Goal: Task Accomplishment & Management: Use online tool/utility

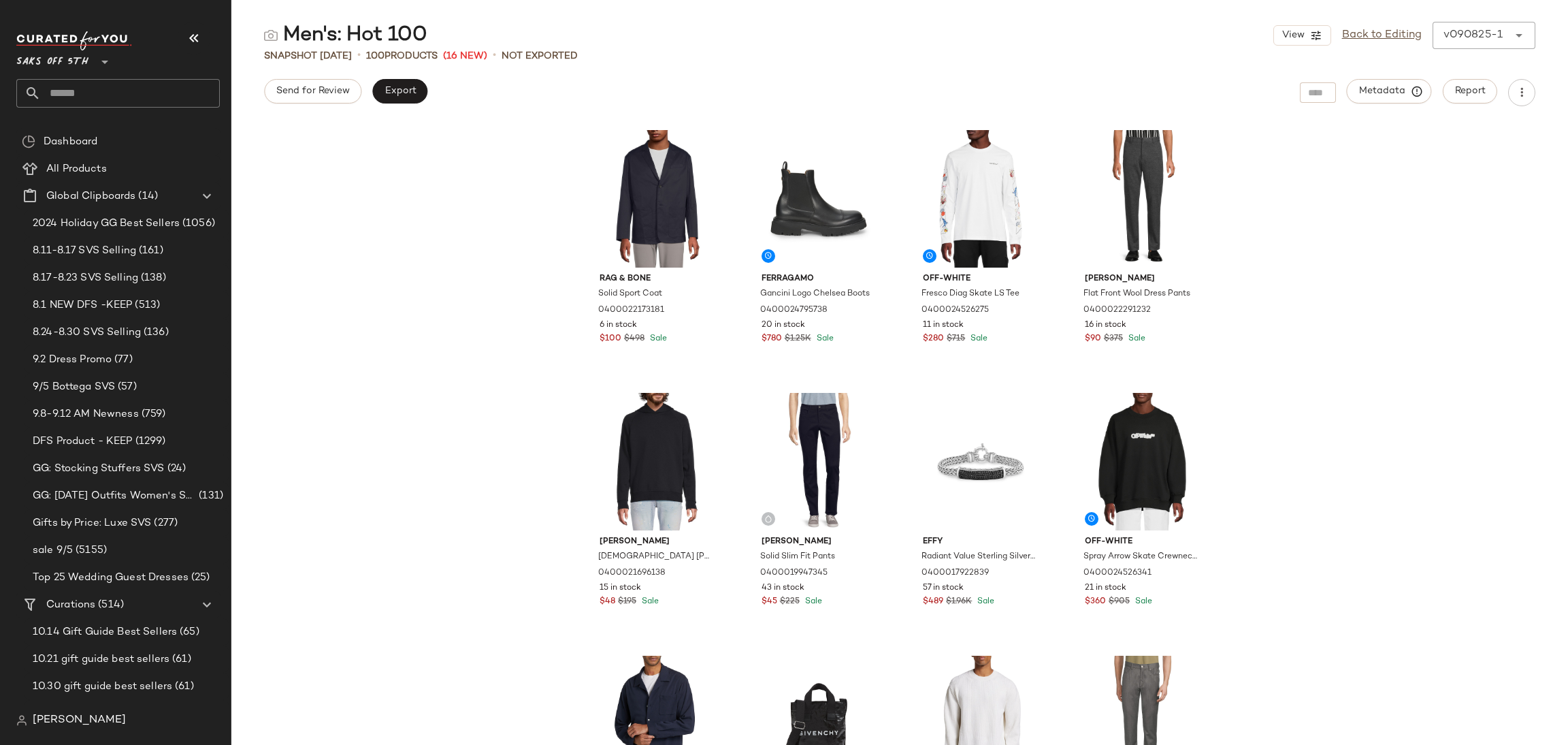
scroll to position [248, 0]
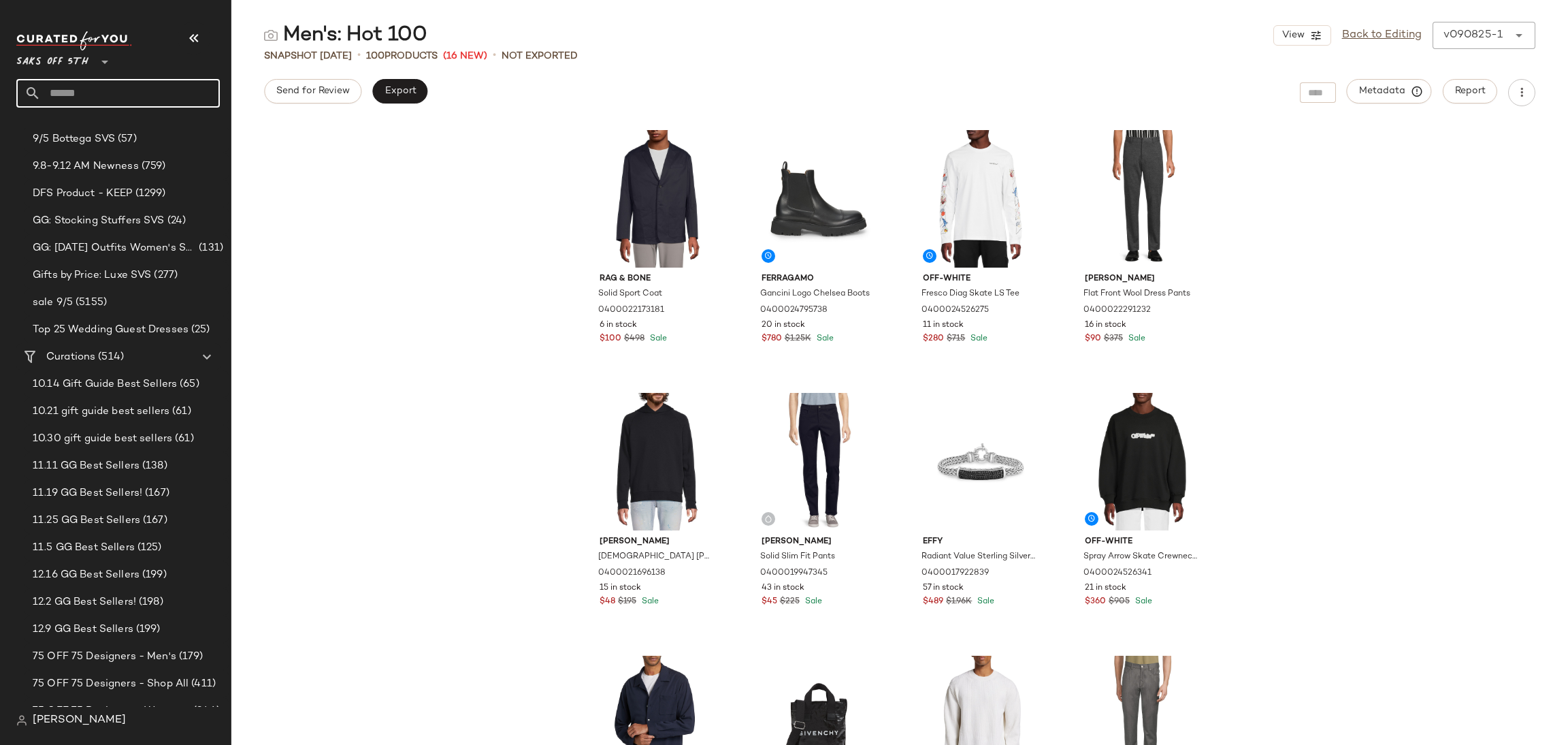
click at [113, 95] on input "text" at bounding box center [130, 93] width 179 height 28
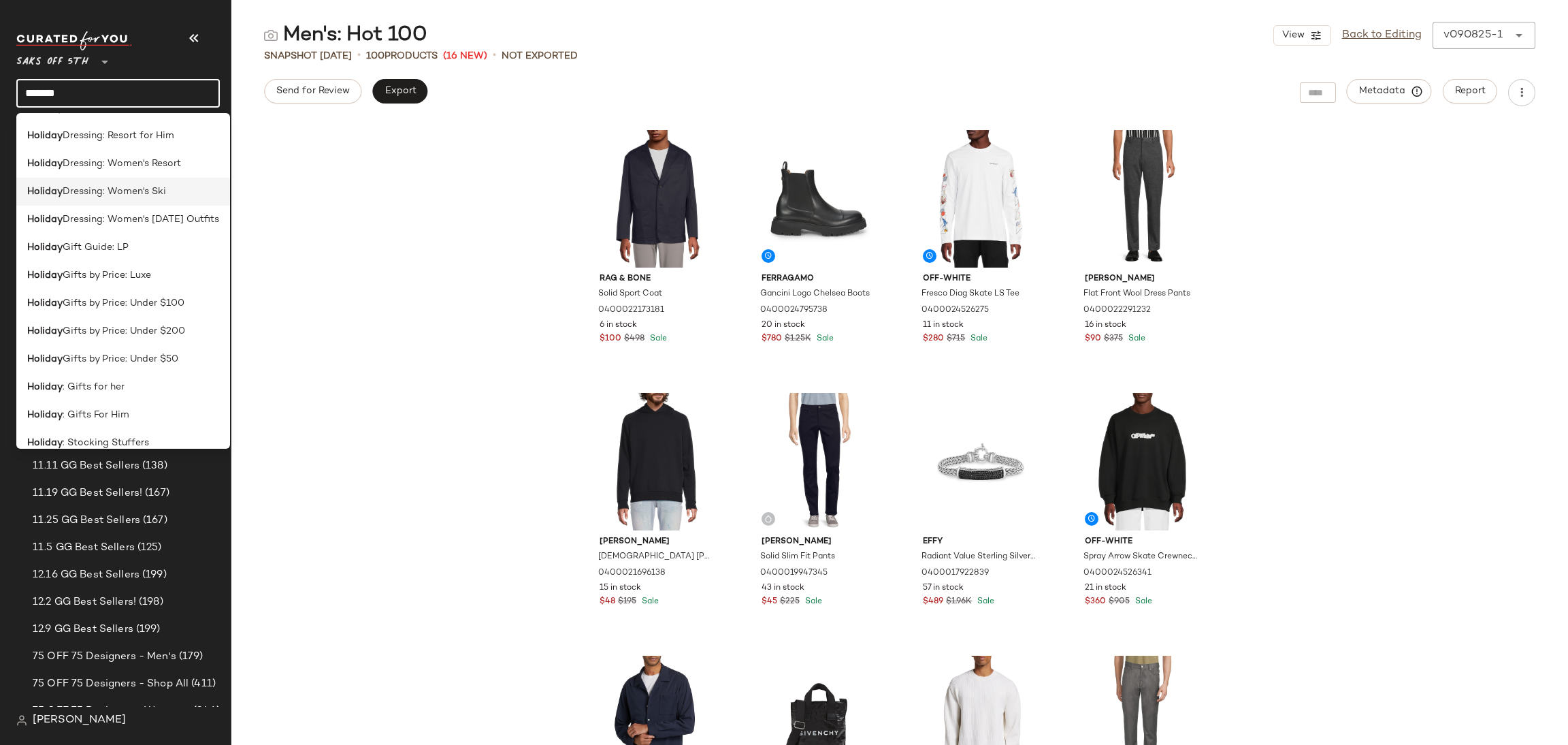
scroll to position [169, 0]
type input "*******"
click at [168, 272] on div "Holiday Gifts by Price: Luxe" at bounding box center [123, 270] width 192 height 14
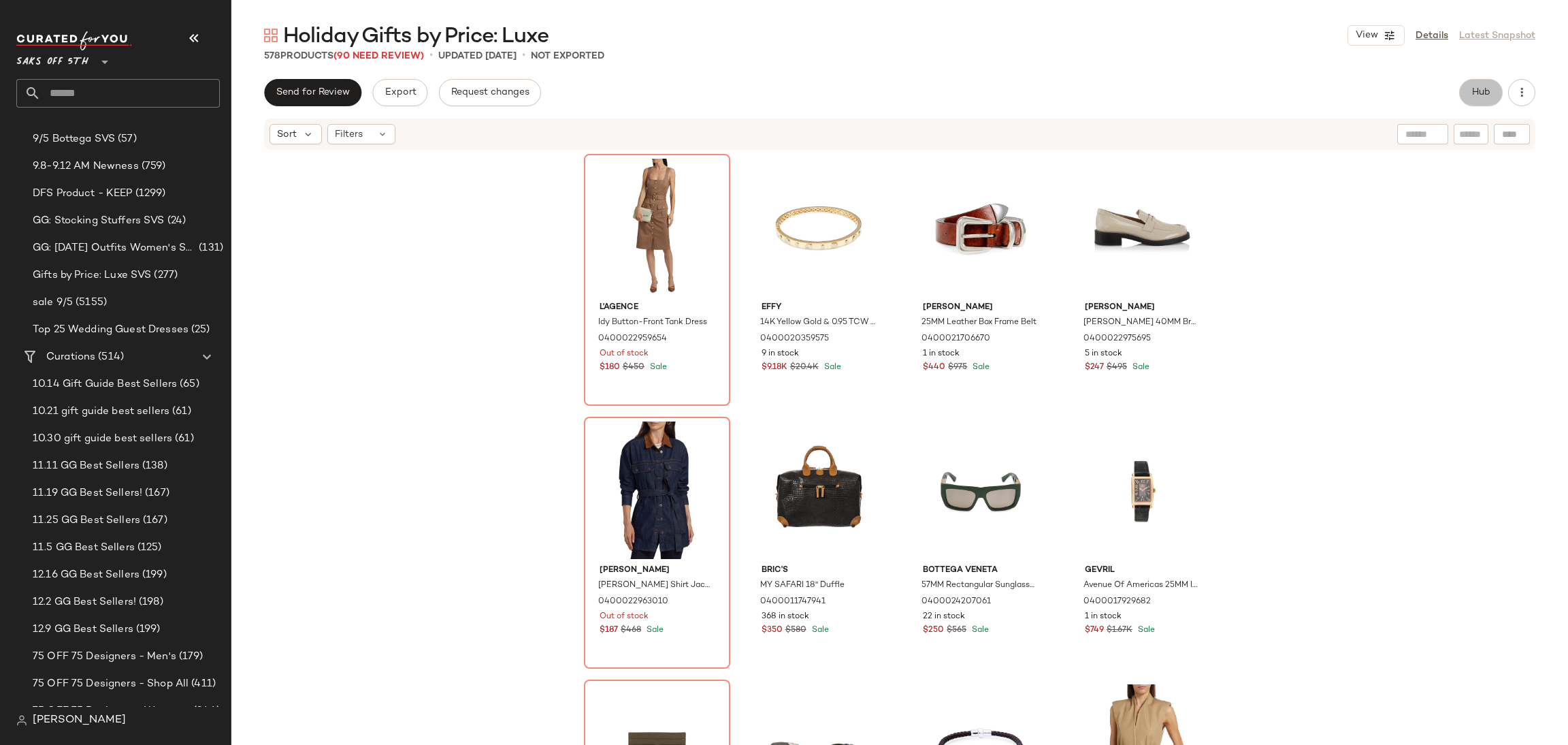
click at [1482, 85] on button "Hub" at bounding box center [1481, 93] width 43 height 27
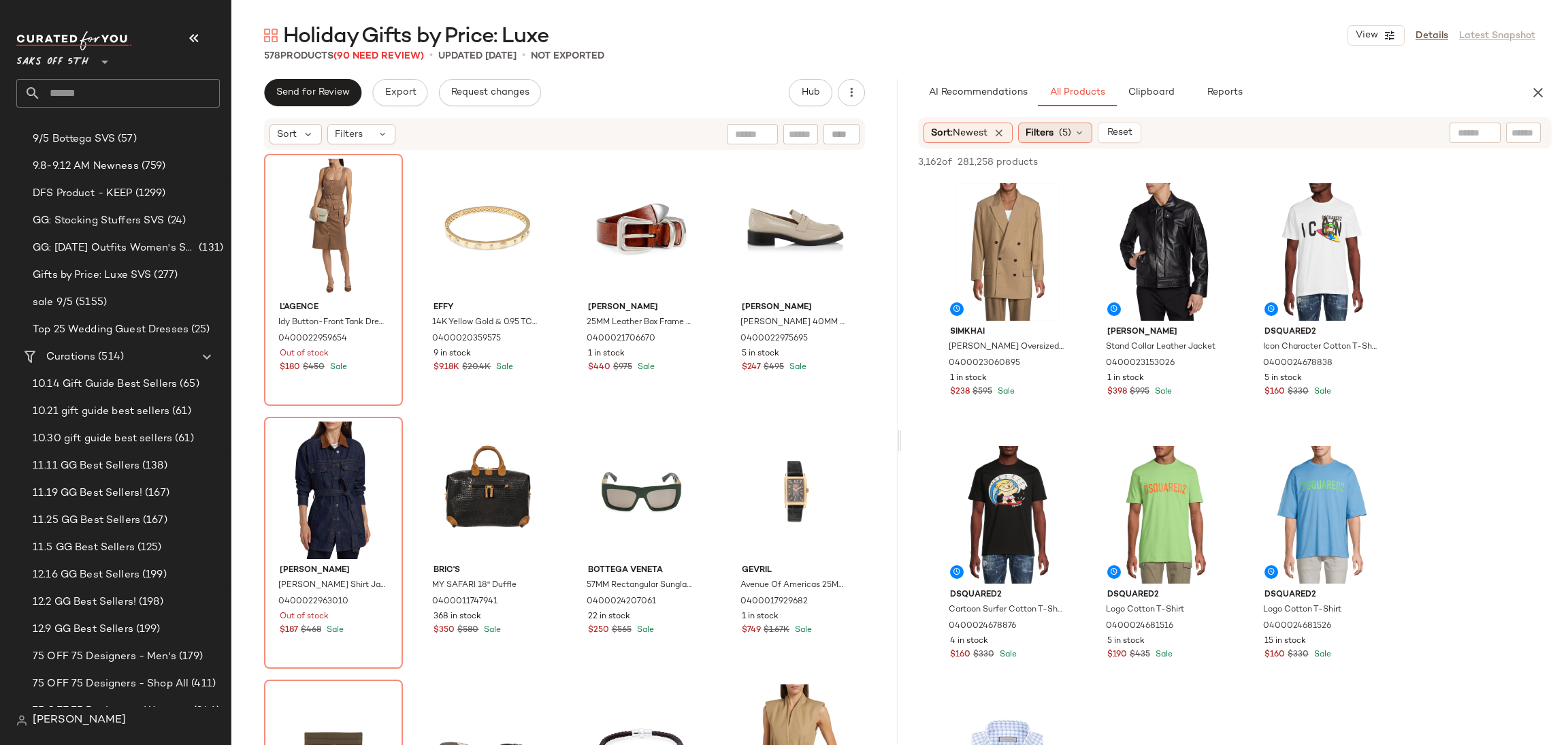
click at [1076, 127] on div "Filters (5)" at bounding box center [1055, 132] width 74 height 21
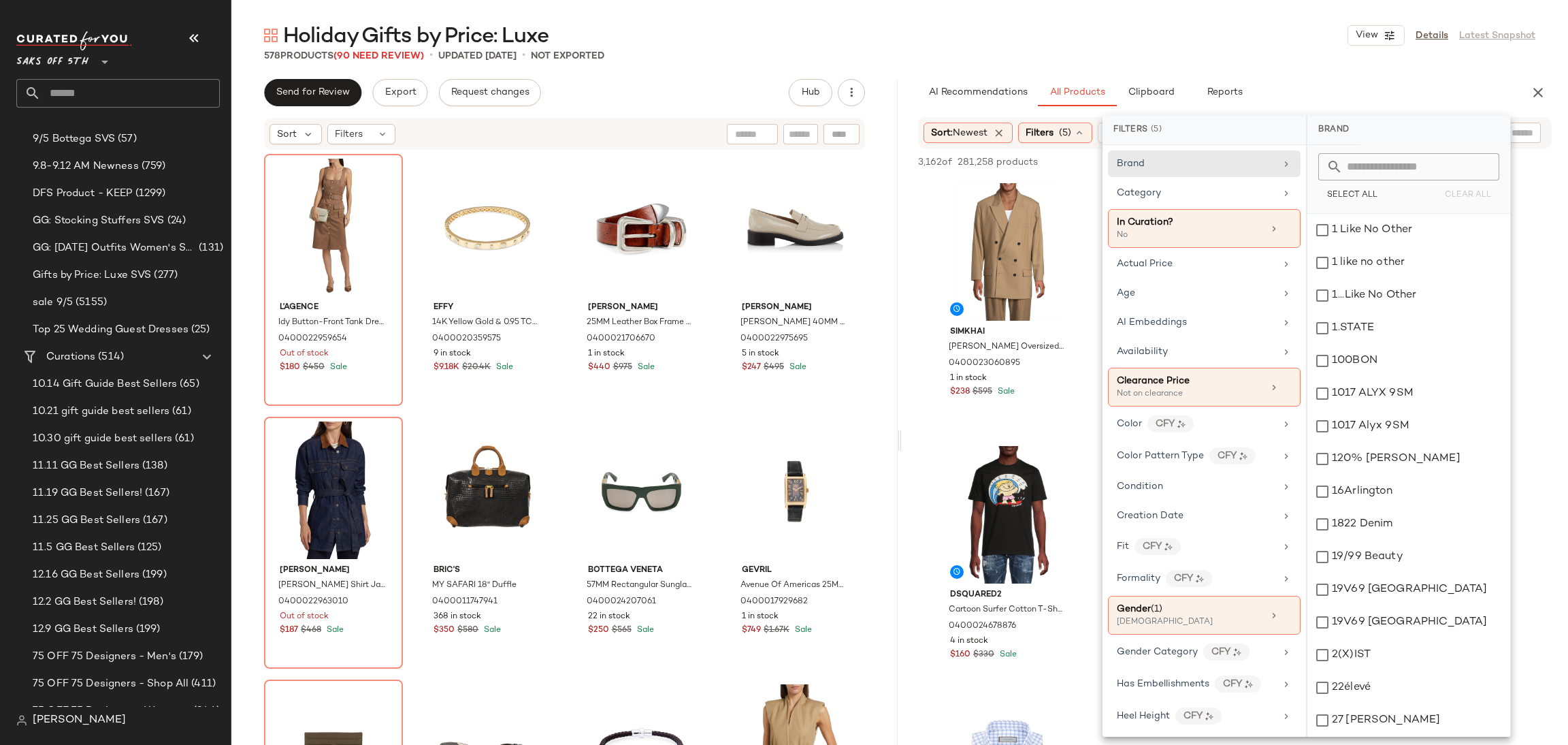
click at [1225, 68] on div "Holiday Gifts by Price: Luxe View Details Latest Snapshot 578 Products (90 Need…" at bounding box center [900, 384] width 1337 height 724
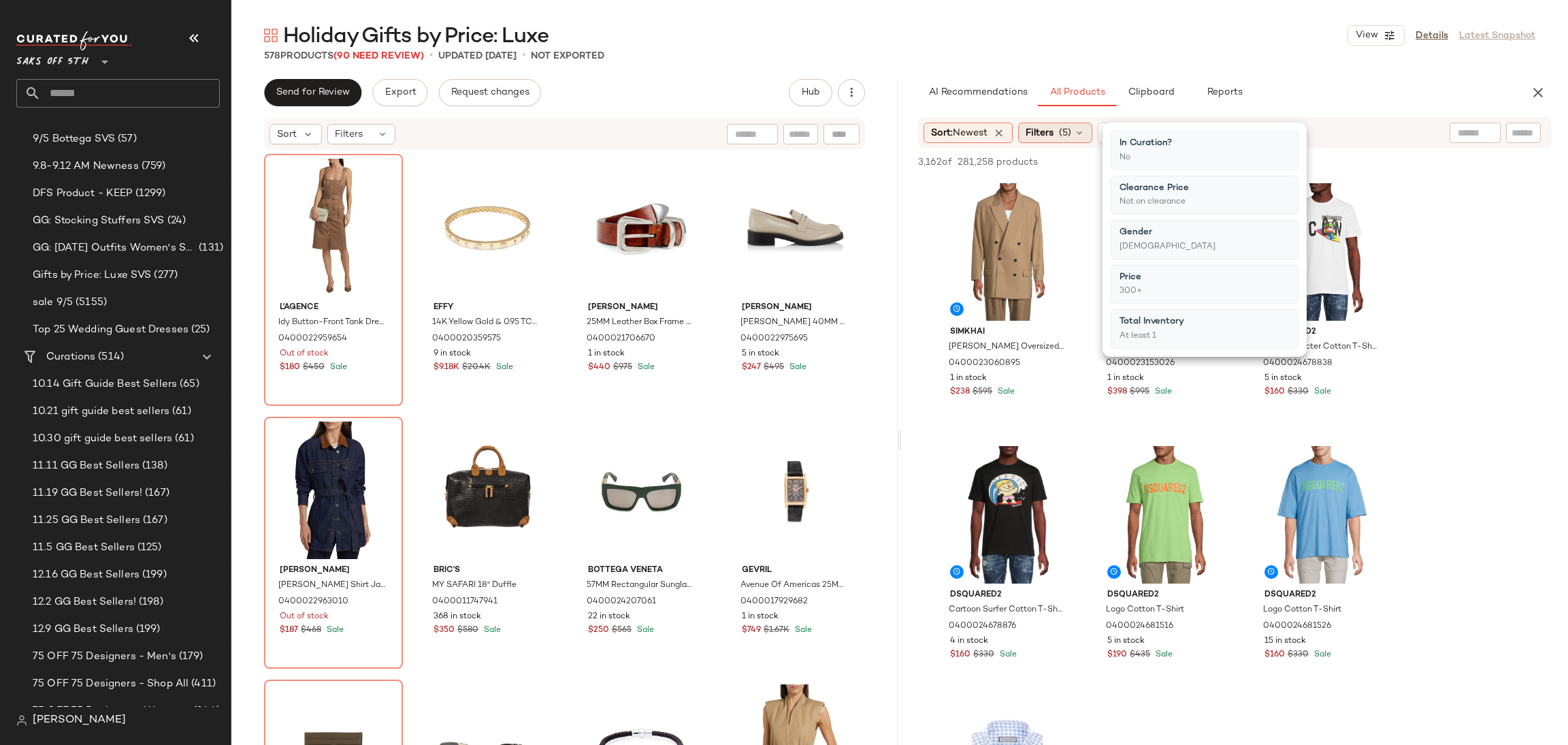
click at [1076, 132] on div "Filters (5)" at bounding box center [1055, 132] width 74 height 21
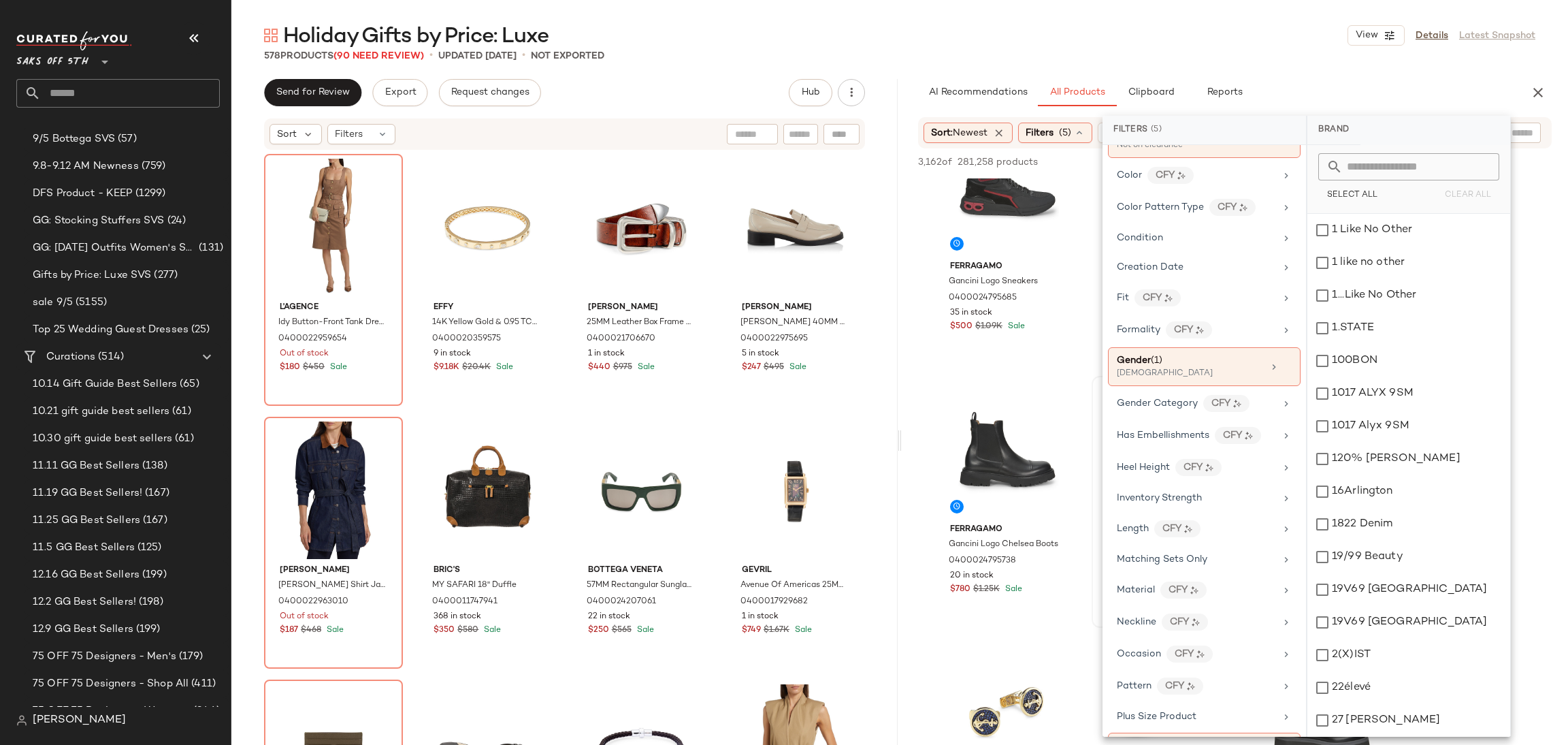
scroll to position [255, 0]
click at [1200, 374] on div "[DEMOGRAPHIC_DATA]" at bounding box center [1185, 366] width 136 height 12
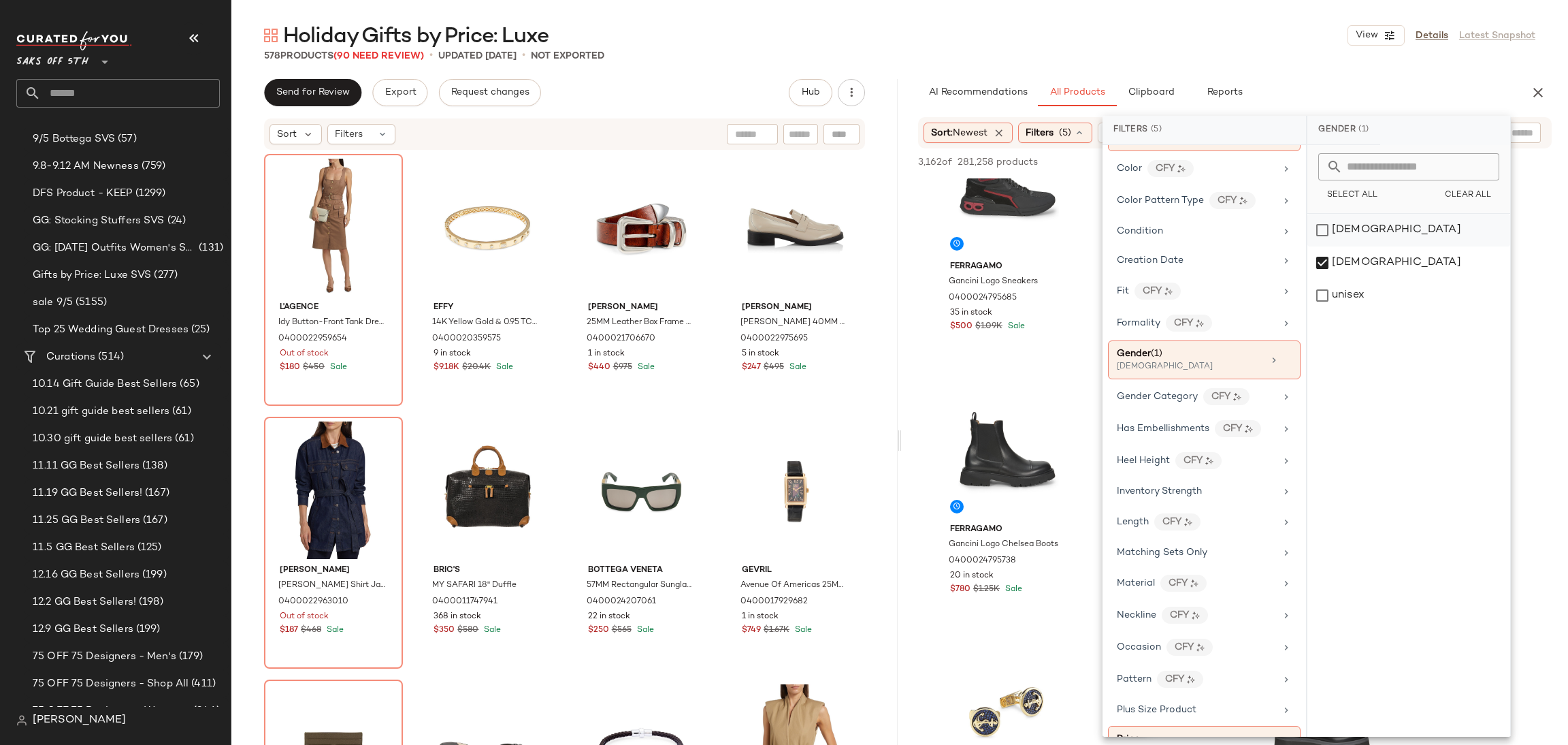
click at [1333, 237] on div "[DEMOGRAPHIC_DATA]" at bounding box center [1409, 231] width 203 height 33
click at [1329, 255] on div "[DEMOGRAPHIC_DATA]" at bounding box center [1409, 263] width 203 height 33
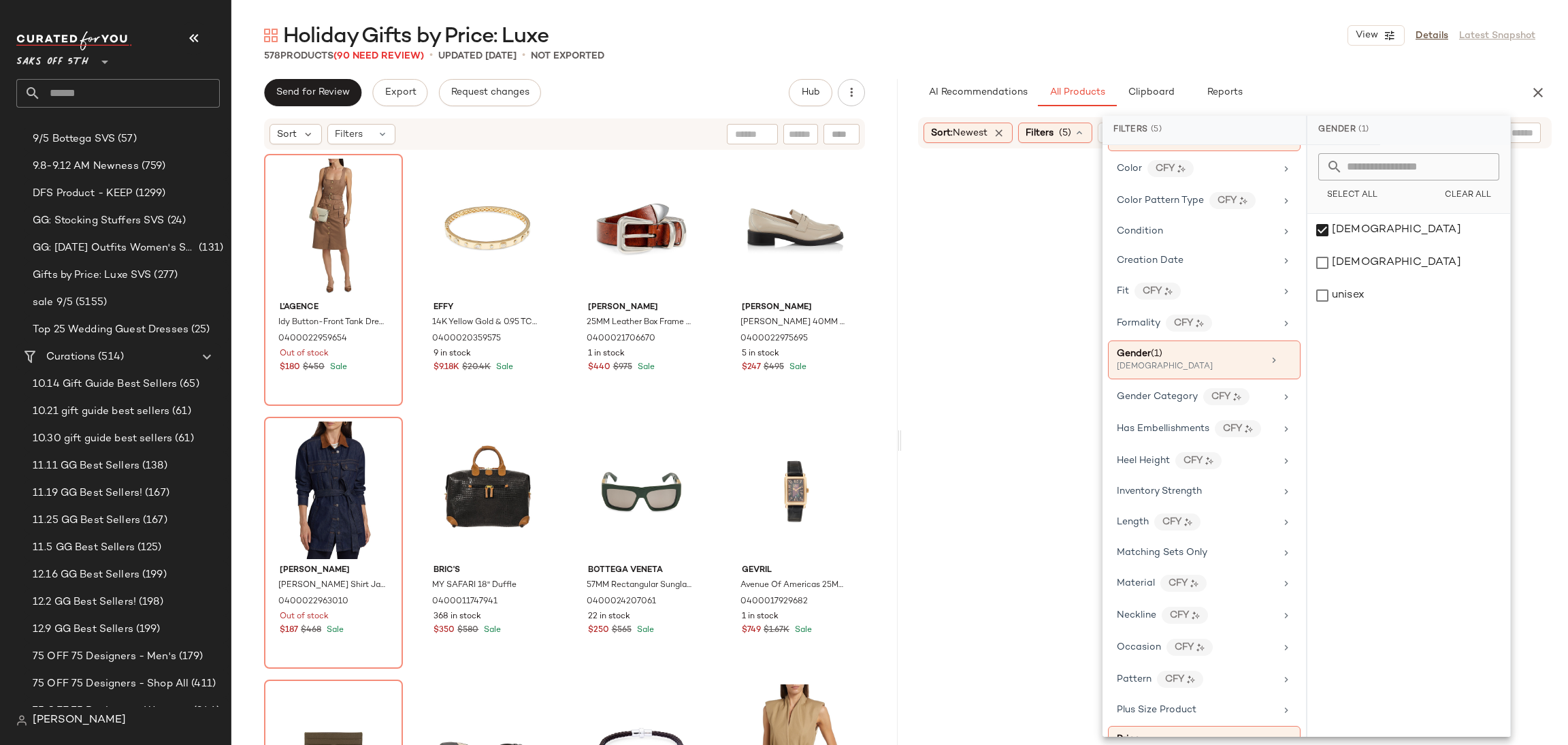
click at [1357, 73] on div "Holiday Gifts by Price: Luxe View Details Latest Snapshot 578 Products (90 Need…" at bounding box center [900, 384] width 1337 height 724
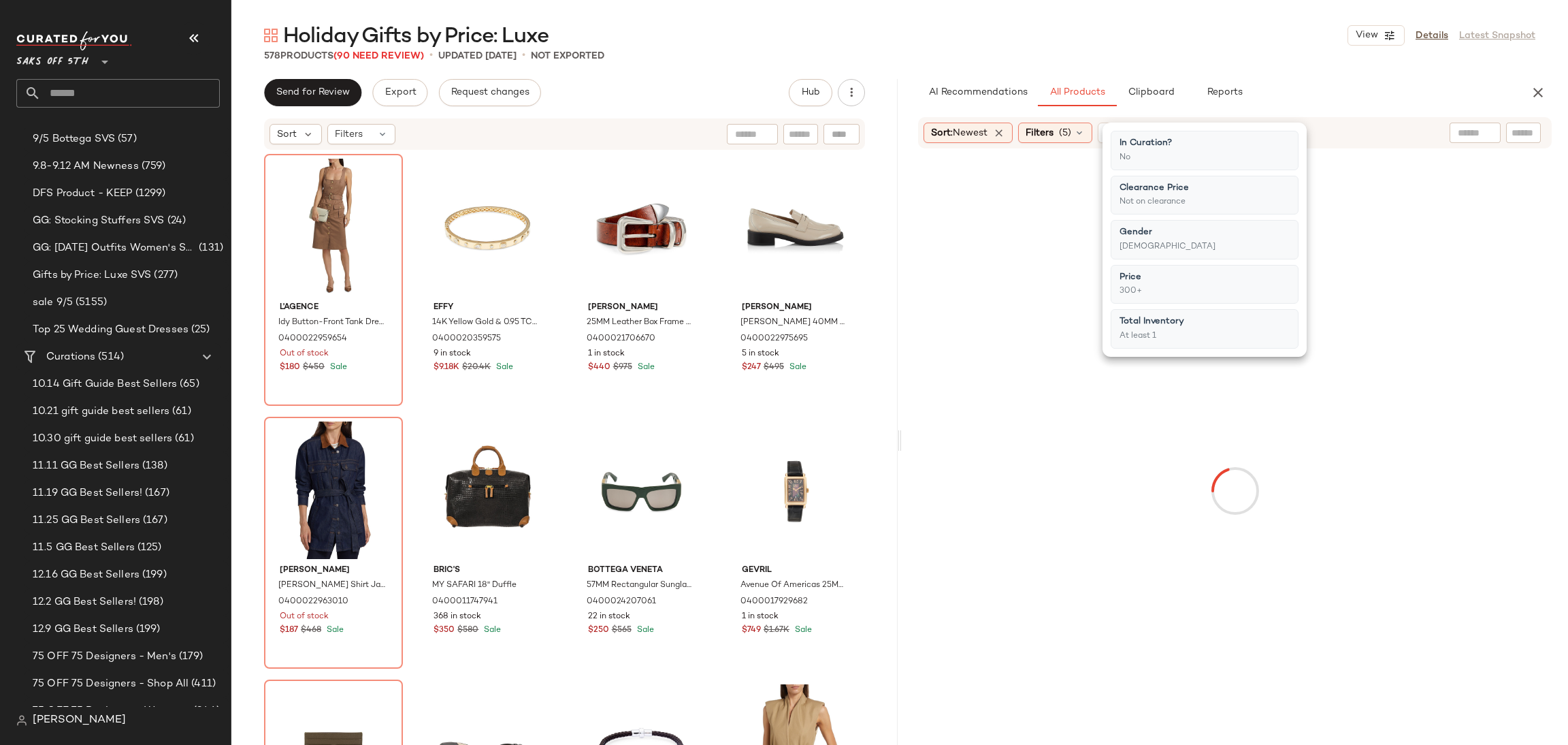
click at [1480, 135] on div at bounding box center [1476, 132] width 51 height 21
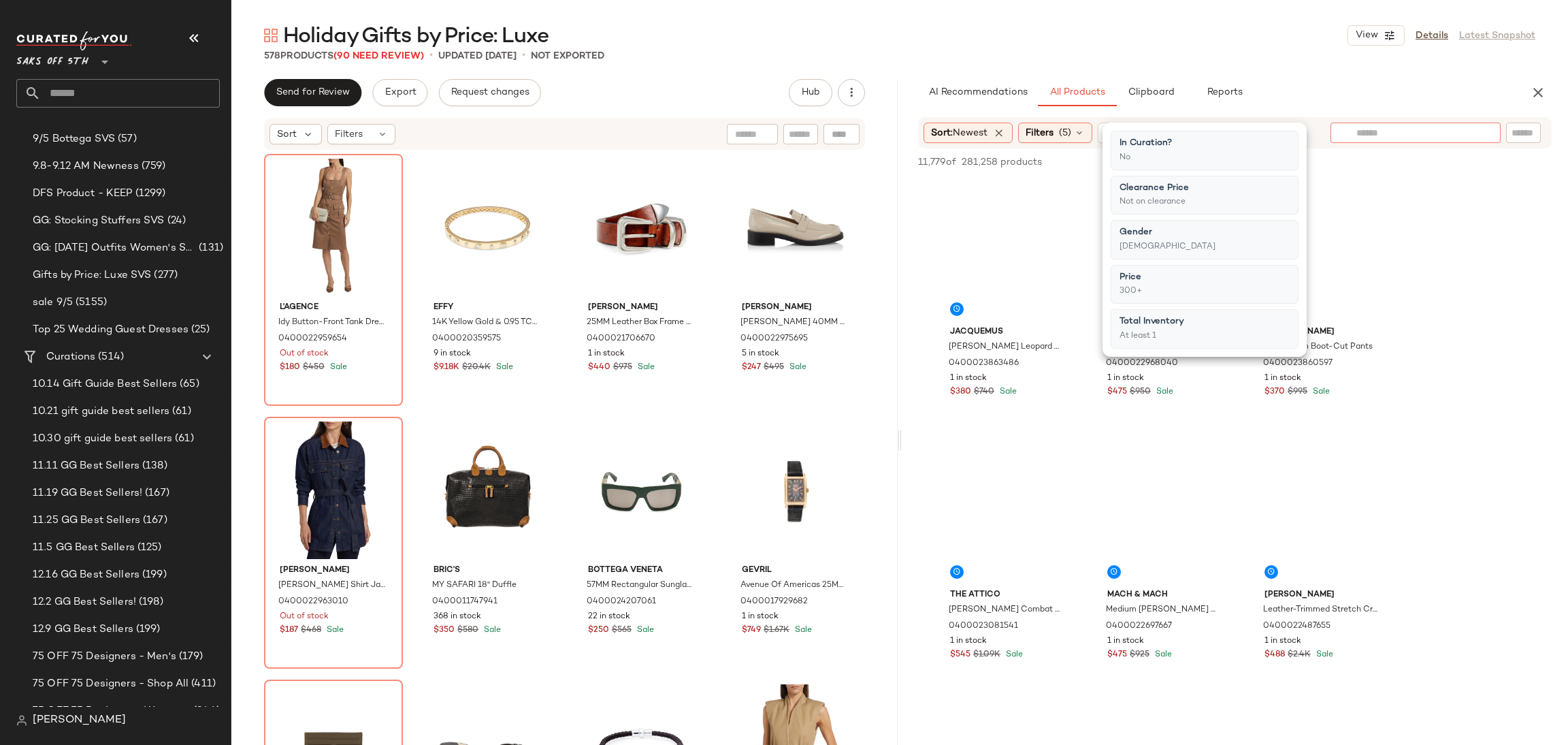
click at [1468, 134] on input "text" at bounding box center [1416, 133] width 119 height 14
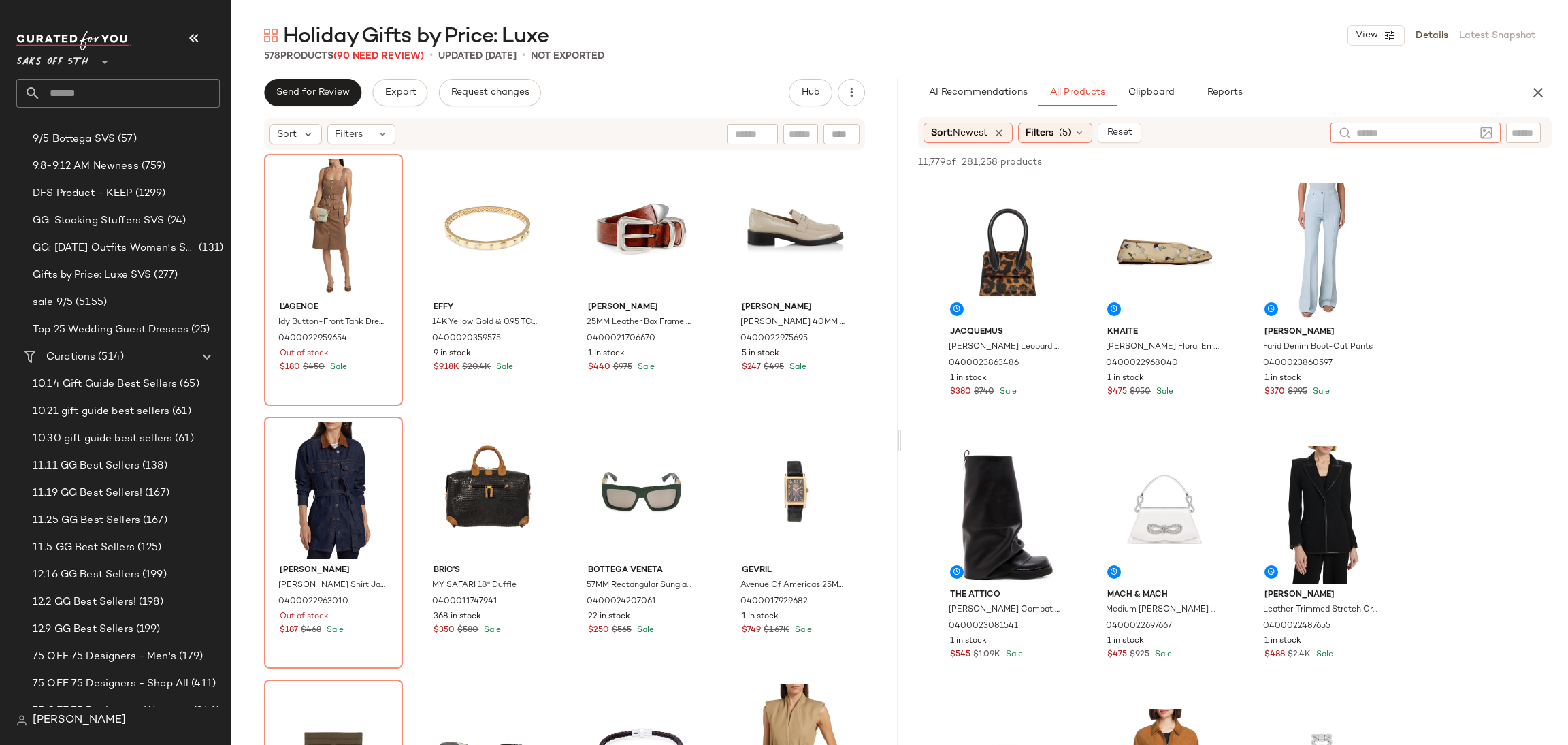
click at [1488, 127] on img at bounding box center [1486, 132] width 12 height 12
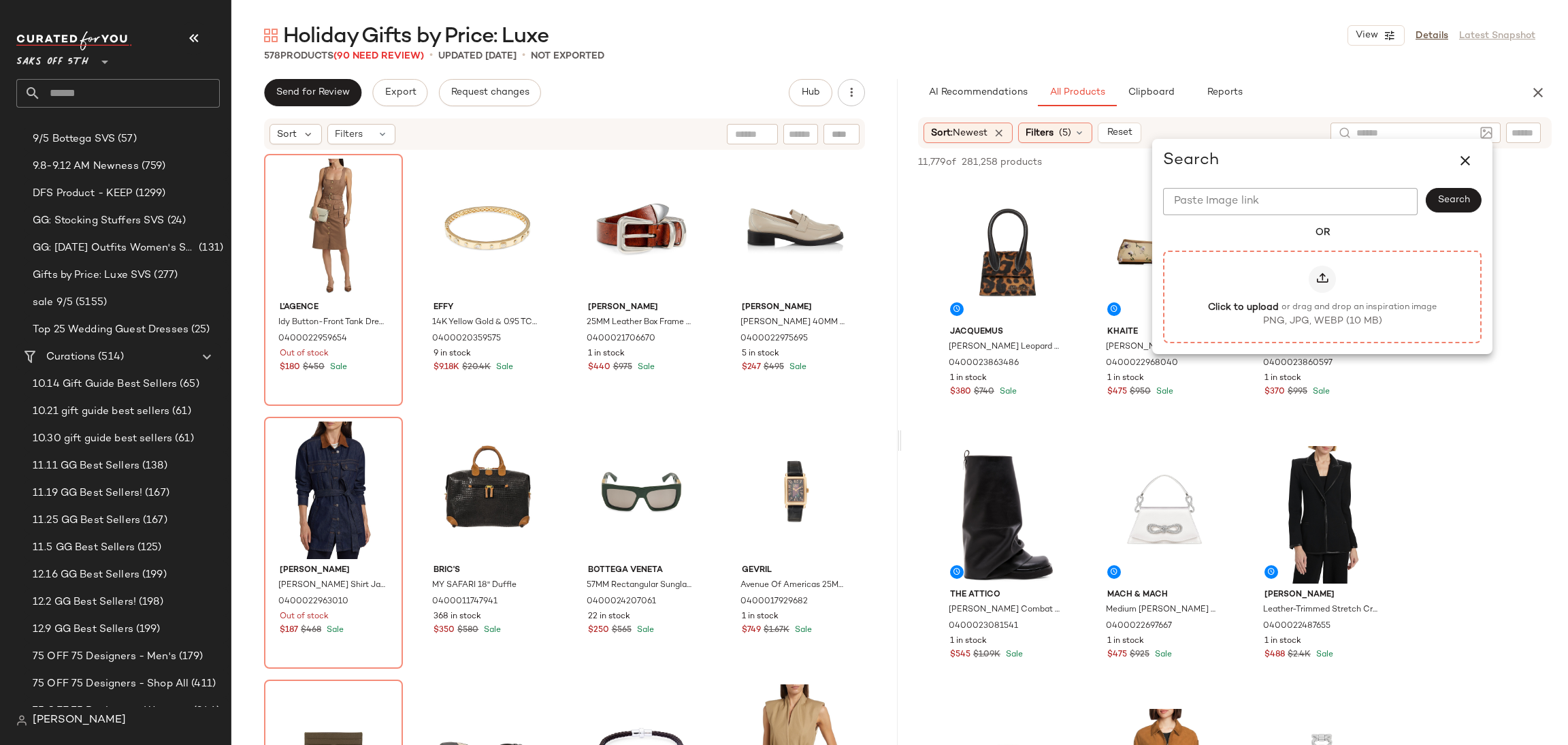
click at [1327, 278] on icon at bounding box center [1322, 279] width 14 height 14
click at [1323, 296] on input "Click to upload or drag and drop an inspiration image PNG, JPG, WEBP (10 MB)" at bounding box center [1323, 296] width 1 height 1
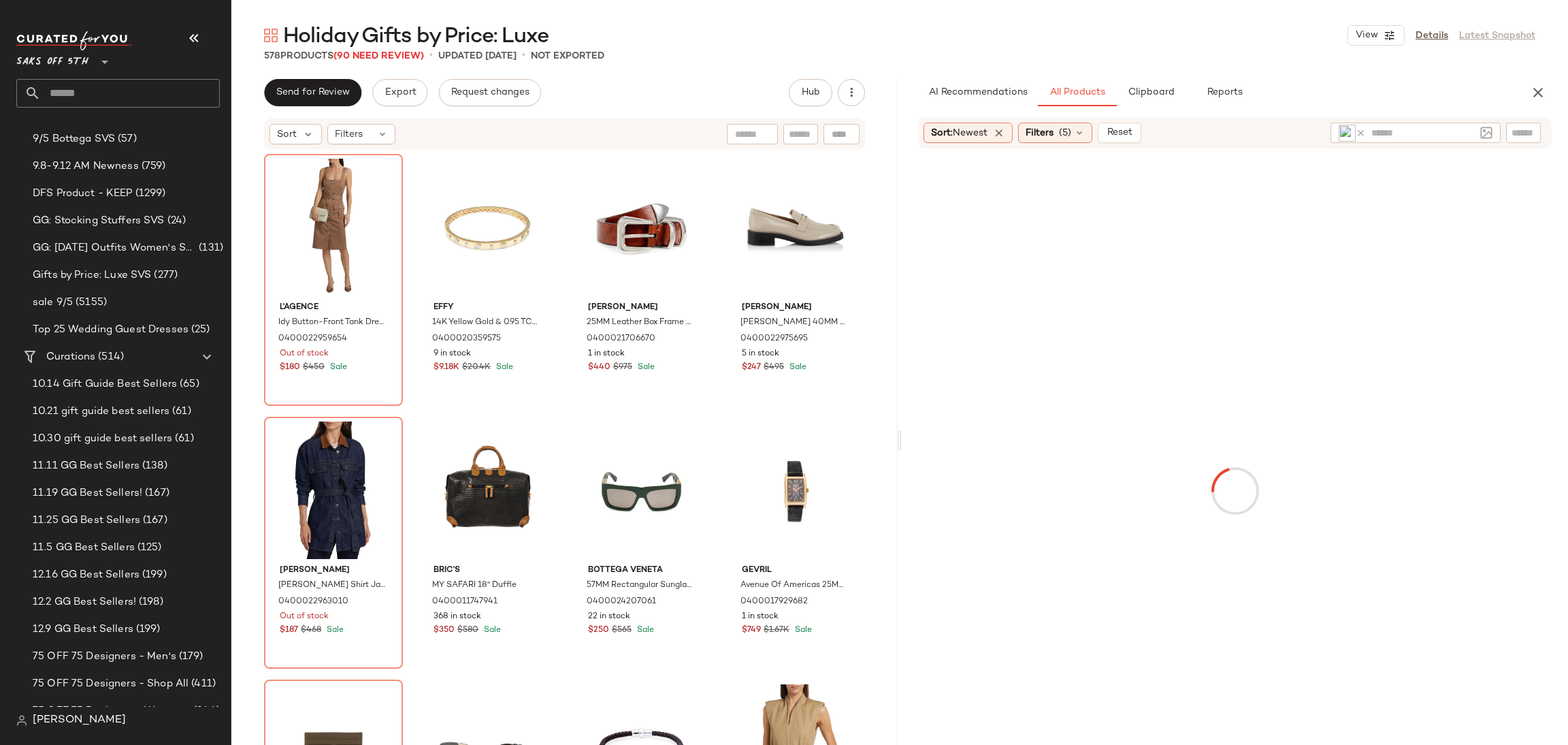
click at [1116, 50] on div "578 Products (90 Need Review) • updated Sep 8th • Not Exported" at bounding box center [900, 56] width 1337 height 14
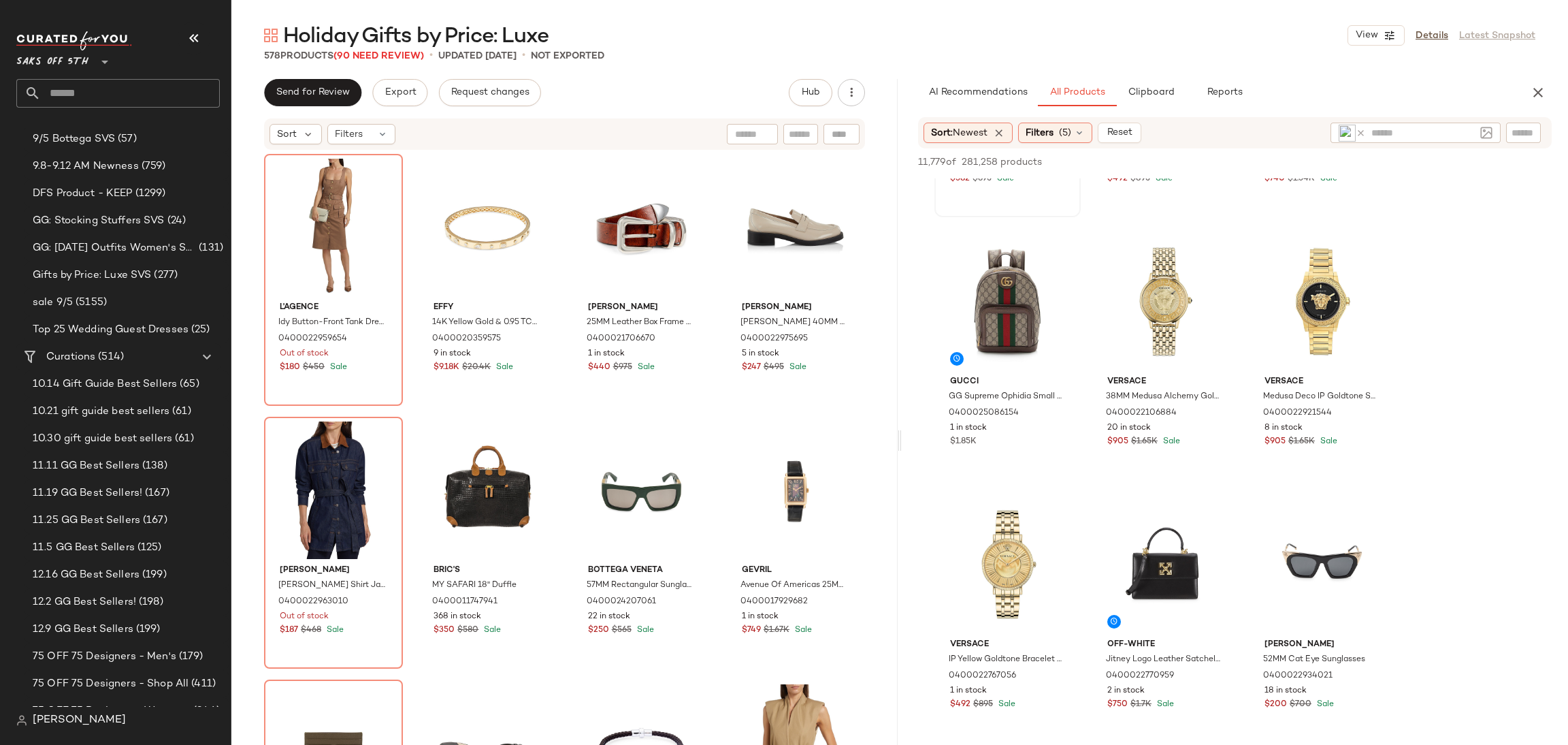
scroll to position [256, 0]
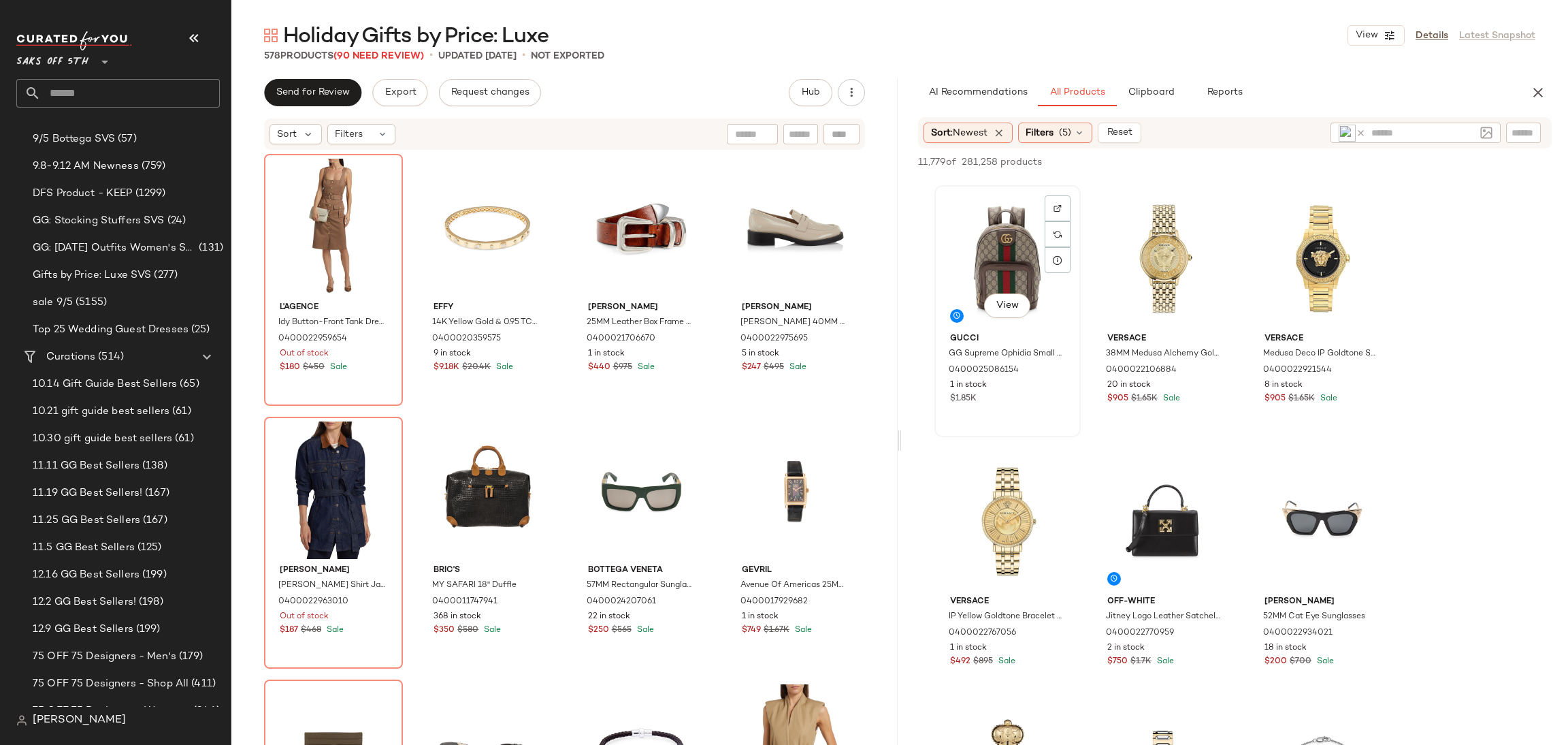
click at [991, 208] on div "View" at bounding box center [1008, 258] width 137 height 137
click at [1353, 161] on span "Add to Top" at bounding box center [1357, 162] width 54 height 9
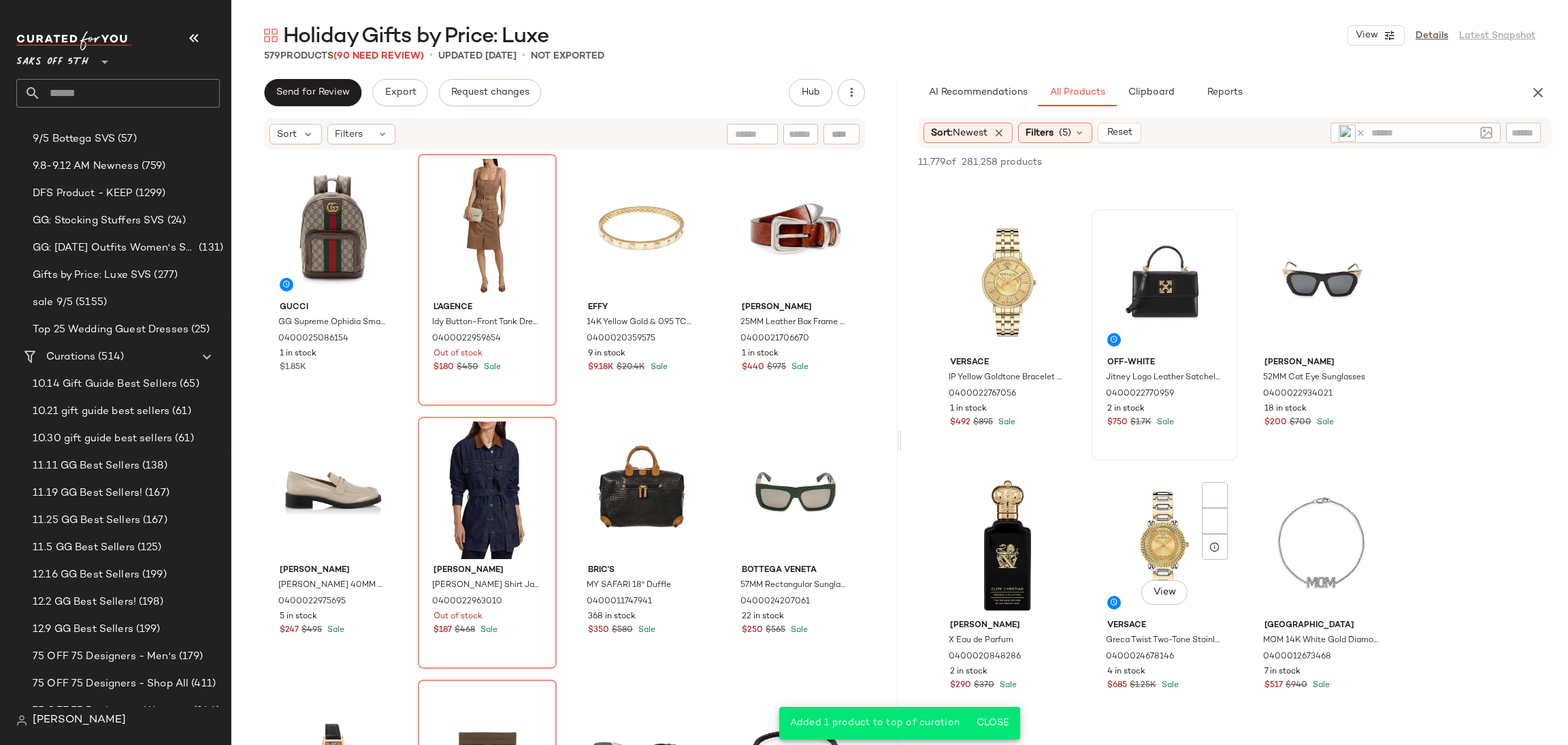
scroll to position [498, 0]
click at [961, 272] on div "View" at bounding box center [1008, 280] width 137 height 137
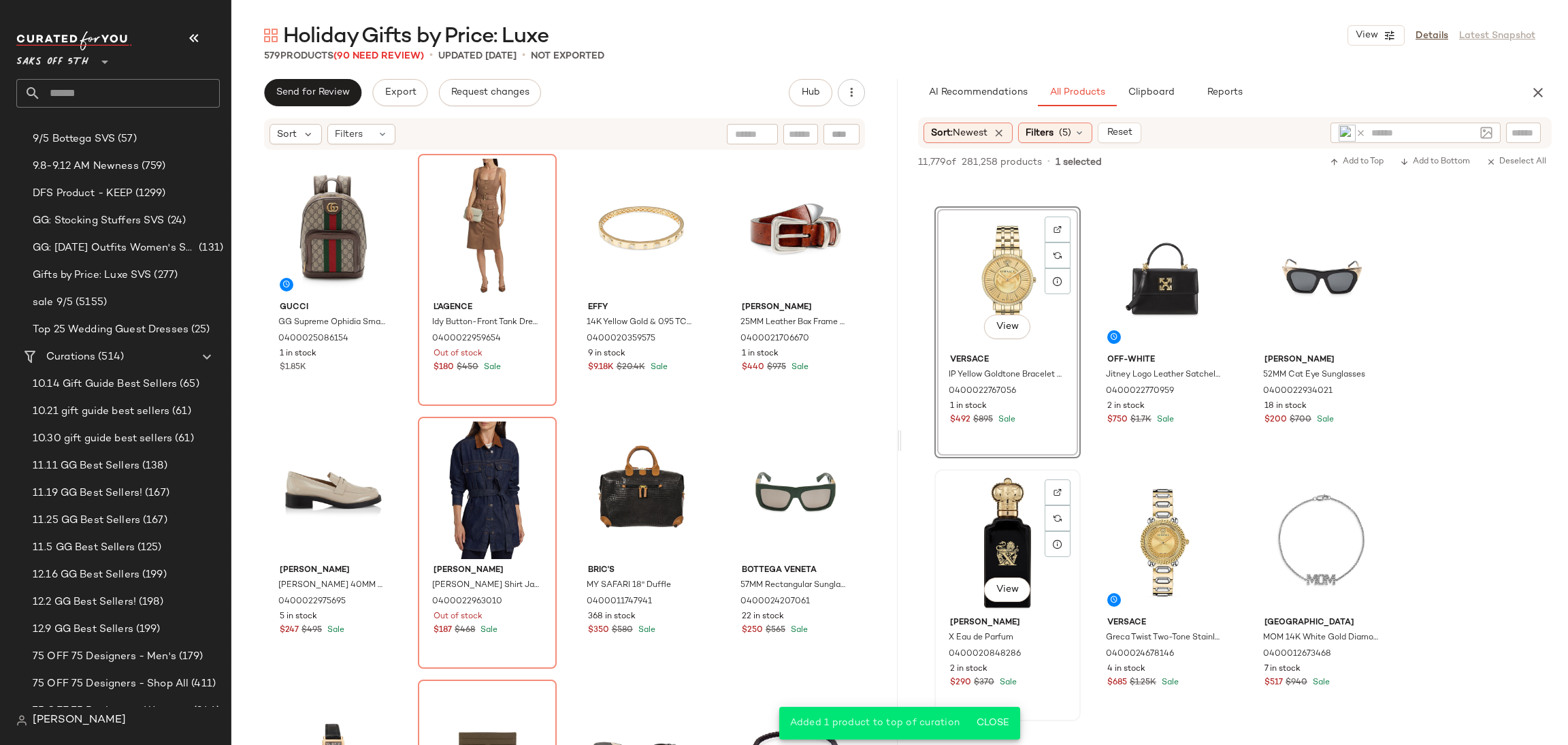
click at [1003, 528] on div "View" at bounding box center [1008, 542] width 137 height 137
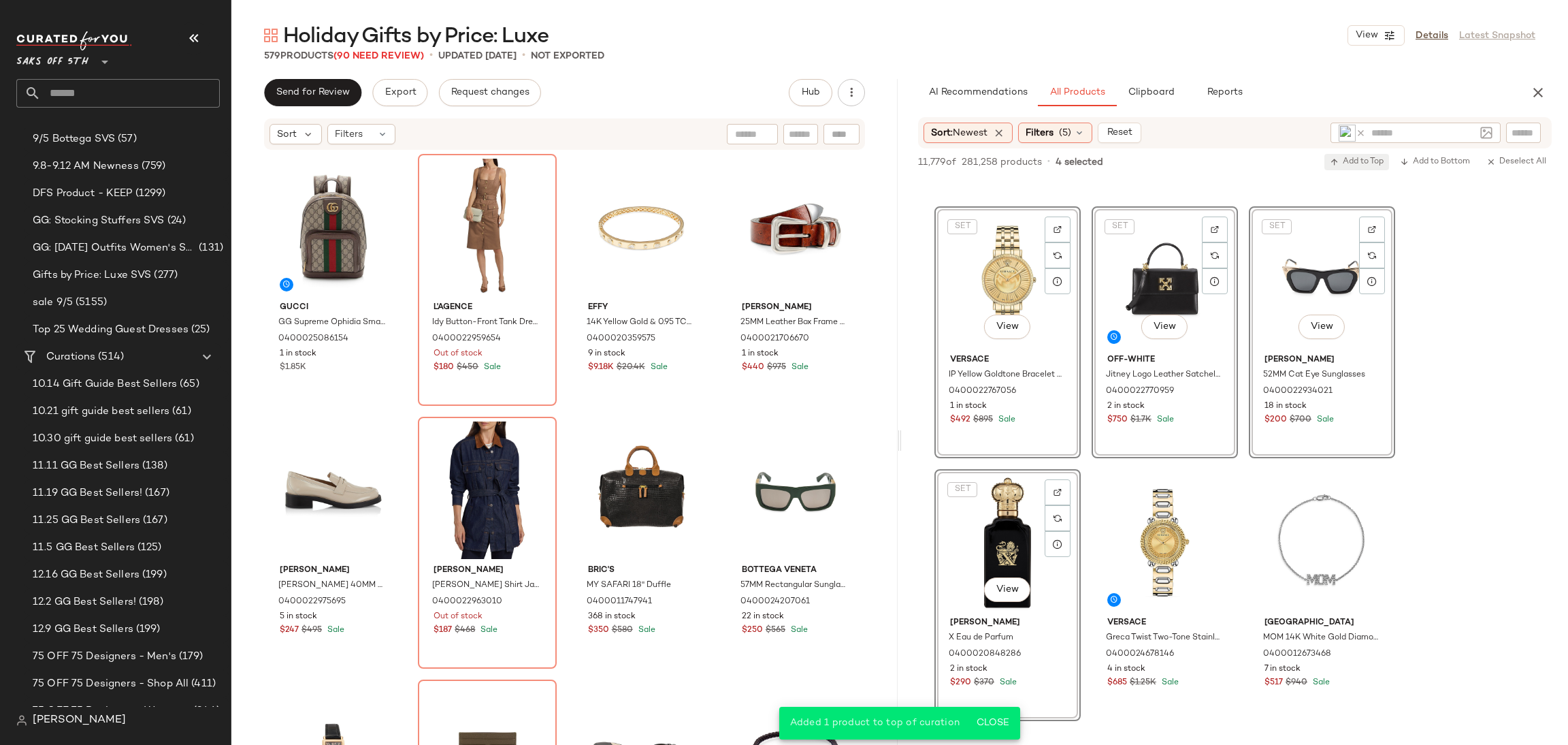
click at [1350, 160] on span "Add to Top" at bounding box center [1357, 162] width 54 height 9
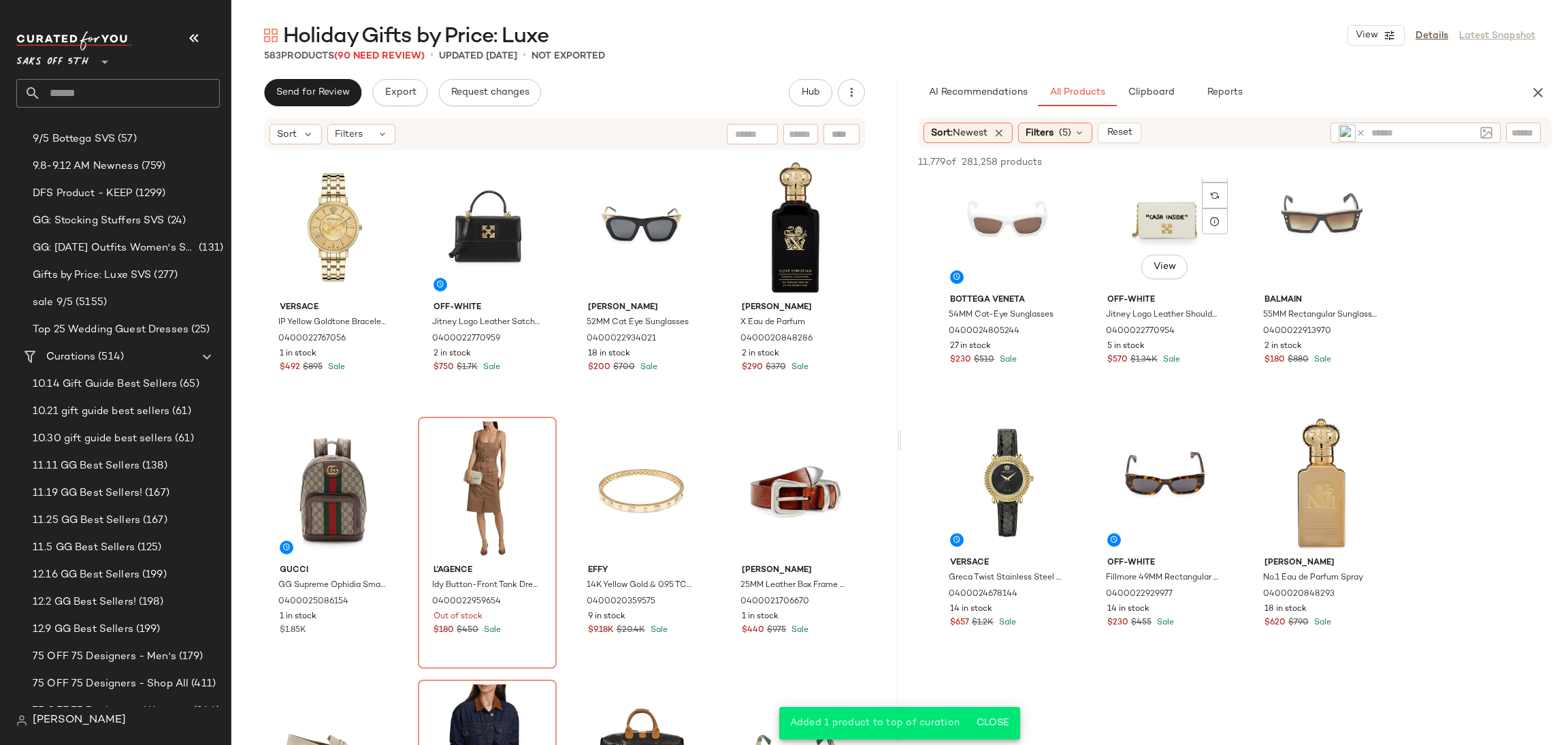
scroll to position [1087, 0]
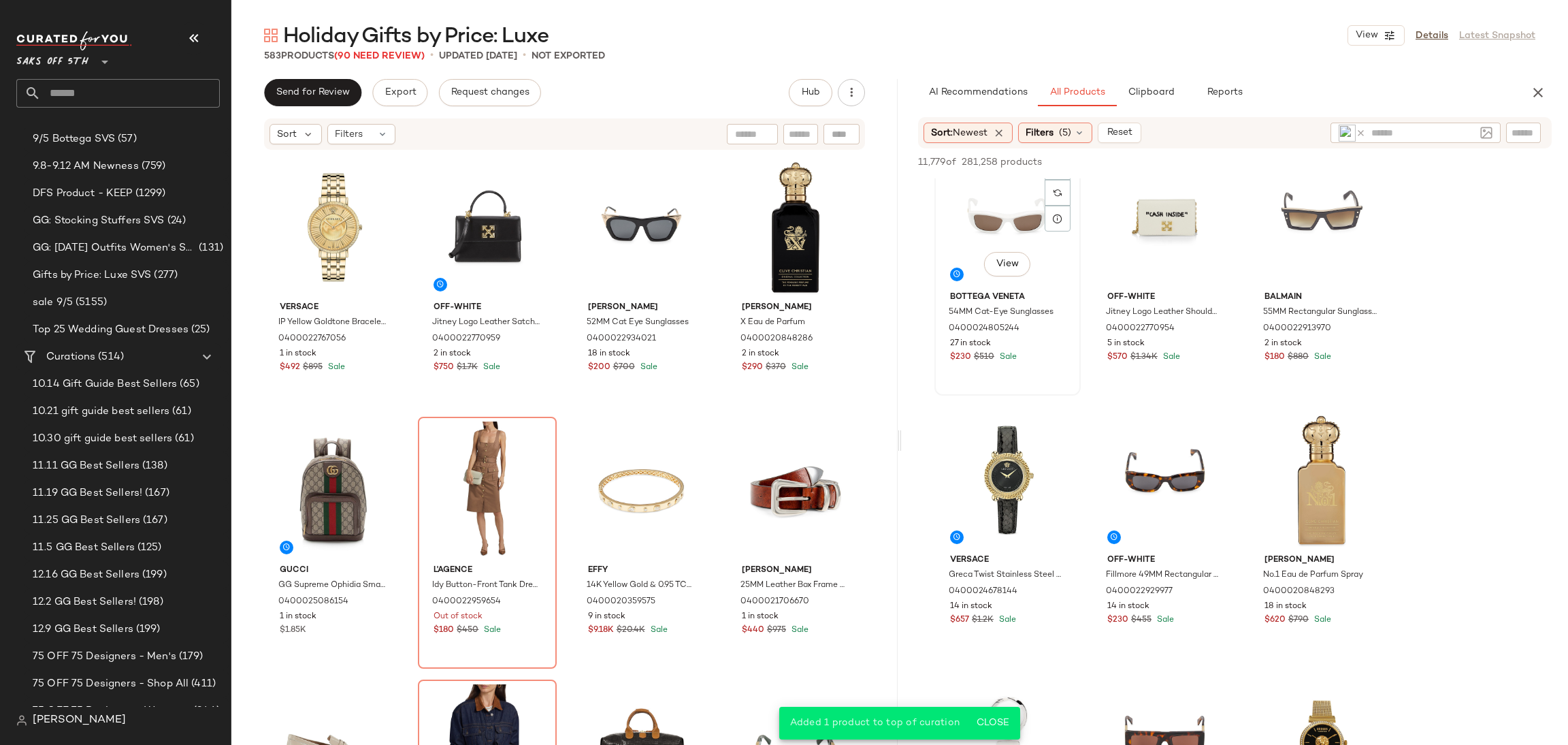
click at [1018, 226] on div "View" at bounding box center [1008, 217] width 137 height 137
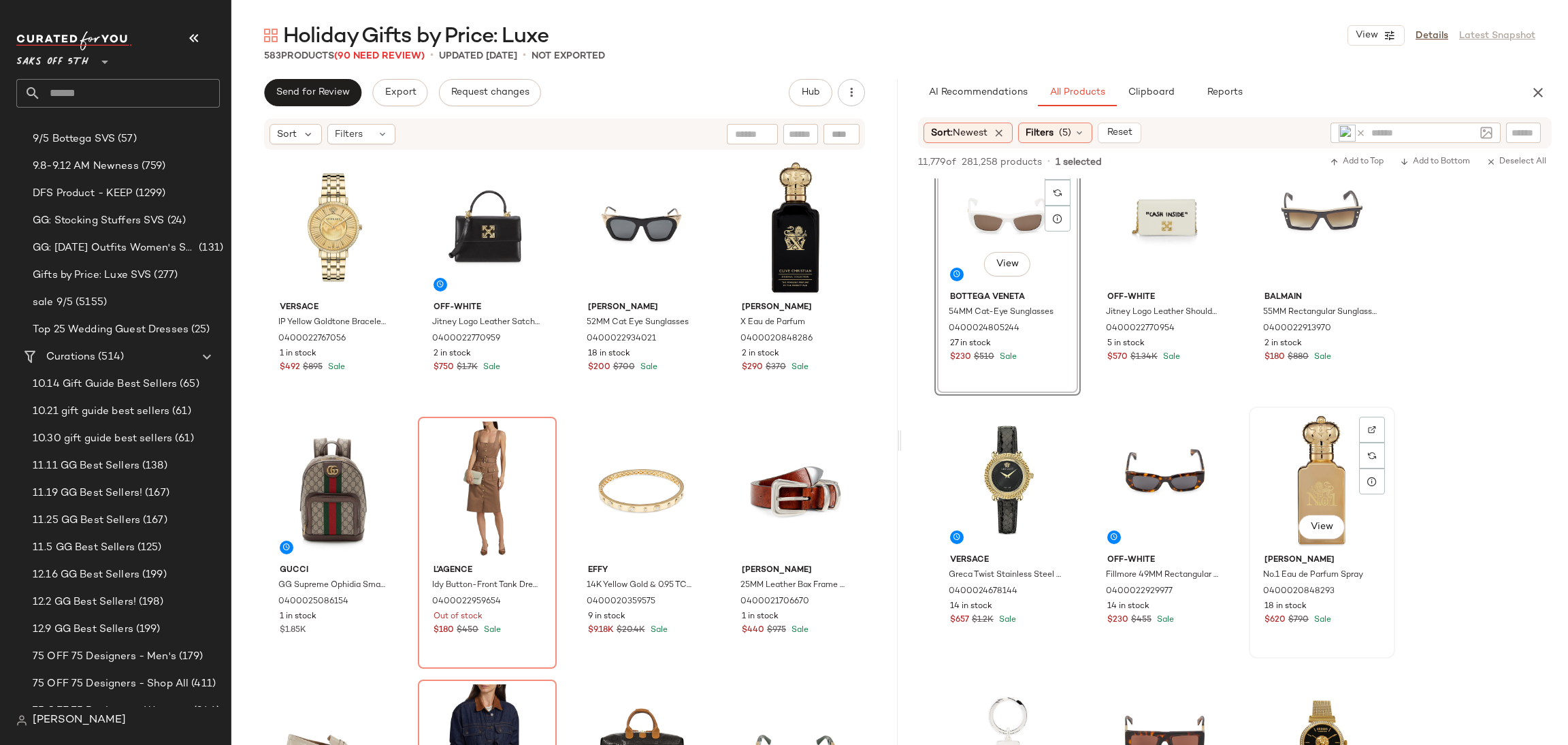
click at [1312, 486] on div "View" at bounding box center [1322, 480] width 137 height 137
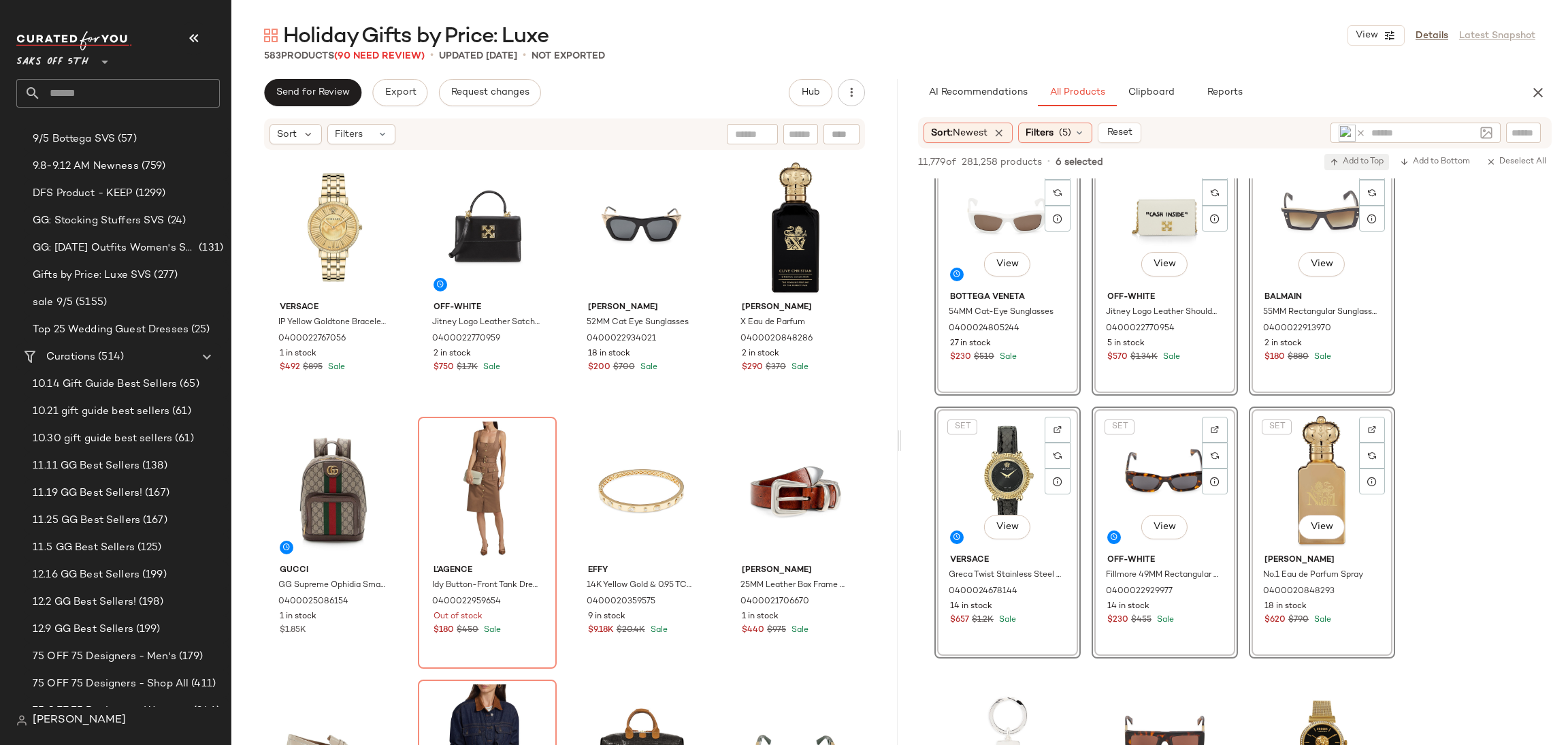
click at [1357, 160] on span "Add to Top" at bounding box center [1357, 162] width 54 height 9
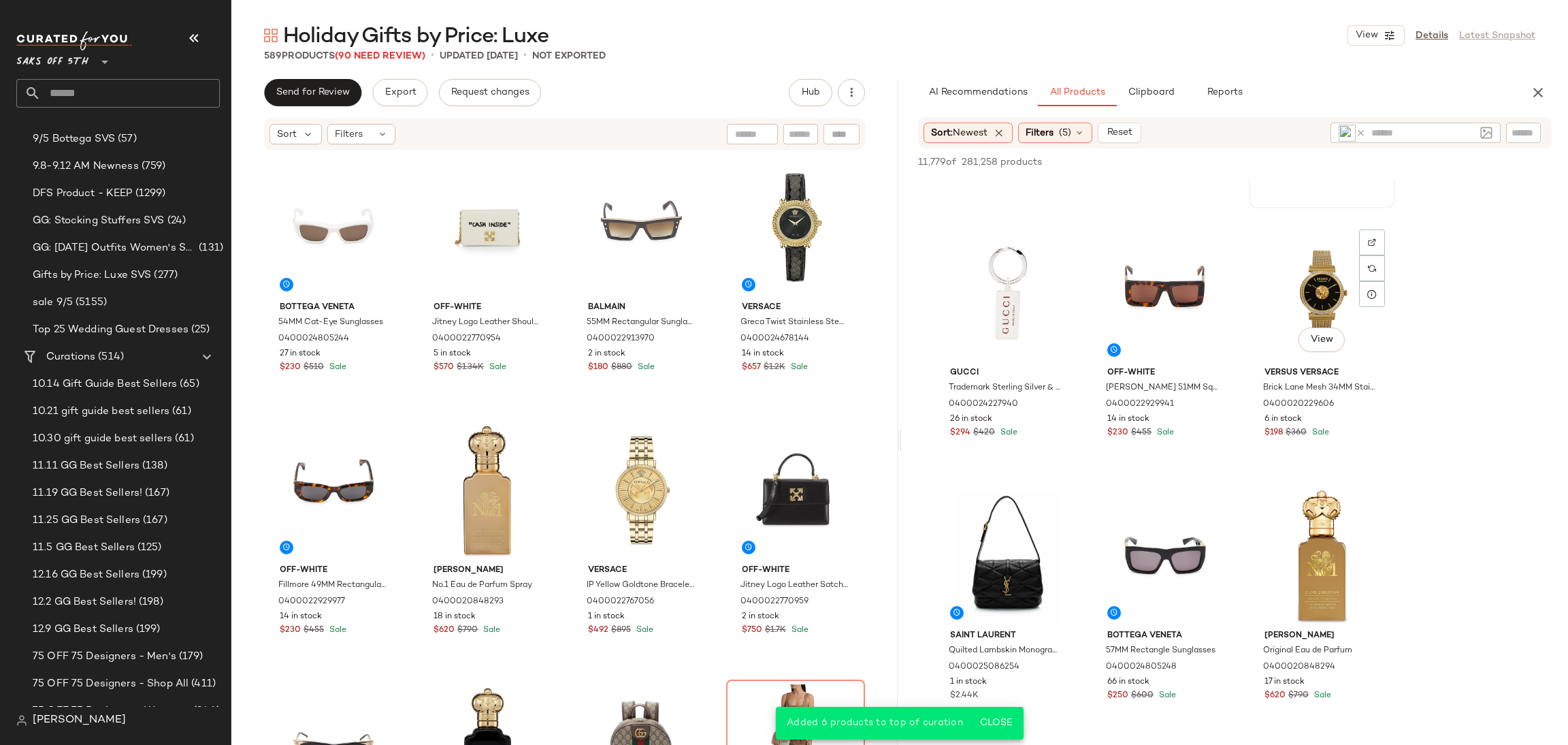
scroll to position [1558, 0]
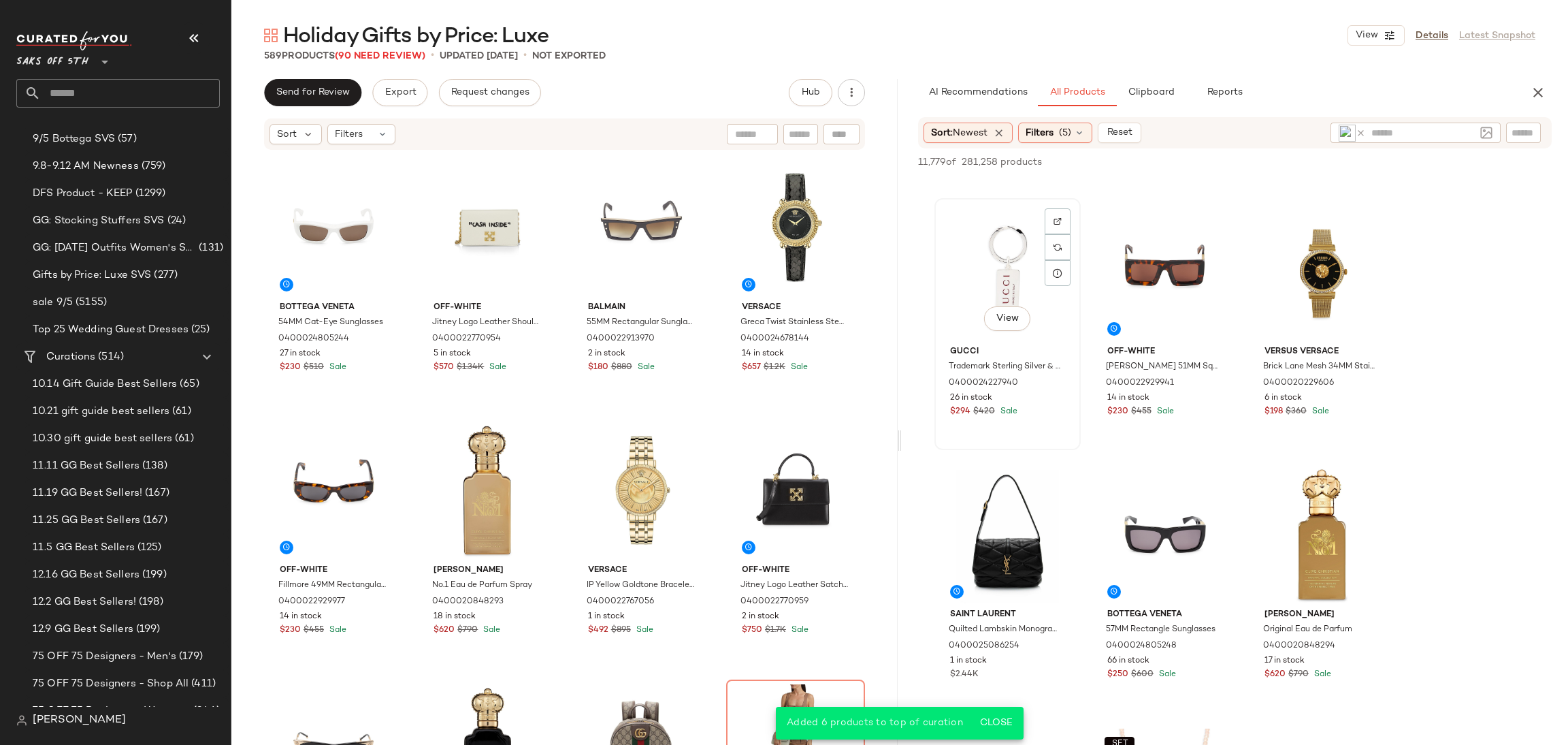
click at [1006, 275] on div "View" at bounding box center [1008, 271] width 137 height 137
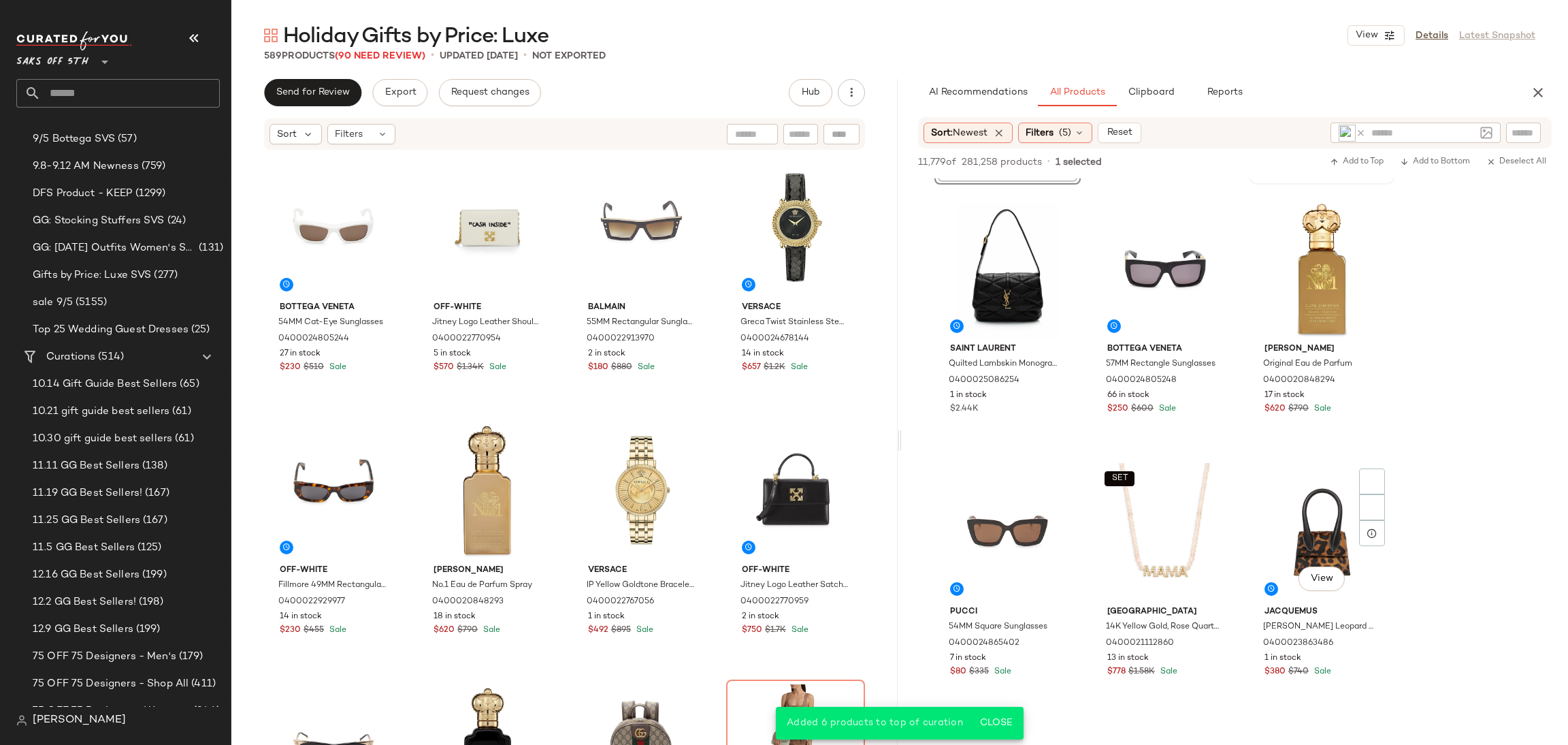
scroll to position [1858, 0]
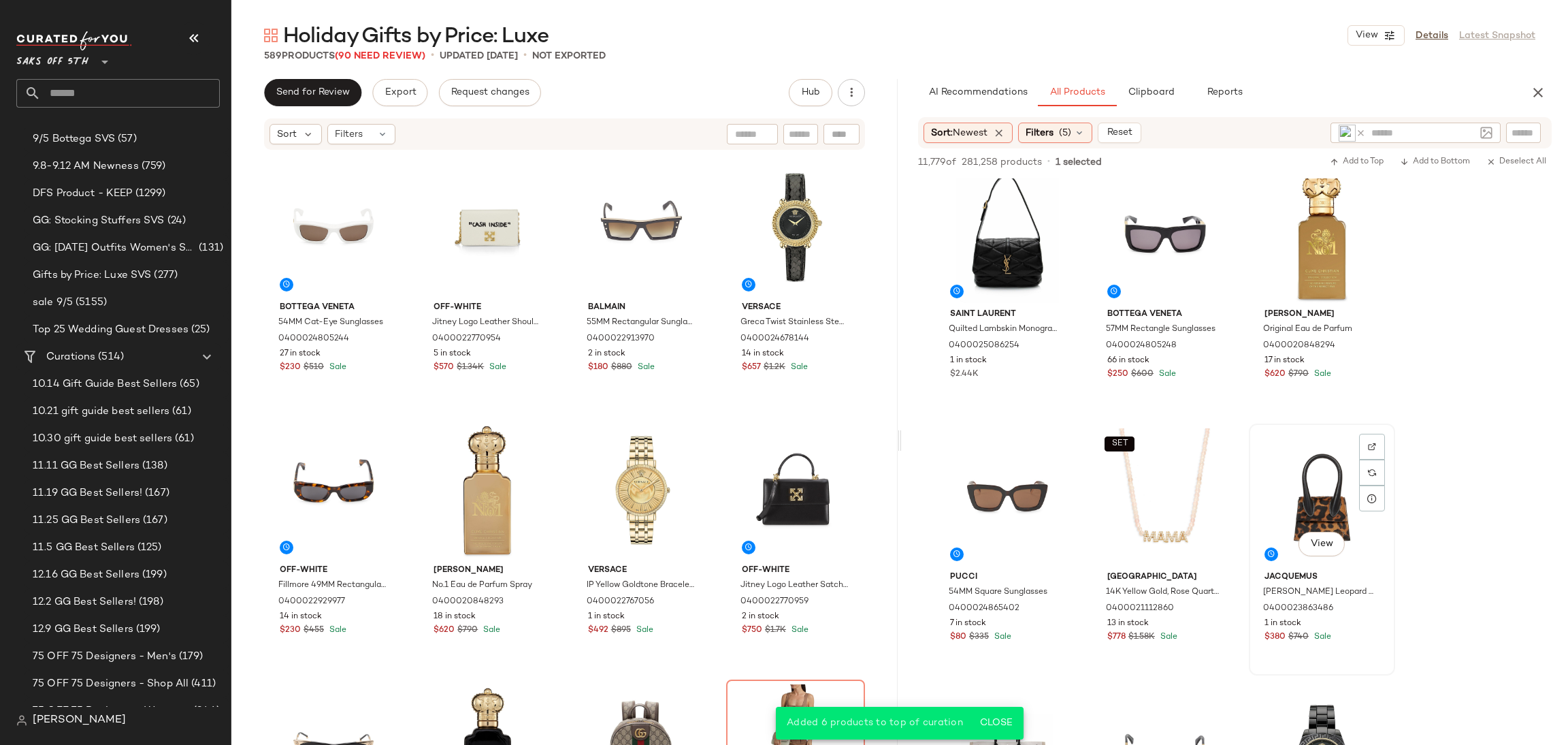
click at [1301, 452] on div "View" at bounding box center [1322, 497] width 137 height 137
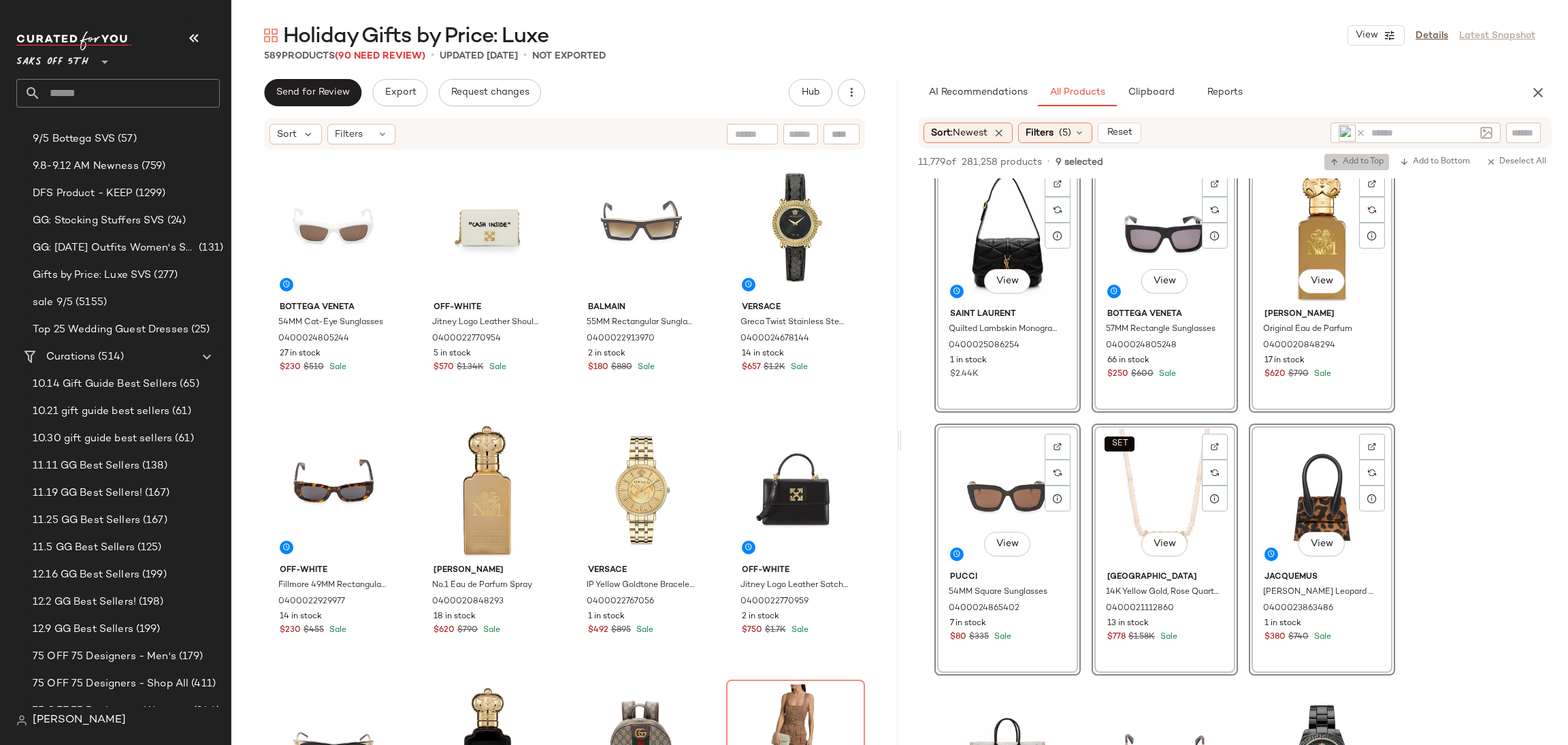
click at [1333, 160] on icon "button" at bounding box center [1334, 162] width 9 height 9
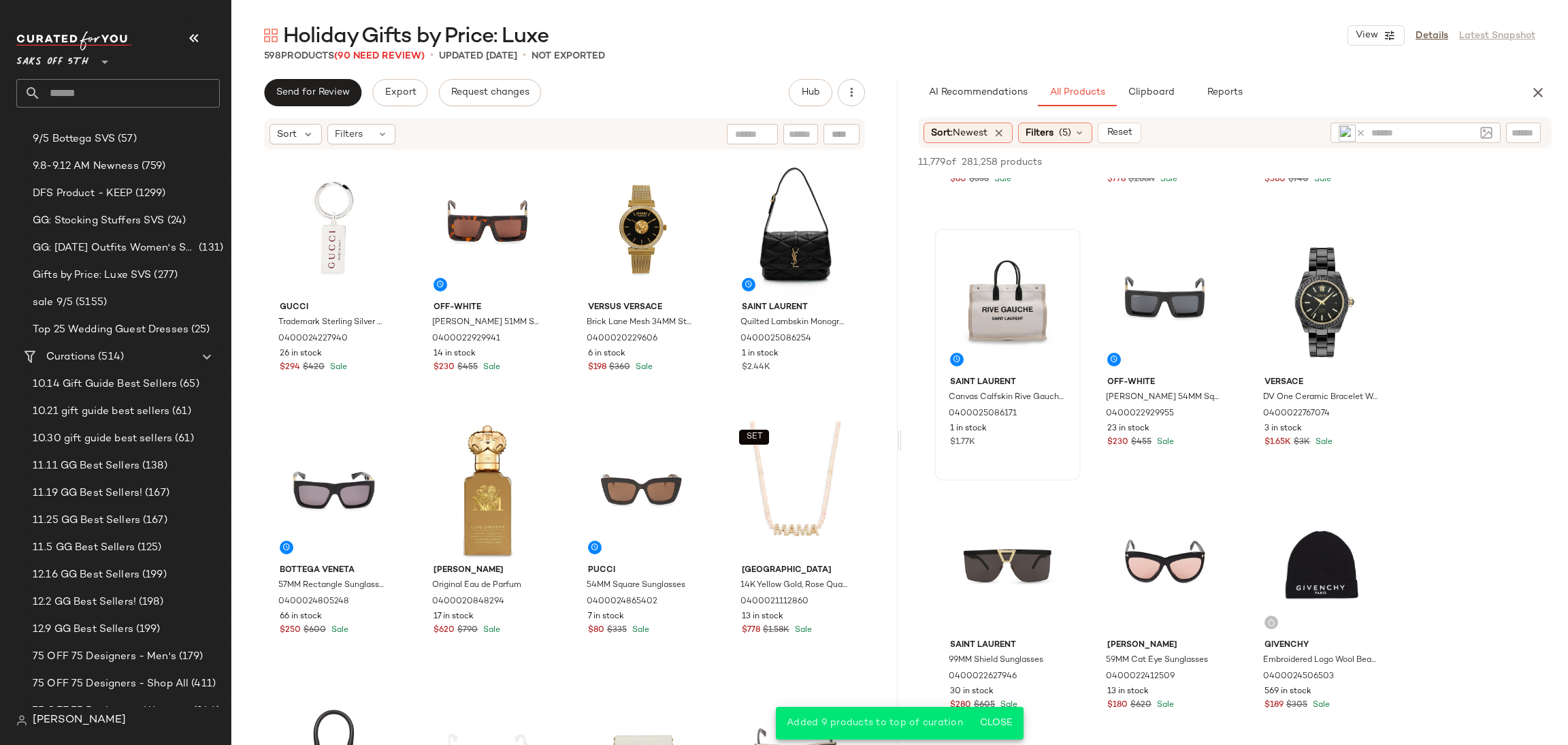
scroll to position [2322, 0]
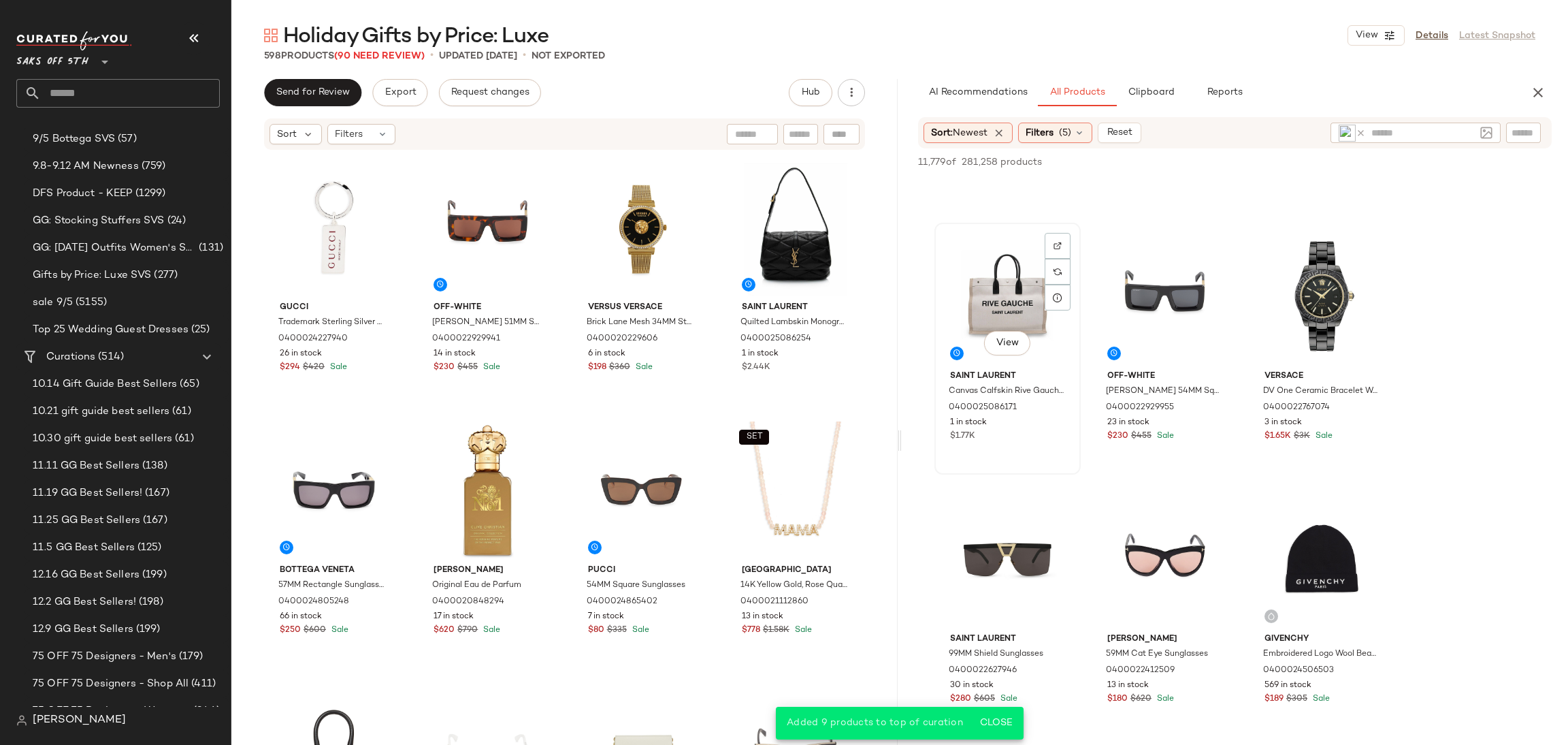
click at [1041, 287] on div "View" at bounding box center [1008, 296] width 137 height 137
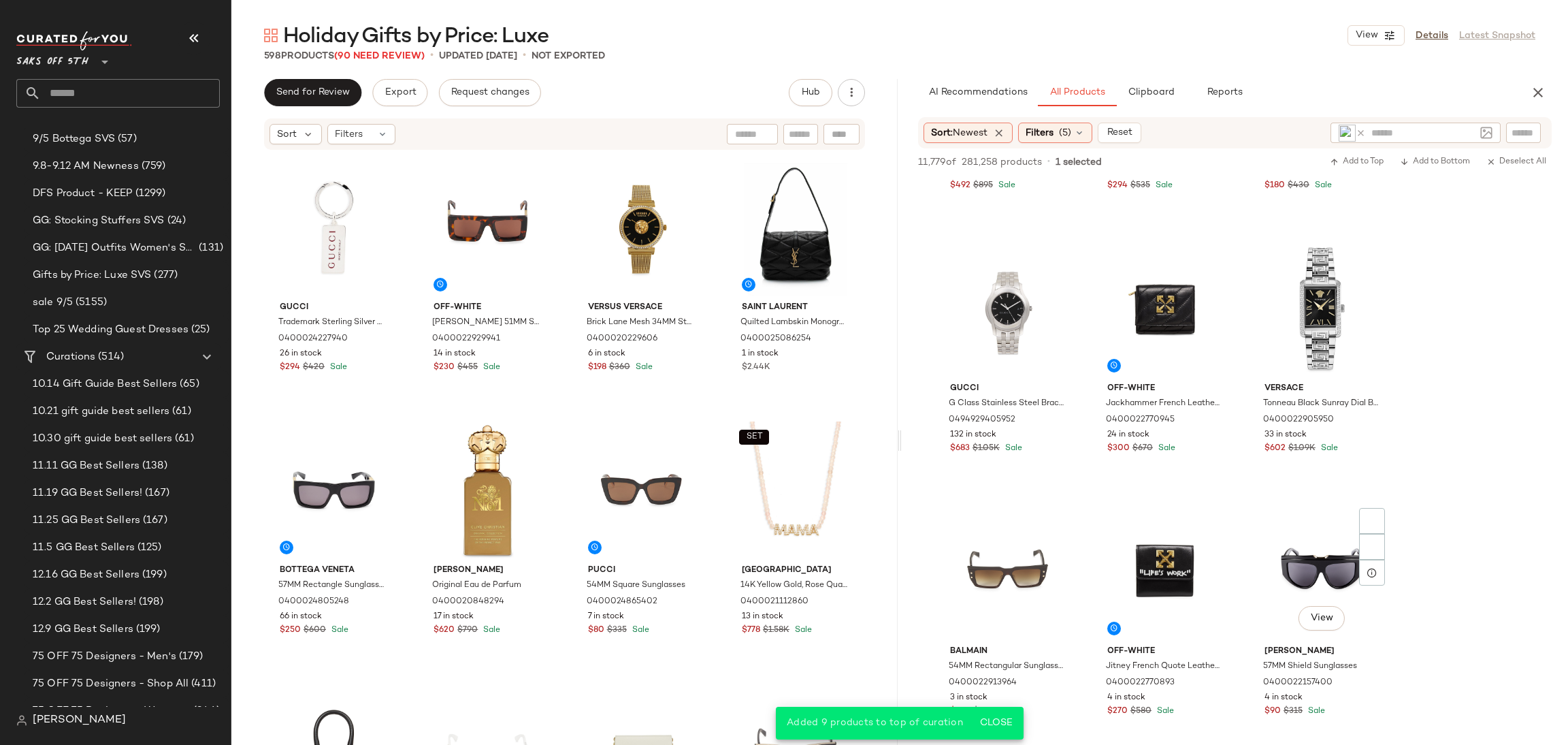
scroll to position [3280, 0]
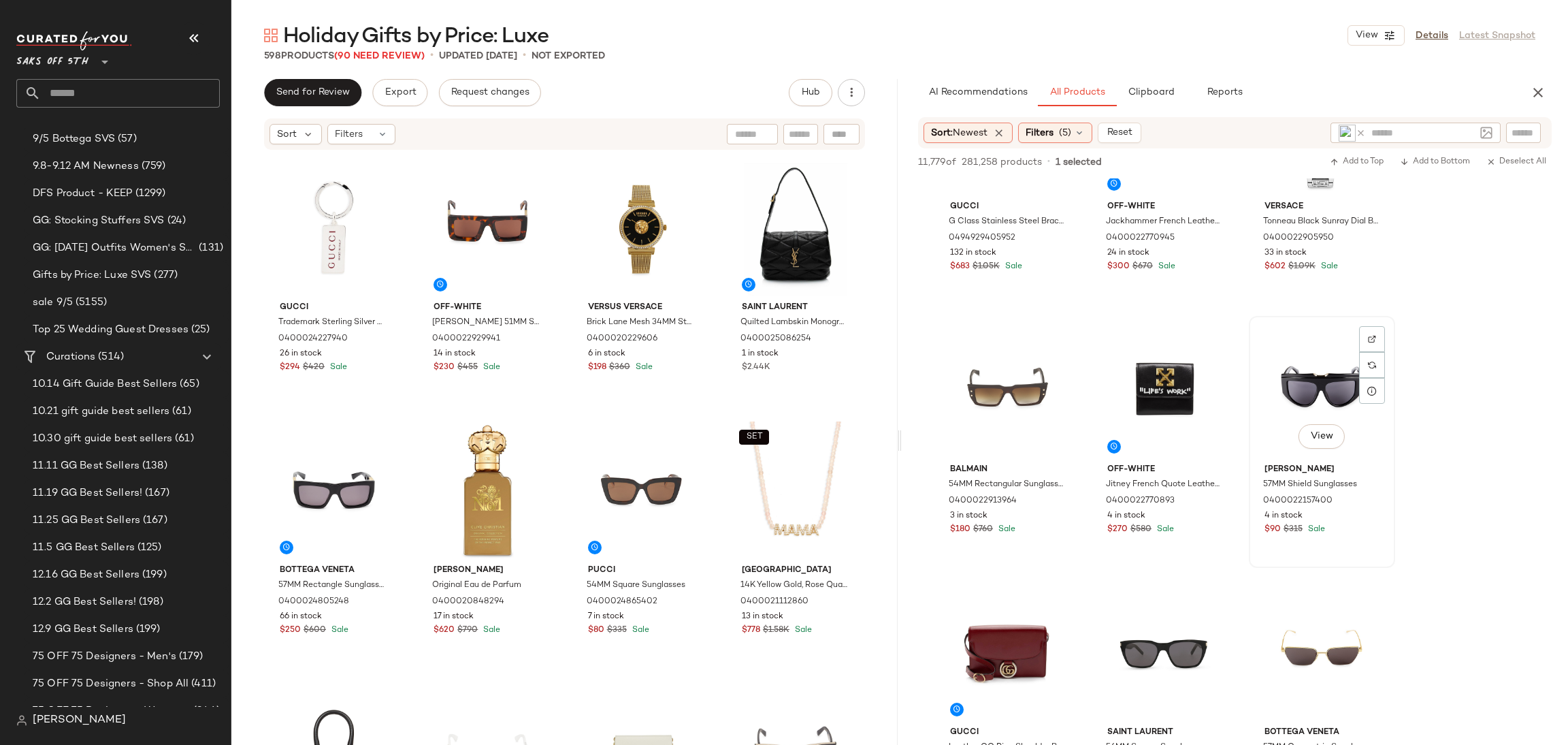
click at [1306, 340] on div "View" at bounding box center [1322, 389] width 137 height 137
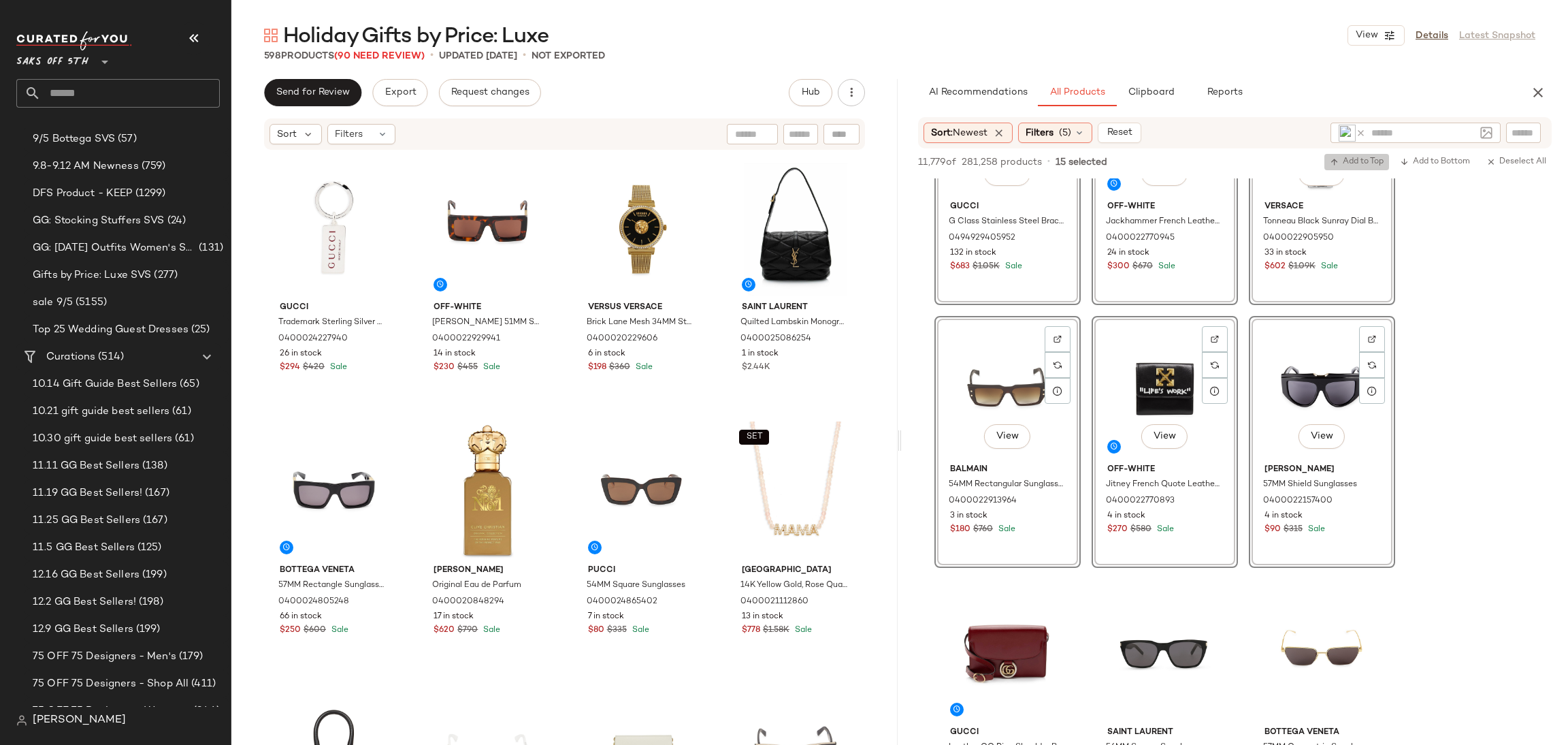
click at [1346, 162] on span "Add to Top" at bounding box center [1357, 162] width 54 height 9
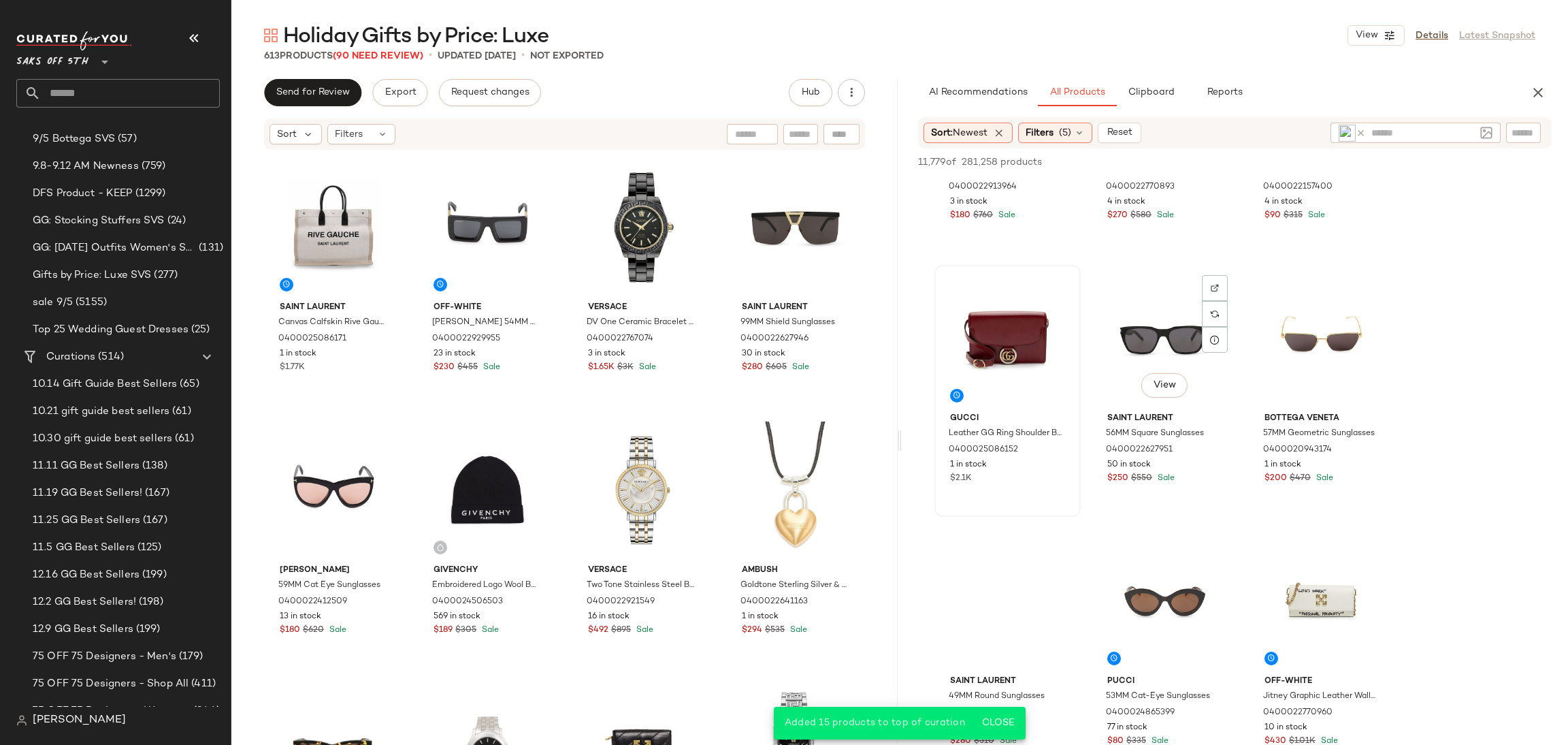
scroll to position [3595, 0]
click at [990, 314] on div "View" at bounding box center [1008, 337] width 137 height 137
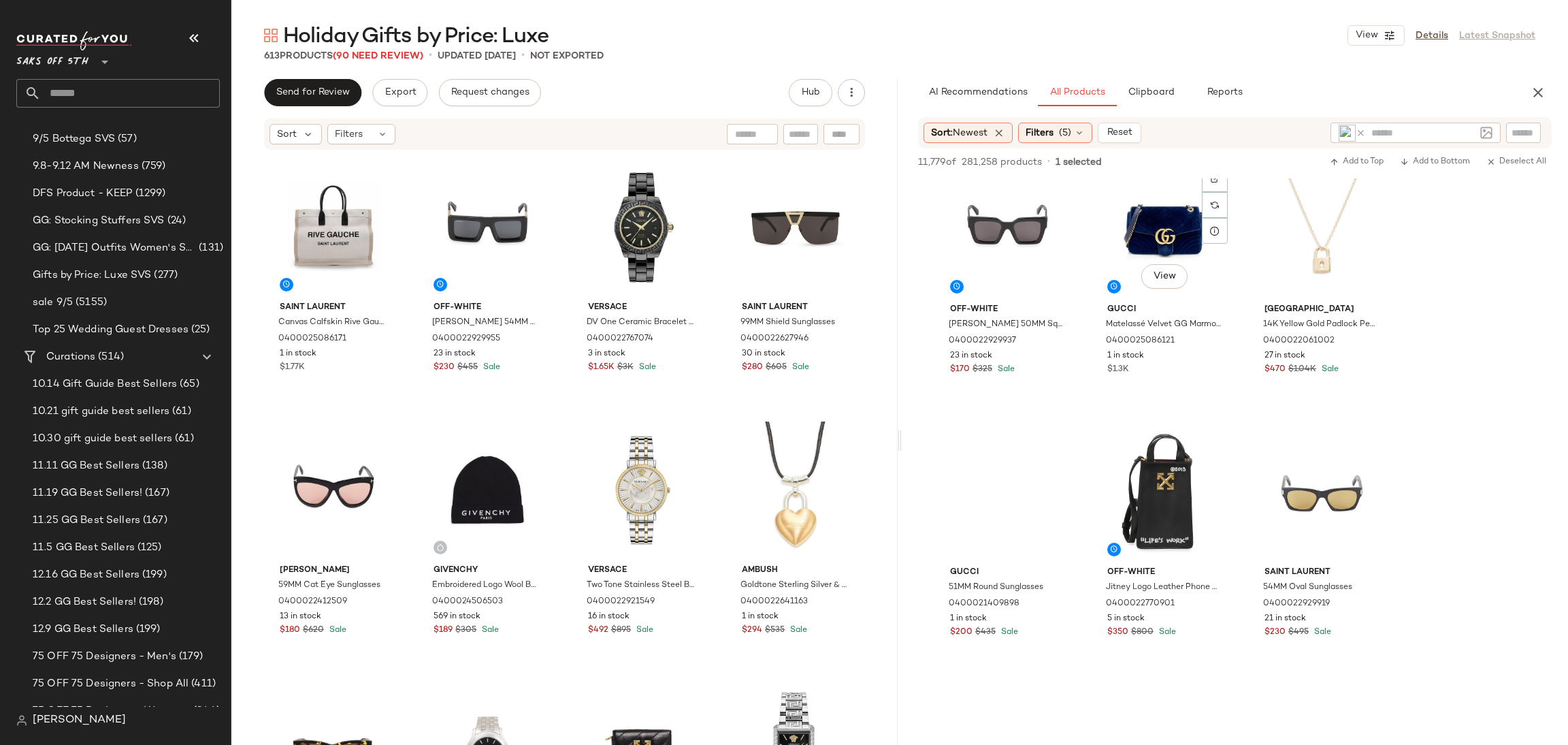
scroll to position [5282, 0]
click at [1287, 490] on div "View" at bounding box center [1322, 490] width 137 height 137
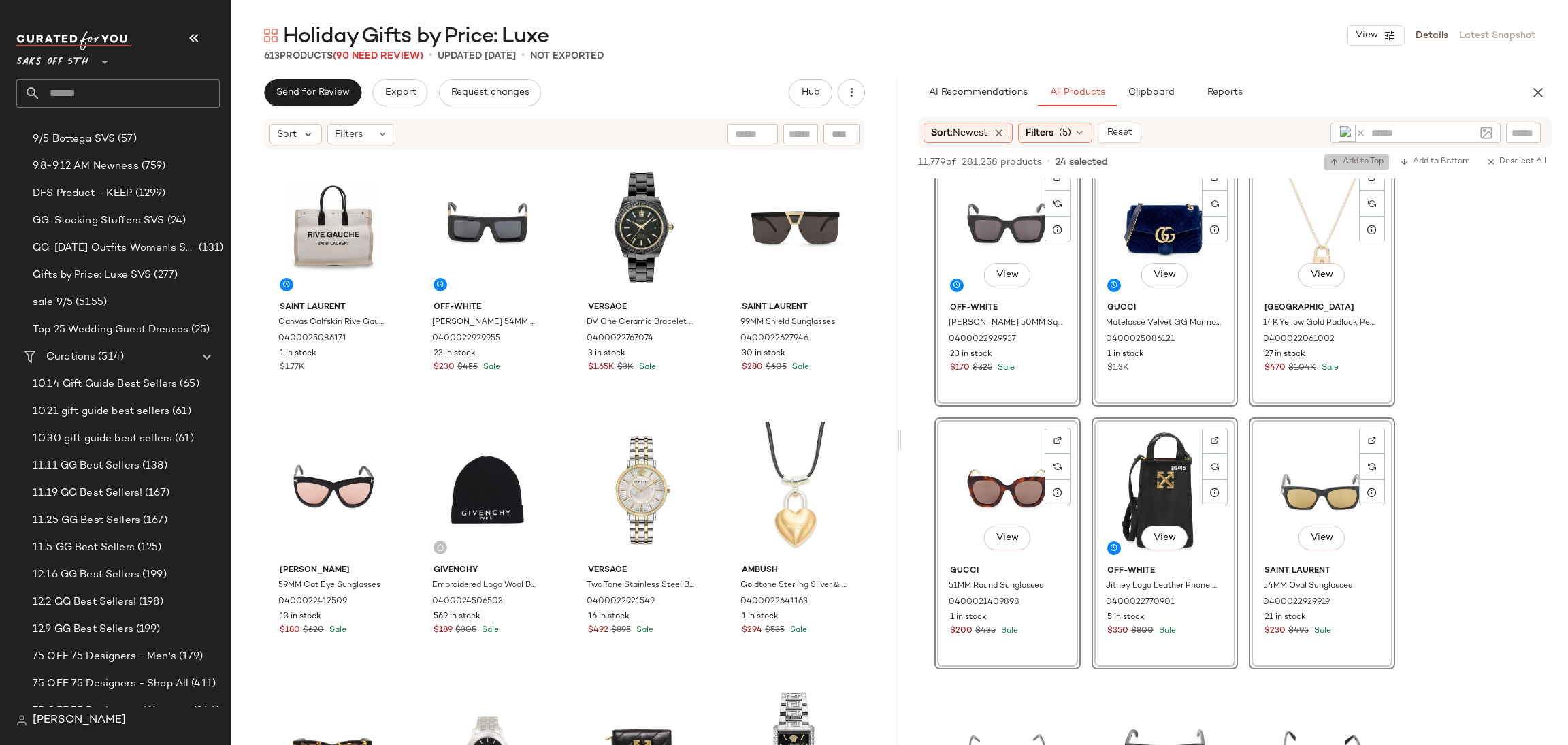
click at [1338, 165] on span "Add to Top" at bounding box center [1357, 162] width 54 height 9
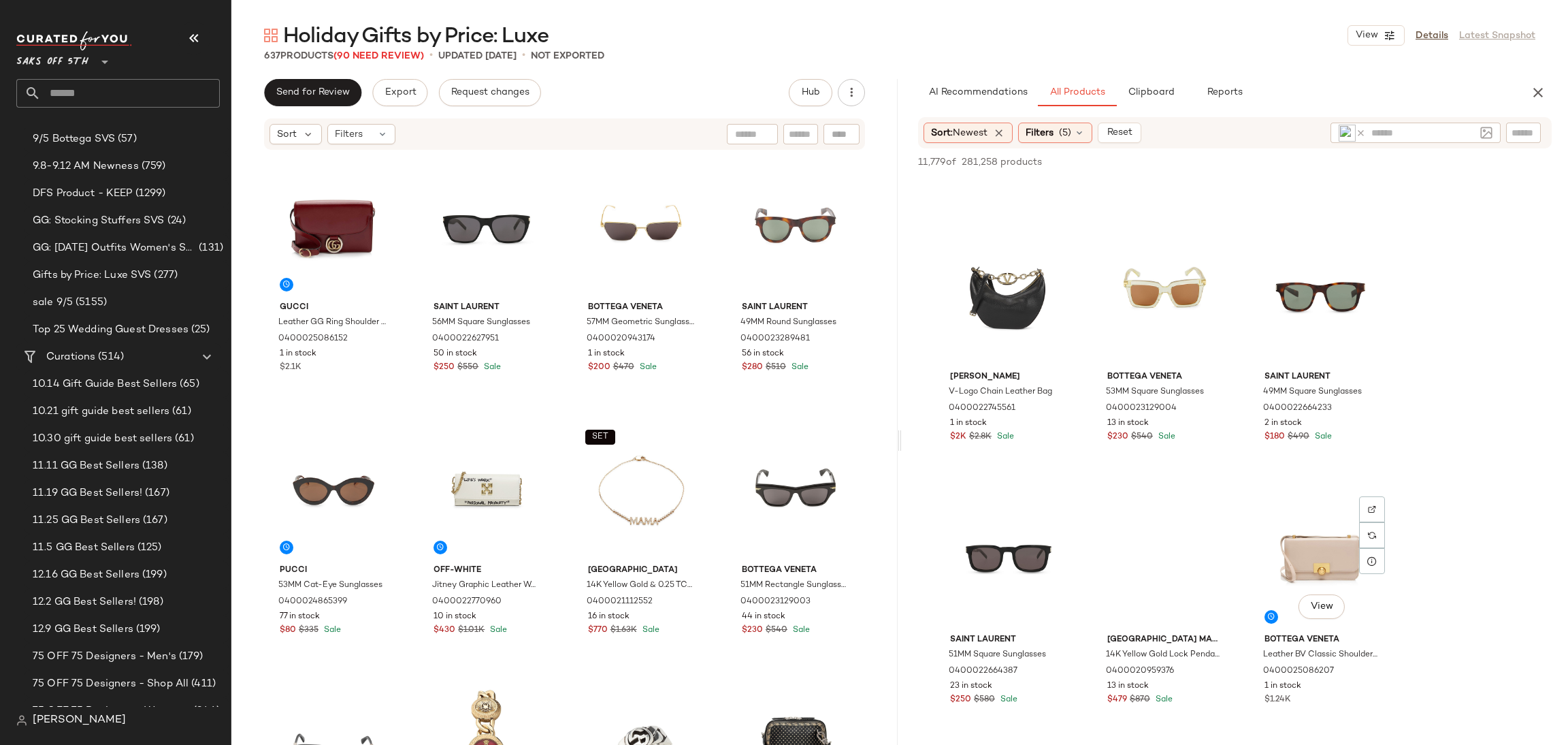
scroll to position [7635, 0]
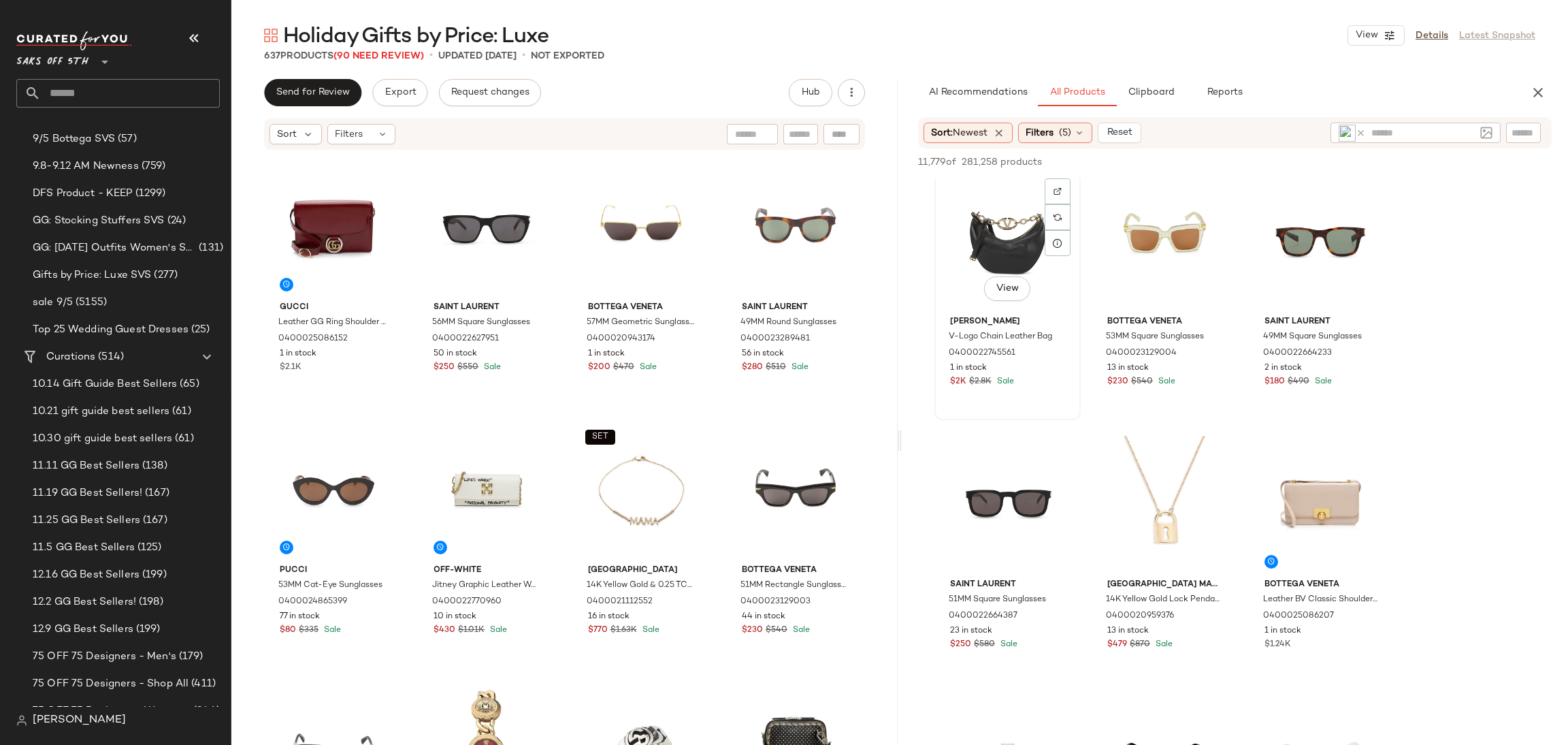
click at [1025, 241] on div "View" at bounding box center [1008, 241] width 137 height 137
click at [1170, 216] on div "View" at bounding box center [1165, 241] width 137 height 137
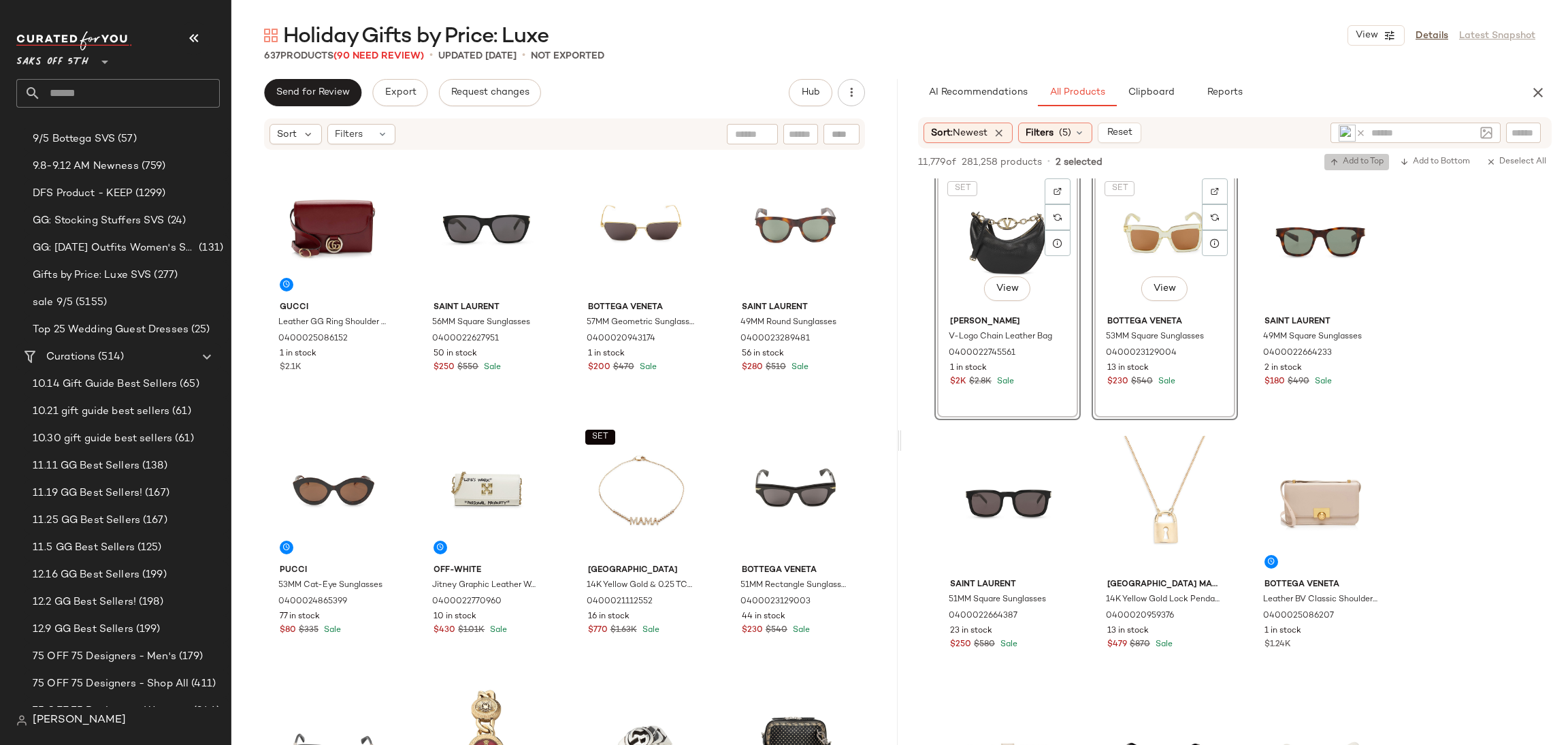
click at [1335, 157] on icon "button" at bounding box center [1334, 162] width 9 height 9
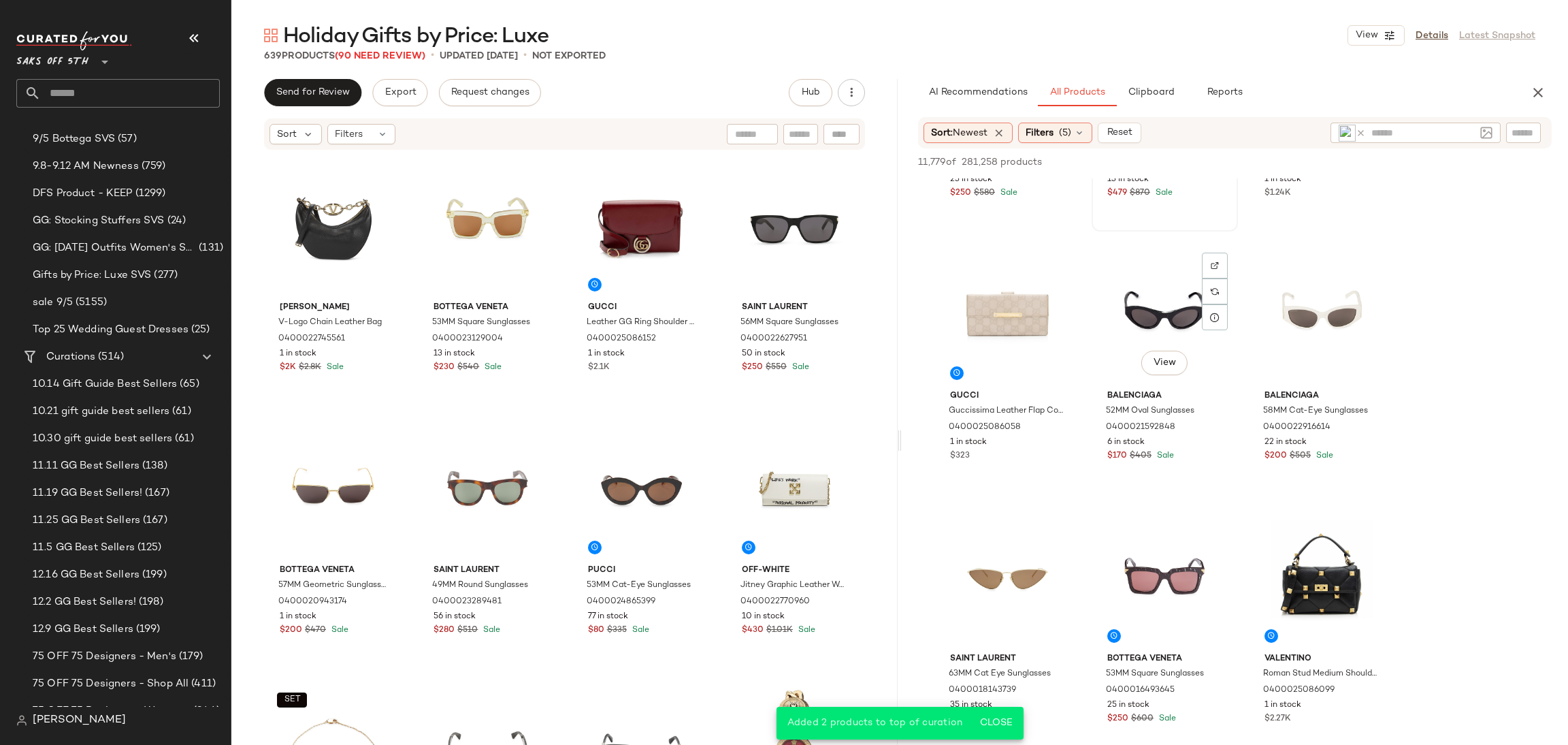
scroll to position [8088, 0]
click at [998, 315] on div "View" at bounding box center [1008, 314] width 137 height 137
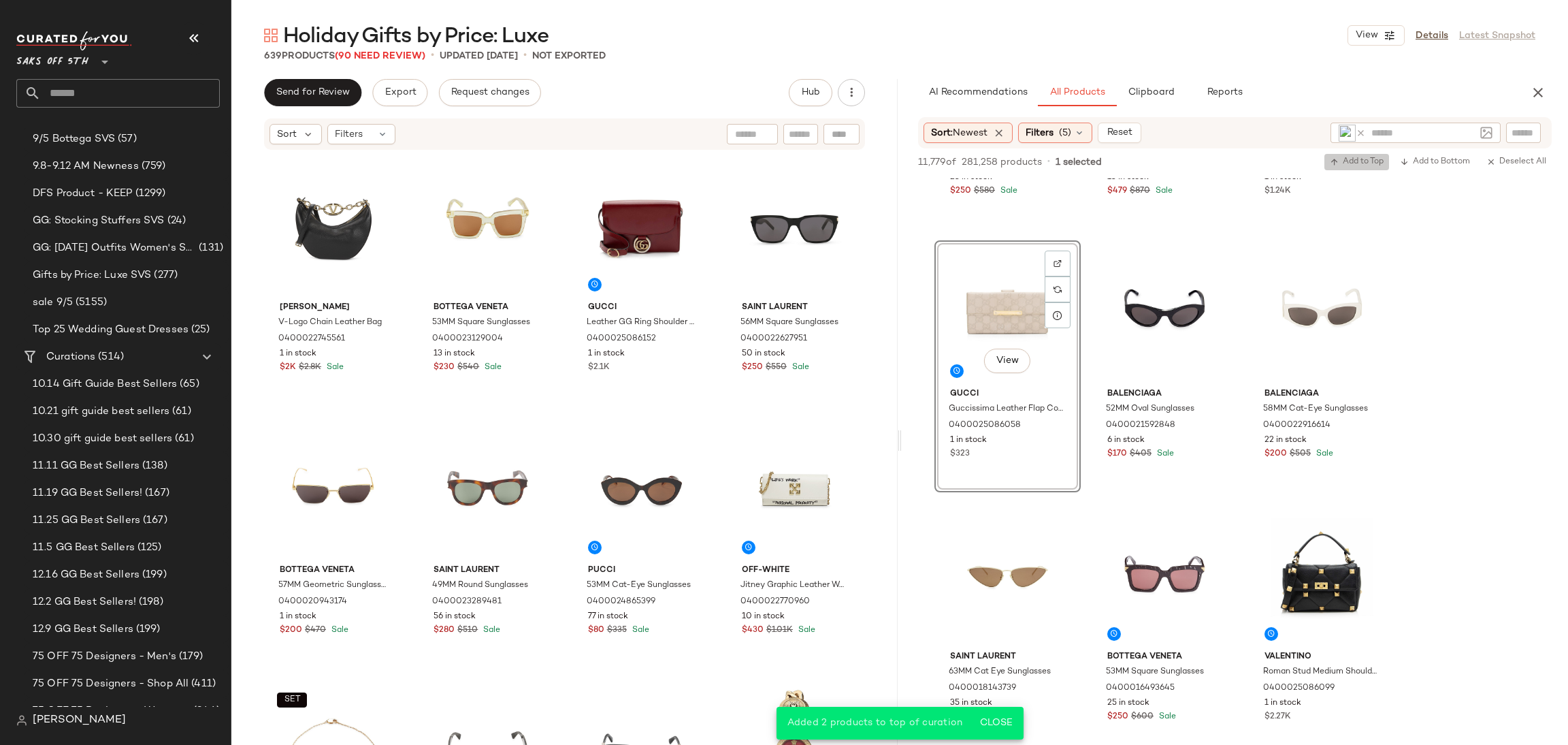
click at [1341, 166] on span "Add to Top" at bounding box center [1357, 162] width 54 height 9
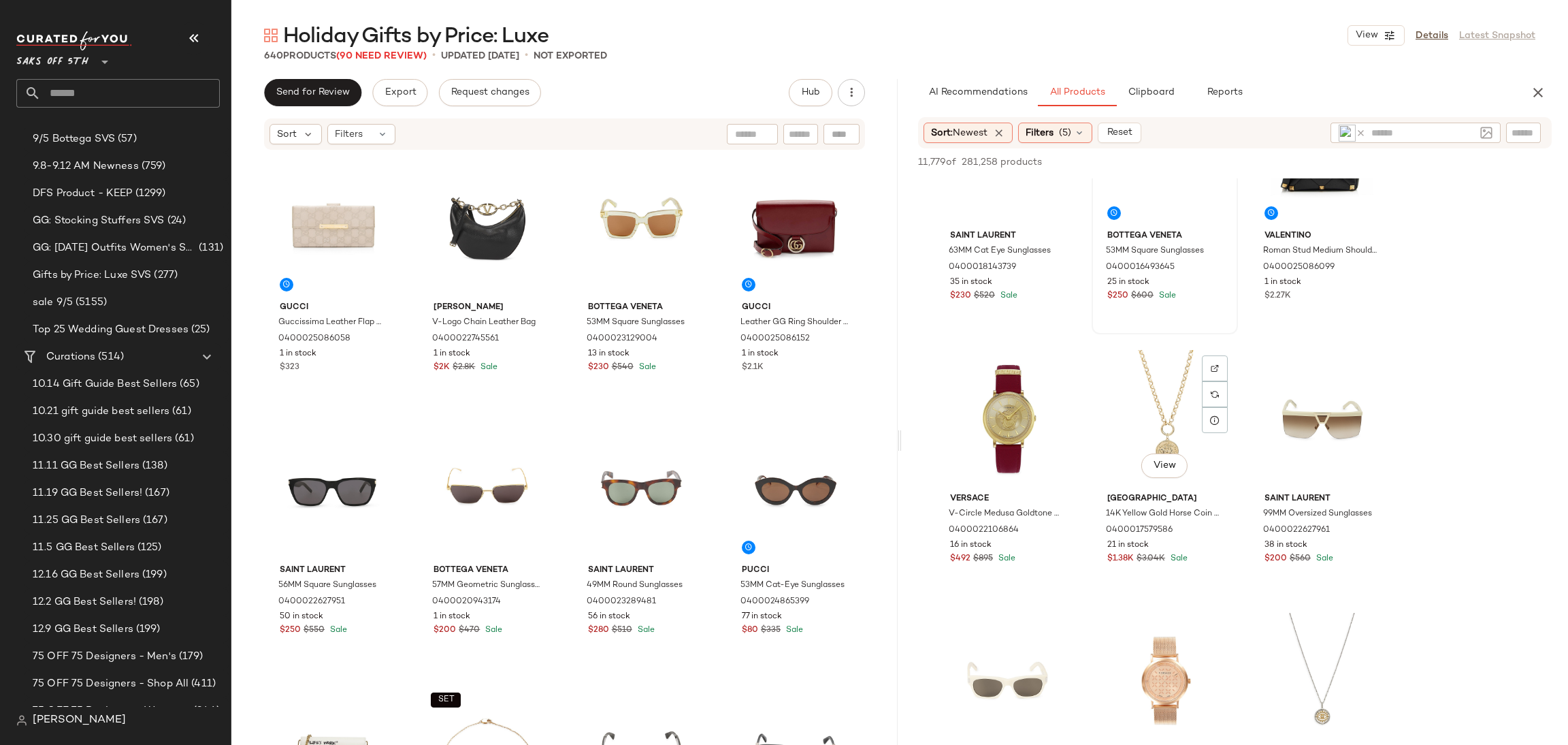
scroll to position [8334, 0]
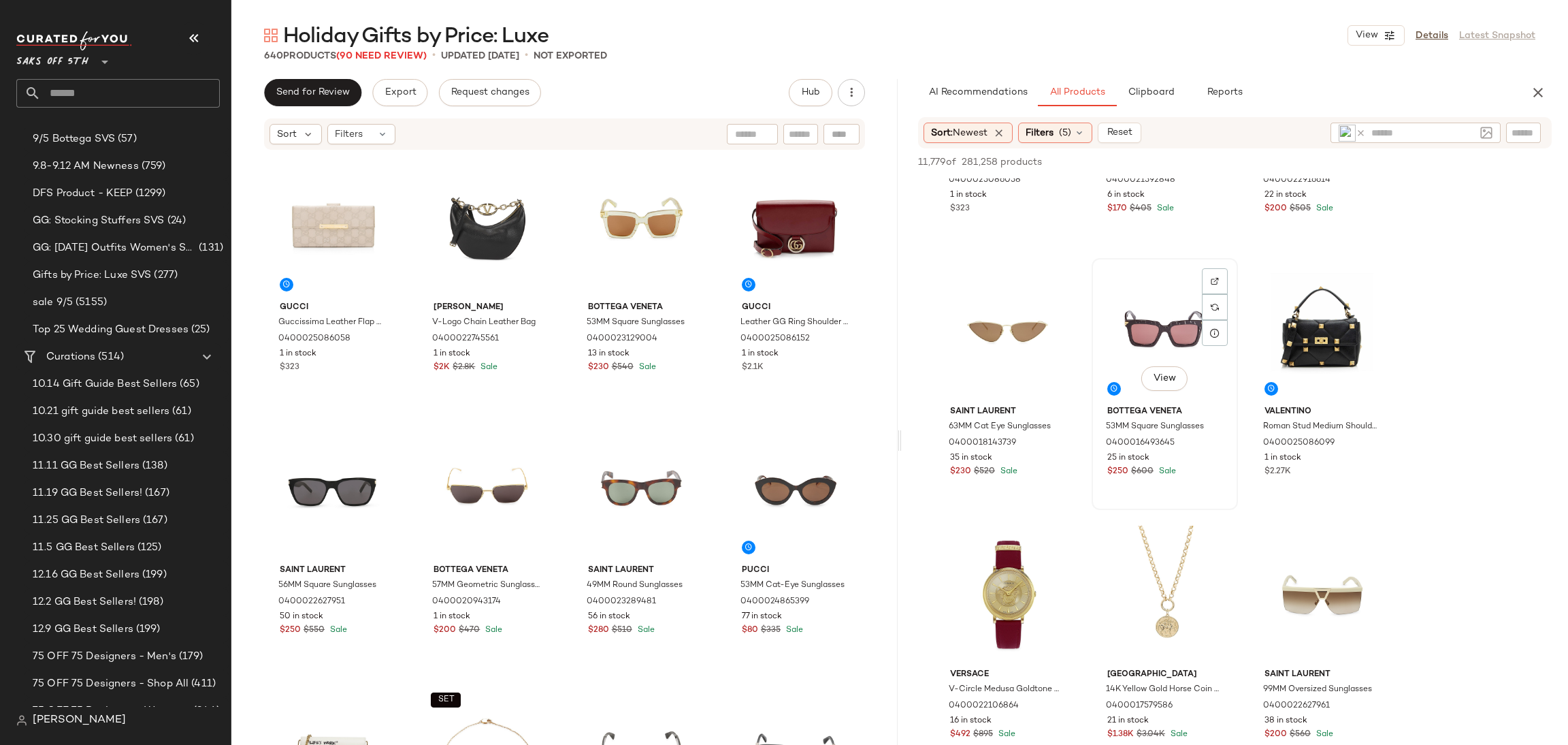
click at [1163, 331] on div "View" at bounding box center [1165, 331] width 137 height 137
click at [975, 643] on div "View" at bounding box center [1008, 594] width 137 height 137
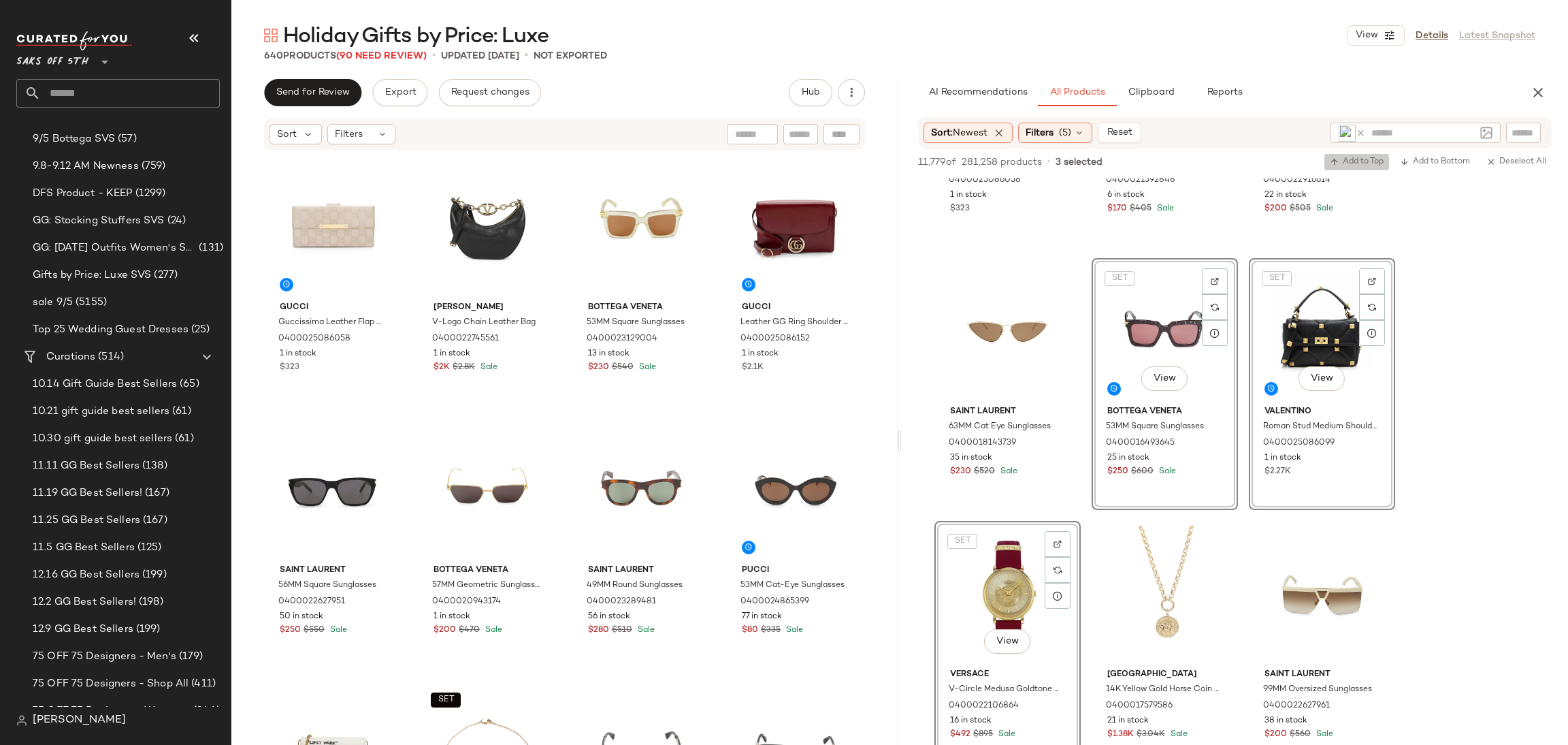
click at [1358, 167] on span "Add to Top" at bounding box center [1357, 162] width 54 height 9
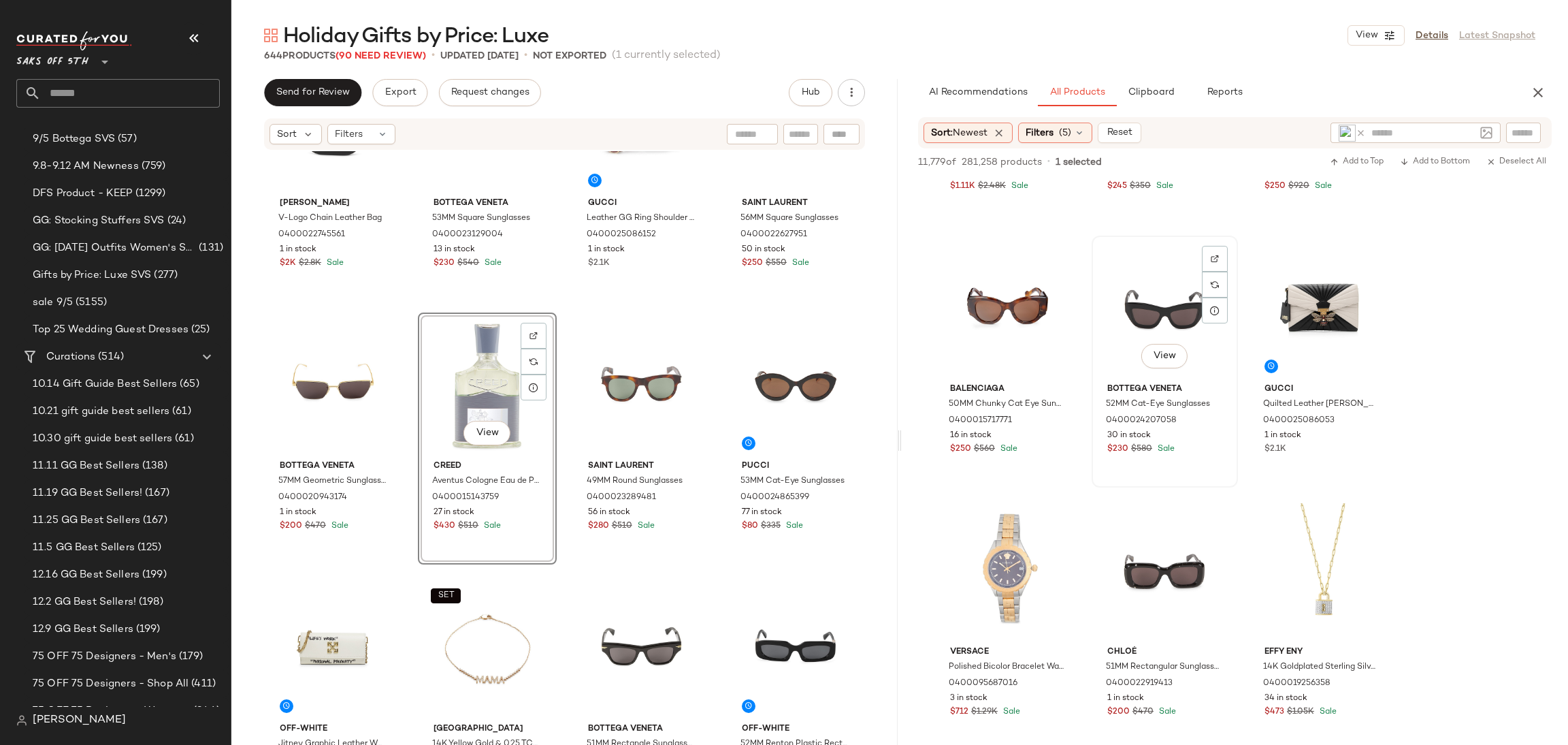
scroll to position [9950, 0]
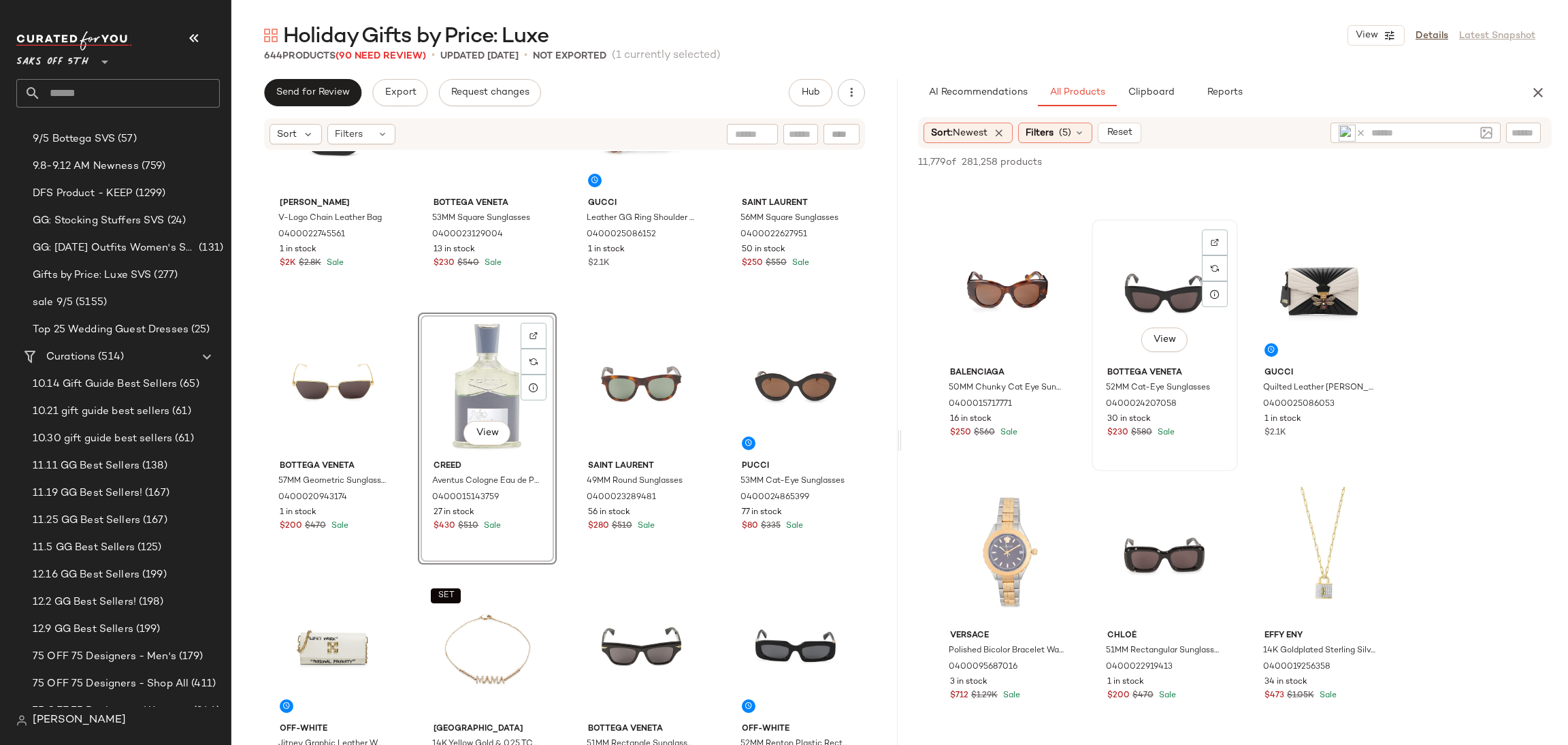
click at [1161, 287] on div "View" at bounding box center [1165, 292] width 137 height 137
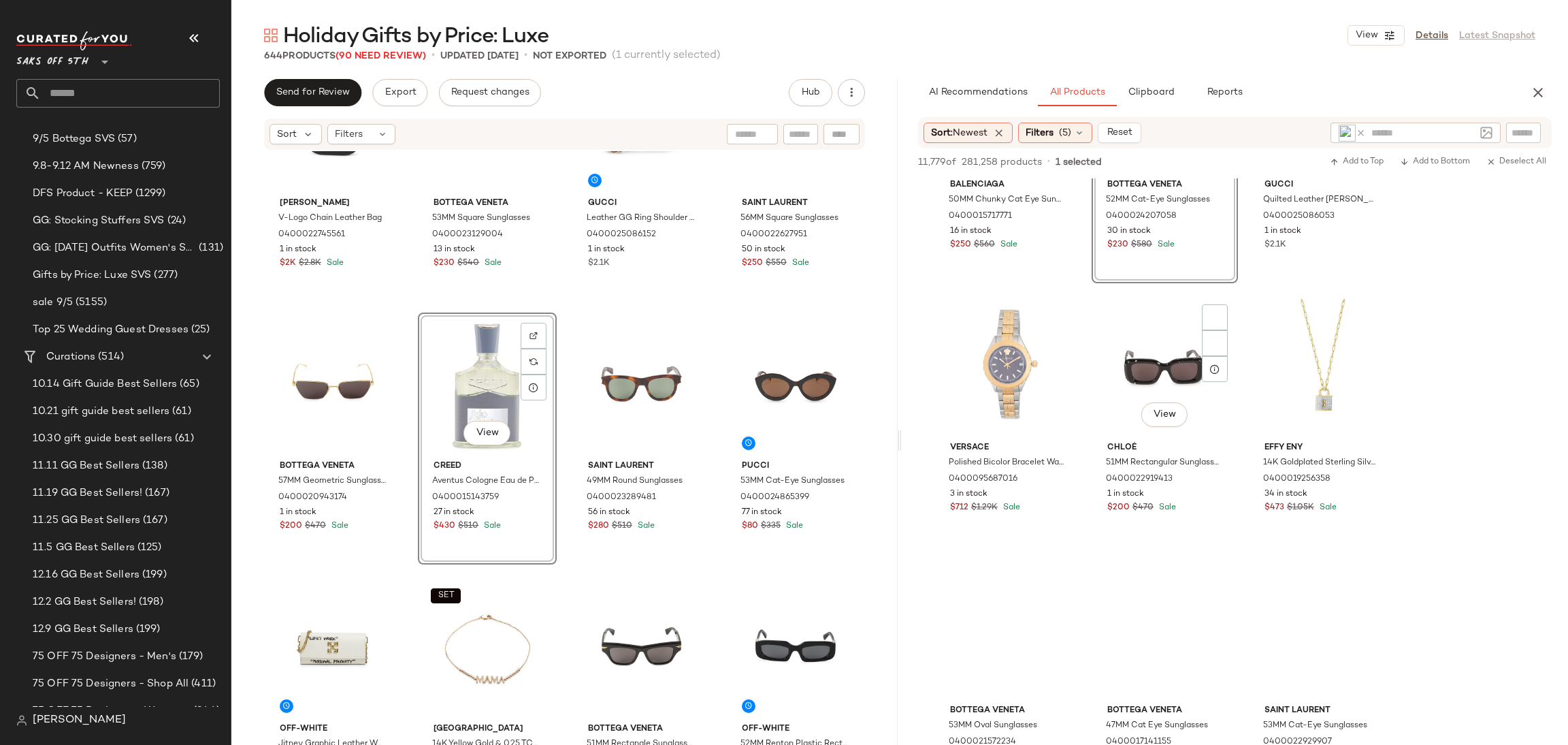
scroll to position [10148, 0]
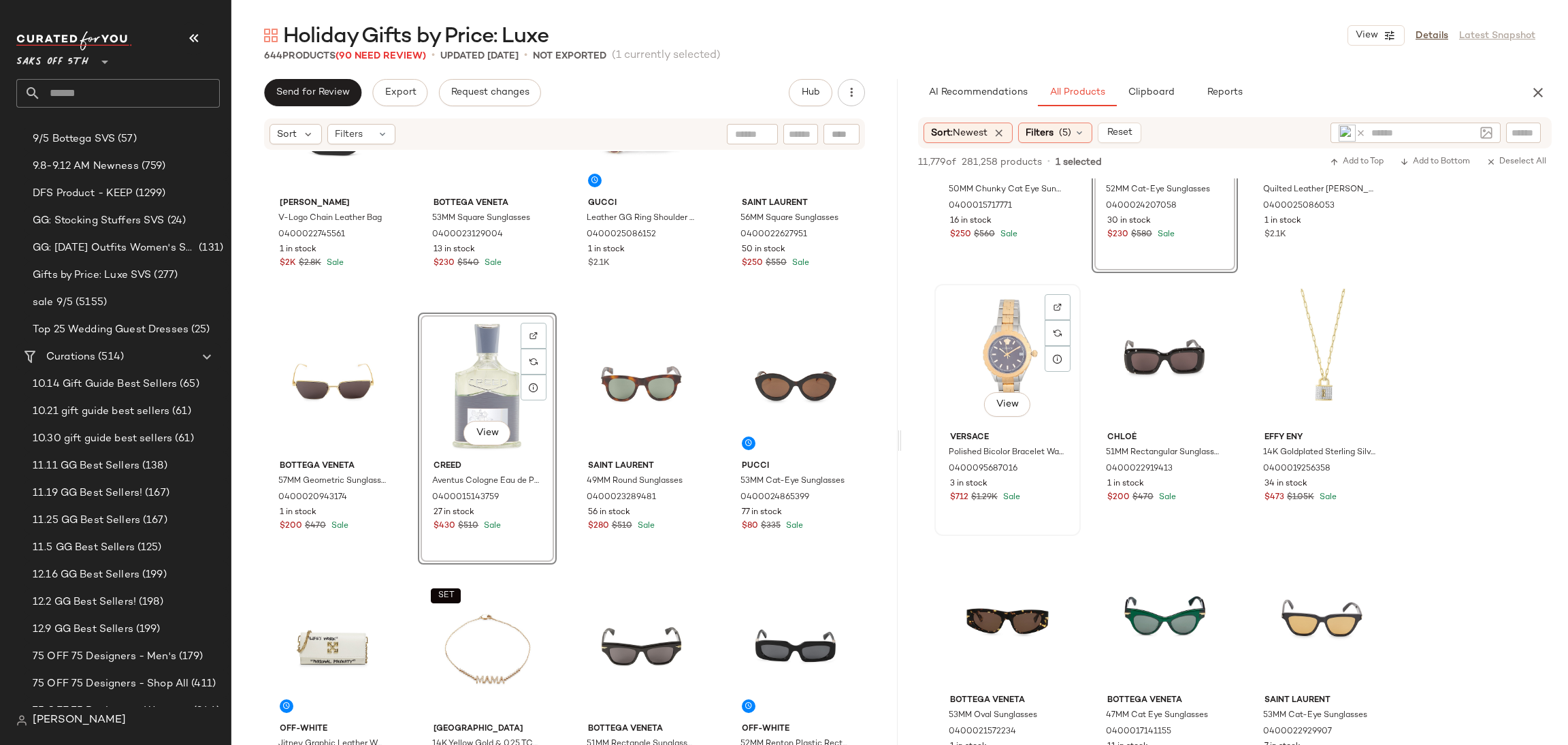
click at [1000, 333] on div "View" at bounding box center [1008, 357] width 137 height 137
click at [1354, 159] on span "Add to Top" at bounding box center [1357, 162] width 54 height 9
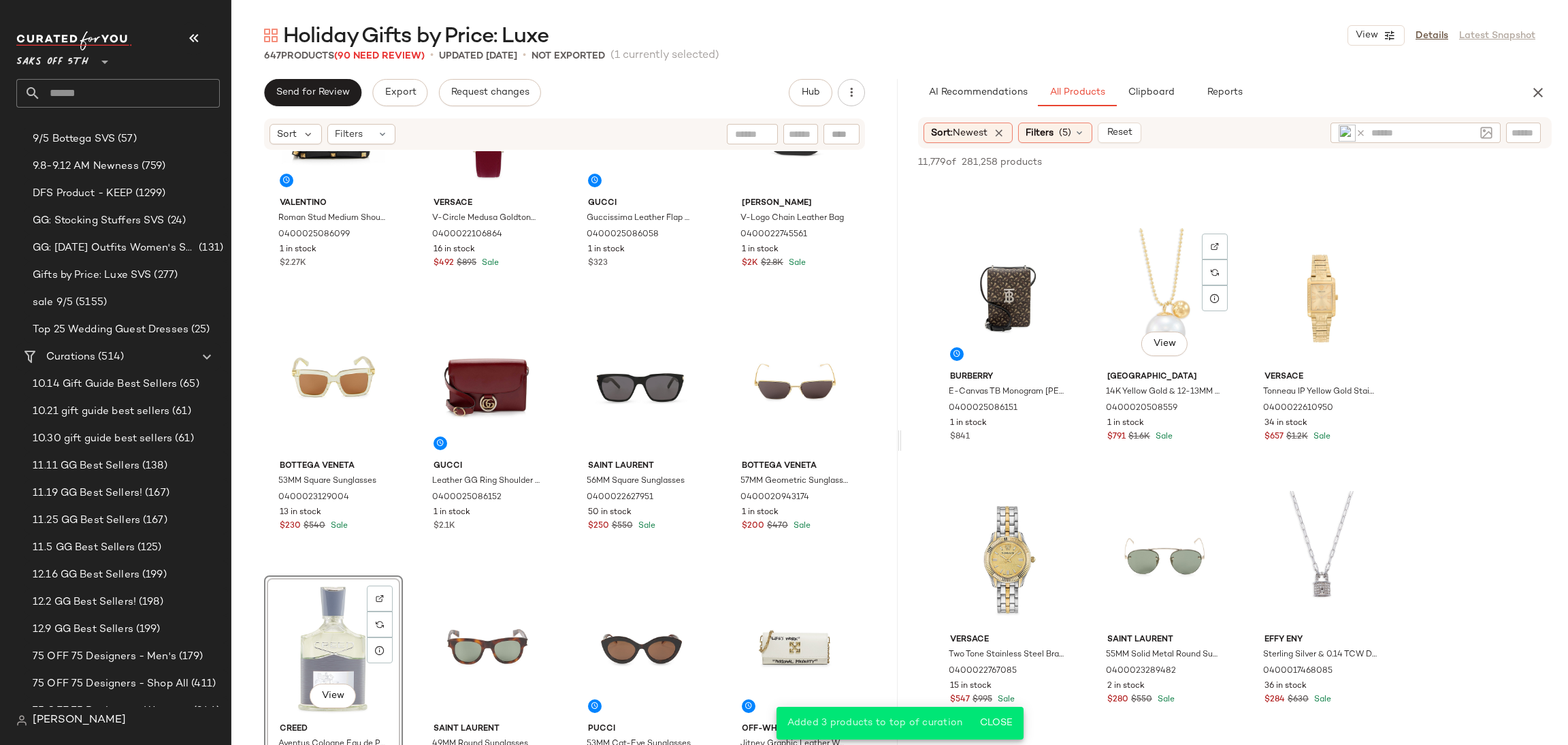
scroll to position [11541, 0]
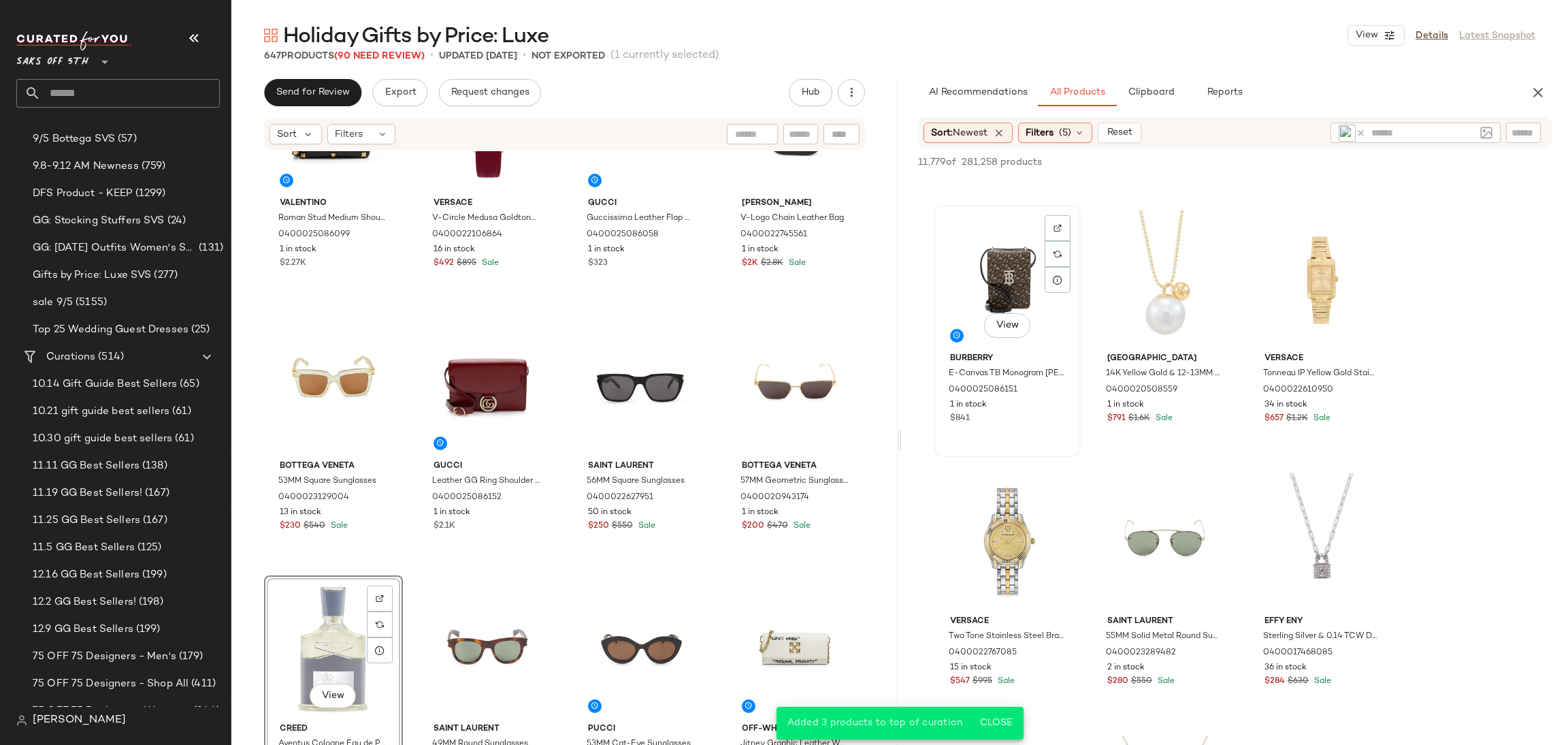
click at [1015, 292] on div "View" at bounding box center [1008, 278] width 137 height 137
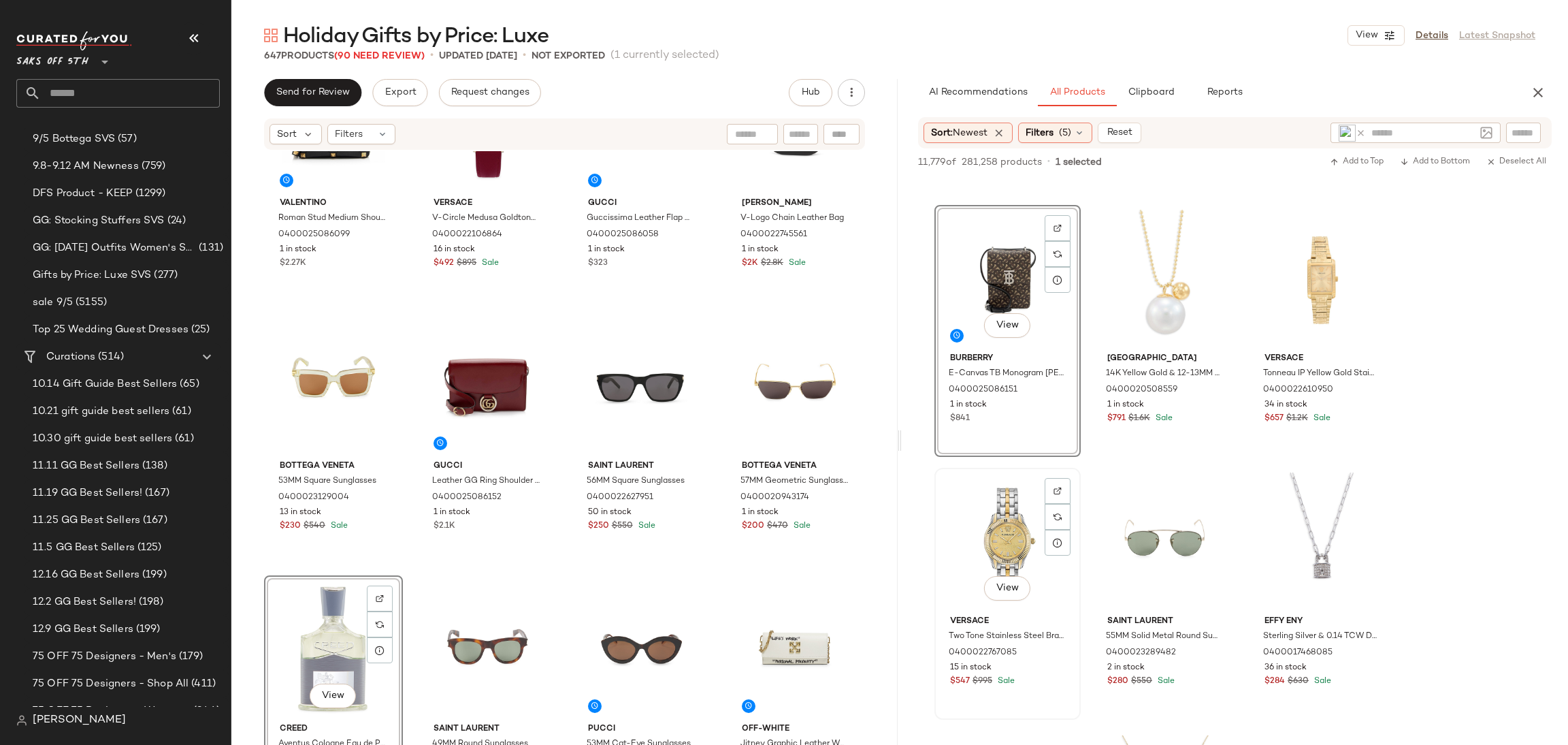
click at [1016, 532] on div "View" at bounding box center [1008, 541] width 137 height 137
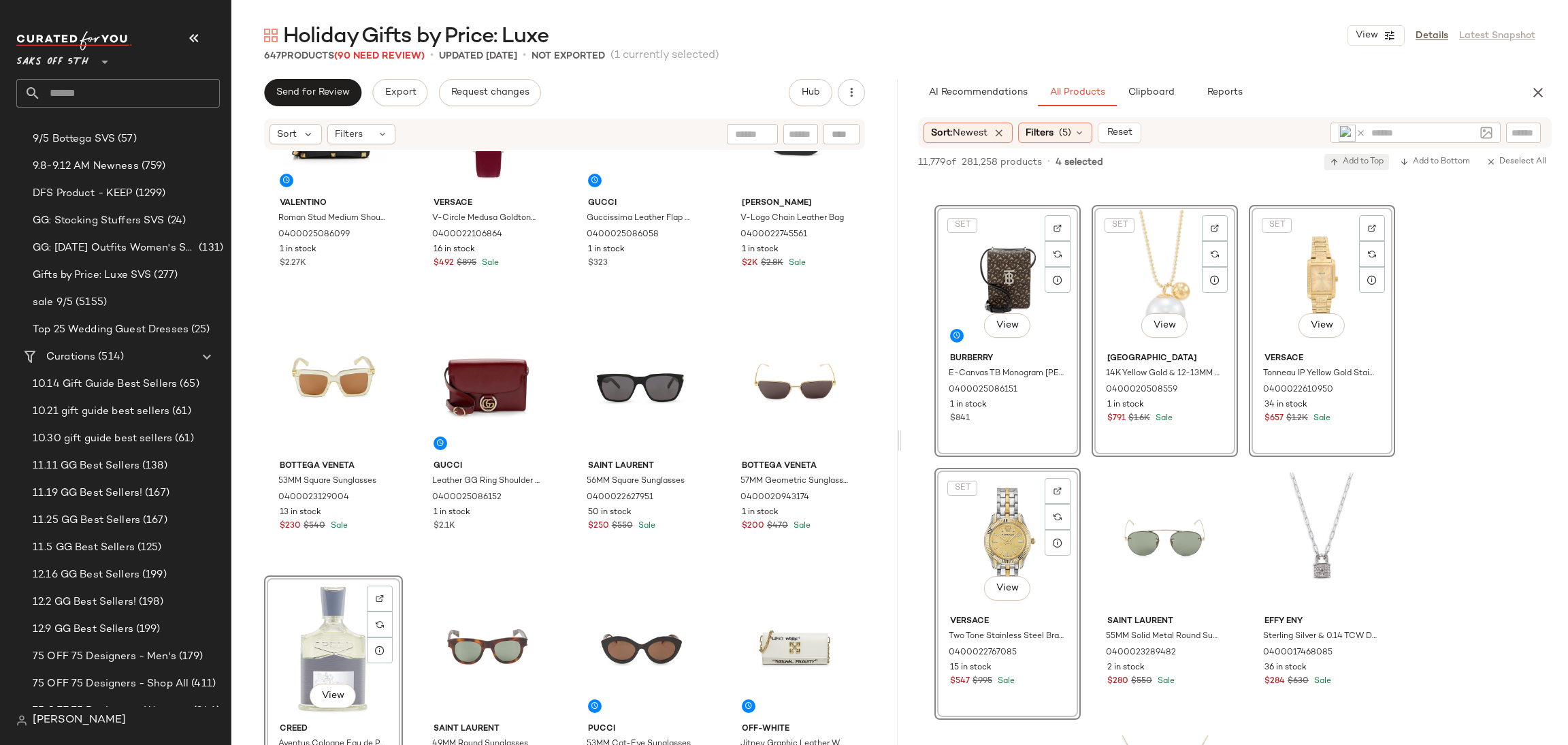
click at [1358, 164] on span "Add to Top" at bounding box center [1357, 162] width 54 height 9
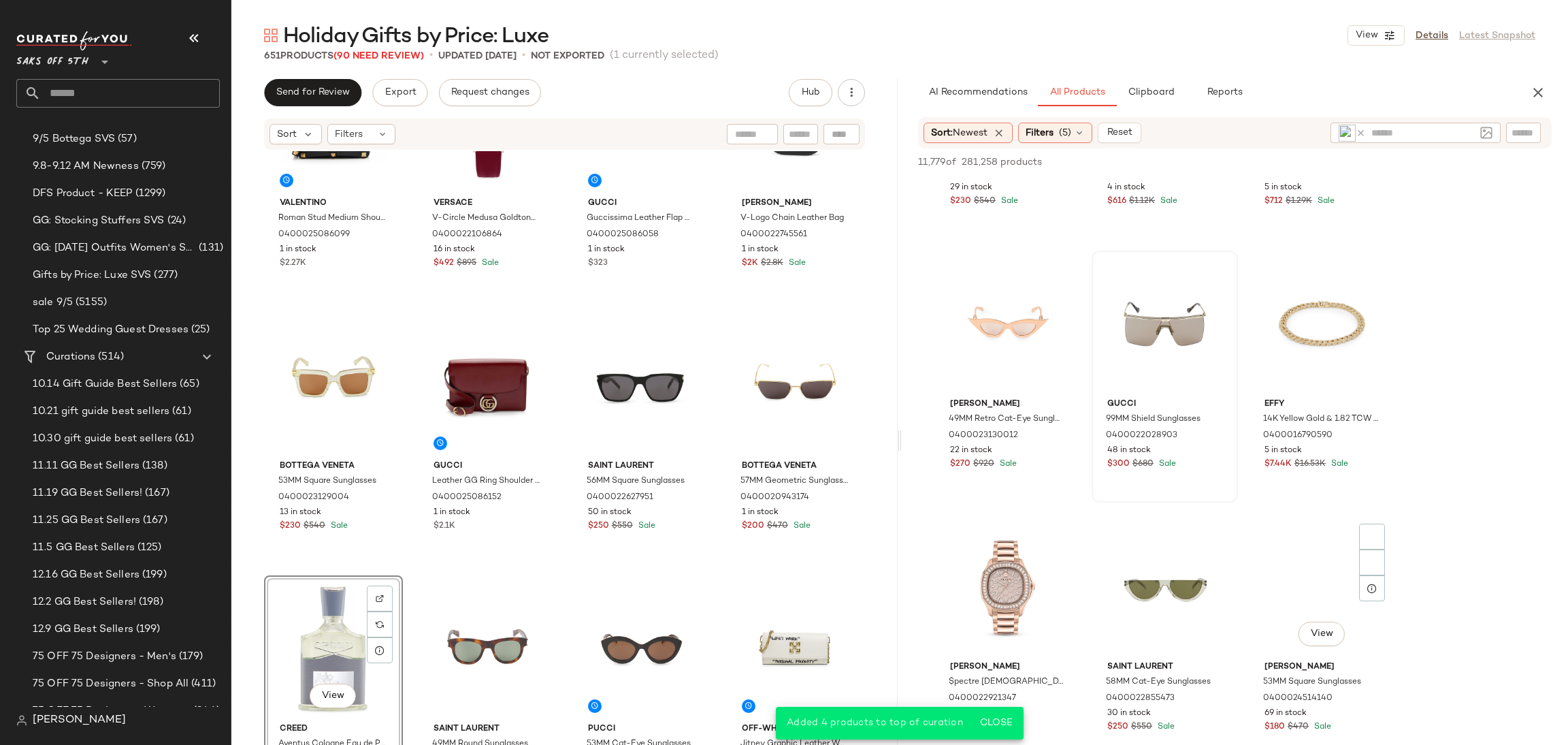
scroll to position [12319, 0]
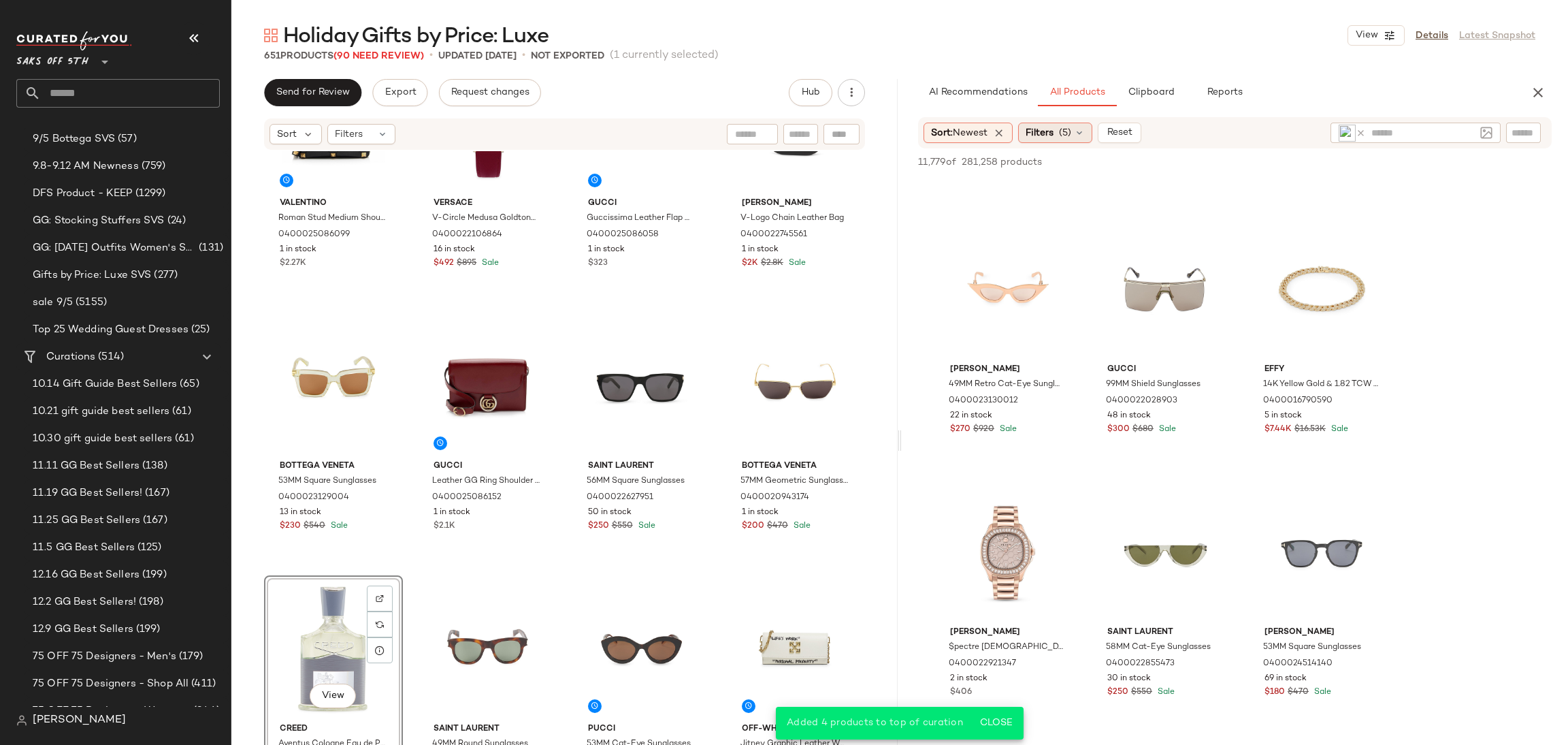
click at [1072, 132] on span "(5)" at bounding box center [1065, 133] width 12 height 14
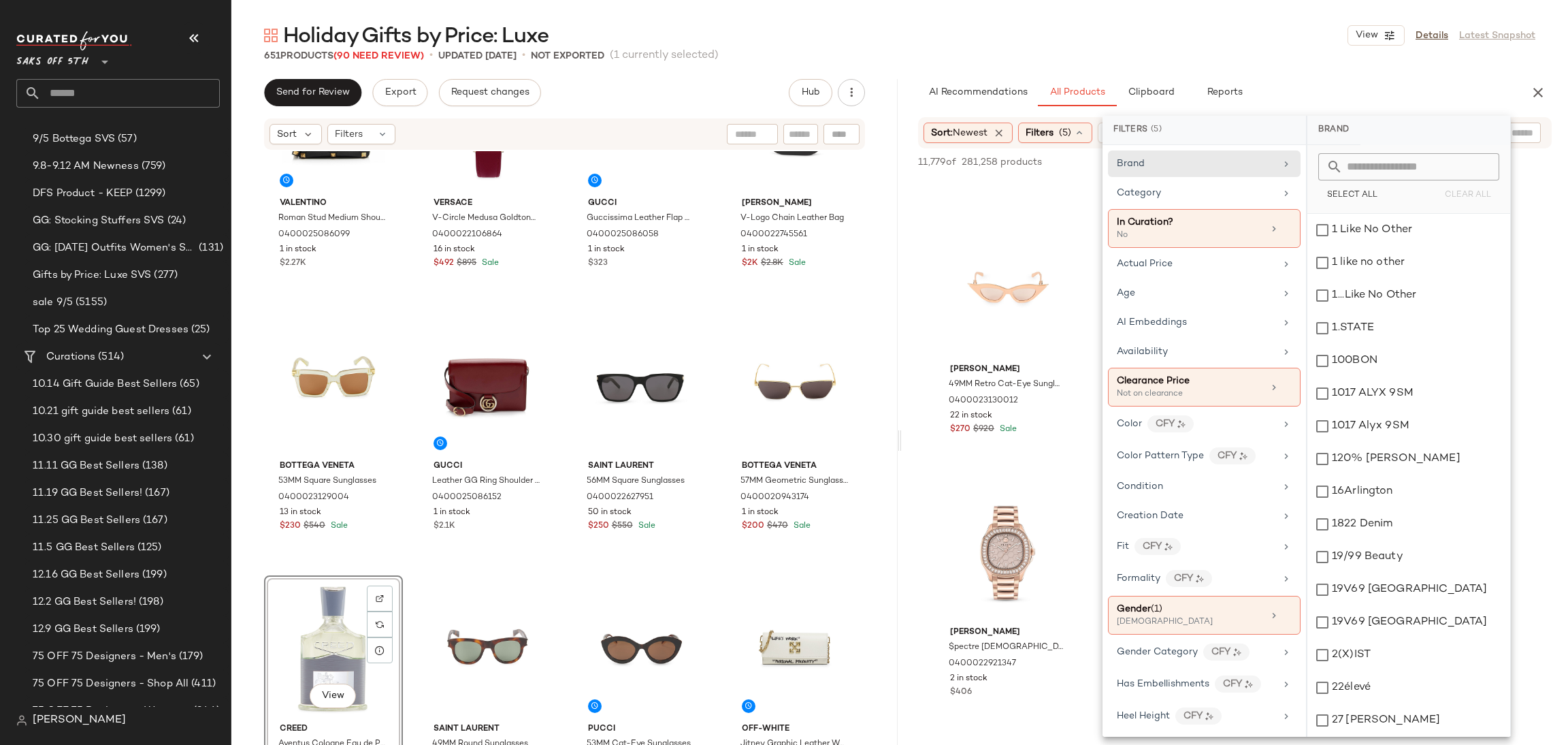
click at [1244, 57] on div "651 Products (90 Need Review) • updated Sep 8th • Not Exported (1 currently sel…" at bounding box center [900, 56] width 1337 height 14
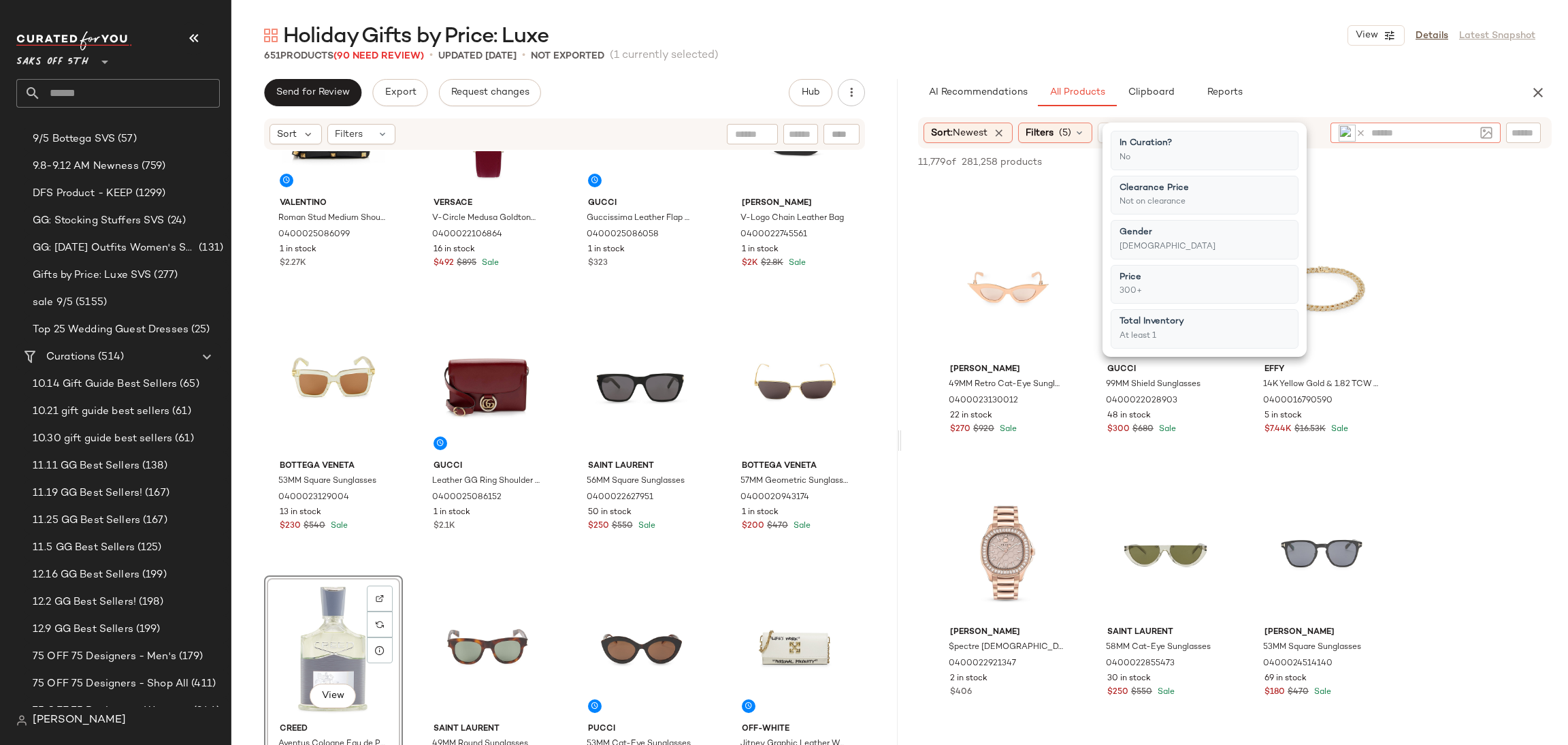
click at [1362, 128] on icon at bounding box center [1361, 133] width 10 height 10
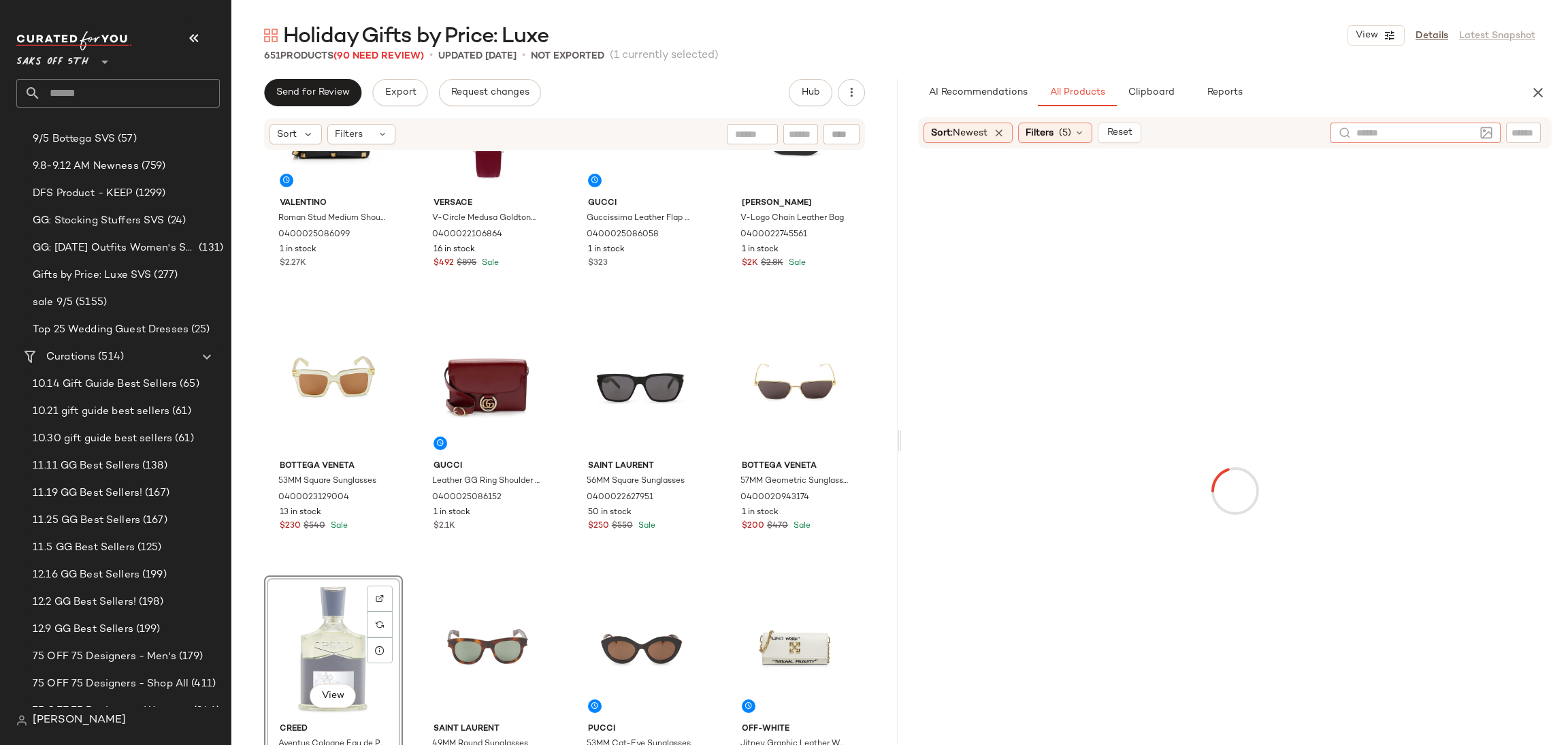
click at [1486, 131] on img at bounding box center [1486, 132] width 12 height 12
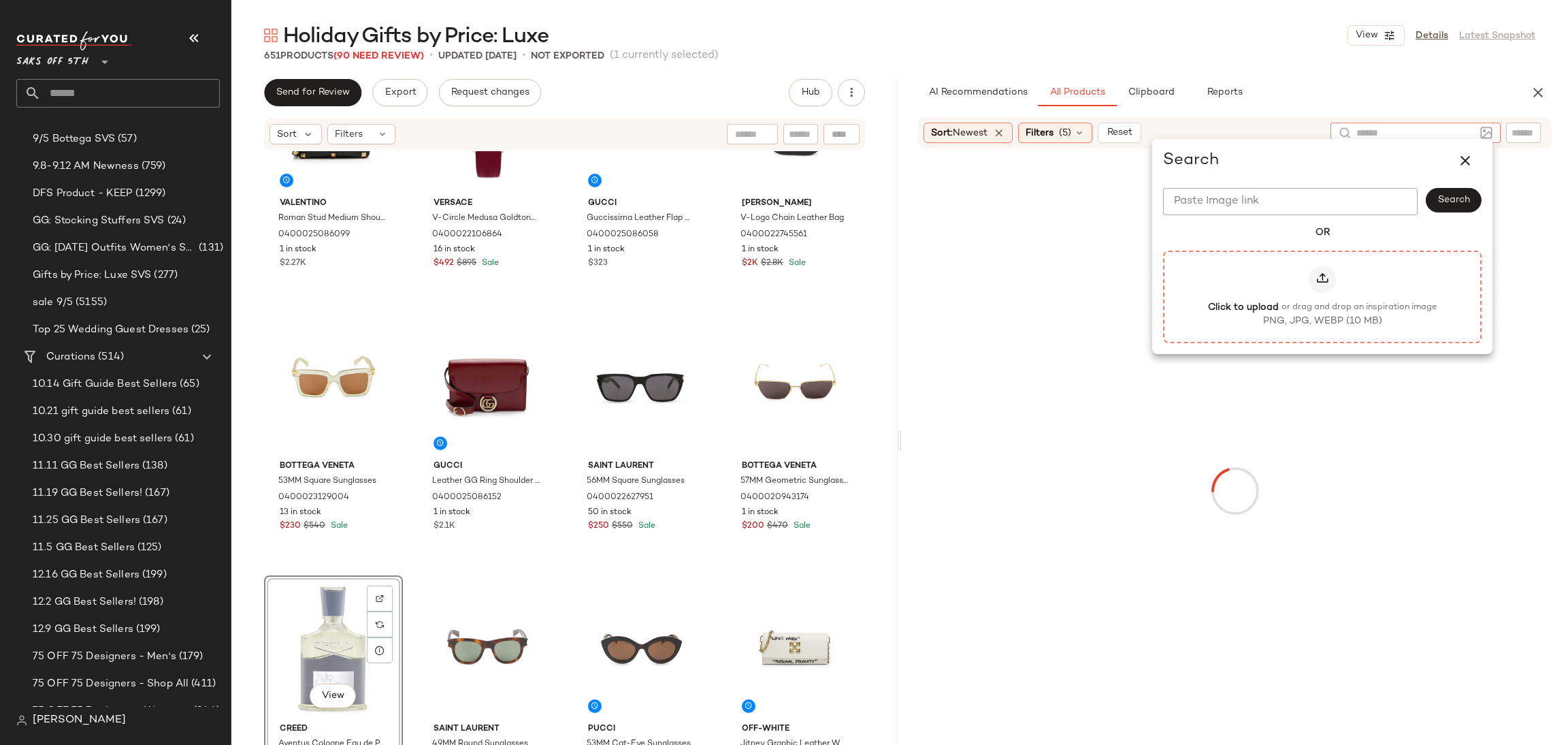
click at [1318, 273] on icon at bounding box center [1322, 279] width 14 height 14
click at [1323, 296] on input "Click to upload or drag and drop an inspiration image PNG, JPG, WEBP (10 MB)" at bounding box center [1323, 296] width 1 height 1
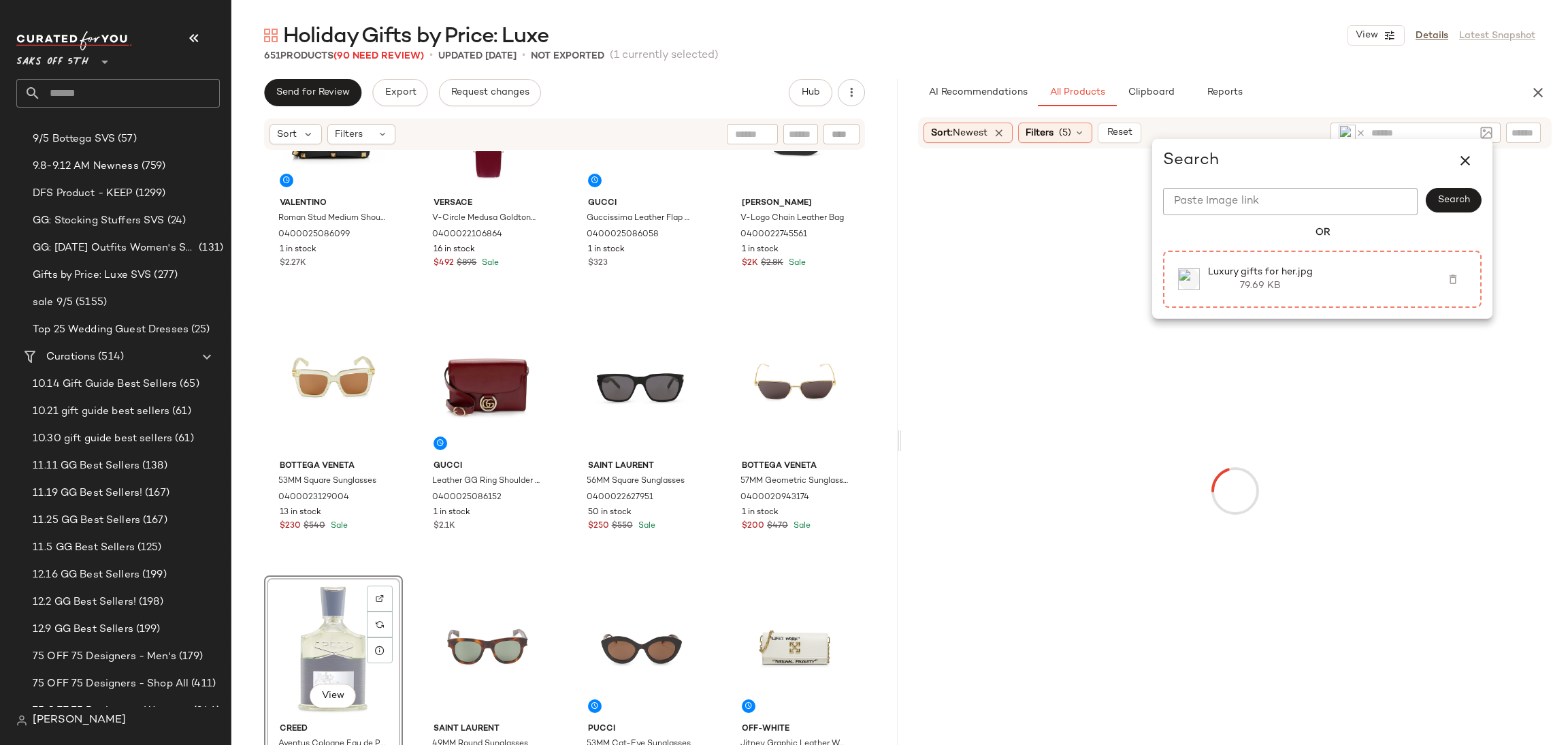
click at [1025, 28] on div "Holiday Gifts by Price: Luxe View Details Latest Snapshot" at bounding box center [900, 36] width 1337 height 27
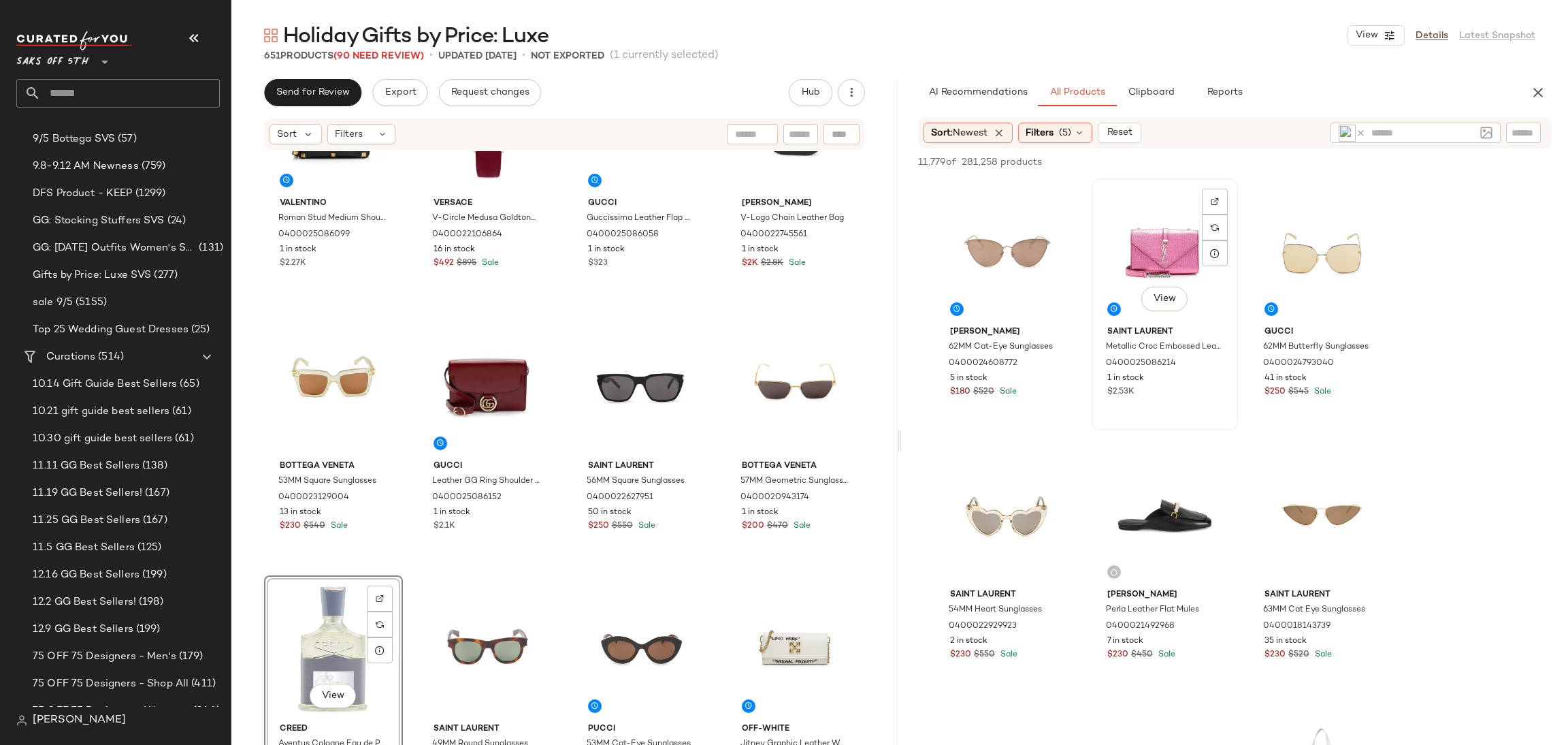
click at [1143, 254] on div "View" at bounding box center [1165, 251] width 137 height 137
click at [1013, 522] on div "View" at bounding box center [1008, 514] width 137 height 137
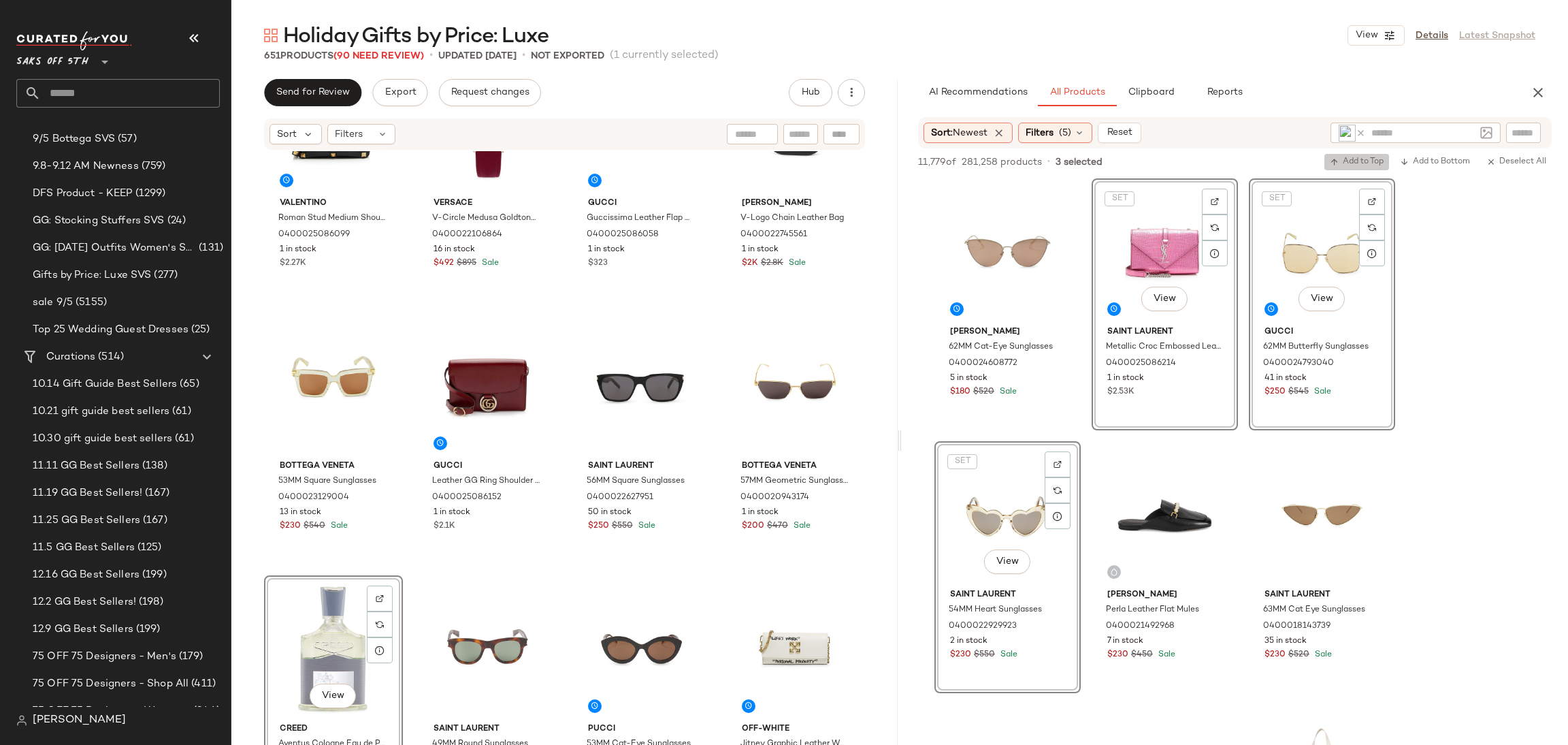
click at [1351, 168] on button "Add to Top" at bounding box center [1357, 162] width 65 height 16
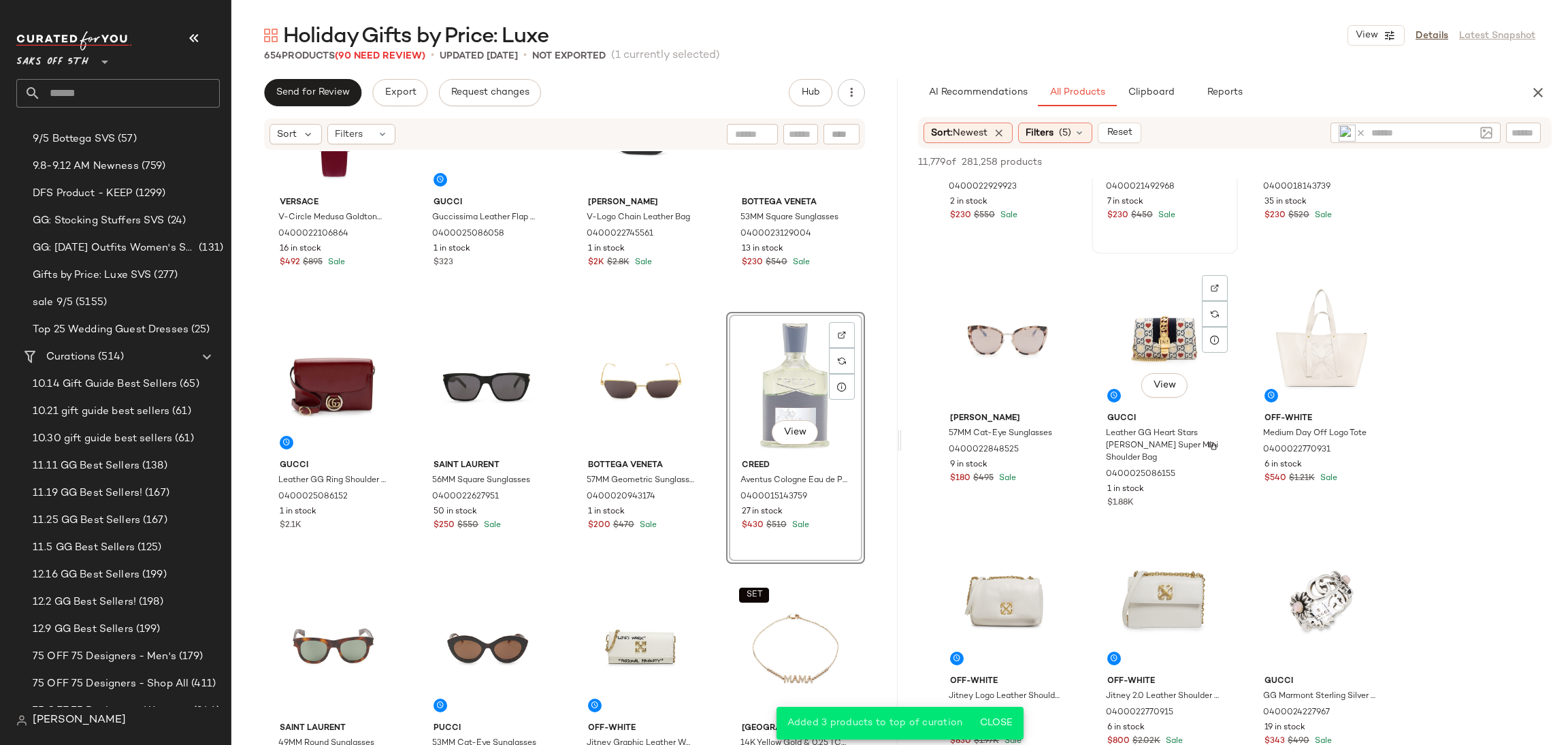
scroll to position [494, 0]
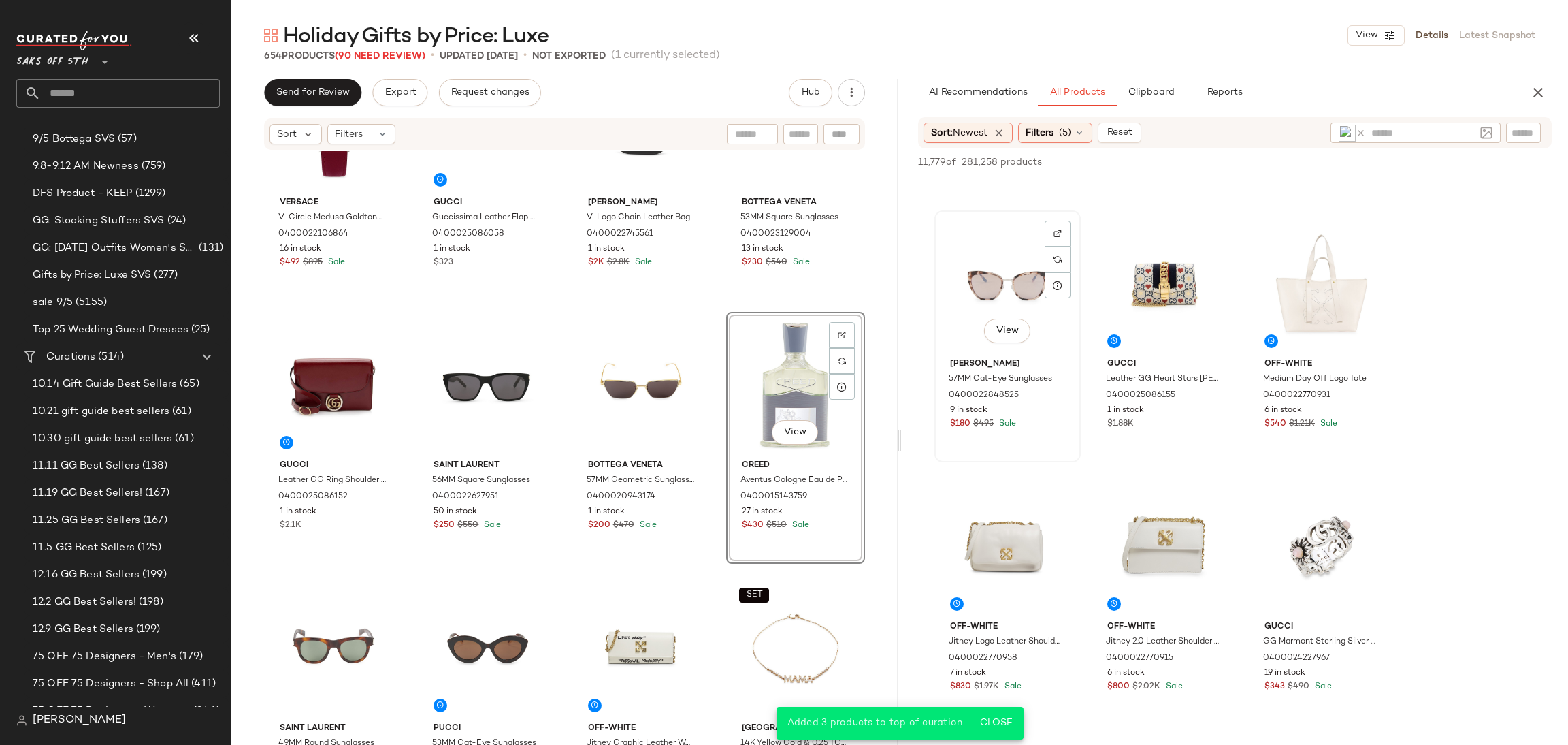
click at [1012, 302] on div "View" at bounding box center [1008, 283] width 137 height 137
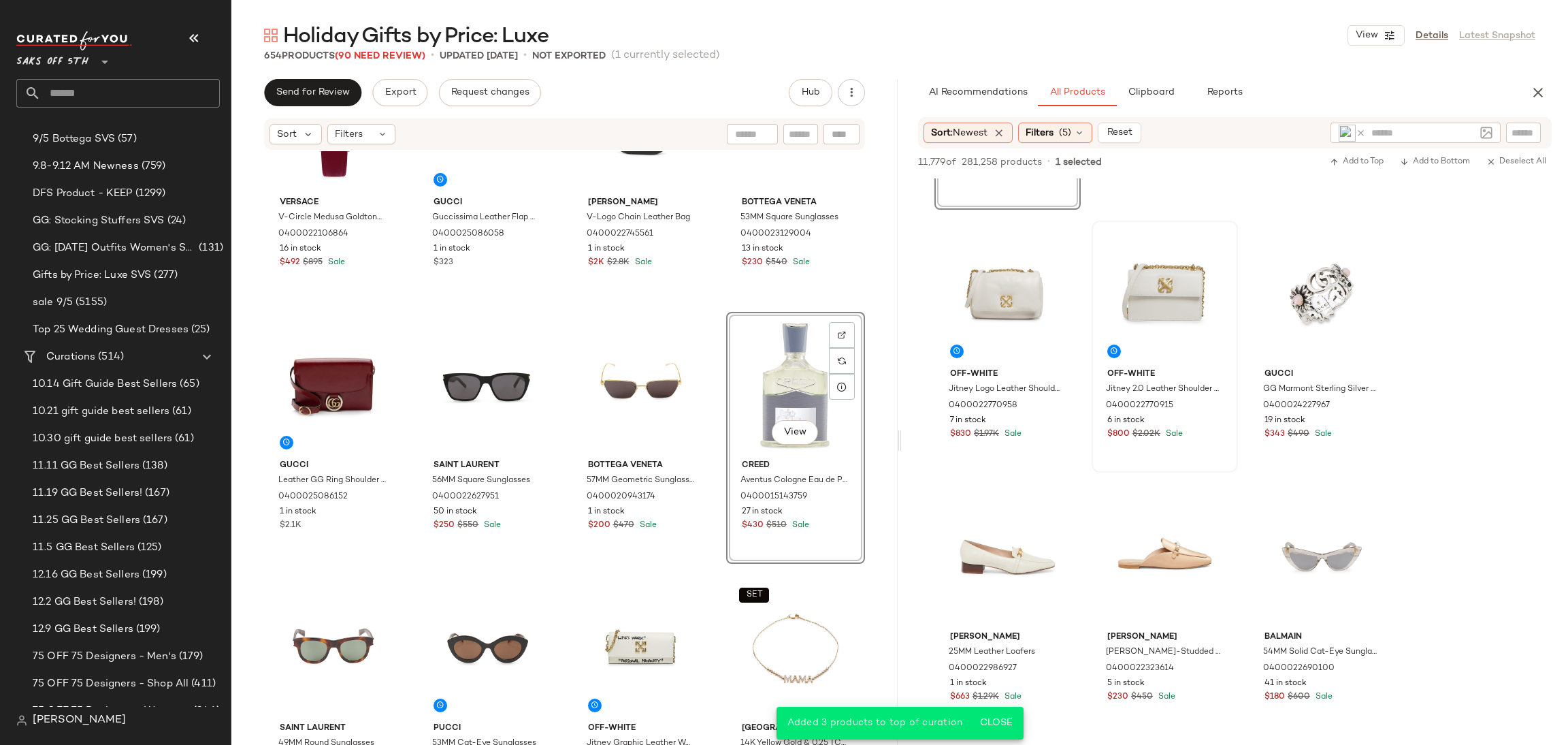
scroll to position [748, 0]
click at [1300, 291] on div "View" at bounding box center [1322, 292] width 137 height 137
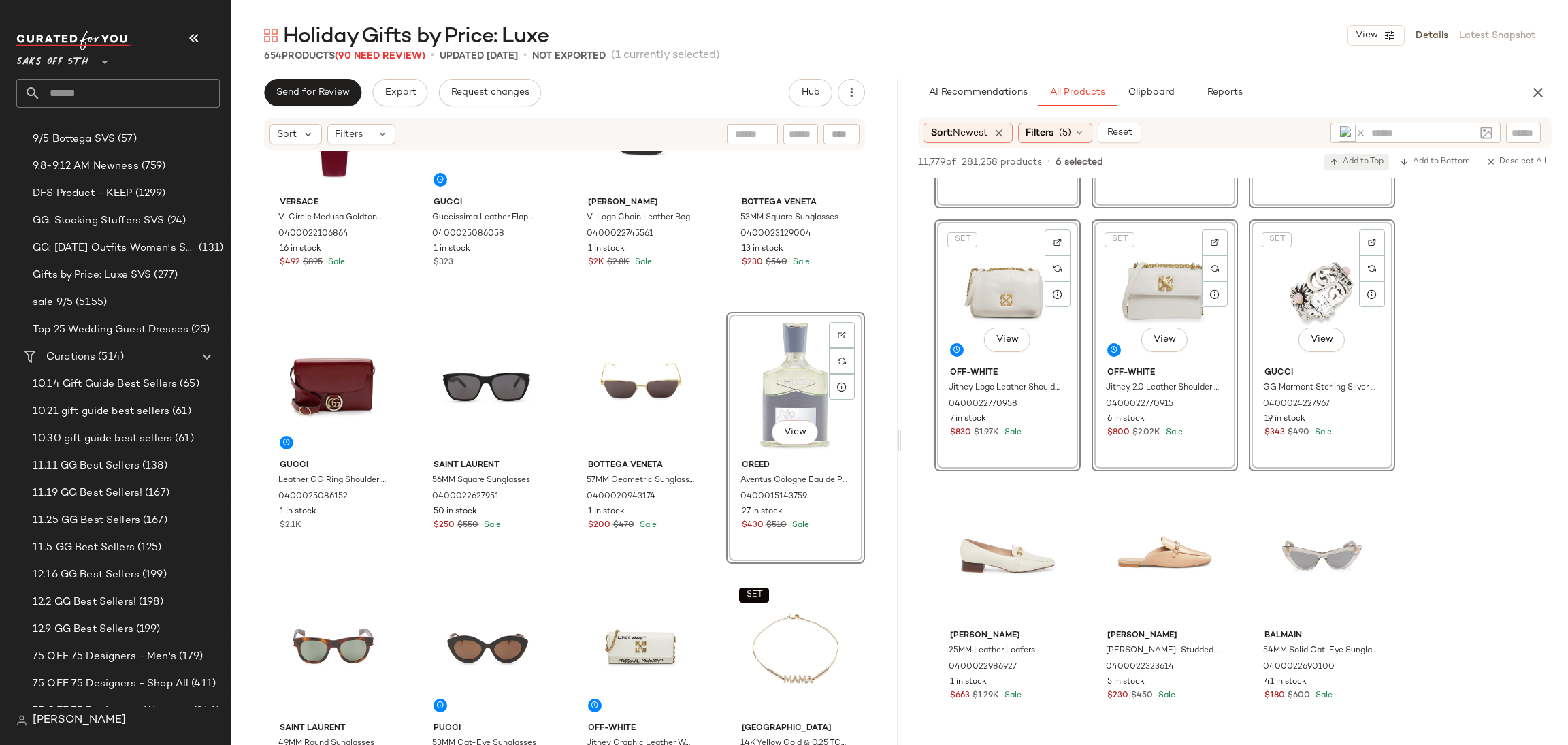
click at [1354, 160] on span "Add to Top" at bounding box center [1357, 162] width 54 height 9
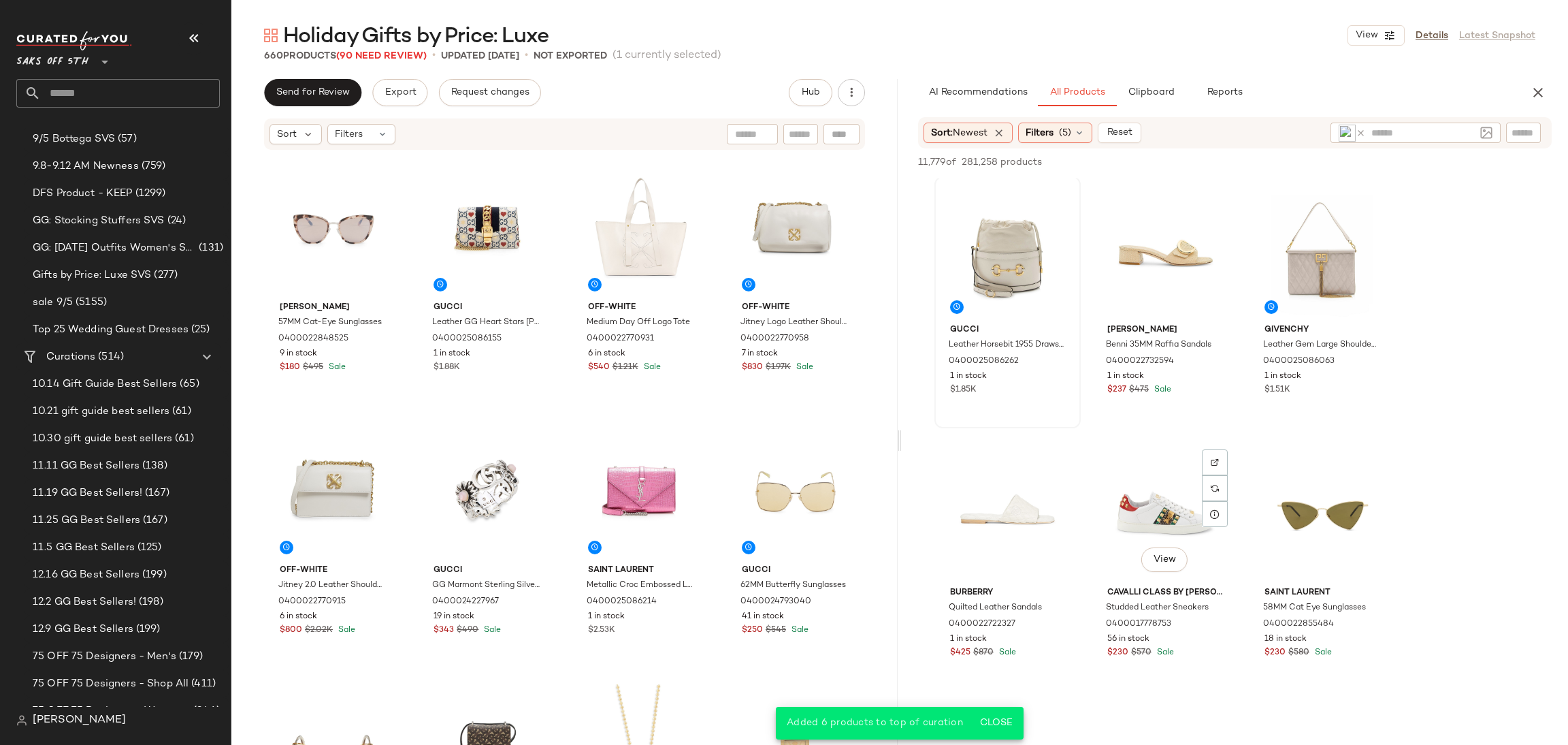
scroll to position [1318, 0]
click at [998, 258] on div "View" at bounding box center [1008, 248] width 137 height 137
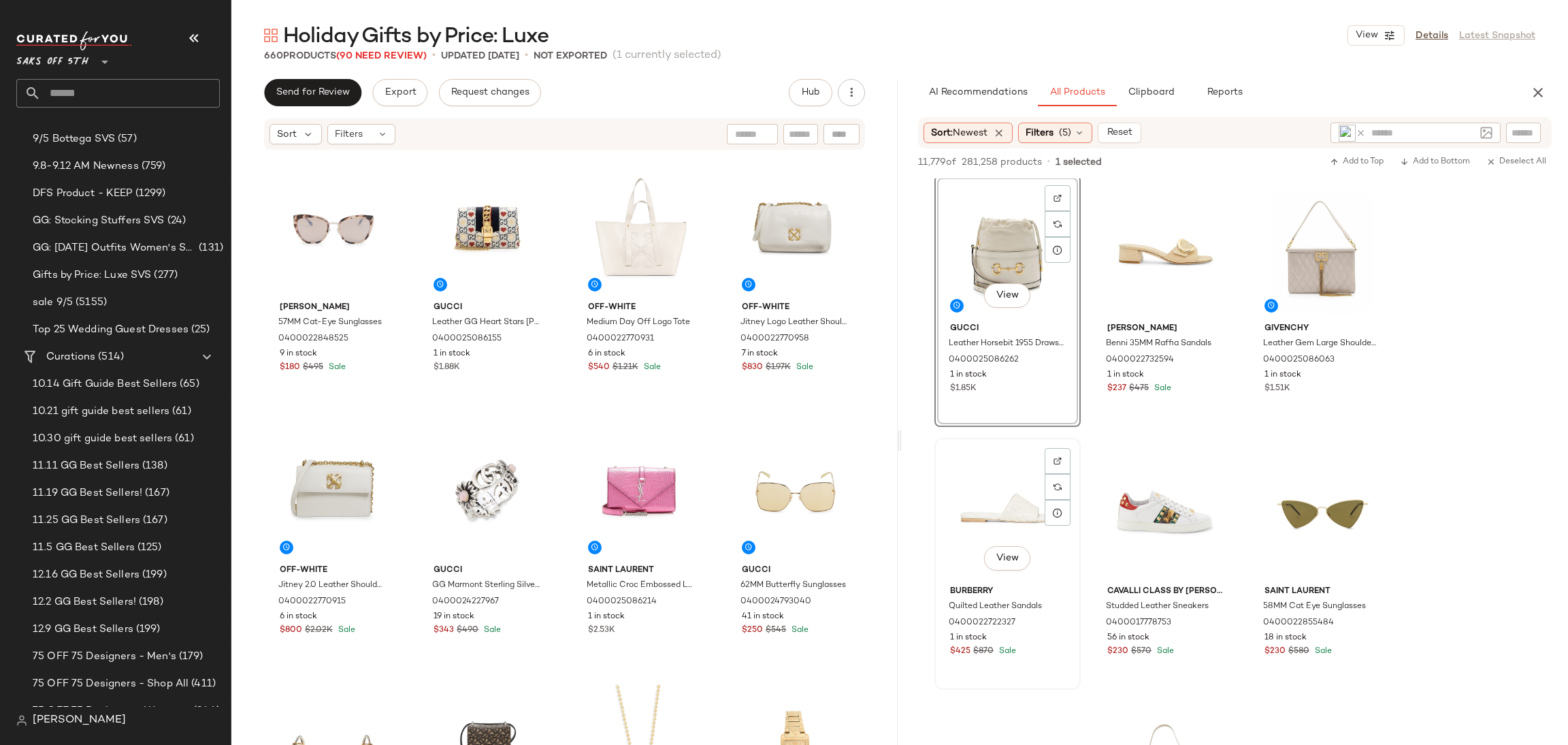
click at [999, 507] on div "View" at bounding box center [1008, 511] width 137 height 137
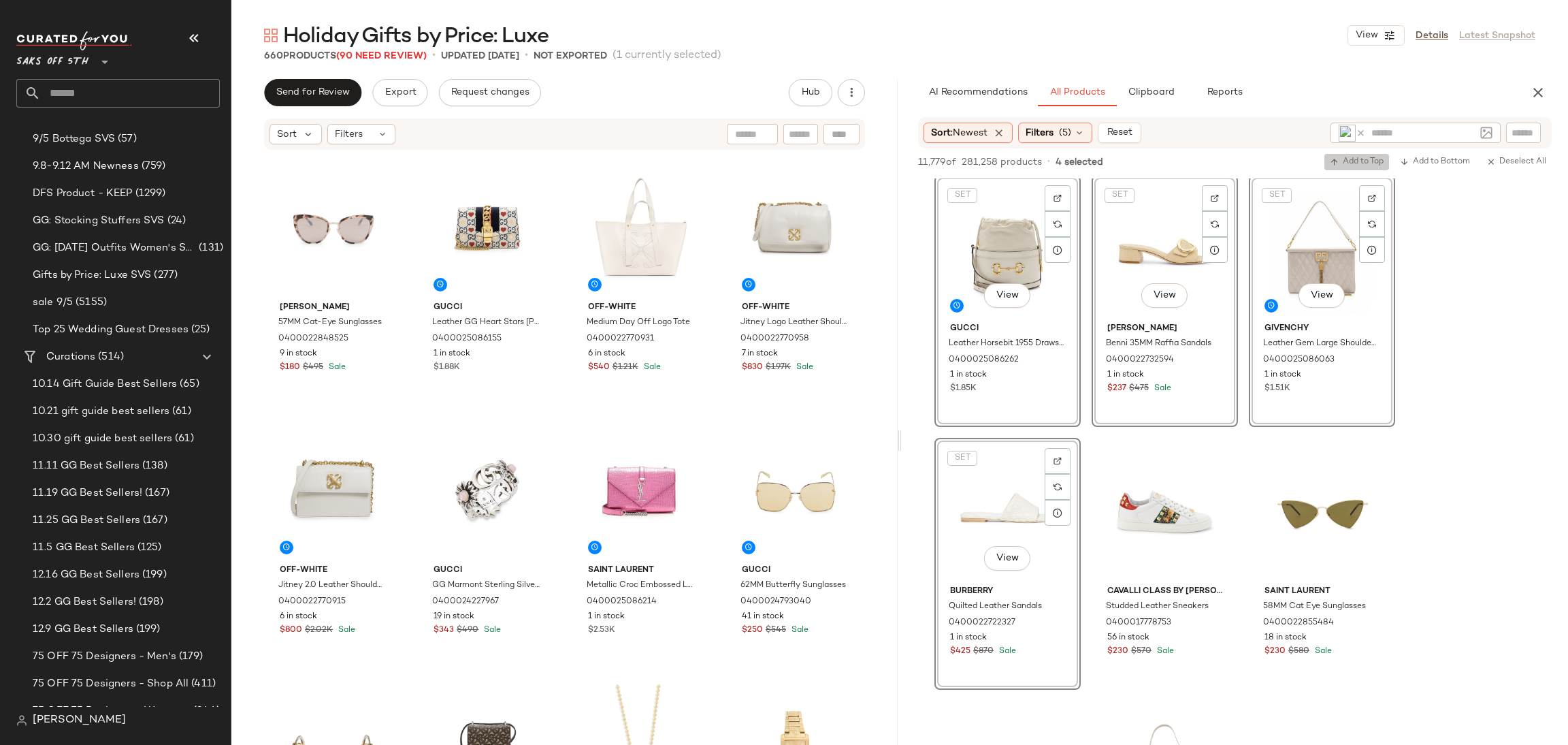
click at [1345, 167] on button "Add to Top" at bounding box center [1357, 162] width 65 height 16
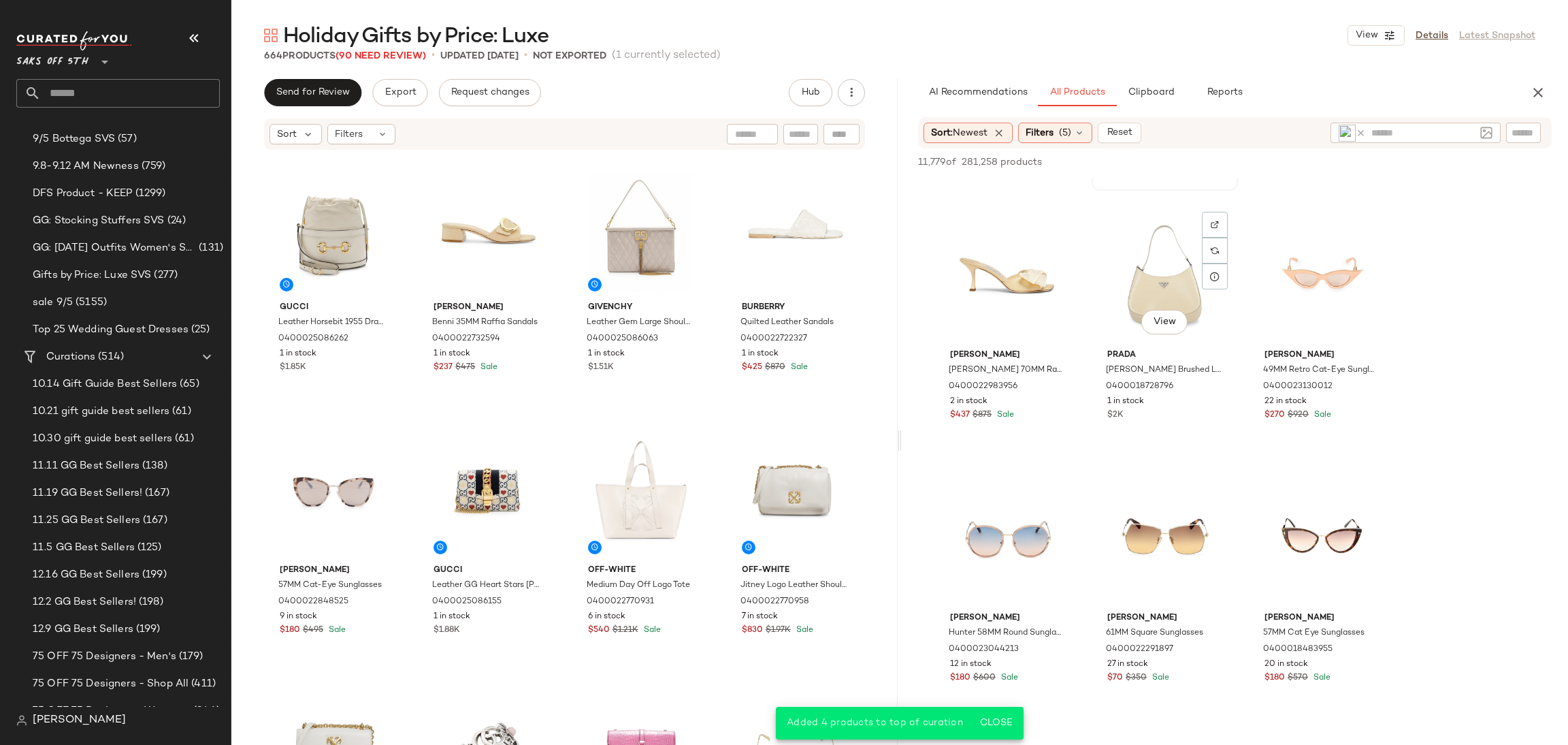
scroll to position [1821, 0]
click at [1163, 278] on div "View" at bounding box center [1165, 271] width 137 height 137
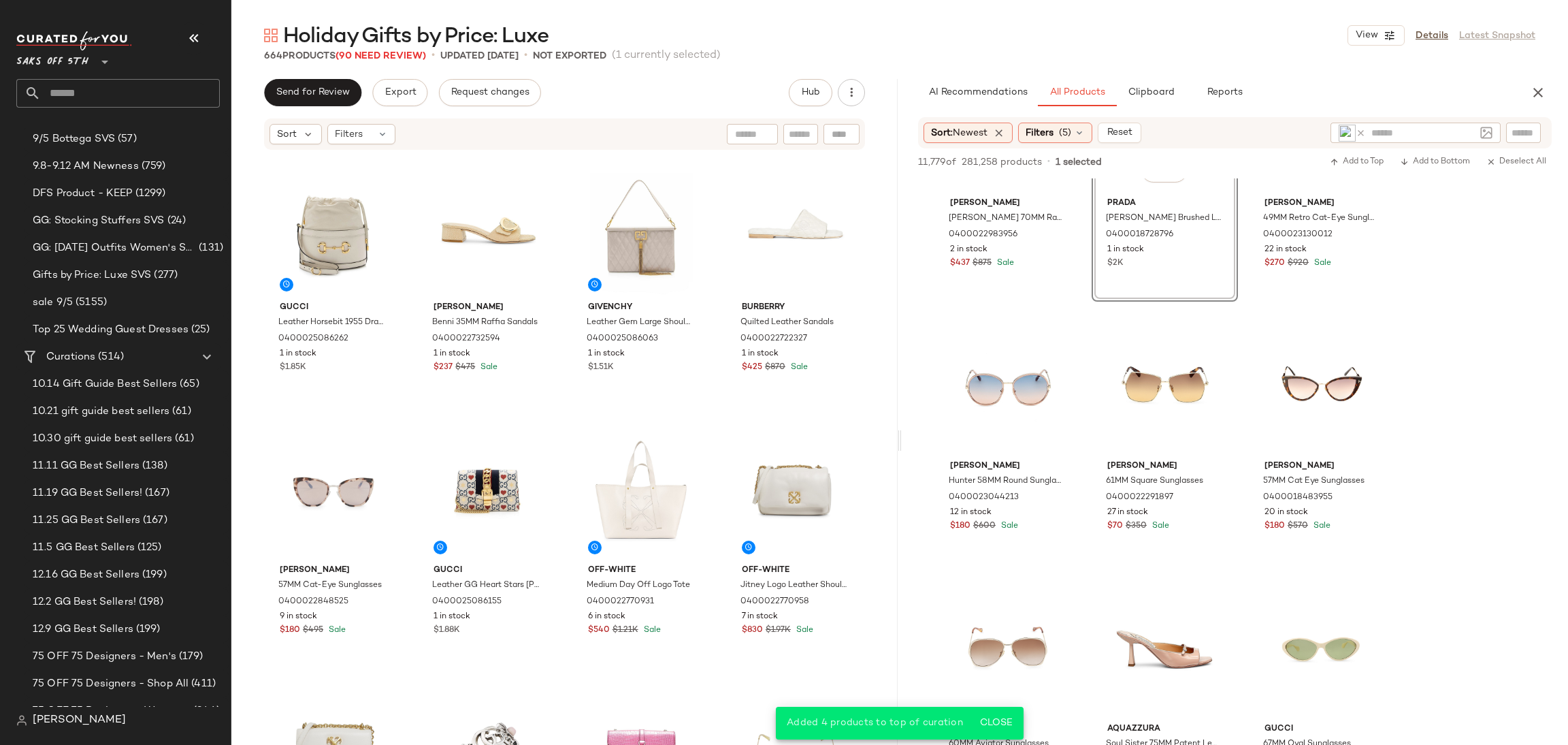
scroll to position [1980, 0]
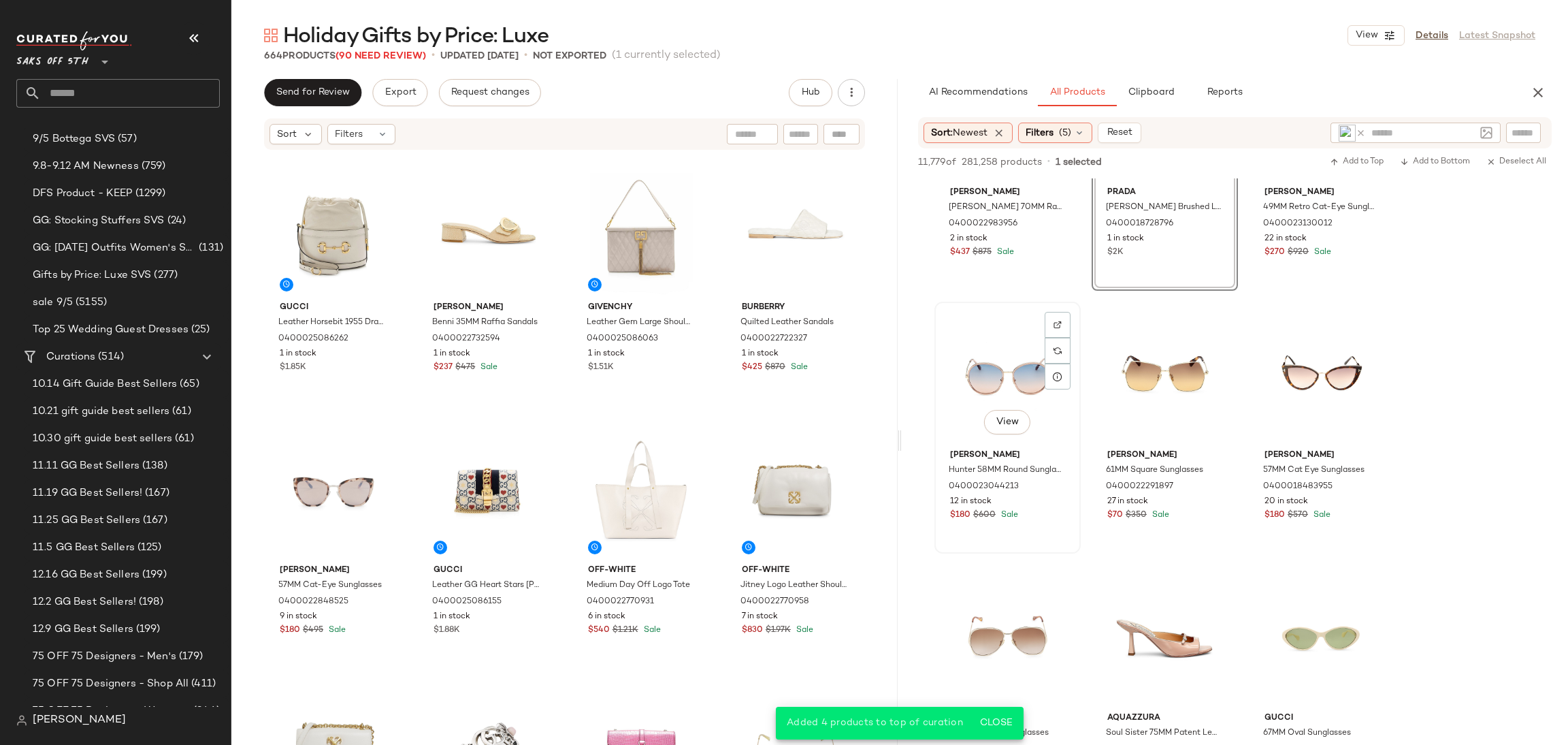
click at [1006, 329] on div "View" at bounding box center [1008, 375] width 137 height 137
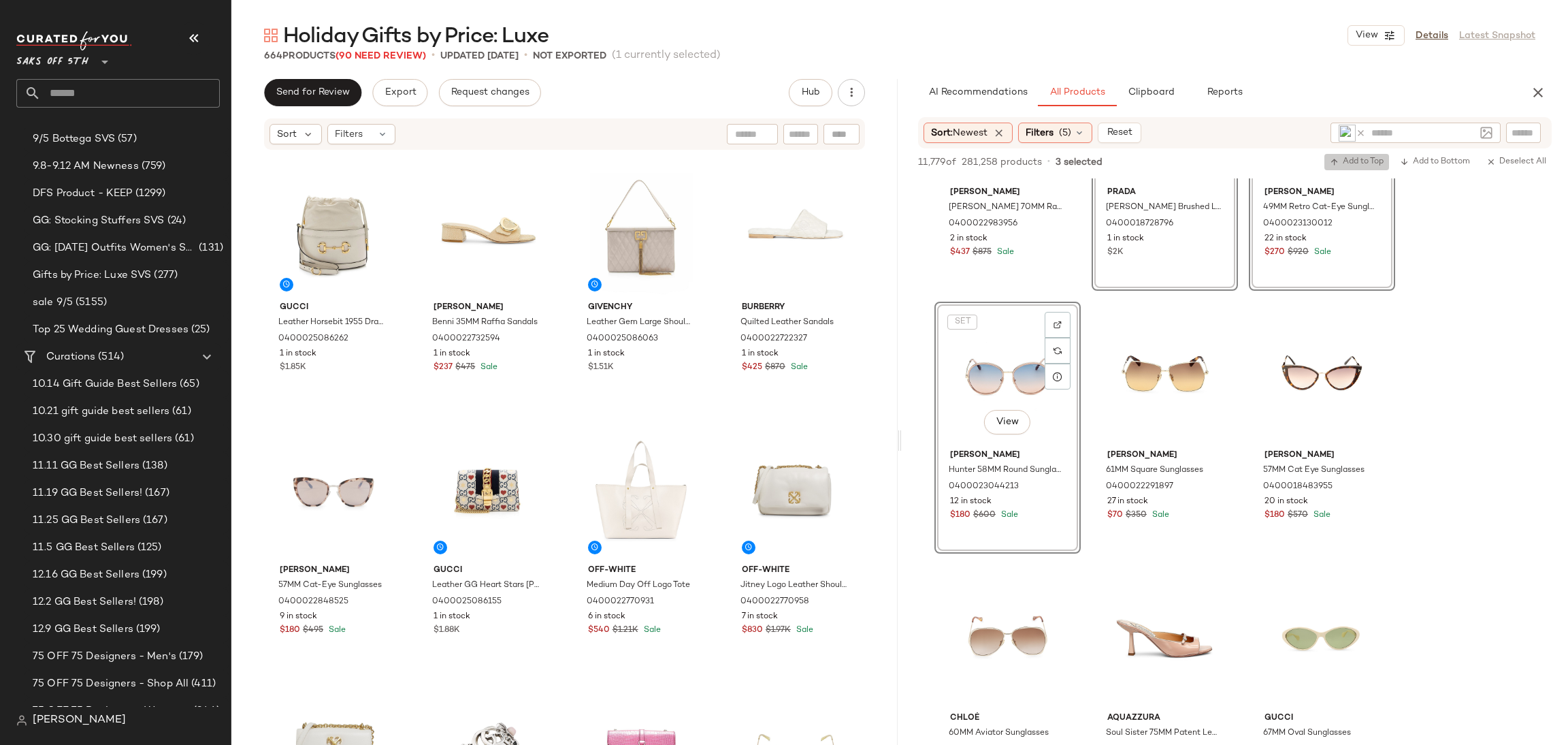
click at [1357, 159] on span "Add to Top" at bounding box center [1357, 162] width 54 height 9
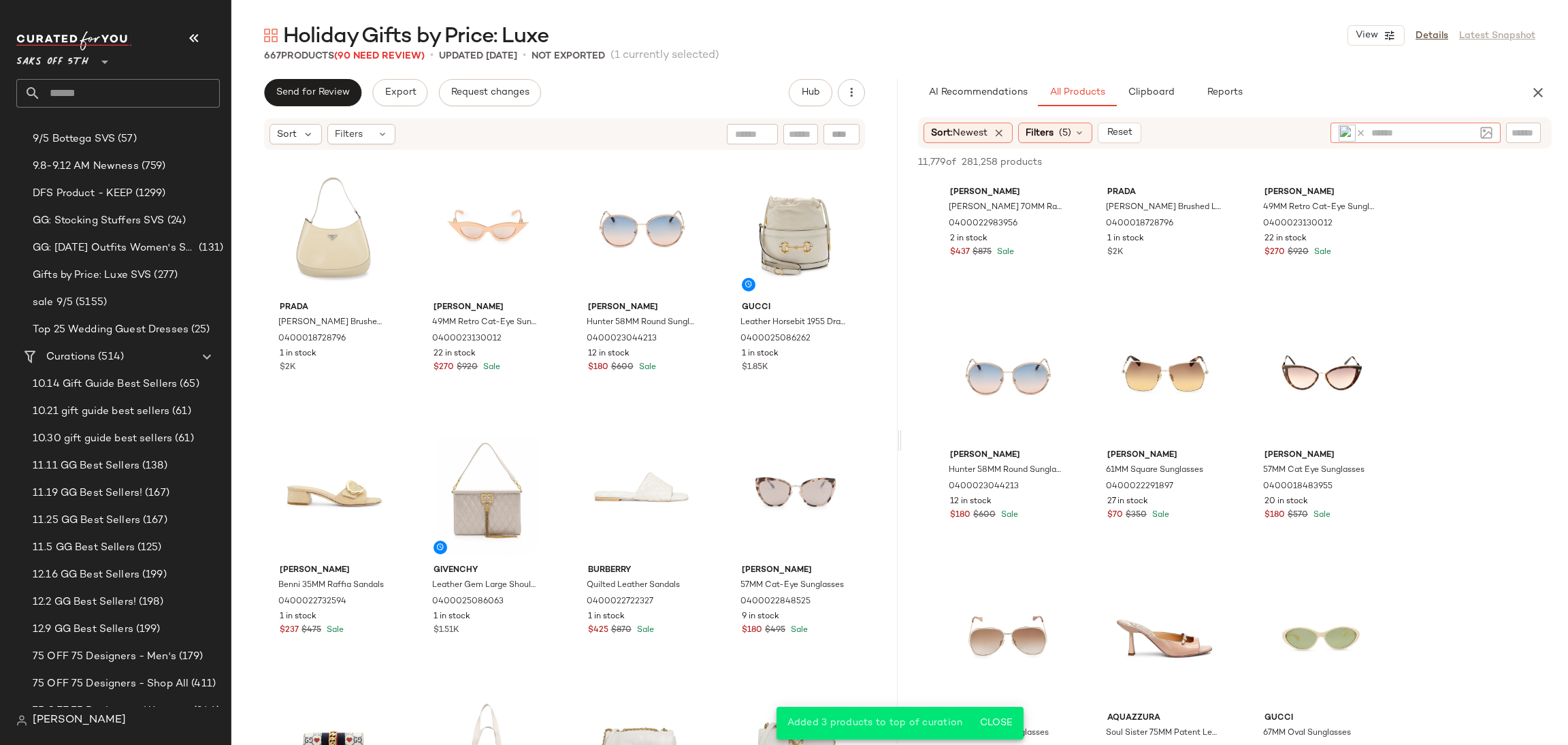
click at [1407, 129] on input "text" at bounding box center [1423, 133] width 103 height 14
type input "****"
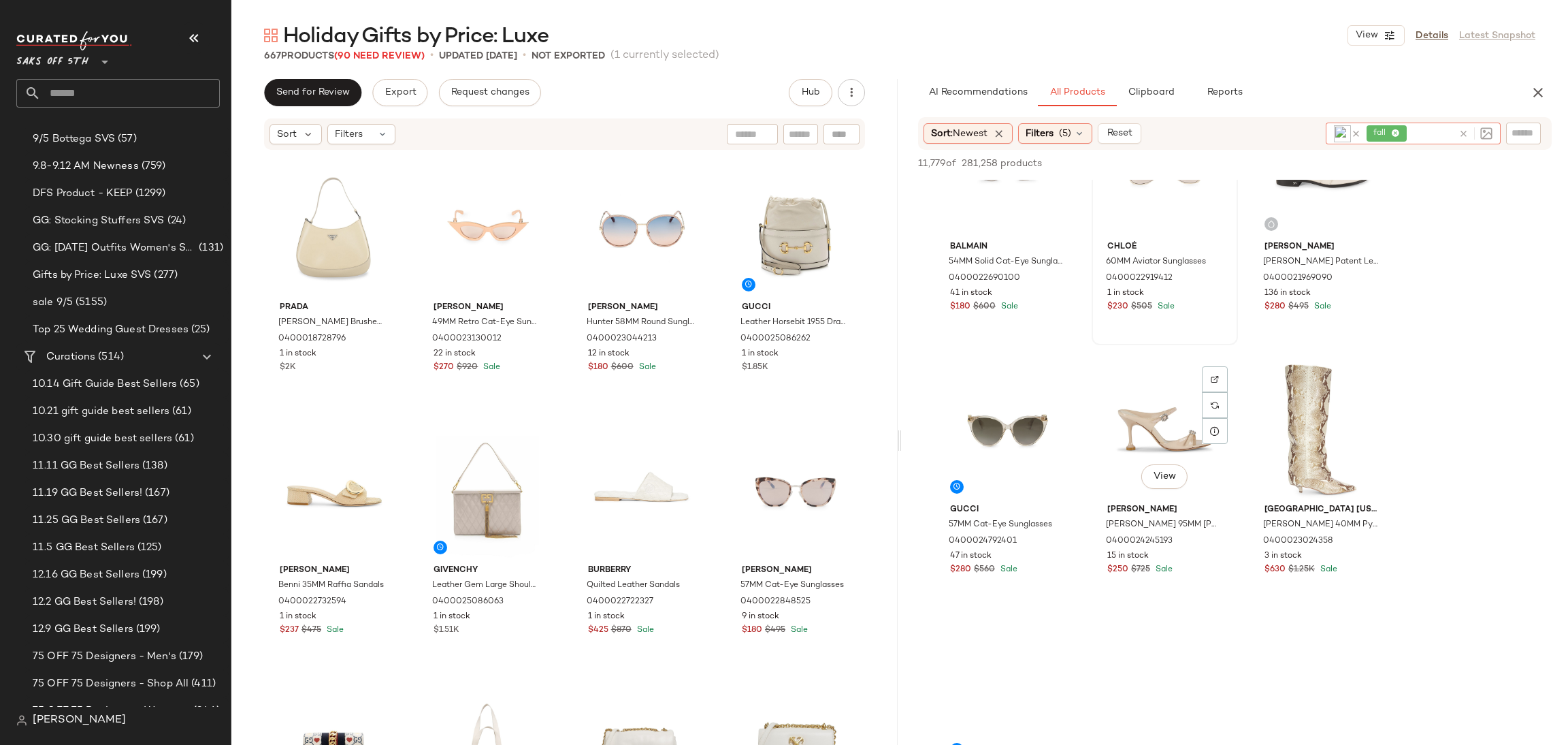
scroll to position [2202, 0]
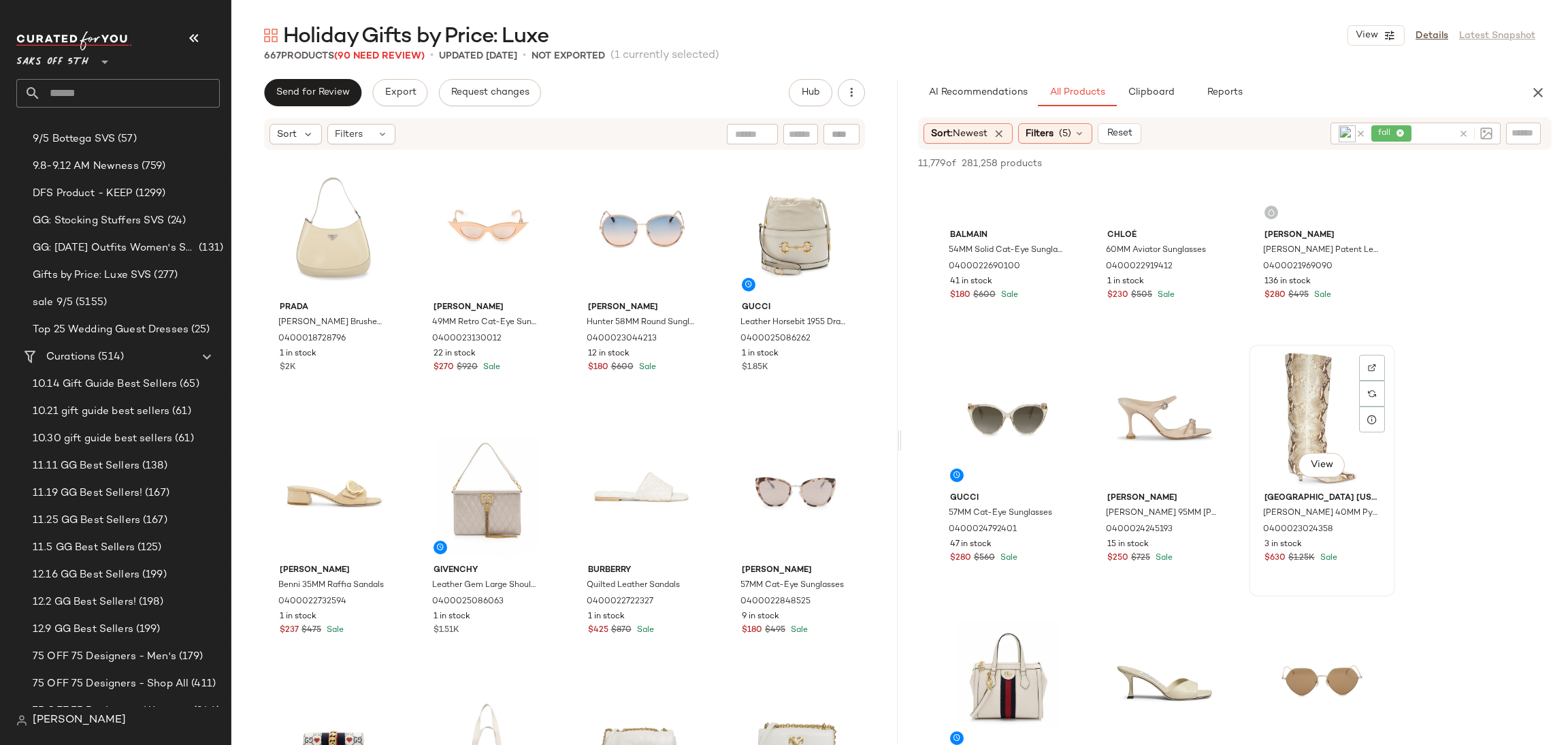
click at [1294, 404] on div "View" at bounding box center [1322, 418] width 137 height 137
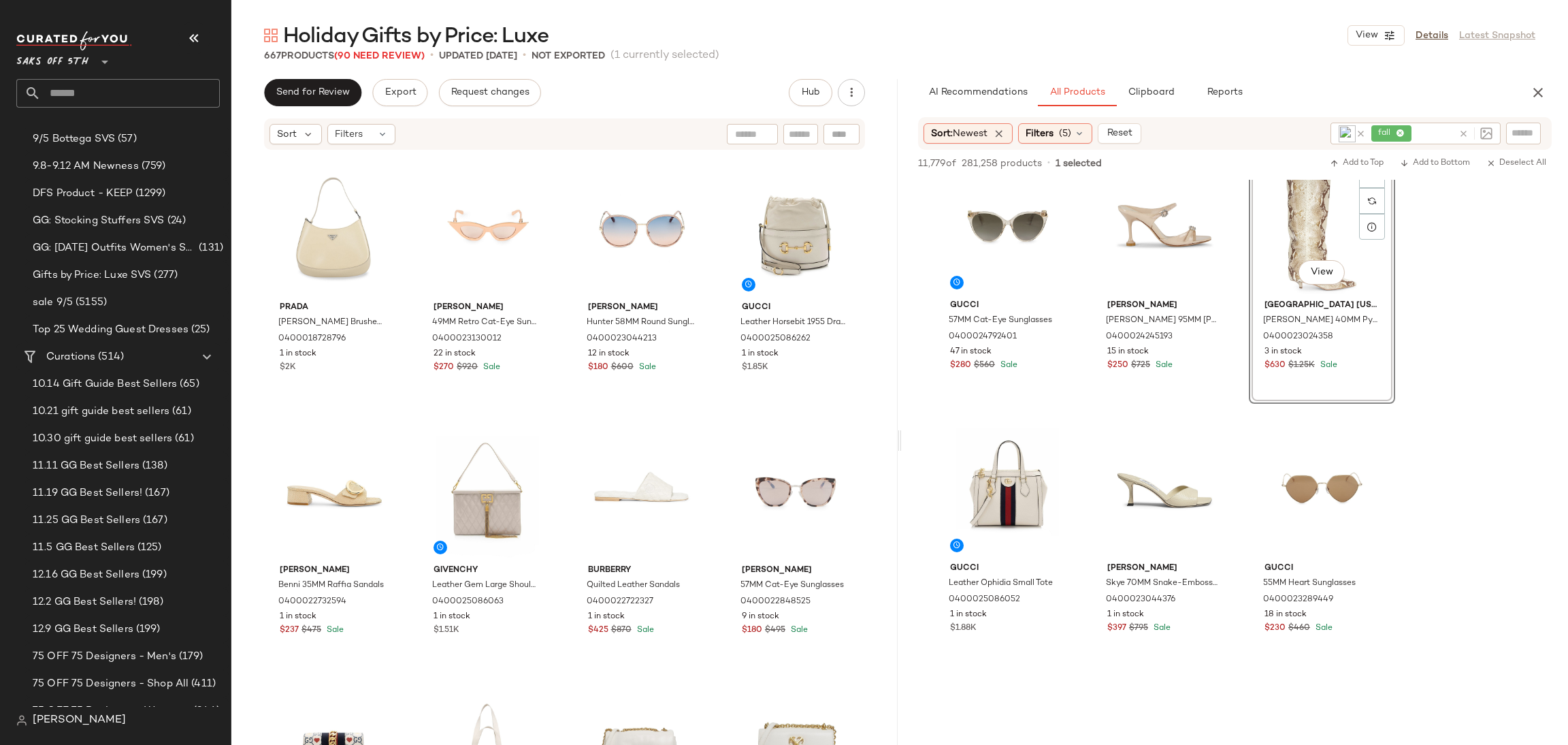
scroll to position [2402, 0]
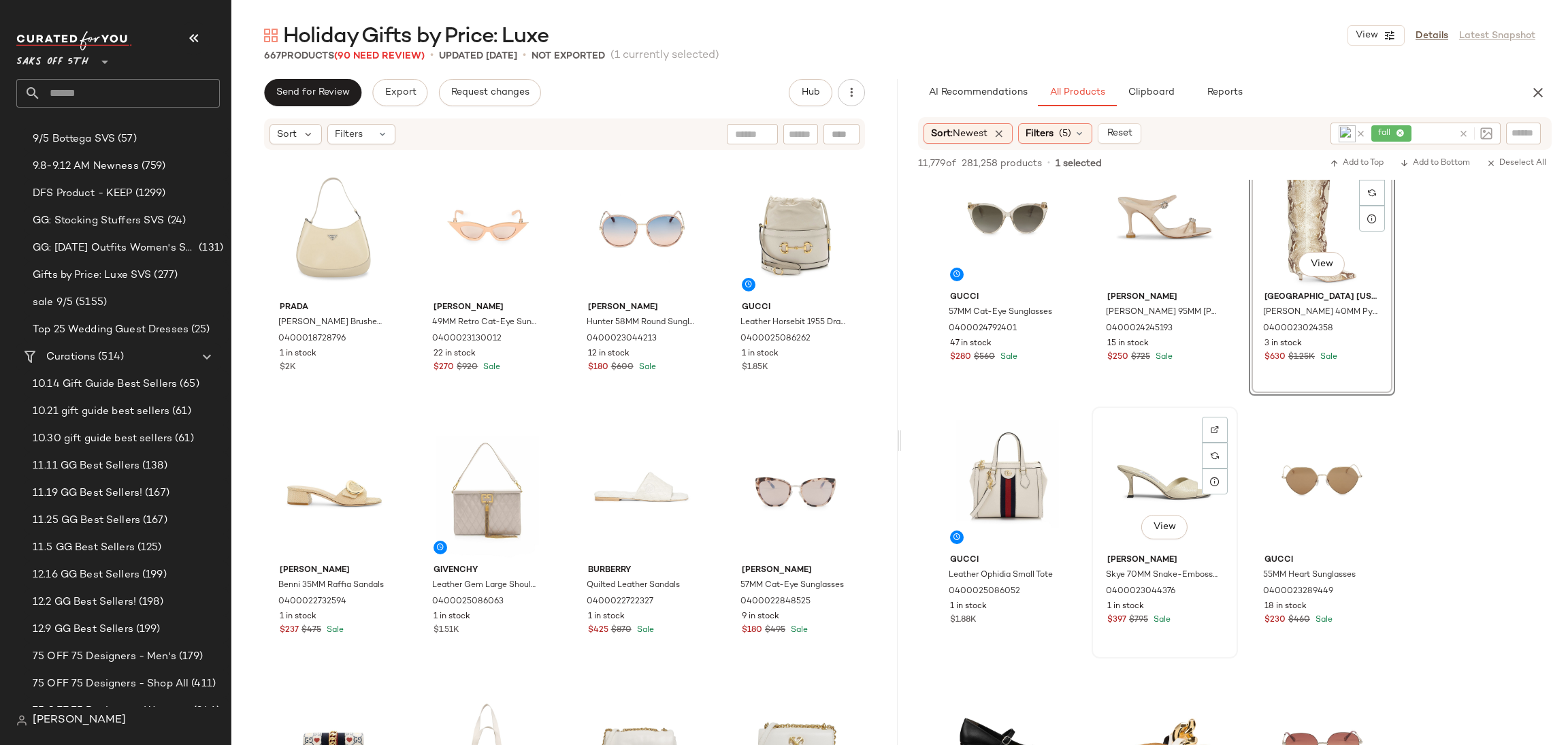
click at [1175, 464] on div "View" at bounding box center [1165, 480] width 137 height 137
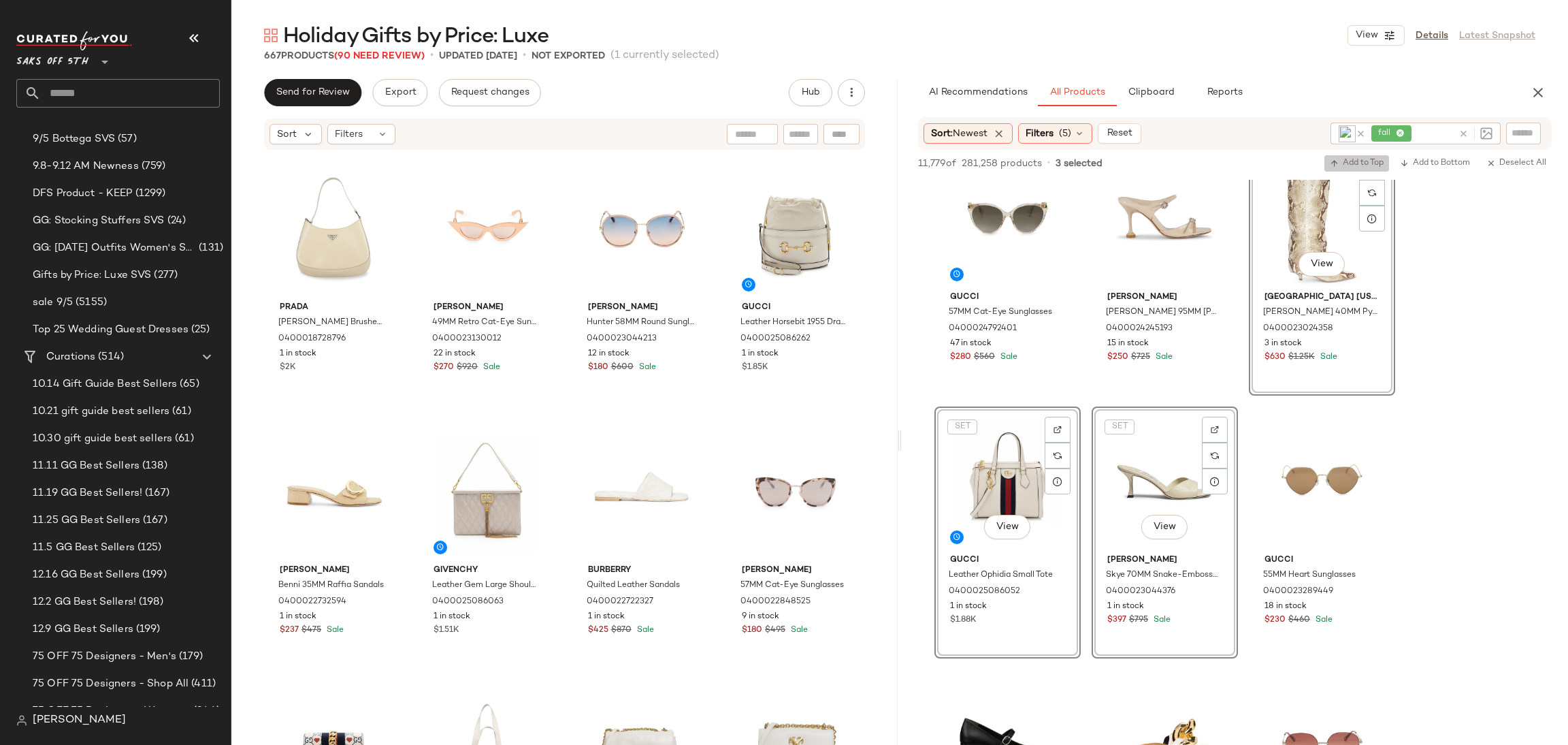
click at [1350, 165] on span "Add to Top" at bounding box center [1357, 163] width 54 height 9
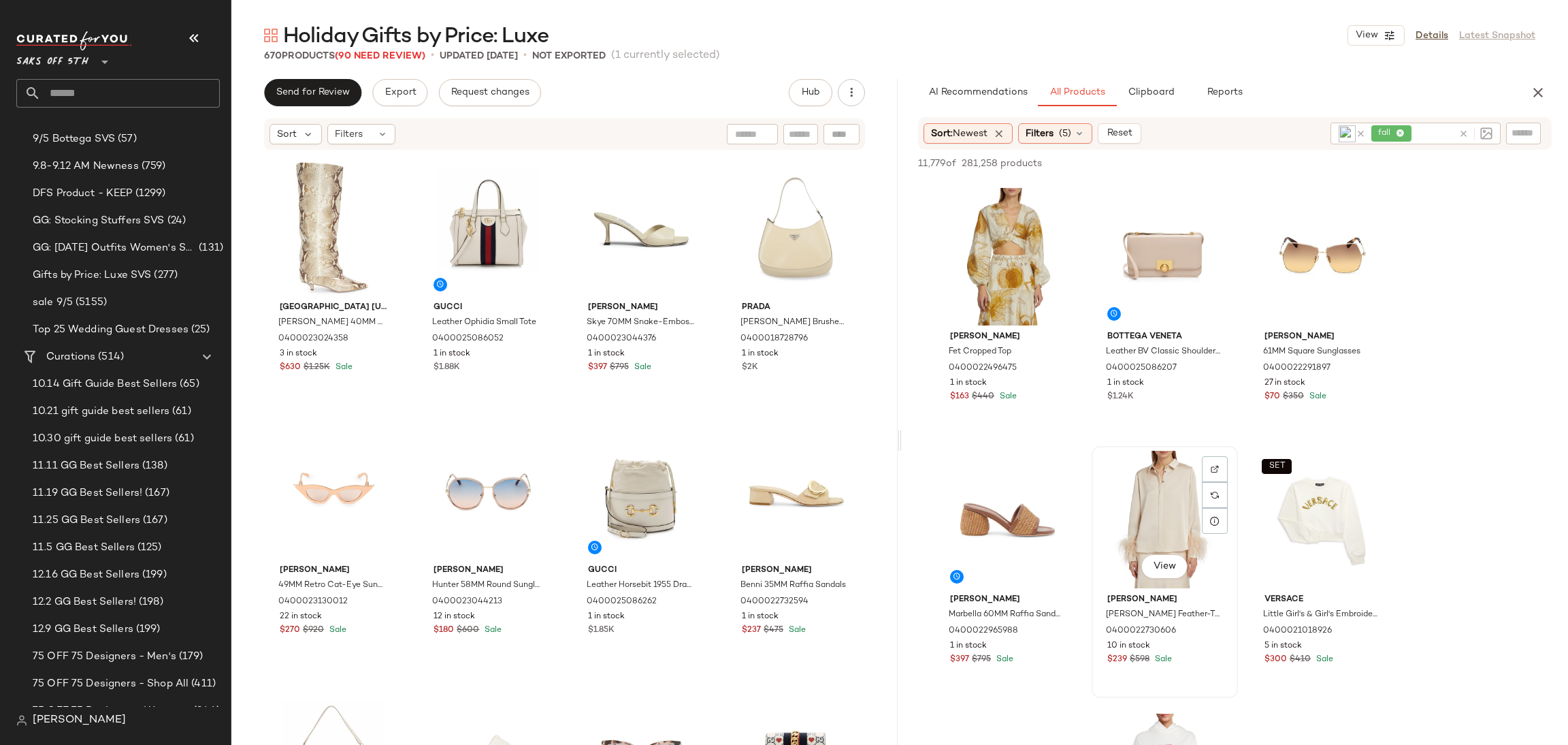
scroll to position [4200, 0]
click at [1151, 246] on div "View" at bounding box center [1165, 259] width 137 height 137
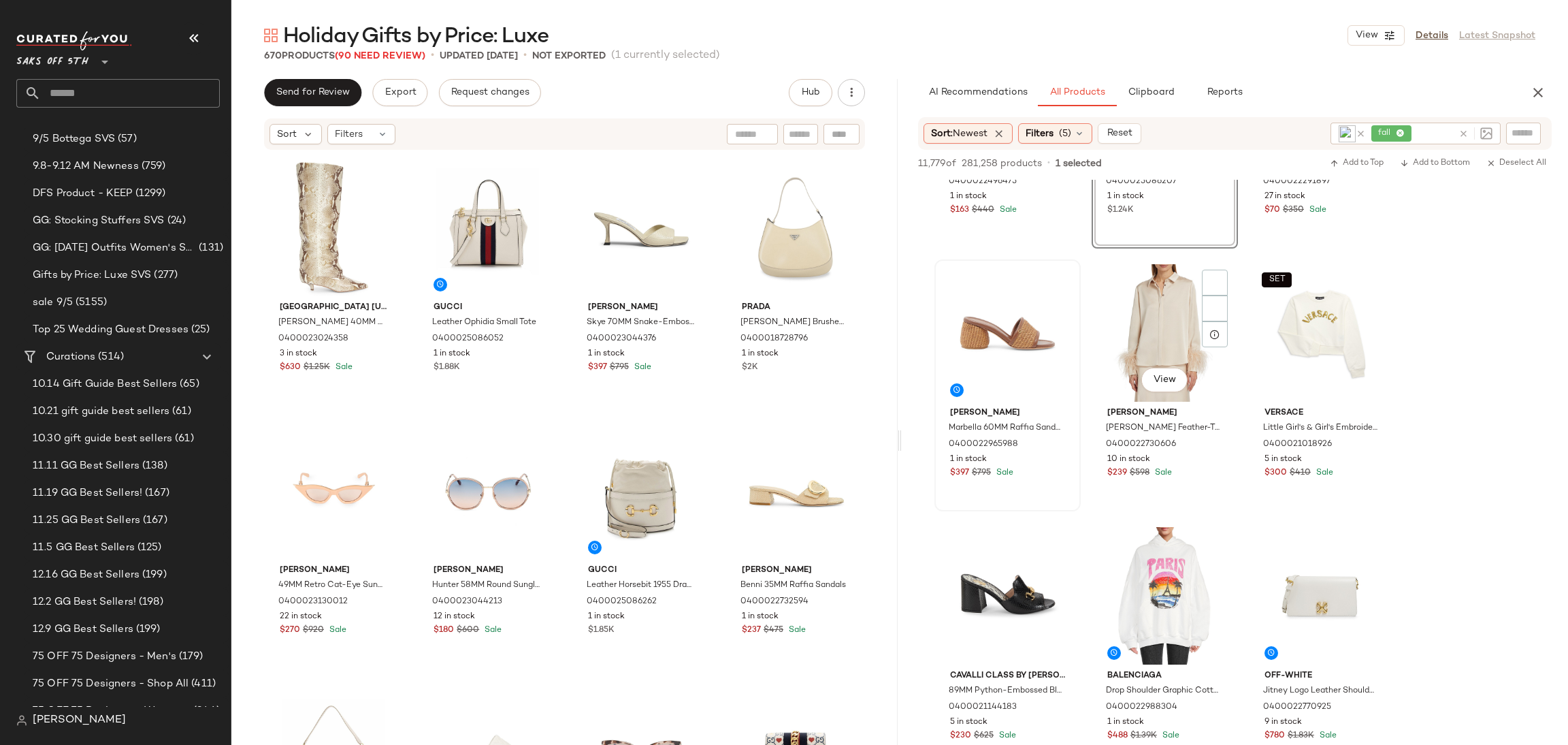
scroll to position [4392, 0]
click at [1018, 307] on div "View" at bounding box center [1008, 330] width 137 height 137
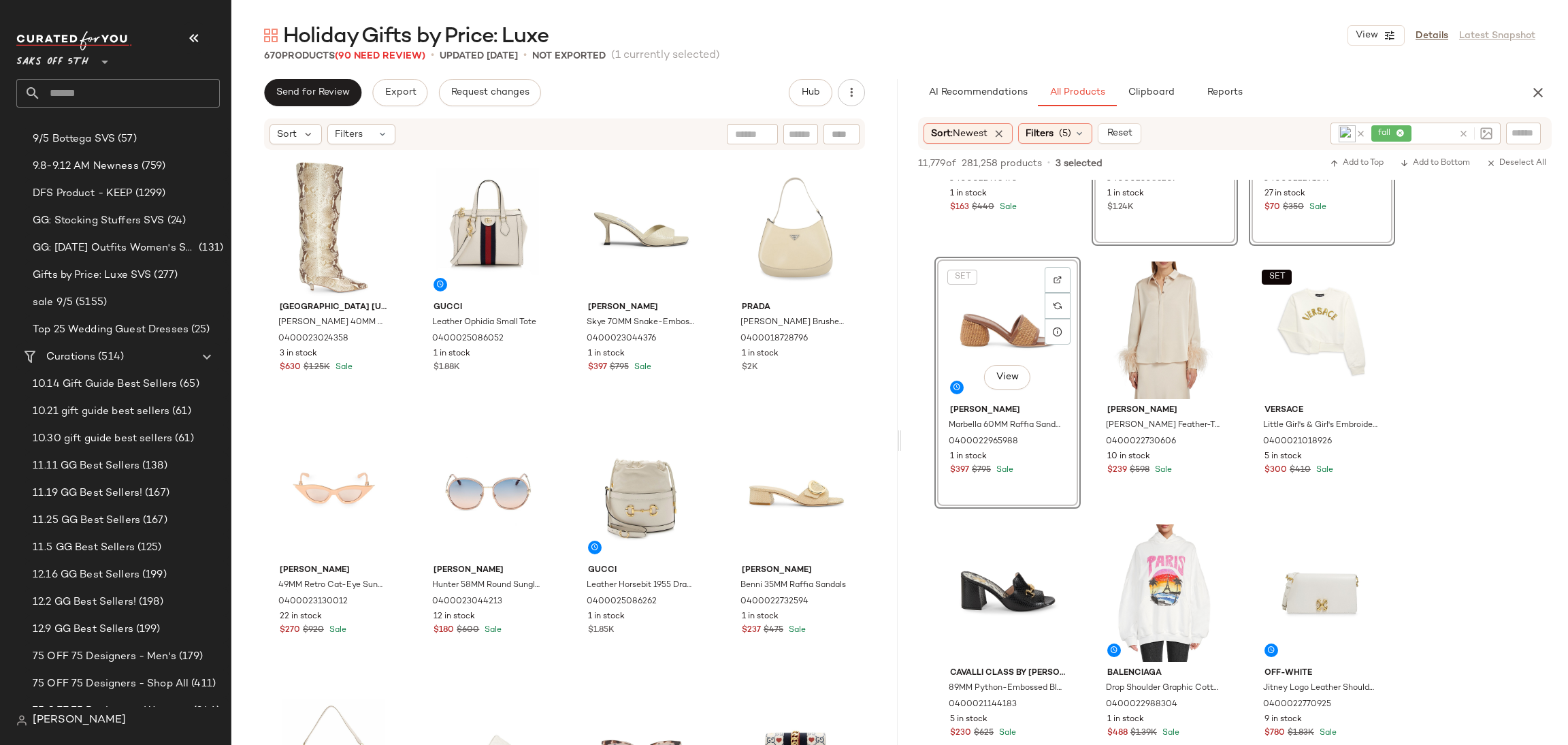
click at [1365, 153] on div "11,779 of 281,258 products • 3 selected Add to Top Add to Bottom Deselect All" at bounding box center [1234, 165] width 666 height 30
click at [1365, 160] on span "Add to Top" at bounding box center [1357, 163] width 54 height 9
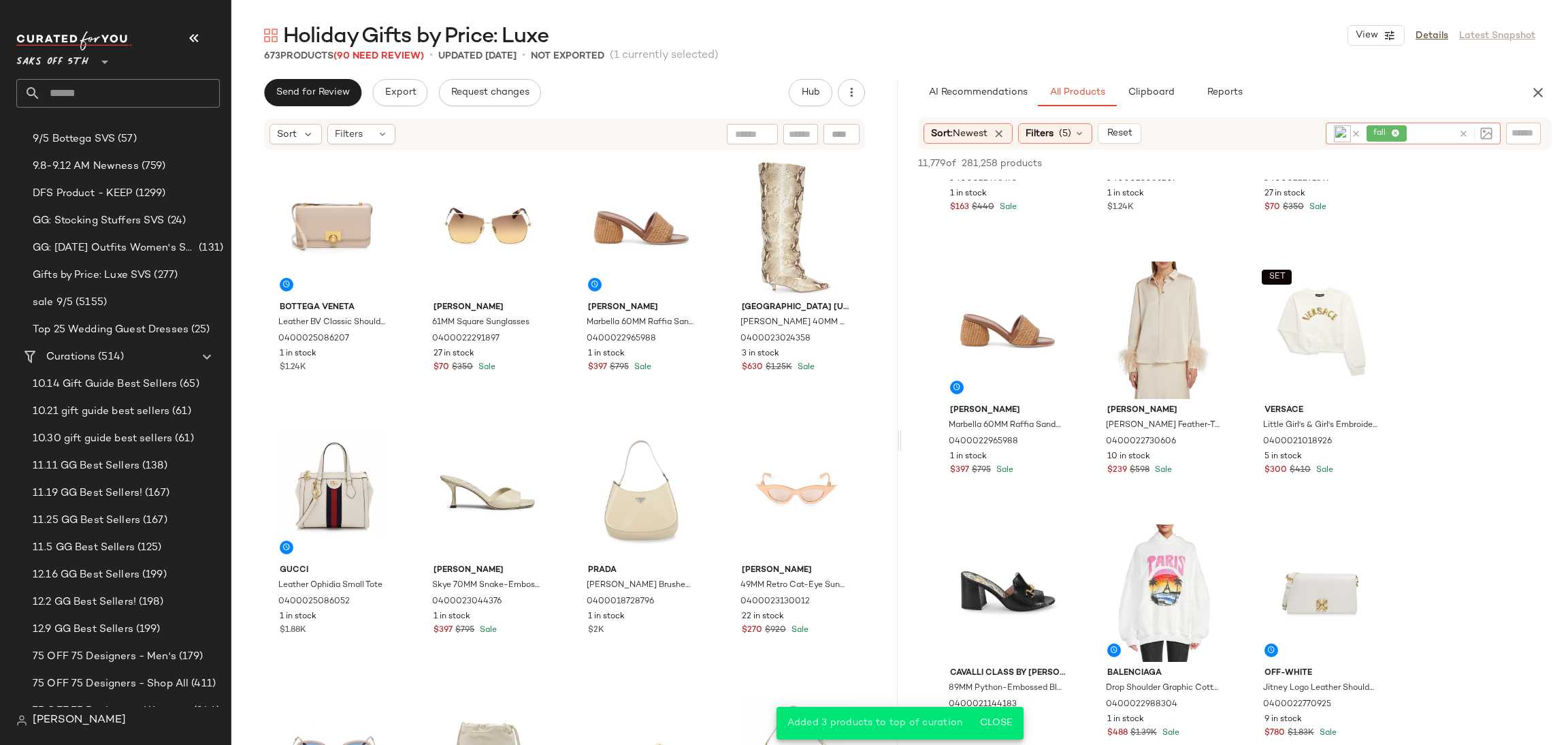
click at [1397, 133] on icon at bounding box center [1396, 134] width 9 height 9
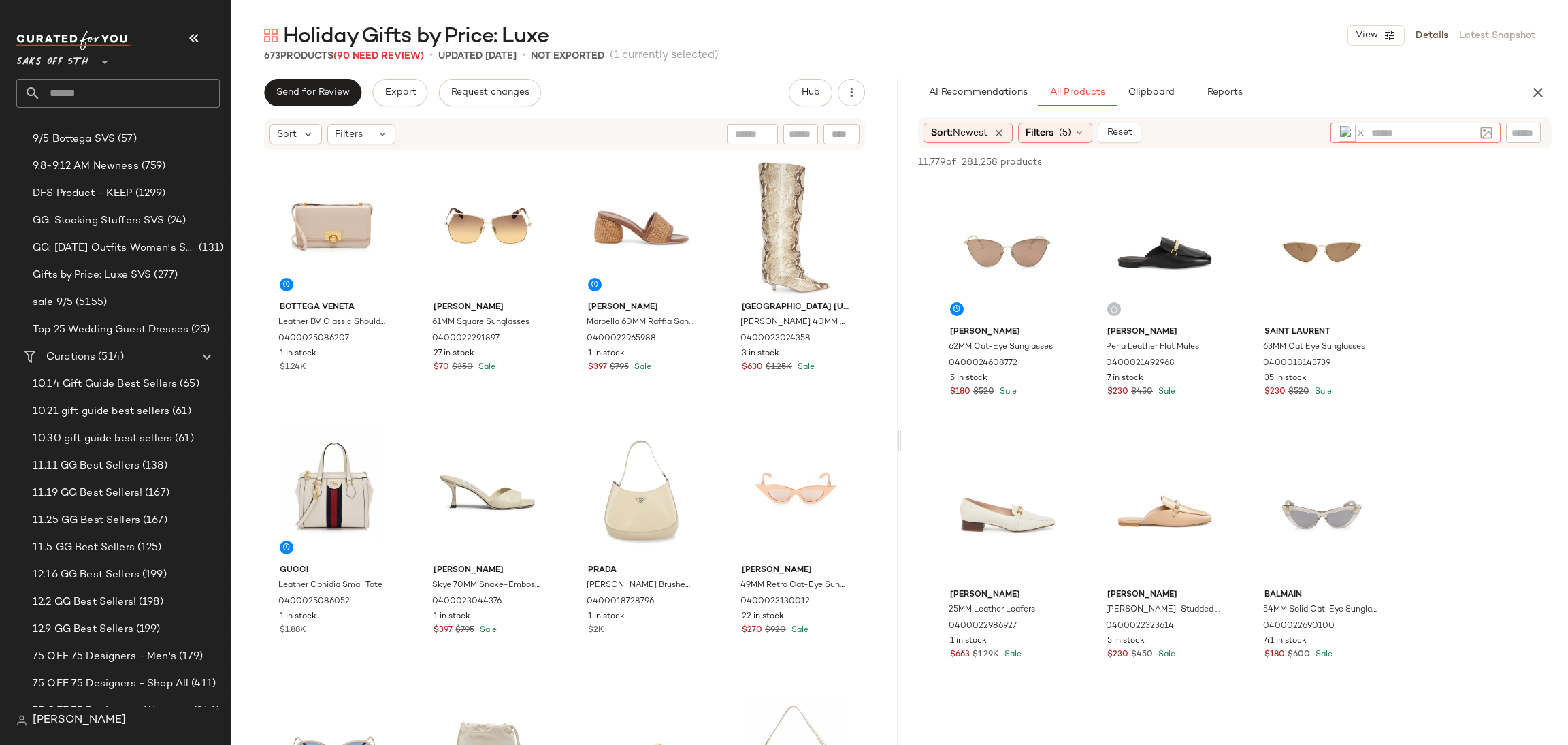
click at [1358, 132] on icon at bounding box center [1361, 133] width 10 height 10
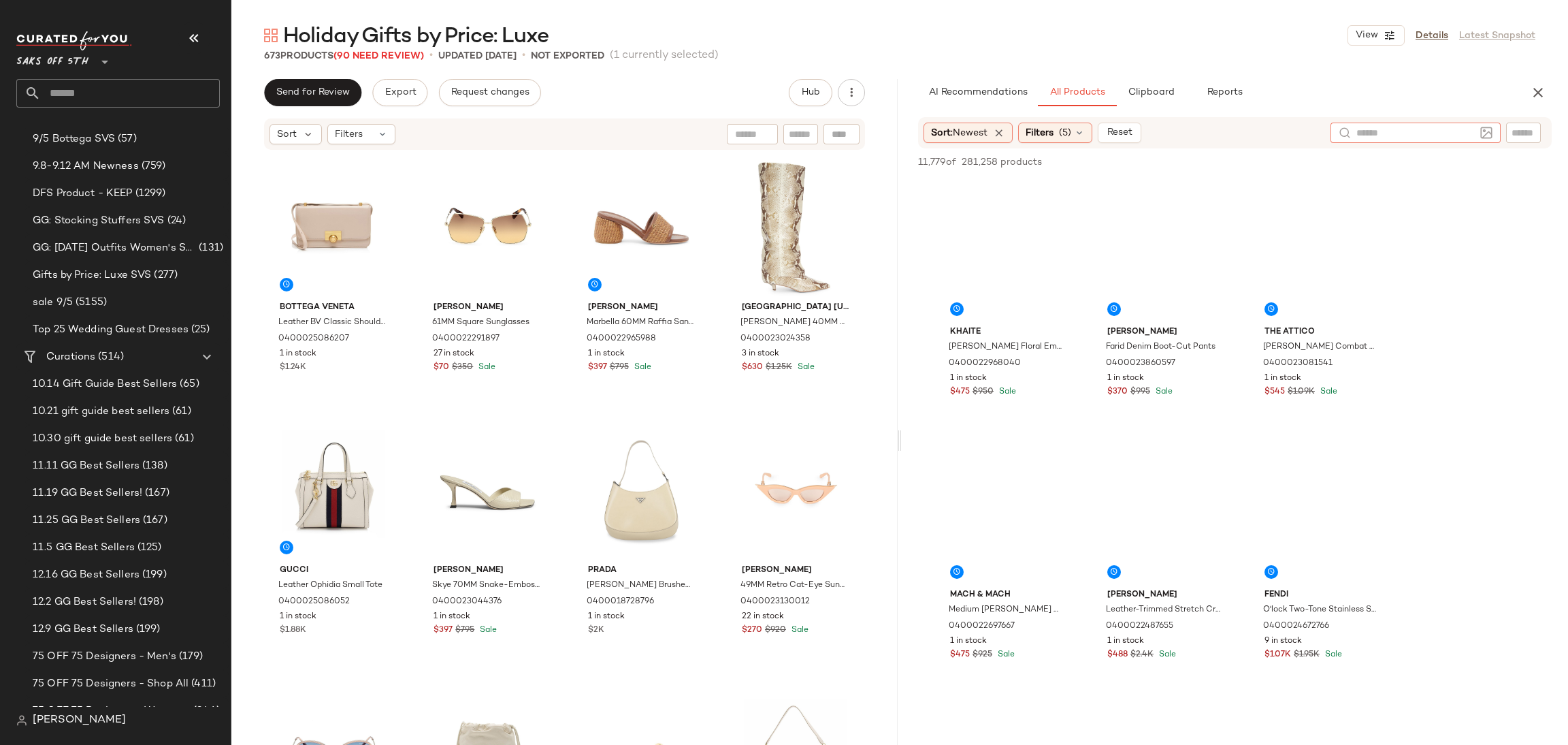
click at [1482, 131] on img at bounding box center [1486, 132] width 12 height 12
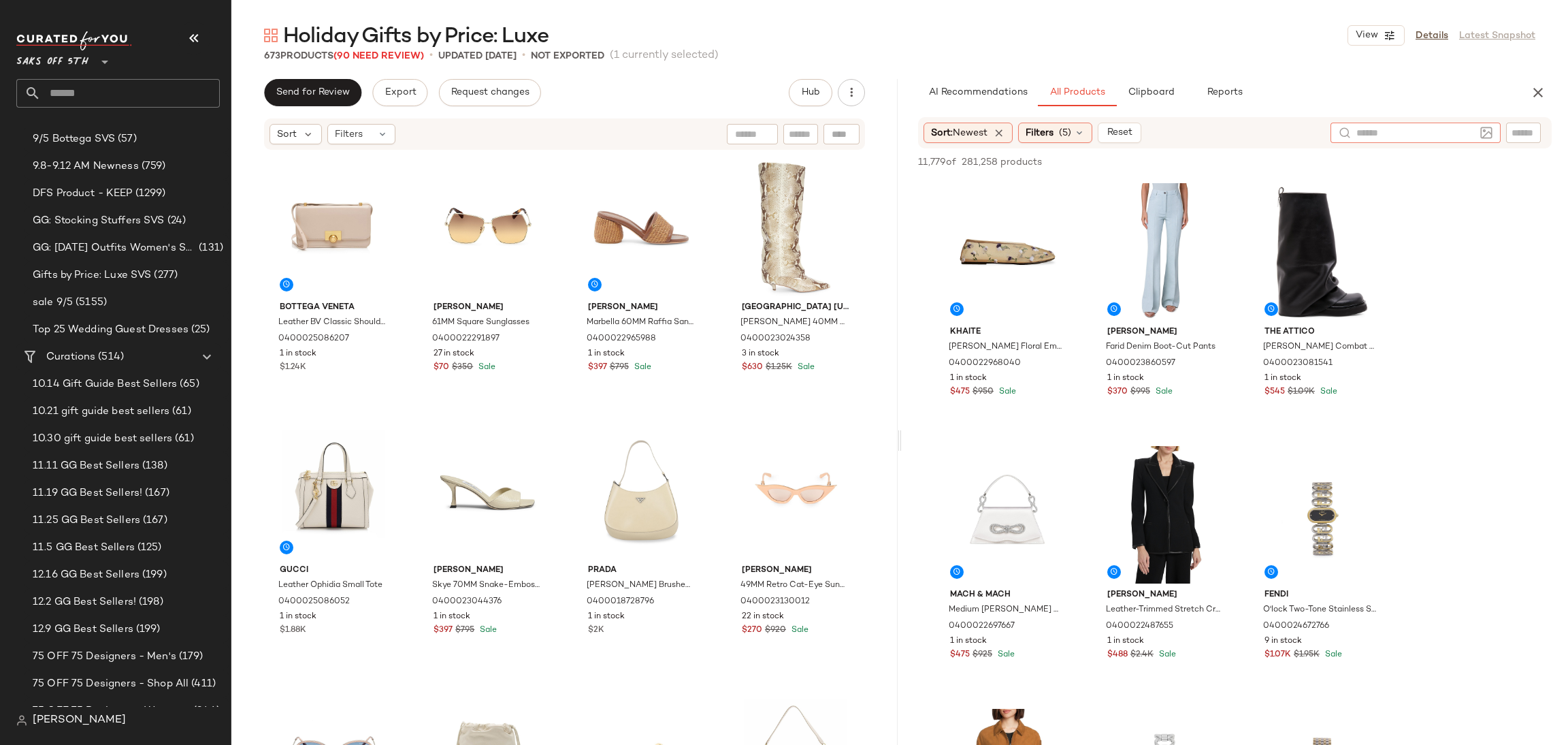
click at [1488, 130] on img at bounding box center [1486, 132] width 12 height 12
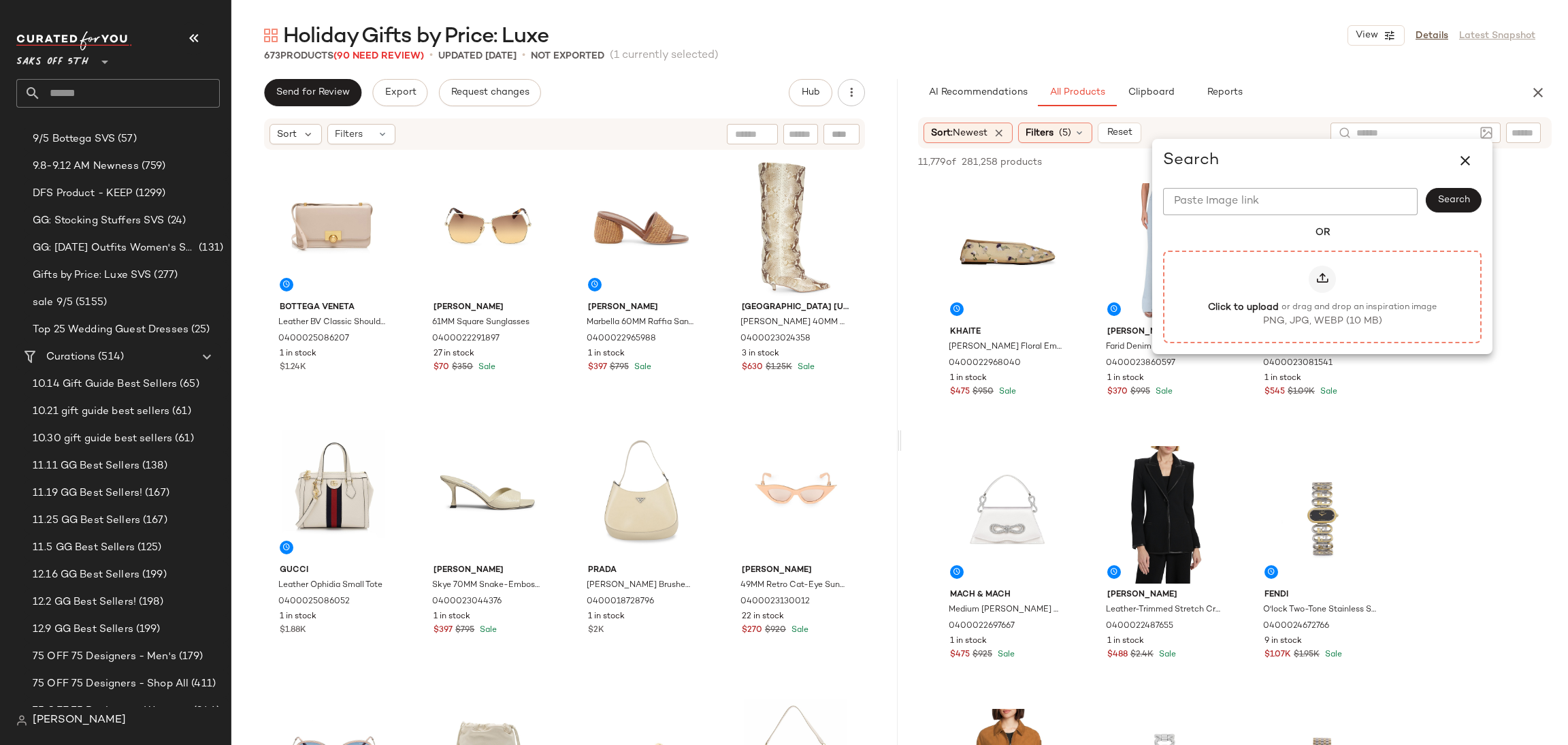
click at [1336, 279] on label "Click to upload or drag and drop an inspiration image PNG, JPG, WEBP (10 MB)" at bounding box center [1323, 297] width 289 height 63
click at [1323, 296] on input "Click to upload or drag and drop an inspiration image PNG, JPG, WEBP (10 MB)" at bounding box center [1323, 296] width 1 height 1
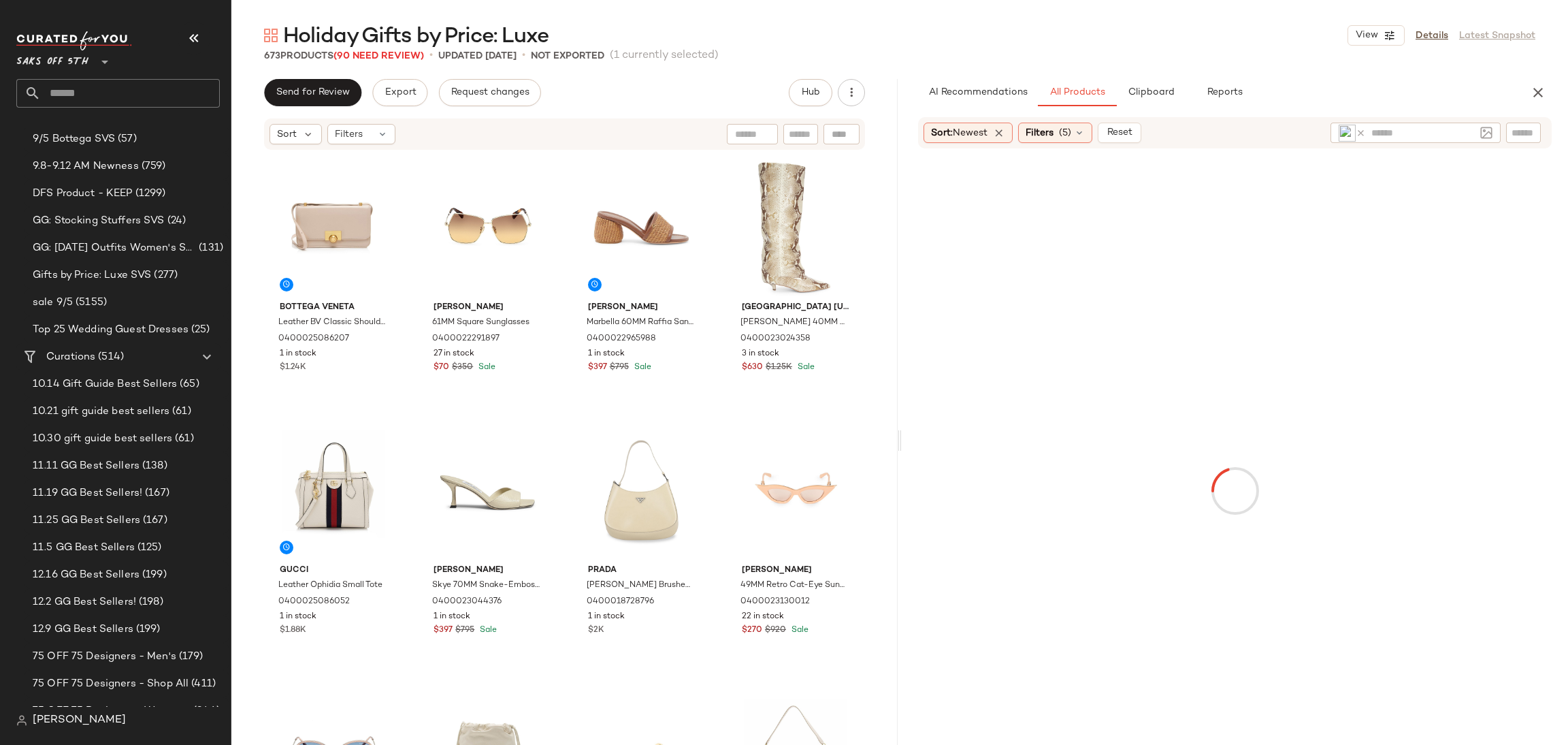
click at [1109, 34] on div "Holiday Gifts by Price: Luxe View Details Latest Snapshot" at bounding box center [900, 36] width 1337 height 27
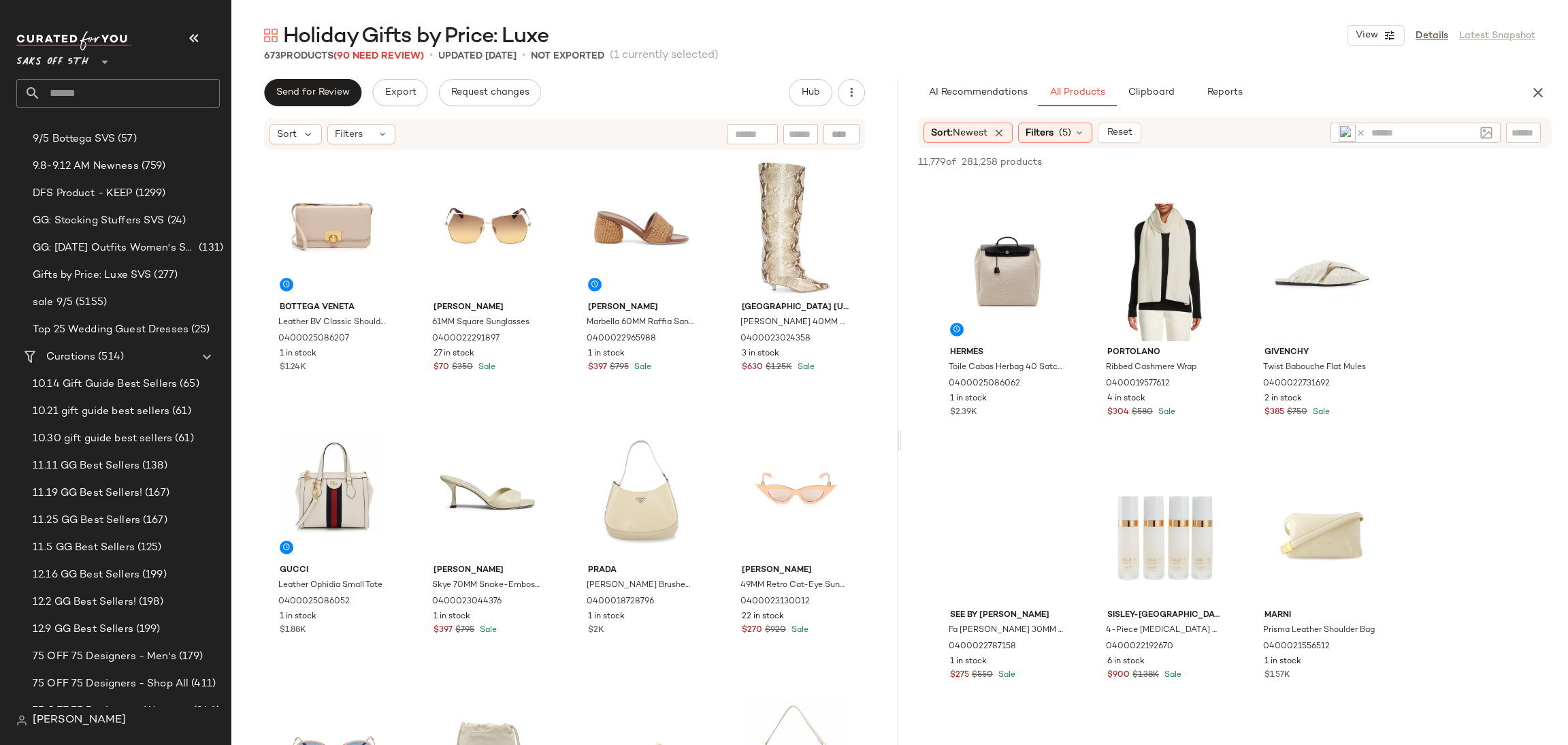
scroll to position [506, 0]
click at [967, 270] on div "View" at bounding box center [1008, 271] width 137 height 137
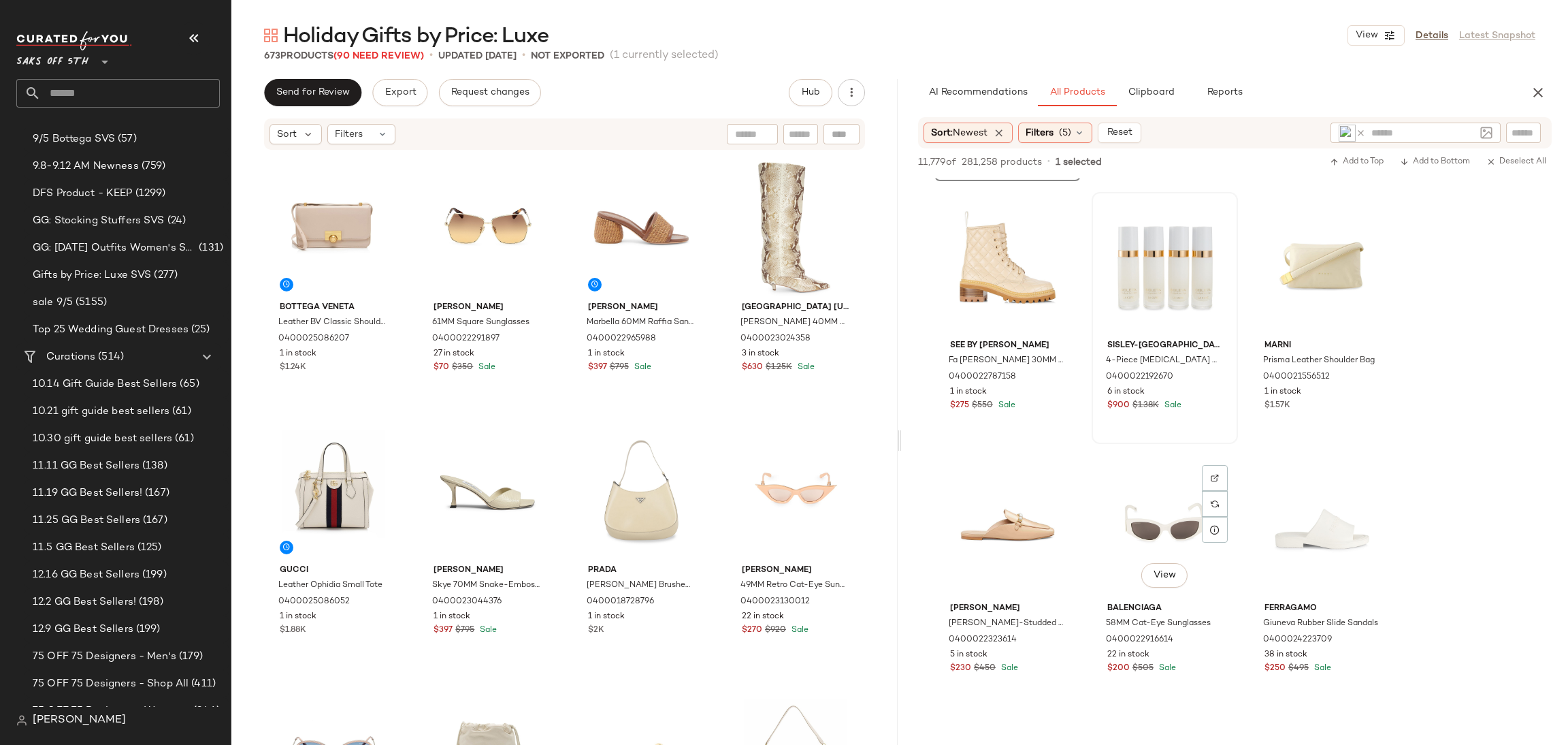
scroll to position [786, 0]
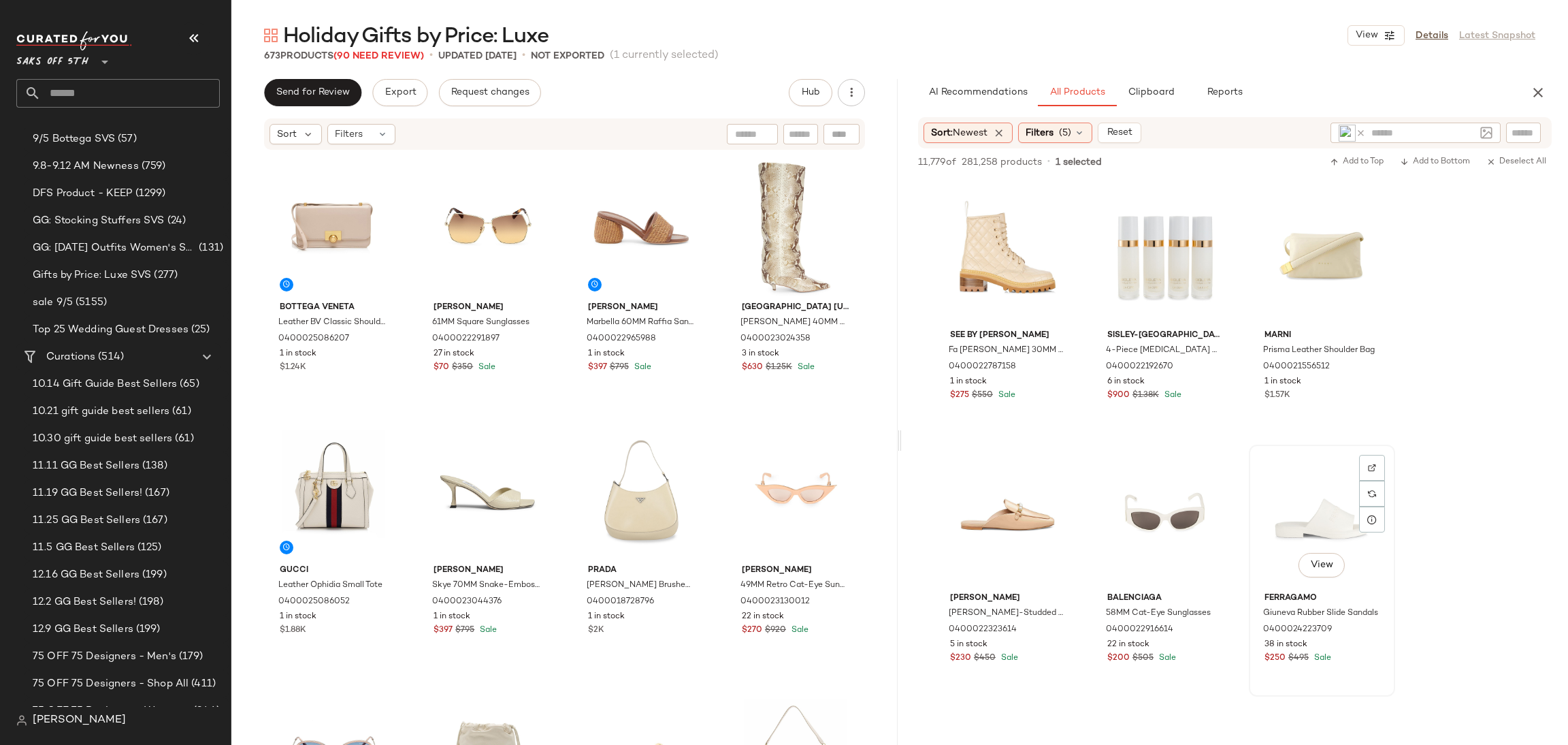
click at [1327, 516] on div "View" at bounding box center [1322, 518] width 137 height 137
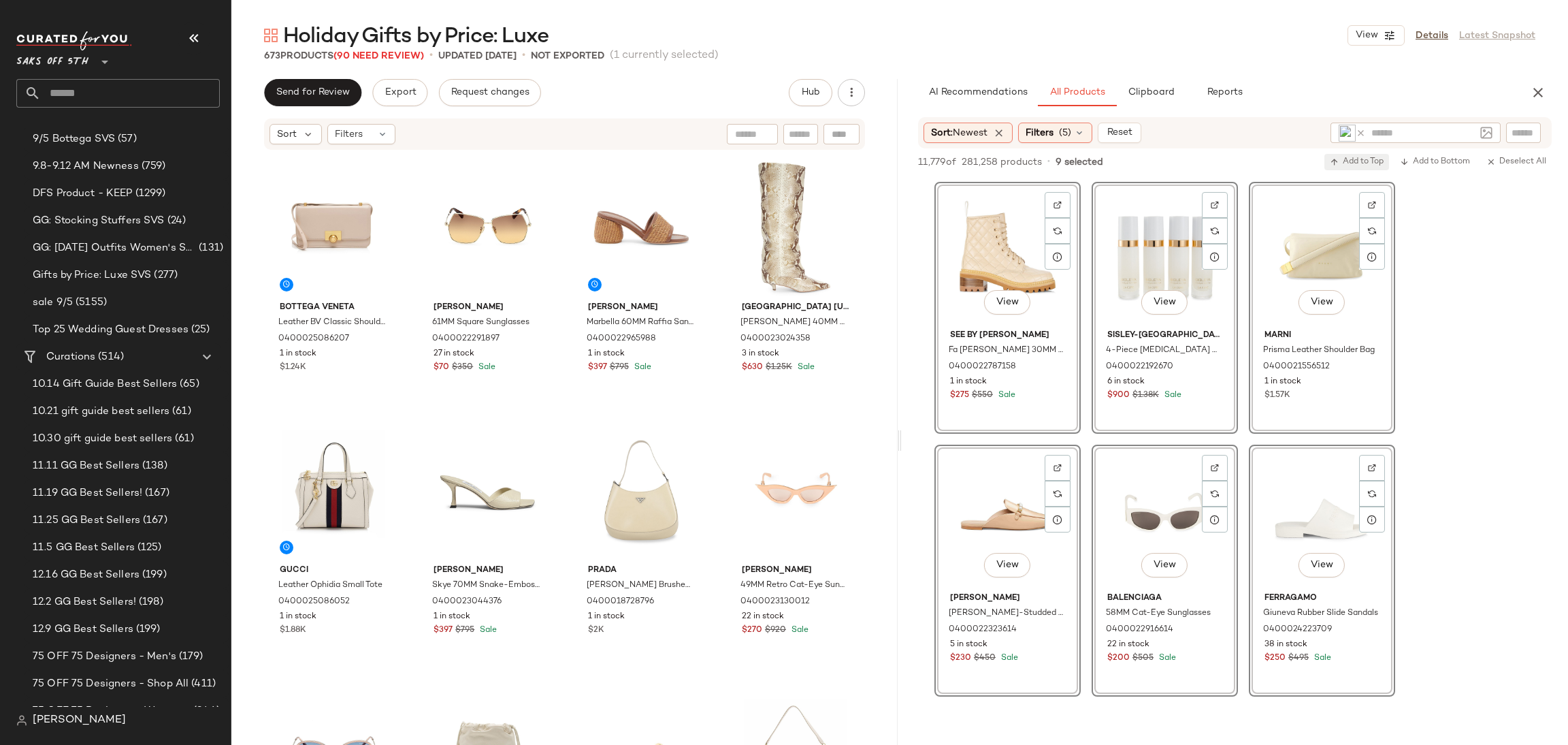
click at [1337, 157] on icon "button" at bounding box center [1334, 162] width 9 height 9
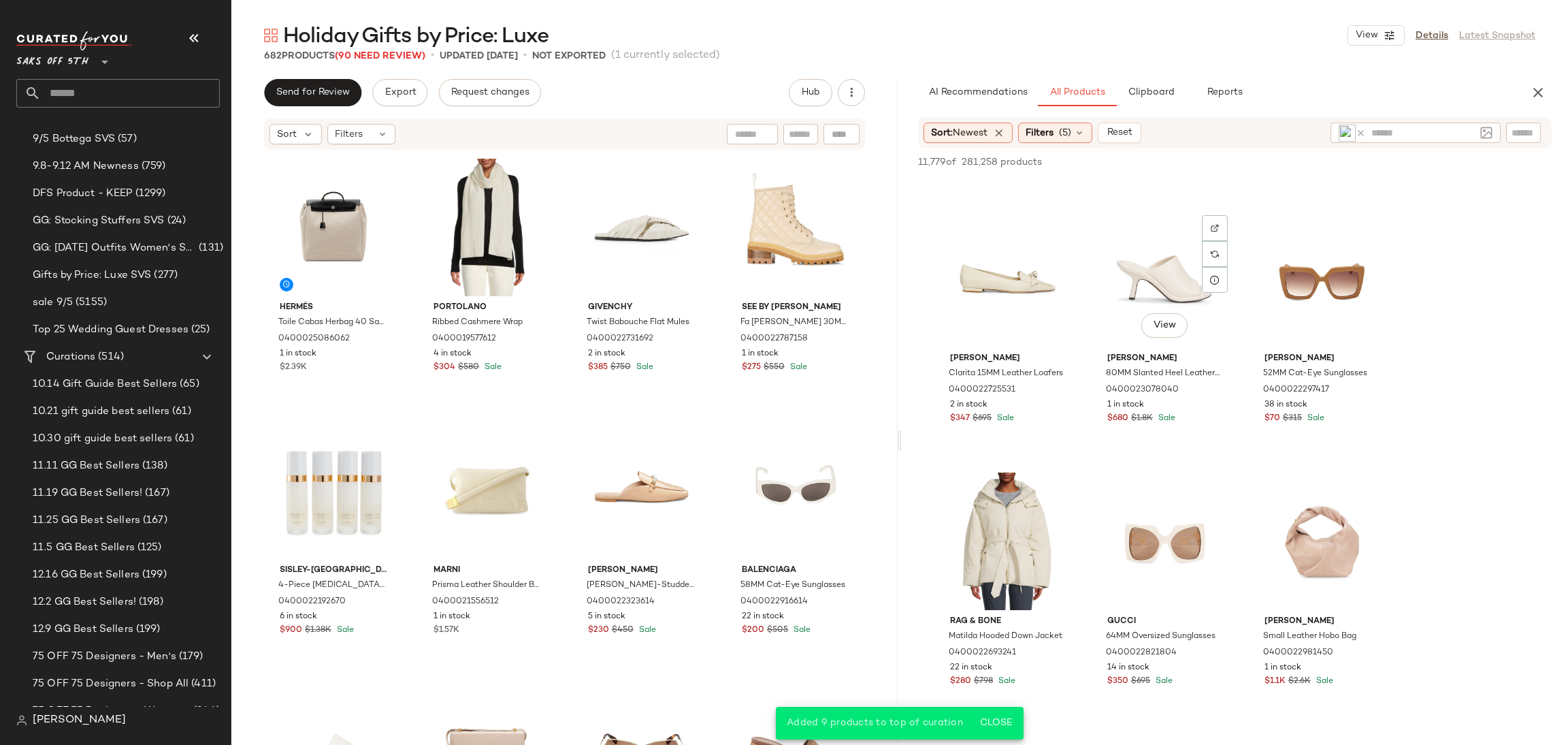
scroll to position [1292, 0]
click at [1135, 279] on div "View" at bounding box center [1165, 274] width 137 height 137
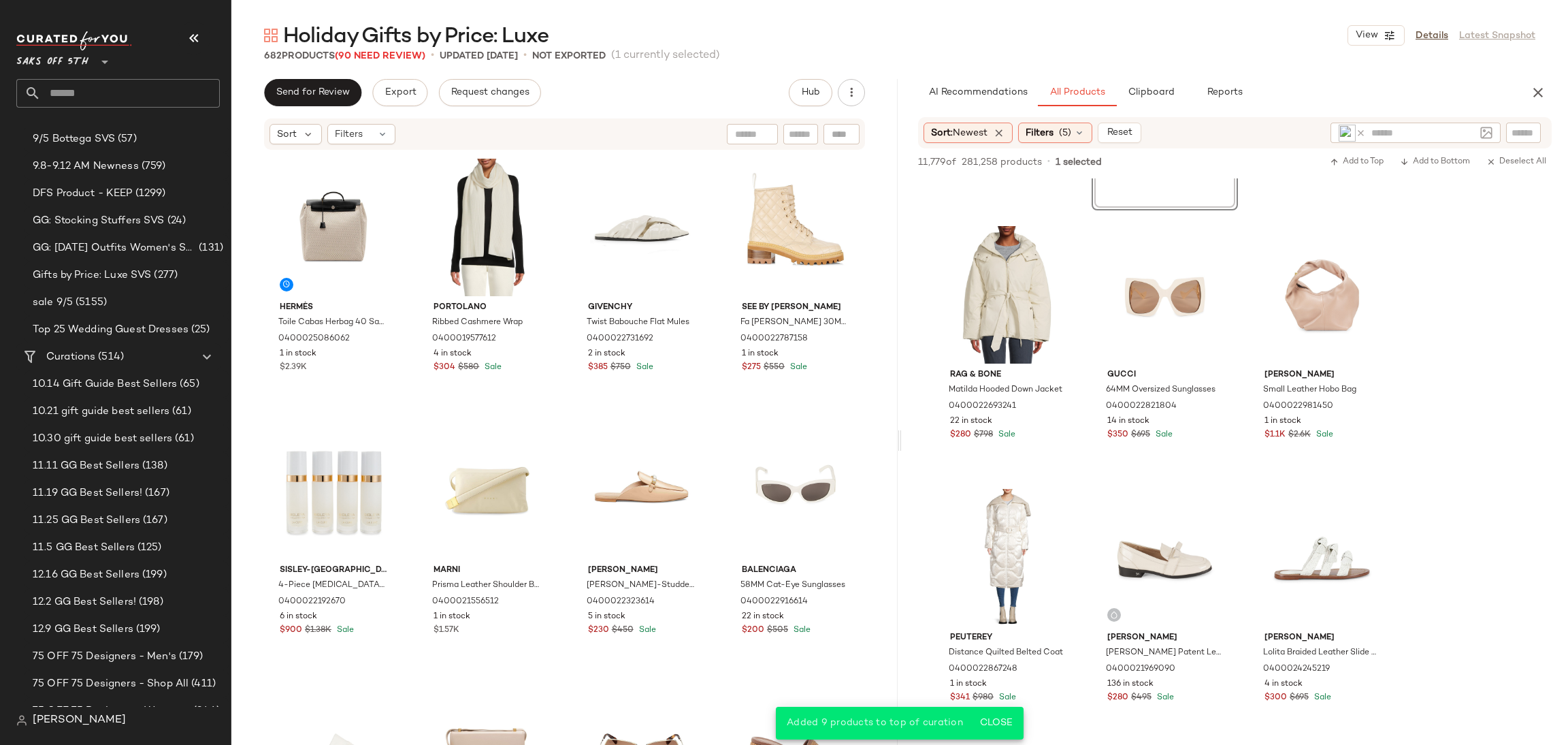
scroll to position [1536, 0]
click at [997, 540] on div "View" at bounding box center [1008, 556] width 137 height 137
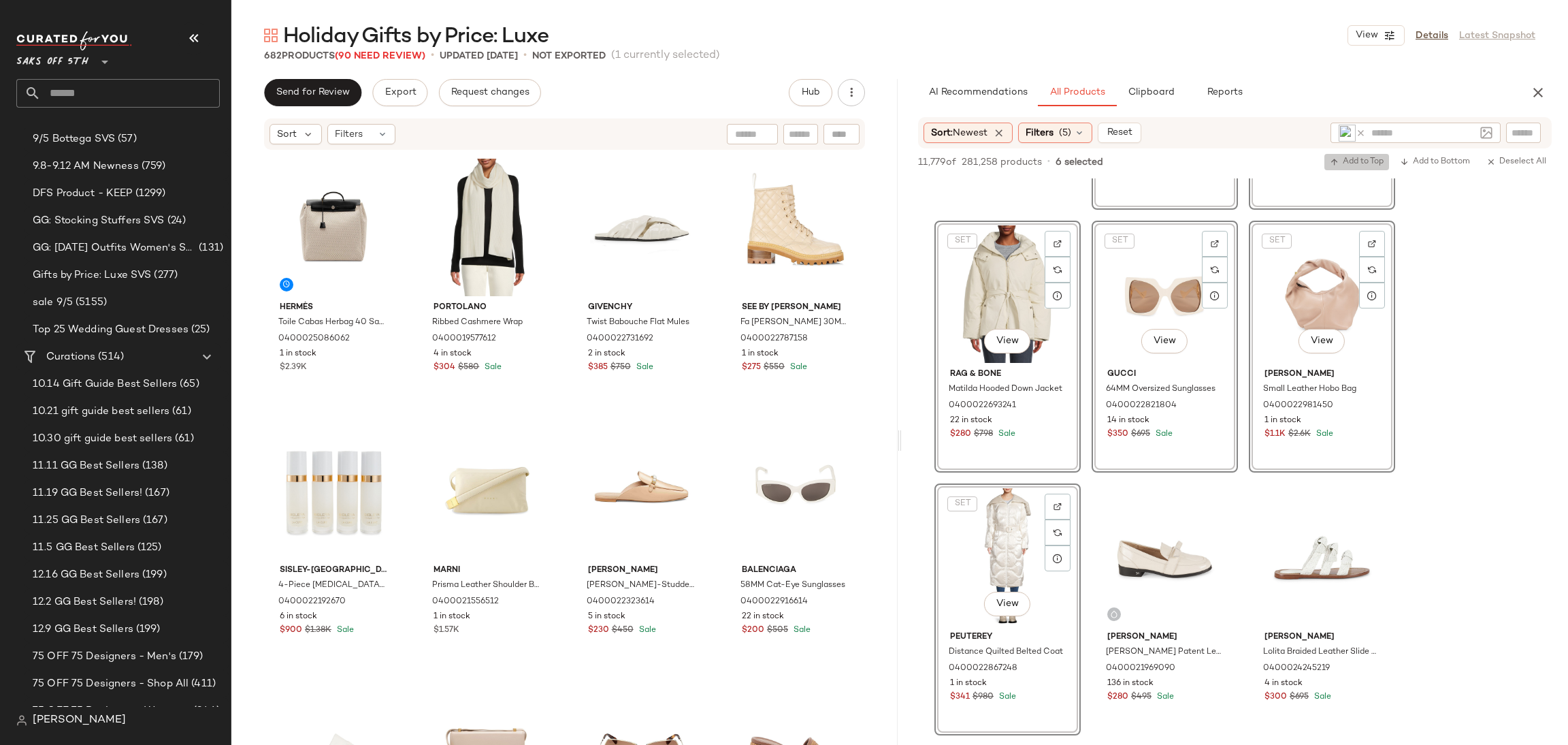
click at [1355, 157] on span "Add to Top" at bounding box center [1357, 162] width 54 height 9
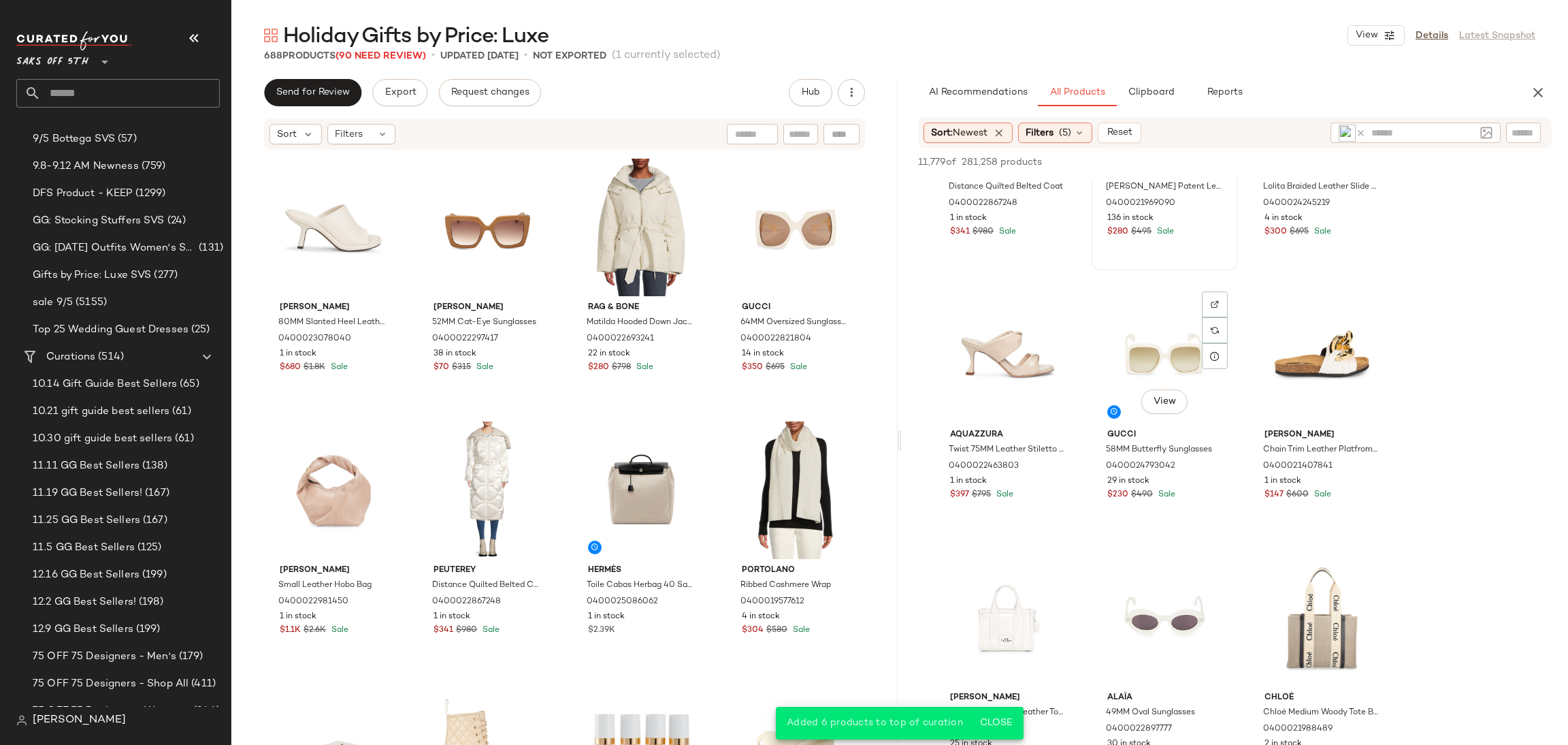
scroll to position [2017, 0]
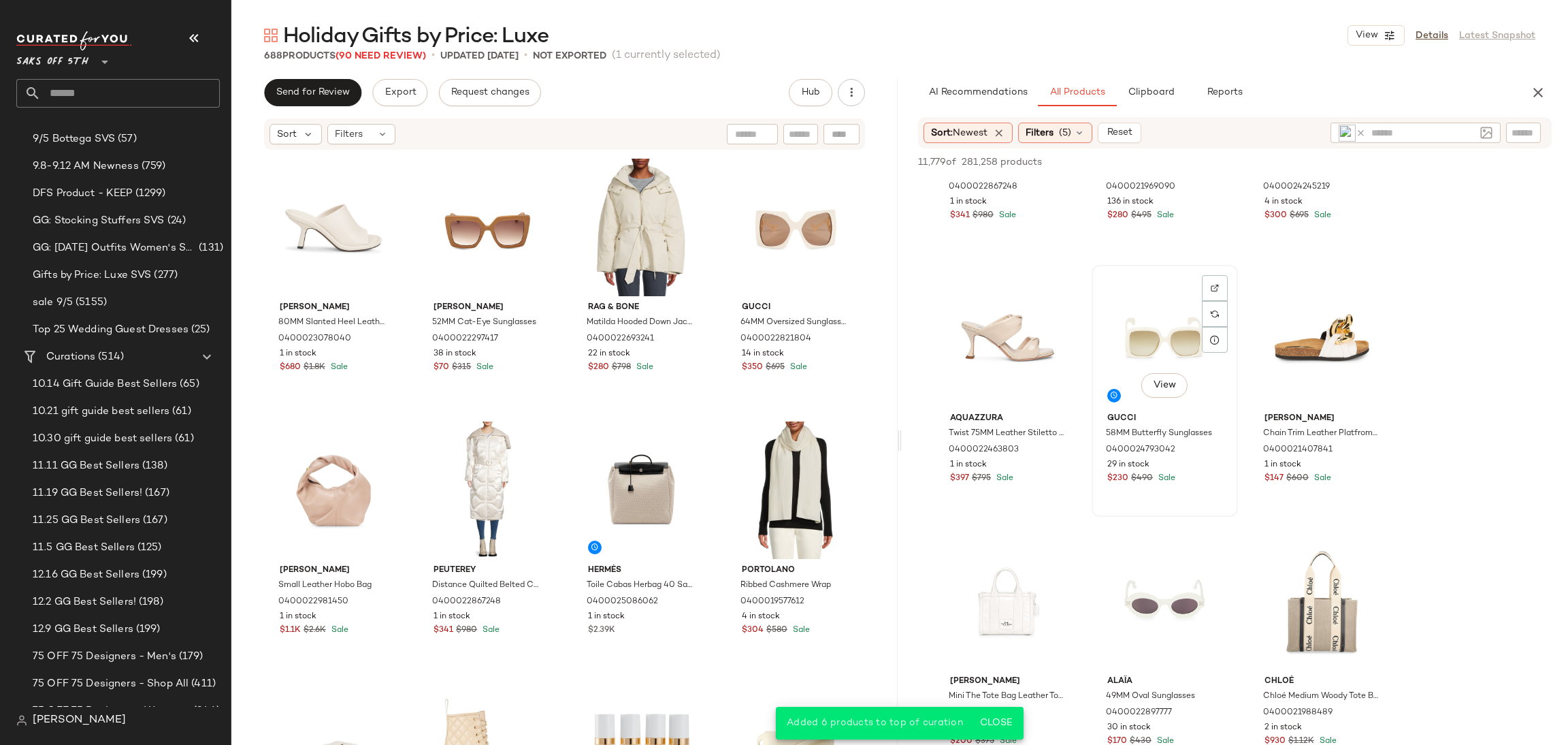
click at [1163, 344] on div "View" at bounding box center [1165, 338] width 137 height 137
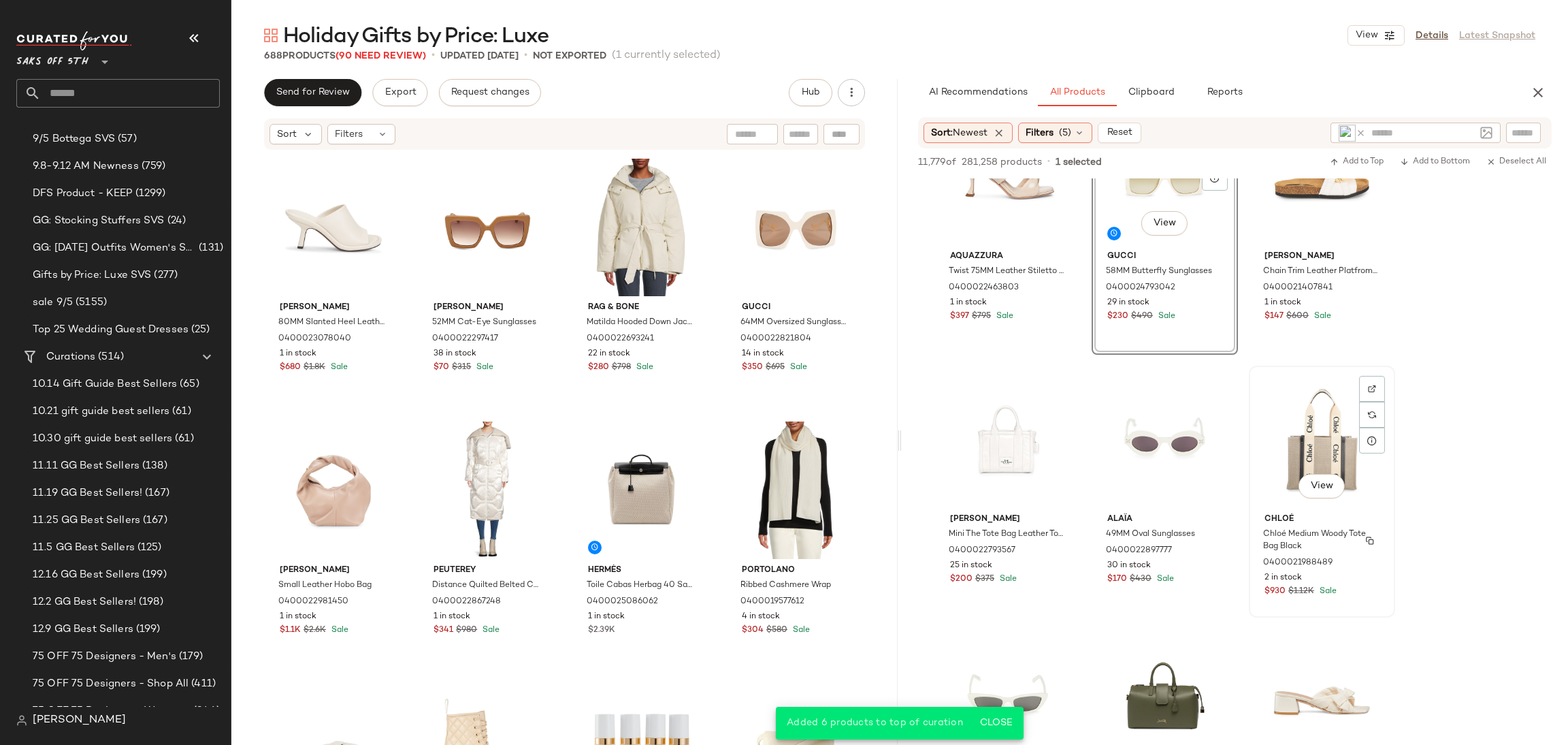
scroll to position [2202, 0]
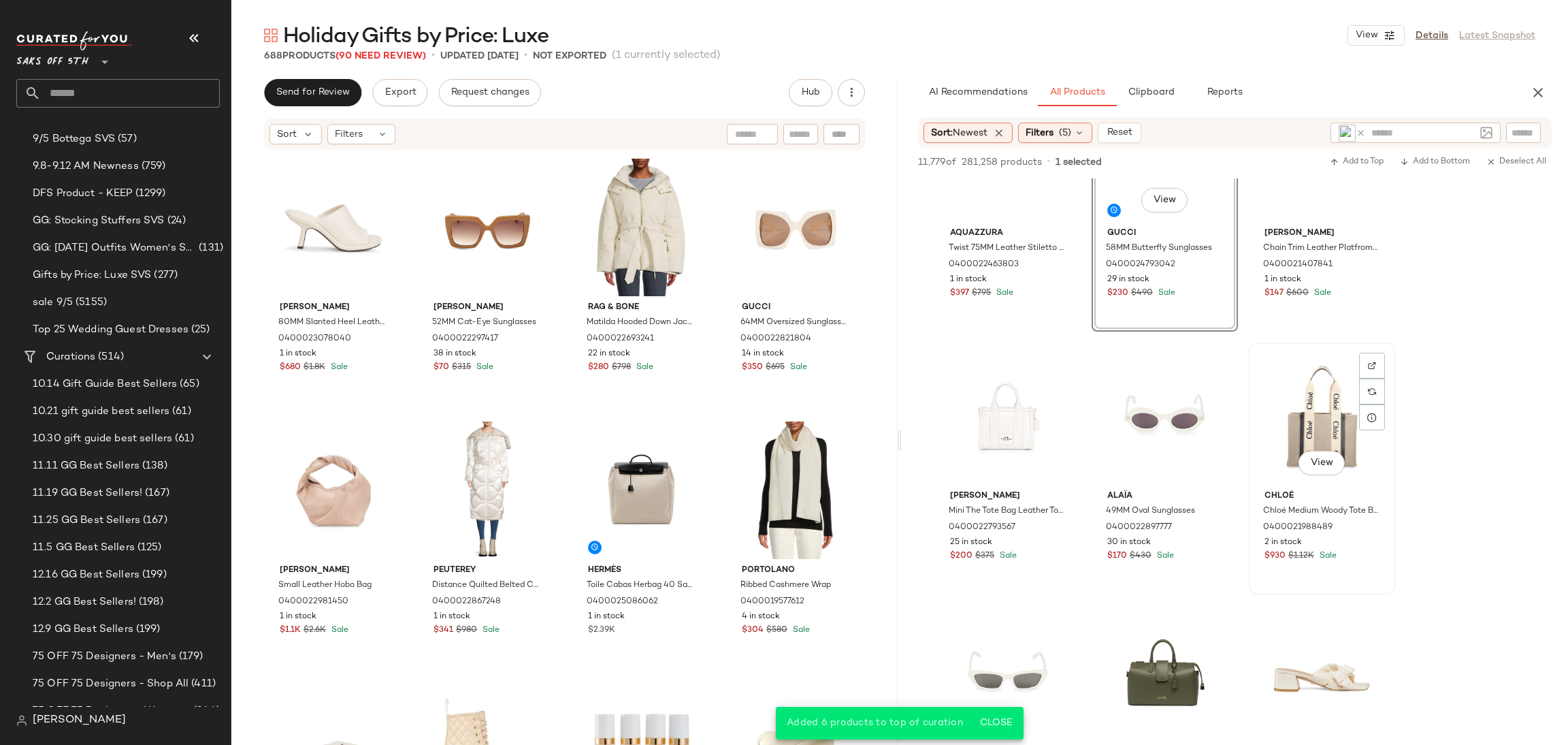
click at [1294, 438] on div "View" at bounding box center [1322, 416] width 137 height 137
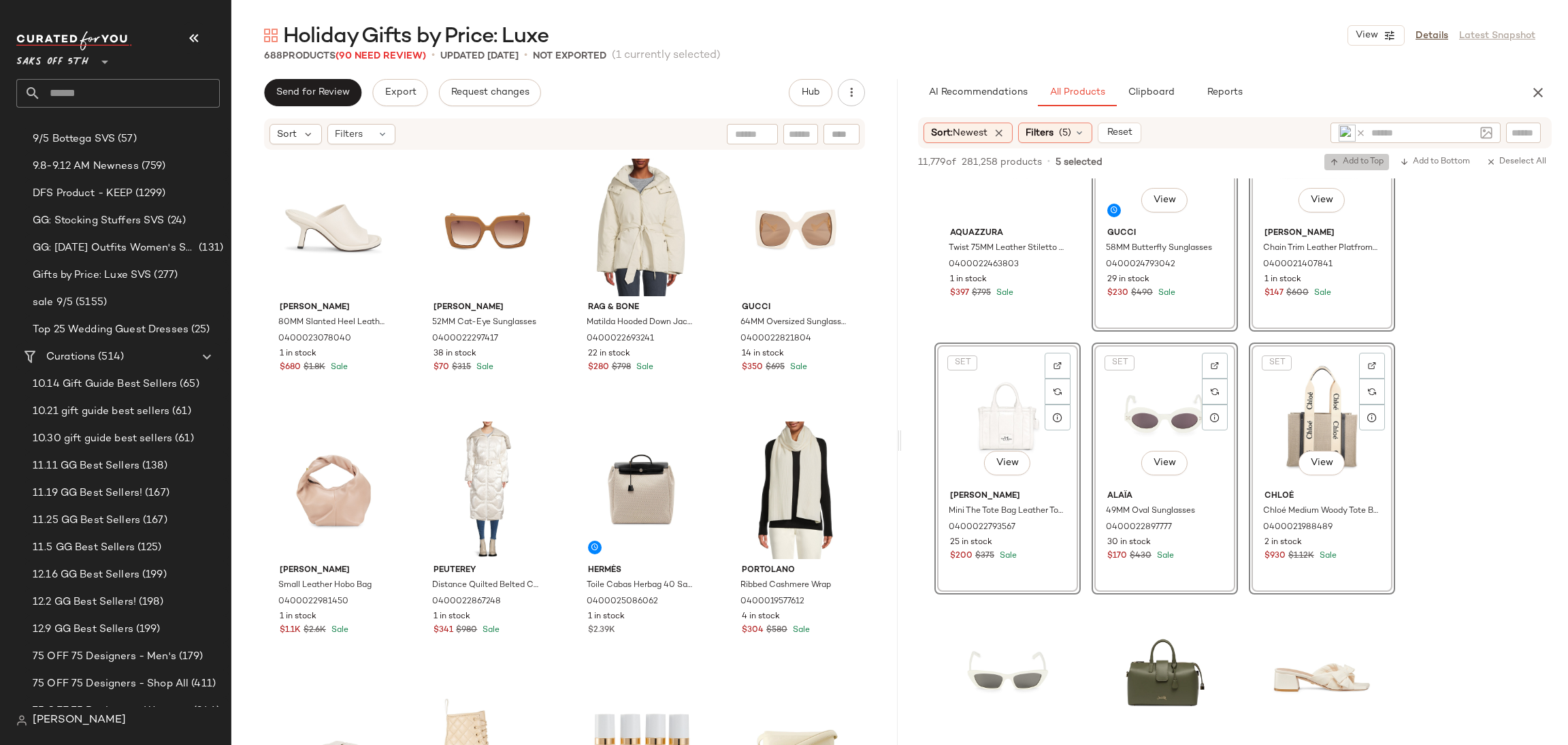
click at [1353, 162] on span "Add to Top" at bounding box center [1357, 162] width 54 height 9
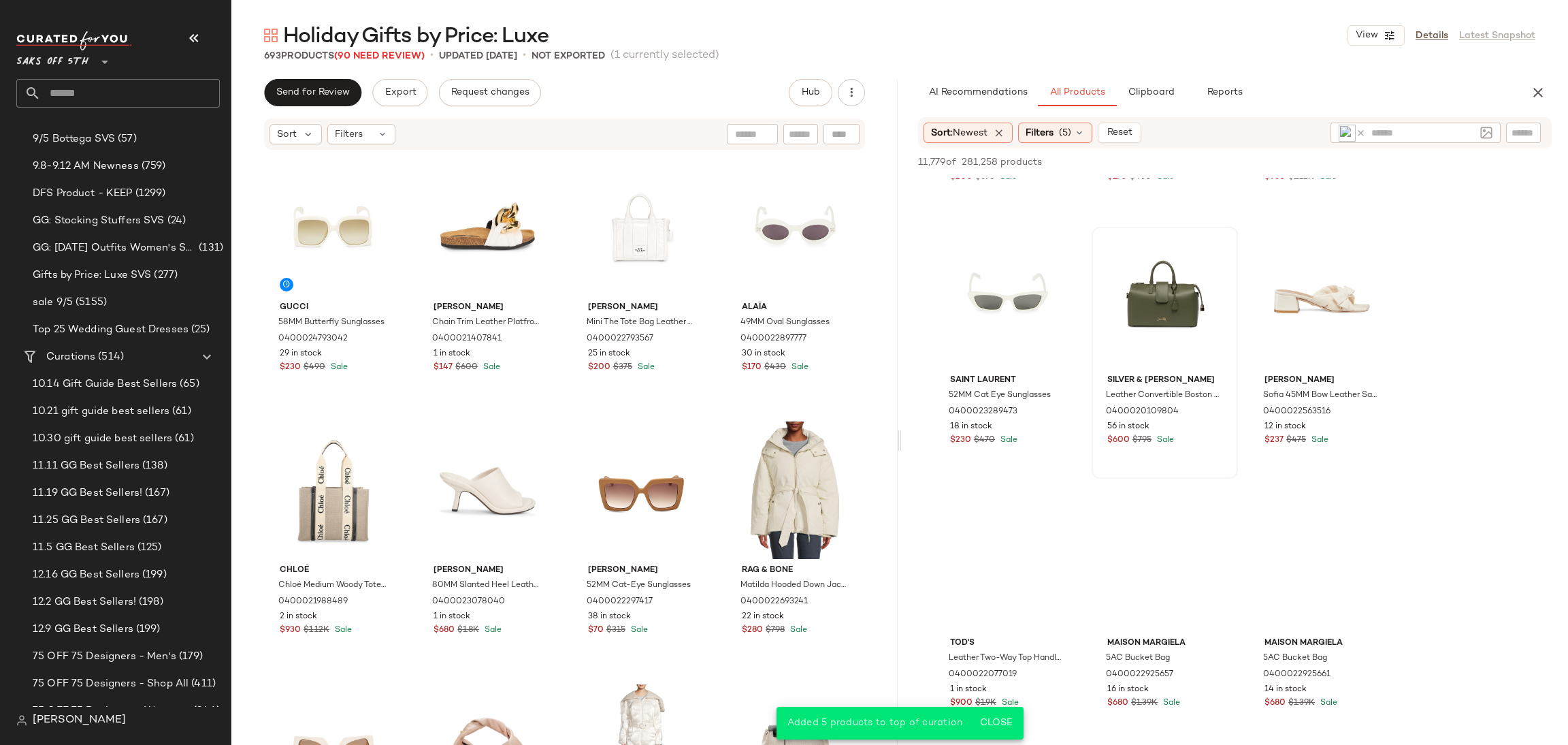
scroll to position [2582, 0]
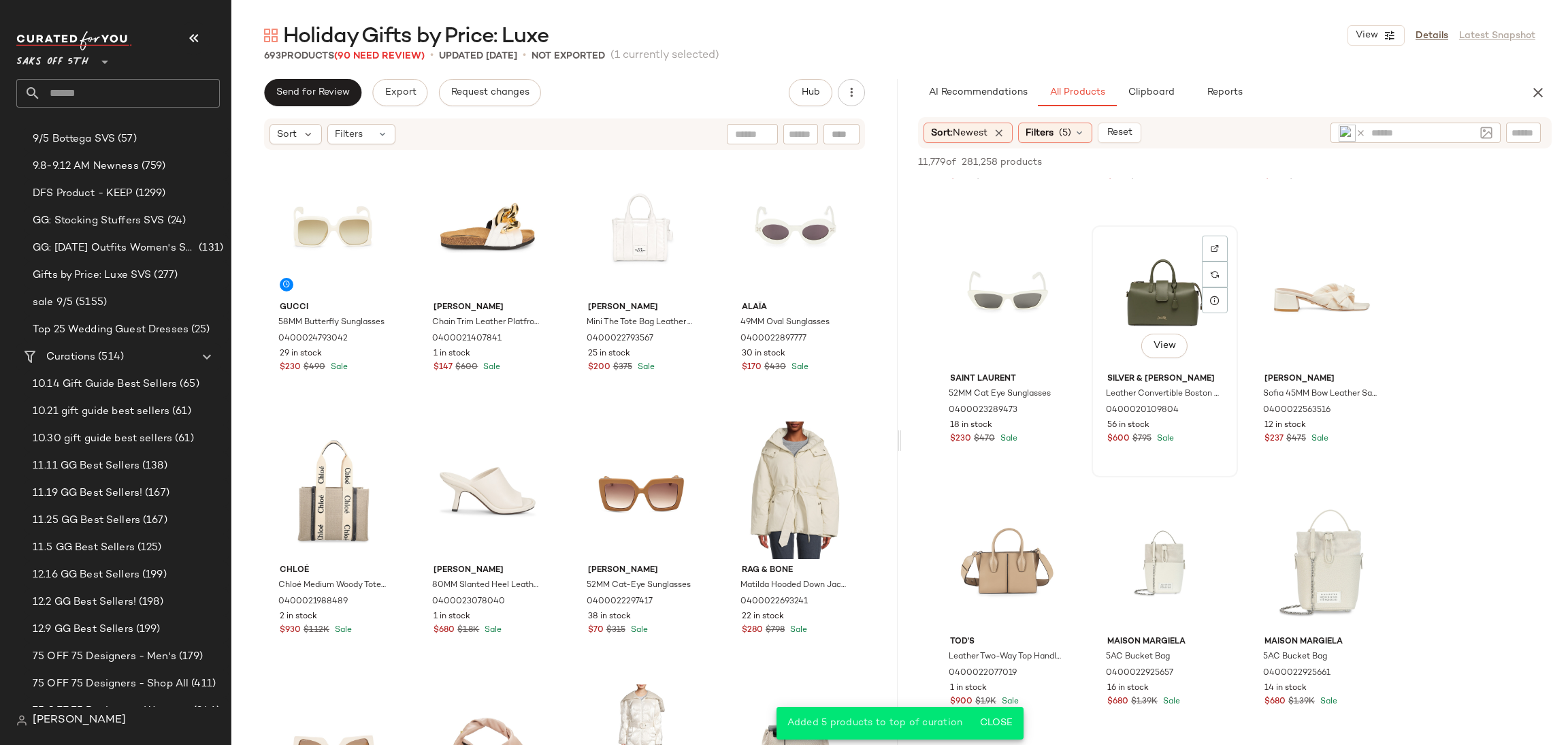
click at [1163, 287] on div "View" at bounding box center [1165, 299] width 137 height 137
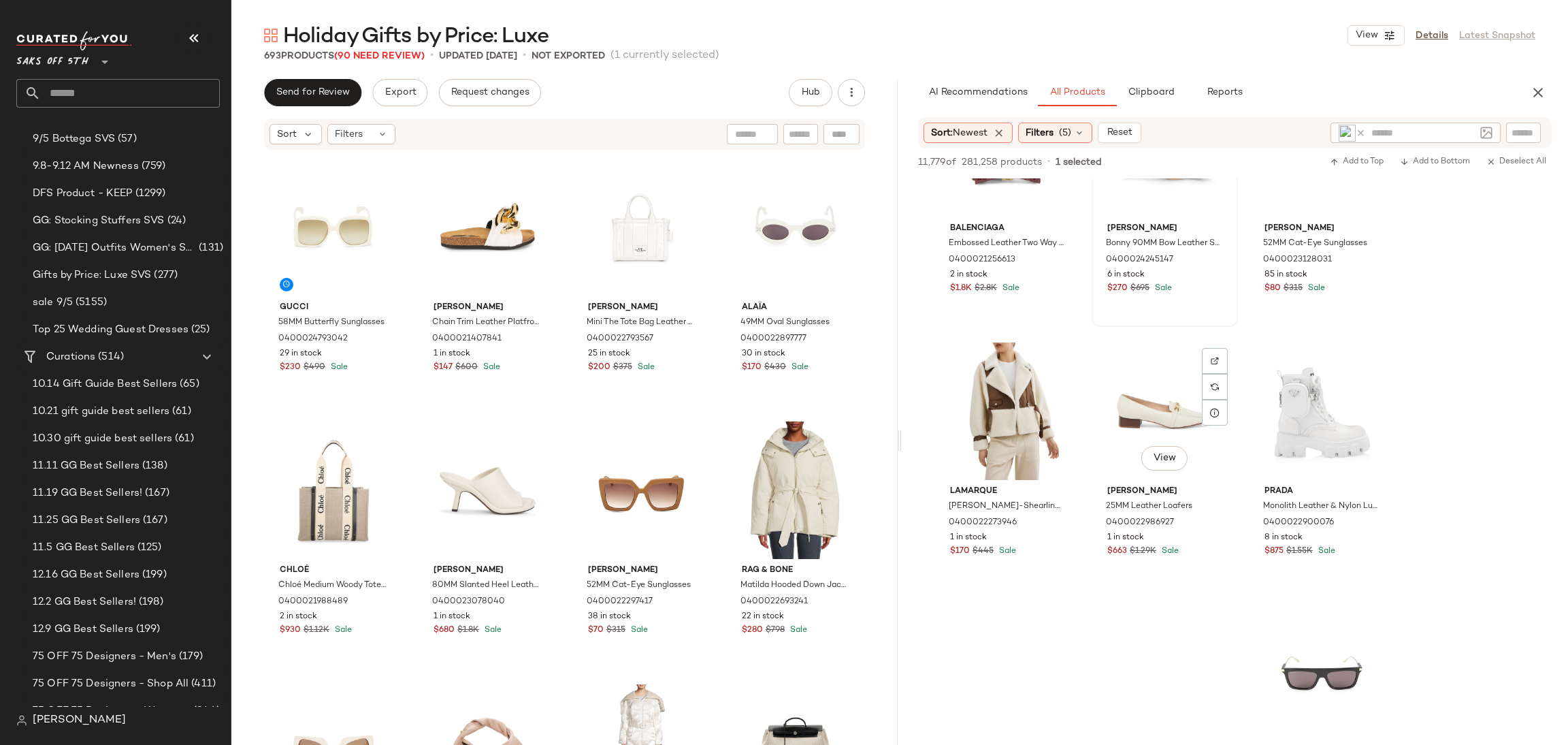
scroll to position [3522, 0]
click at [1138, 385] on div "View" at bounding box center [1165, 411] width 137 height 137
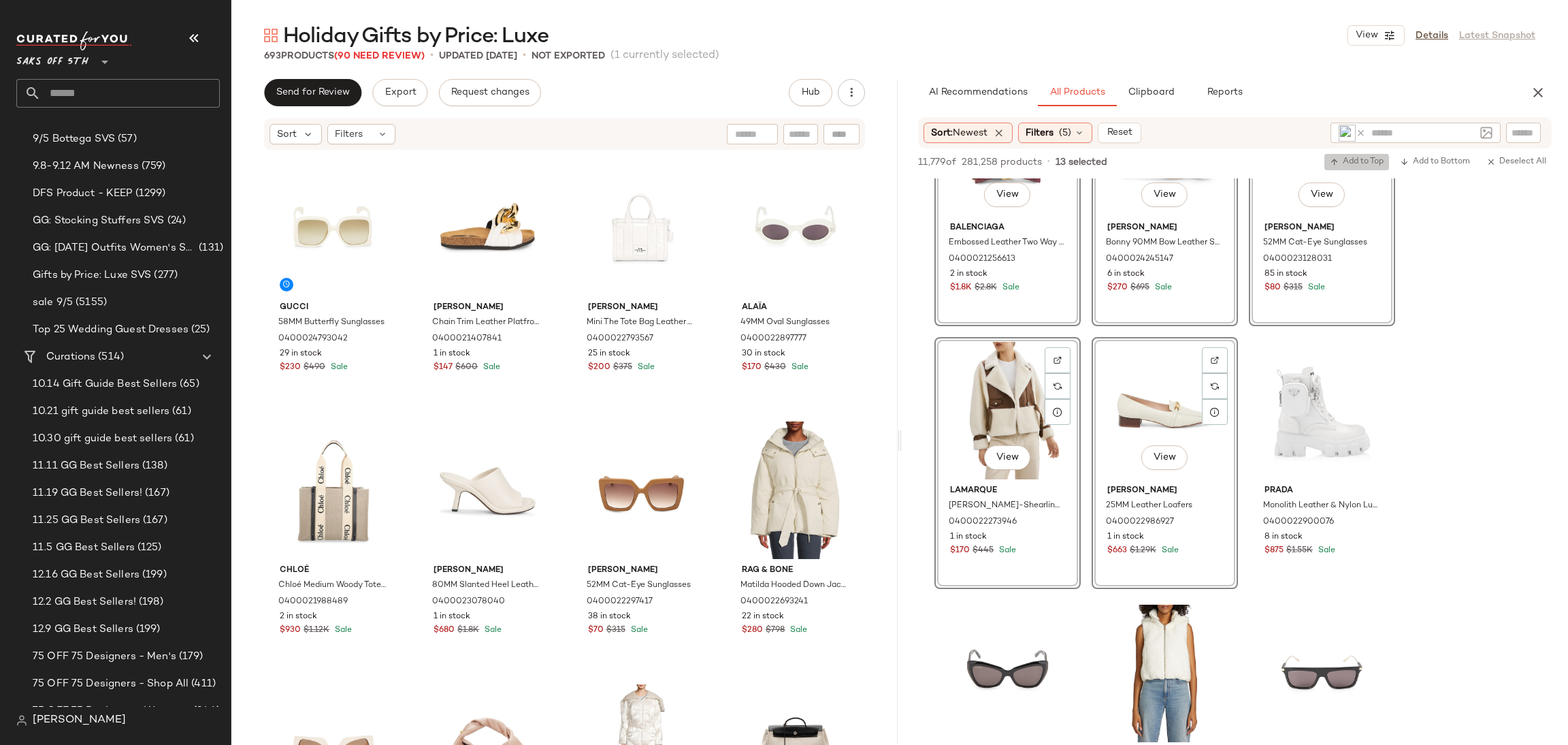
click at [1354, 164] on span "Add to Top" at bounding box center [1357, 162] width 54 height 9
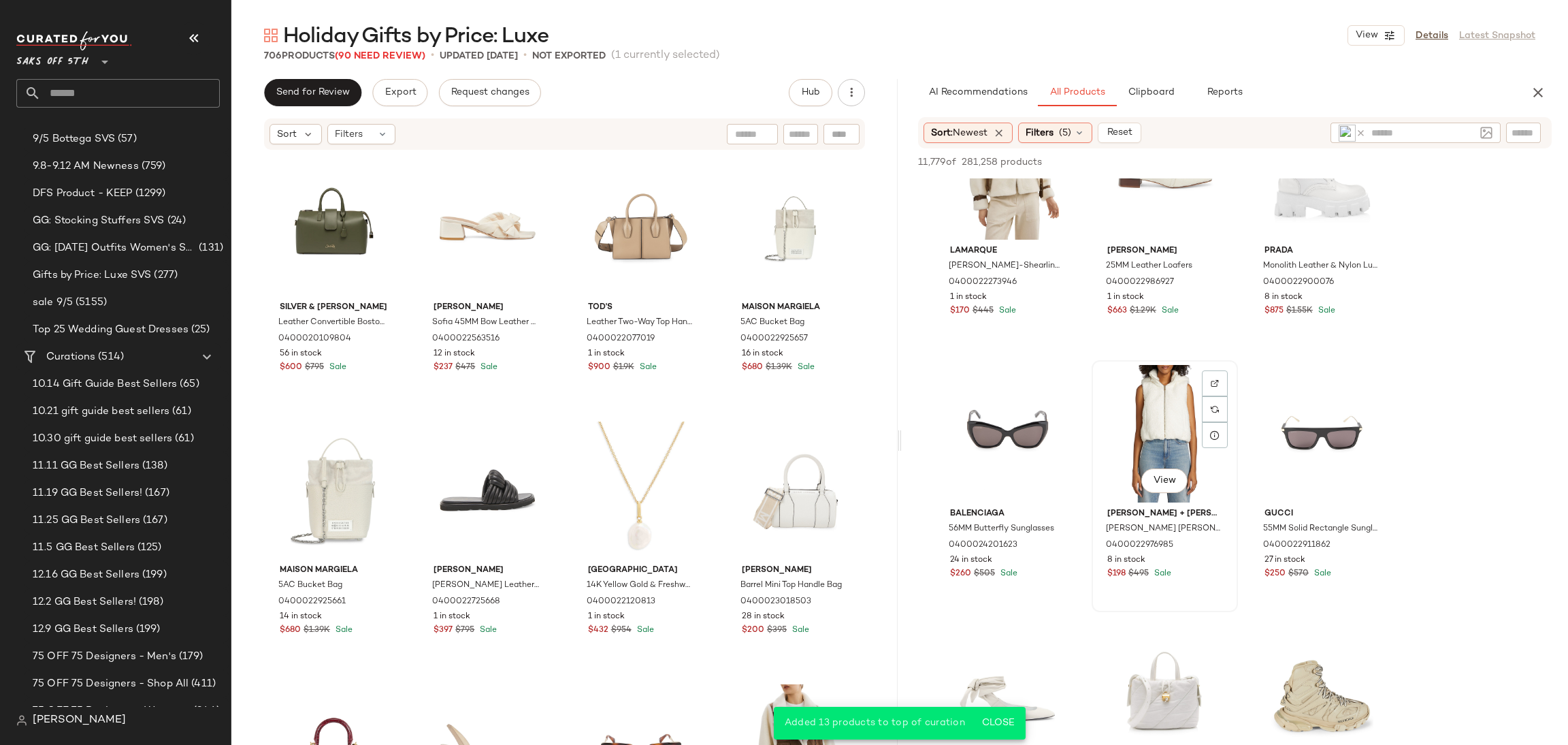
scroll to position [3763, 0]
click at [1166, 425] on div "View" at bounding box center [1165, 433] width 137 height 137
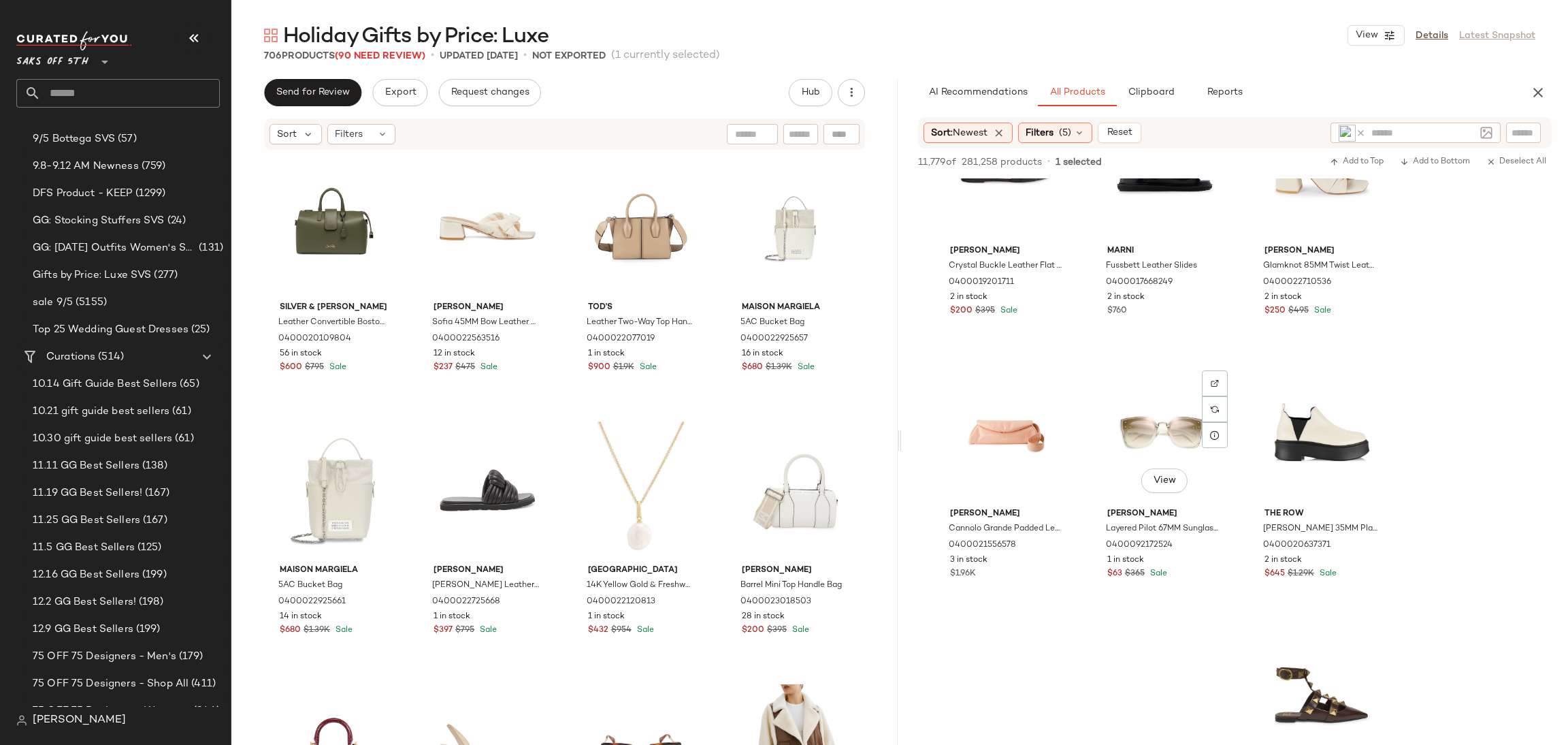
scroll to position [4829, 0]
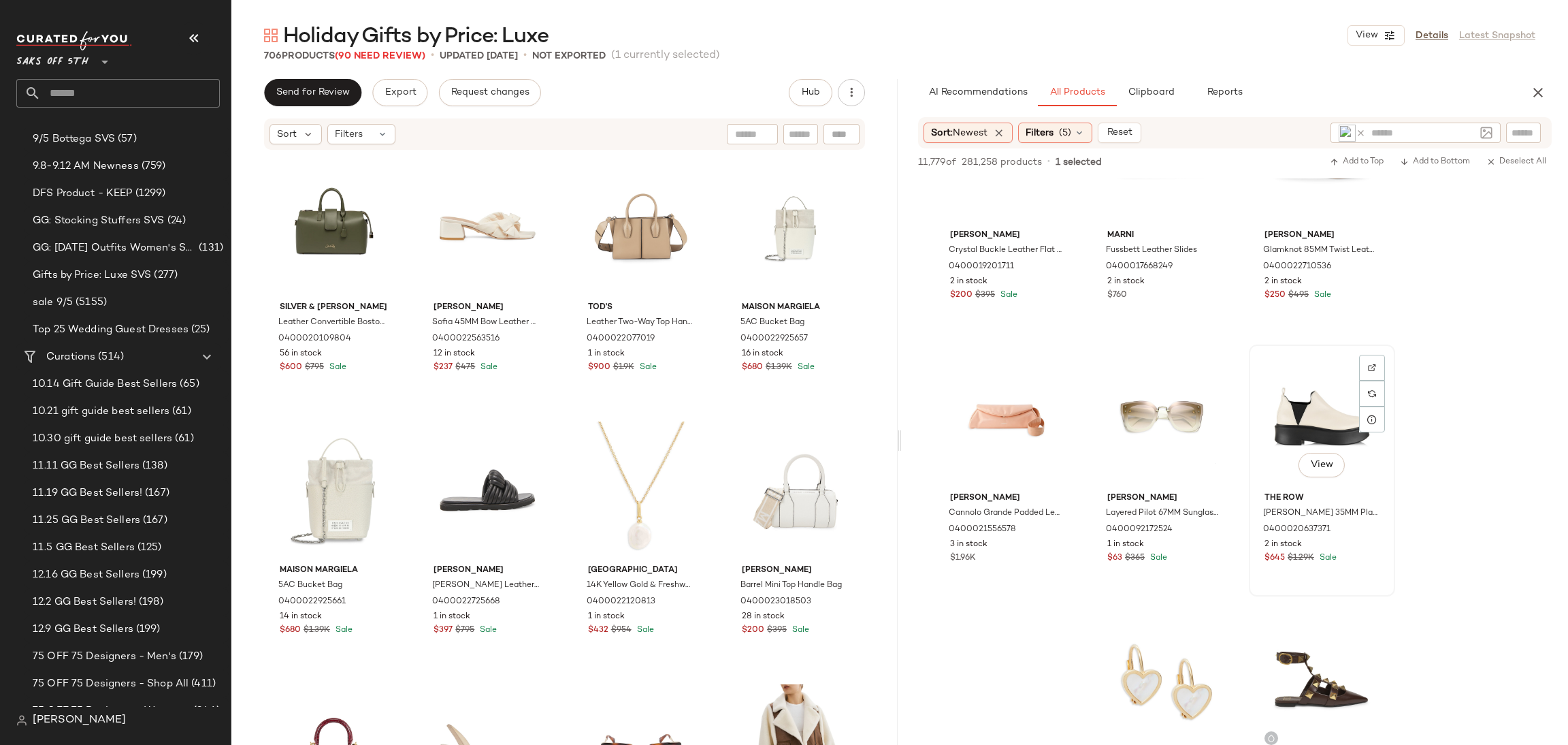
click at [1277, 394] on div "View" at bounding box center [1322, 418] width 137 height 137
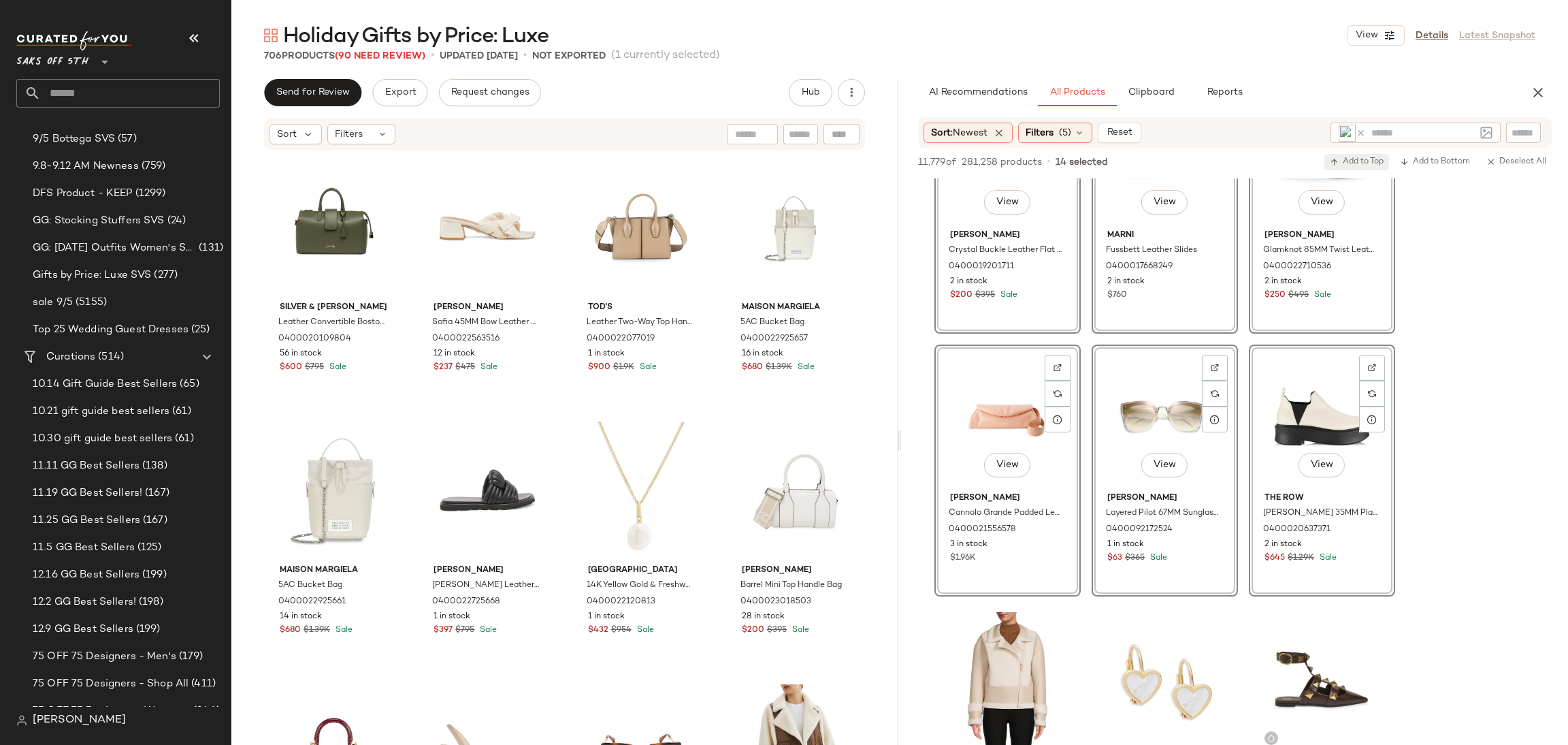
click at [1366, 159] on span "Add to Top" at bounding box center [1357, 162] width 54 height 9
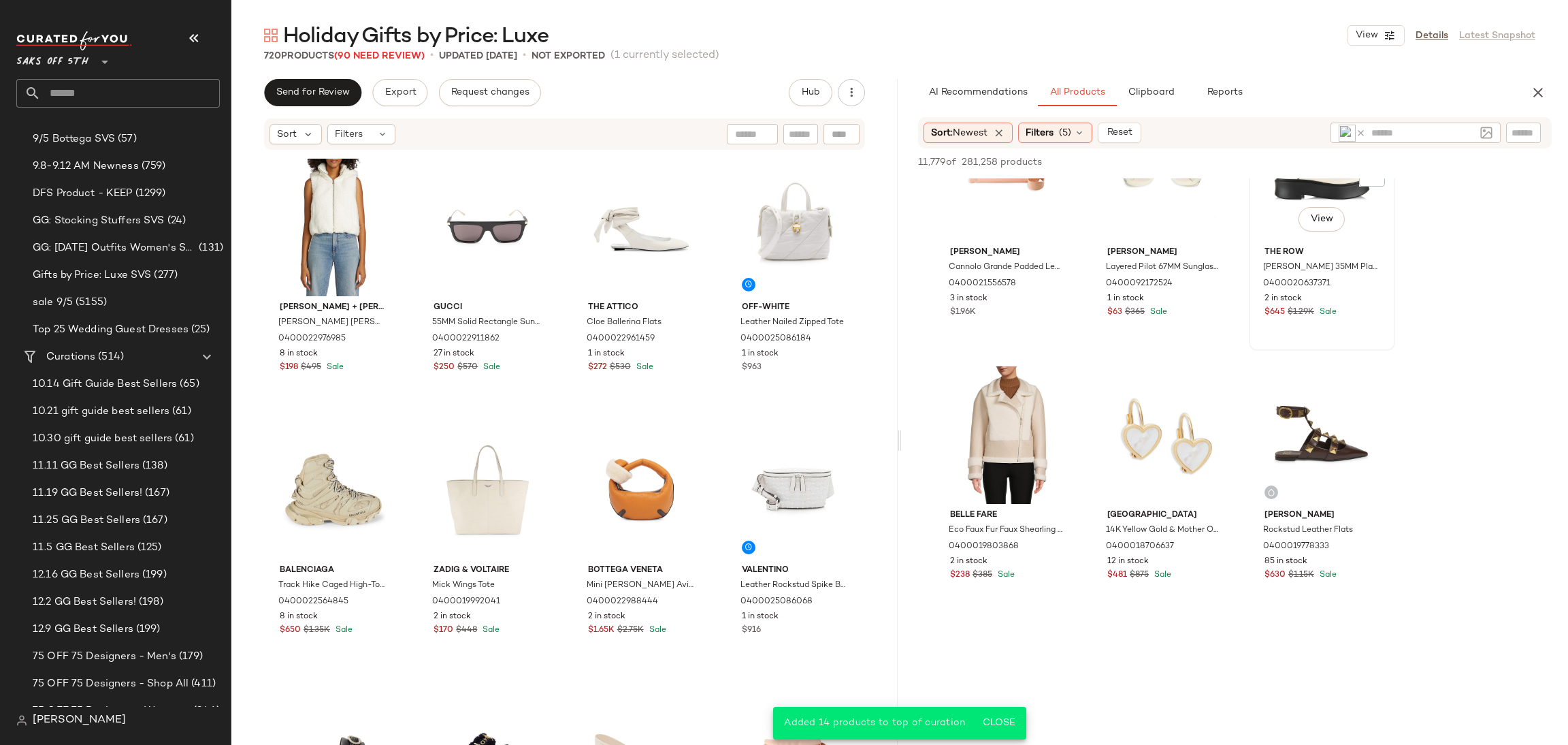
scroll to position [5104, 0]
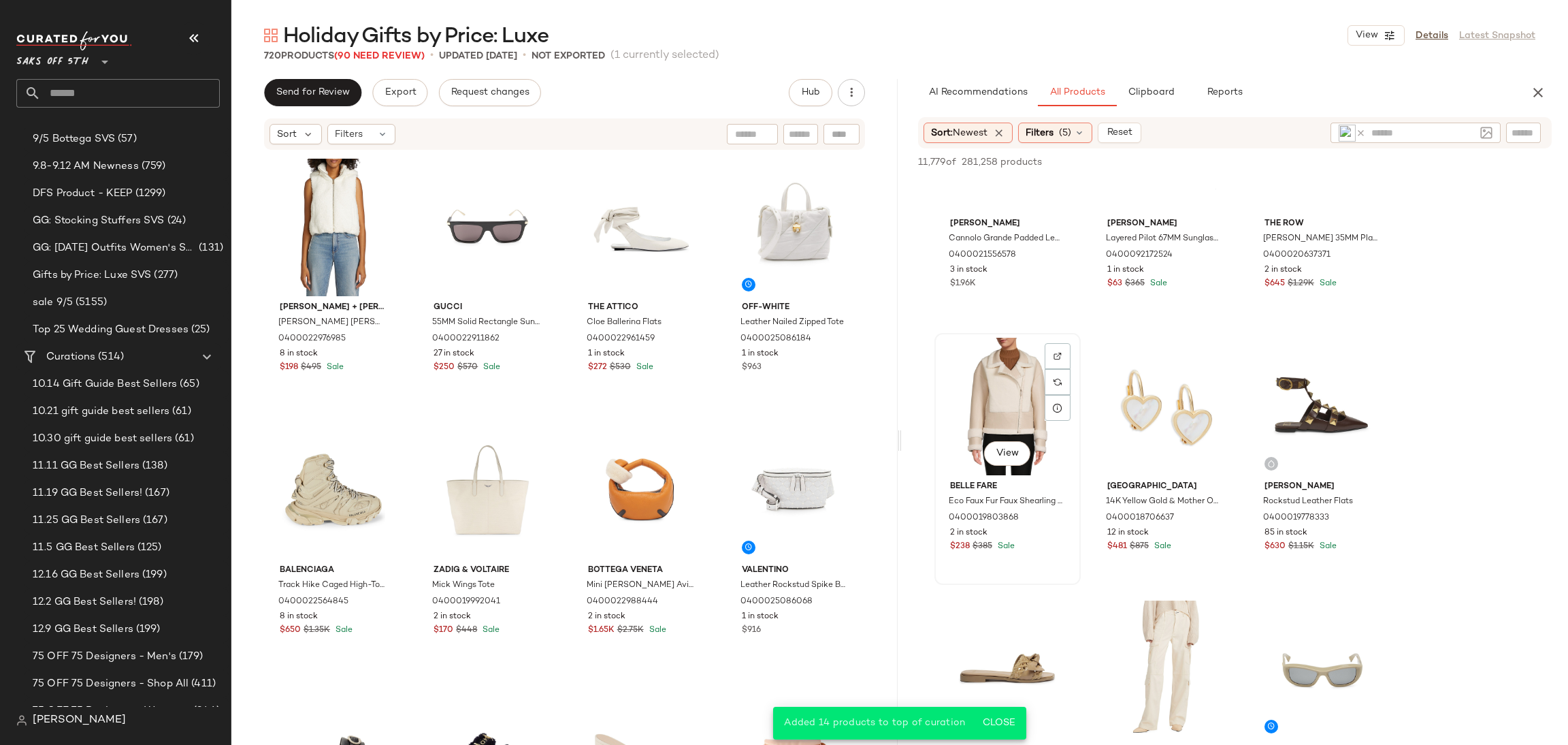
click at [981, 404] on div "View" at bounding box center [1008, 406] width 137 height 137
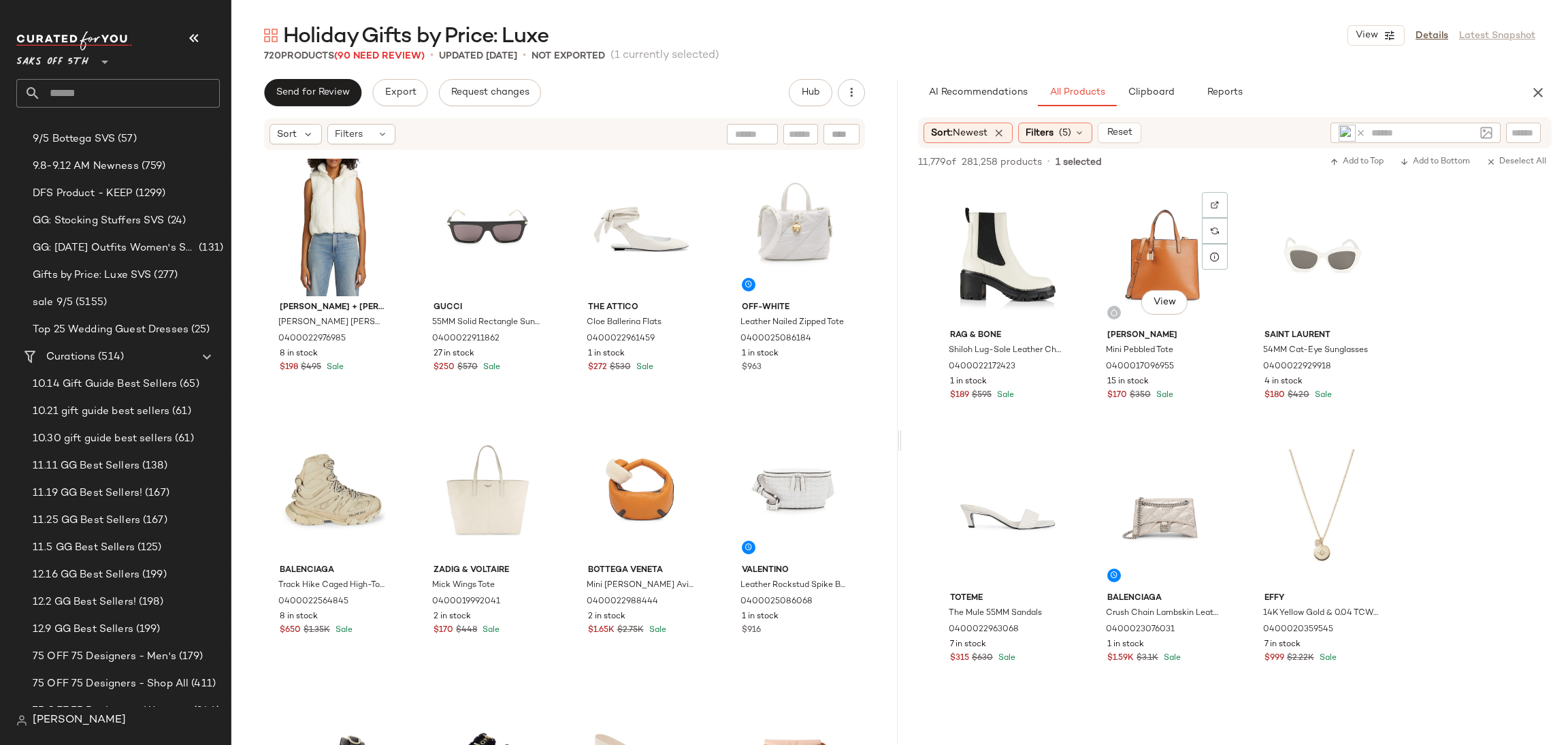
scroll to position [6309, 0]
click at [1392, 131] on input "text" at bounding box center [1423, 133] width 103 height 14
type input "*****"
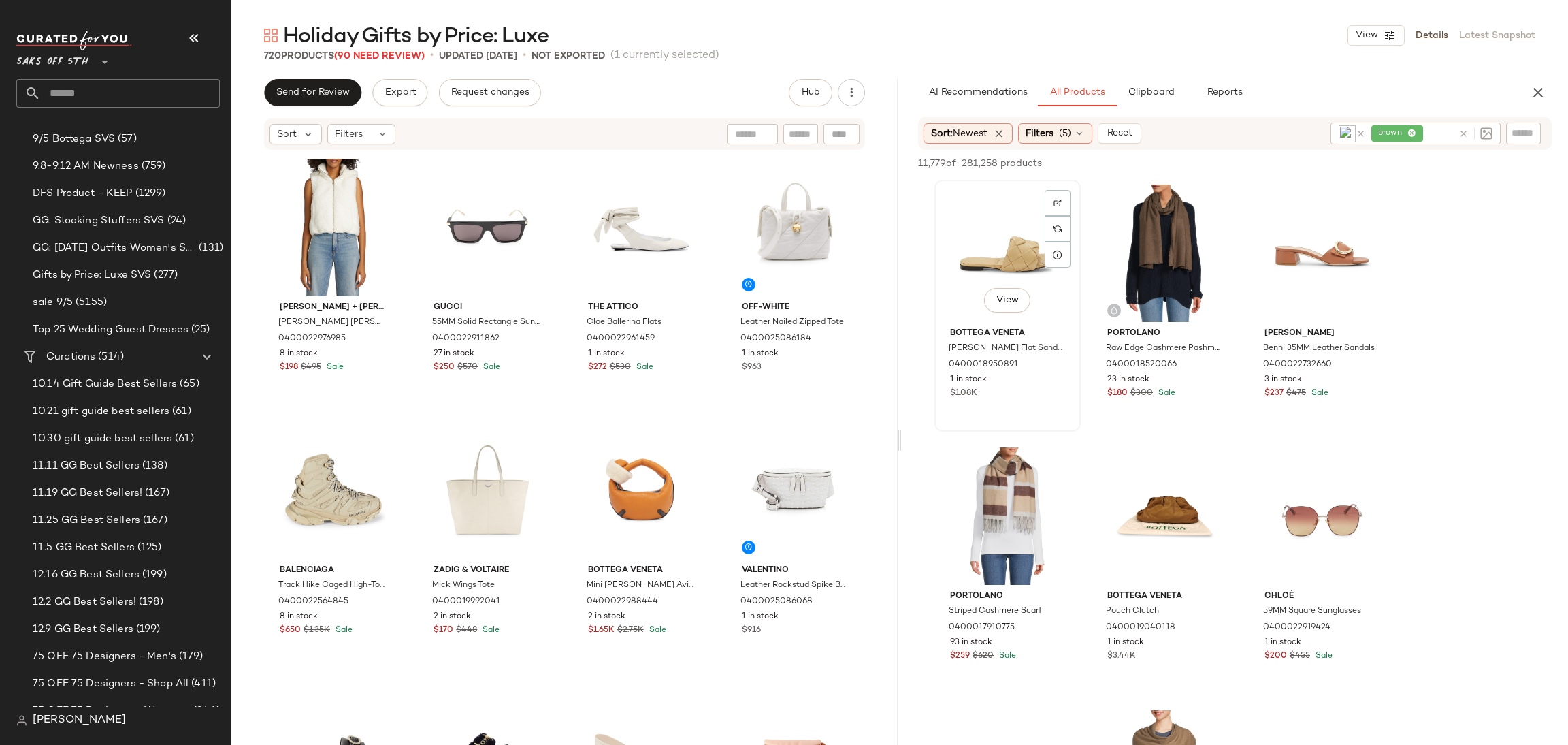
click at [994, 269] on div "View" at bounding box center [1008, 253] width 137 height 137
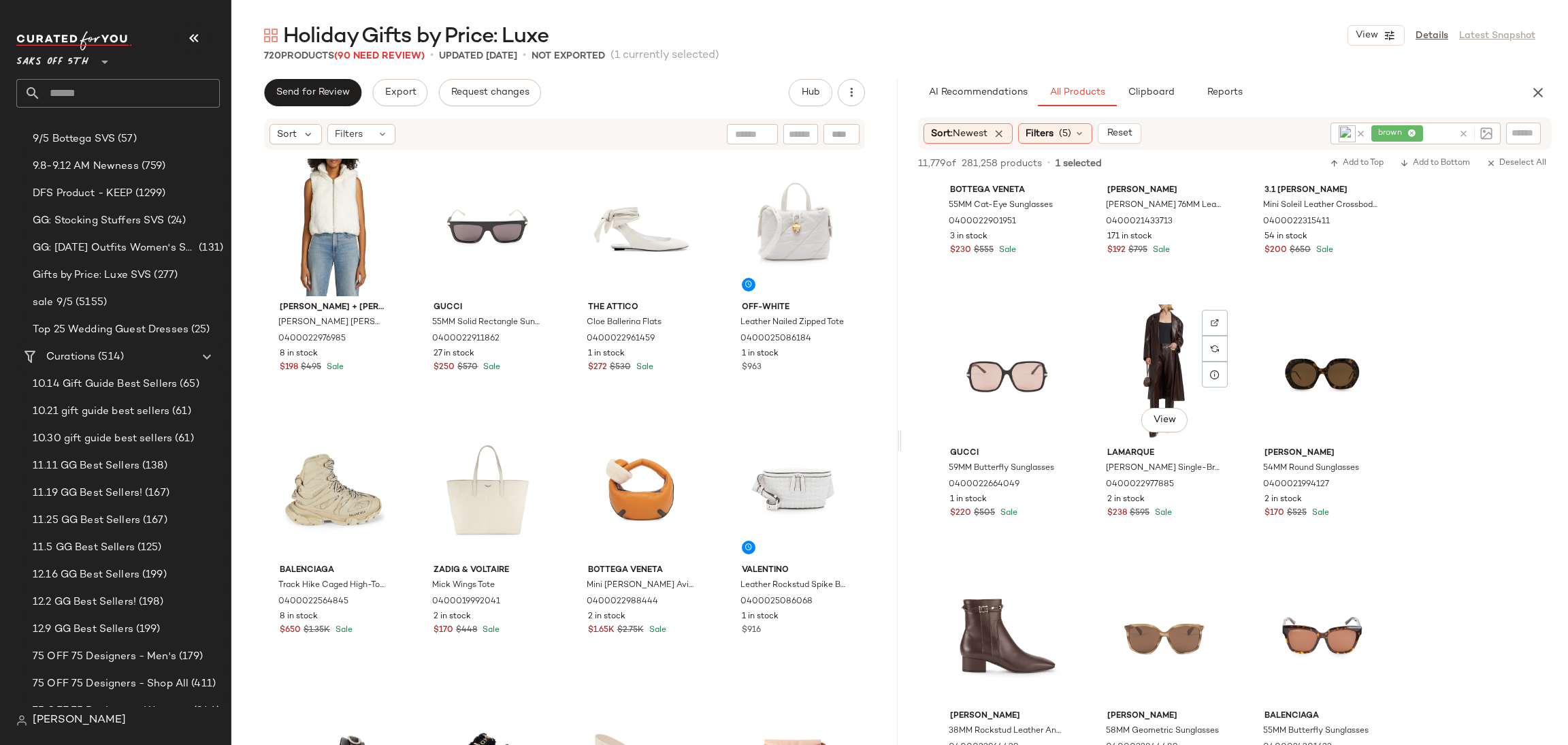
scroll to position [1459, 0]
click at [1002, 610] on div "View" at bounding box center [1008, 634] width 137 height 137
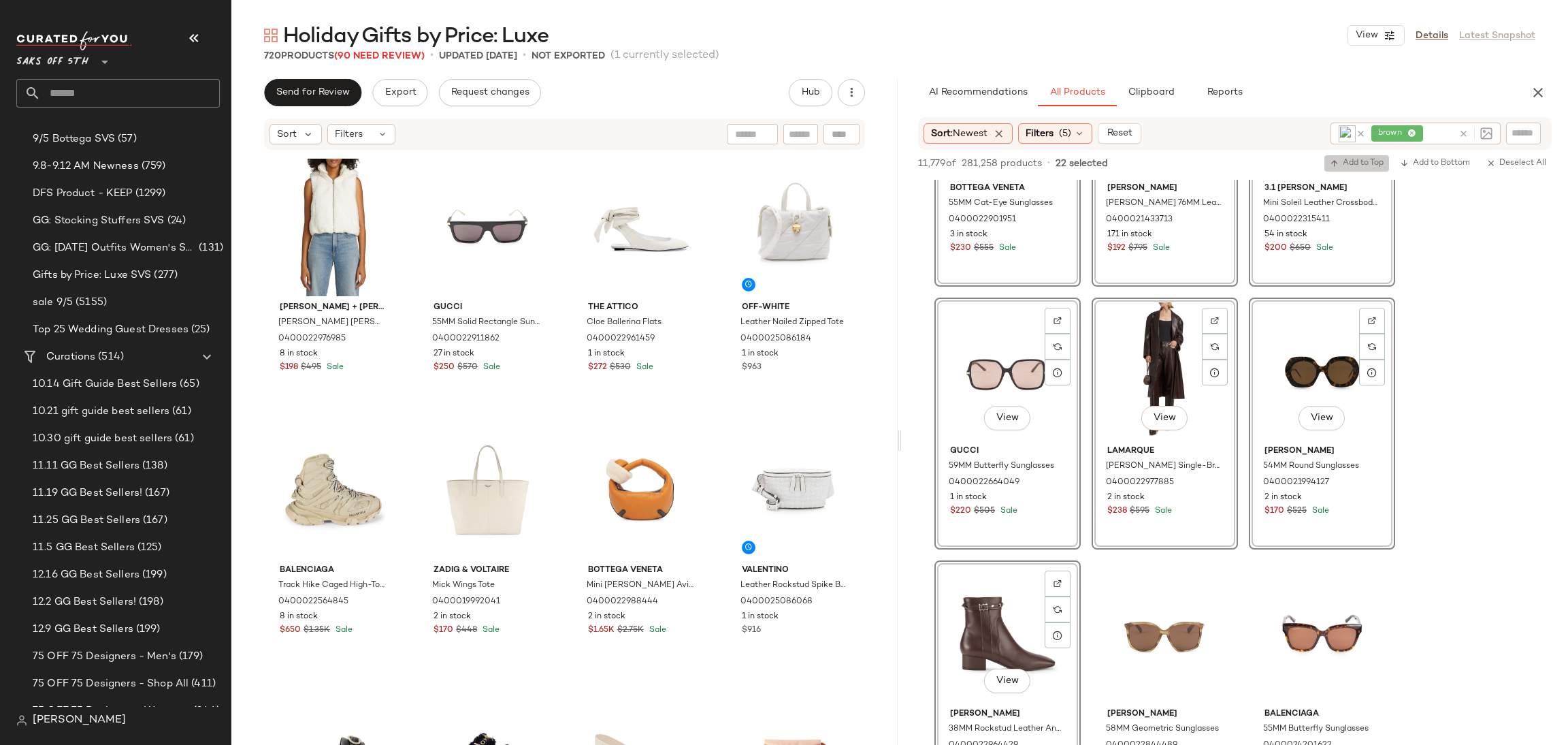
click at [1345, 156] on button "Add to Top" at bounding box center [1357, 163] width 65 height 16
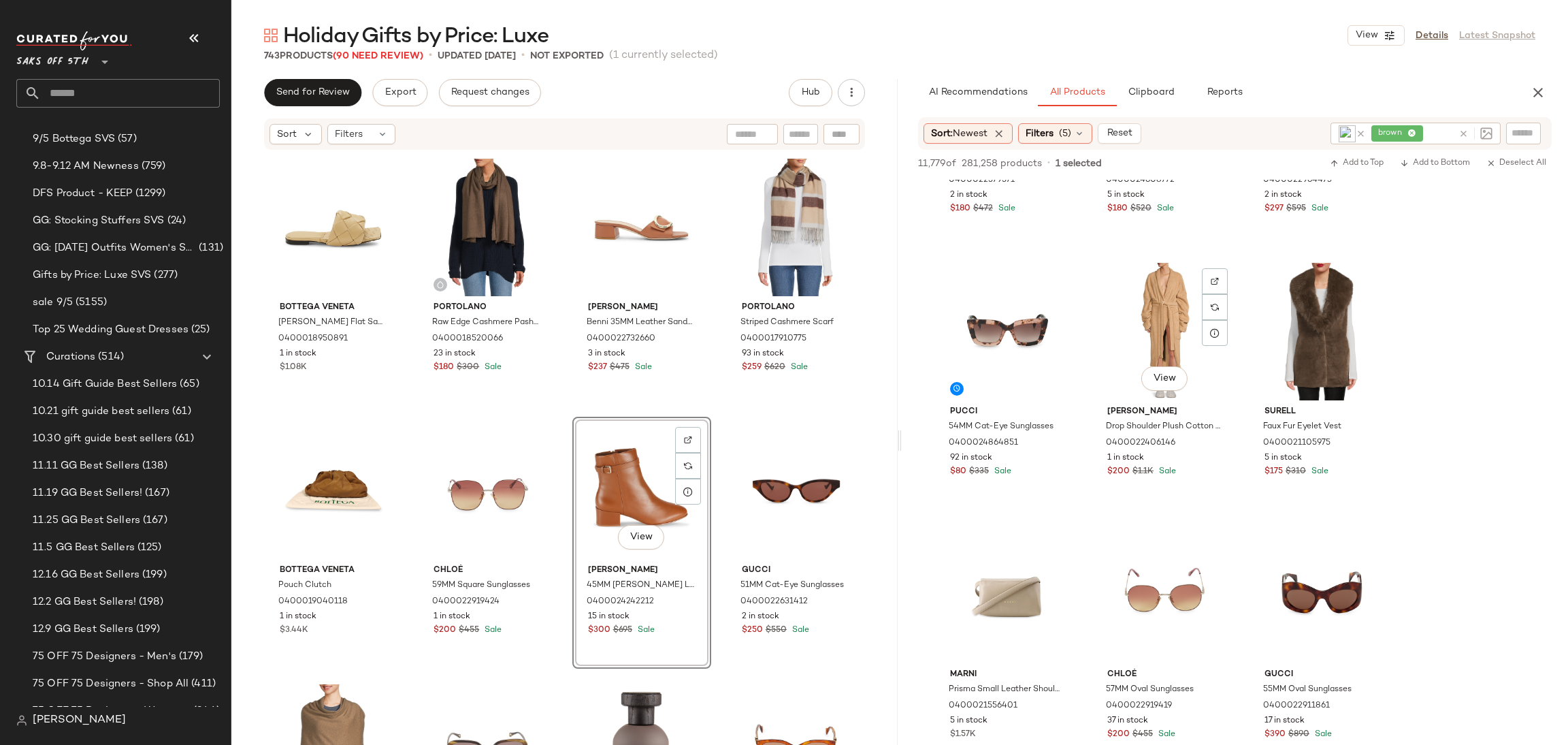
scroll to position [4919, 0]
click at [1015, 329] on div "View" at bounding box center [1008, 329] width 137 height 137
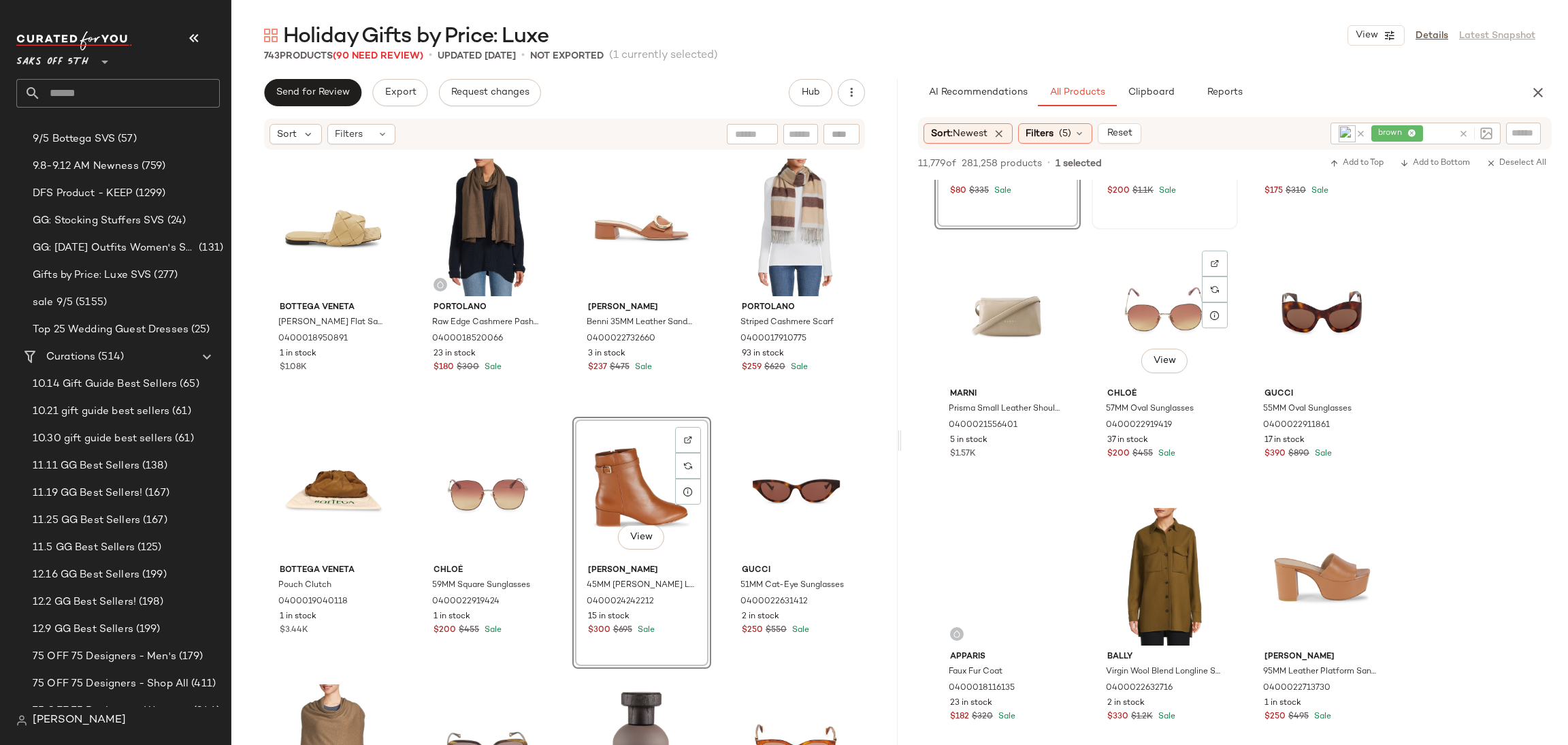
scroll to position [5200, 0]
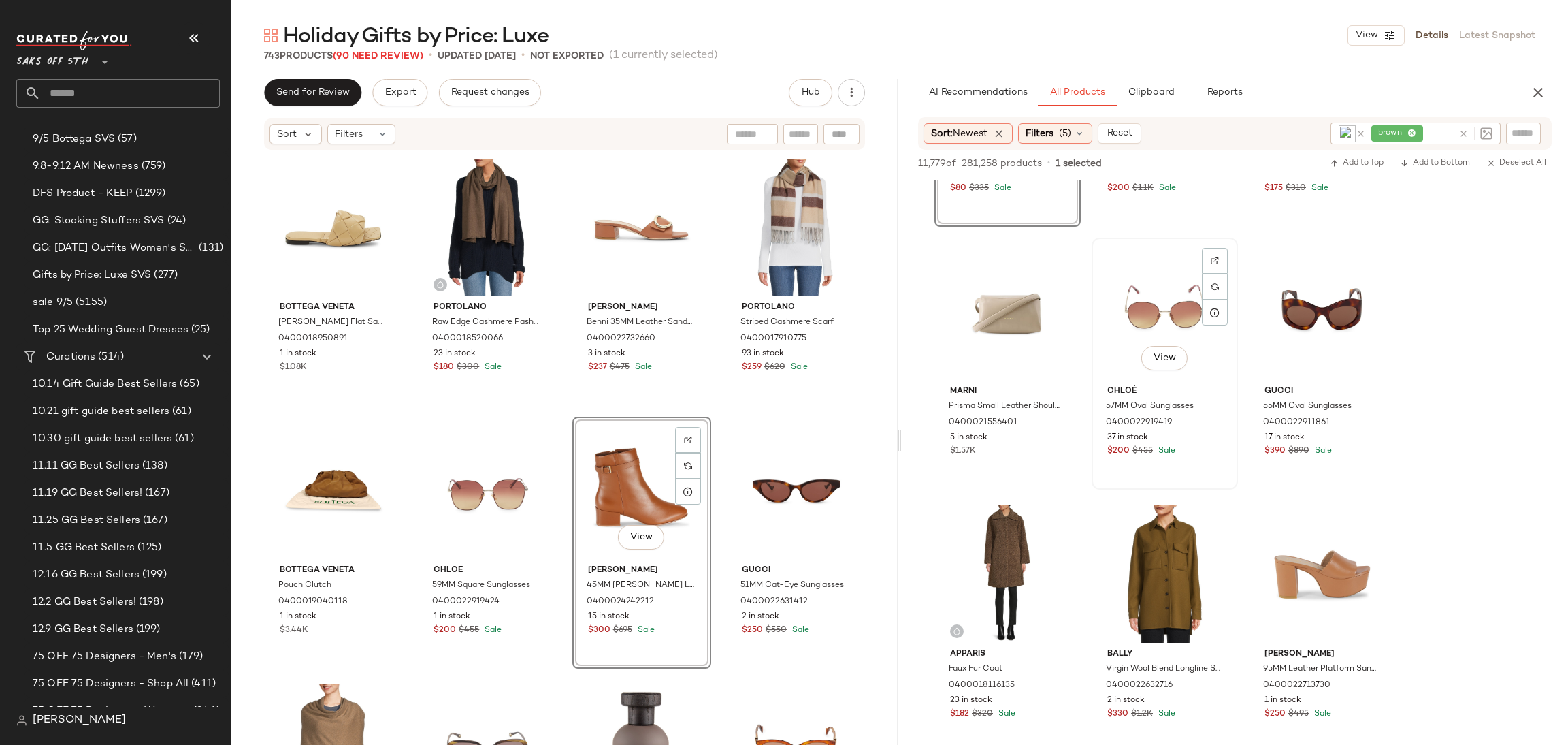
click at [1150, 321] on div "View" at bounding box center [1165, 311] width 137 height 137
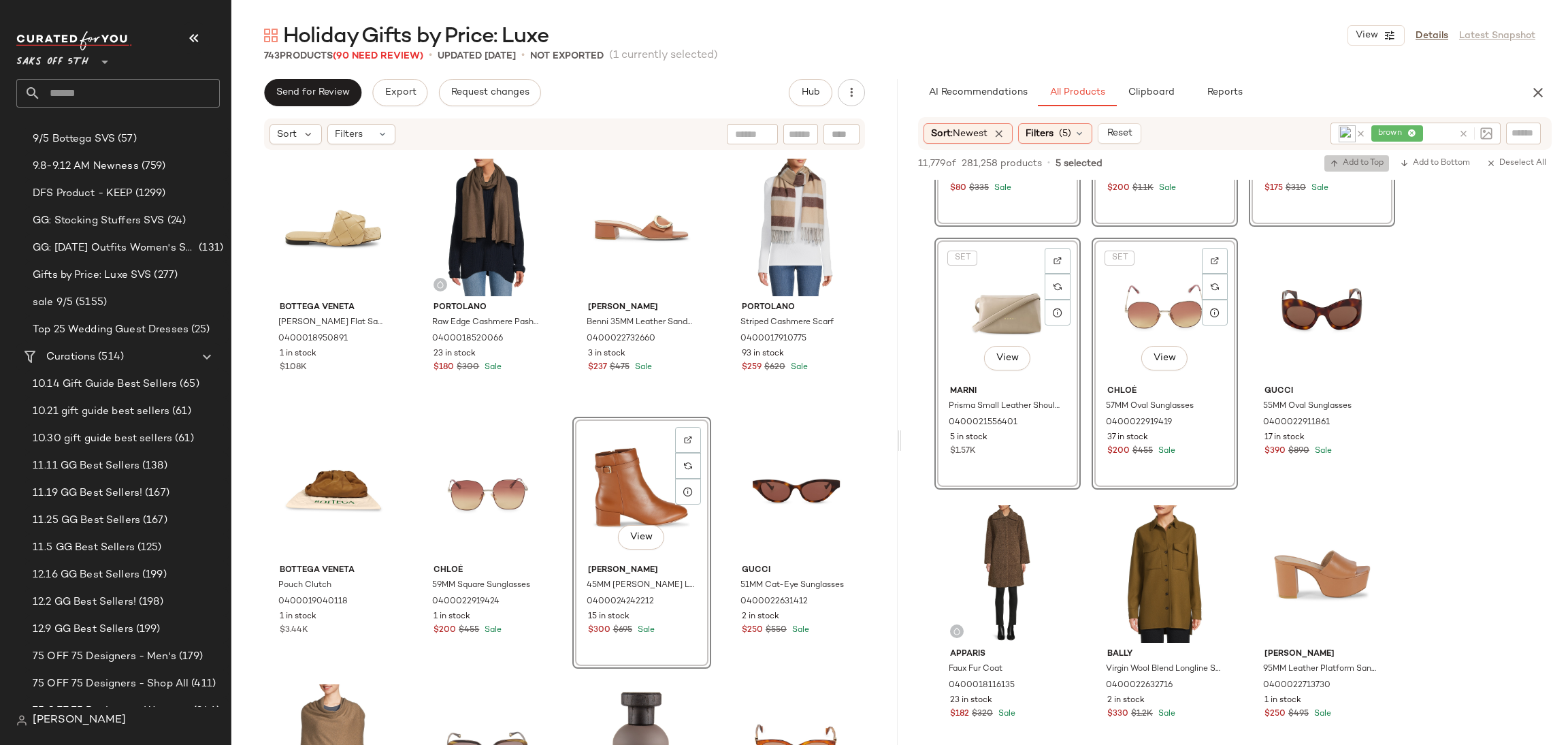
click at [1348, 164] on span "Add to Top" at bounding box center [1357, 163] width 54 height 9
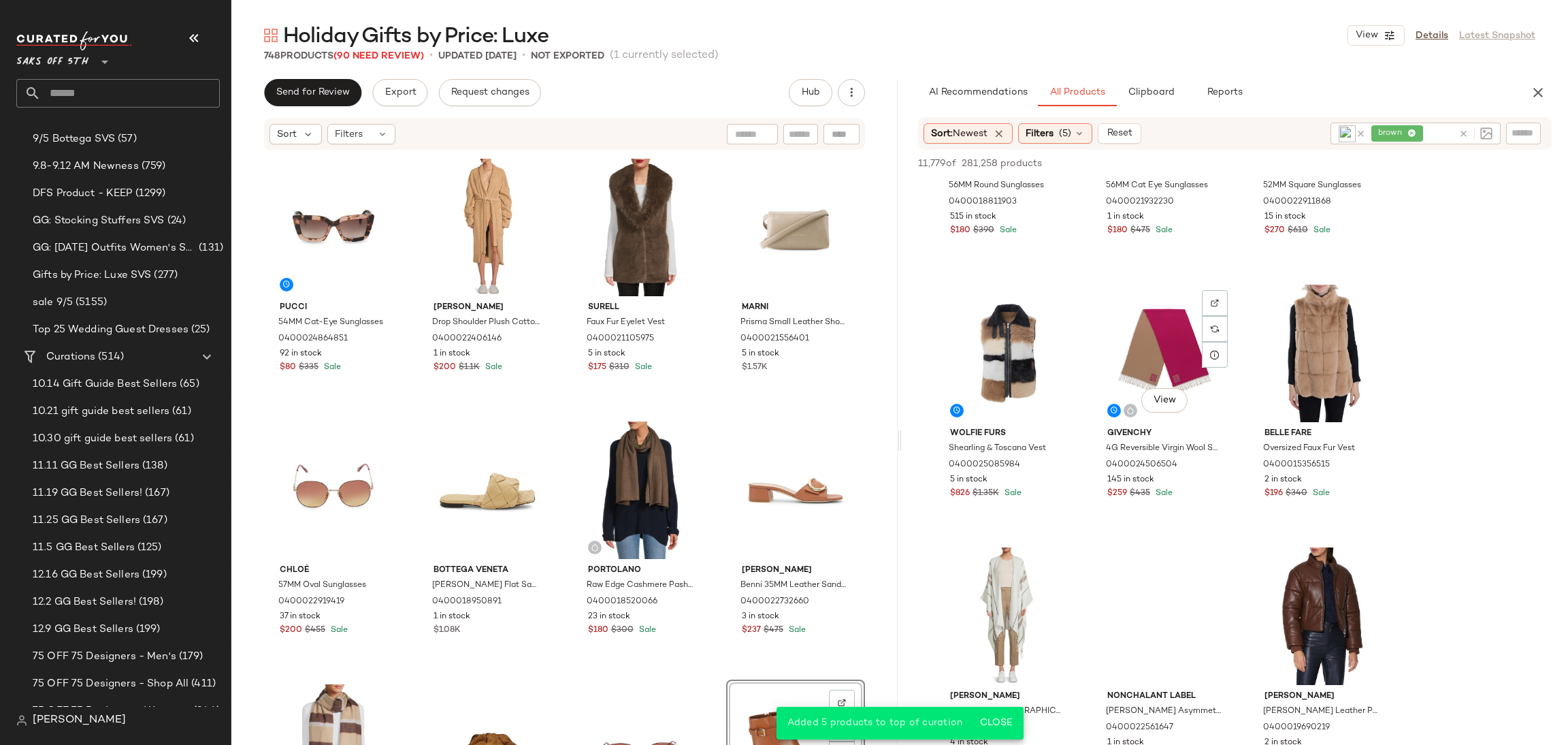
scroll to position [7000, 0]
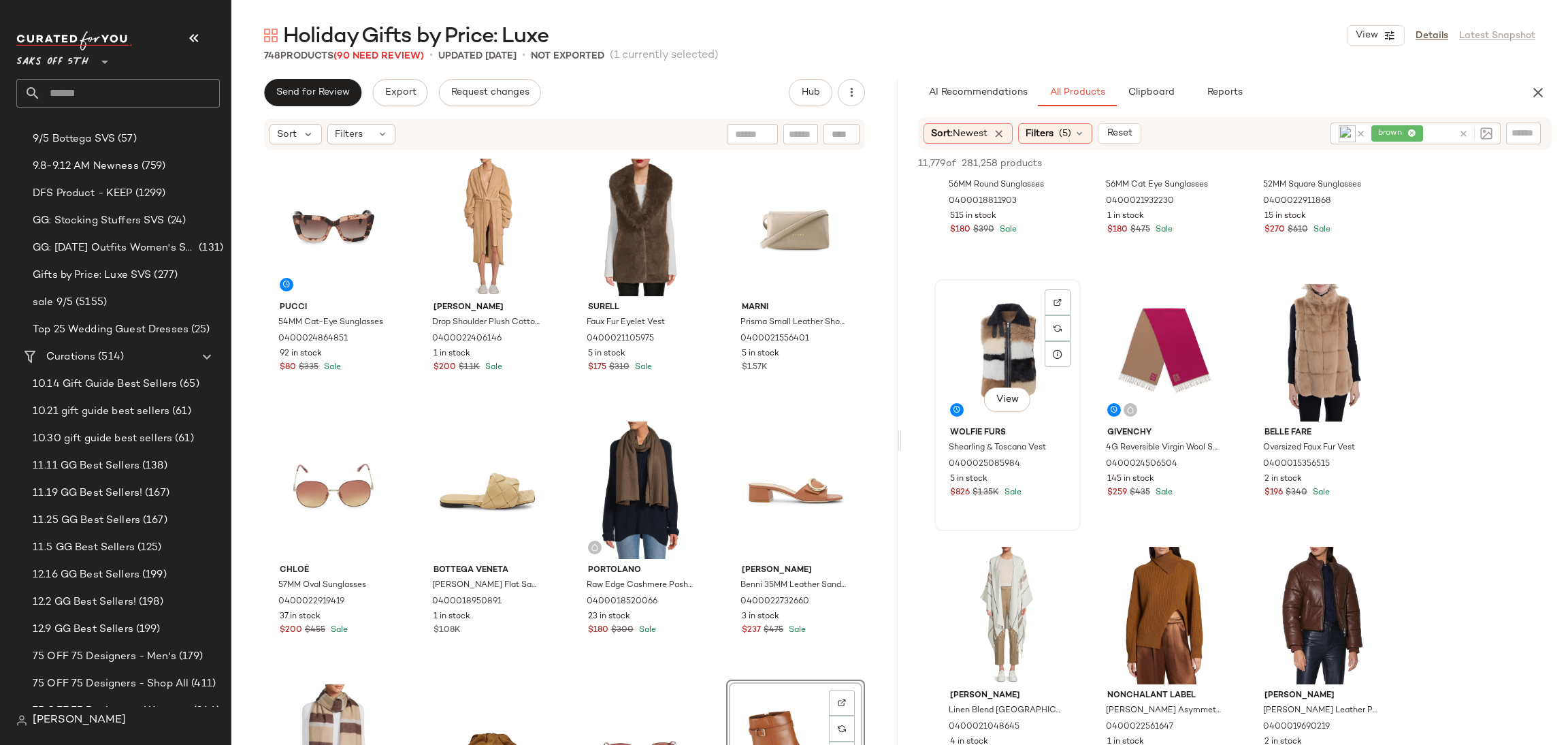
click at [981, 327] on div "View" at bounding box center [1008, 352] width 137 height 137
click at [1362, 149] on div "Sort: Newest Filters (5) Reset brown" at bounding box center [1234, 134] width 634 height 33
click at [1353, 162] on span "Add to Top" at bounding box center [1357, 163] width 54 height 9
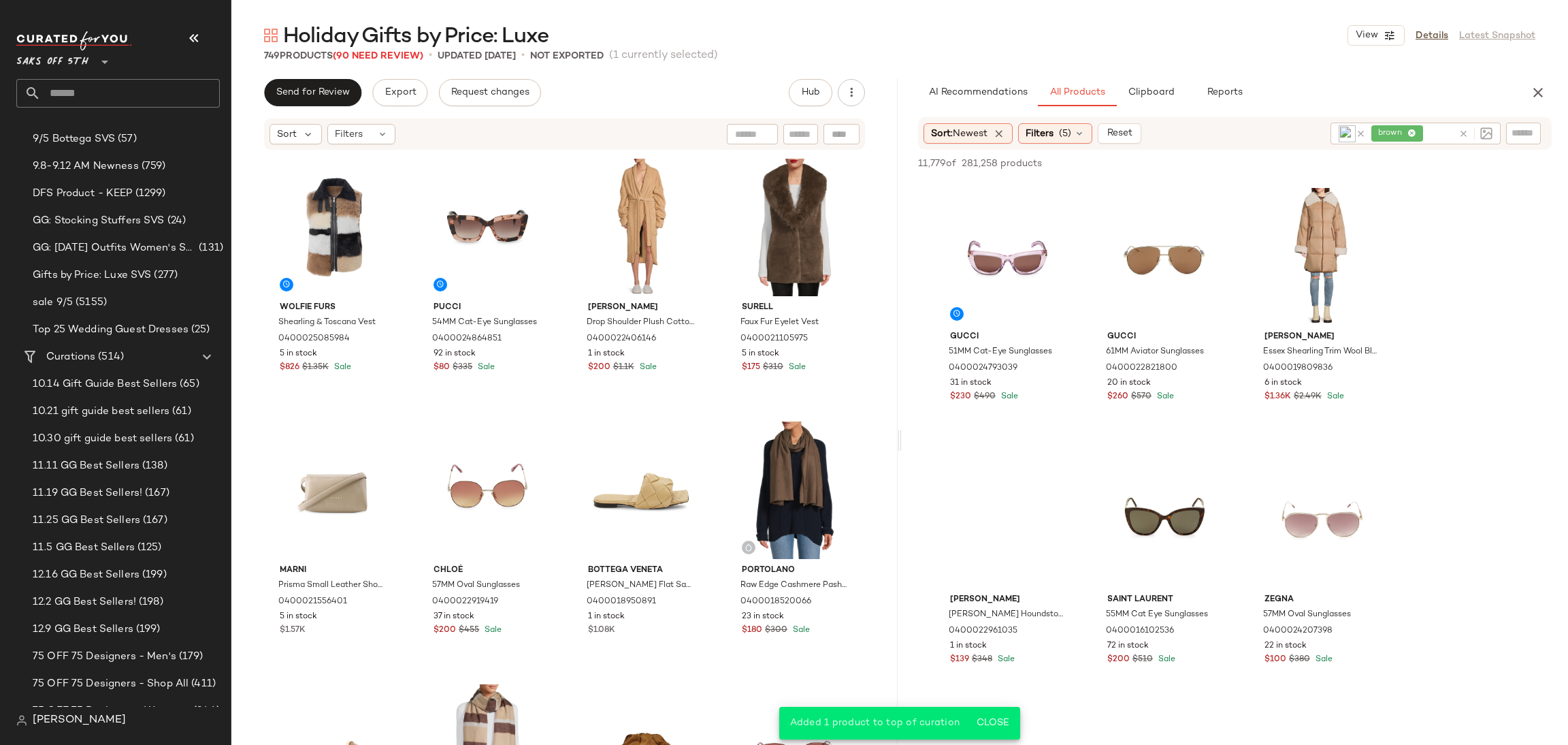
scroll to position [8413, 0]
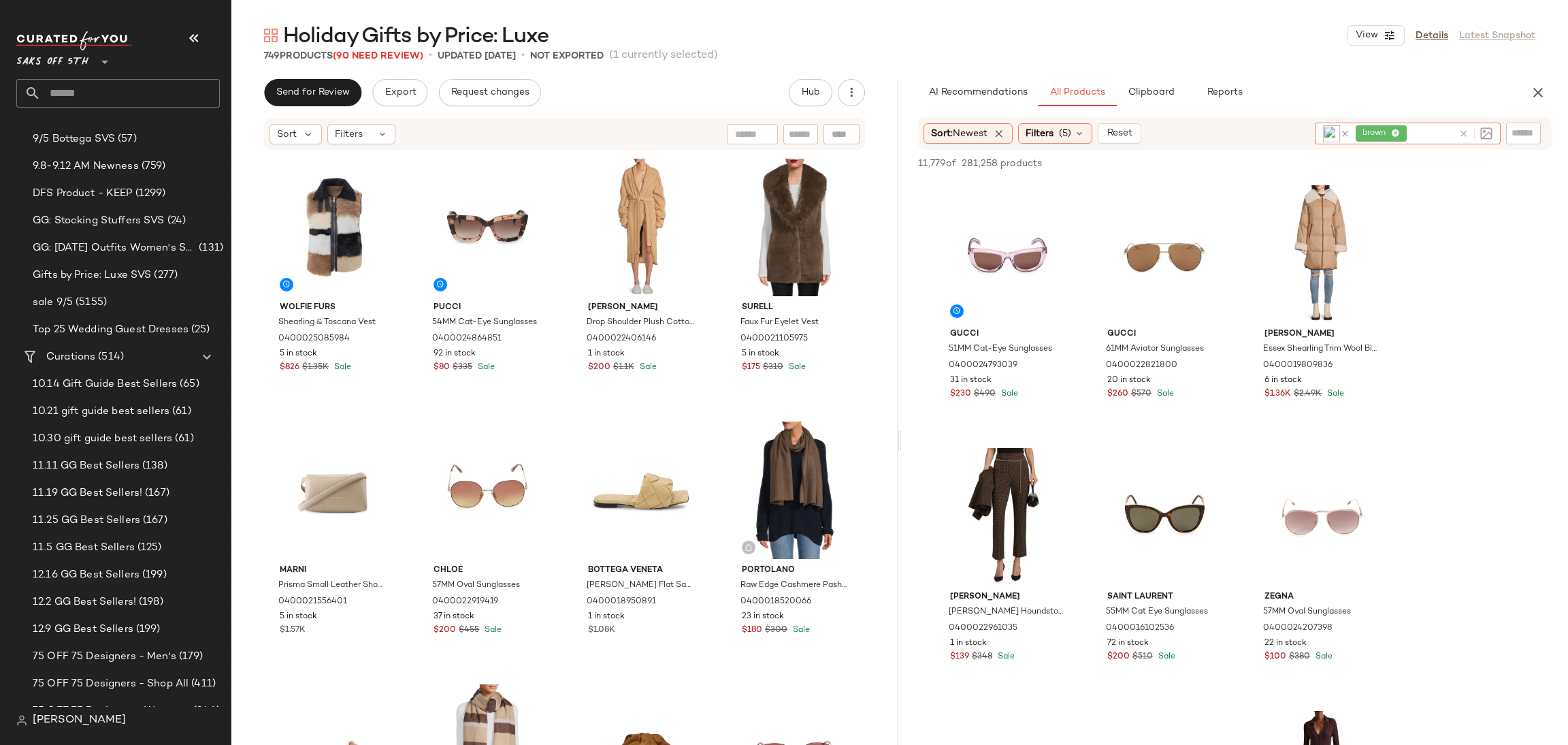
click at [1411, 132] on div "brown" at bounding box center [1405, 133] width 98 height 22
click at [1397, 132] on icon at bounding box center [1396, 134] width 9 height 9
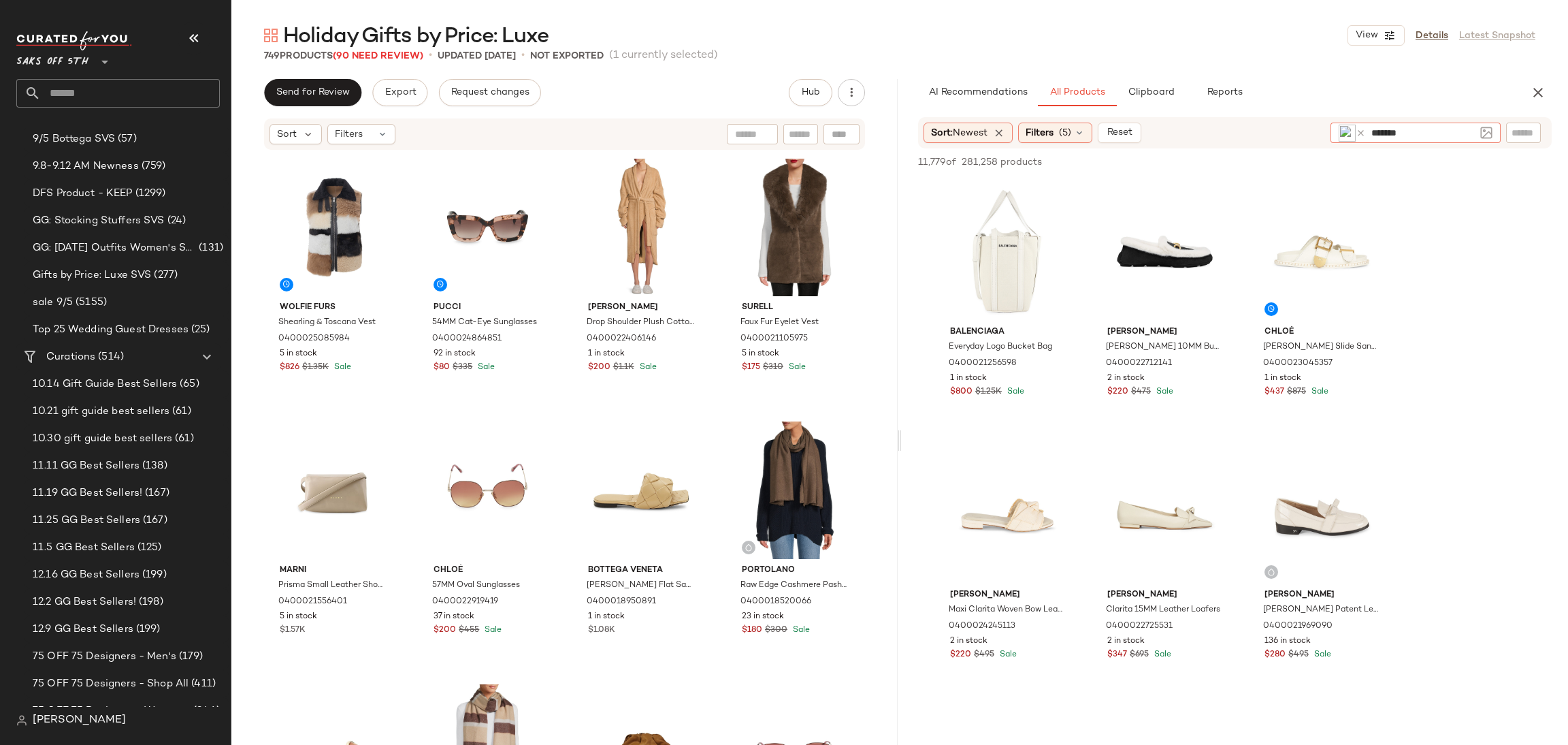
type input "********"
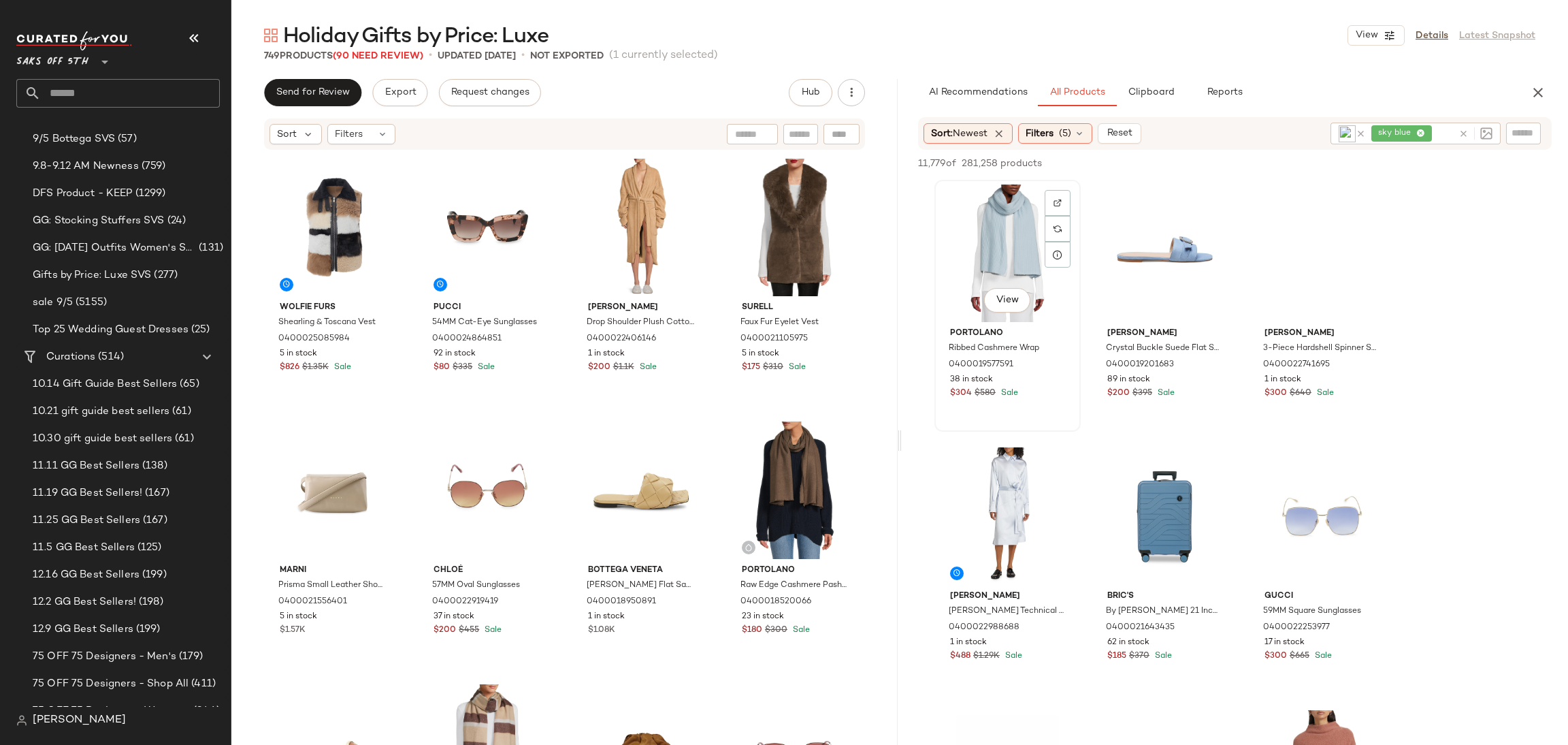
click at [1016, 245] on div "View" at bounding box center [1008, 253] width 137 height 137
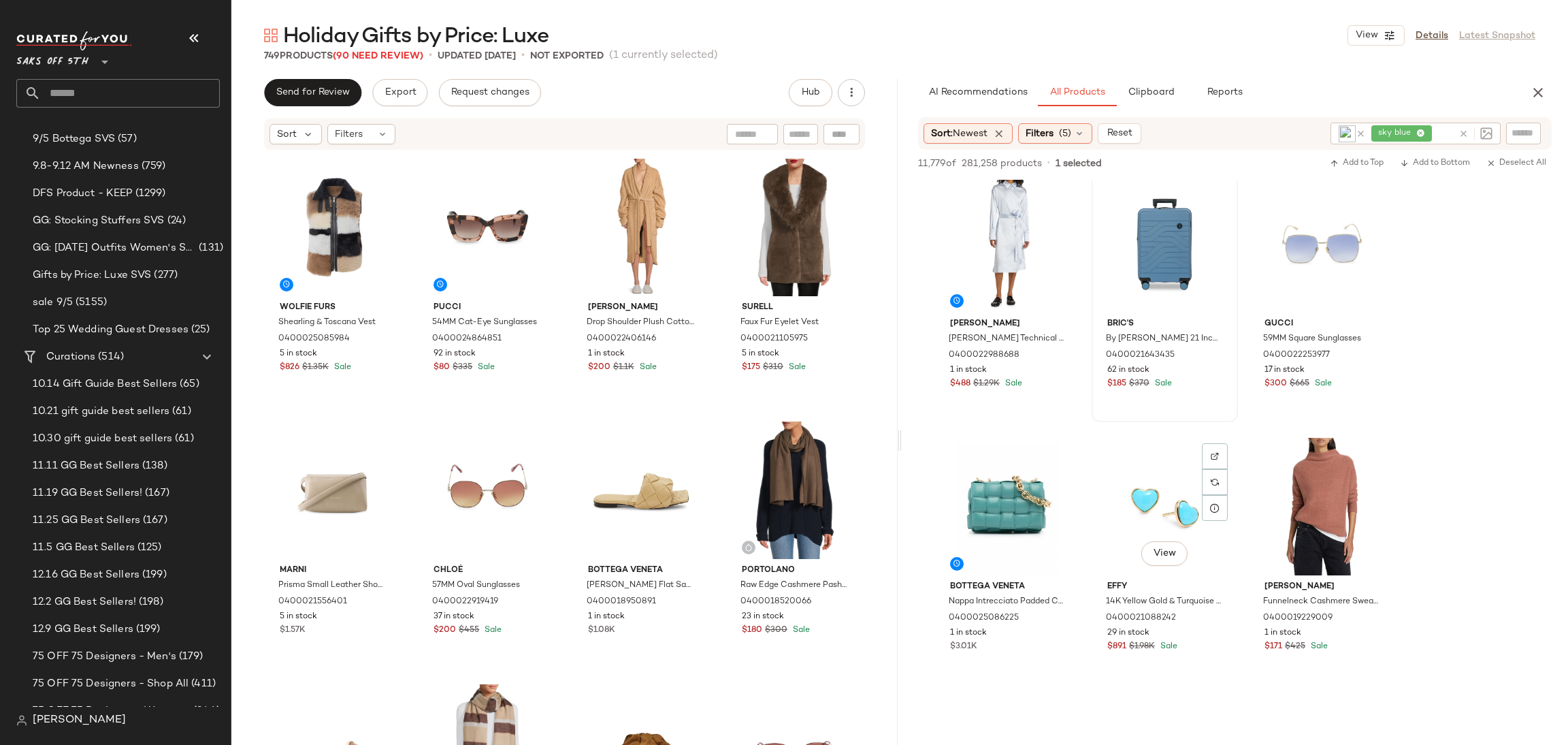
scroll to position [276, 0]
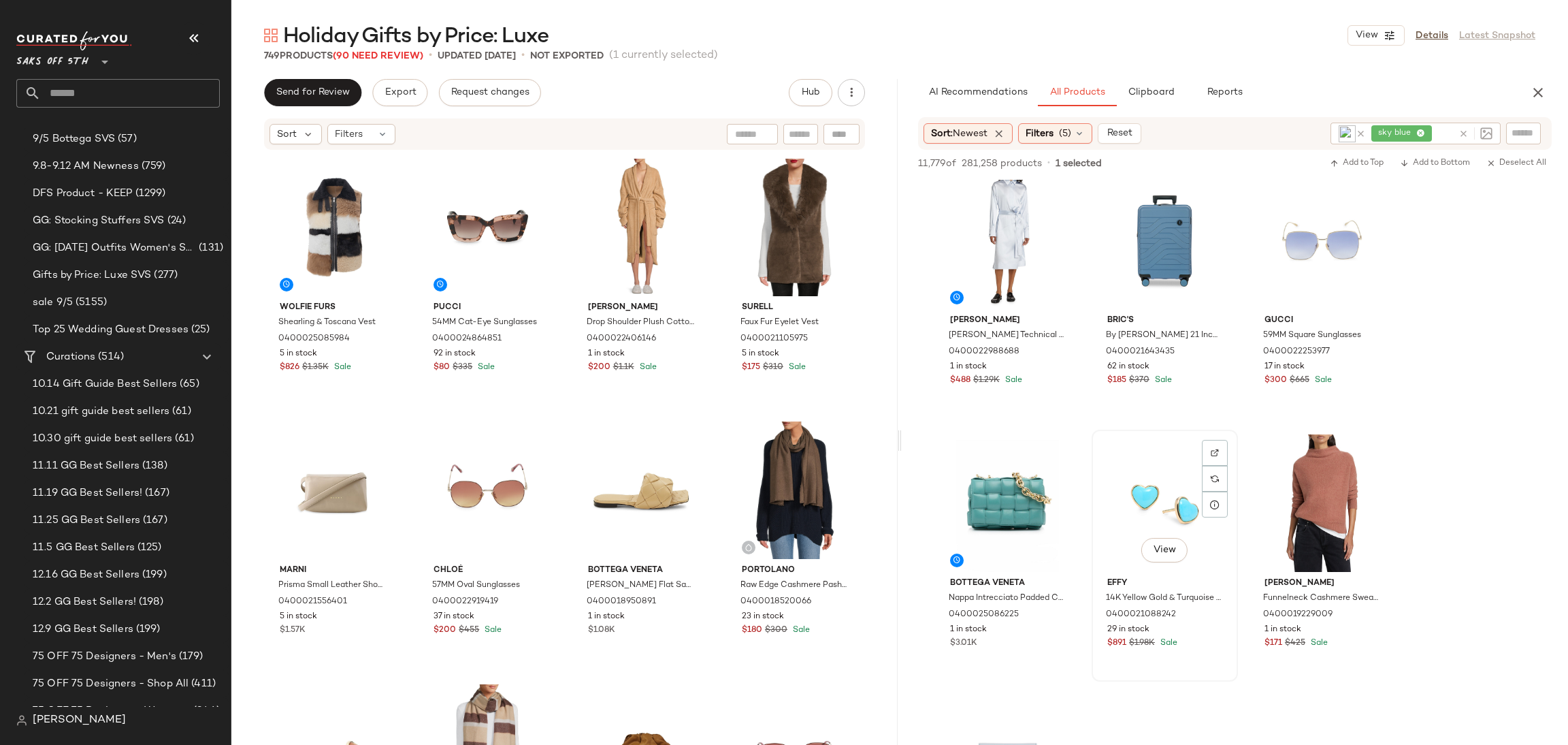
click at [1157, 491] on div "View" at bounding box center [1165, 503] width 137 height 137
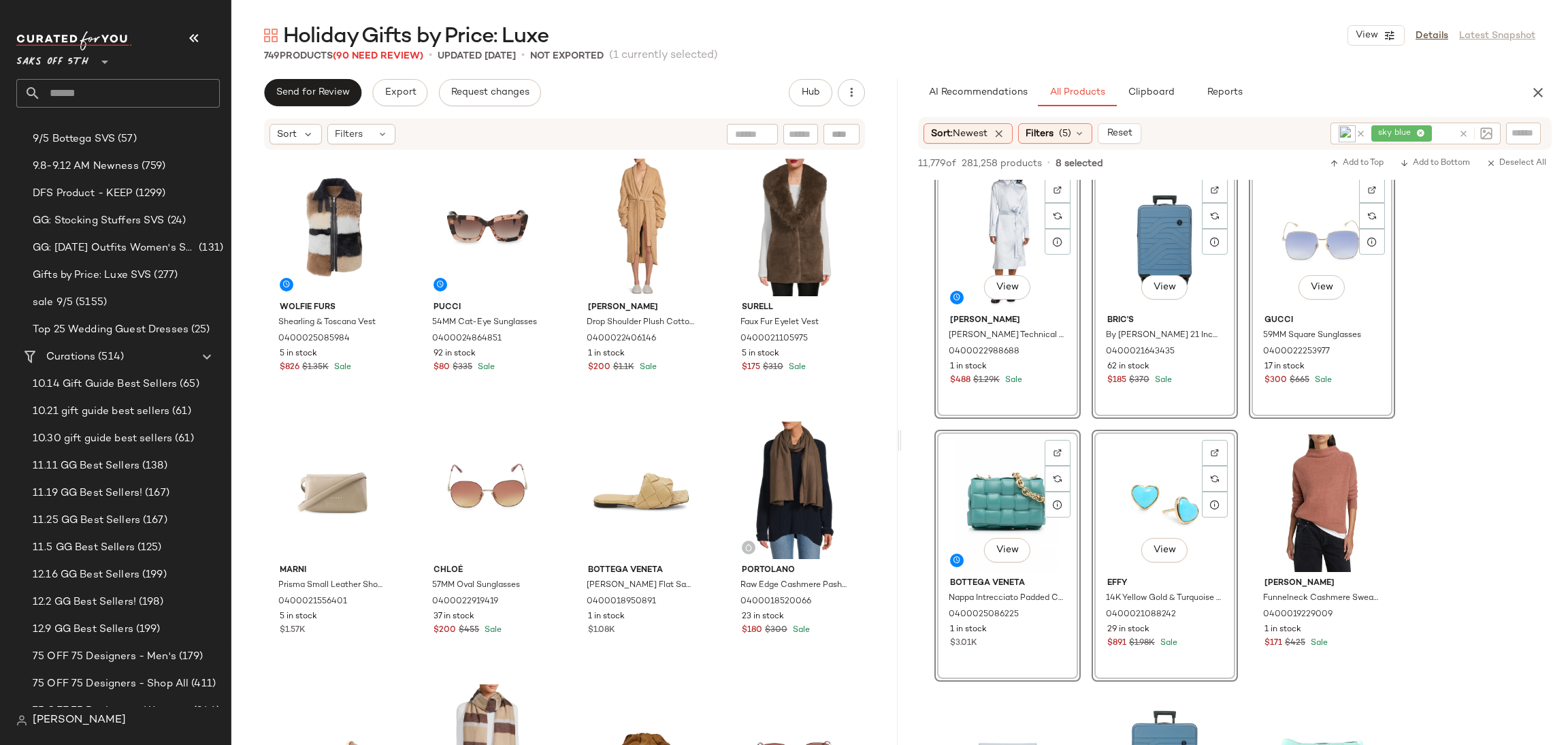
click at [1365, 153] on div "11,779 of 281,258 products • 8 selected Add to Top Add to Bottom Deselect All" at bounding box center [1234, 165] width 666 height 30
click at [1363, 163] on span "Add to Top" at bounding box center [1357, 163] width 54 height 9
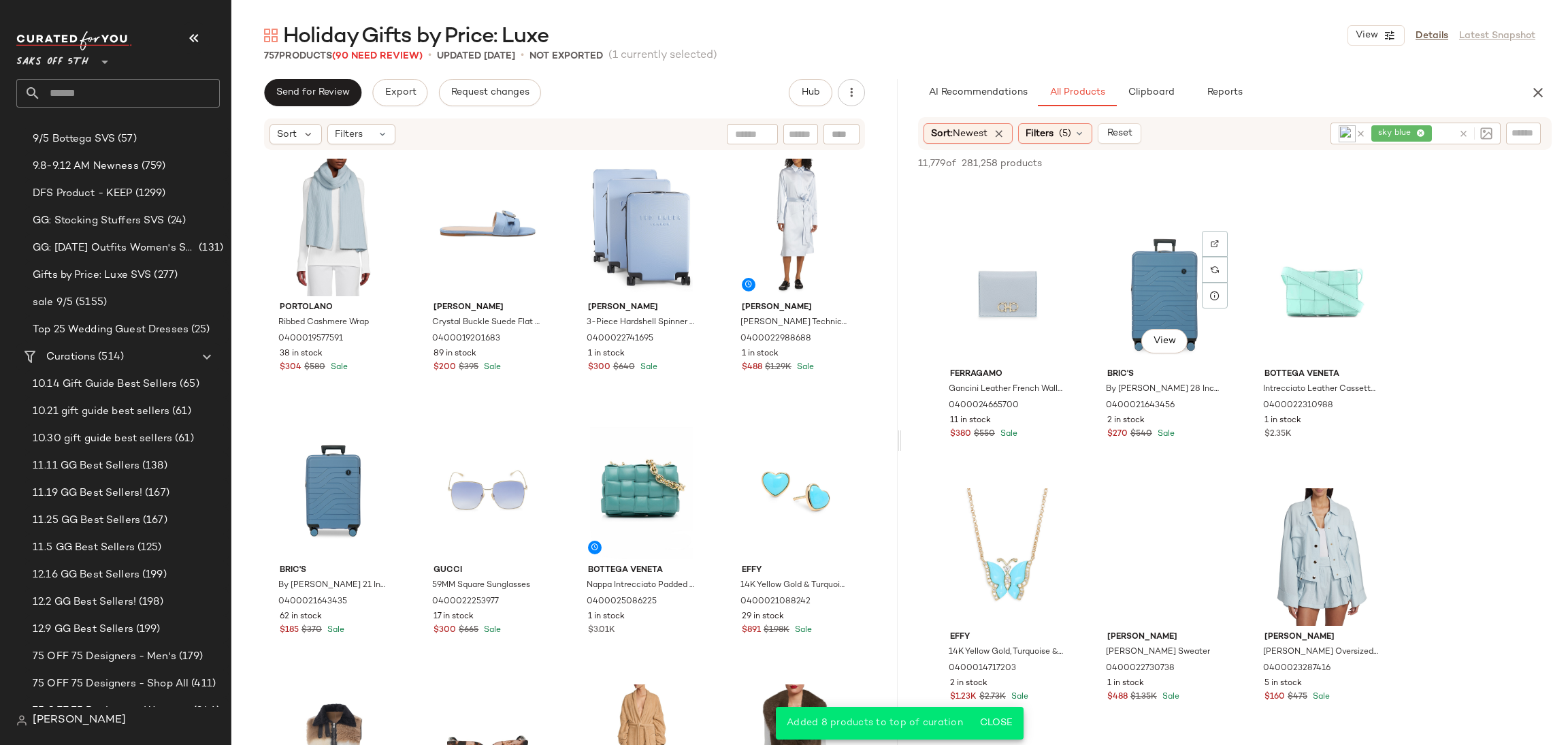
scroll to position [746, 0]
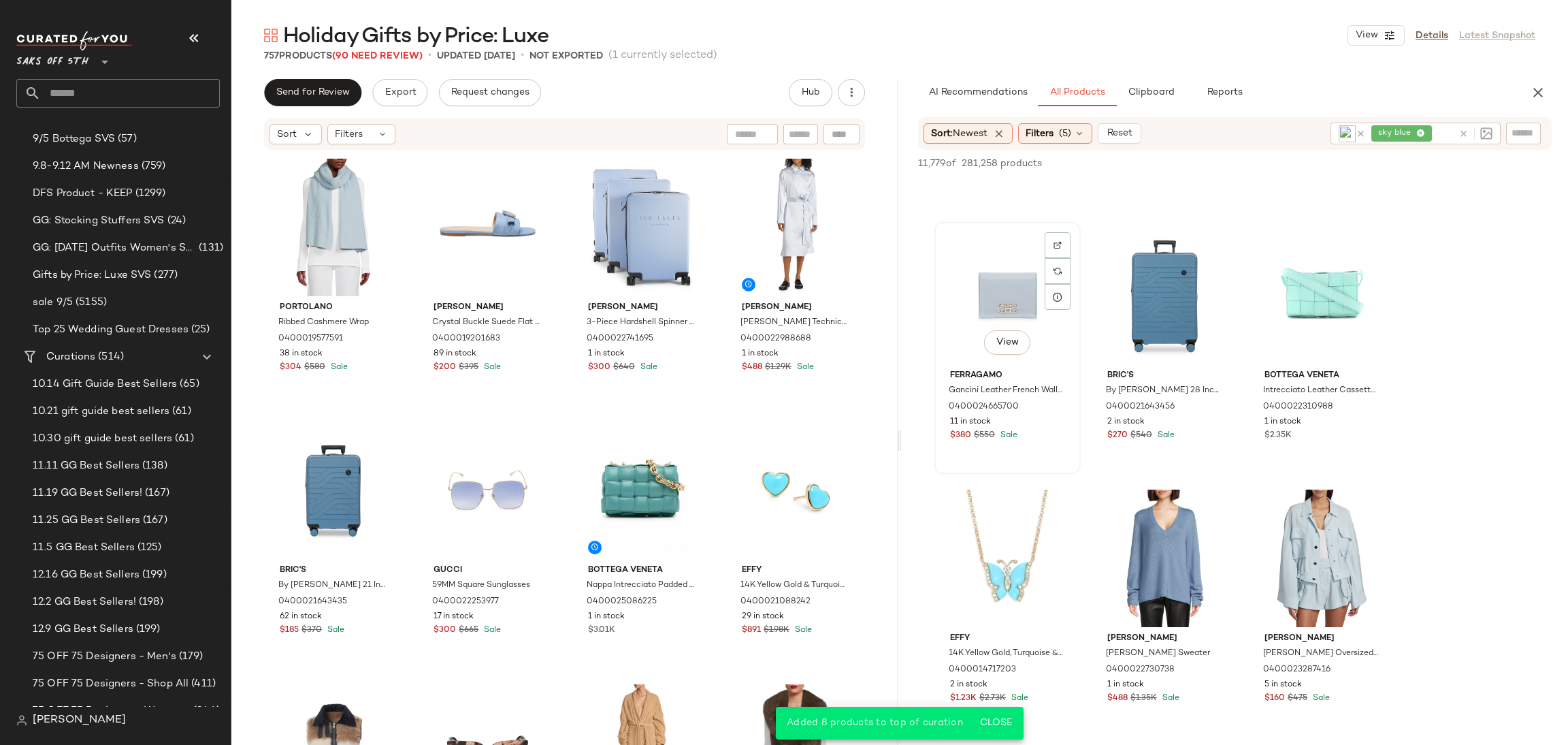
click at [1003, 296] on div "View" at bounding box center [1008, 295] width 137 height 137
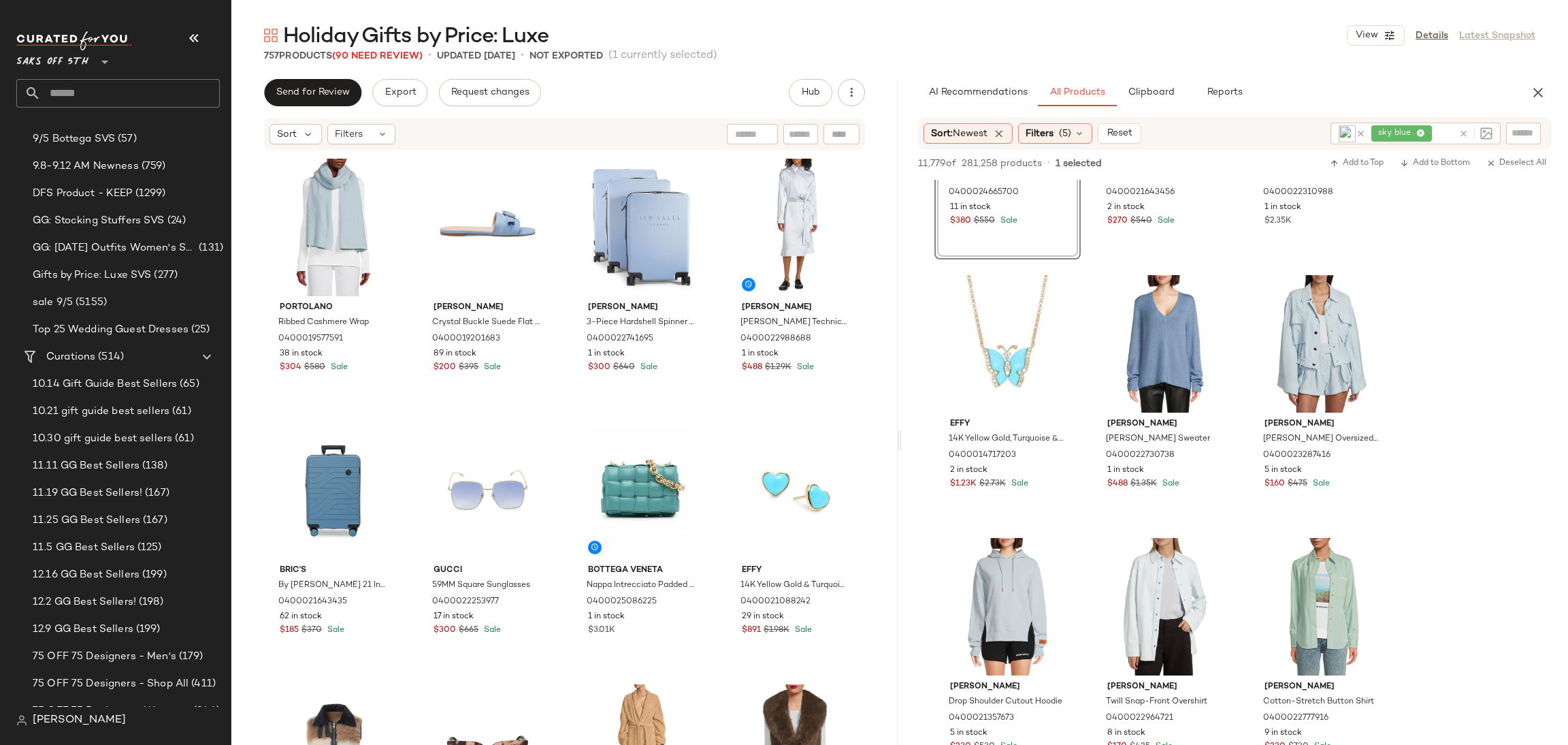
scroll to position [963, 0]
click at [1122, 292] on div "View" at bounding box center [1165, 342] width 137 height 137
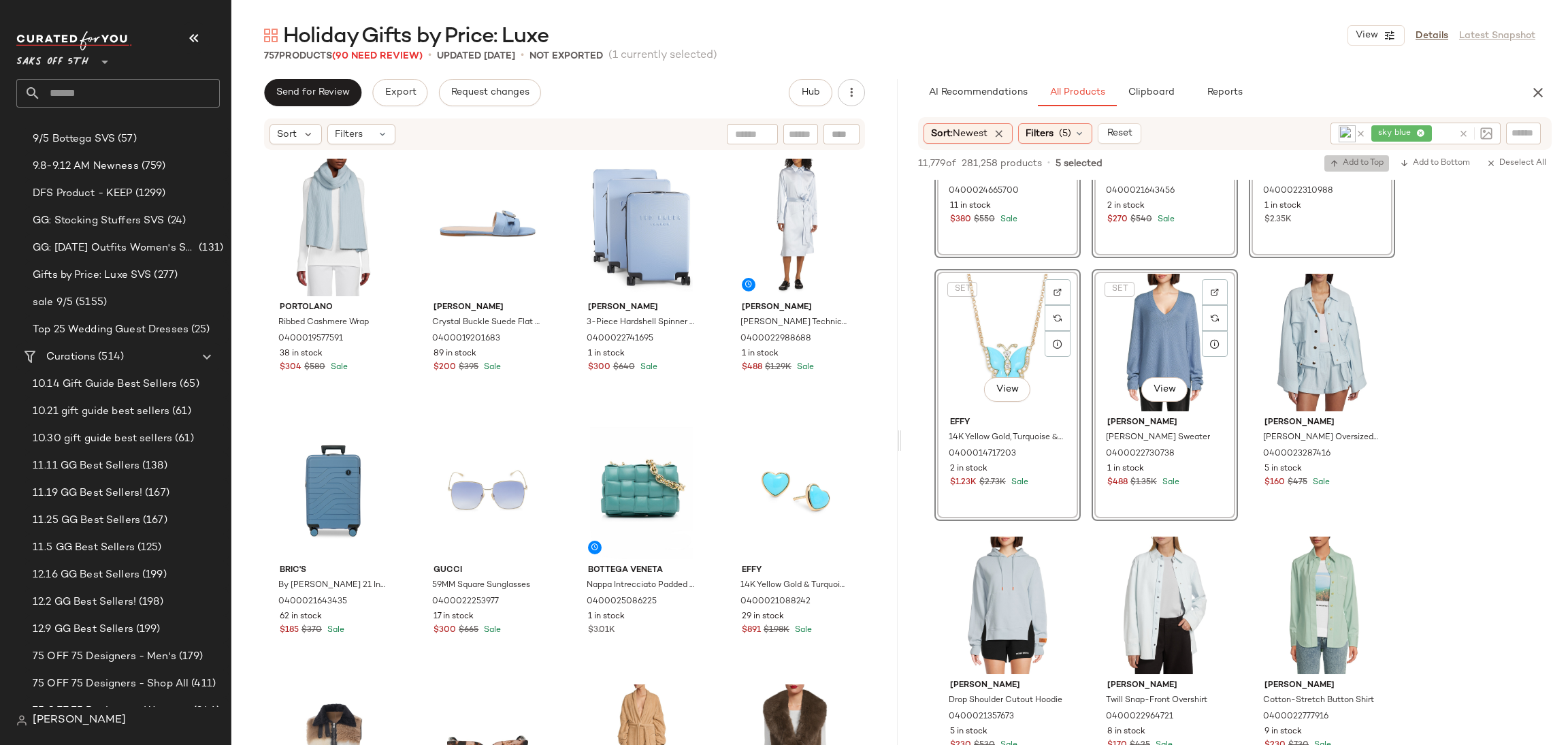
click at [1371, 162] on span "Add to Top" at bounding box center [1357, 163] width 54 height 9
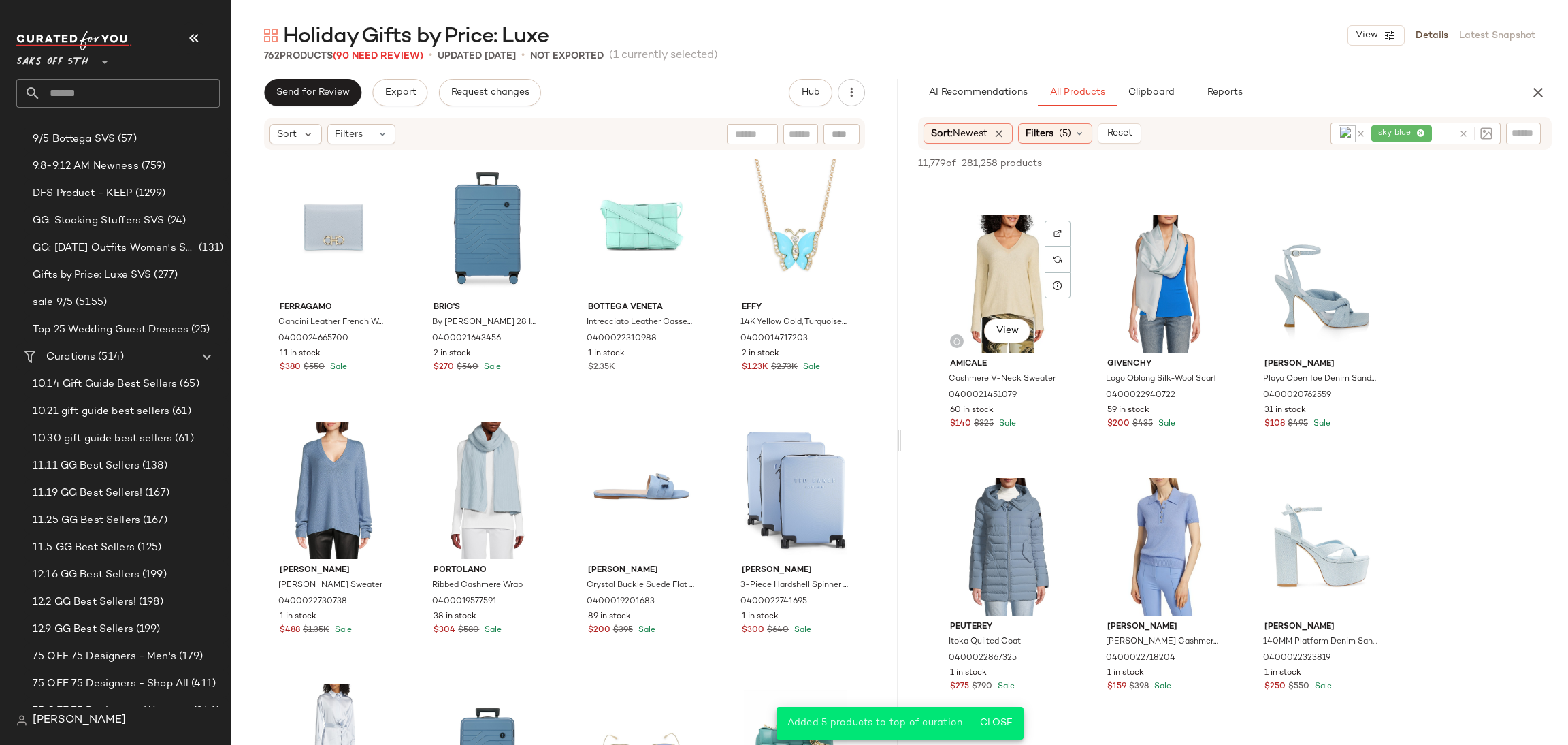
scroll to position [1548, 0]
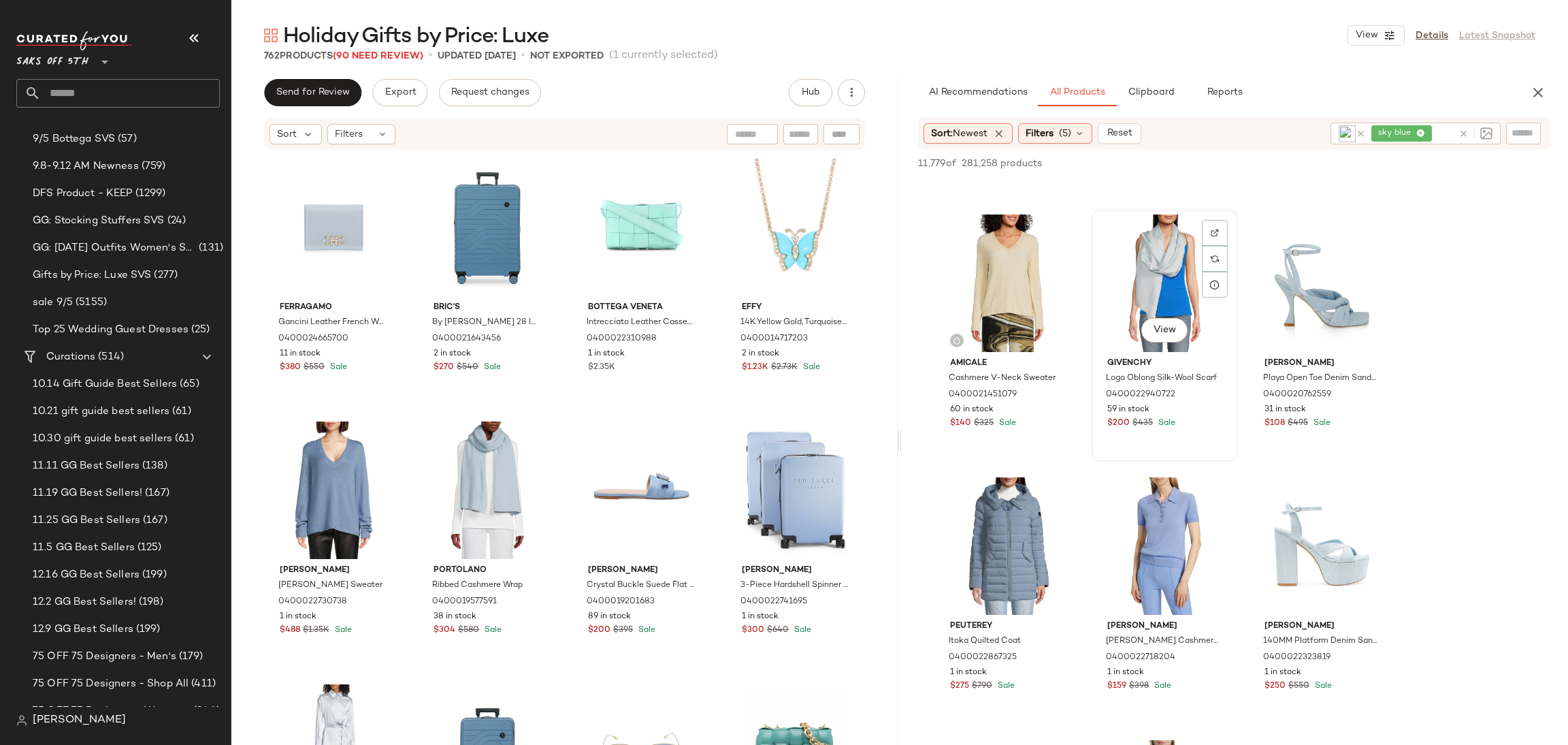
click at [1155, 290] on div "View" at bounding box center [1165, 283] width 137 height 137
click at [1011, 529] on div "View" at bounding box center [1008, 546] width 137 height 137
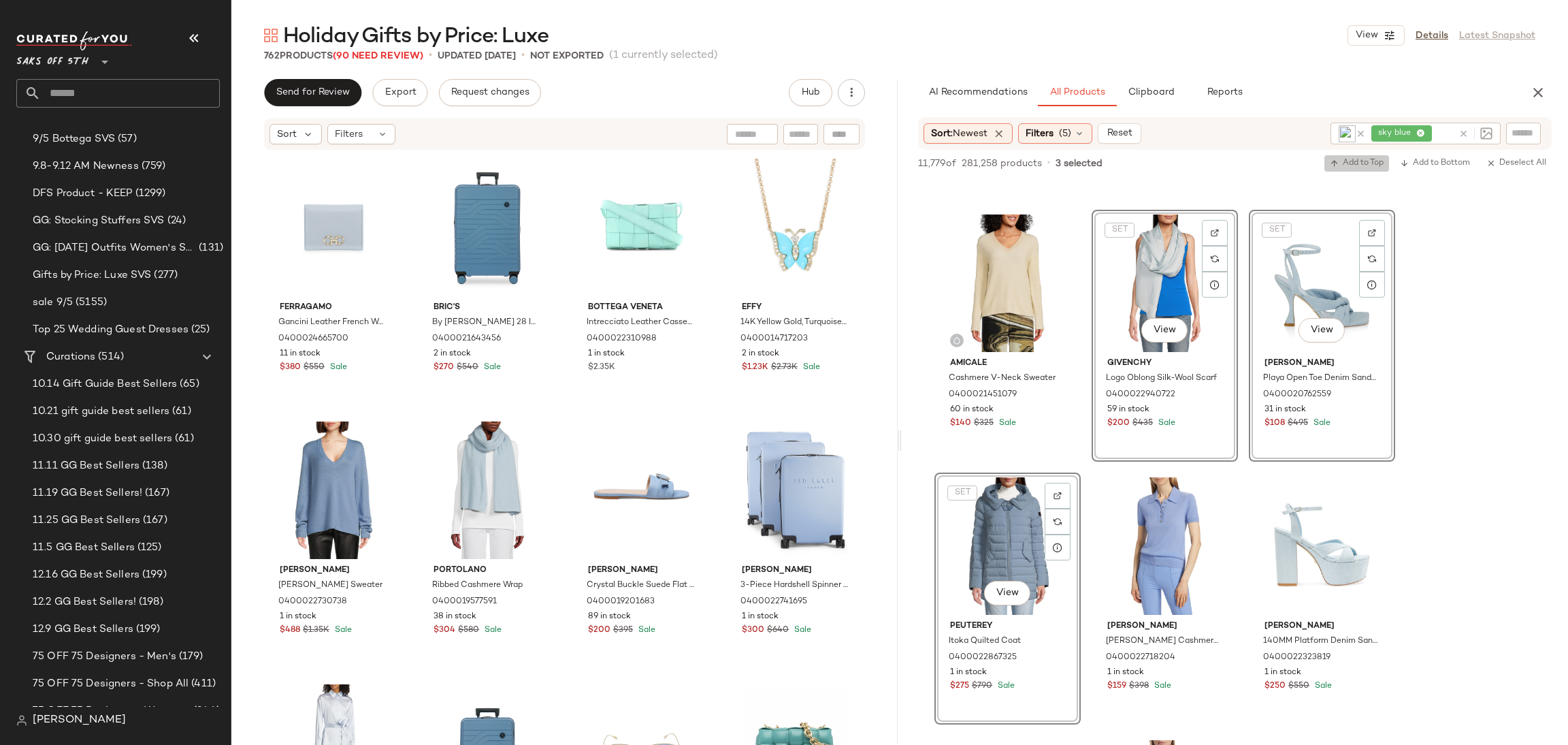
click at [1348, 164] on span "Add to Top" at bounding box center [1357, 163] width 54 height 9
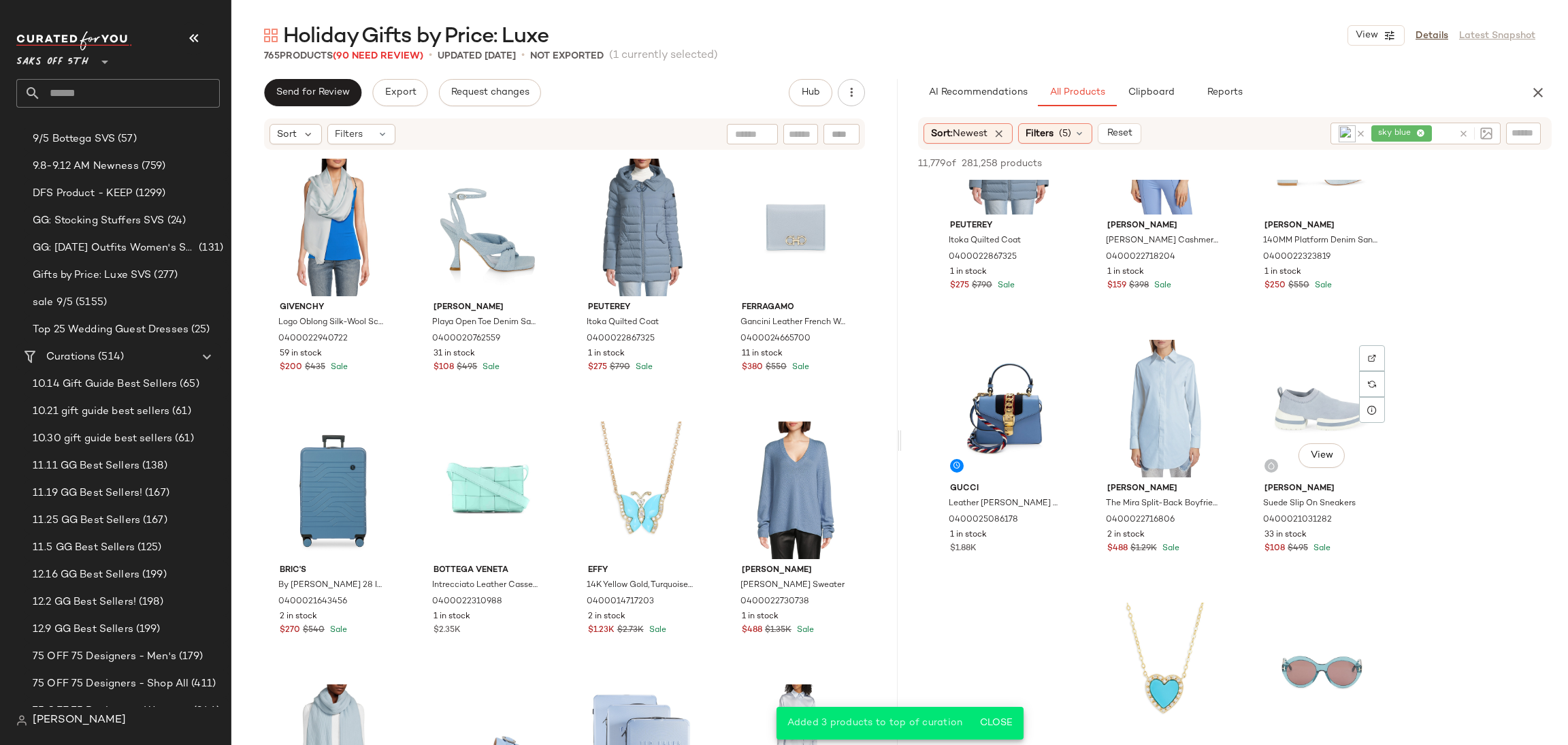
scroll to position [1993, 0]
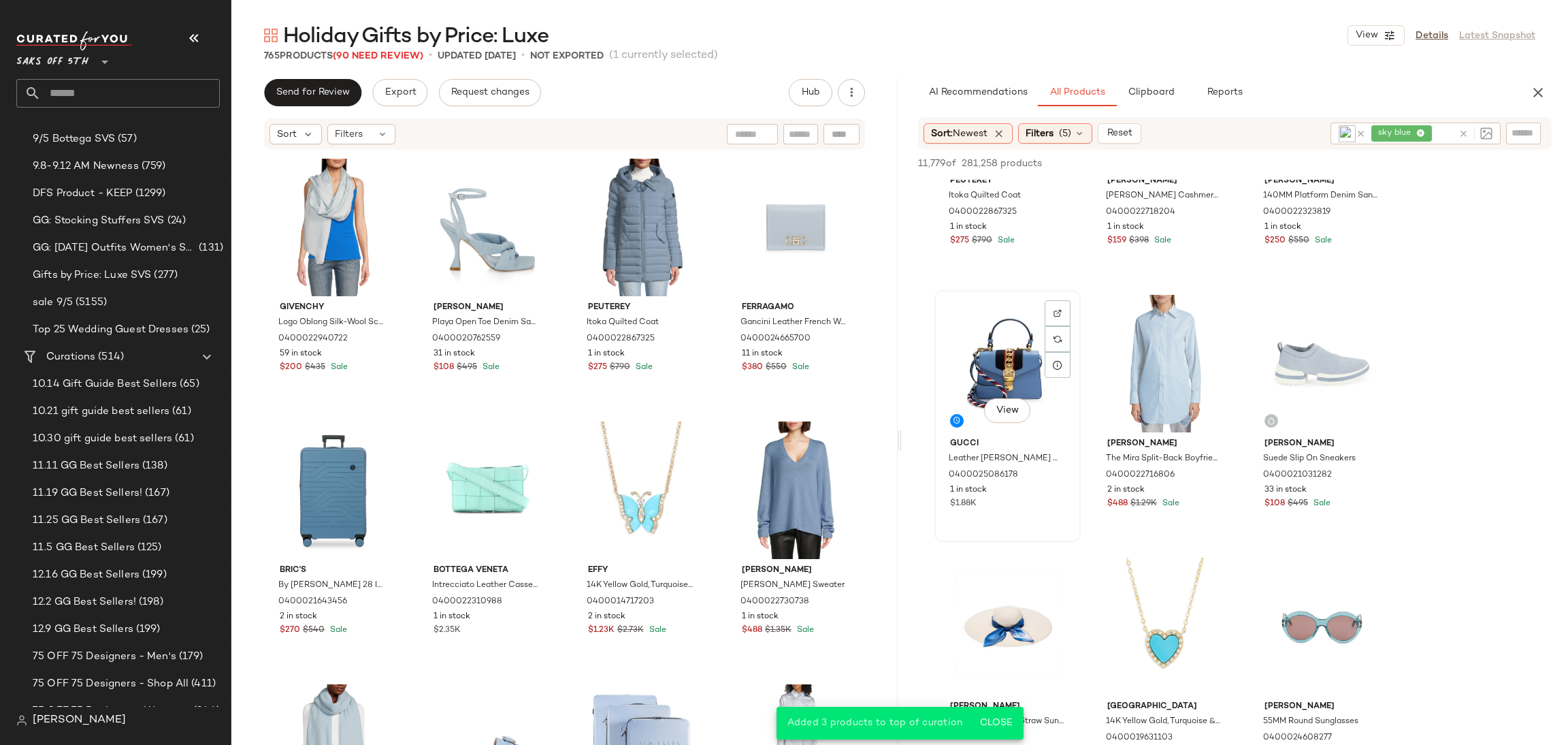
click at [1023, 367] on div "View" at bounding box center [1008, 363] width 137 height 137
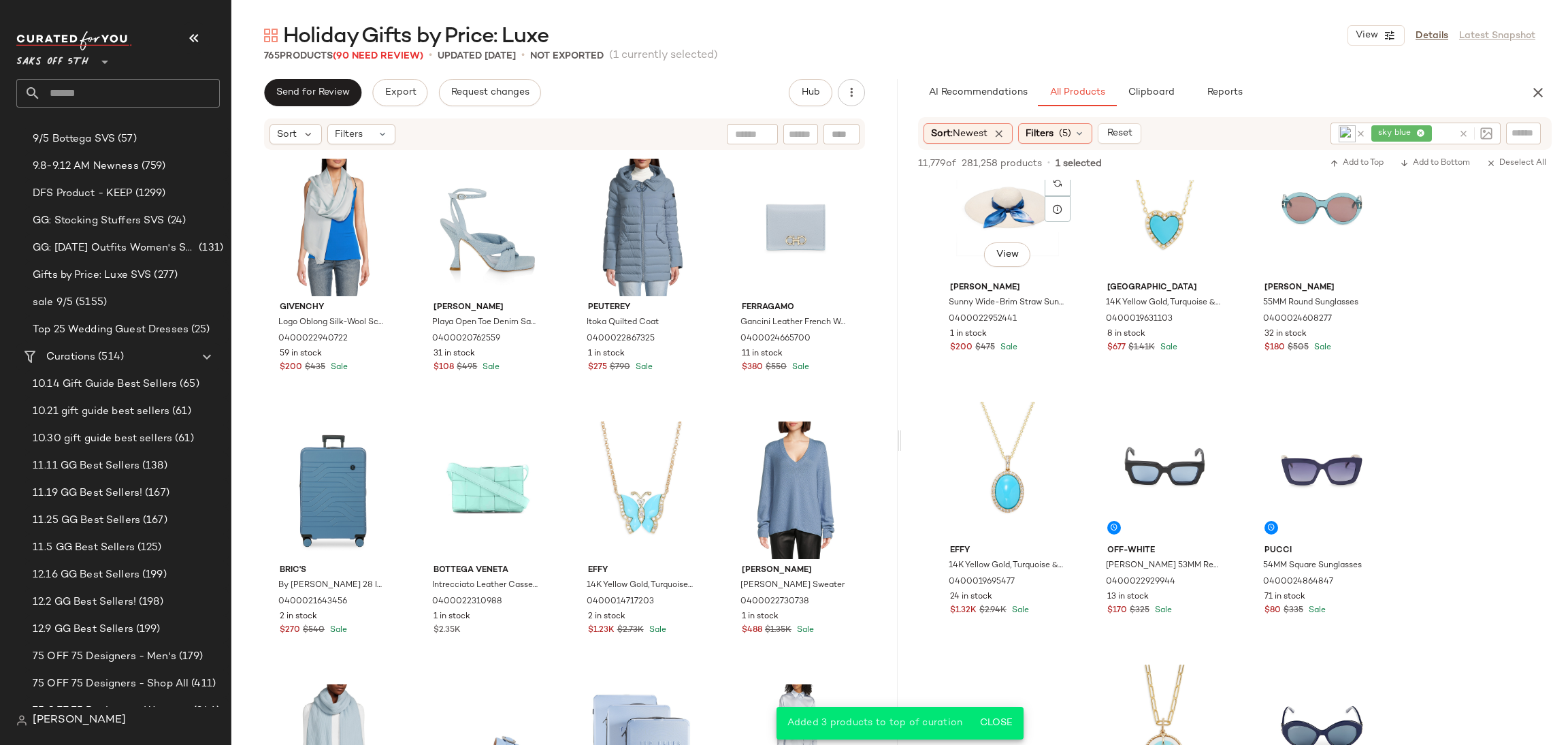
scroll to position [2414, 0]
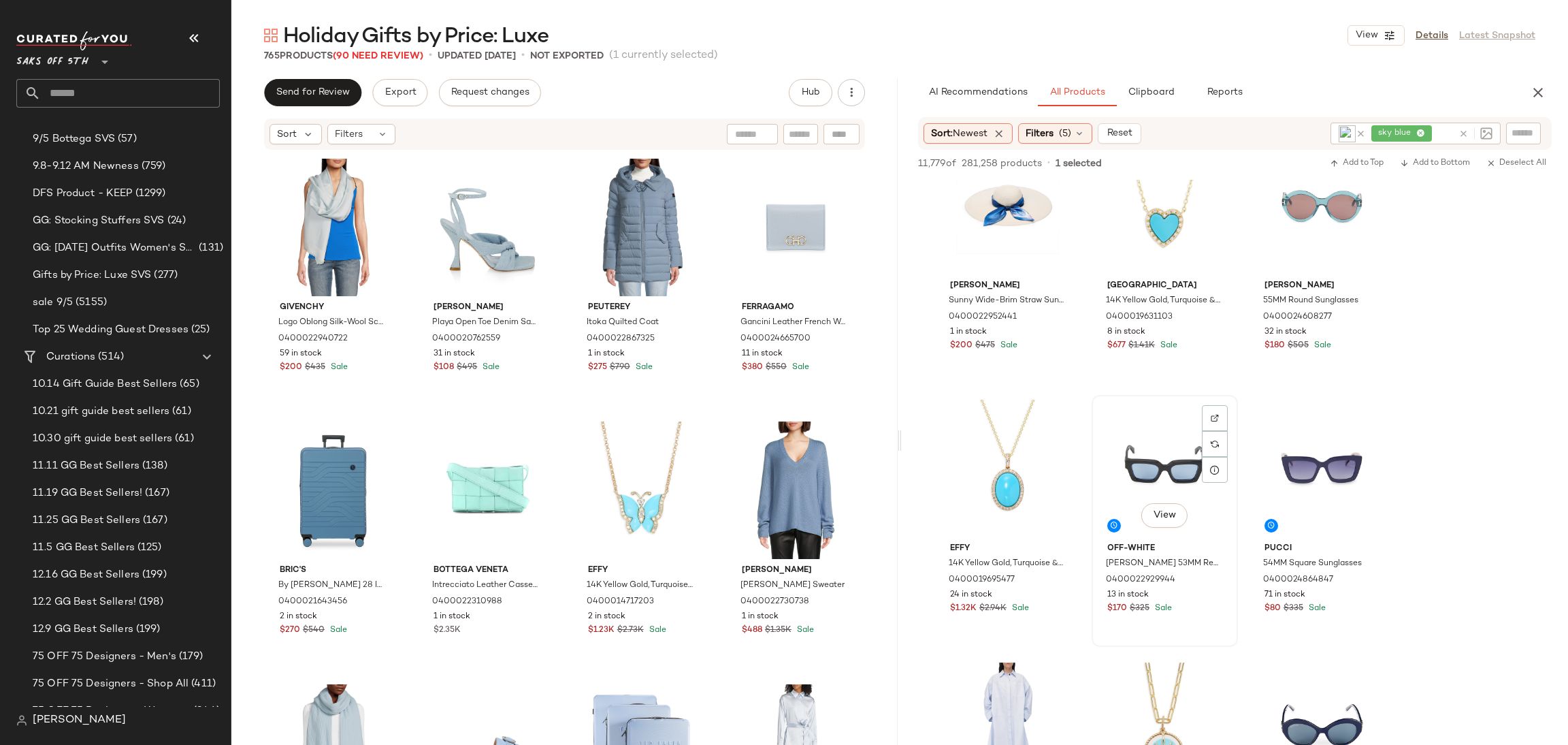
click at [1129, 430] on div "View" at bounding box center [1165, 468] width 137 height 137
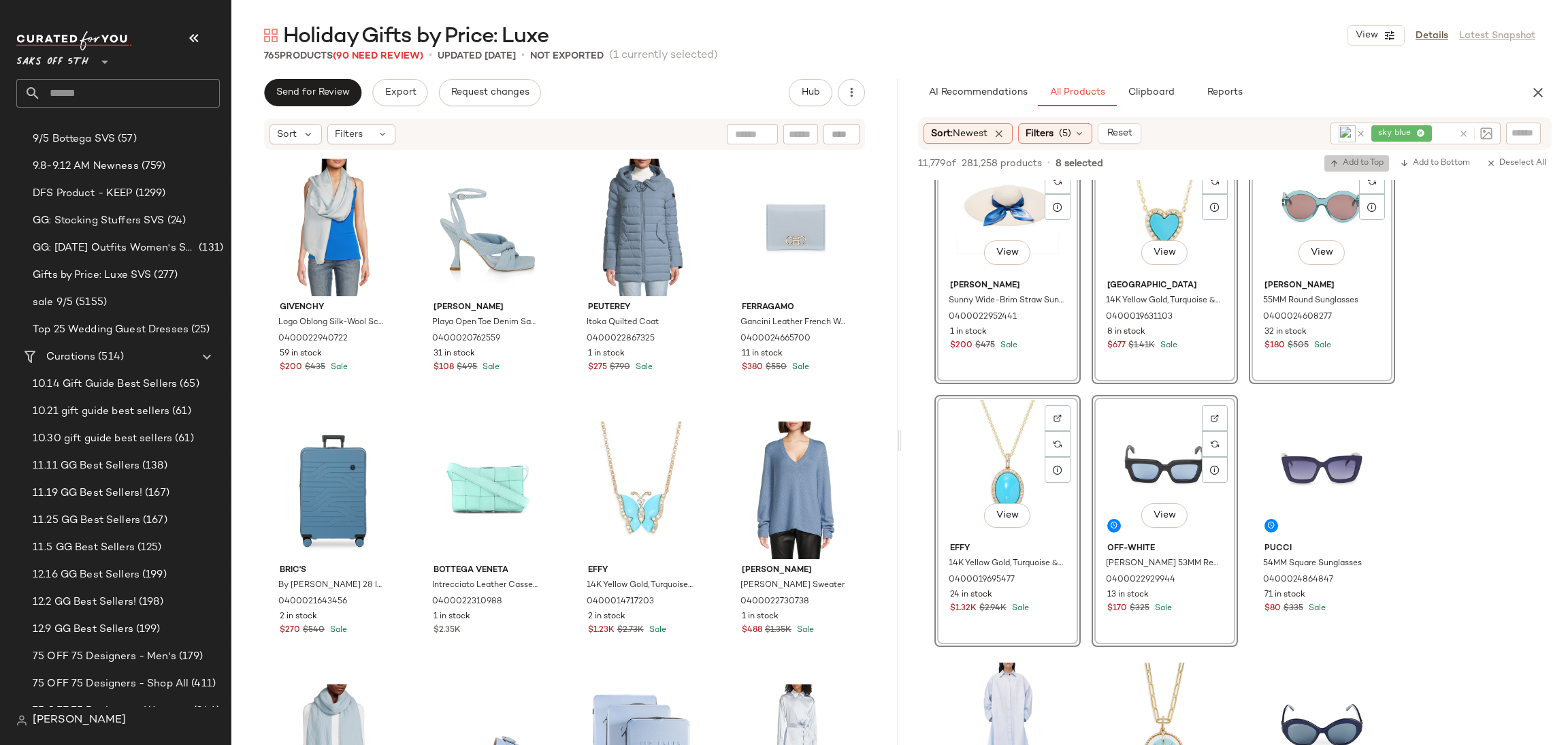
click at [1345, 161] on span "Add to Top" at bounding box center [1357, 163] width 54 height 9
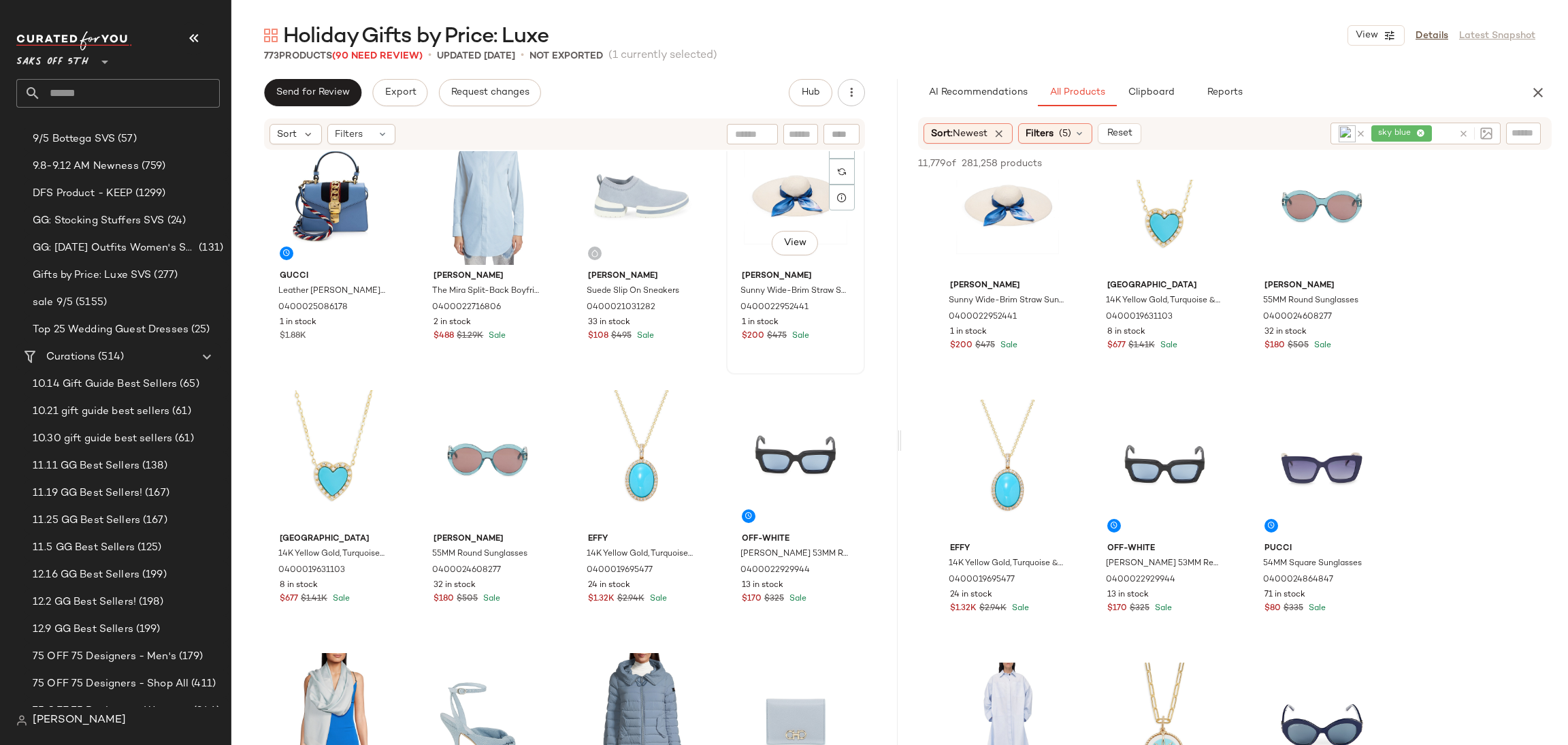
scroll to position [0, 0]
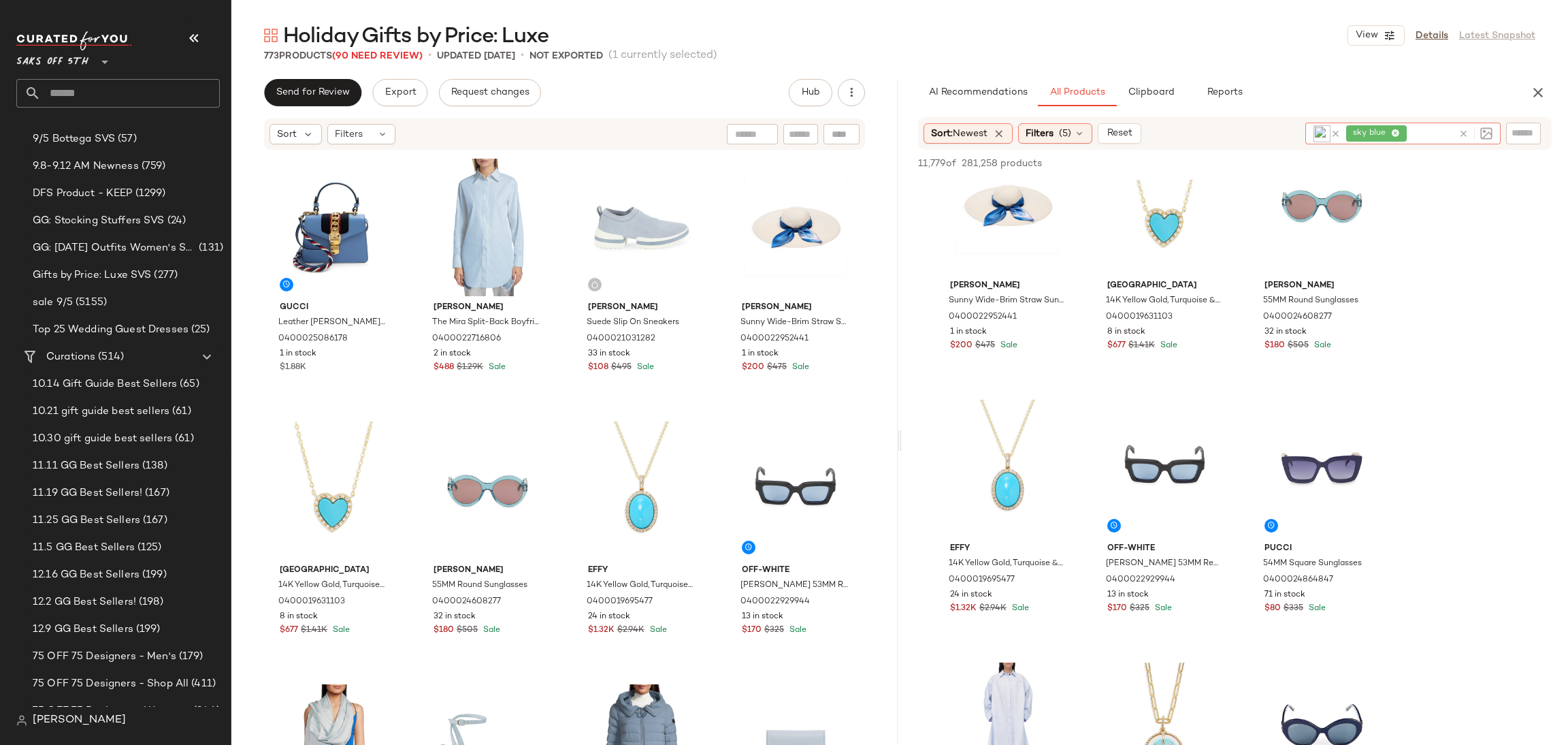
click at [1420, 132] on div "sky blue" at bounding box center [1399, 133] width 107 height 22
click at [1394, 135] on icon at bounding box center [1396, 134] width 9 height 9
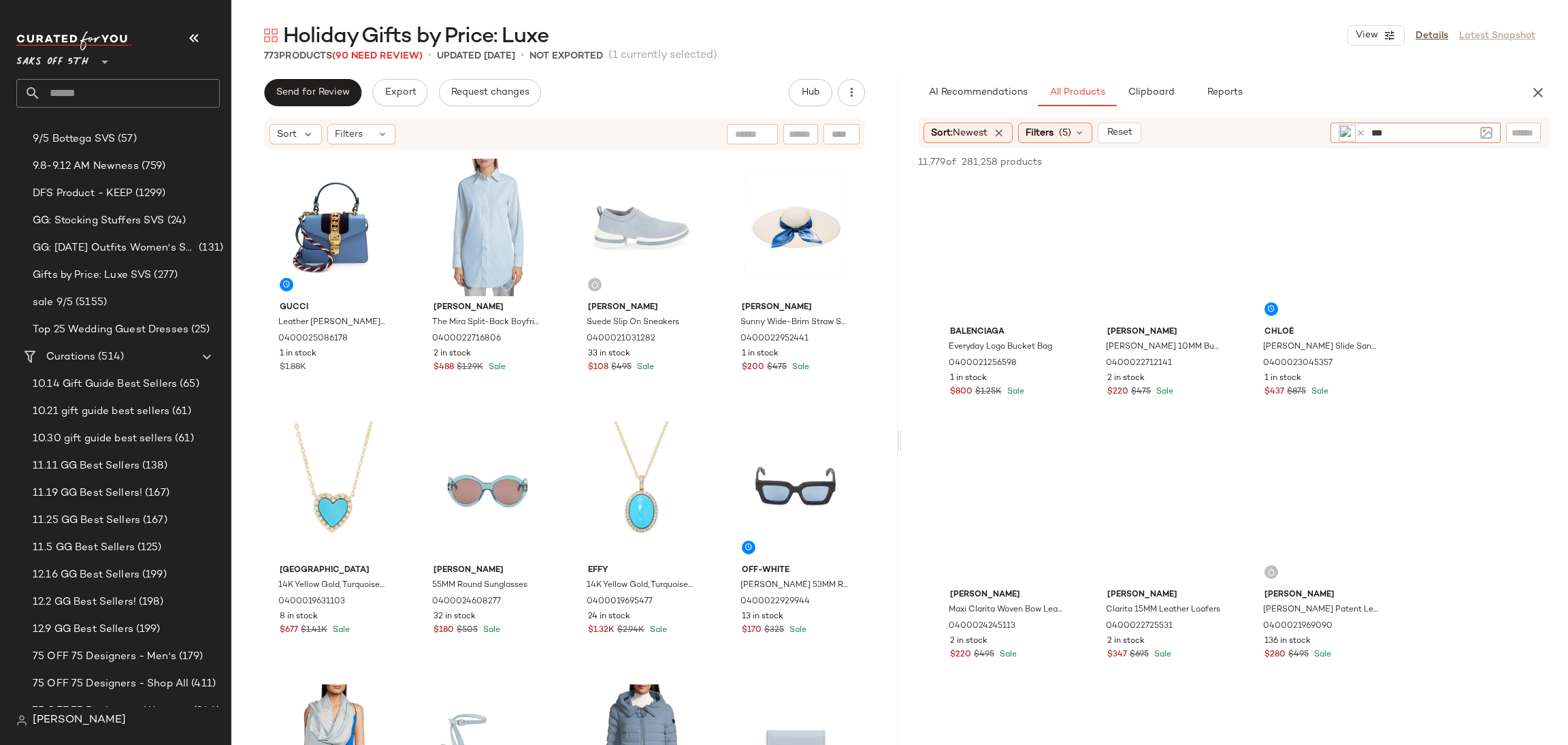
type input "****"
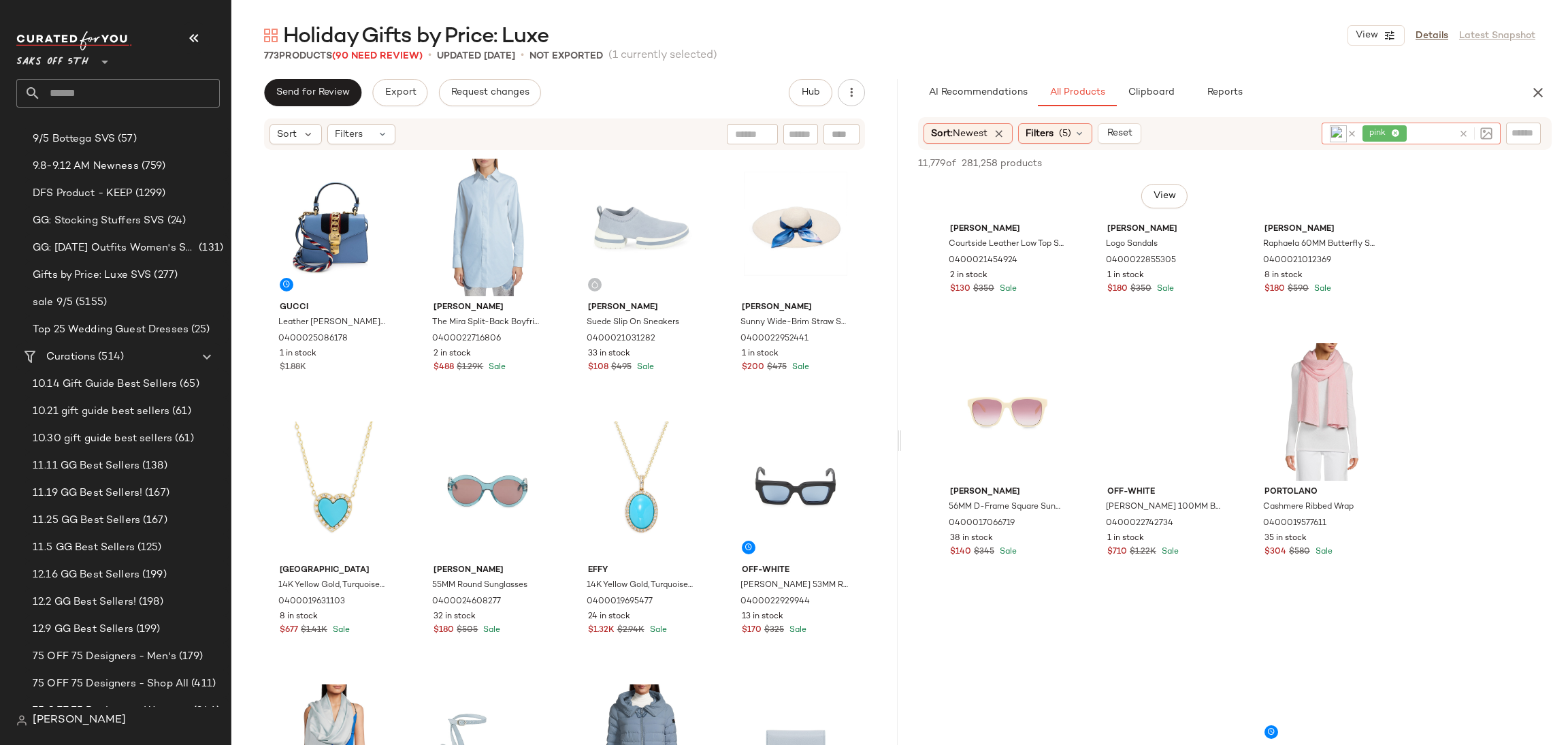
scroll to position [633, 0]
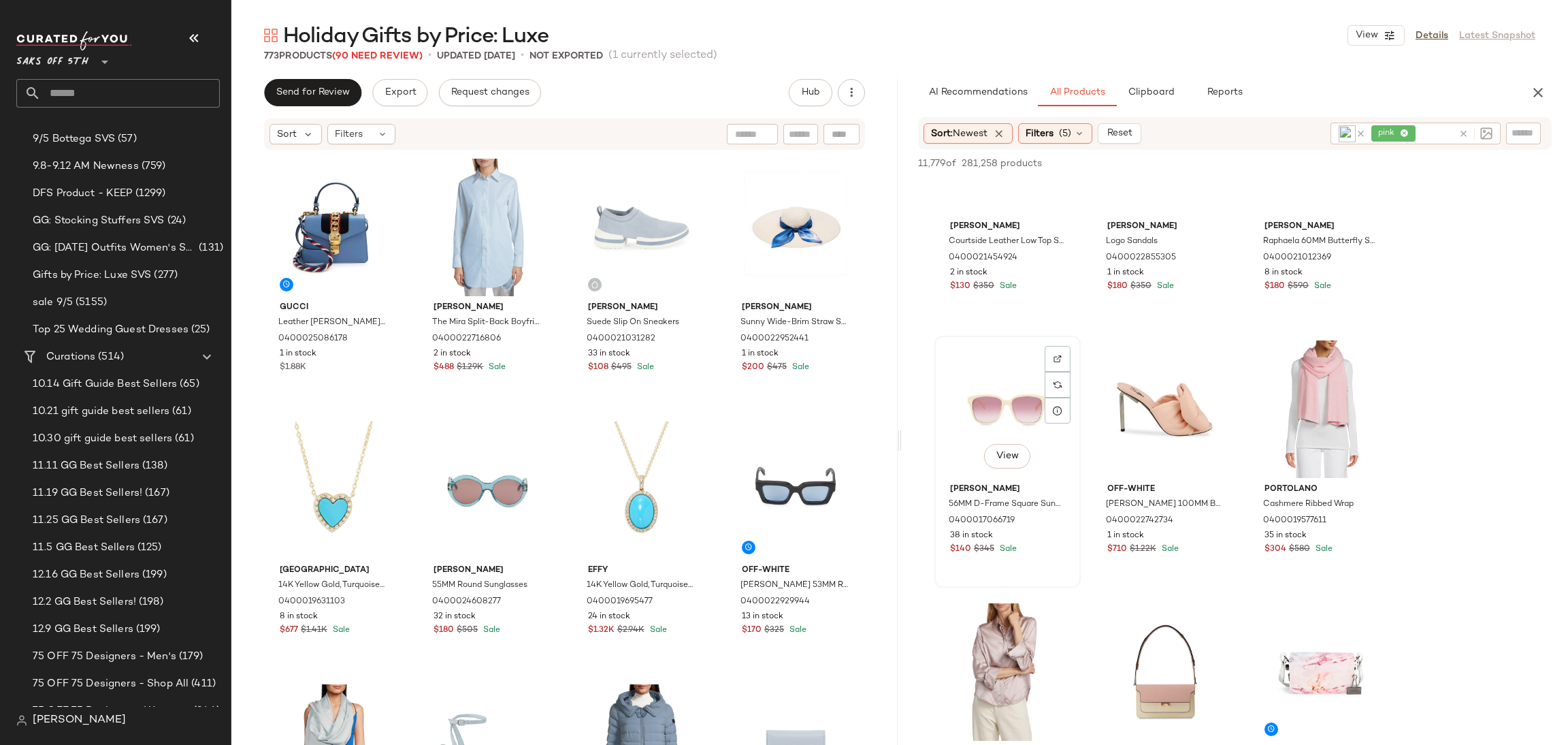
click at [1012, 422] on div "View" at bounding box center [1008, 409] width 137 height 137
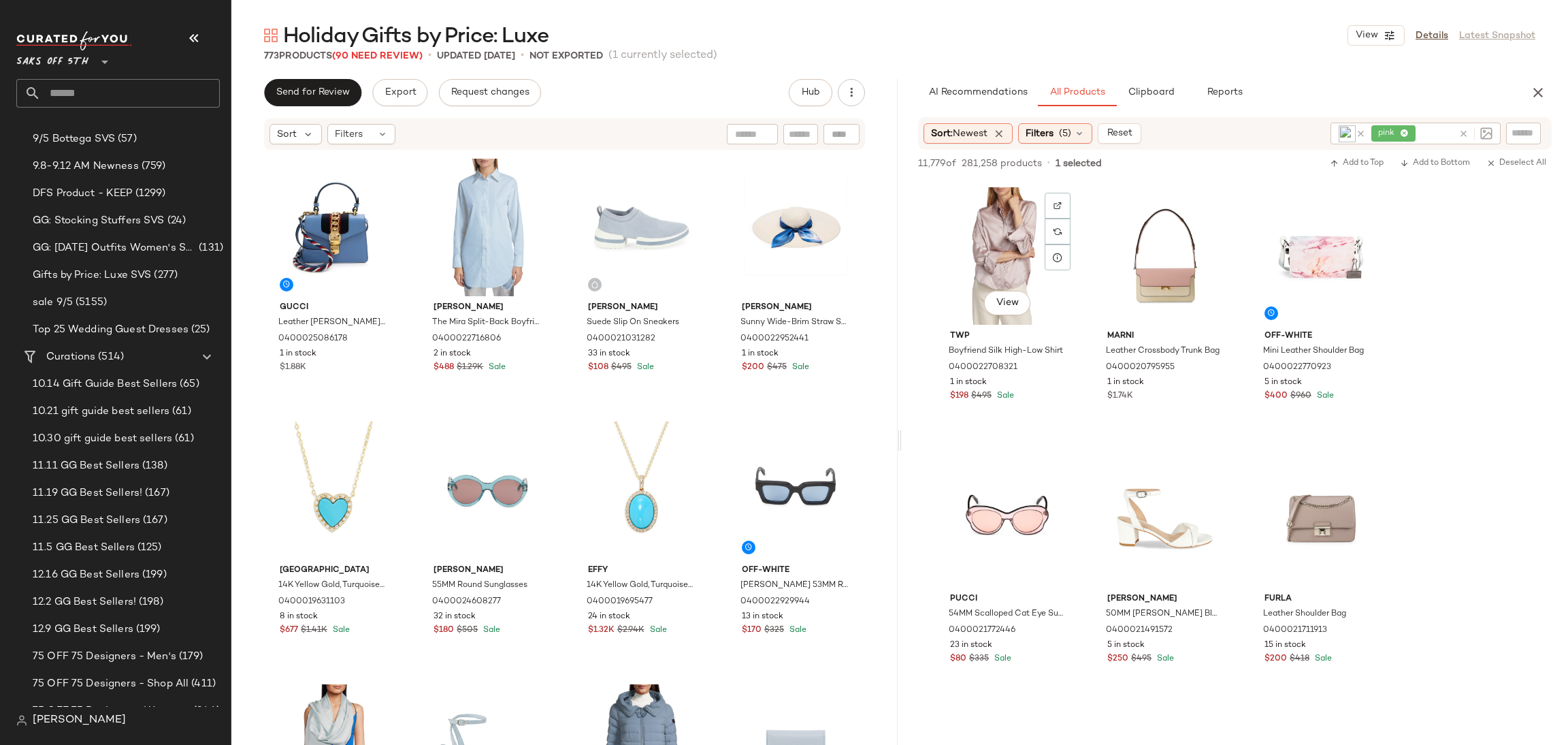
scroll to position [1053, 0]
click at [1321, 495] on div "View" at bounding box center [1322, 514] width 137 height 137
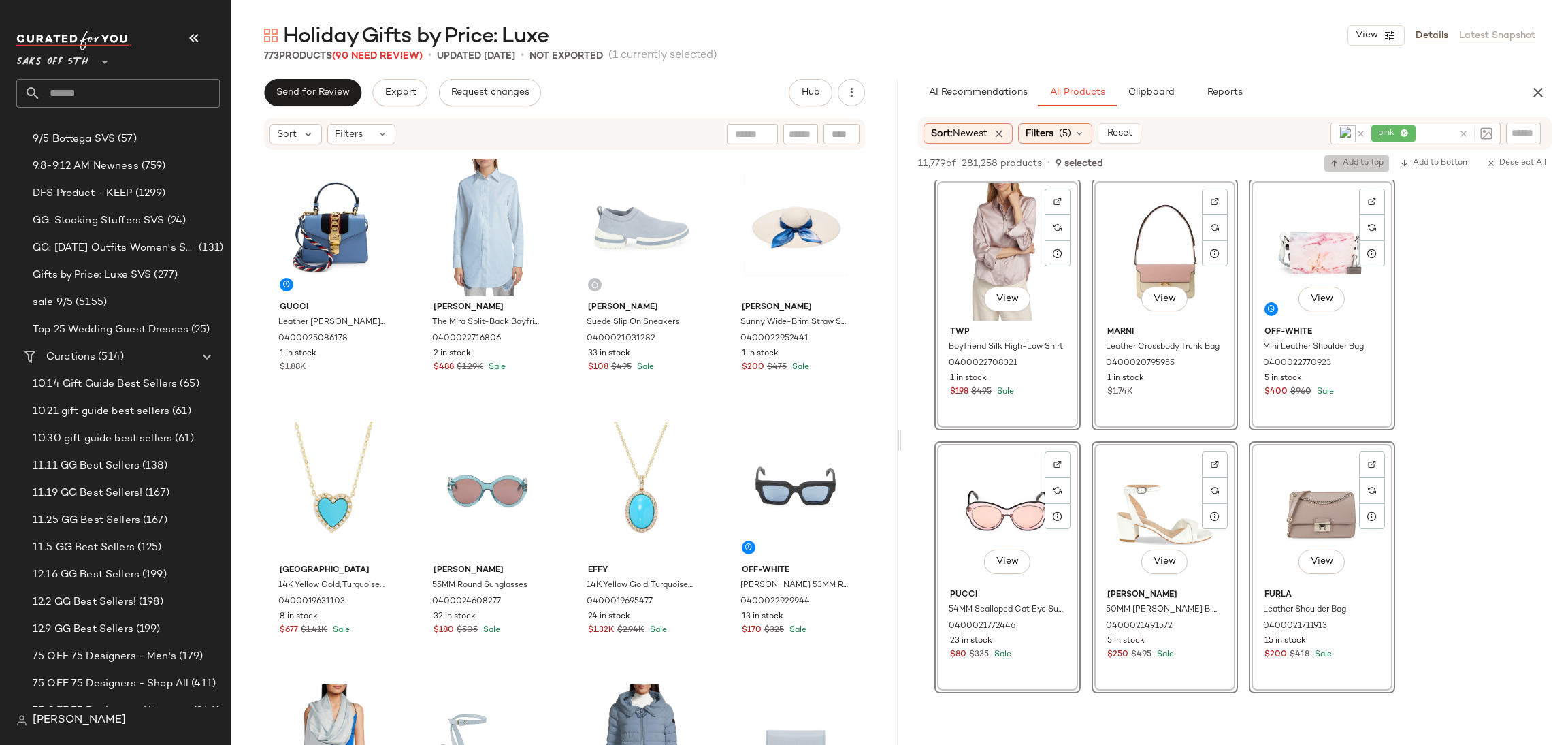
click at [1355, 159] on span "Add to Top" at bounding box center [1357, 163] width 54 height 9
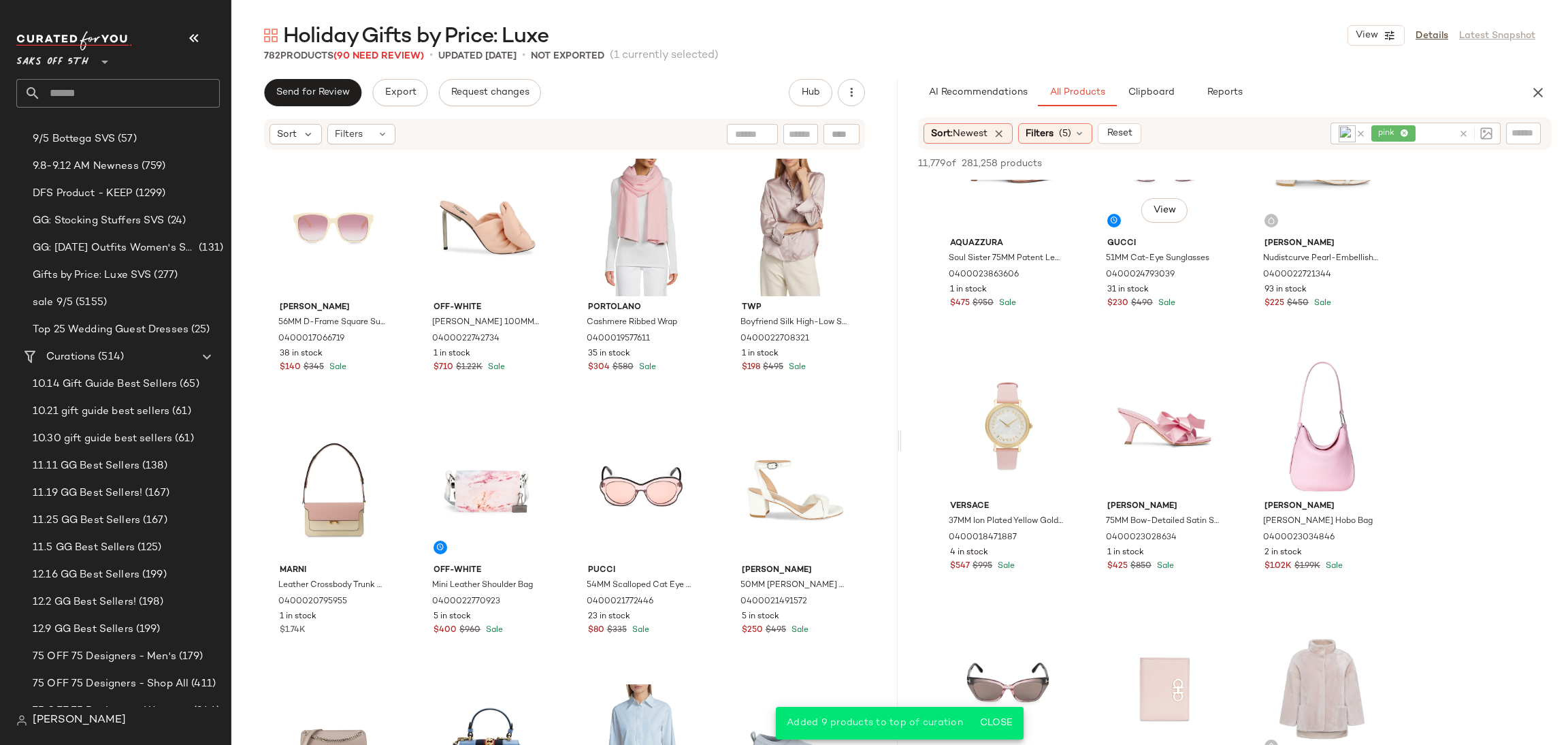
scroll to position [1713, 0]
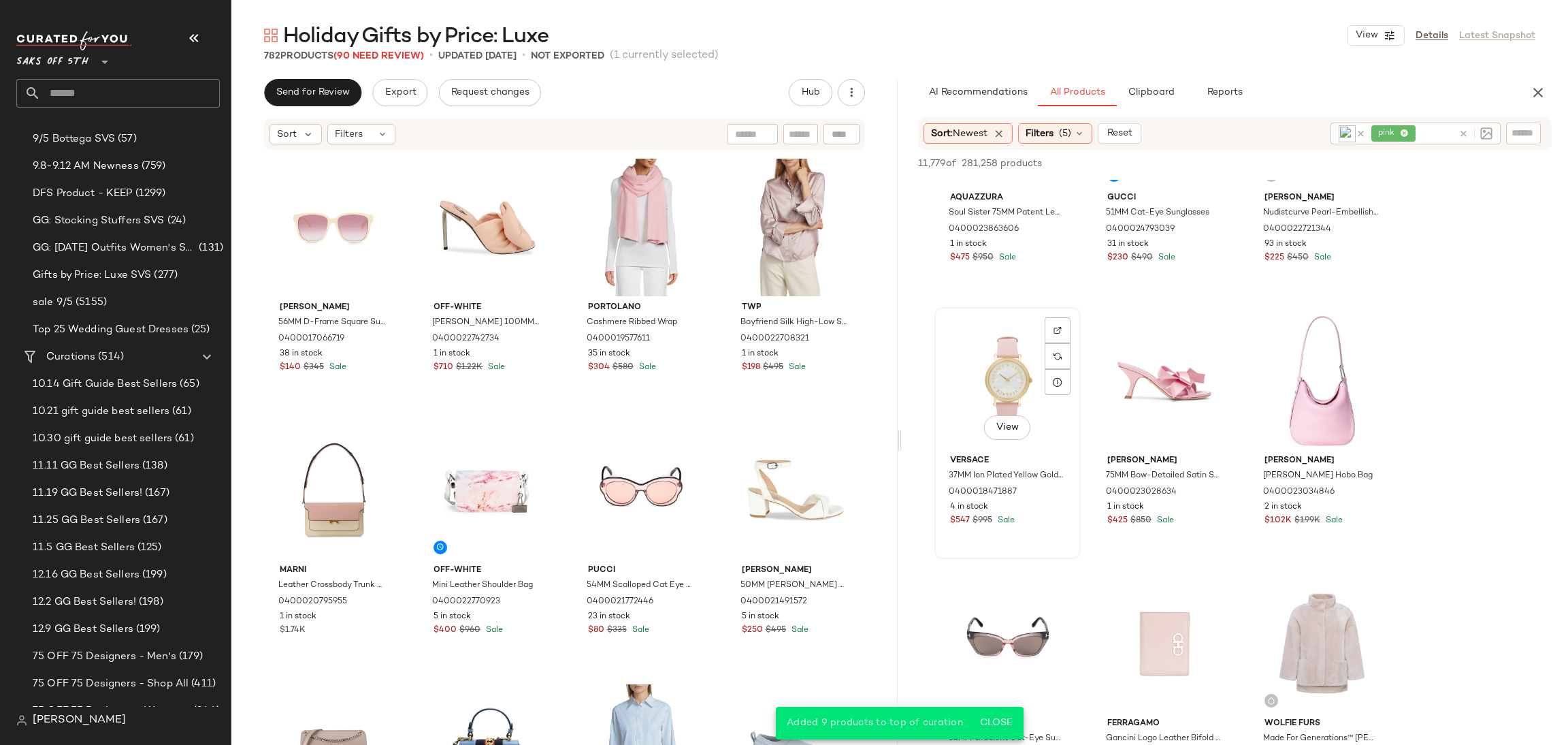
click at [1028, 349] on div "View" at bounding box center [1008, 380] width 137 height 137
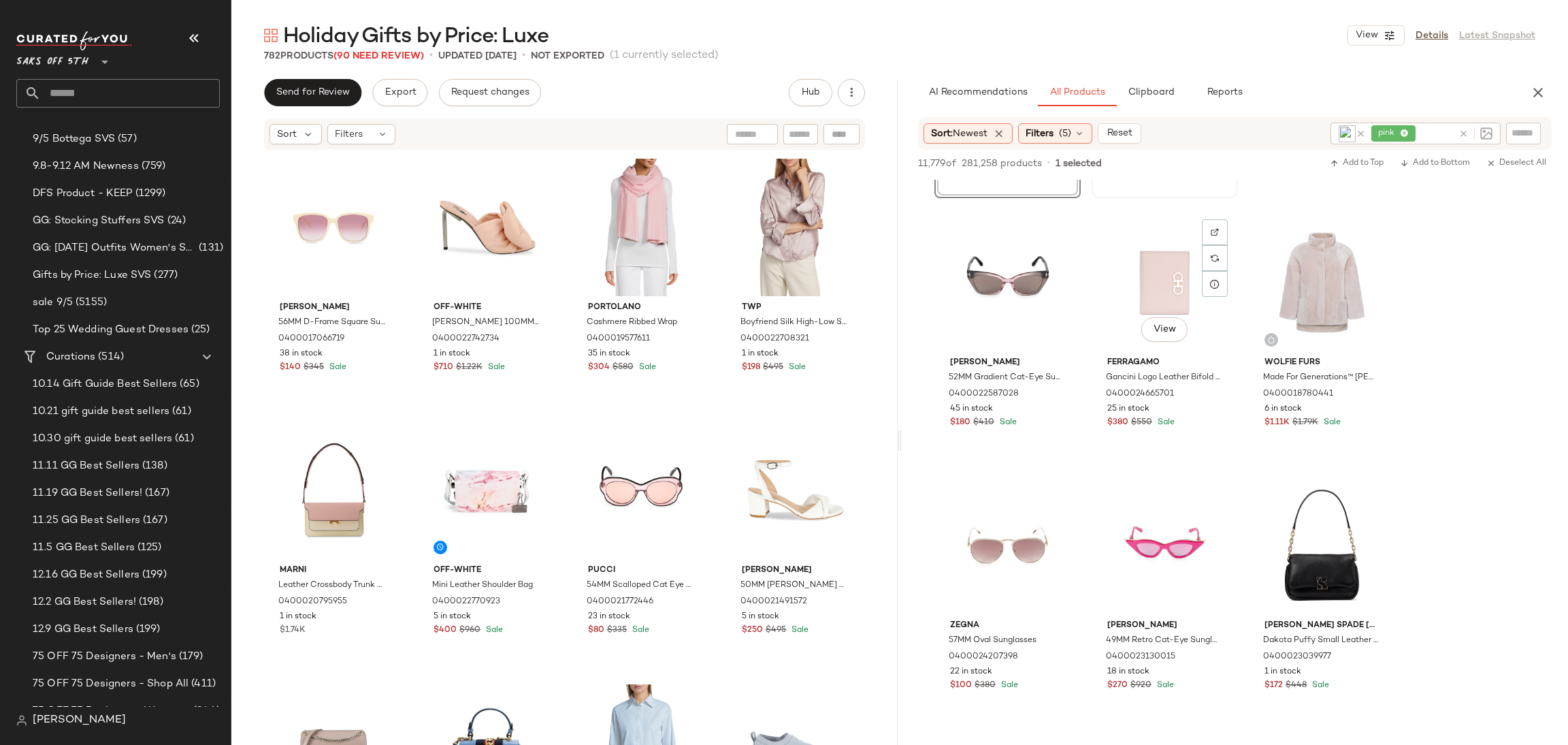
scroll to position [2075, 0]
click at [1000, 540] on div "View" at bounding box center [1008, 544] width 137 height 137
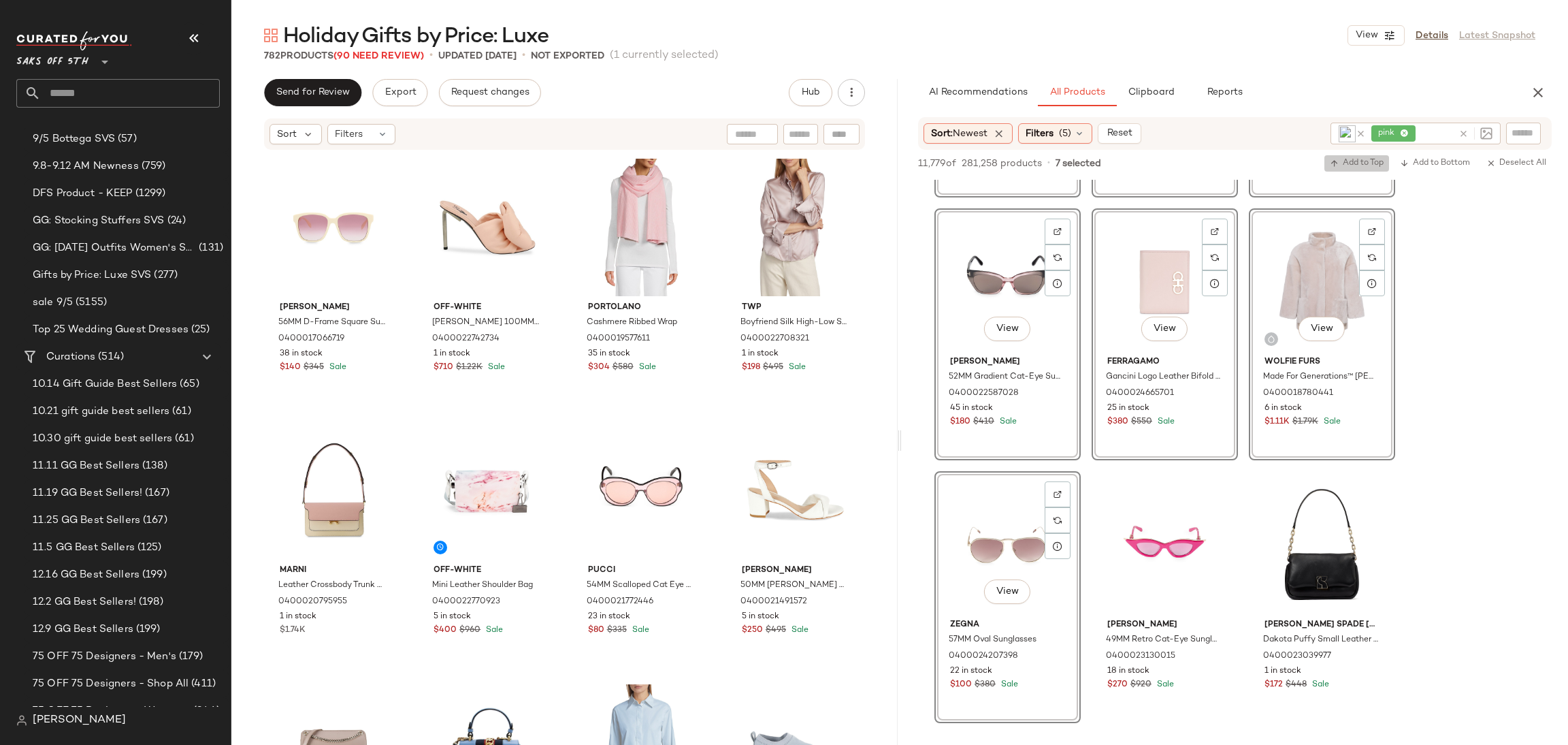
click at [1338, 159] on span "Add to Top" at bounding box center [1357, 163] width 54 height 9
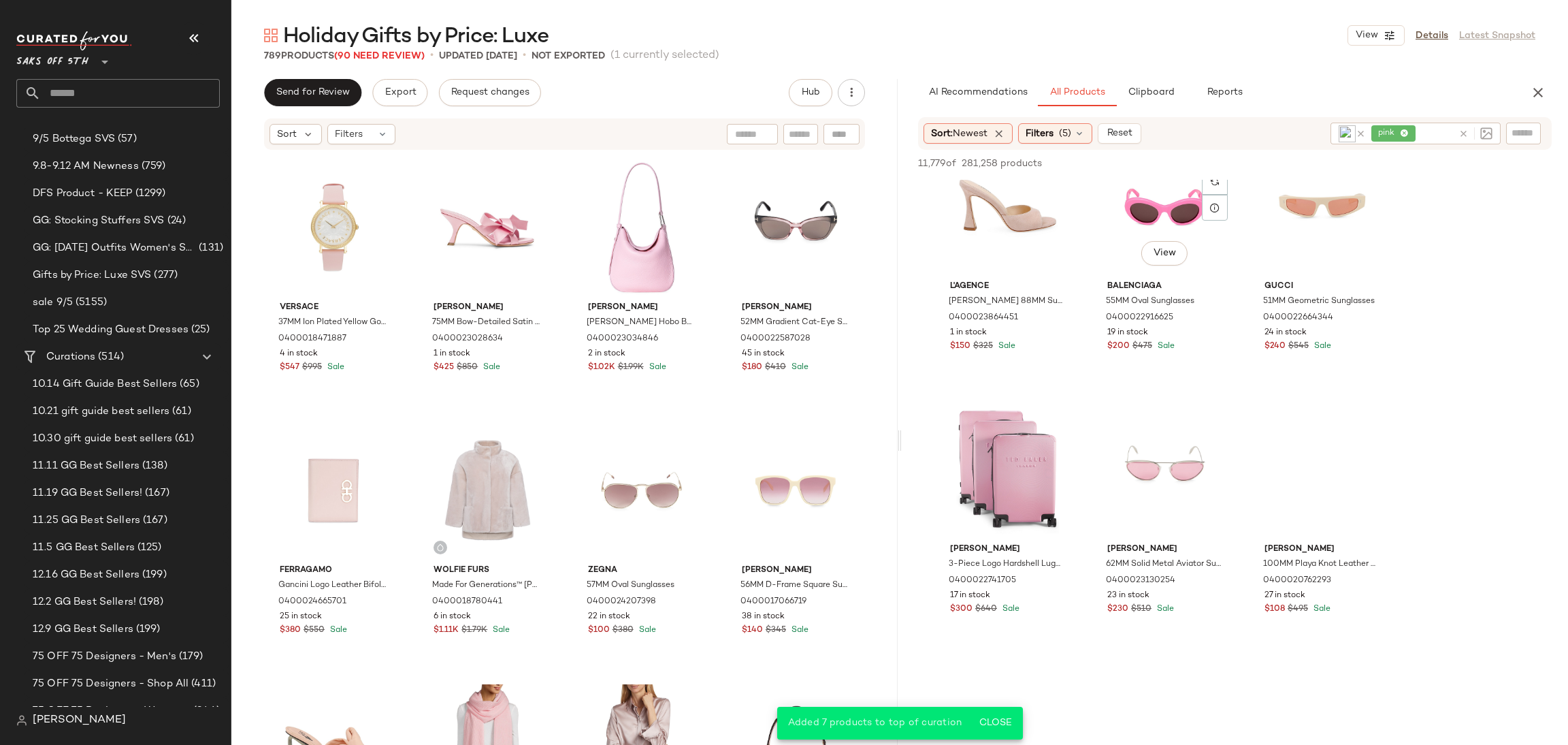
scroll to position [2961, 0]
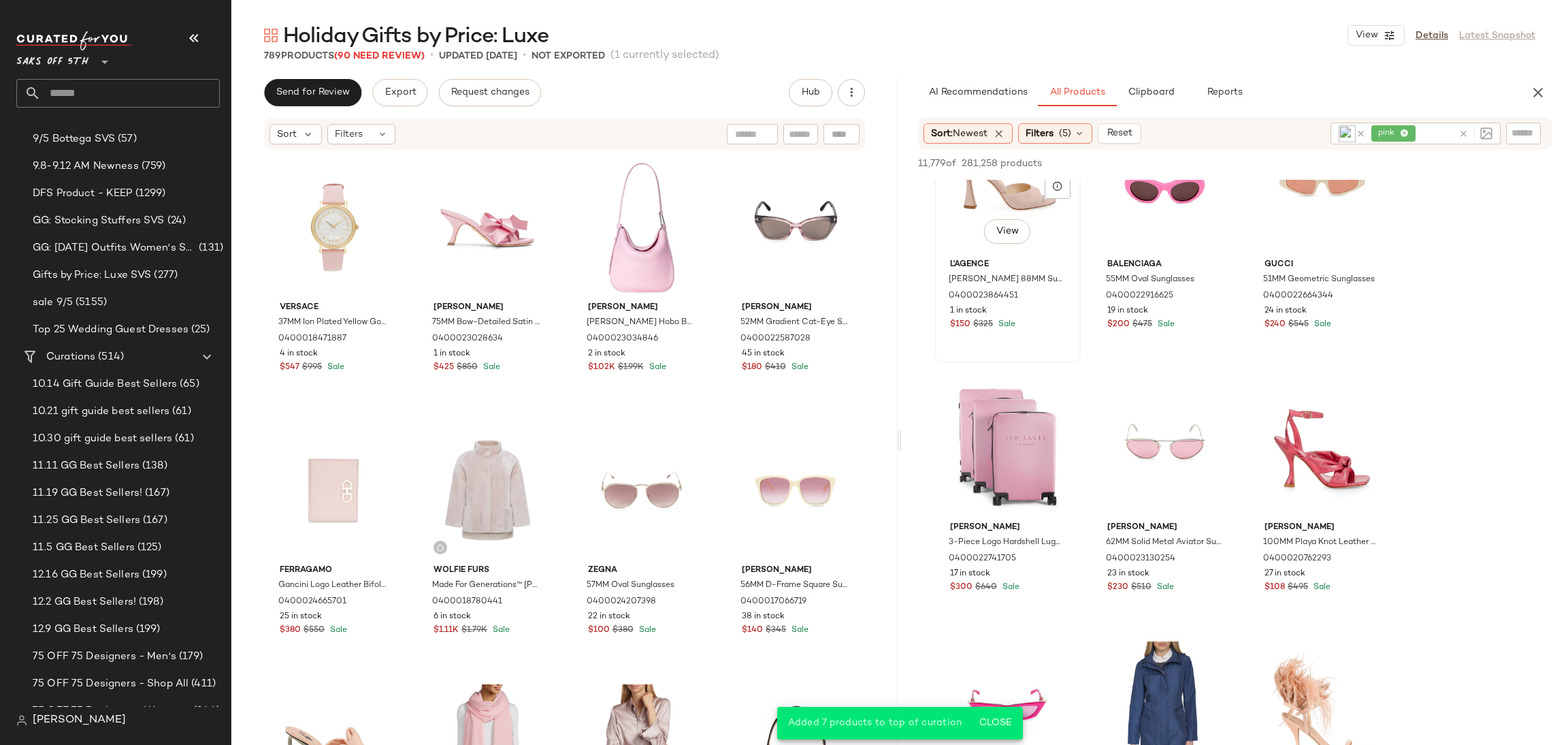
click at [1001, 209] on div "View" at bounding box center [1008, 184] width 137 height 137
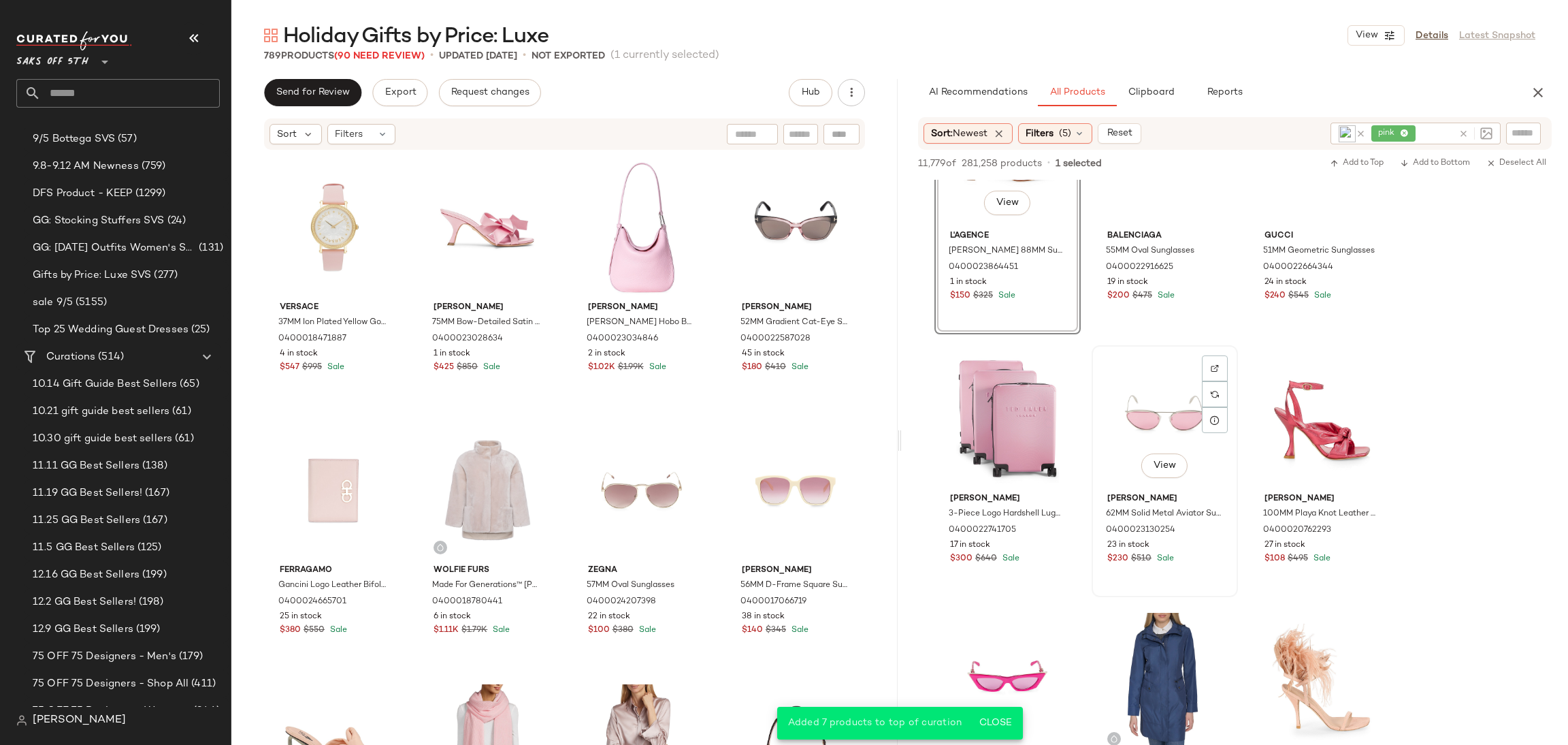
scroll to position [2991, 0]
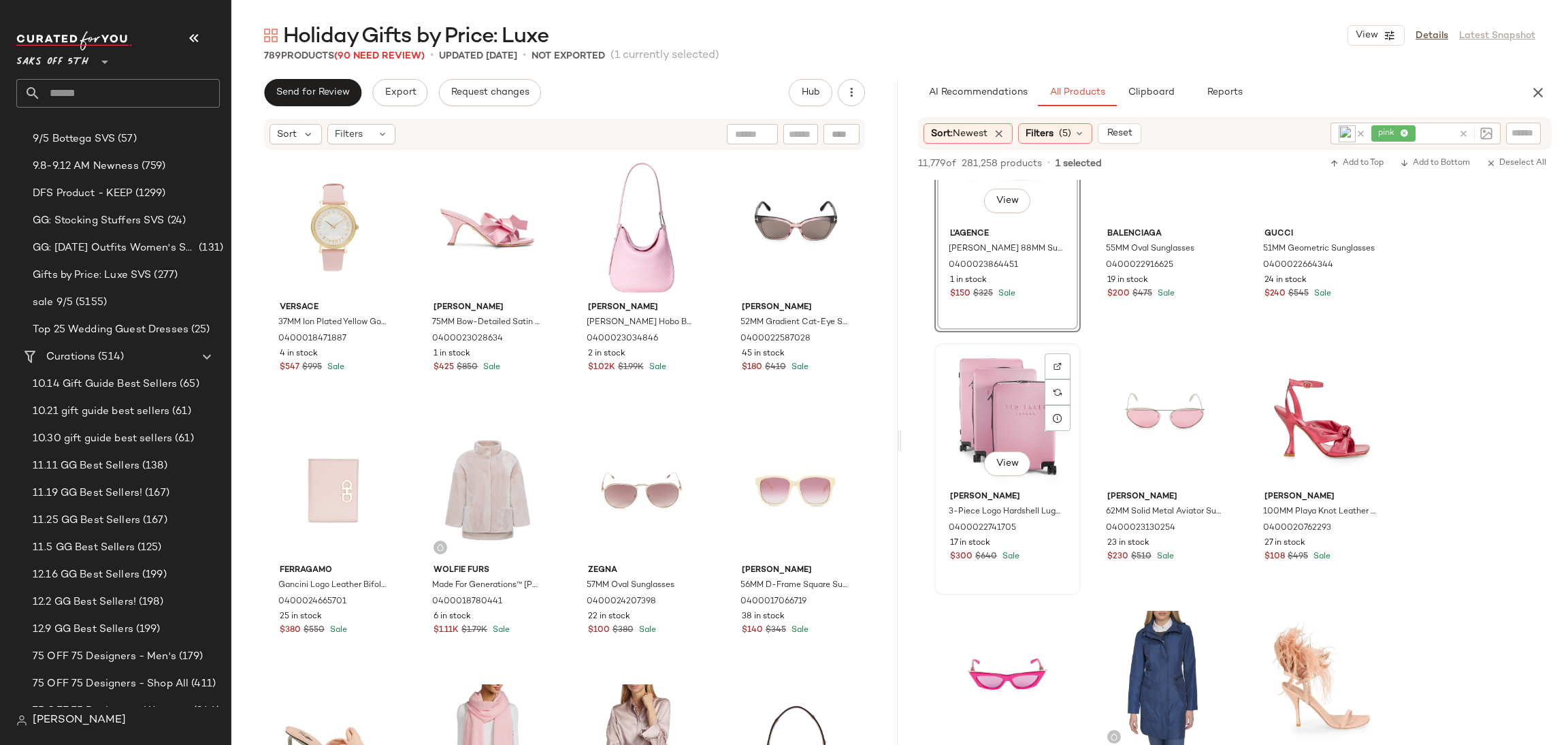
click at [1039, 369] on div "View" at bounding box center [1008, 416] width 137 height 137
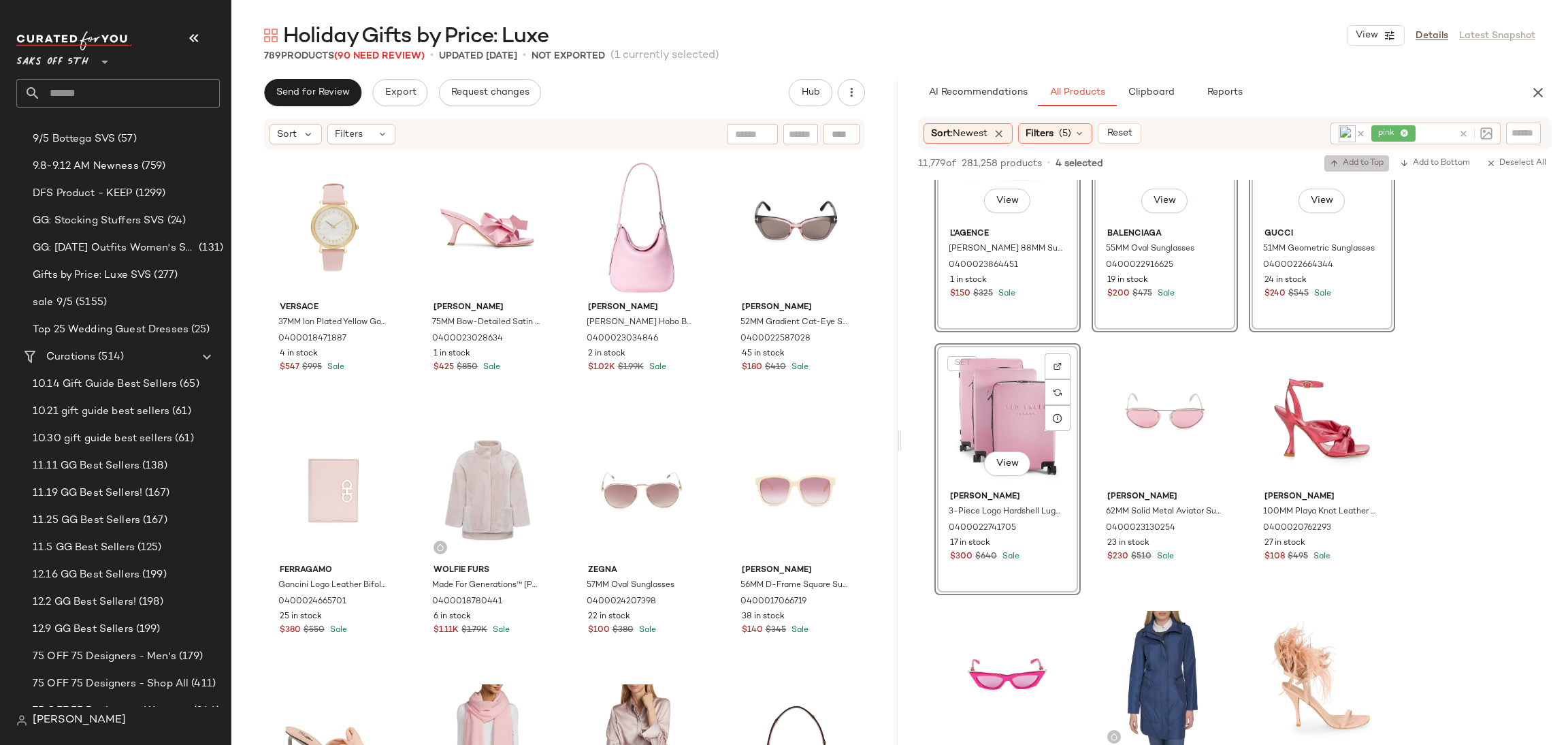
click at [1345, 161] on span "Add to Top" at bounding box center [1357, 163] width 54 height 9
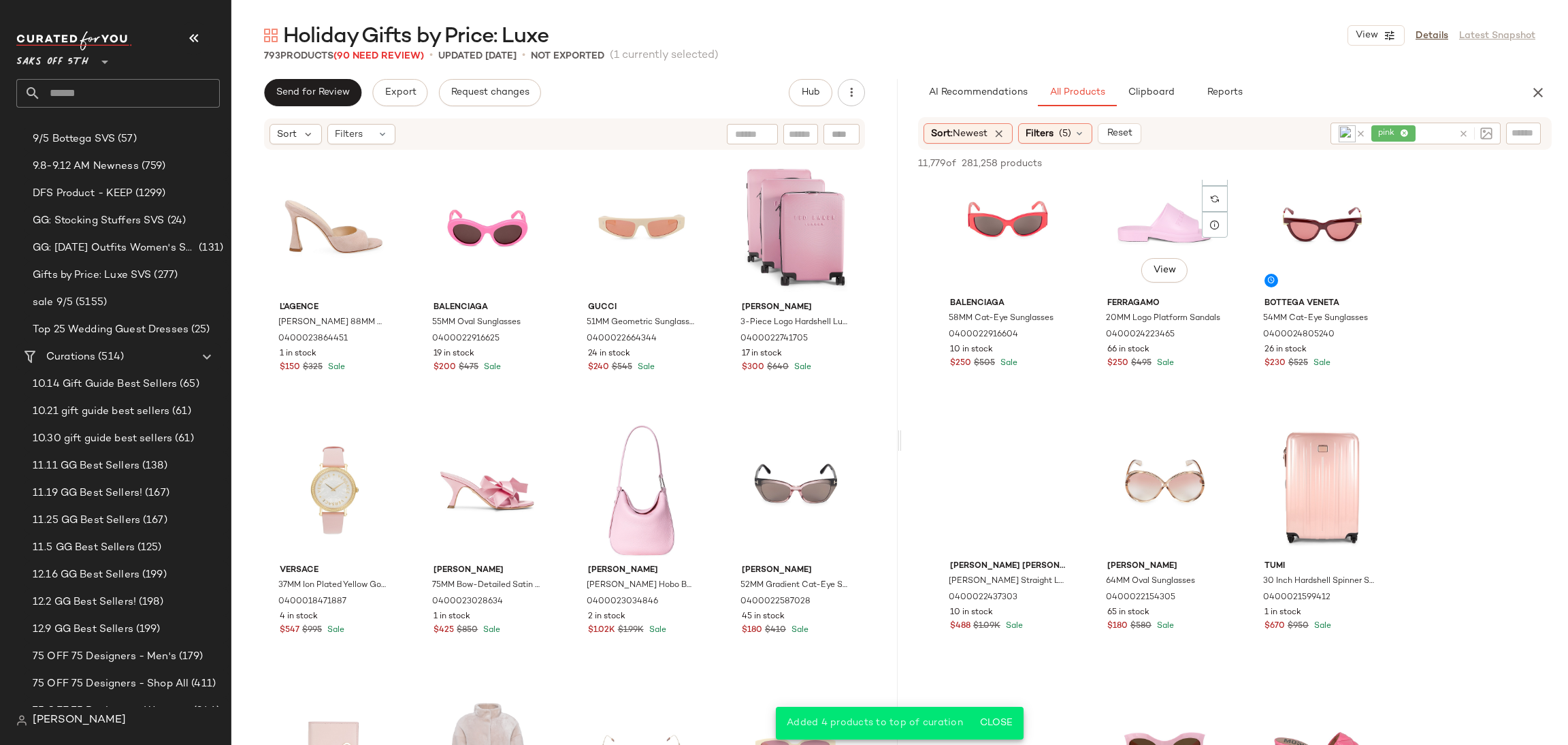
scroll to position [4240, 0]
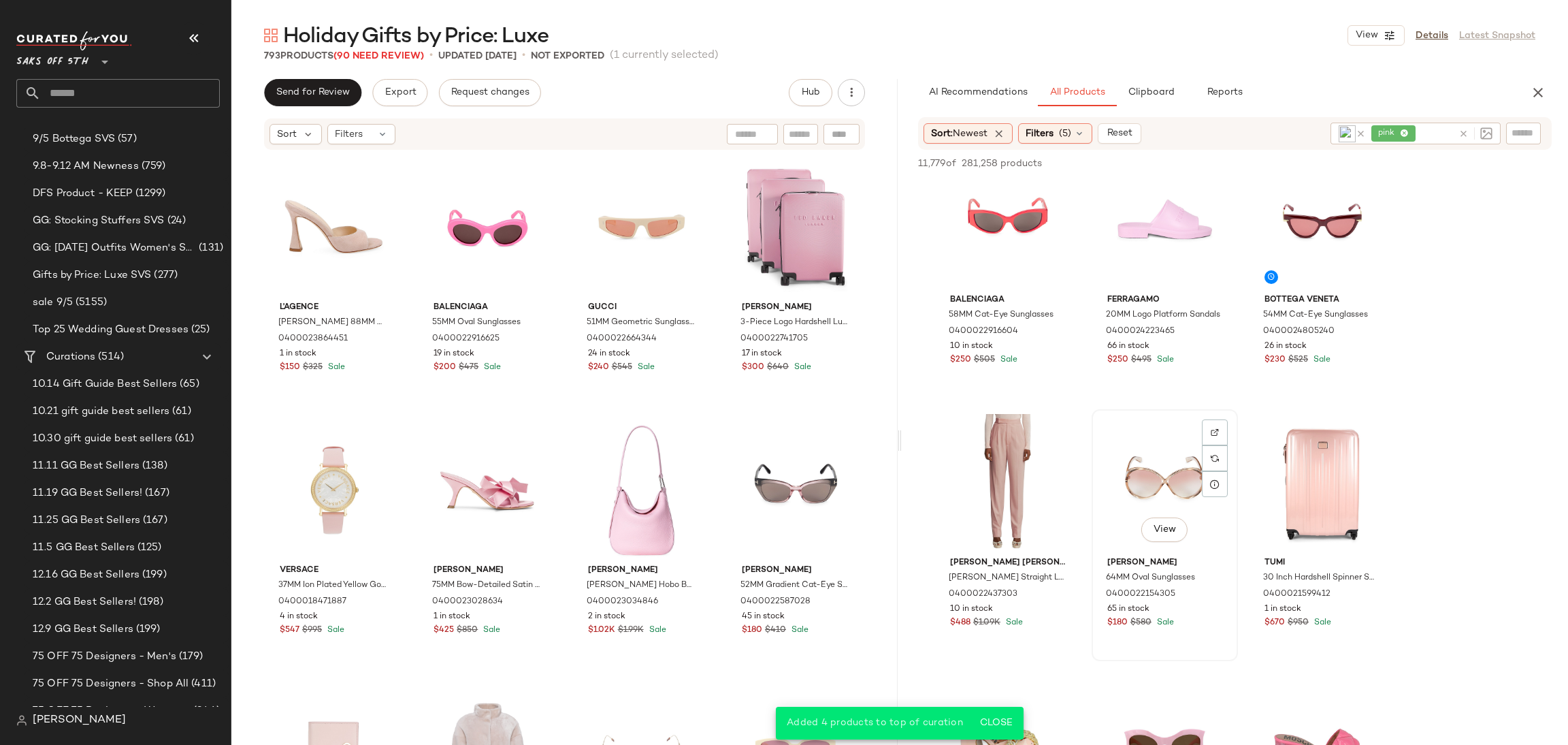
click at [1175, 467] on div "View" at bounding box center [1165, 482] width 137 height 137
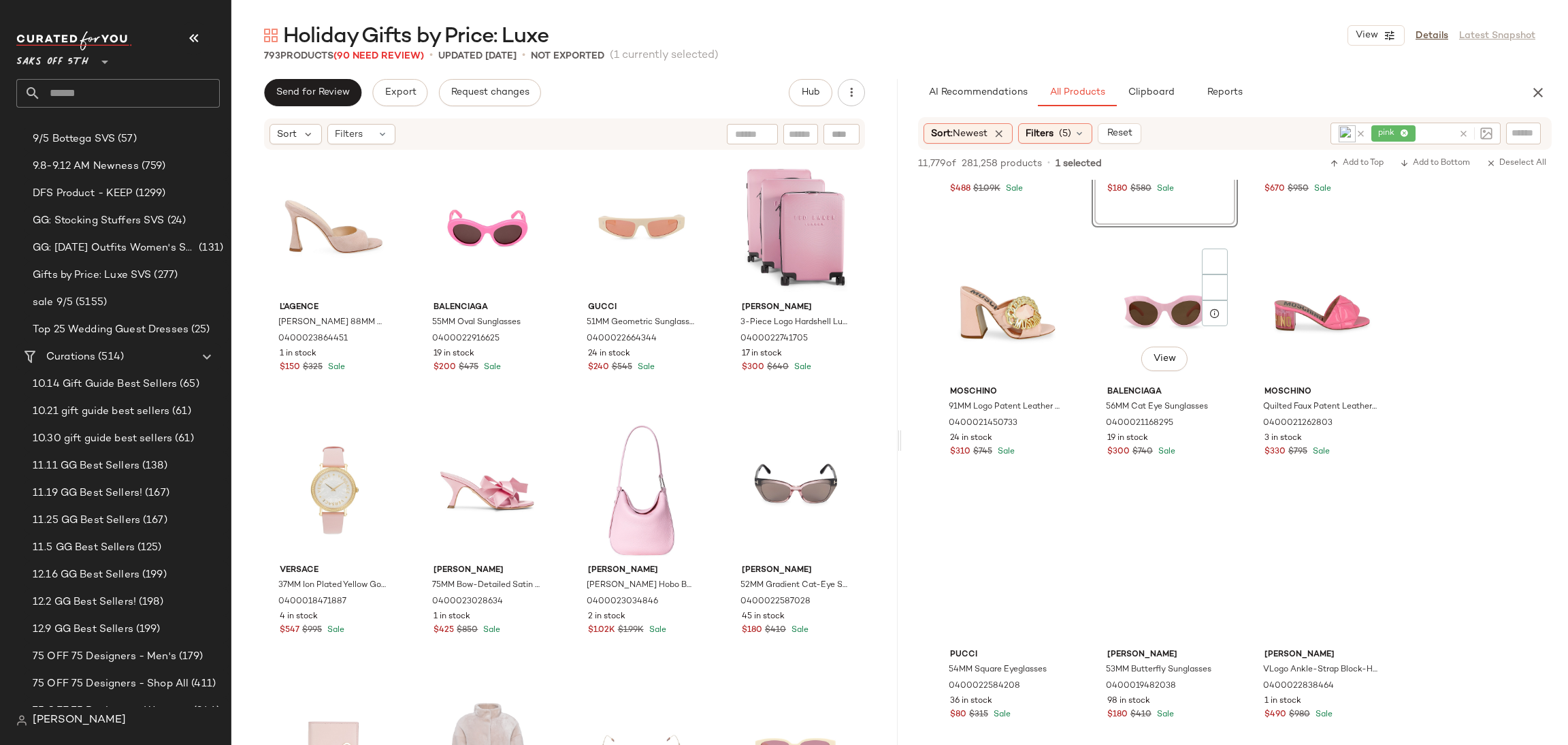
scroll to position [4674, 0]
click at [1299, 304] on div "View" at bounding box center [1322, 311] width 137 height 137
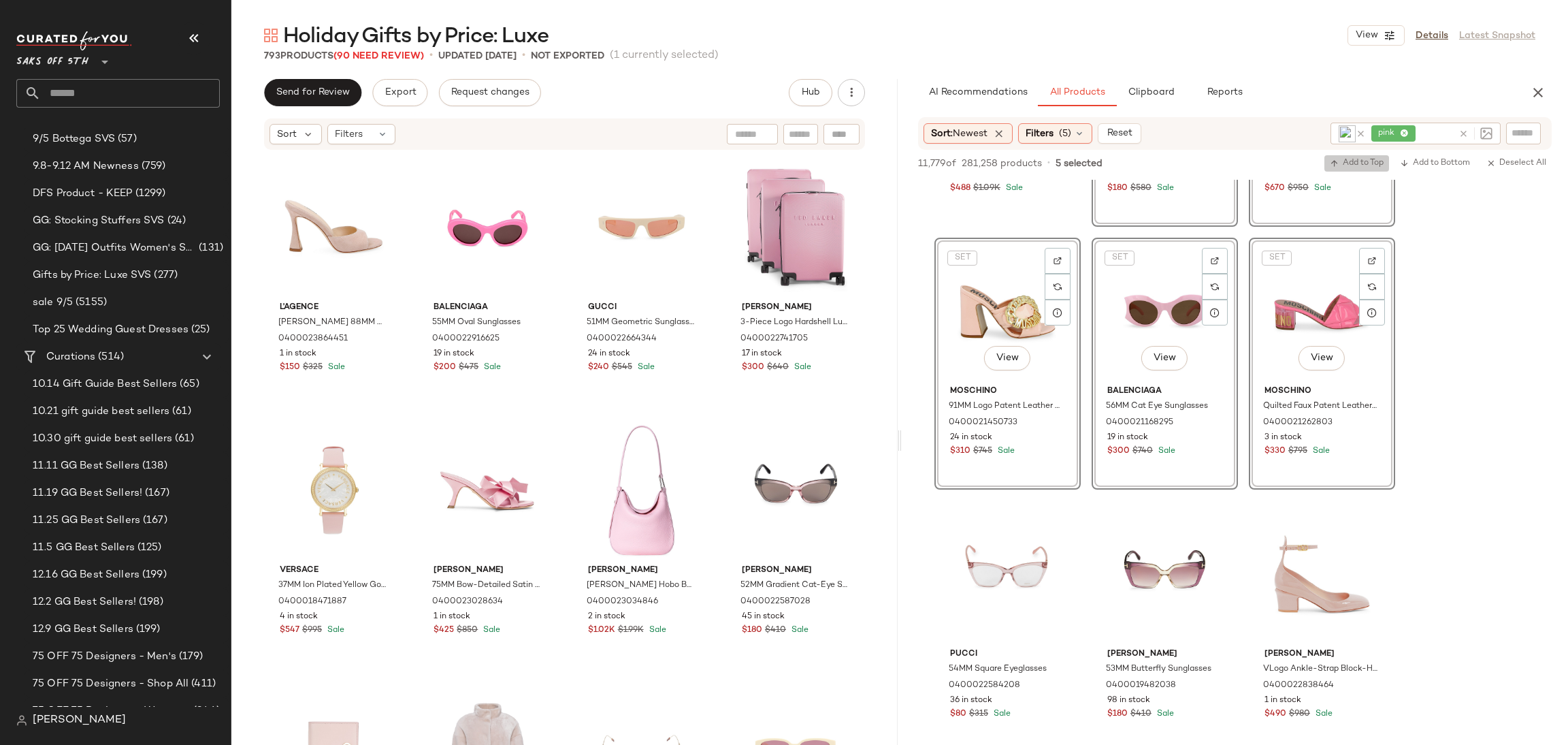
click at [1354, 159] on span "Add to Top" at bounding box center [1357, 163] width 54 height 9
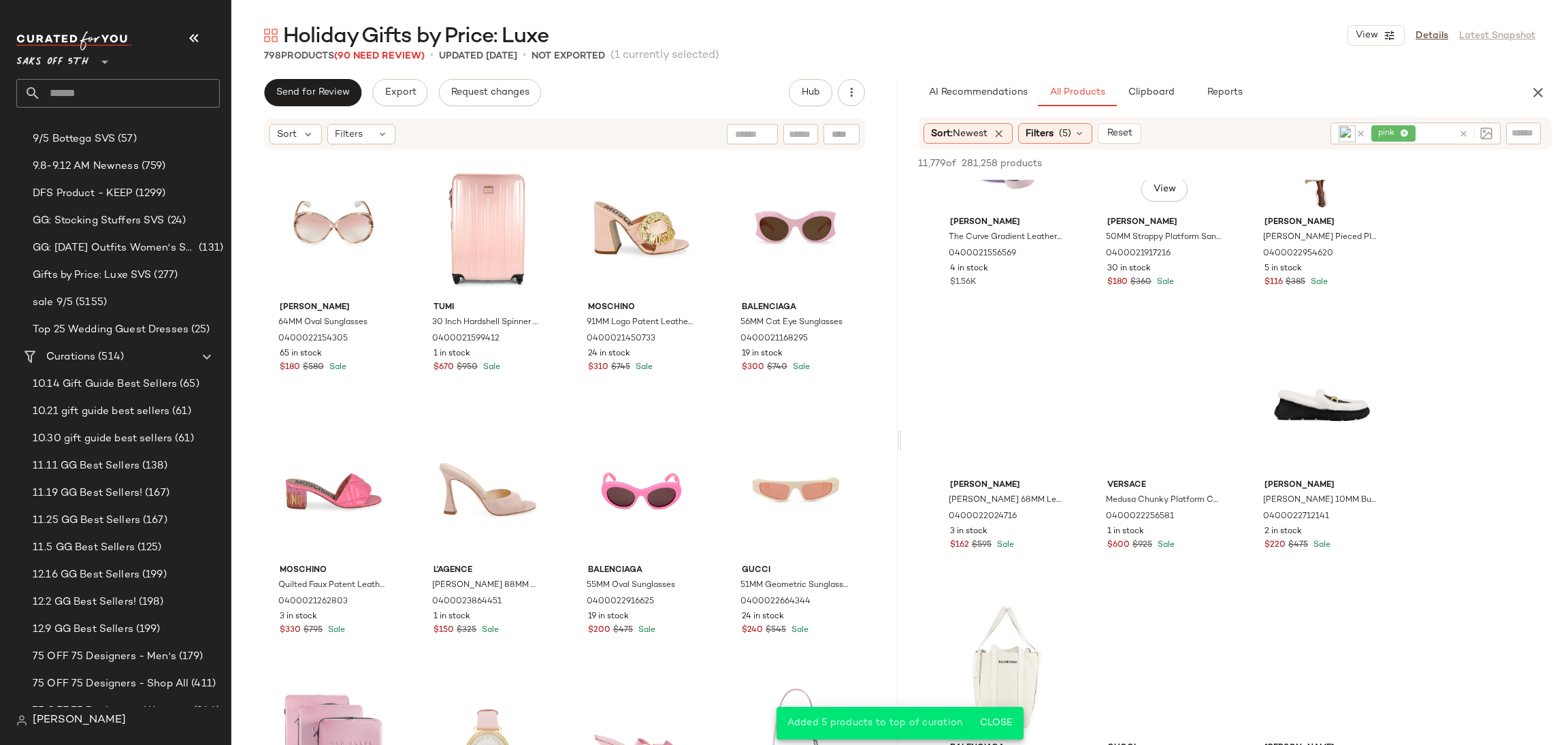
scroll to position [5636, 0]
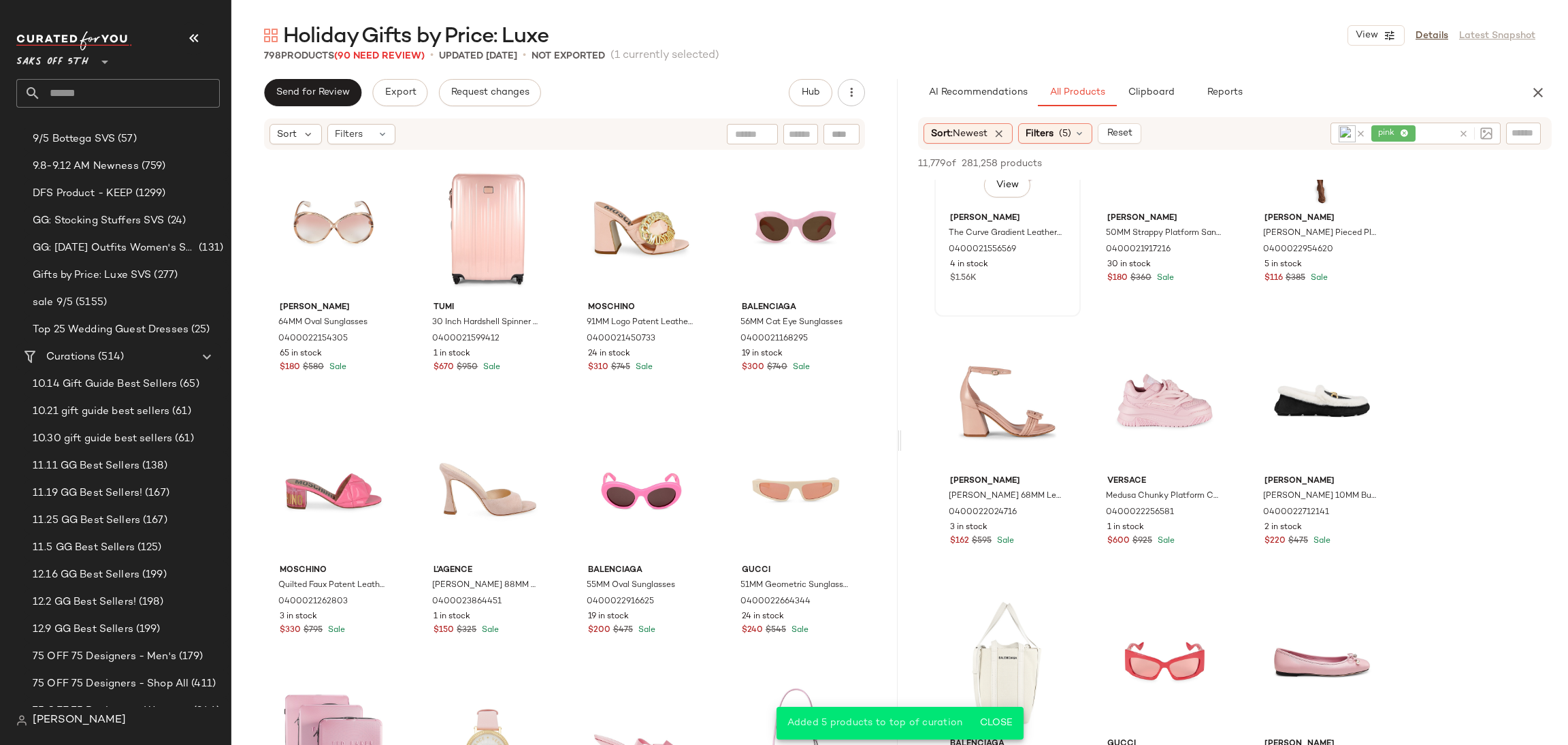
click at [983, 213] on span "[PERSON_NAME]" at bounding box center [1008, 218] width 115 height 12
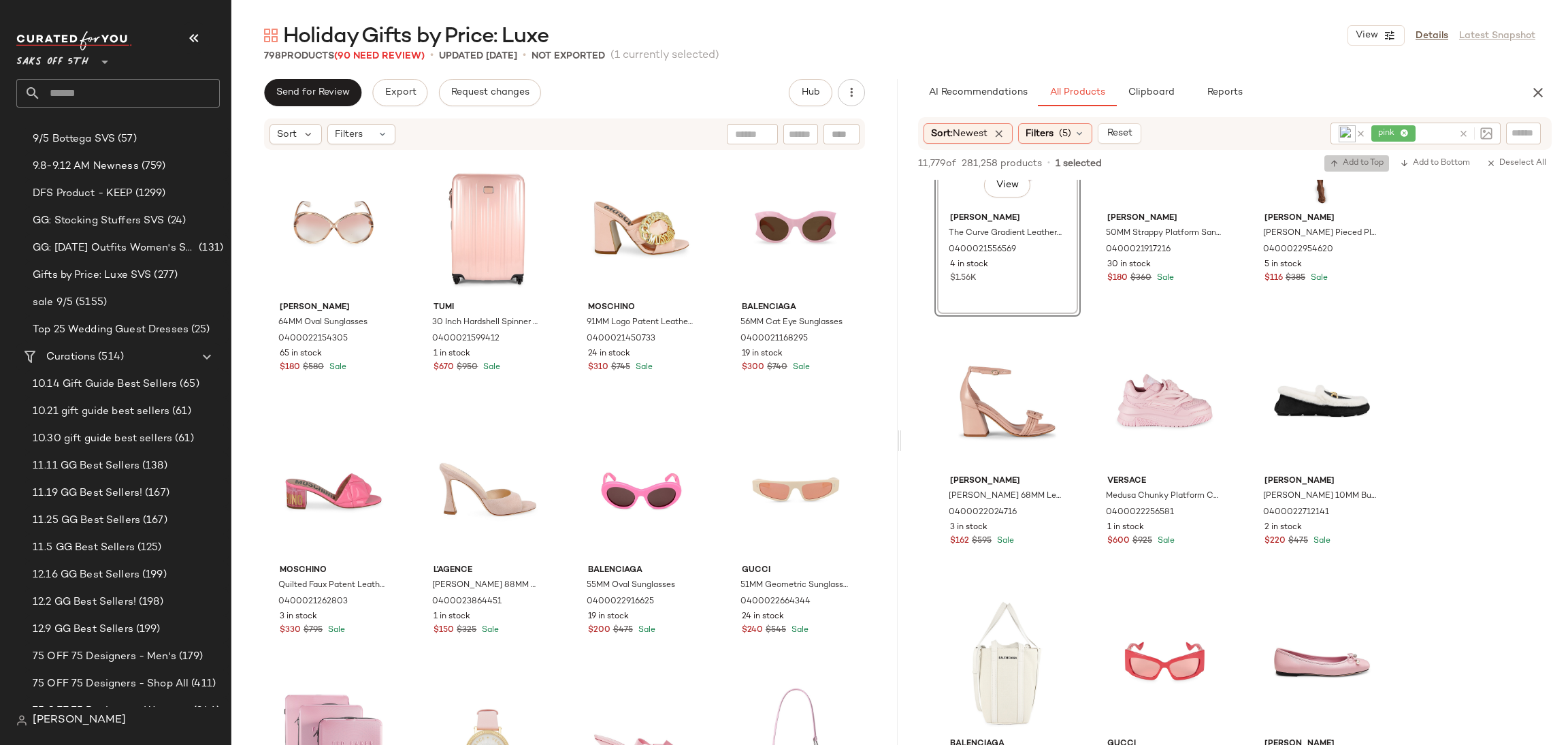
click at [1337, 155] on button "Add to Top" at bounding box center [1357, 163] width 65 height 16
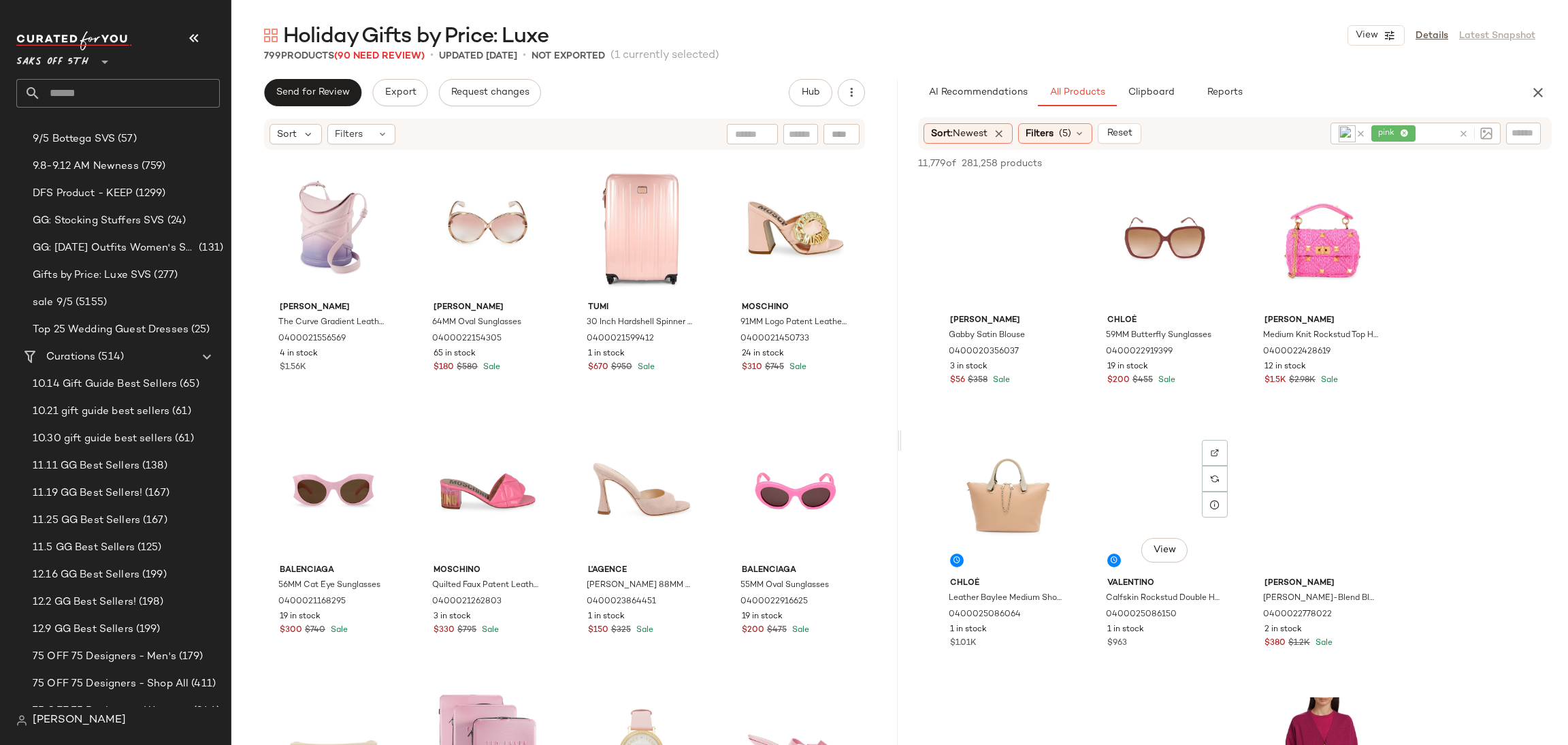
scroll to position [12893, 0]
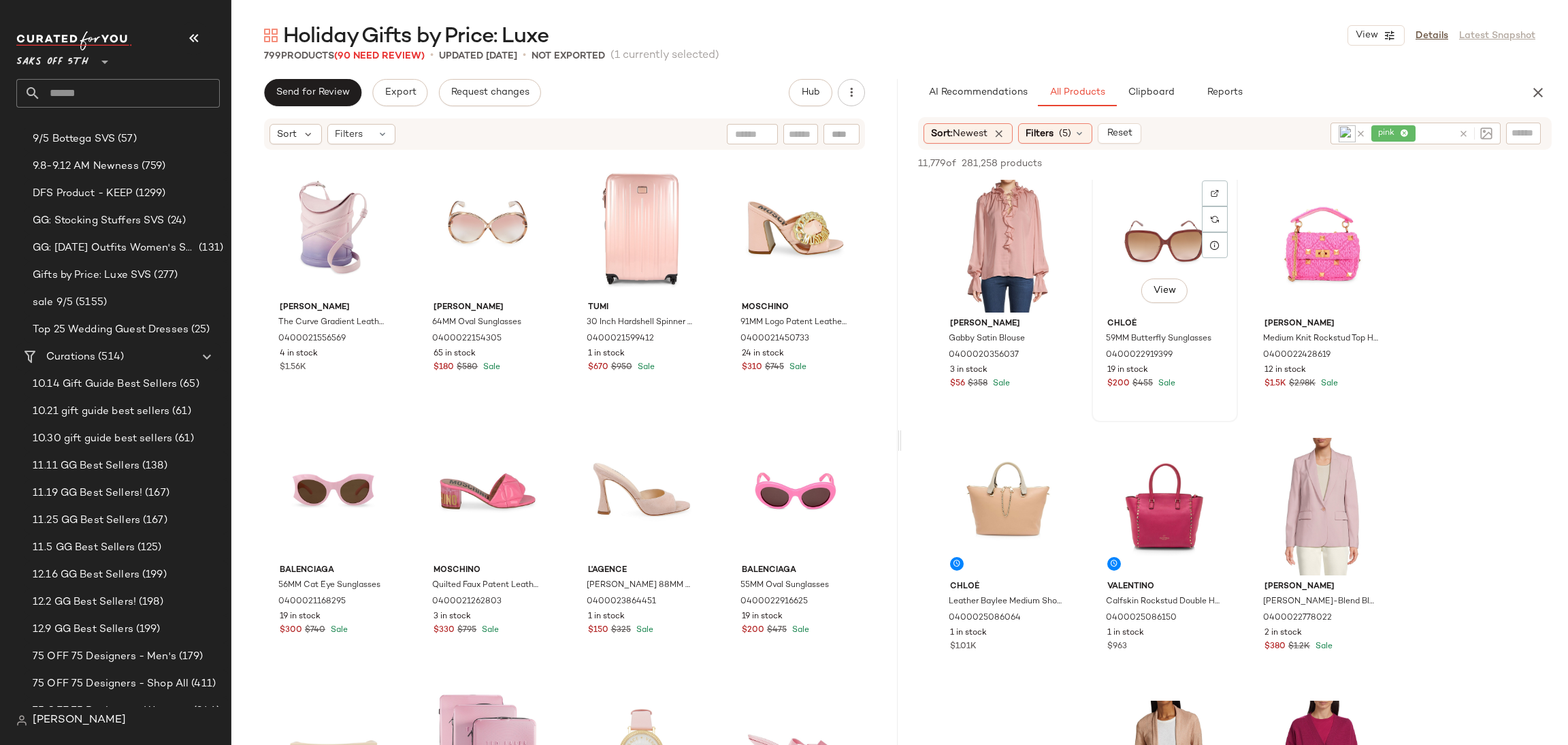
click at [1138, 250] on div "View" at bounding box center [1165, 243] width 137 height 137
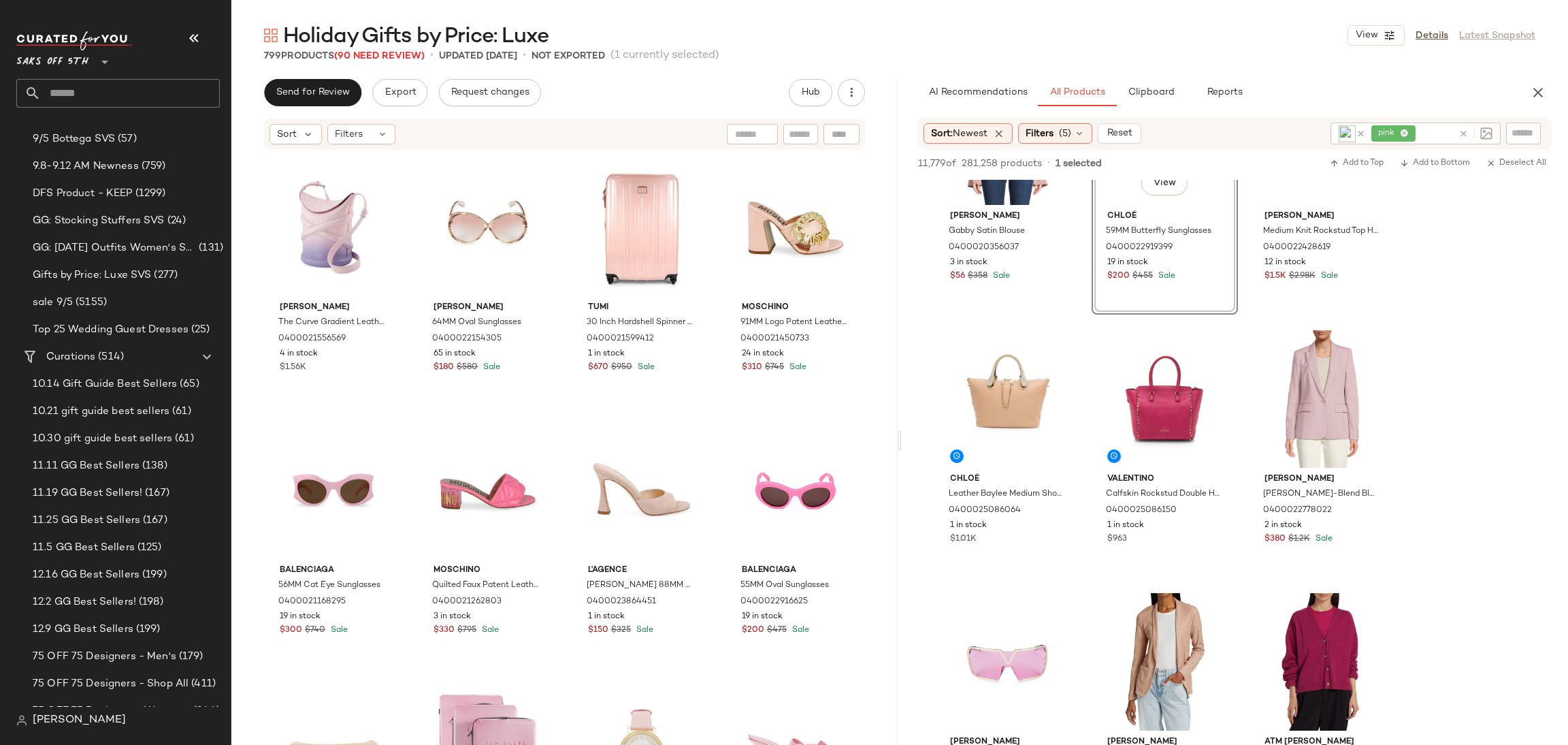
scroll to position [13015, 0]
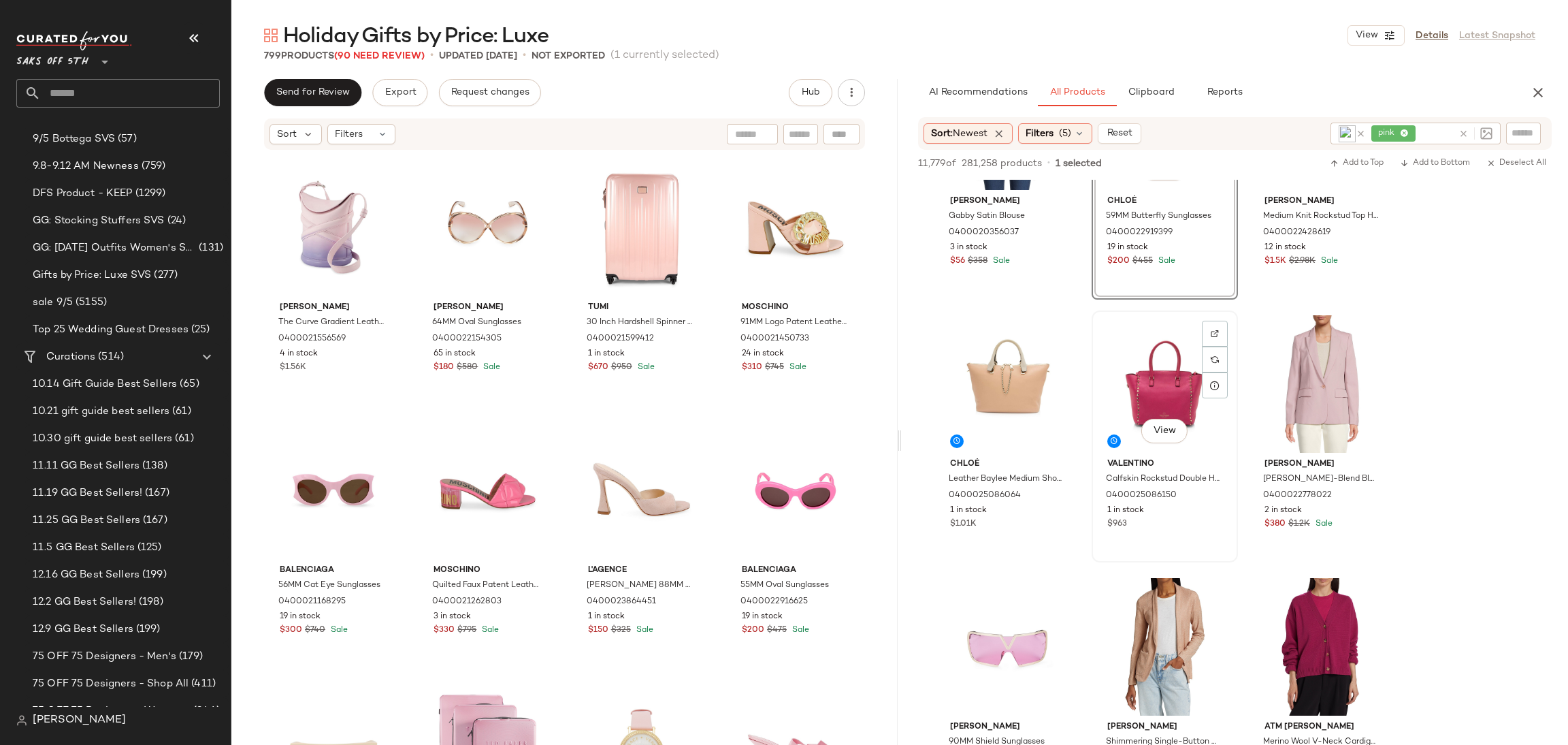
click at [1158, 370] on div "View" at bounding box center [1165, 384] width 137 height 137
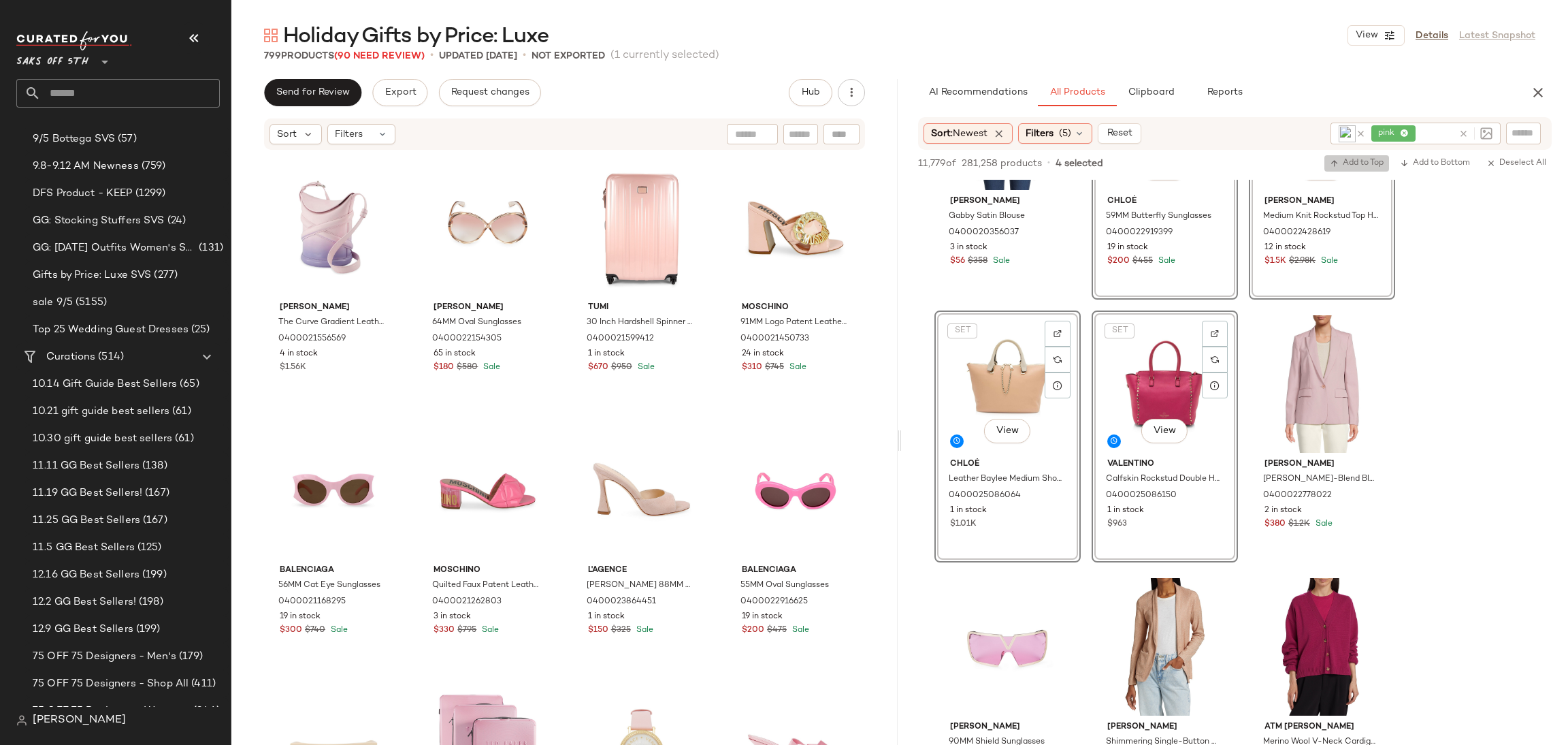
click at [1358, 155] on button "Add to Top" at bounding box center [1357, 163] width 65 height 16
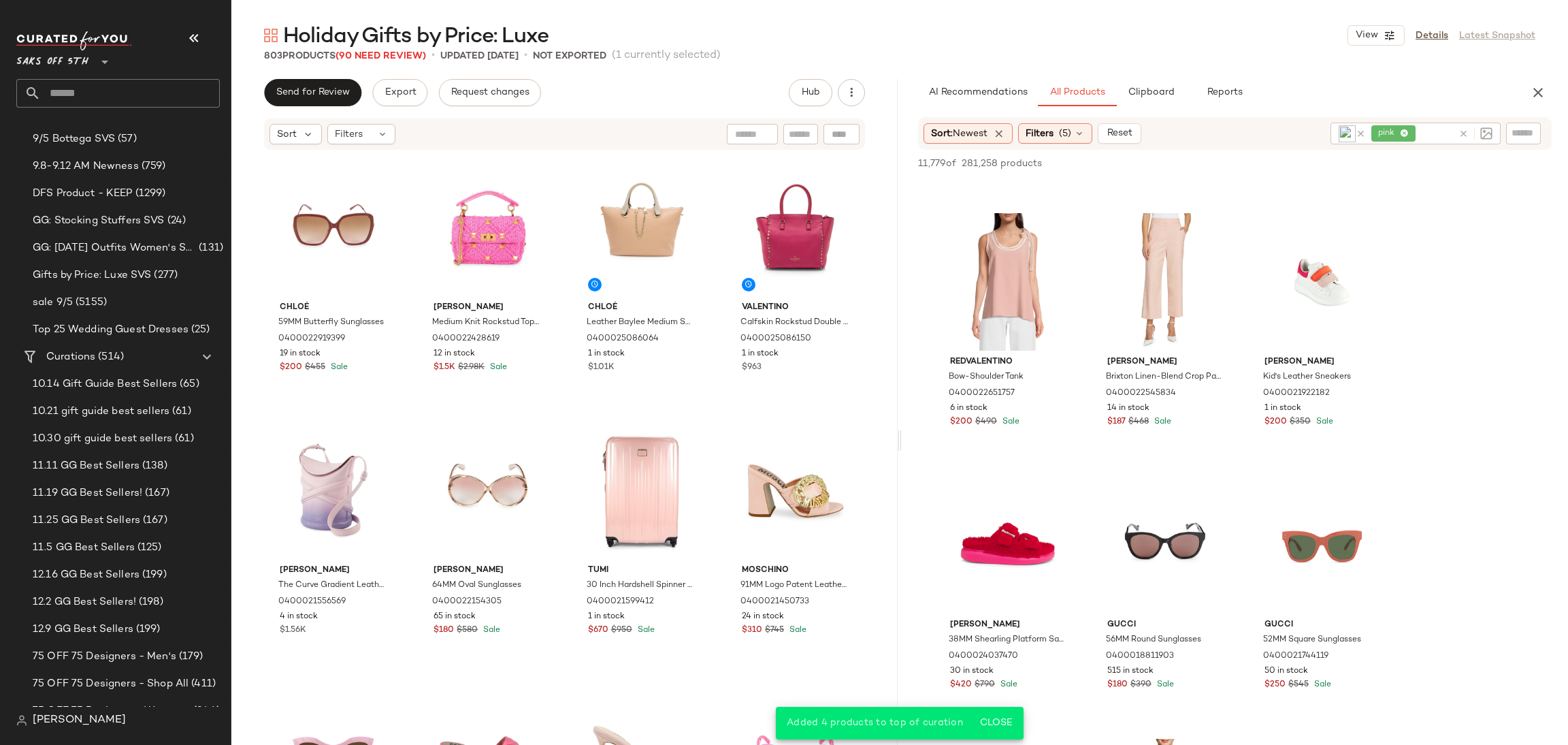
scroll to position [12026, 0]
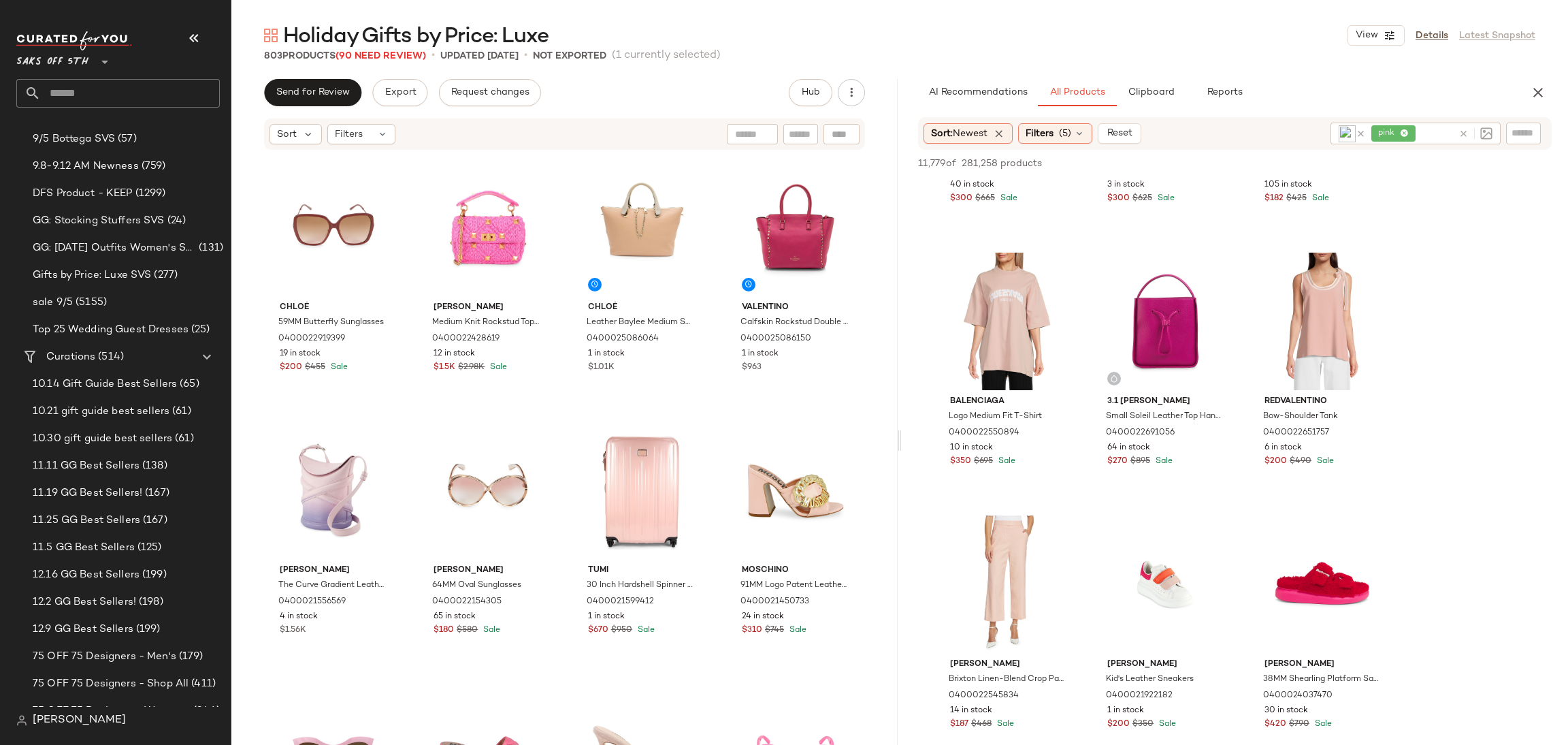
click at [1404, 131] on span "pink" at bounding box center [1394, 133] width 44 height 16
click at [1394, 131] on icon at bounding box center [1396, 134] width 9 height 9
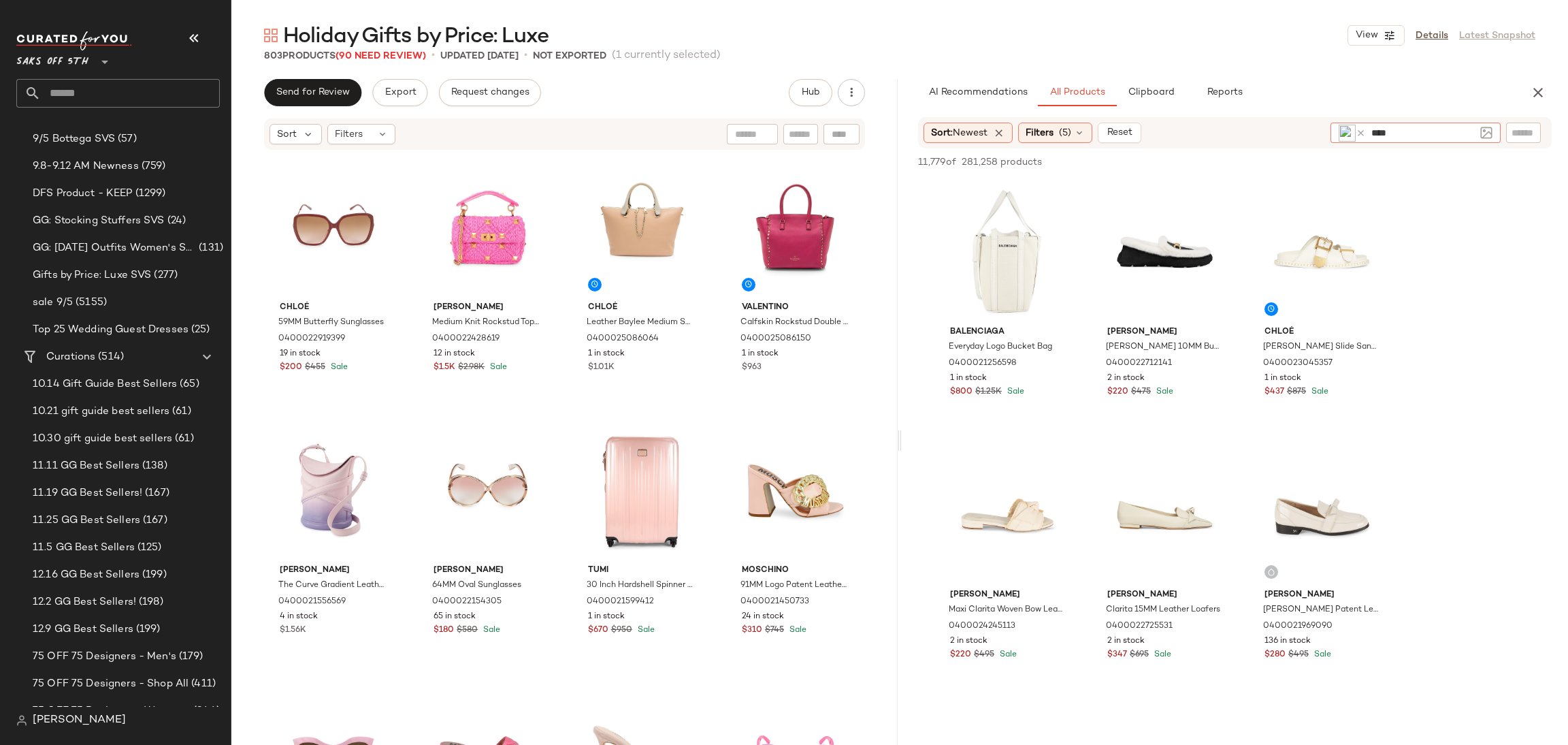
type input "*****"
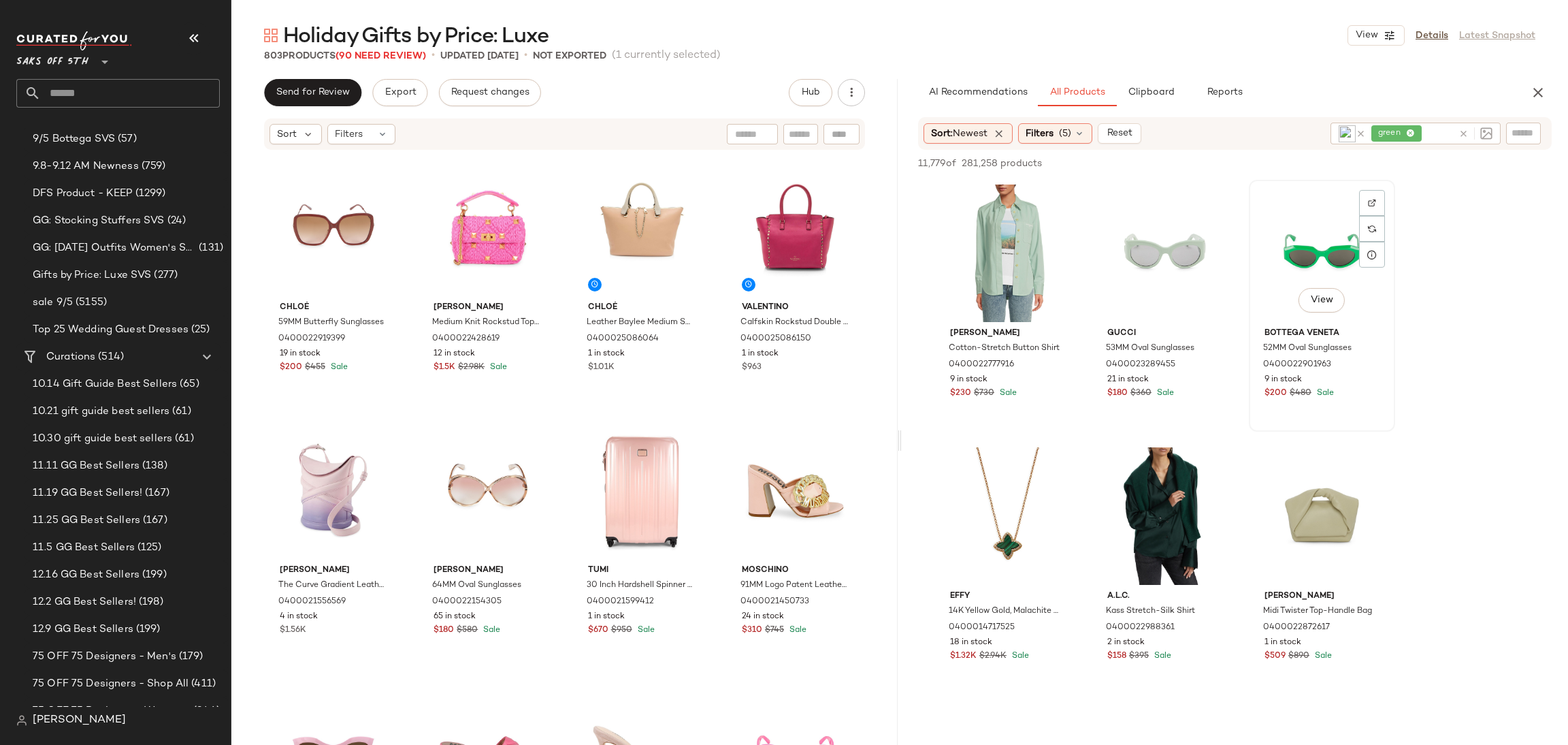
click at [1301, 242] on div "View" at bounding box center [1322, 253] width 137 height 137
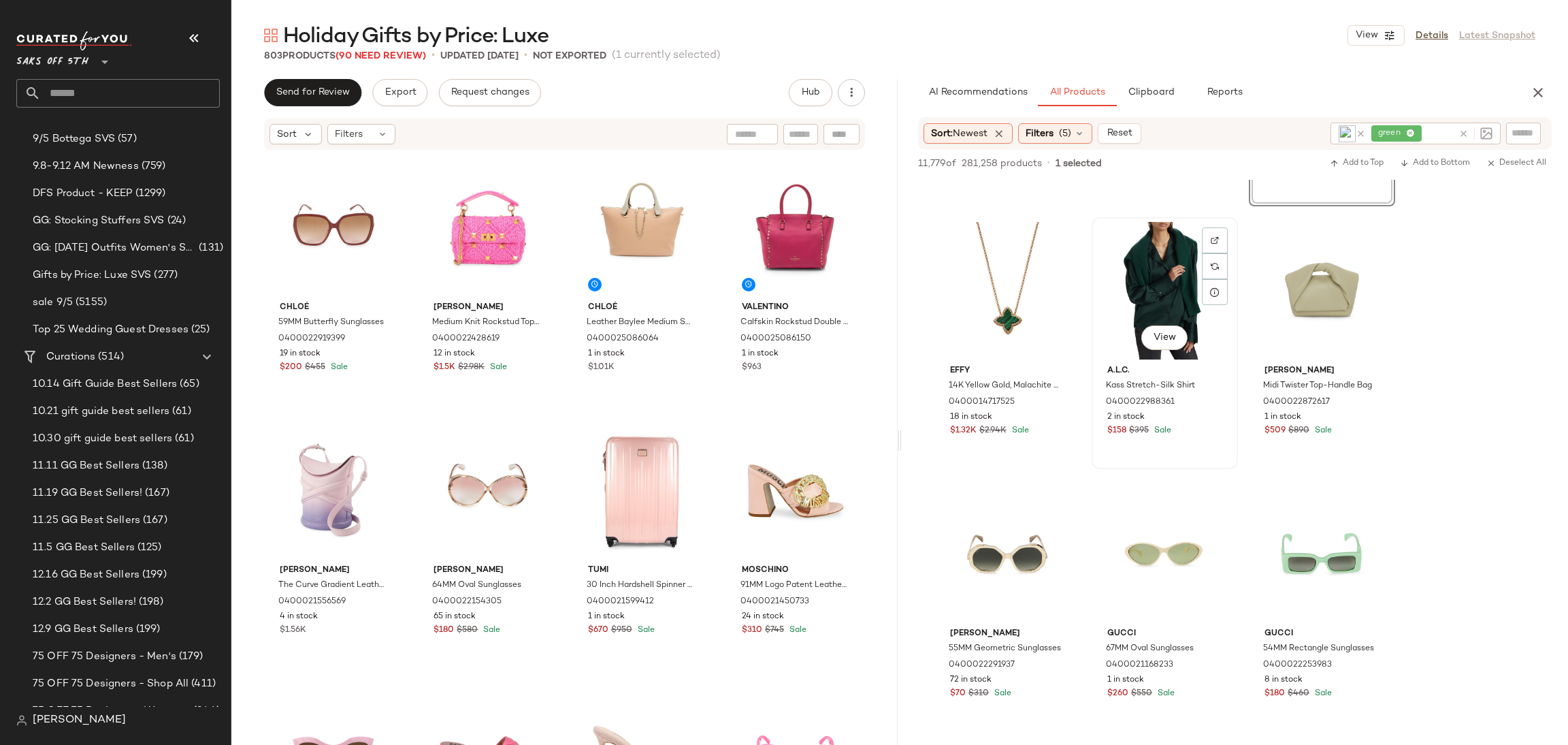
scroll to position [231, 0]
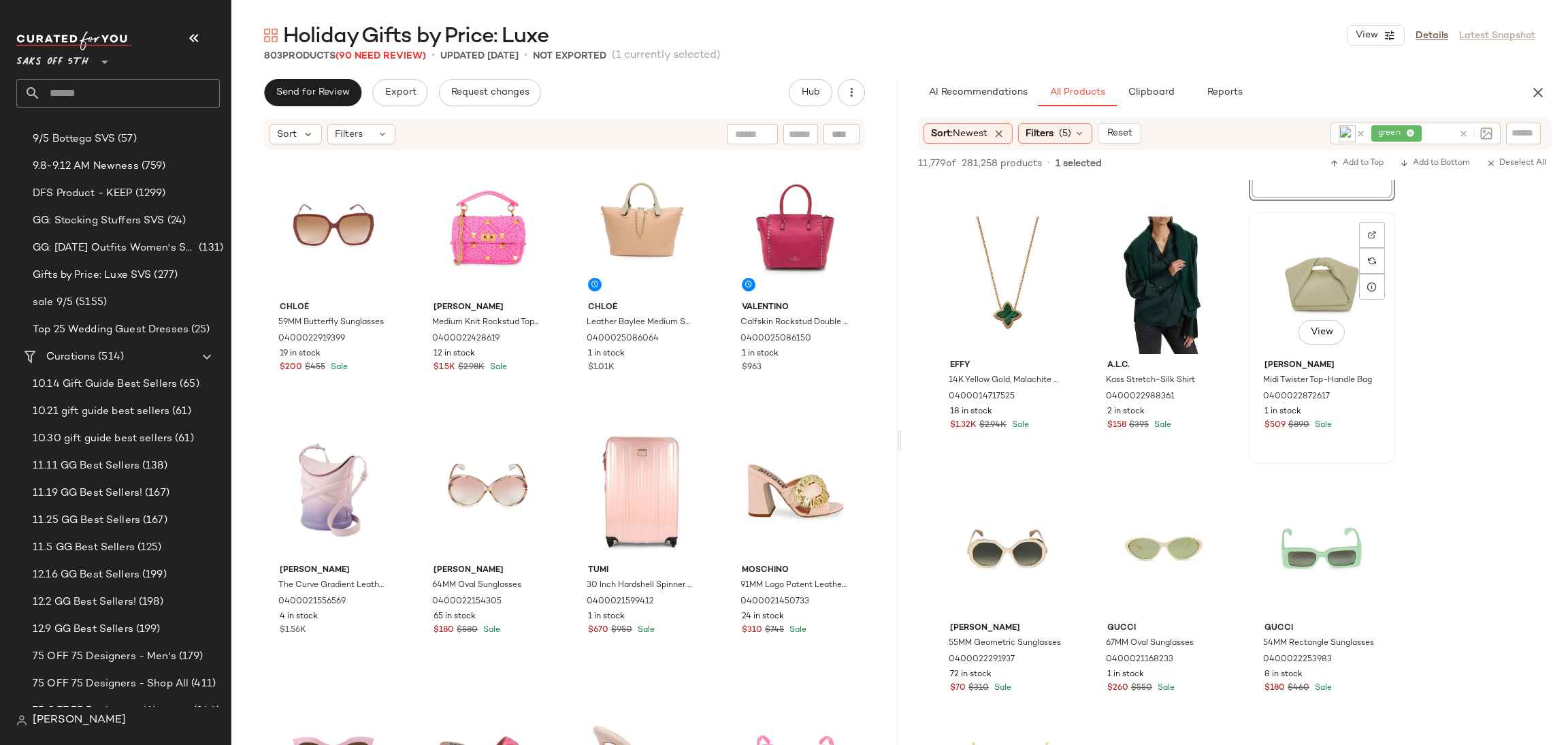
click at [1290, 263] on div "View" at bounding box center [1322, 285] width 137 height 137
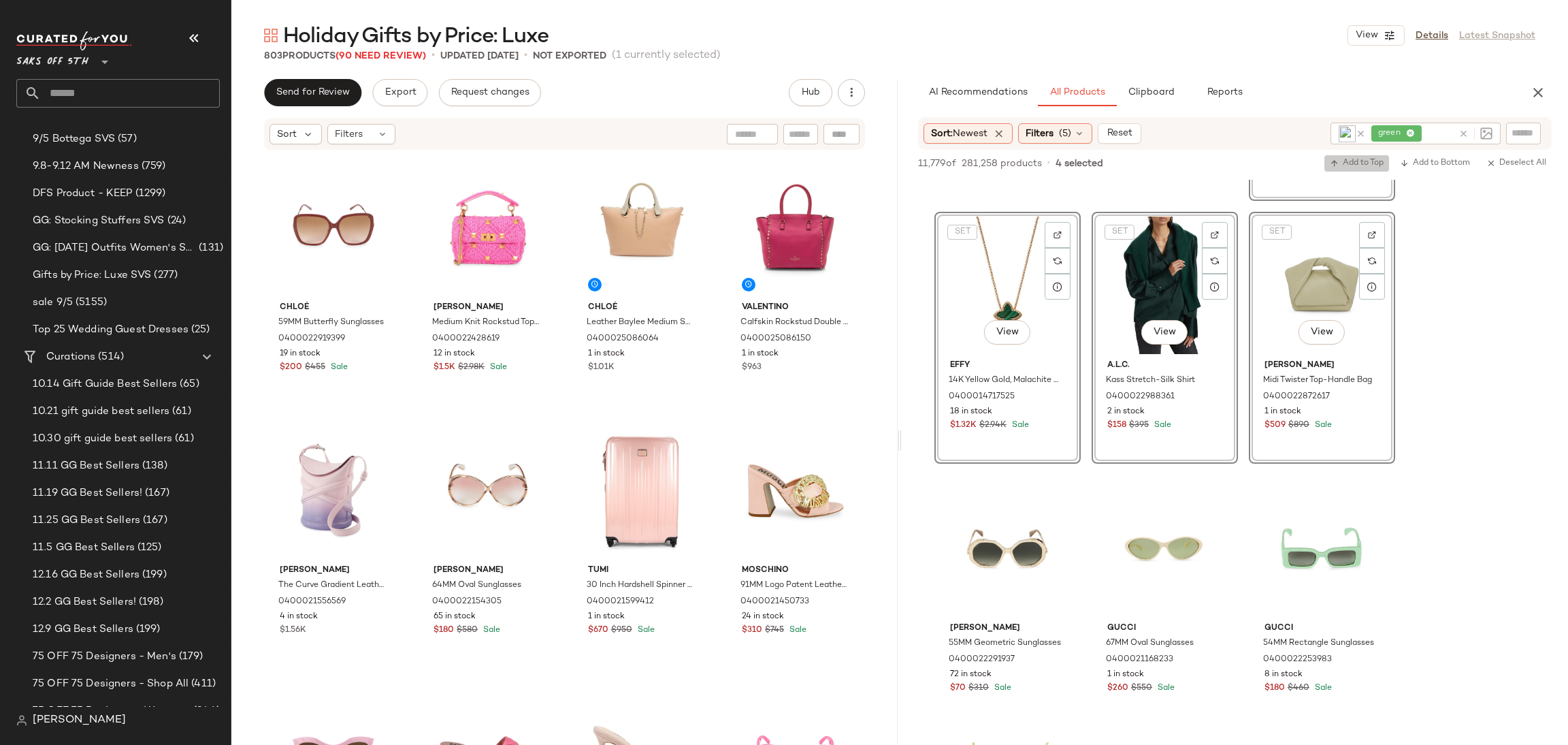
click at [1357, 169] on button "Add to Top" at bounding box center [1357, 163] width 65 height 16
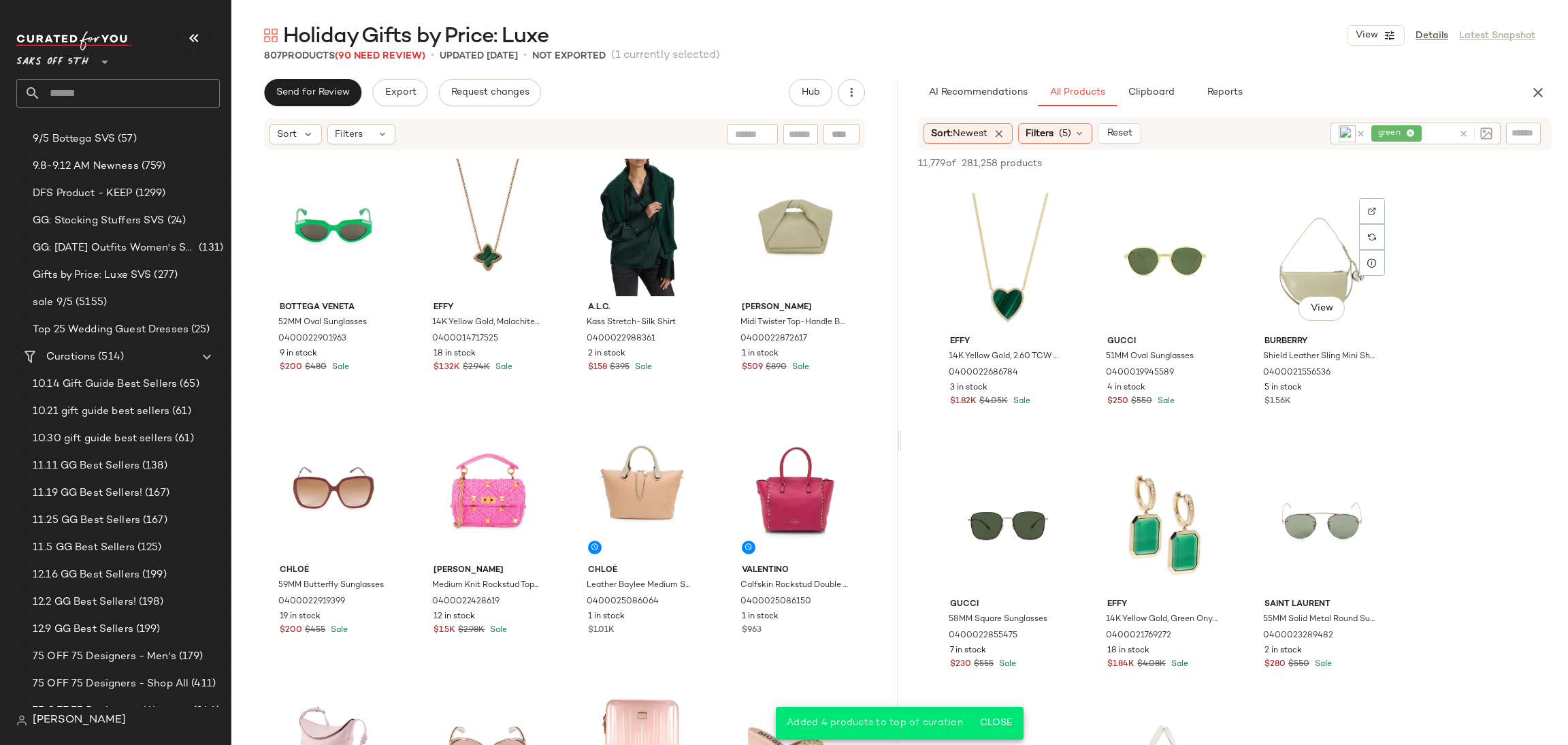
scroll to position [787, 0]
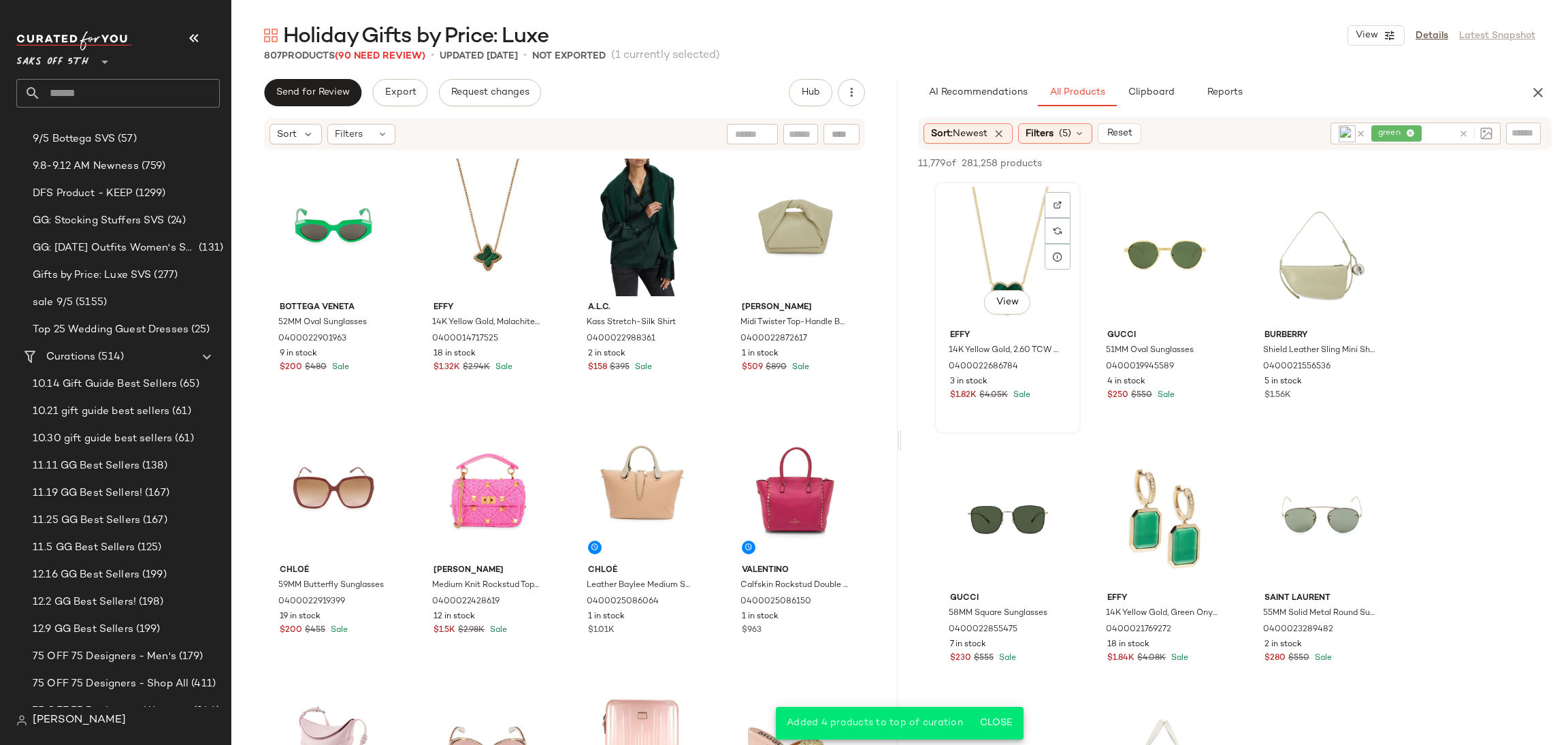
click at [1006, 257] on div "View" at bounding box center [1008, 255] width 137 height 137
click at [1175, 499] on div "View" at bounding box center [1165, 518] width 137 height 137
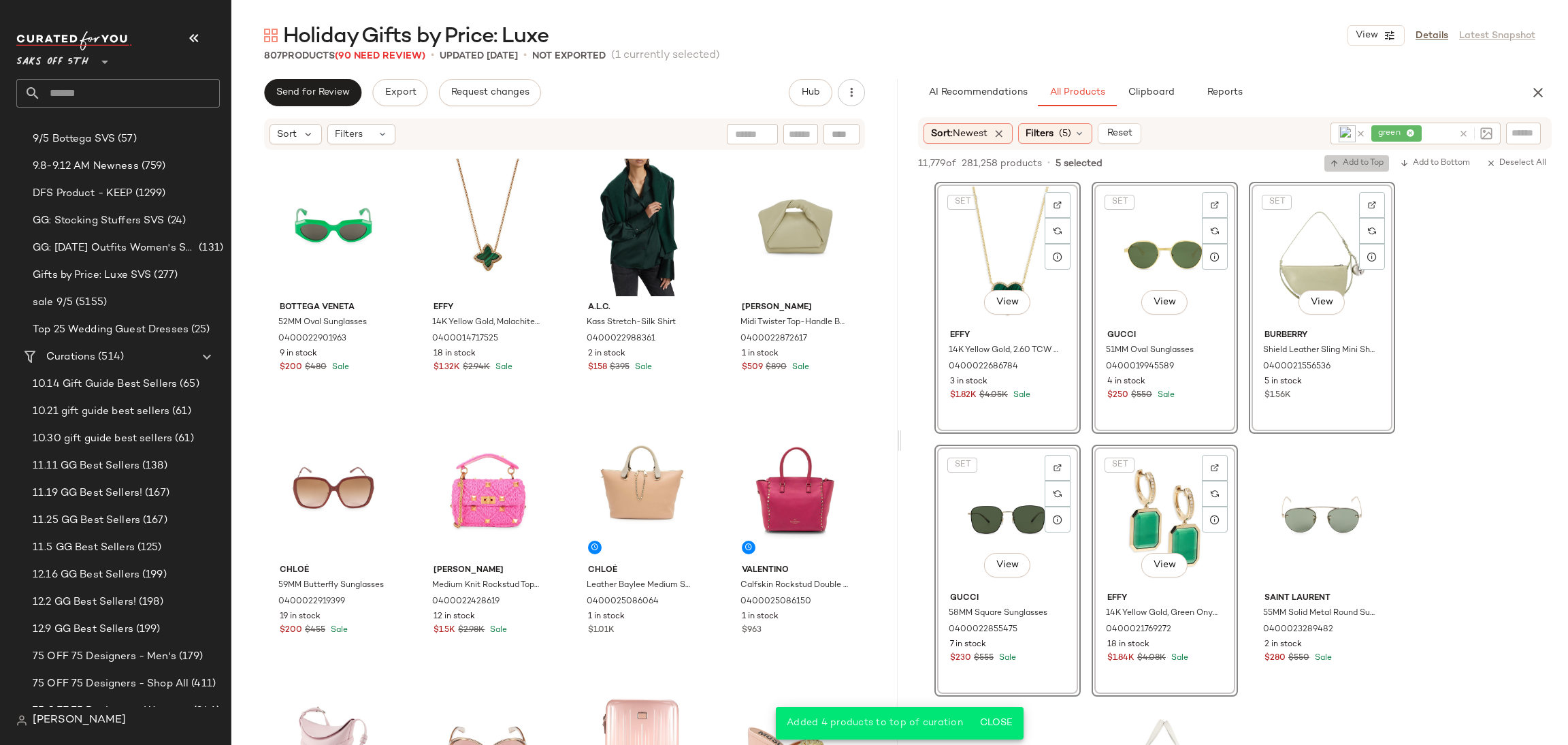
click at [1359, 159] on span "Add to Top" at bounding box center [1357, 163] width 54 height 9
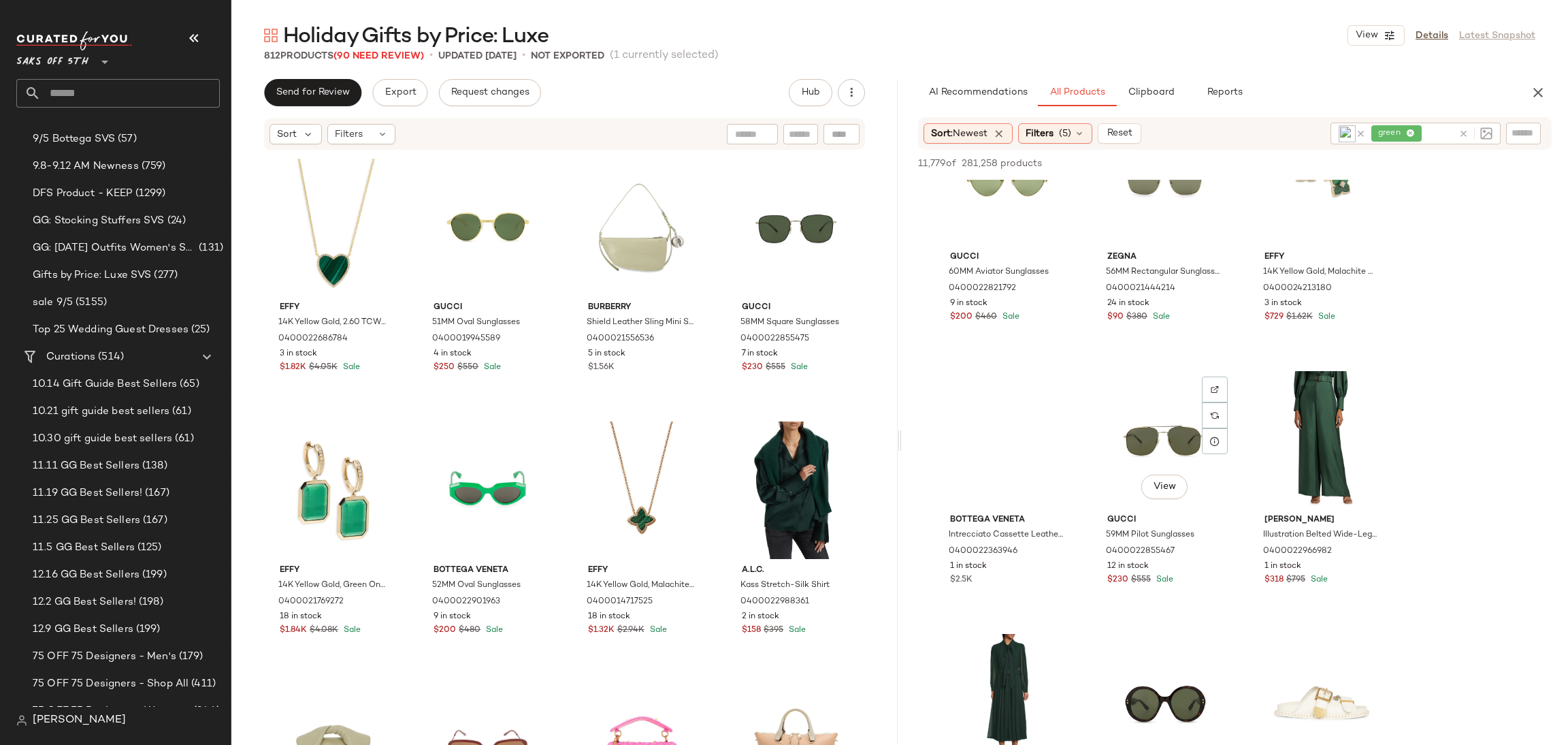
scroll to position [2488, 0]
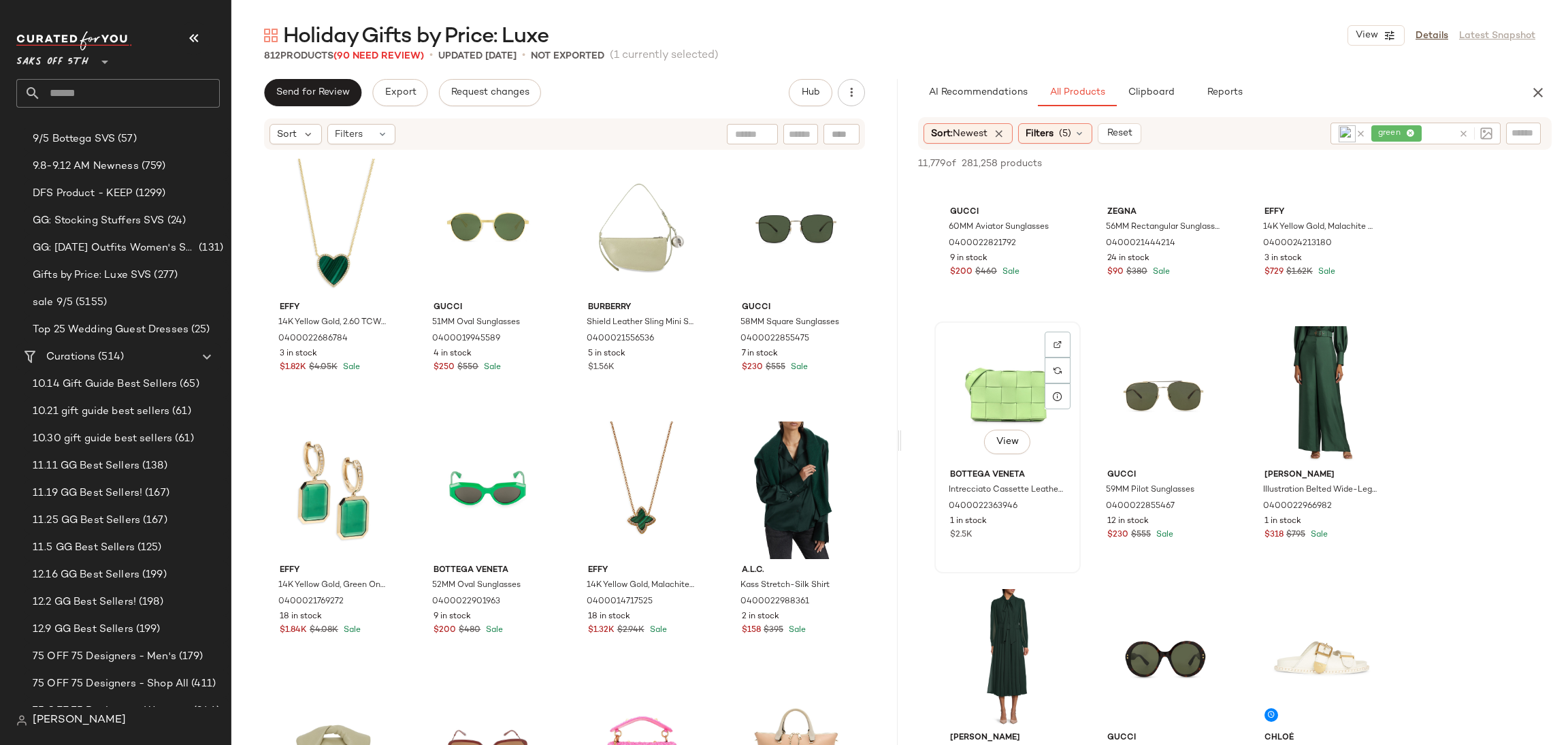
click at [981, 365] on div "View" at bounding box center [1008, 395] width 137 height 137
click at [1336, 161] on icon "button" at bounding box center [1334, 163] width 9 height 9
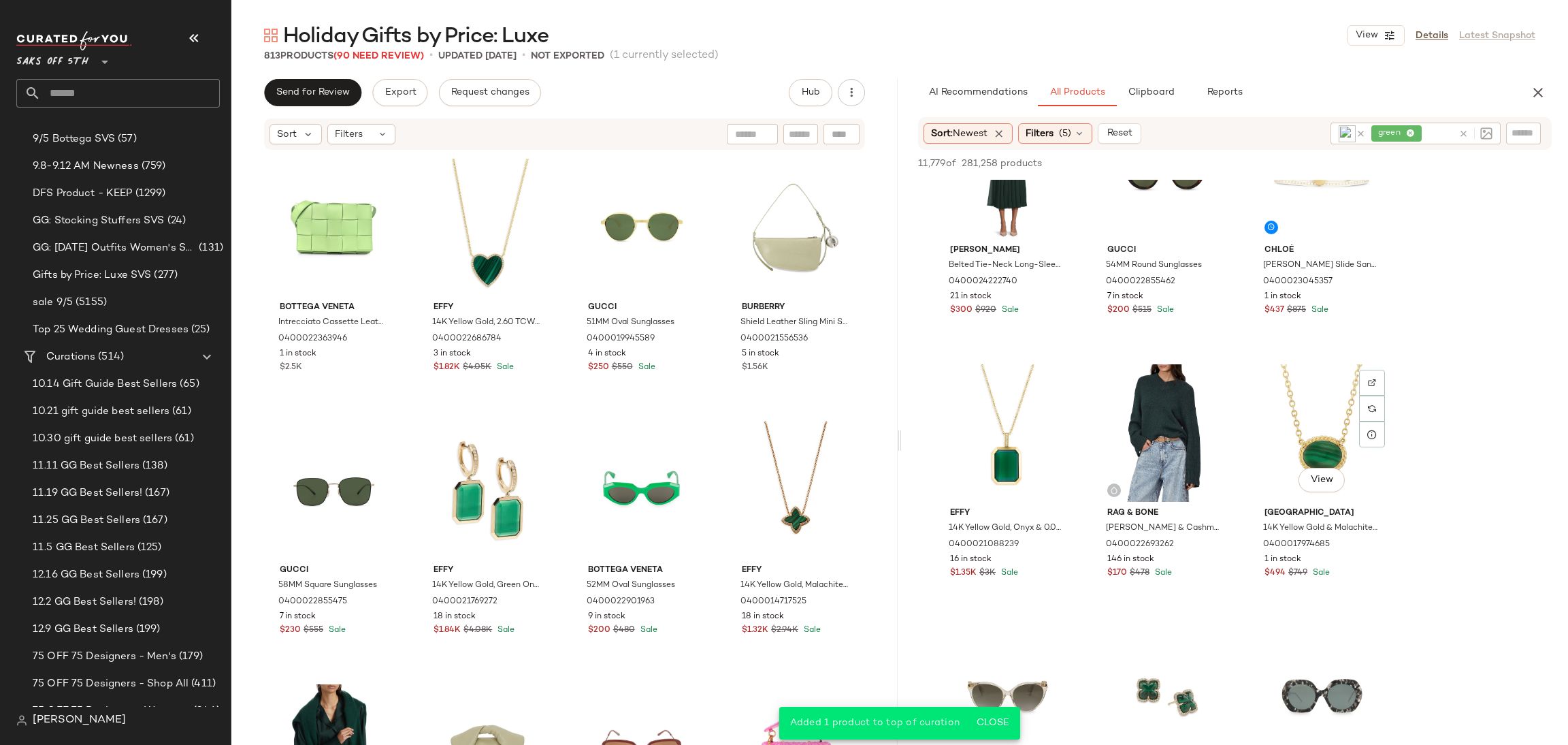
scroll to position [2991, 0]
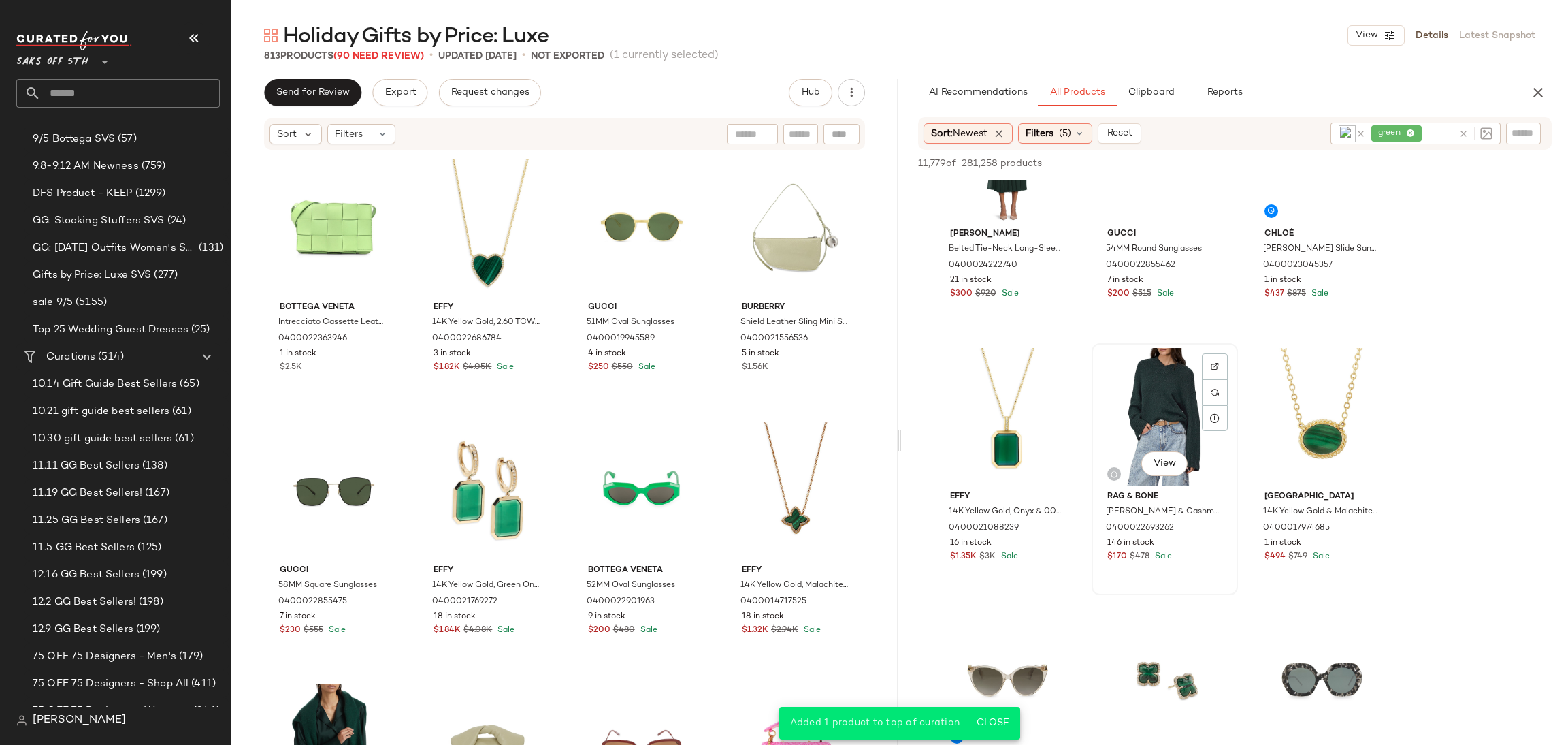
click at [1161, 405] on div "View" at bounding box center [1165, 416] width 137 height 137
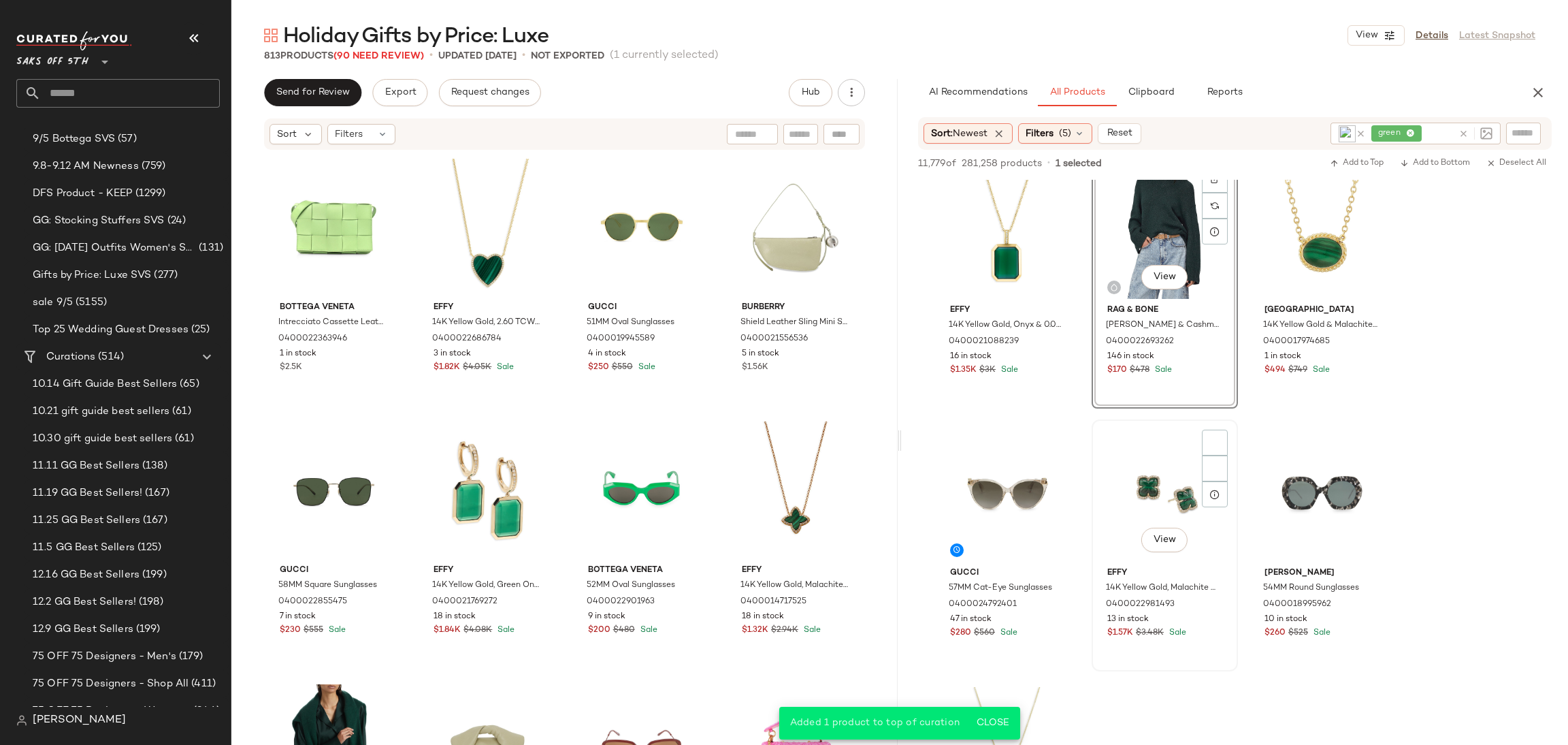
scroll to position [3179, 0]
click at [1146, 491] on div "View" at bounding box center [1165, 491] width 137 height 137
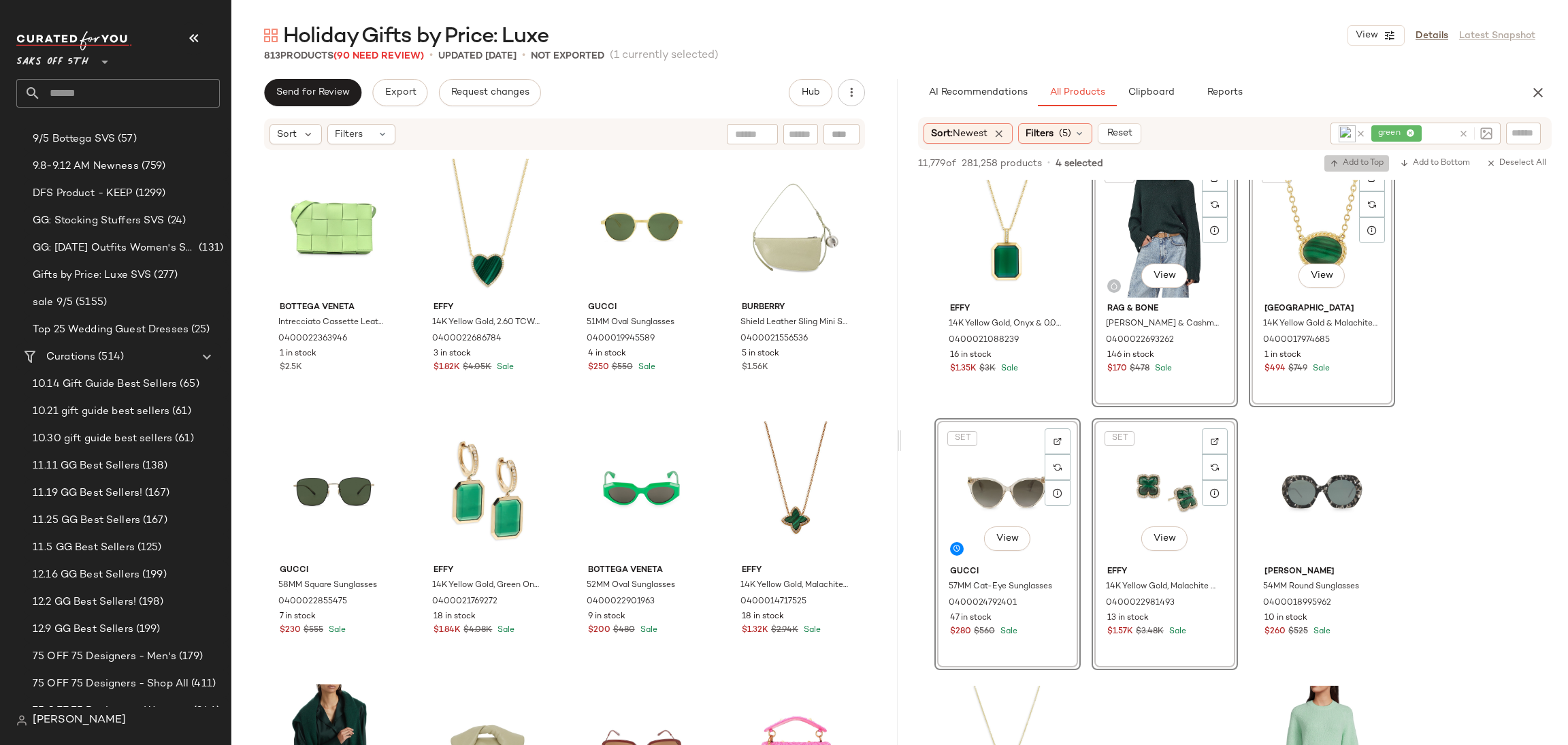
click at [1341, 171] on button "Add to Top" at bounding box center [1357, 163] width 65 height 16
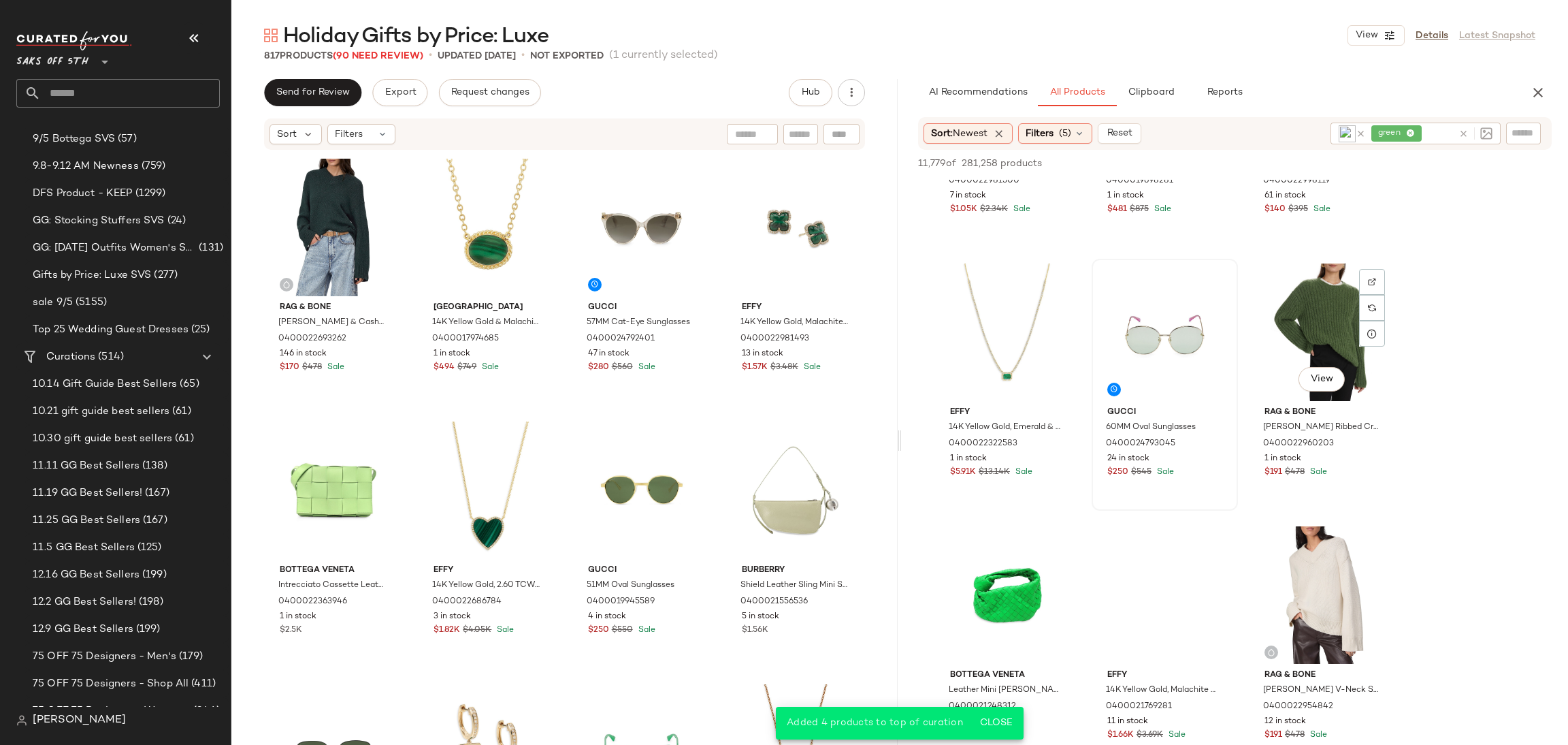
scroll to position [3865, 0]
click at [1180, 319] on div "View" at bounding box center [1165, 331] width 137 height 137
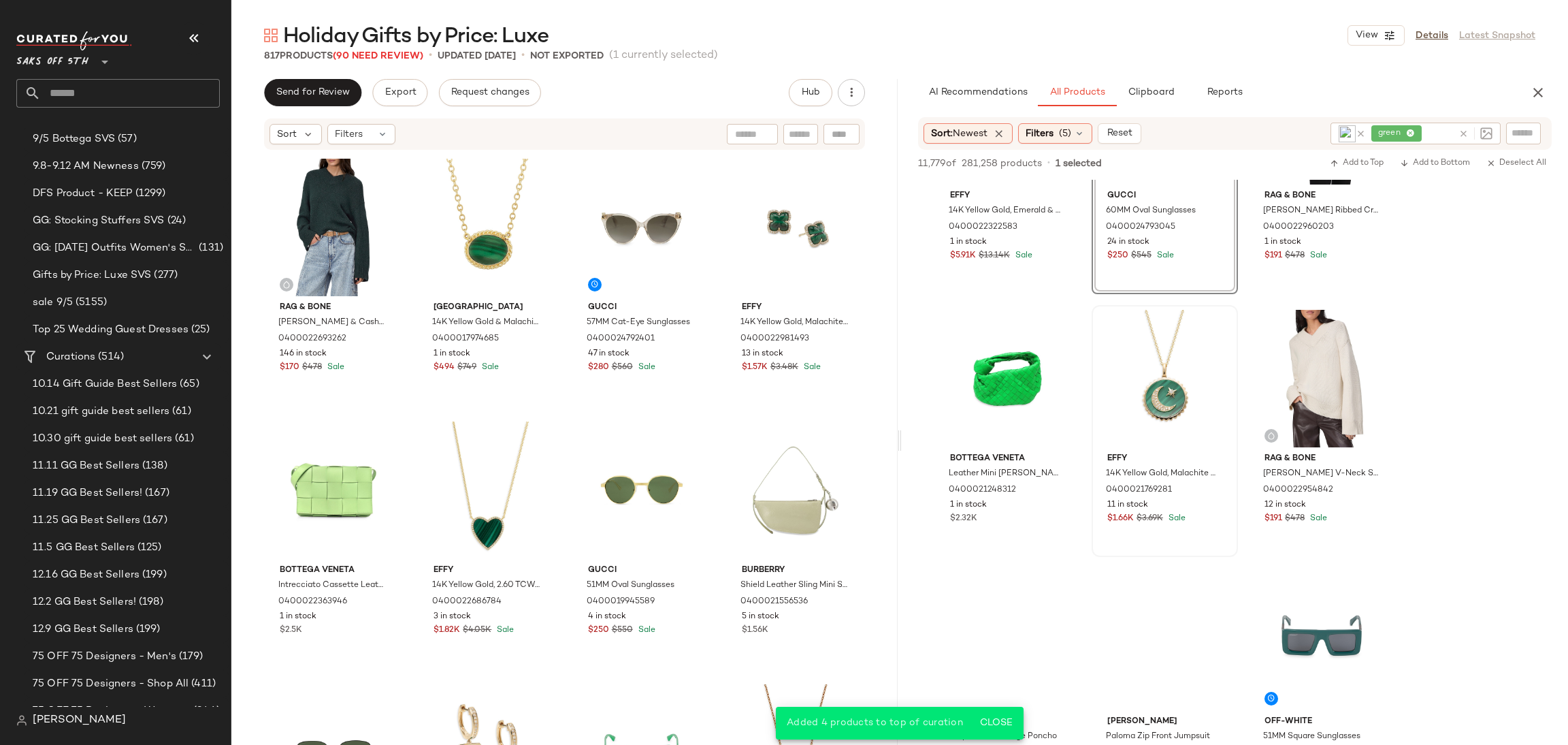
scroll to position [4082, 0]
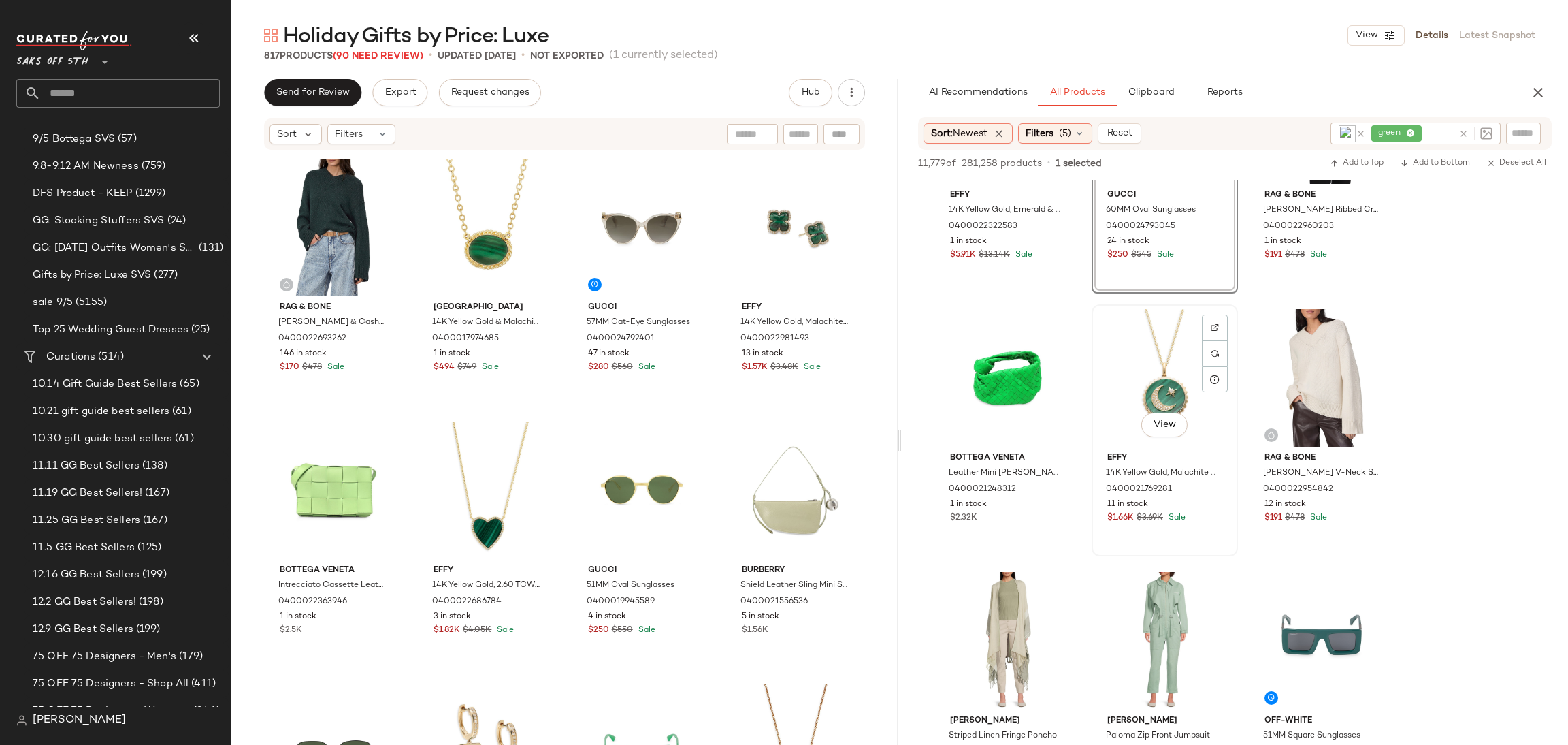
click at [1159, 381] on div "View" at bounding box center [1165, 378] width 137 height 137
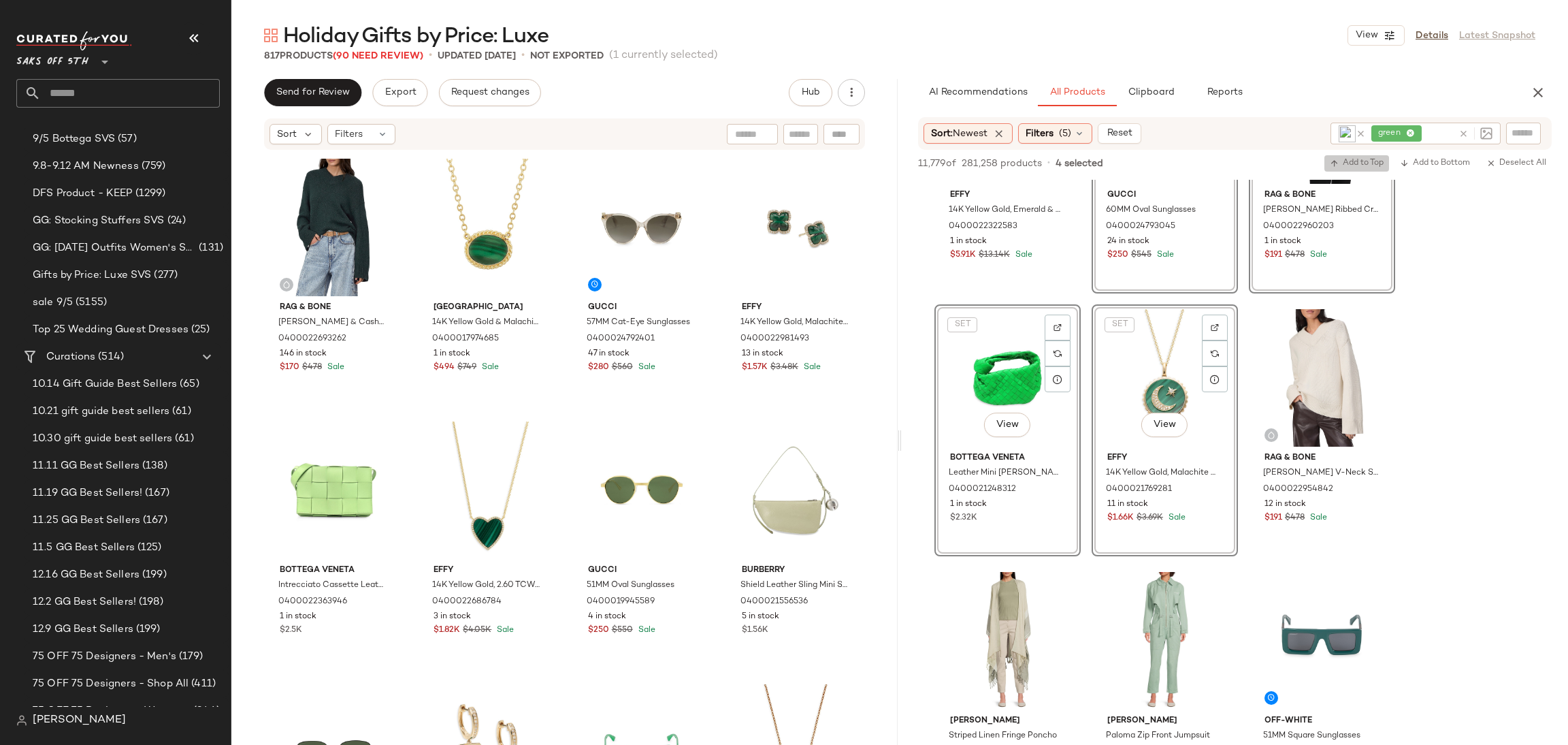
click at [1362, 162] on span "Add to Top" at bounding box center [1357, 163] width 54 height 9
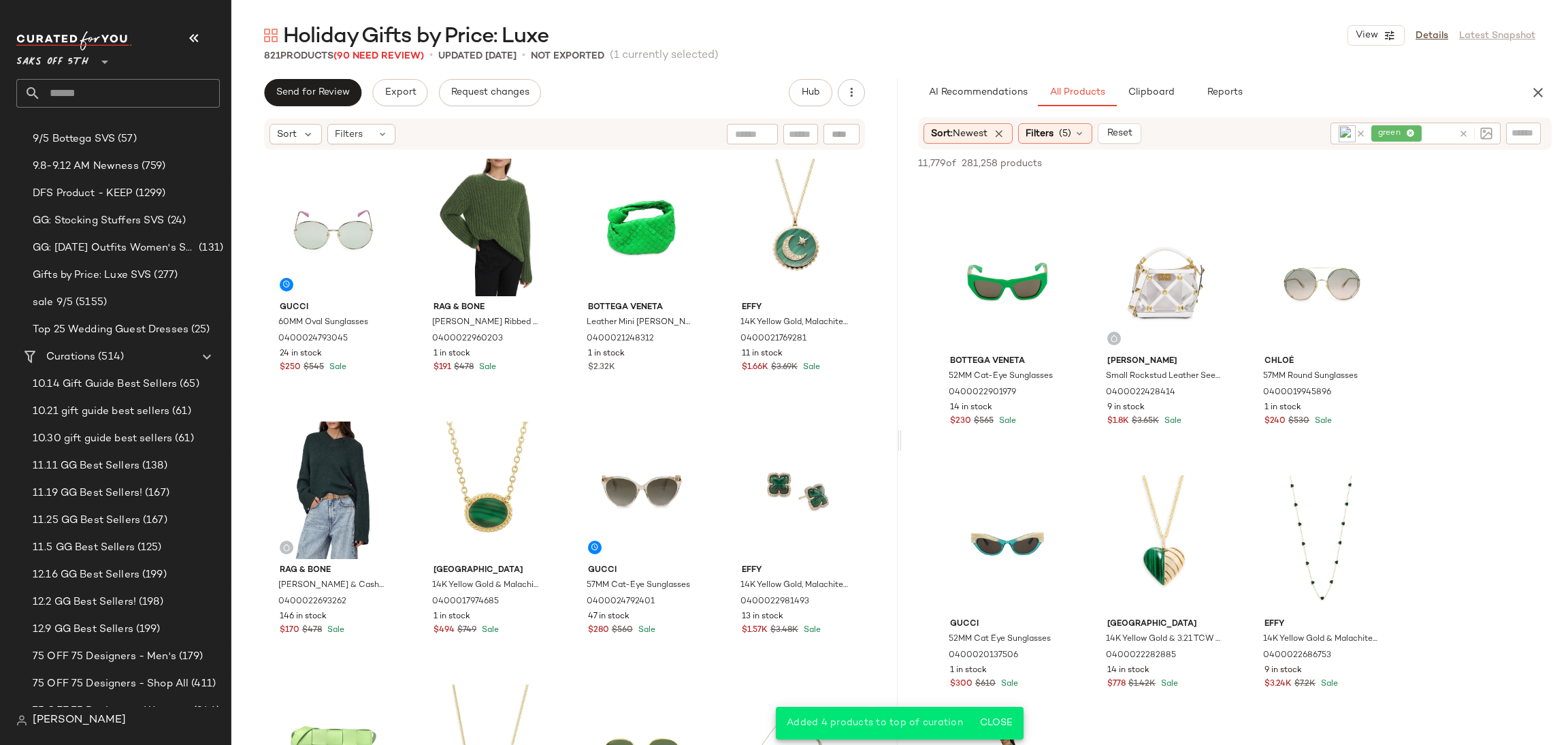
scroll to position [4969, 0]
click at [1167, 257] on div "View" at bounding box center [1165, 280] width 137 height 137
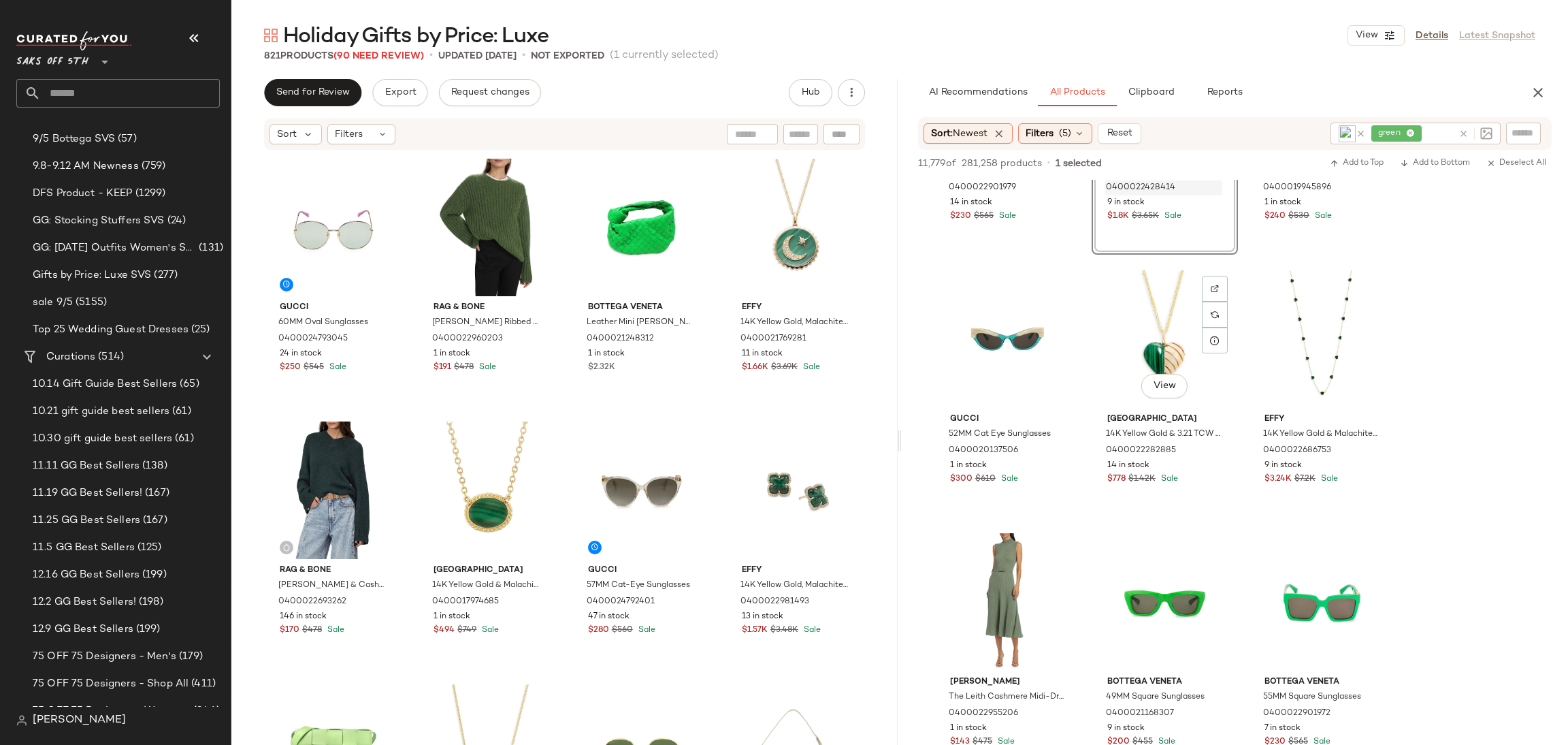
scroll to position [5173, 0]
click at [998, 554] on div "View" at bounding box center [1008, 601] width 137 height 137
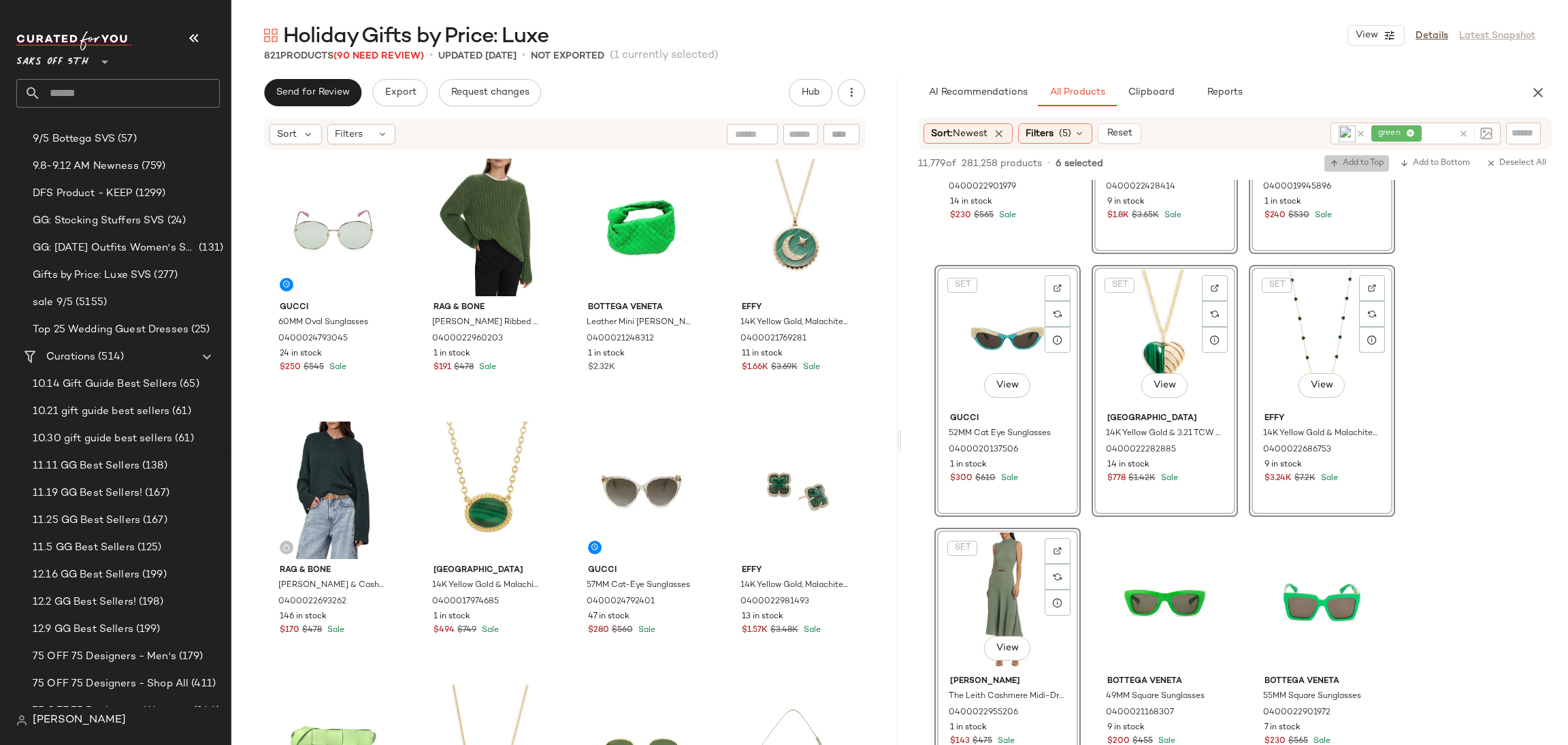
click at [1345, 167] on span "Add to Top" at bounding box center [1357, 163] width 54 height 9
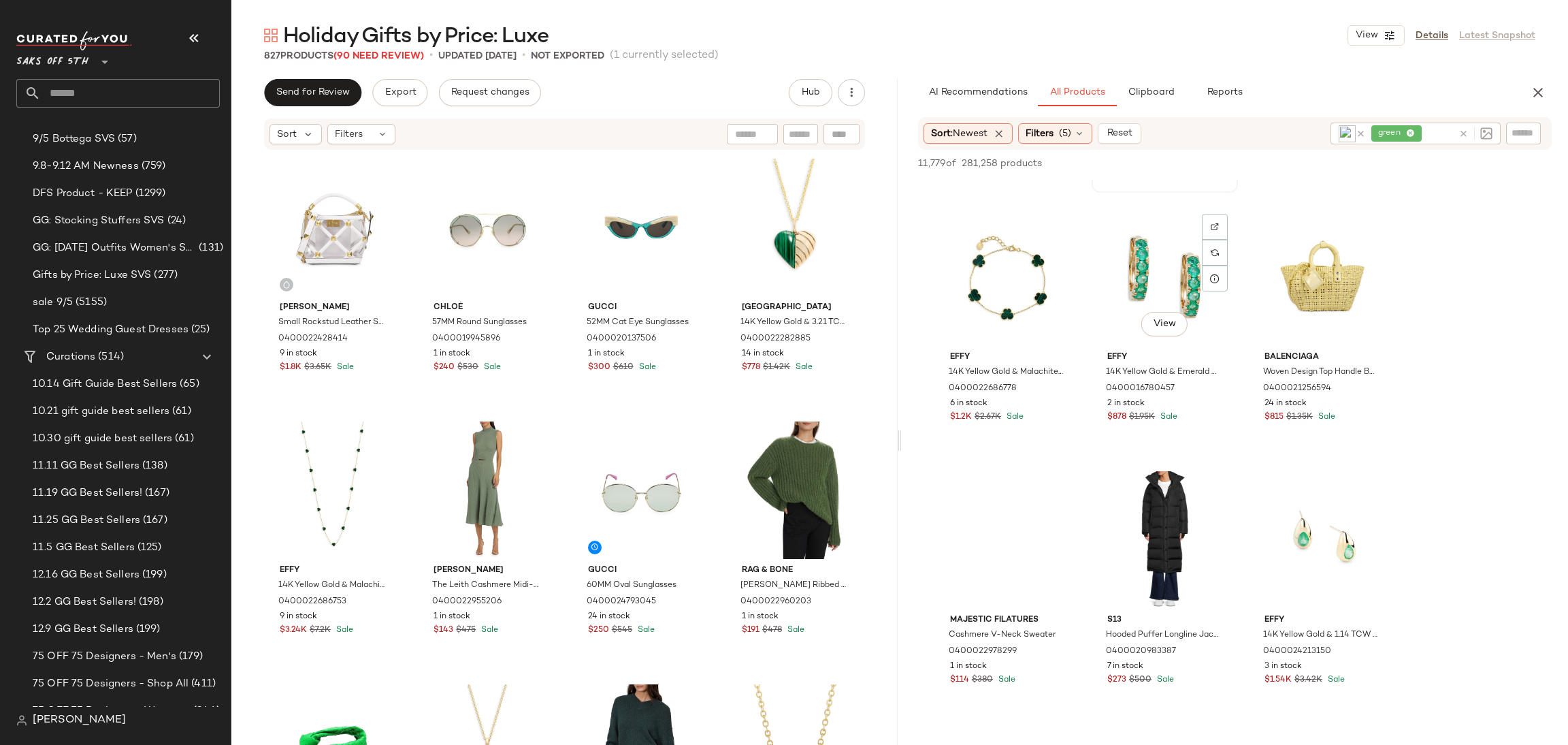
scroll to position [6287, 0]
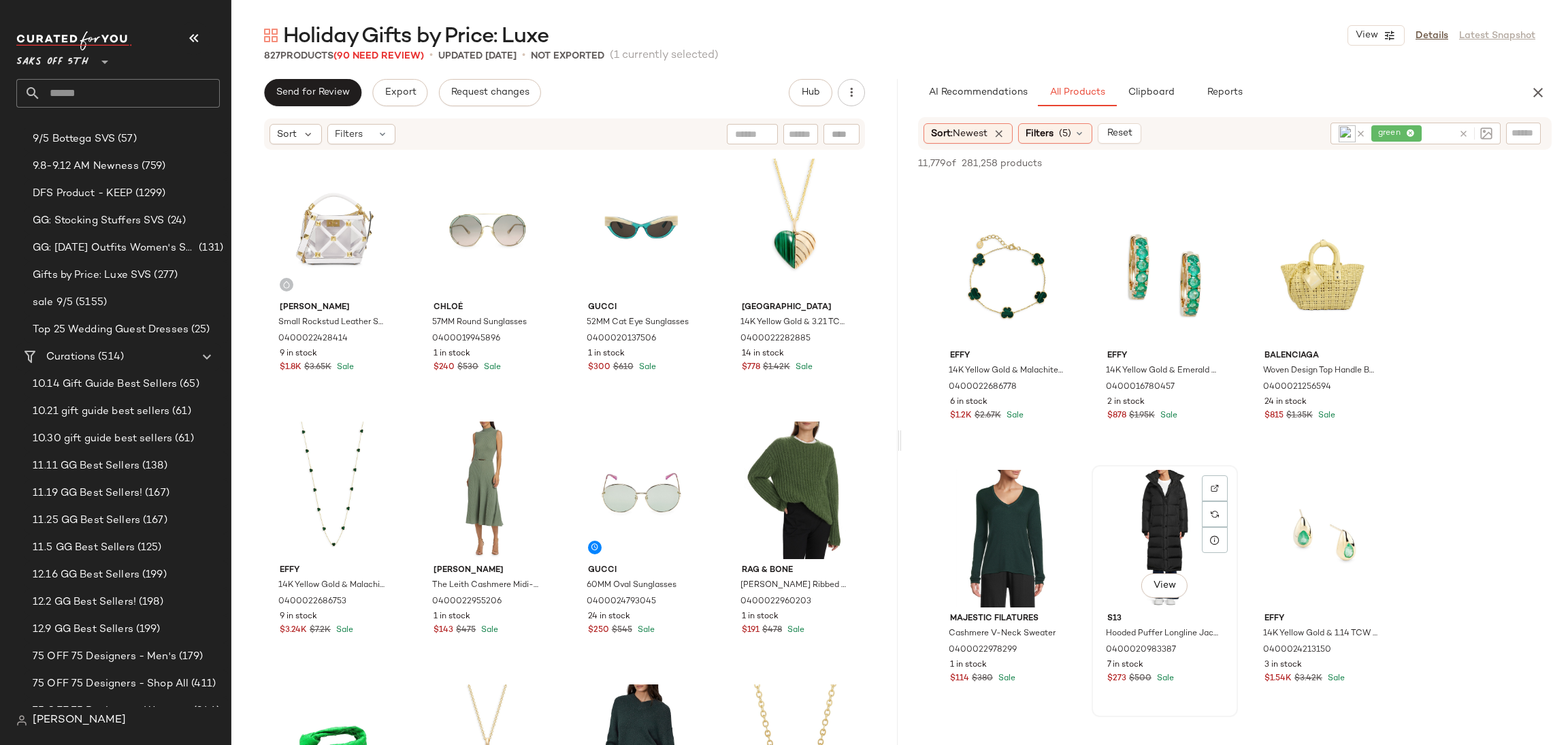
click at [1161, 507] on div "View" at bounding box center [1165, 538] width 137 height 137
click at [1358, 149] on div "Sort: Newest Filters (5) Reset green" at bounding box center [1234, 134] width 634 height 33
click at [1355, 159] on span "Add to Top" at bounding box center [1357, 163] width 54 height 9
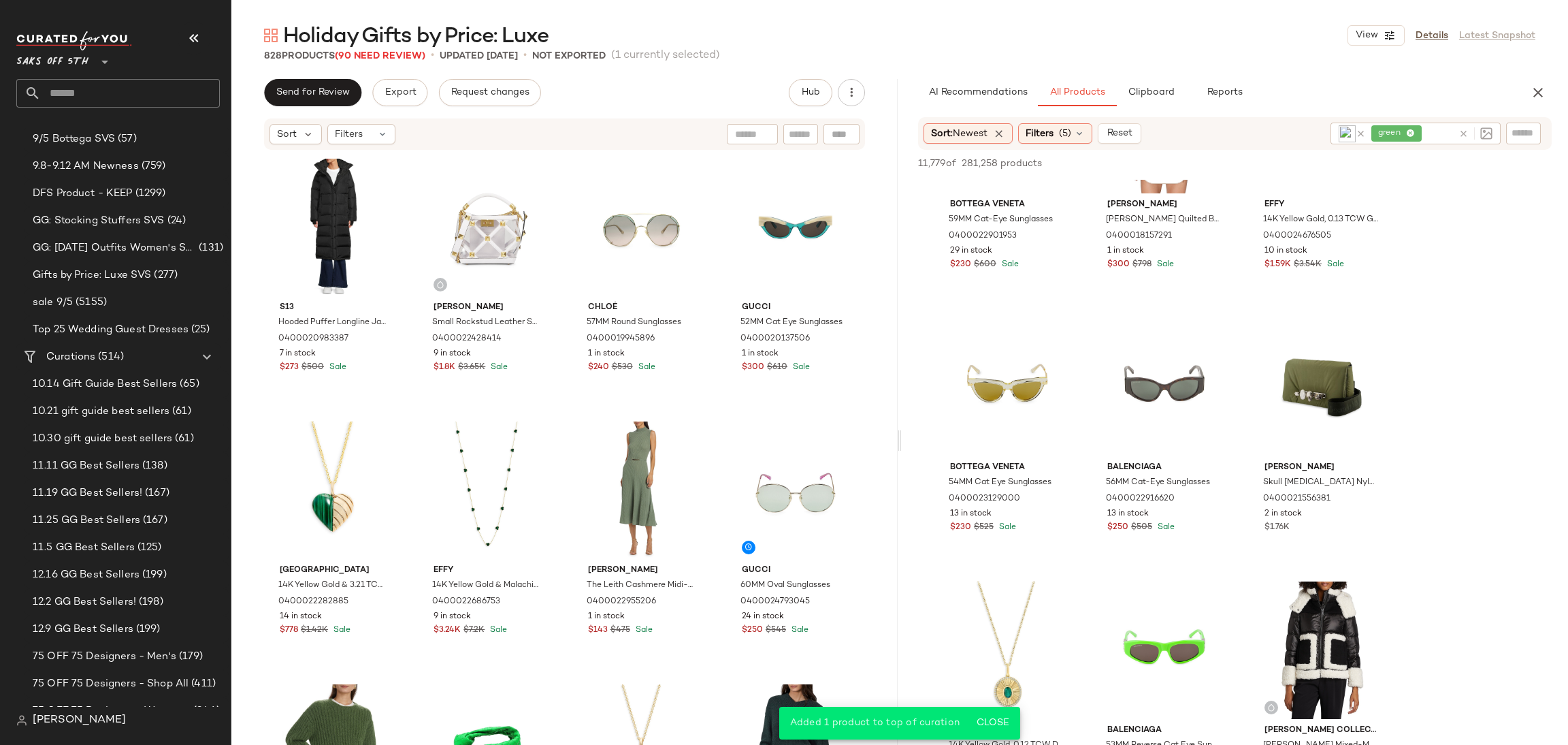
scroll to position [7228, 0]
click at [1298, 356] on div "View" at bounding box center [1322, 386] width 137 height 137
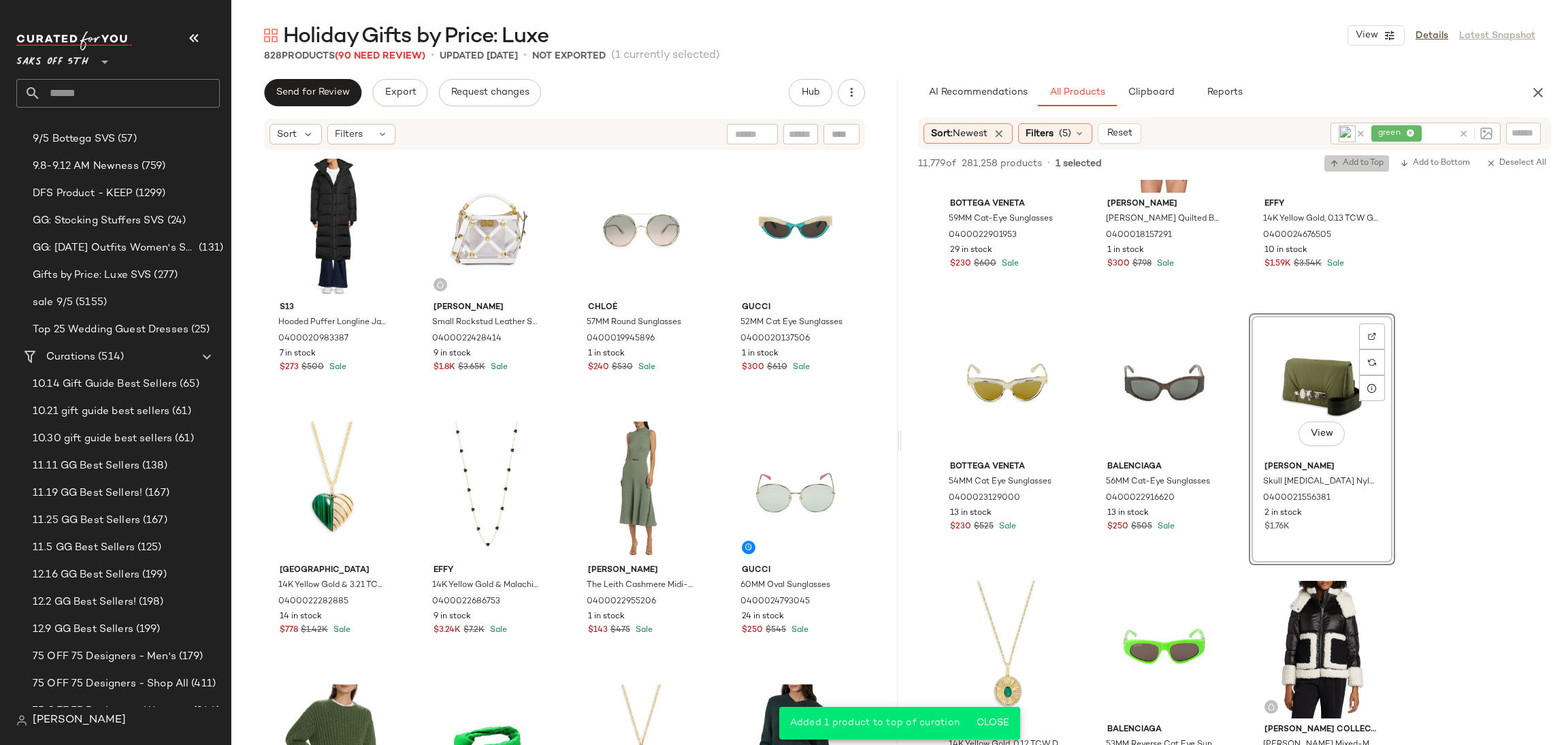
click at [1366, 159] on span "Add to Top" at bounding box center [1357, 163] width 54 height 9
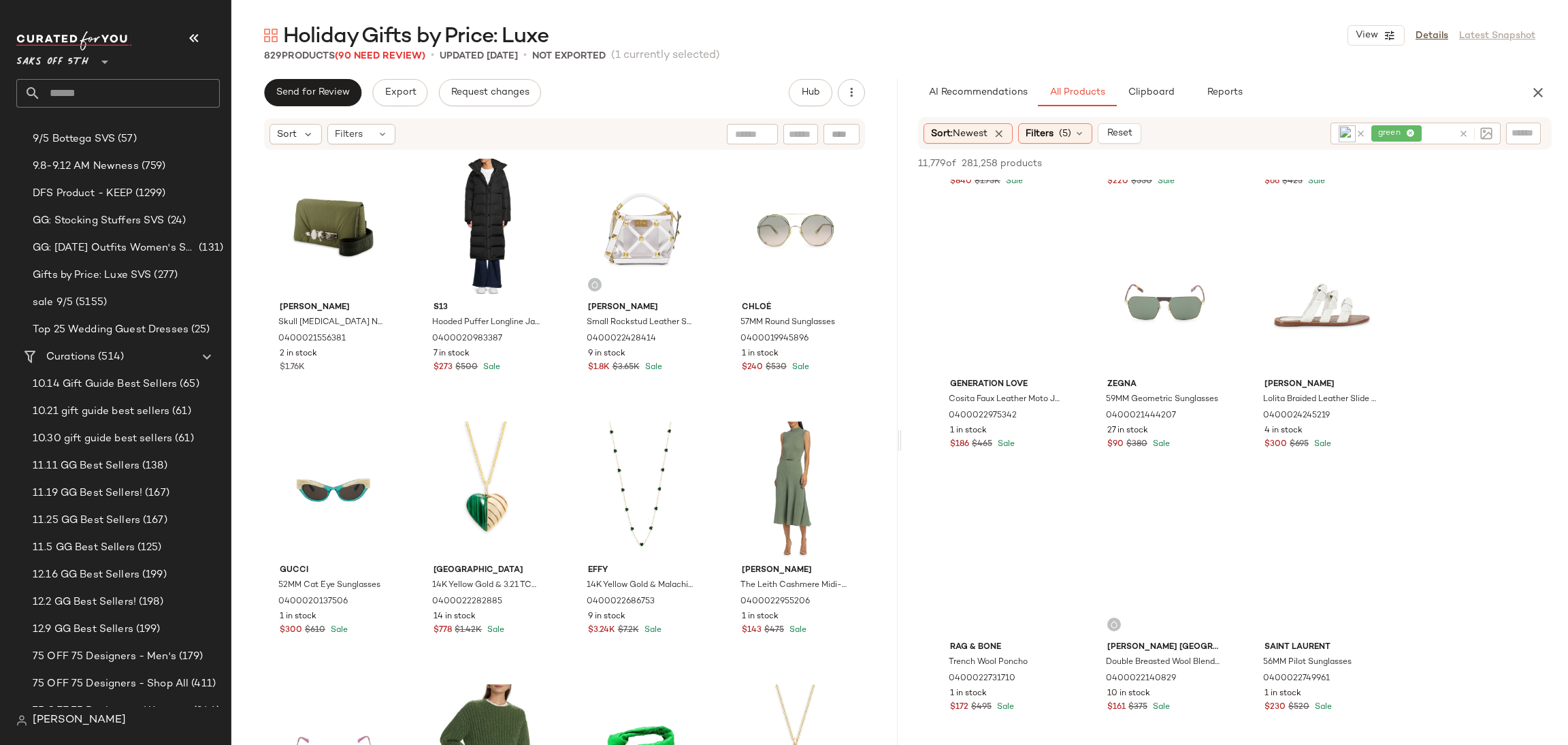
scroll to position [9366, 0]
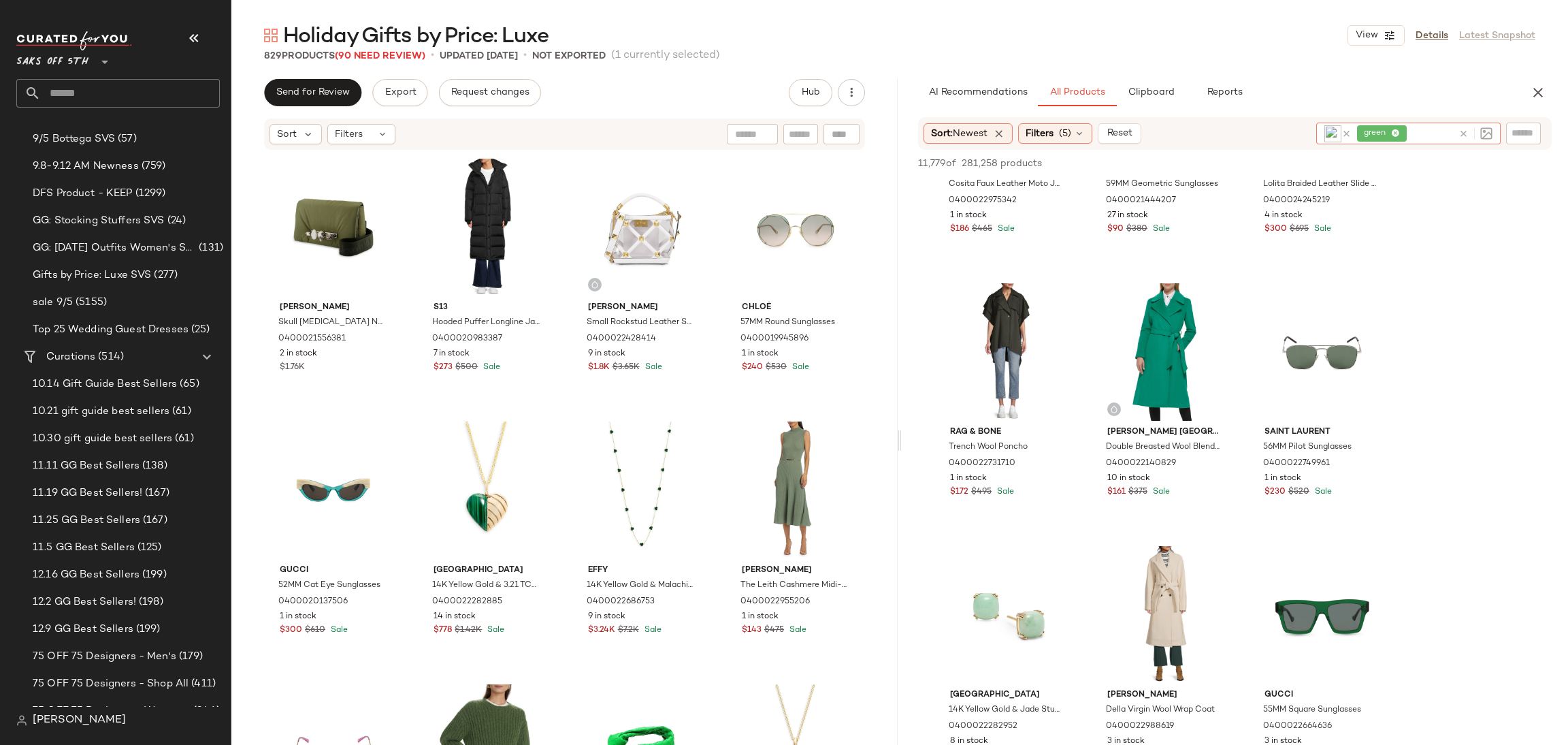
click at [1411, 131] on div "green" at bounding box center [1406, 133] width 97 height 22
click at [1394, 130] on icon at bounding box center [1396, 134] width 9 height 9
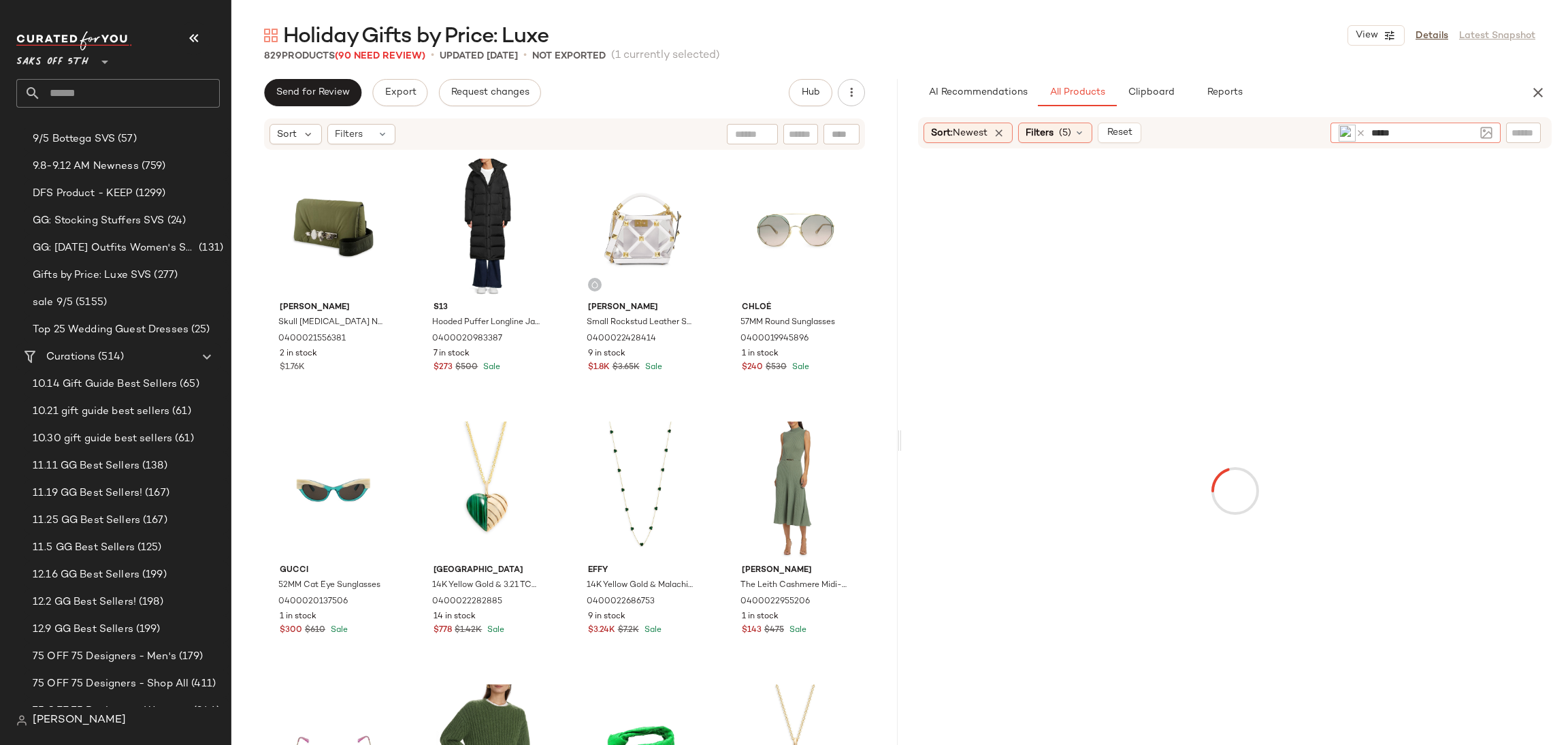
type input "******"
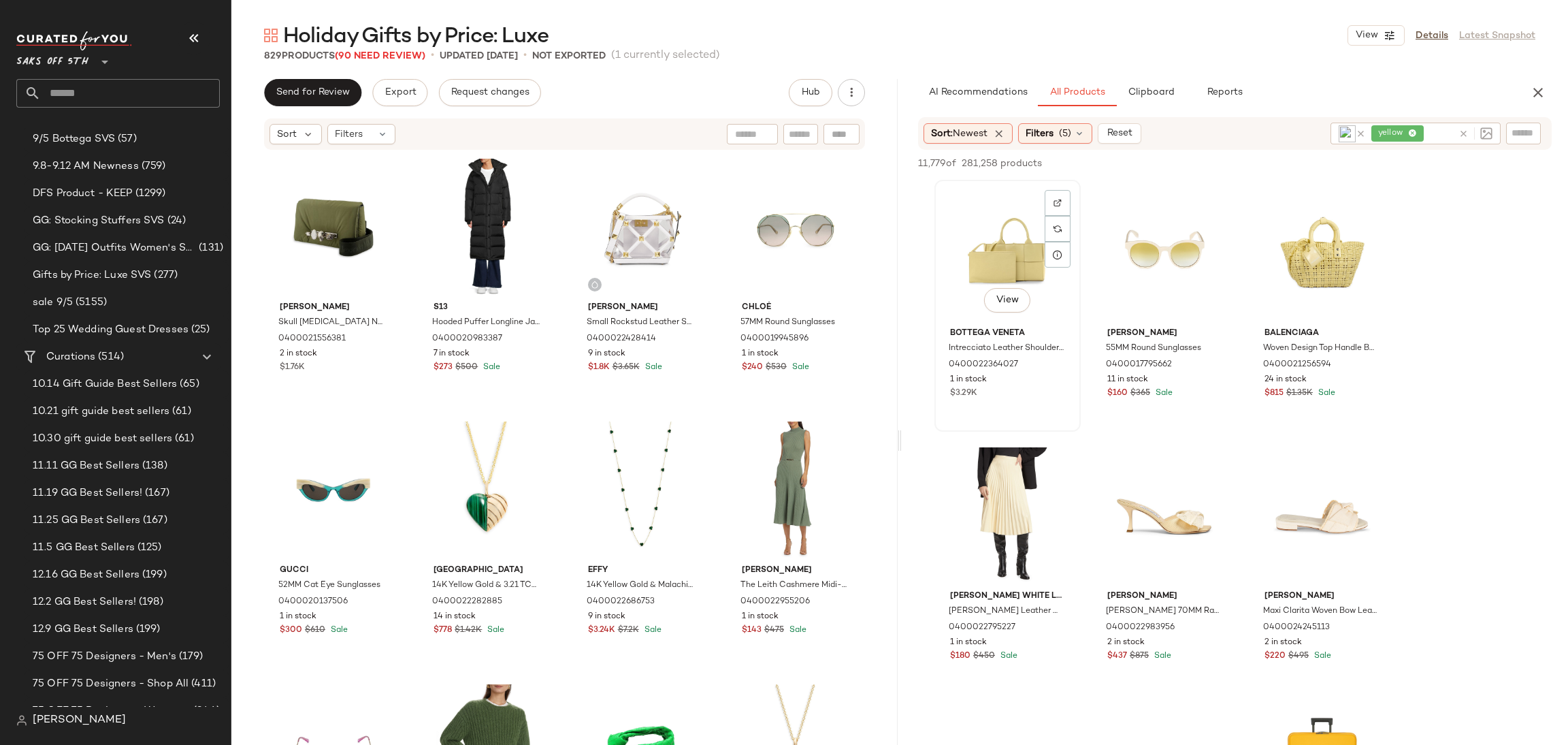
click at [1010, 263] on div "View" at bounding box center [1008, 253] width 137 height 137
click at [1309, 238] on div "View" at bounding box center [1322, 253] width 137 height 137
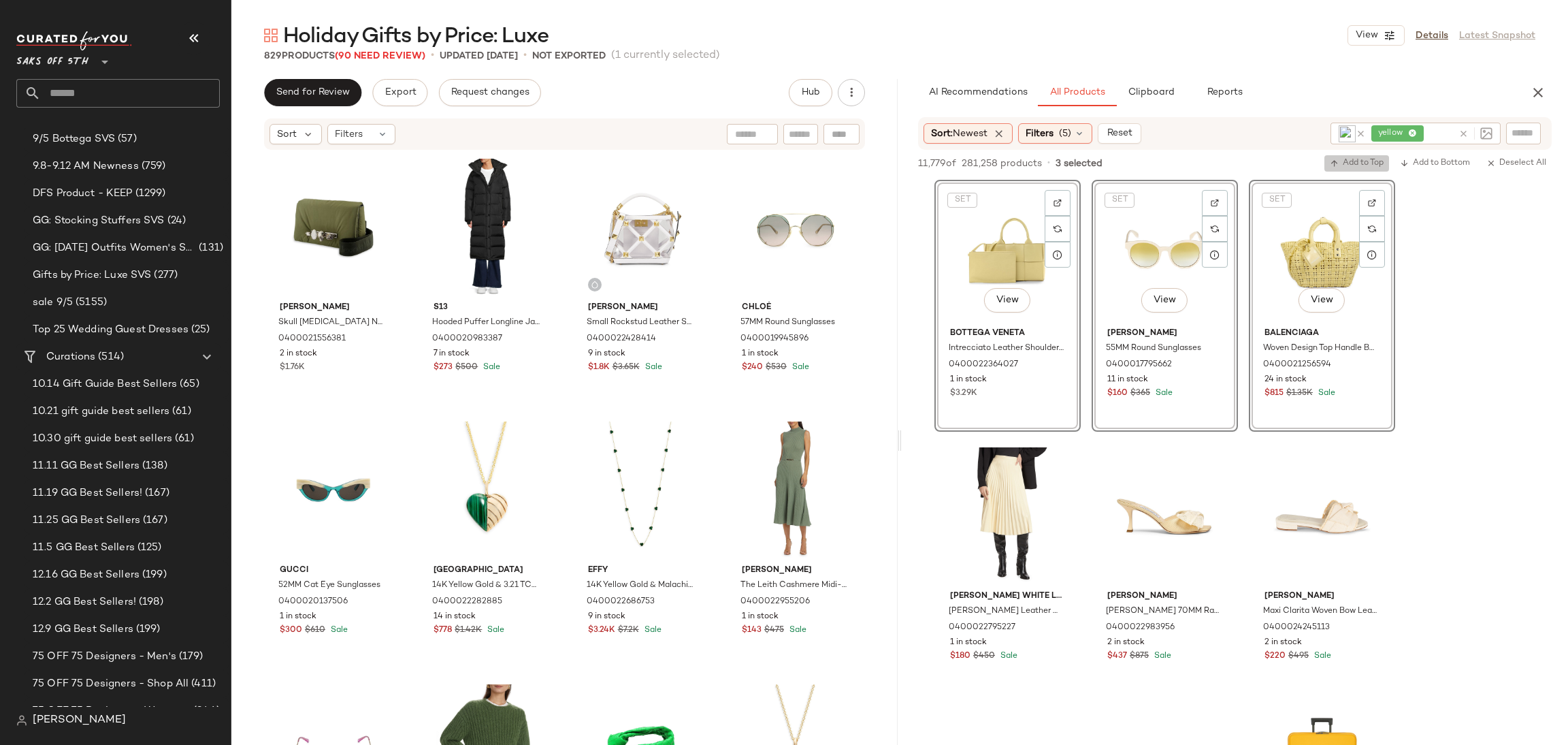
click at [1371, 163] on span "Add to Top" at bounding box center [1357, 163] width 54 height 9
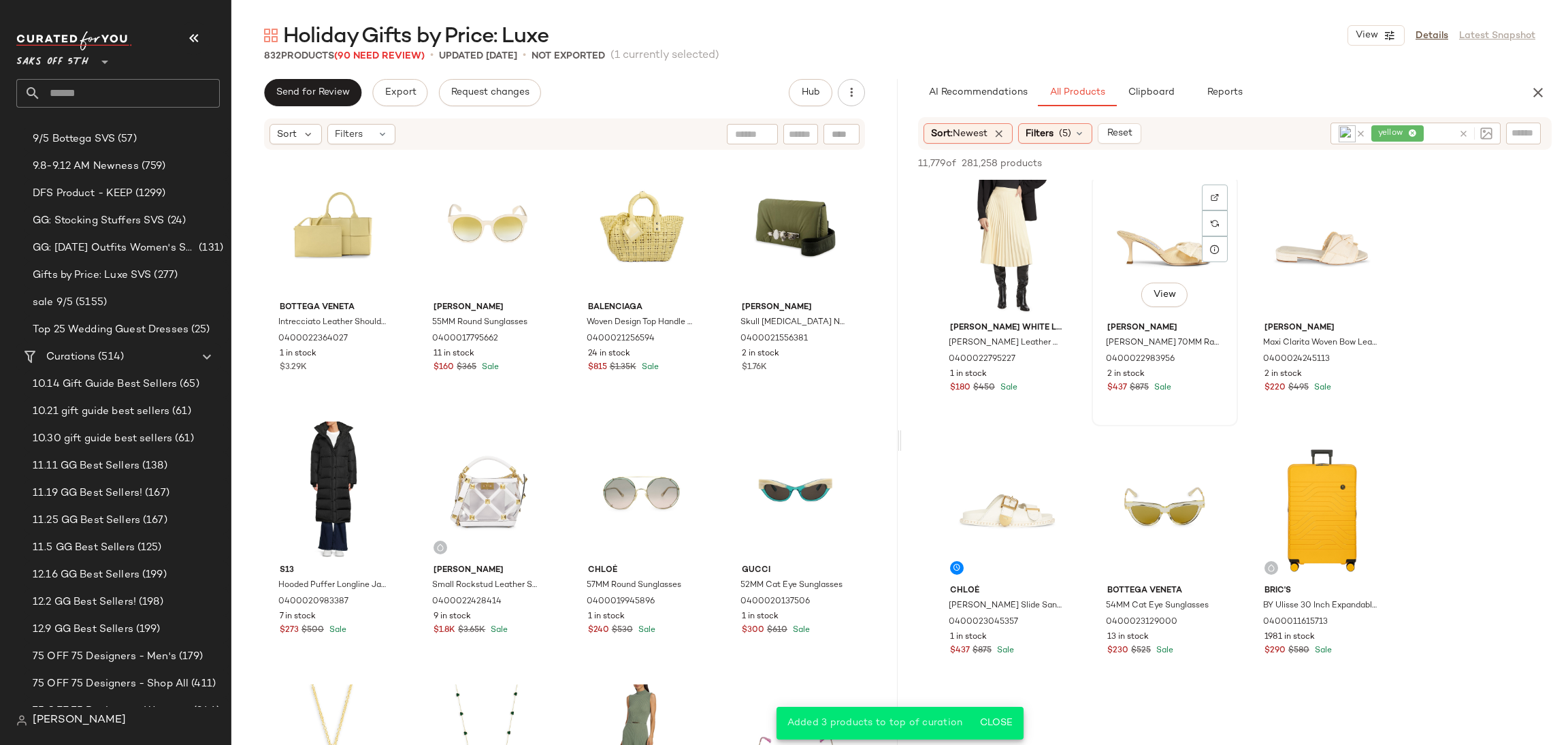
scroll to position [270, 0]
click at [1131, 495] on div "View" at bounding box center [1165, 508] width 137 height 137
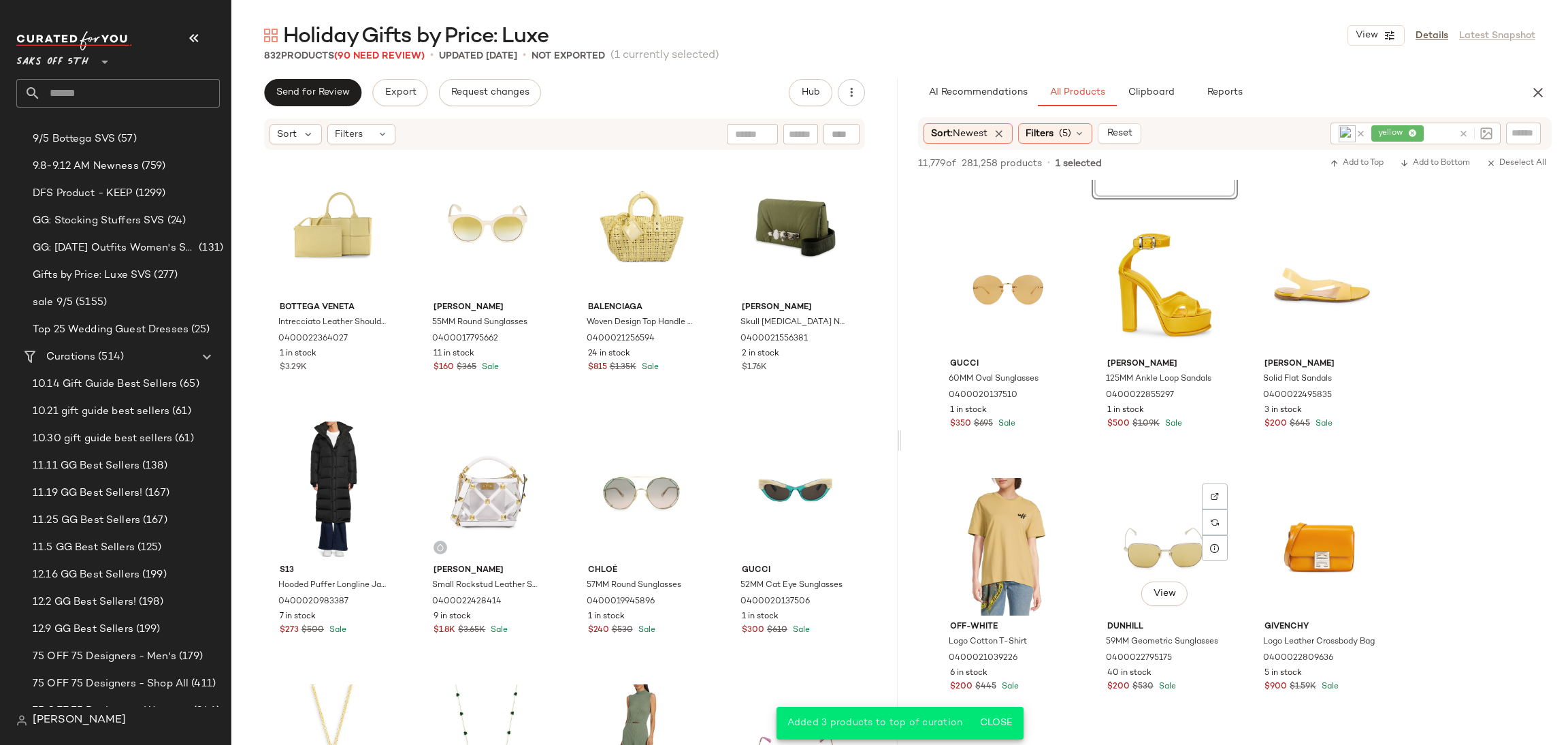
scroll to position [766, 0]
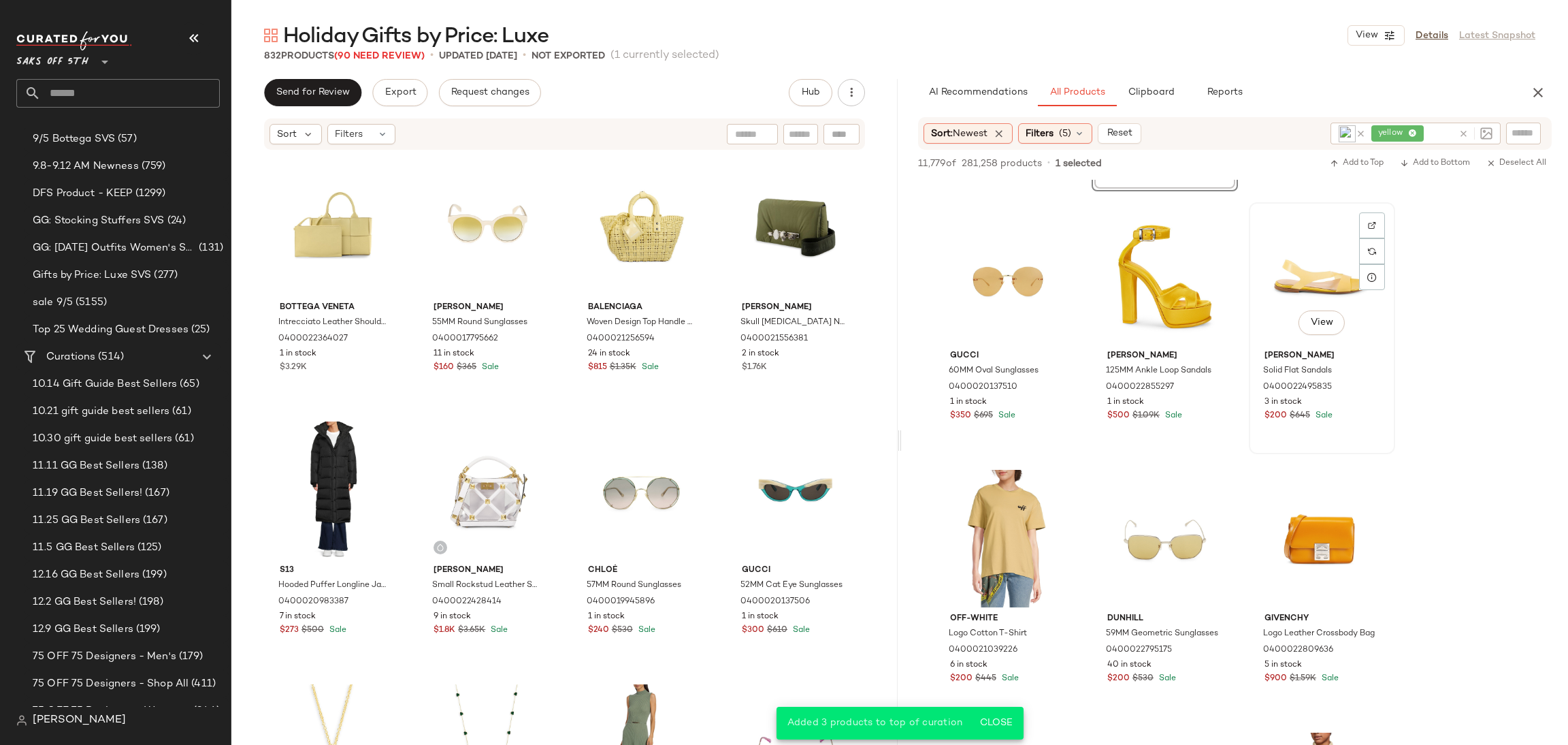
click at [1312, 263] on div "View" at bounding box center [1322, 275] width 137 height 137
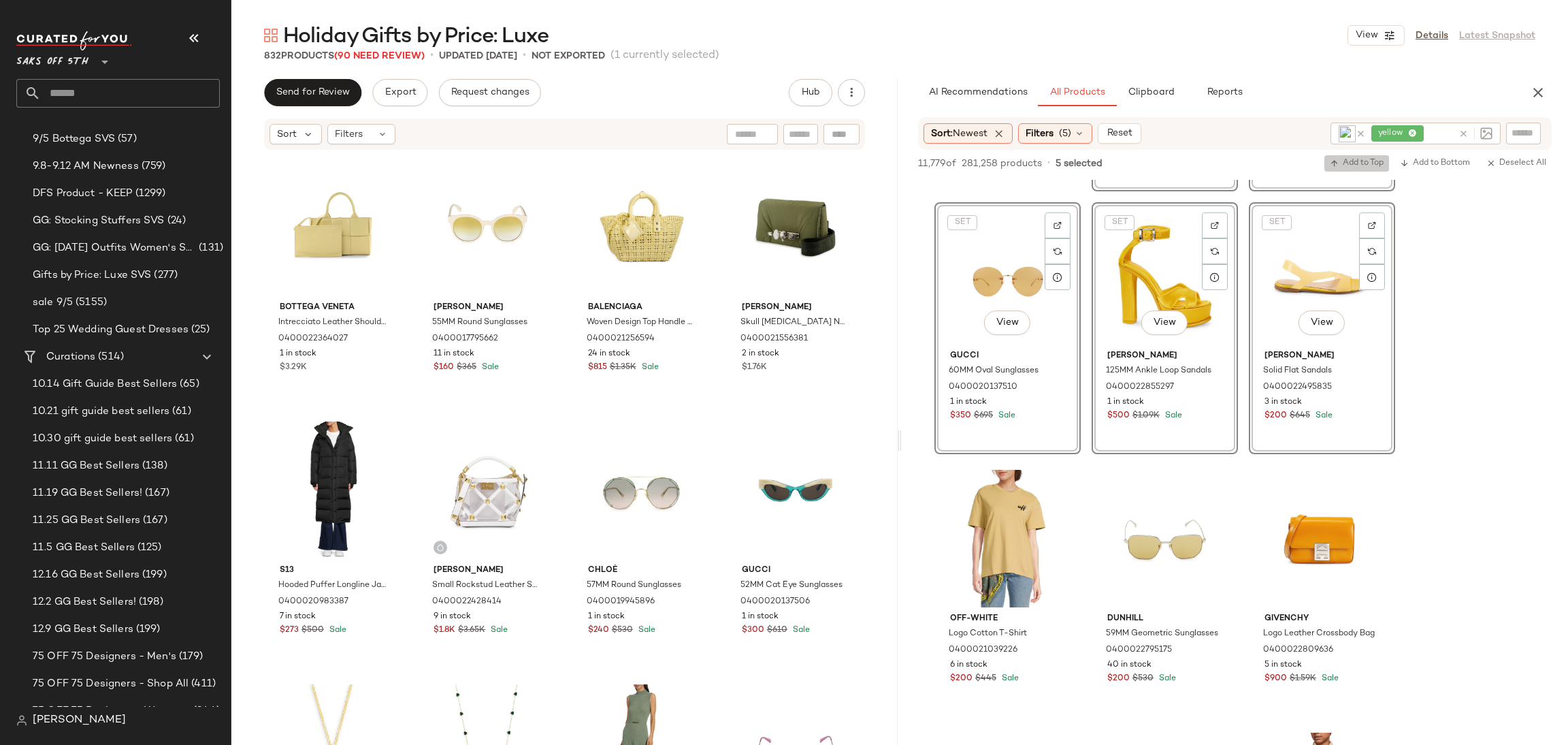
click at [1361, 159] on span "Add to Top" at bounding box center [1357, 163] width 54 height 9
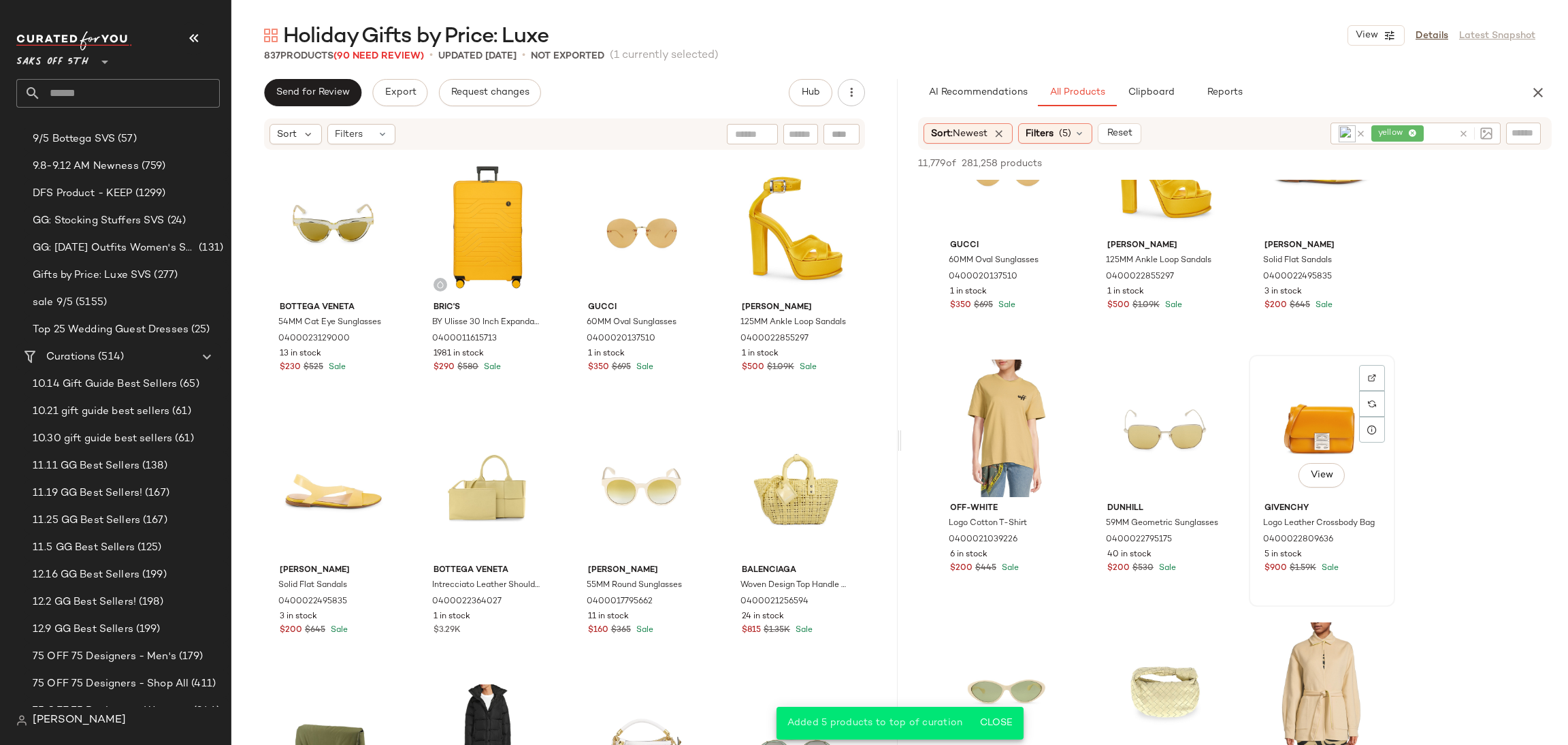
click at [1313, 450] on div "View" at bounding box center [1322, 428] width 137 height 137
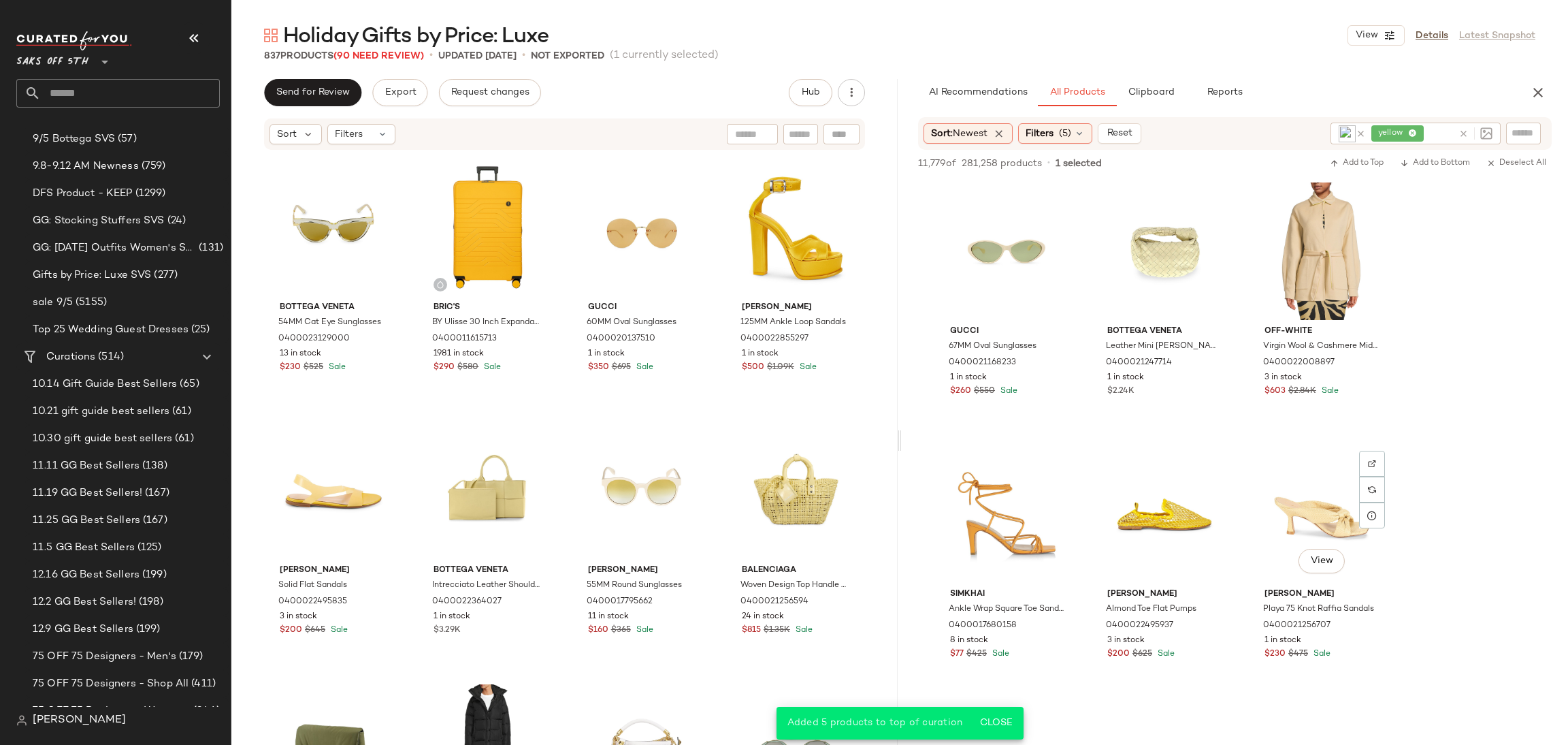
scroll to position [1318, 0]
click at [1158, 499] on div "View" at bounding box center [1165, 512] width 137 height 137
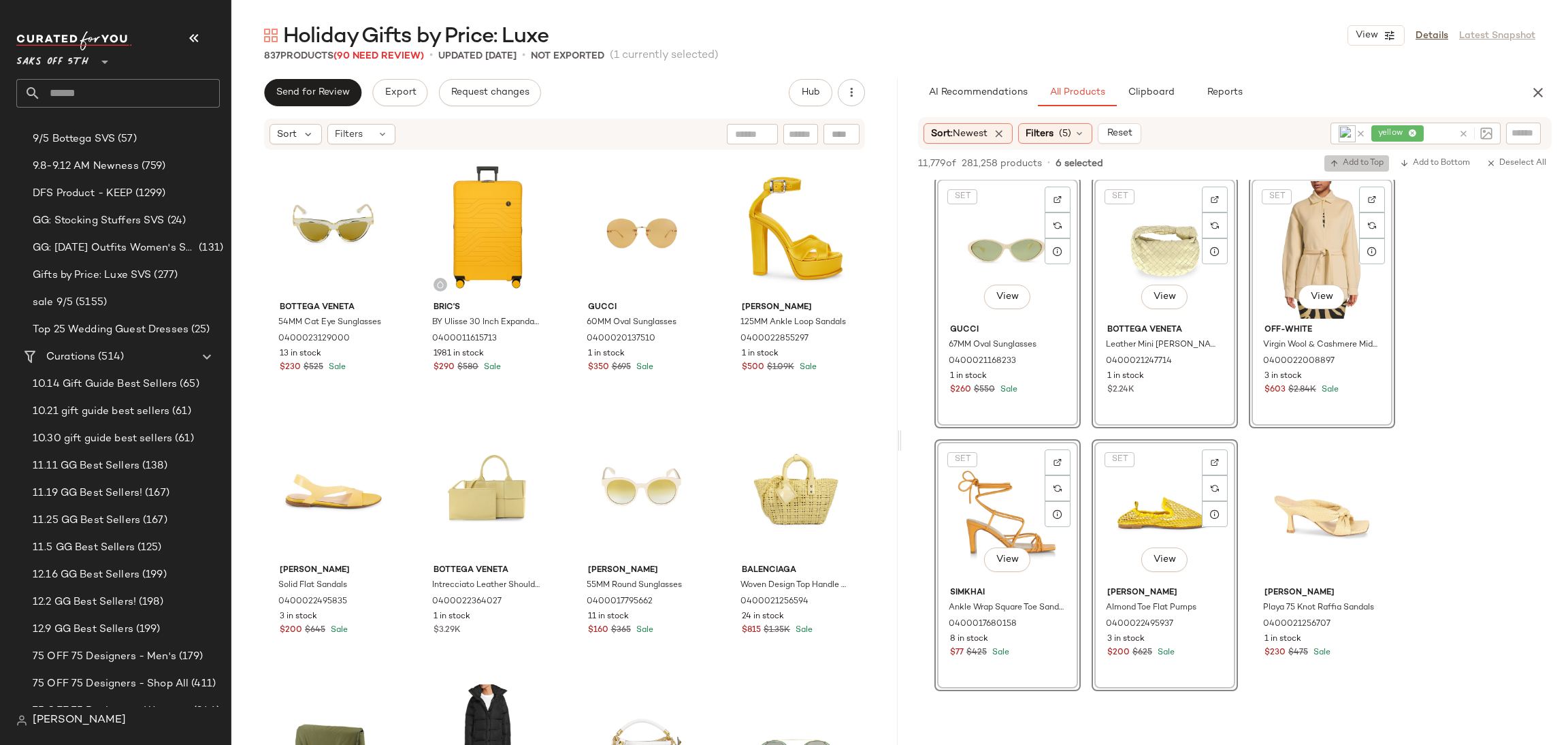
click at [1347, 167] on span "Add to Top" at bounding box center [1357, 163] width 54 height 9
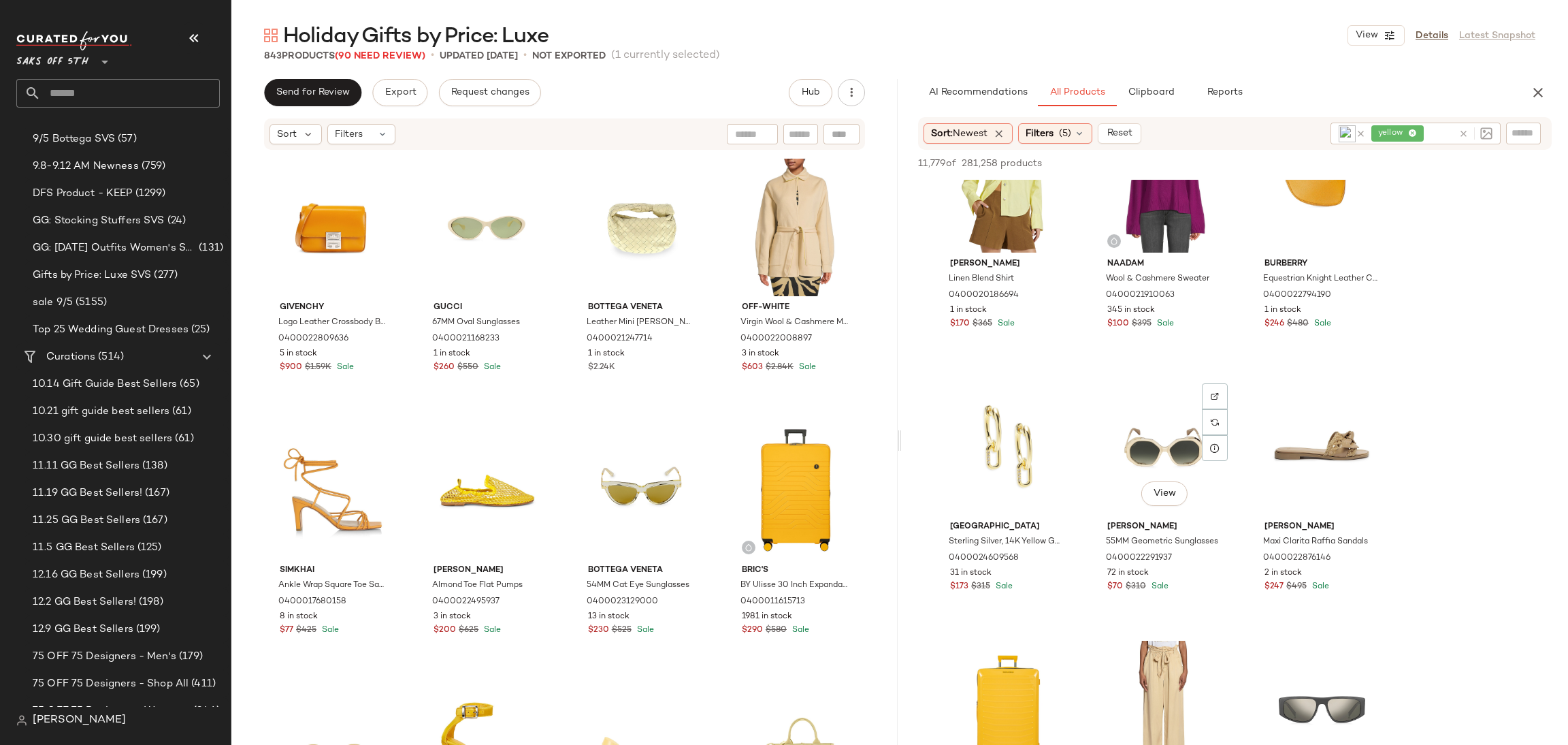
scroll to position [2963, 0]
click at [1298, 204] on div "View" at bounding box center [1322, 182] width 137 height 137
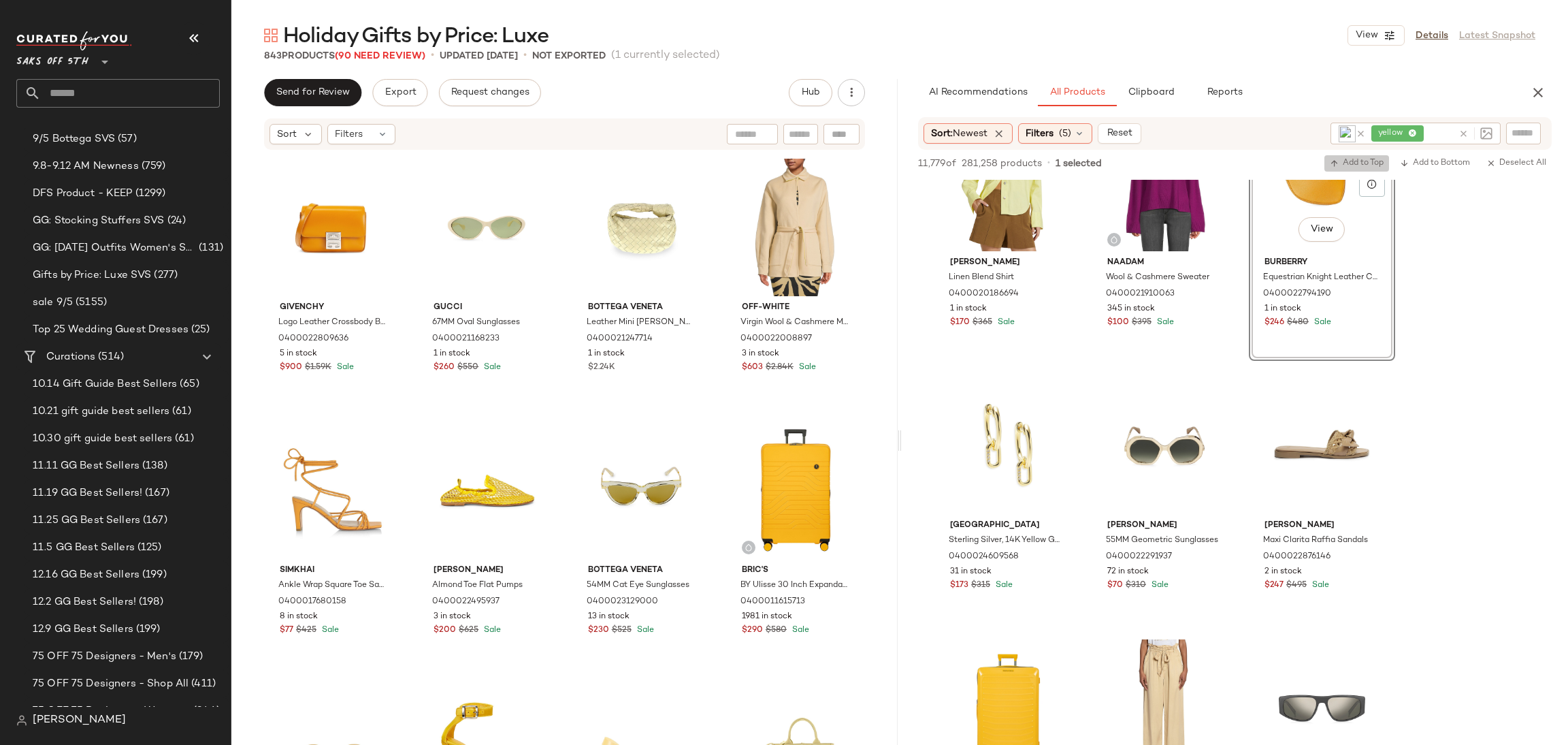
click at [1343, 167] on span "Add to Top" at bounding box center [1357, 163] width 54 height 9
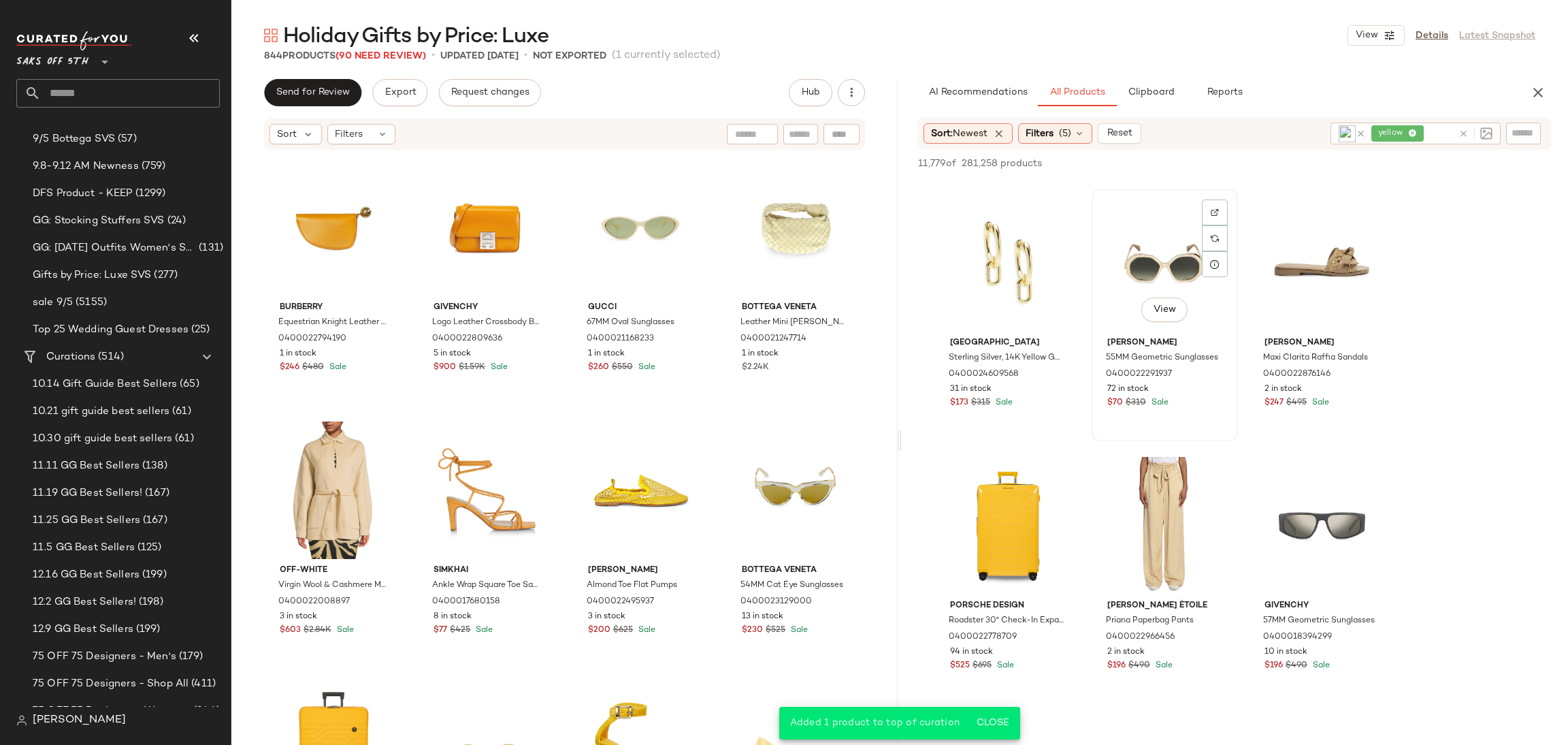
scroll to position [3147, 0]
click at [1000, 259] on div "View" at bounding box center [1008, 261] width 137 height 137
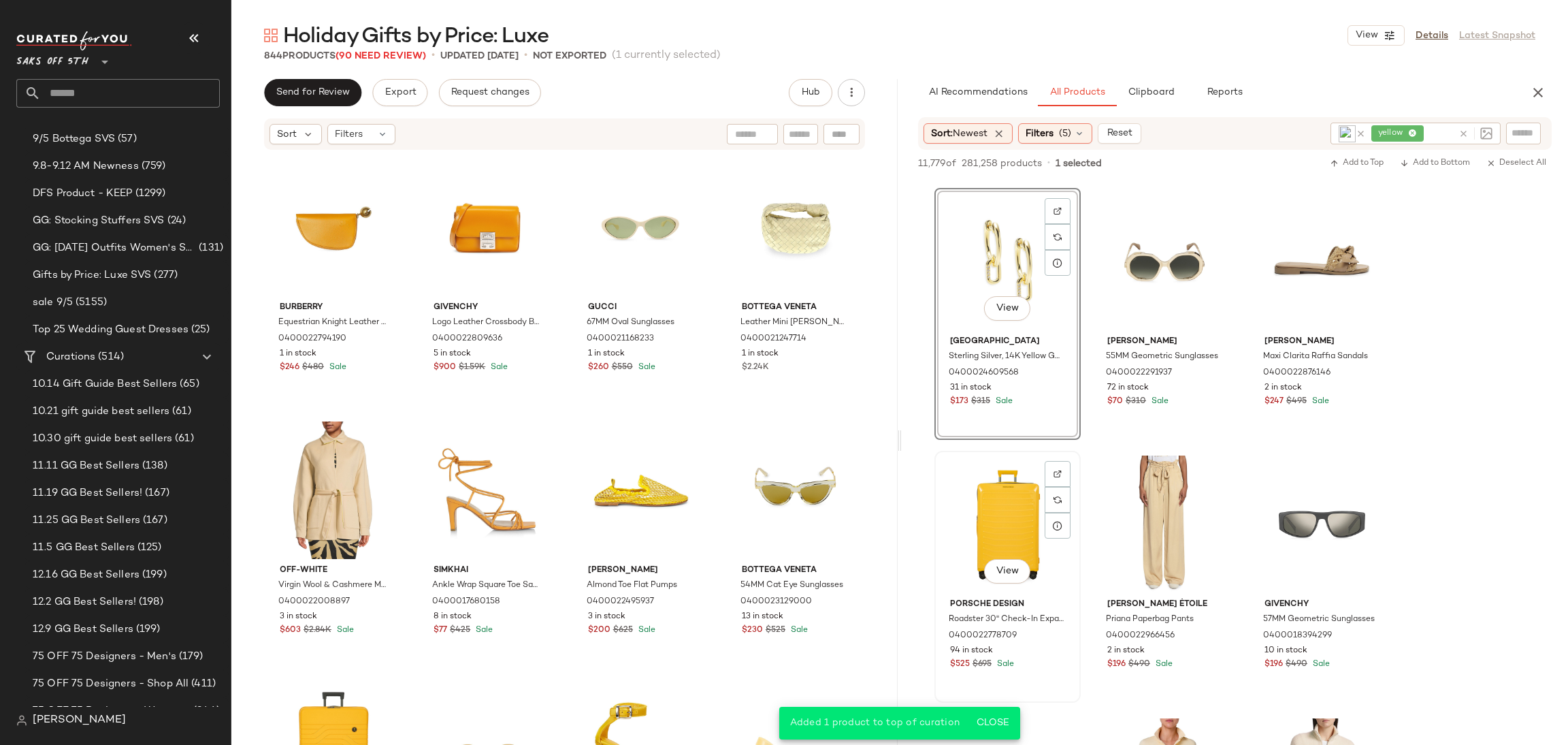
click at [998, 492] on div "View" at bounding box center [1008, 524] width 137 height 137
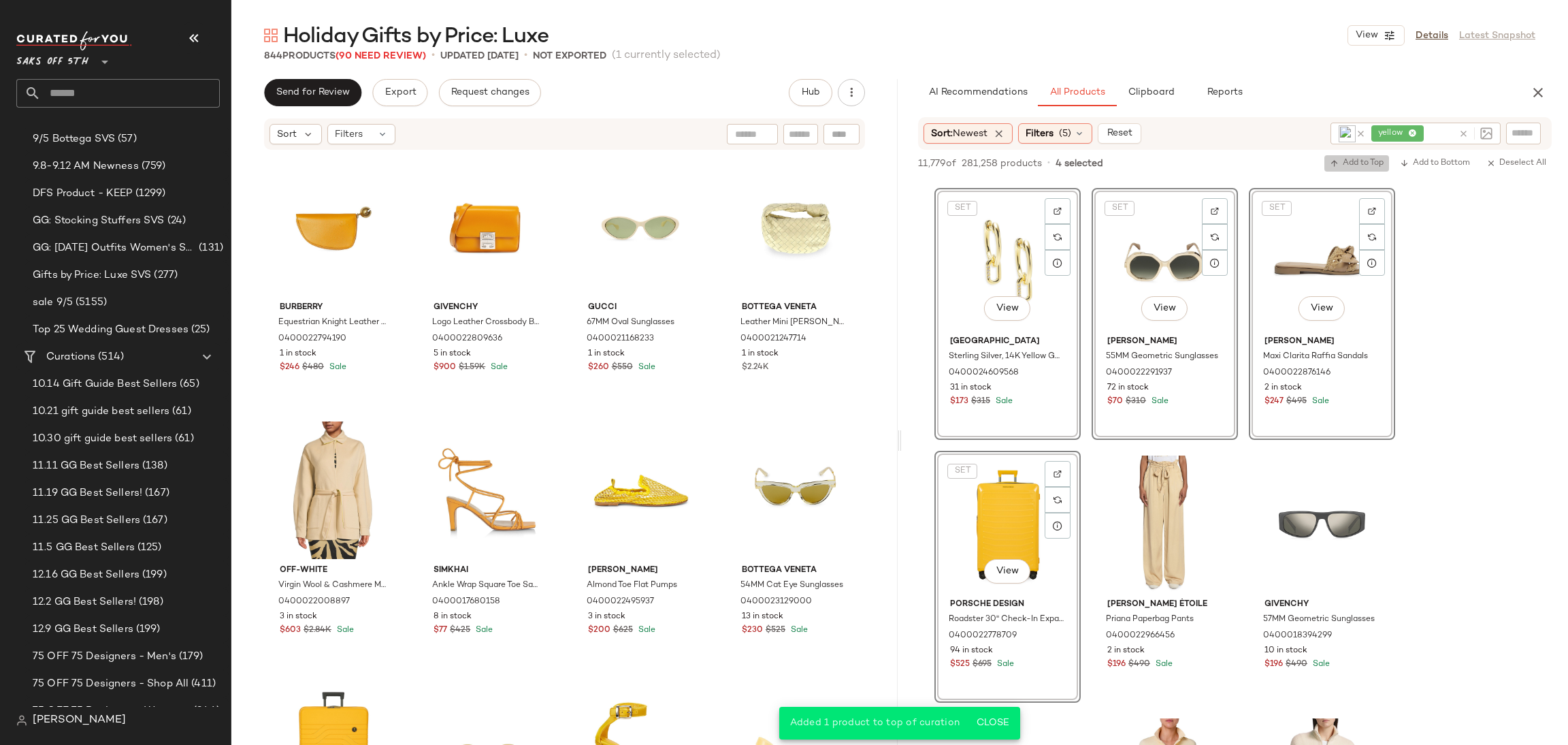
click at [1358, 164] on span "Add to Top" at bounding box center [1357, 163] width 54 height 9
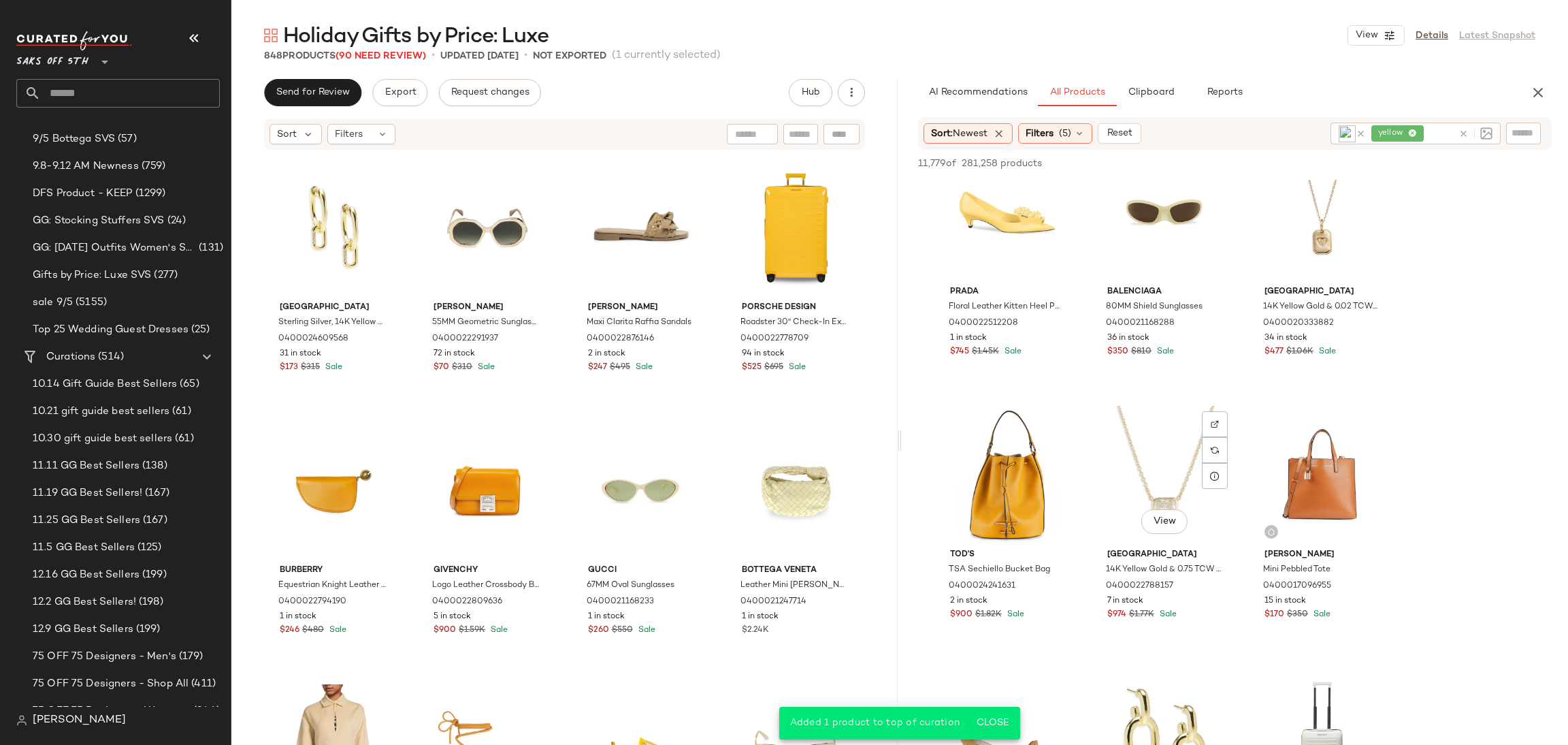
scroll to position [4252, 0]
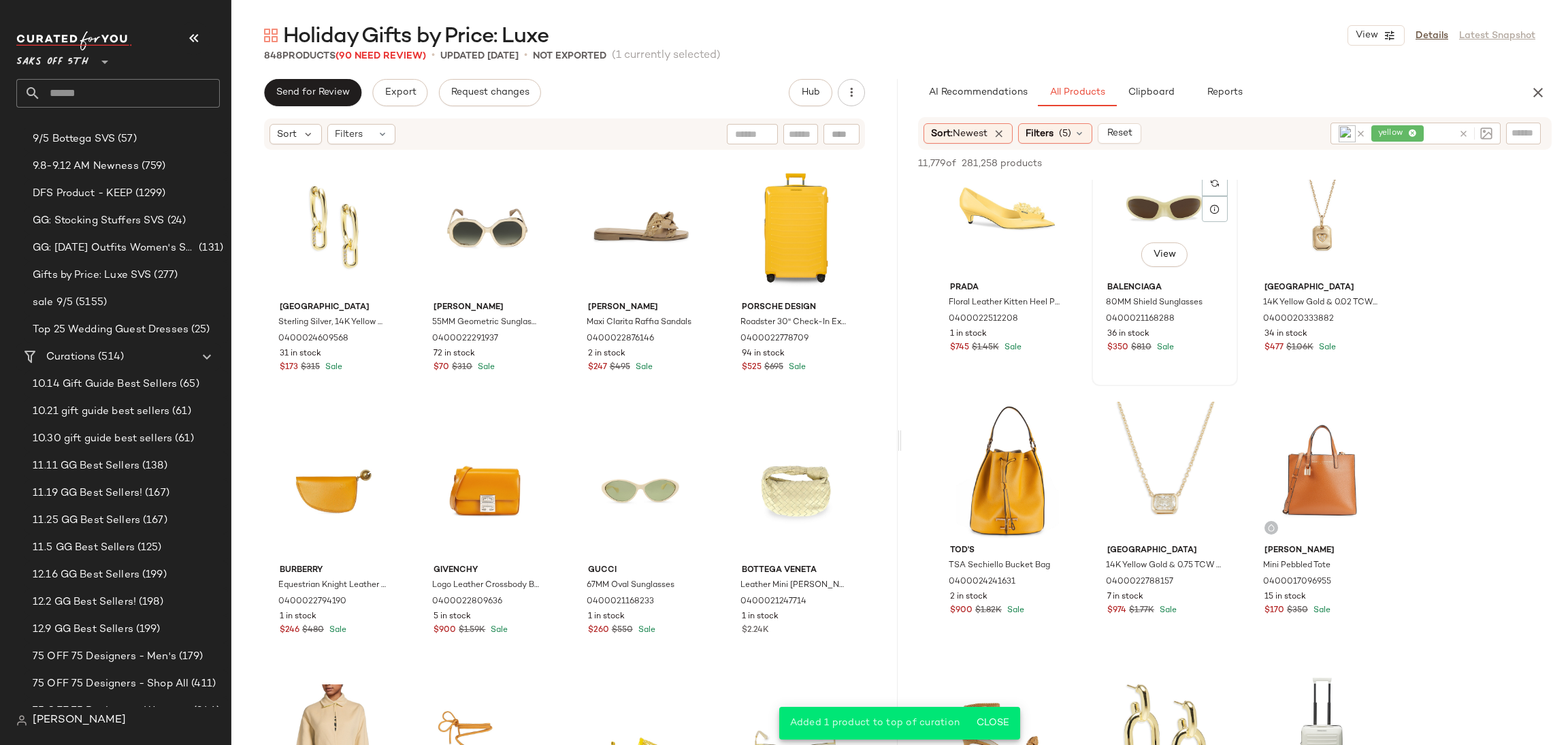
click at [1169, 201] on div "View" at bounding box center [1165, 207] width 137 height 137
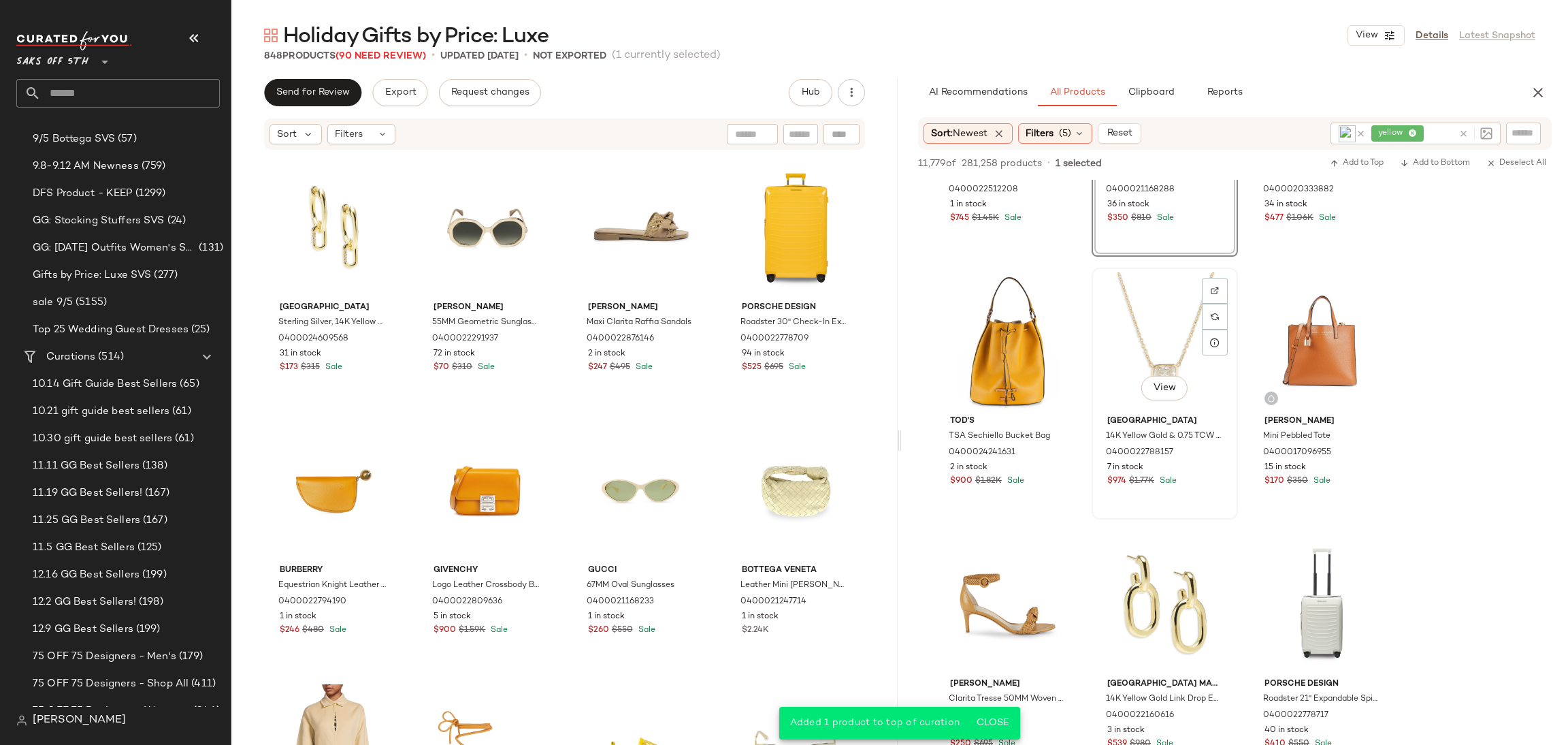
scroll to position [4400, 0]
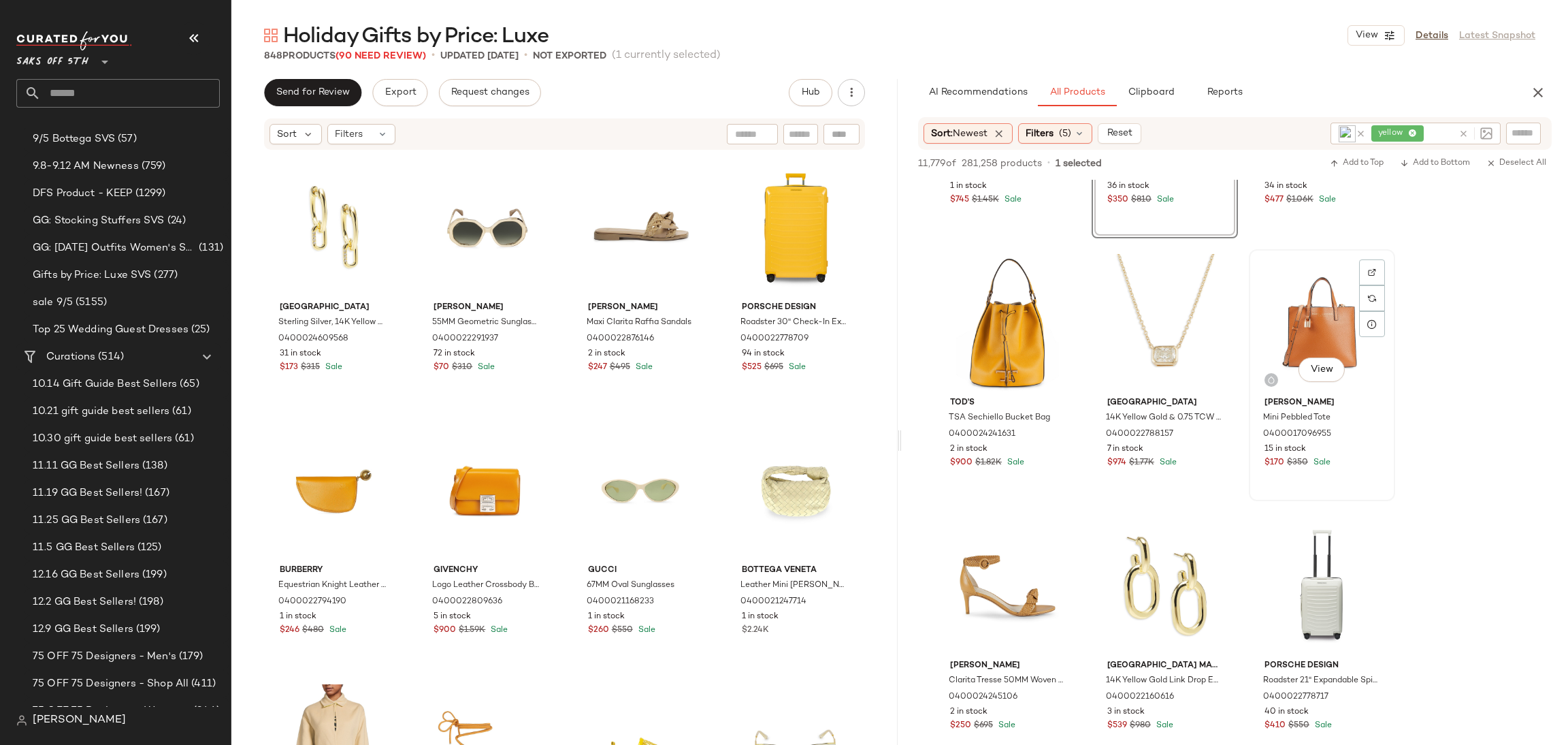
click at [1313, 312] on div "View" at bounding box center [1322, 322] width 137 height 137
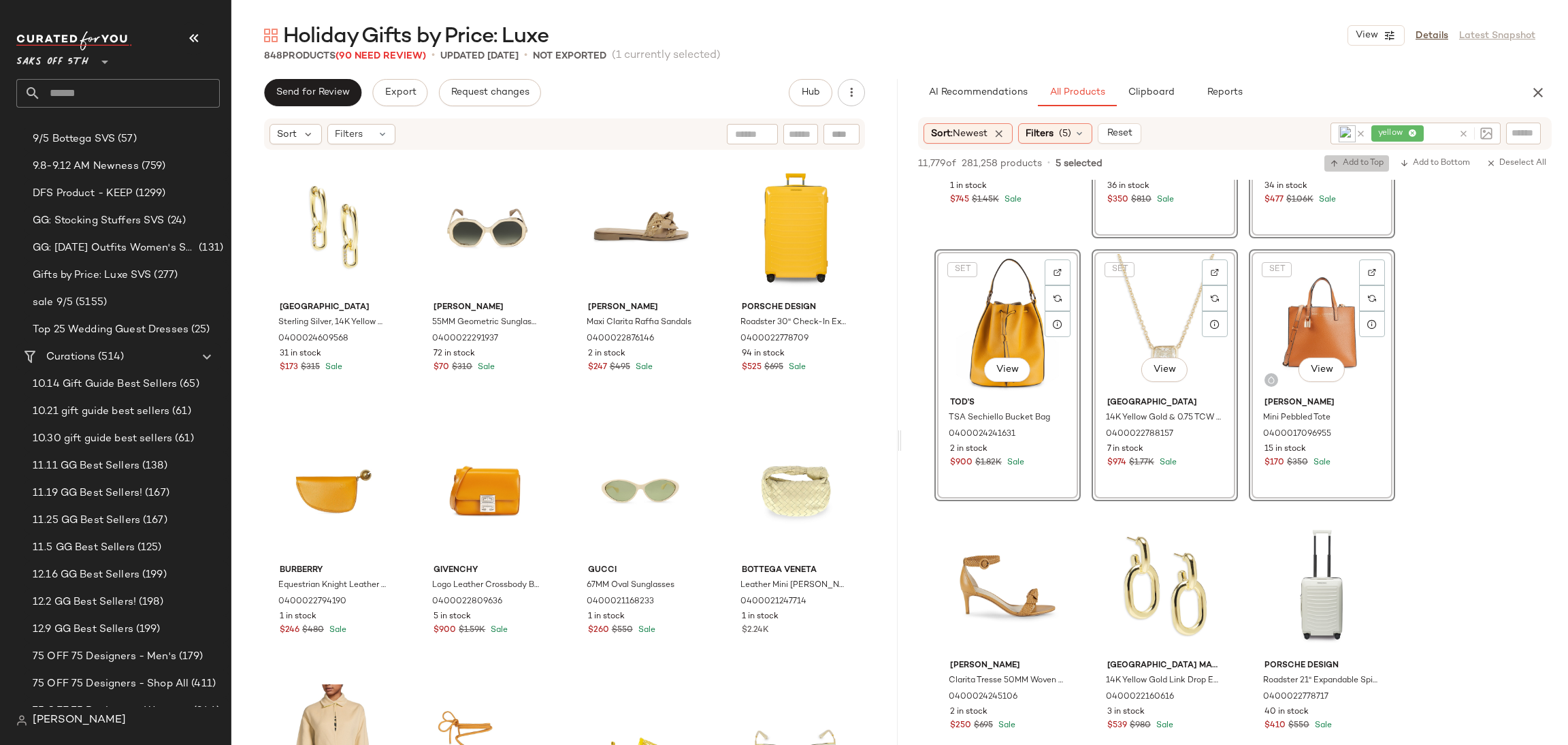
click at [1363, 164] on span "Add to Top" at bounding box center [1357, 163] width 54 height 9
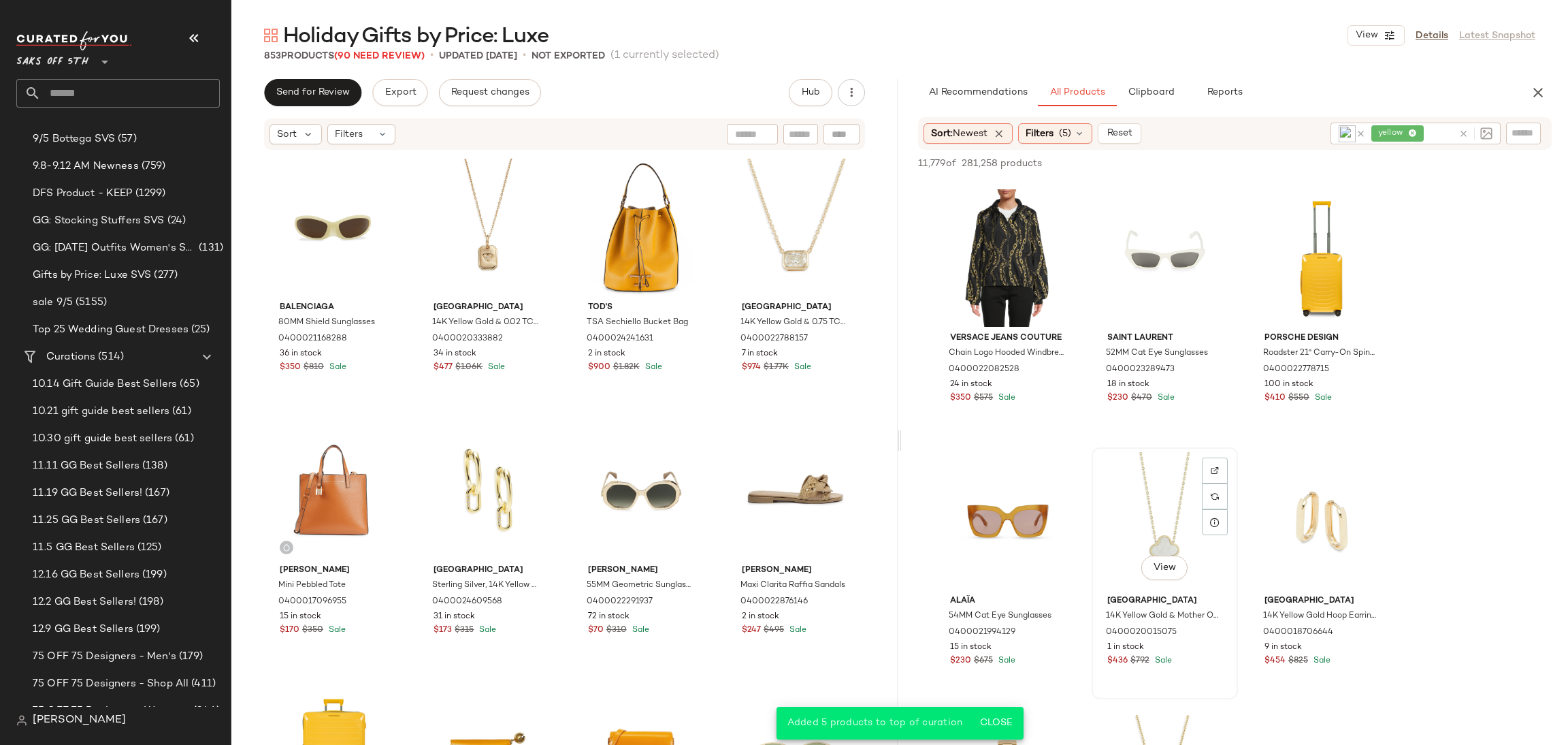
scroll to position [5842, 0]
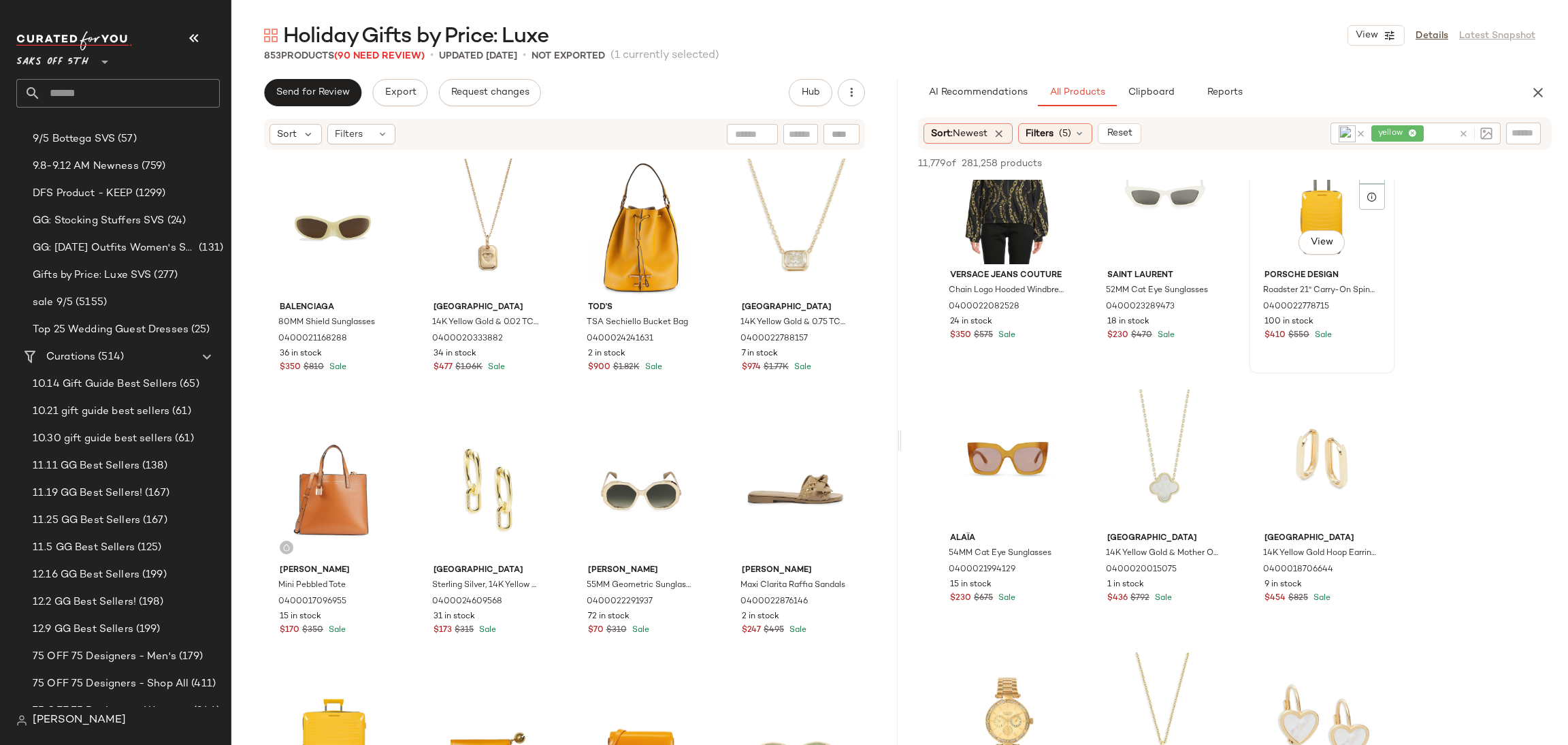
click at [1297, 210] on div "View" at bounding box center [1322, 195] width 137 height 137
click at [1337, 169] on button "Add to Top" at bounding box center [1357, 163] width 65 height 16
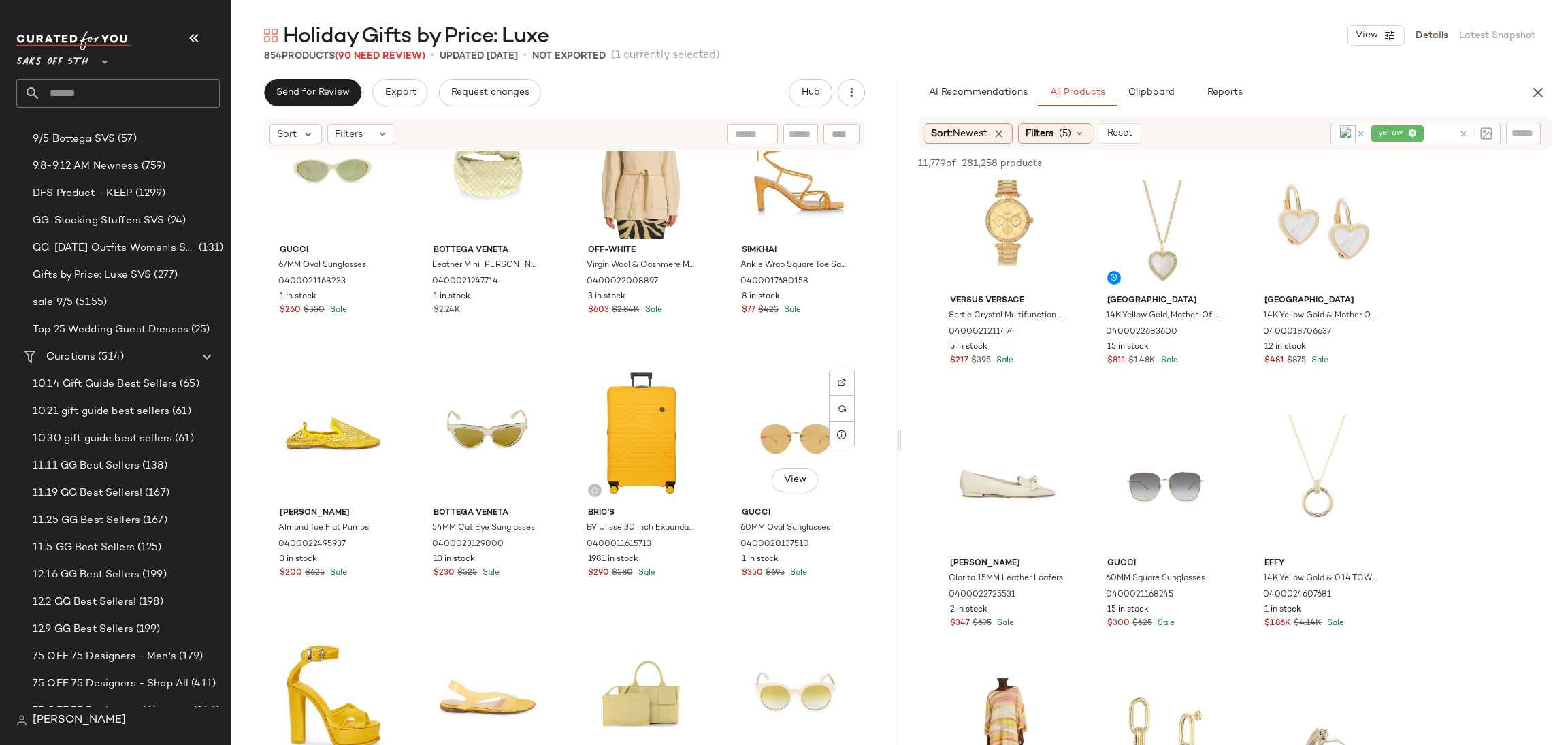
scroll to position [905, 0]
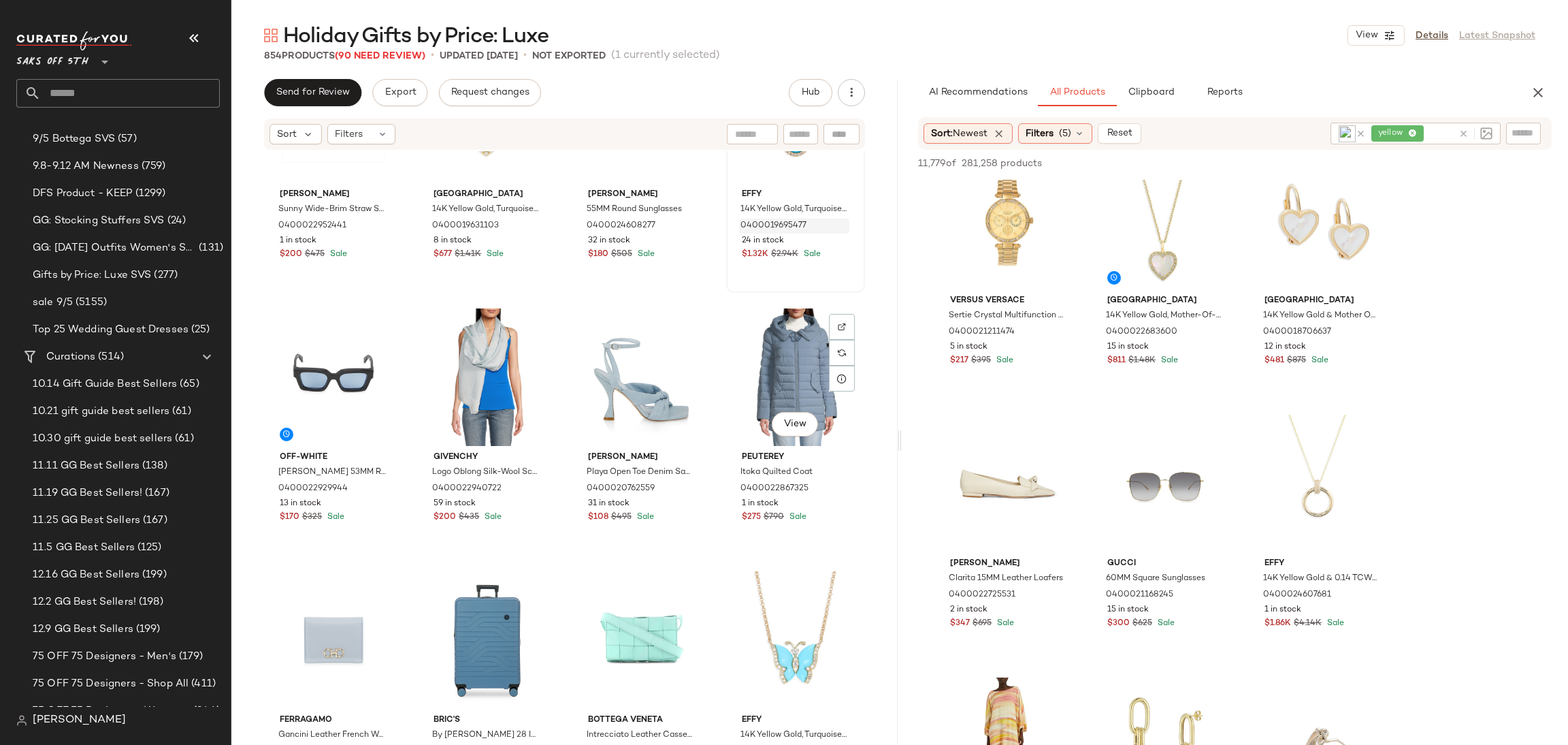
scroll to position [5646, 0]
click at [1416, 127] on div "yellow" at bounding box center [1412, 133] width 82 height 22
click at [1395, 134] on icon at bounding box center [1396, 134] width 9 height 9
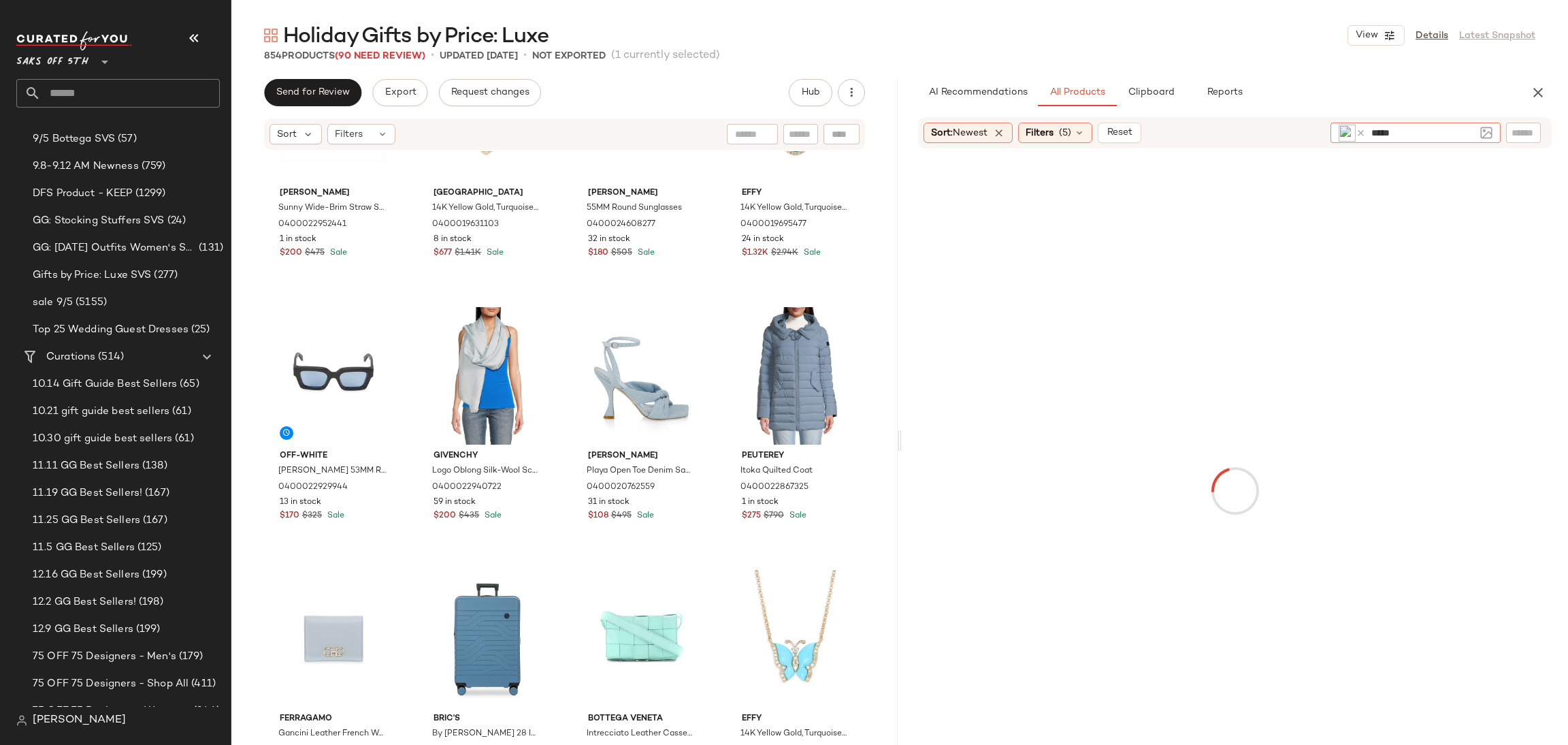
type input "******"
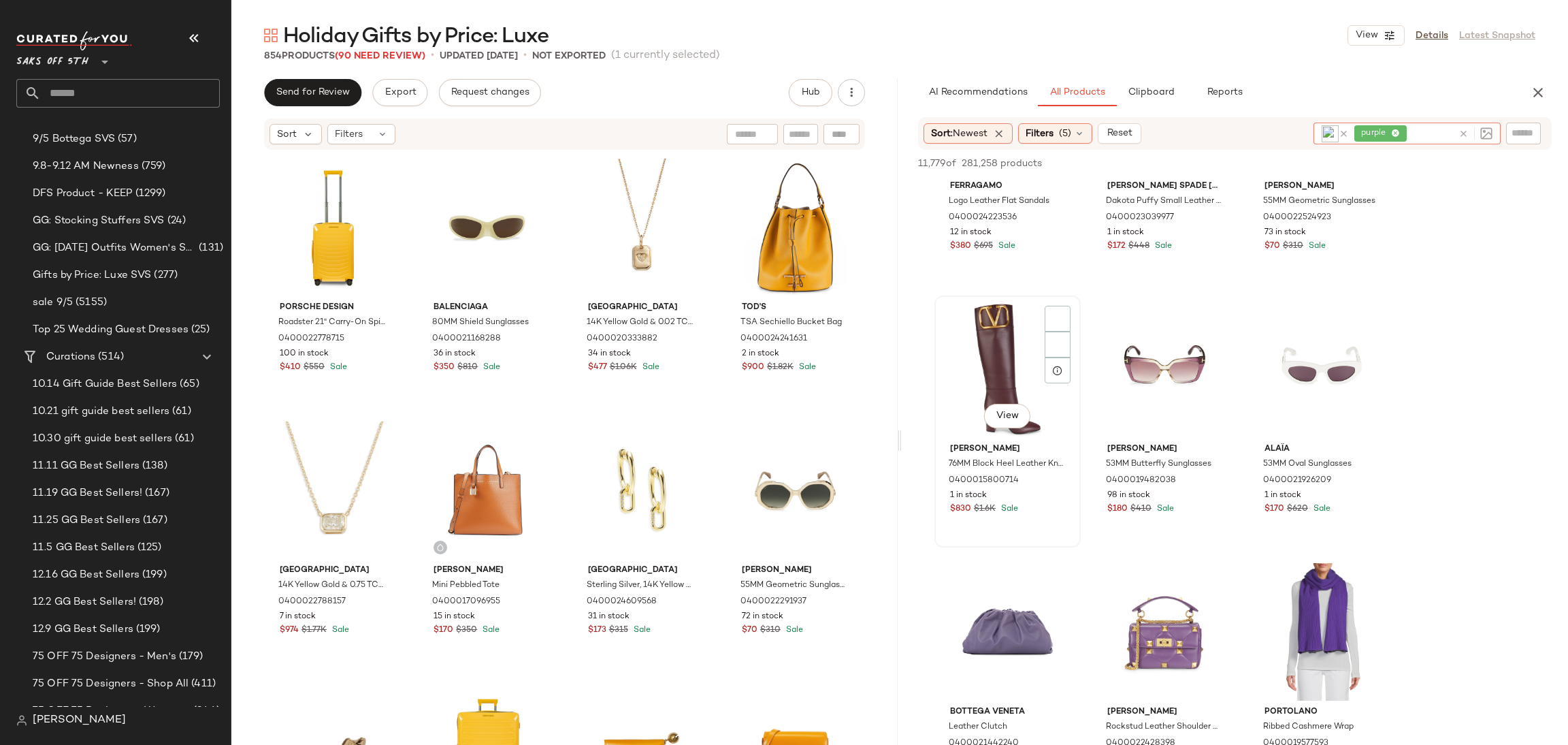
scroll to position [674, 0]
click at [991, 355] on div "View" at bounding box center [1008, 368] width 137 height 137
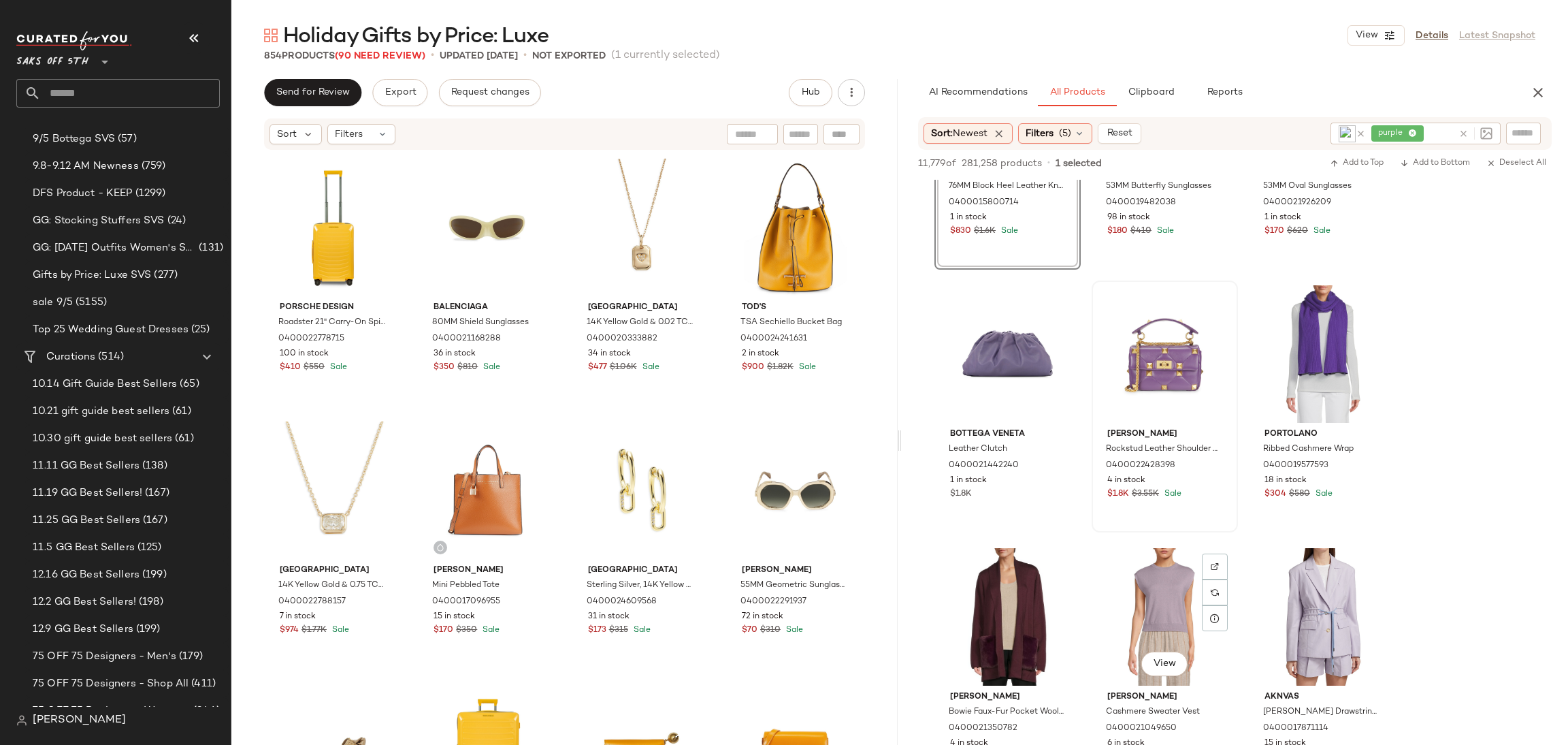
scroll to position [951, 0]
click at [997, 582] on div "View" at bounding box center [1008, 616] width 137 height 137
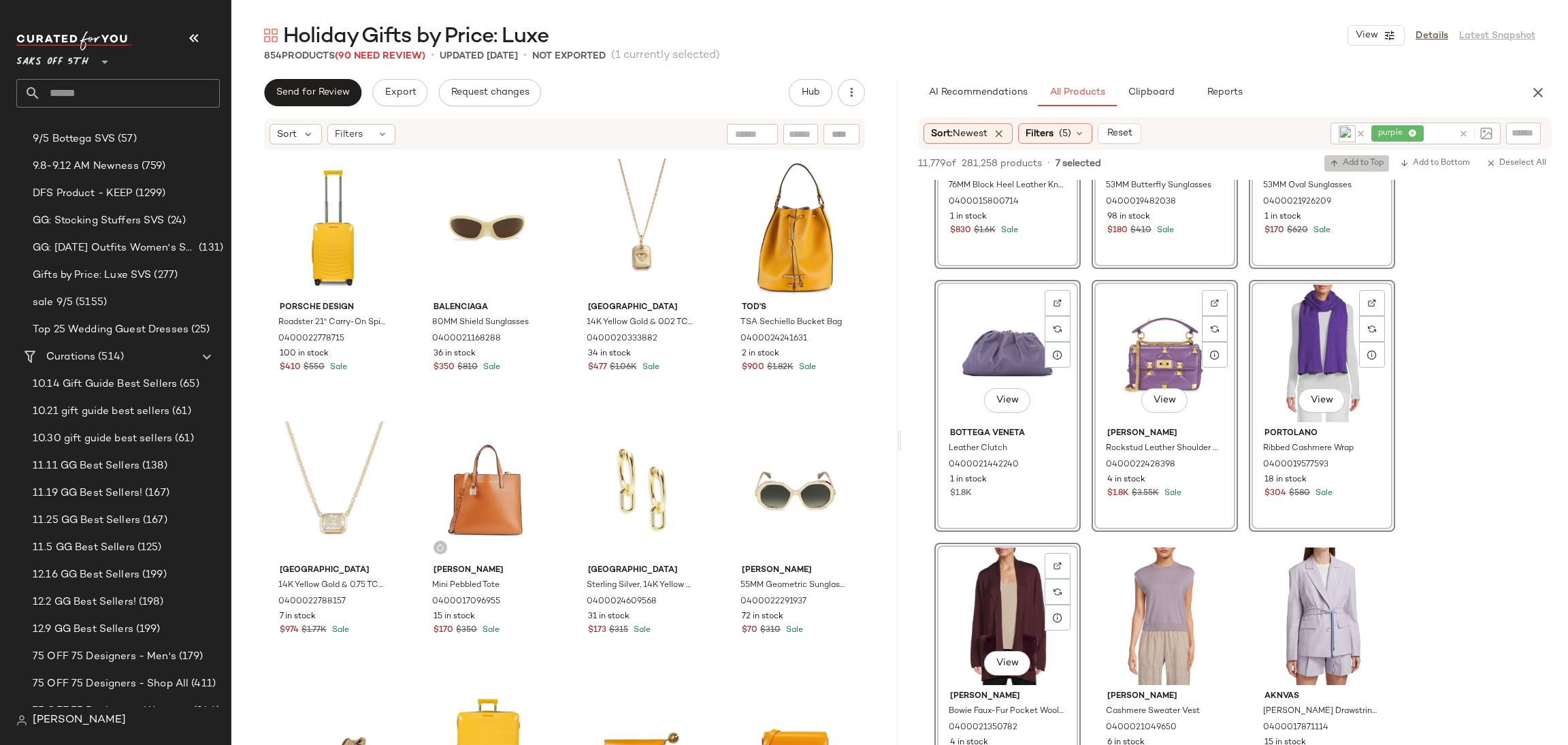
click at [1361, 169] on button "Add to Top" at bounding box center [1357, 163] width 65 height 16
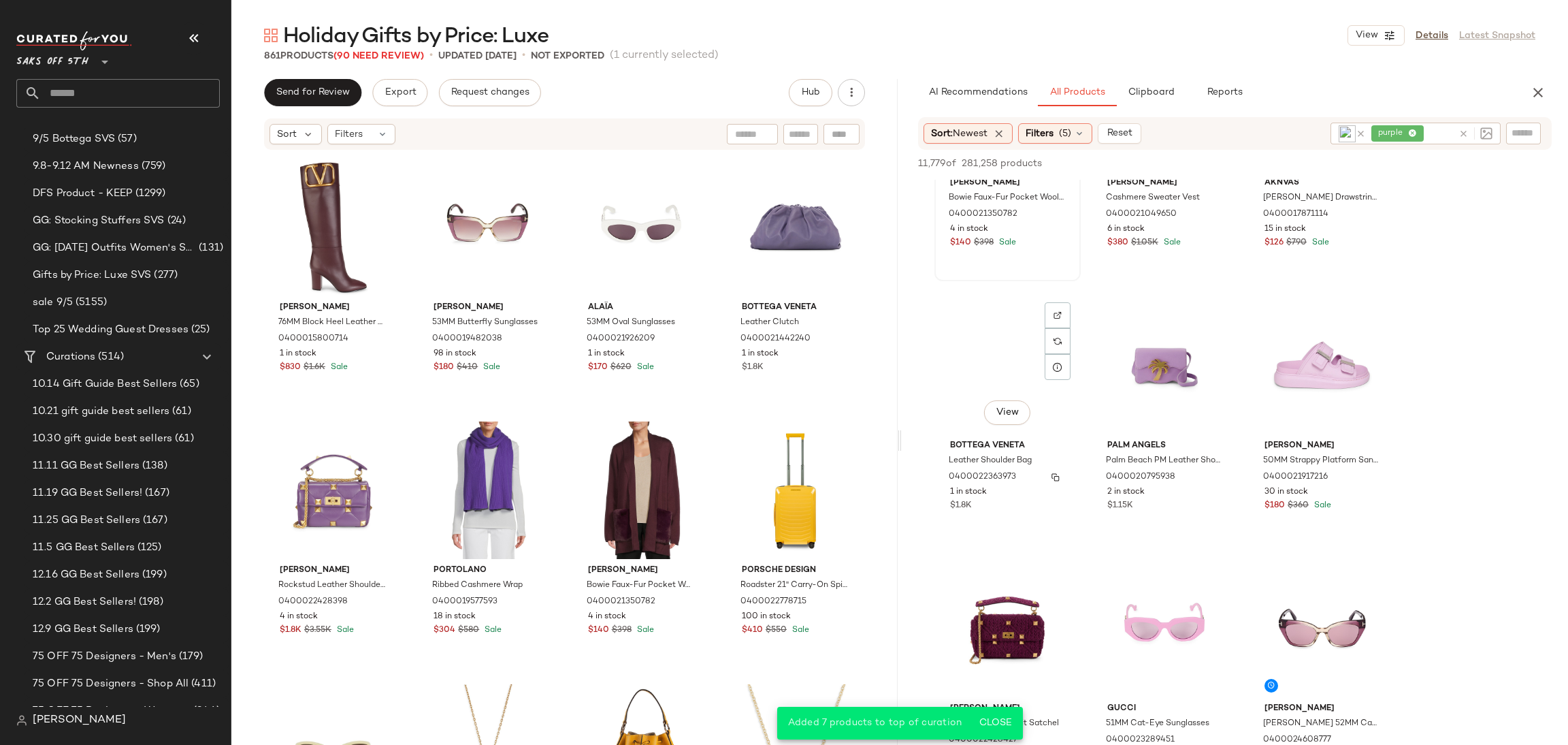
scroll to position [1466, 0]
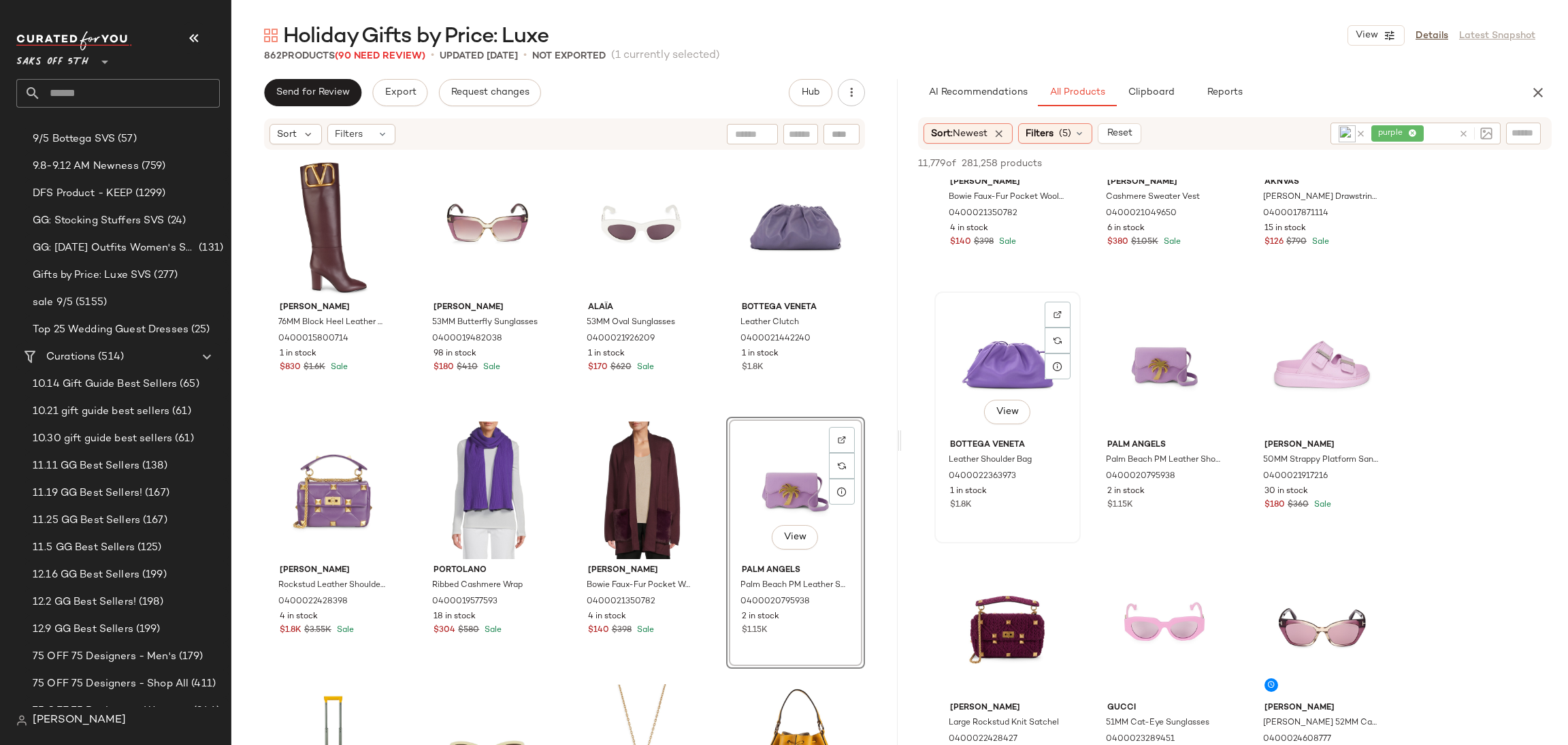
click at [1008, 342] on div "View" at bounding box center [1008, 364] width 137 height 137
click at [1345, 159] on span "Add to Top" at bounding box center [1357, 163] width 54 height 9
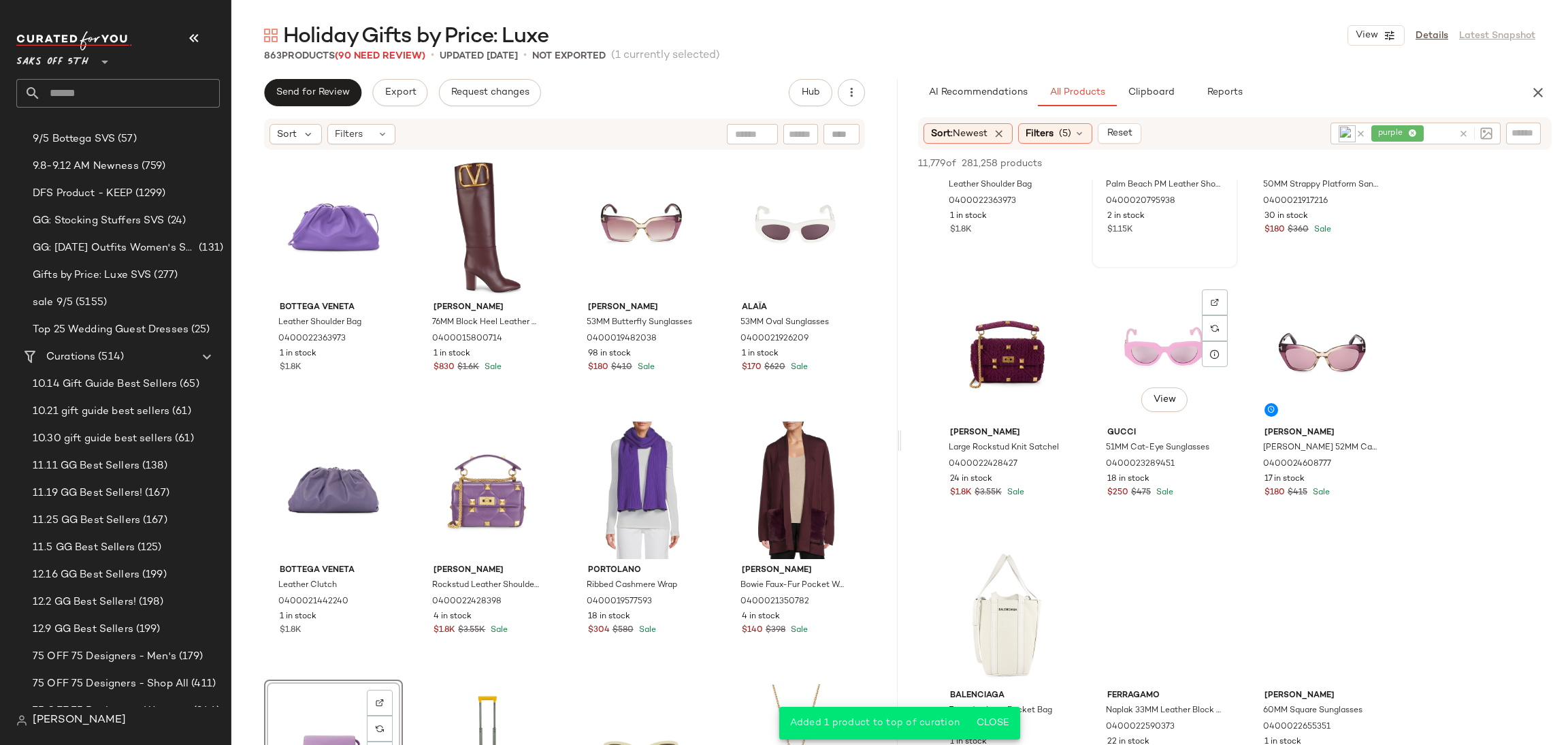
scroll to position [1752, 0]
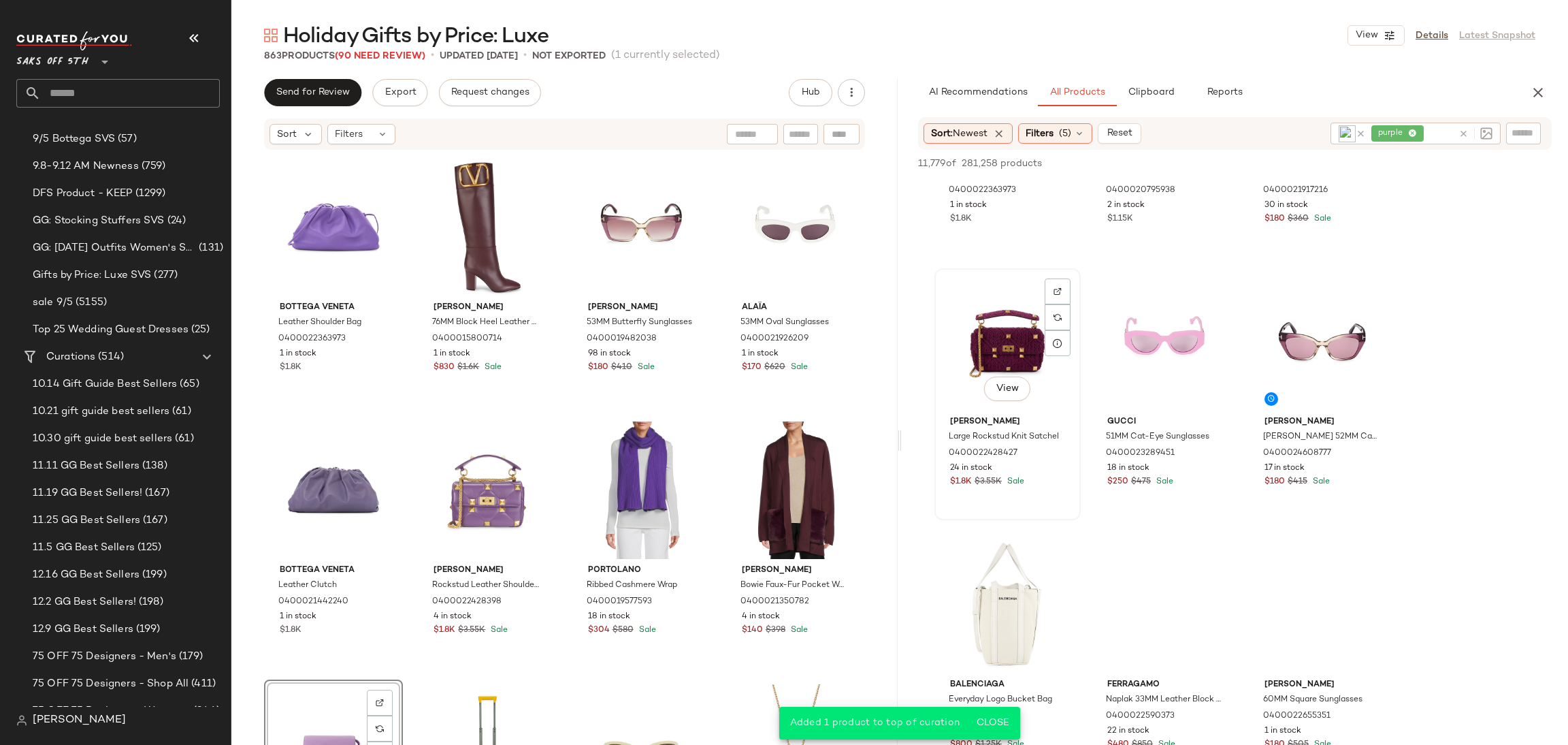
click at [1010, 360] on div "View" at bounding box center [1008, 342] width 137 height 137
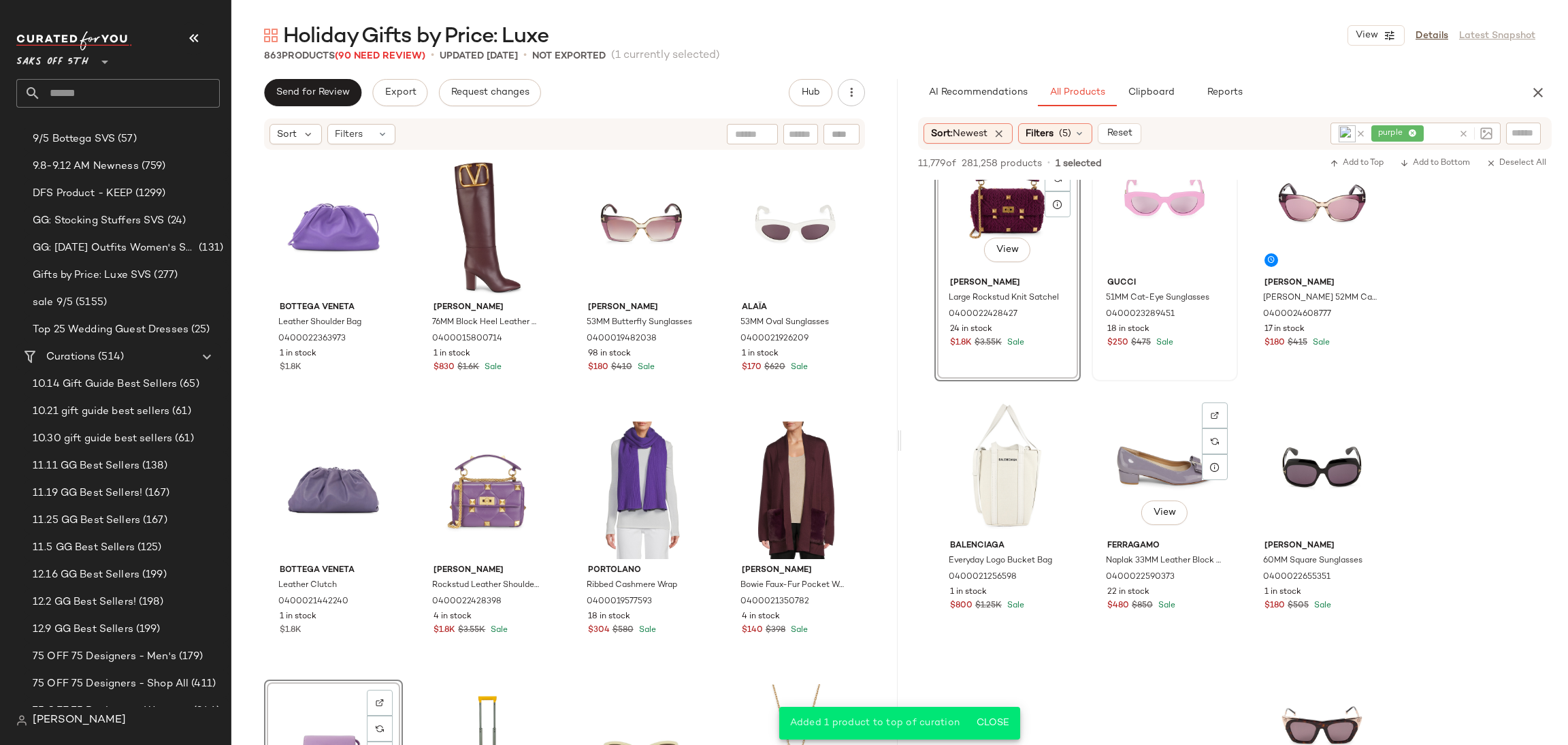
scroll to position [1895, 0]
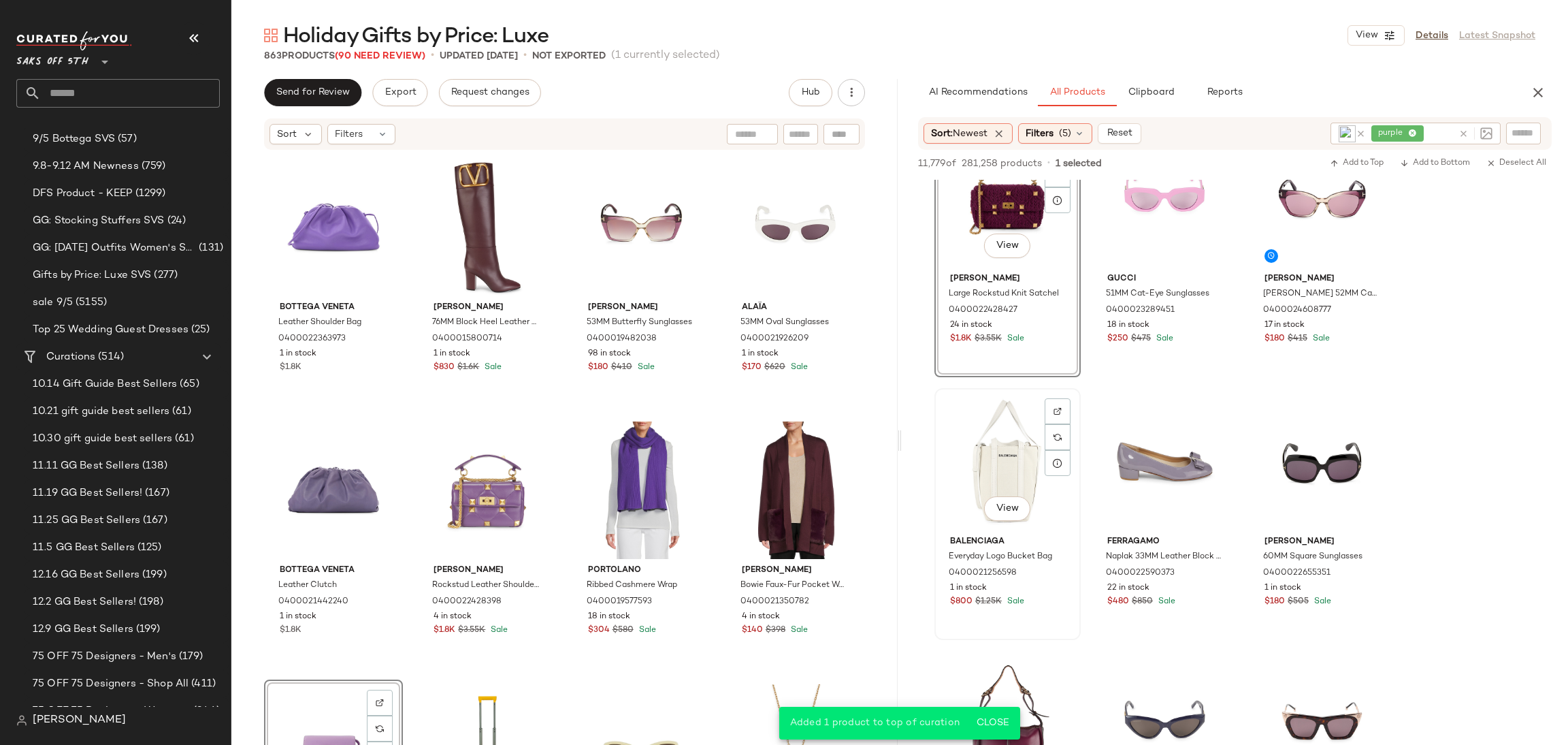
click at [1036, 439] on div "View" at bounding box center [1008, 461] width 137 height 137
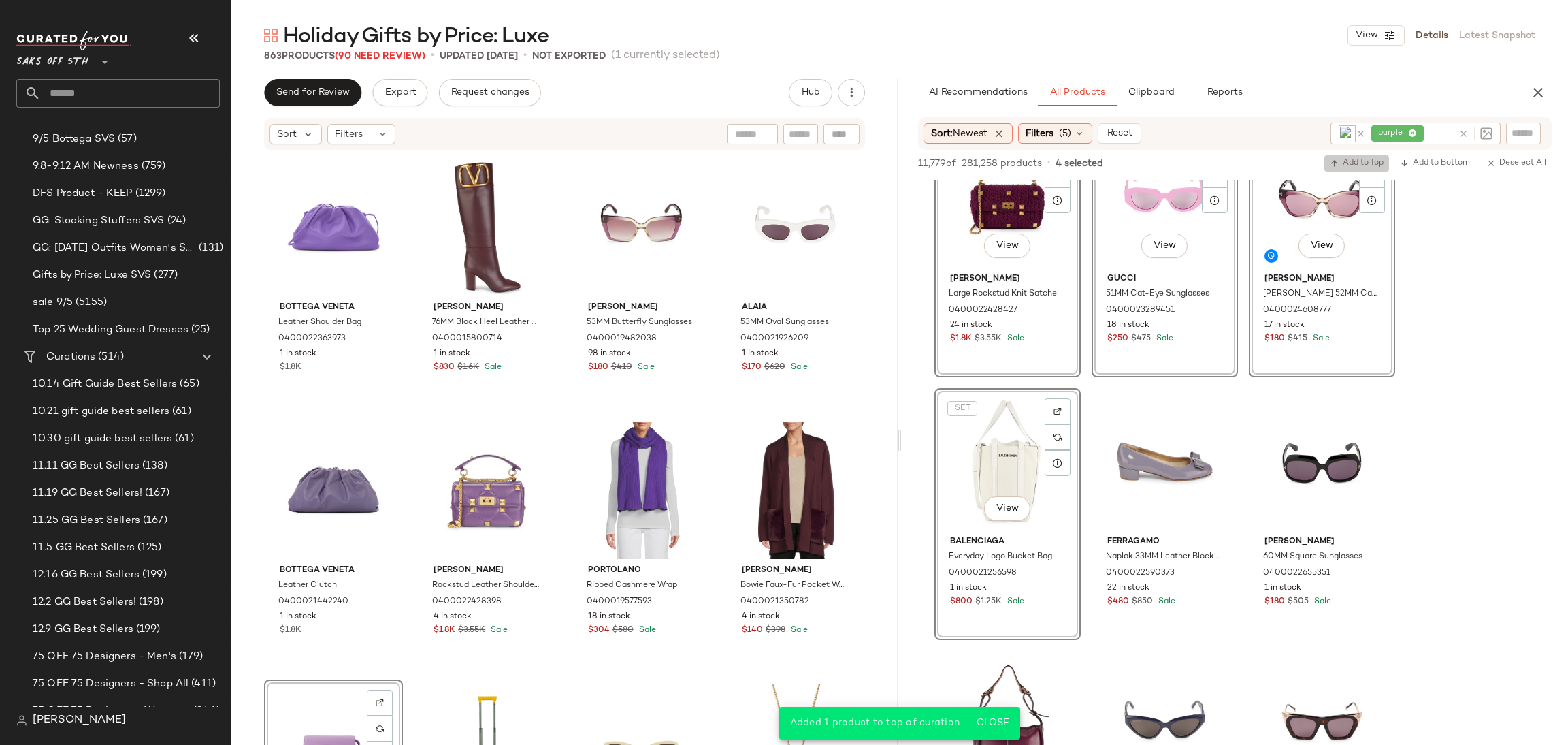
click at [1369, 155] on button "Add to Top" at bounding box center [1357, 163] width 65 height 16
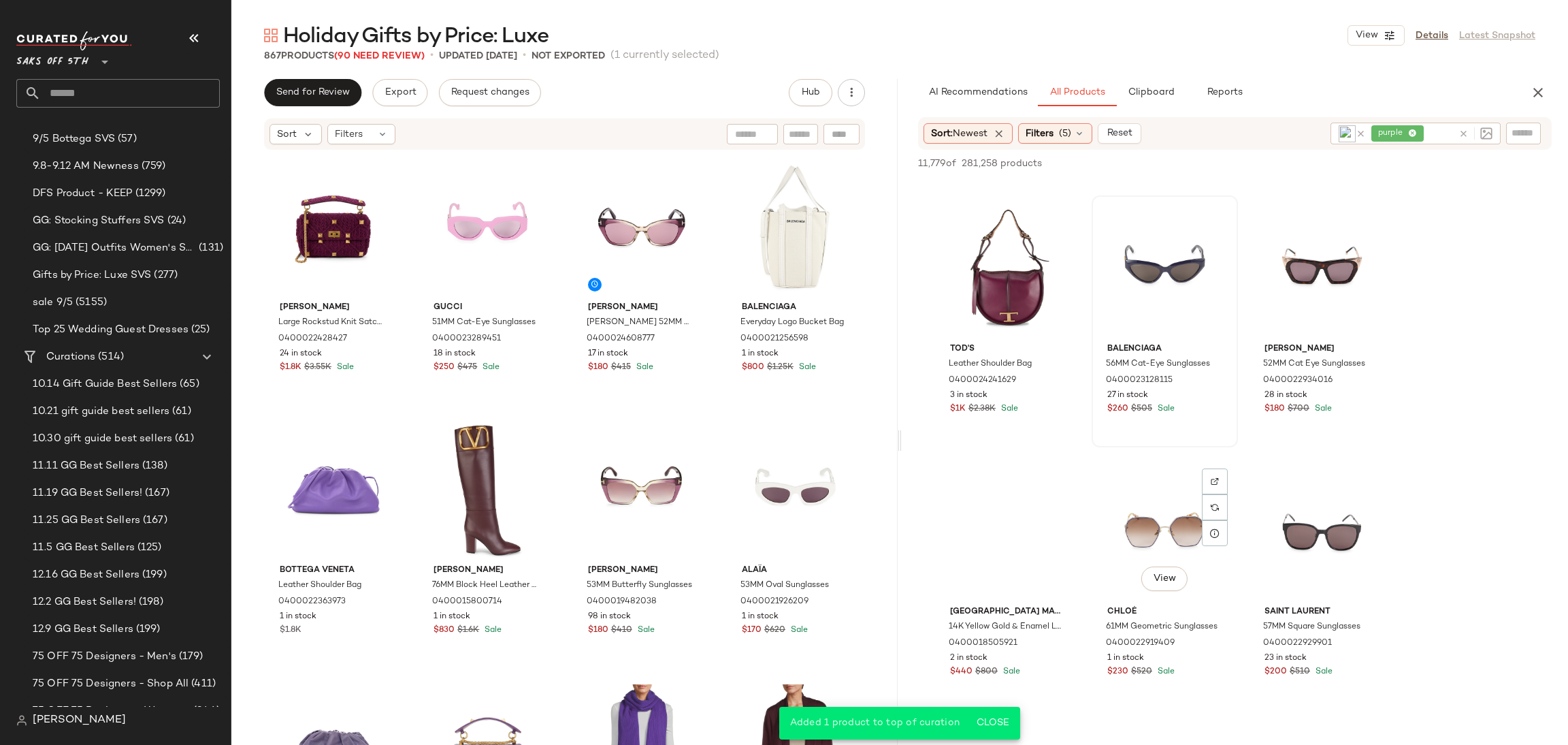
scroll to position [2352, 0]
click at [1015, 286] on div "View" at bounding box center [1008, 268] width 137 height 137
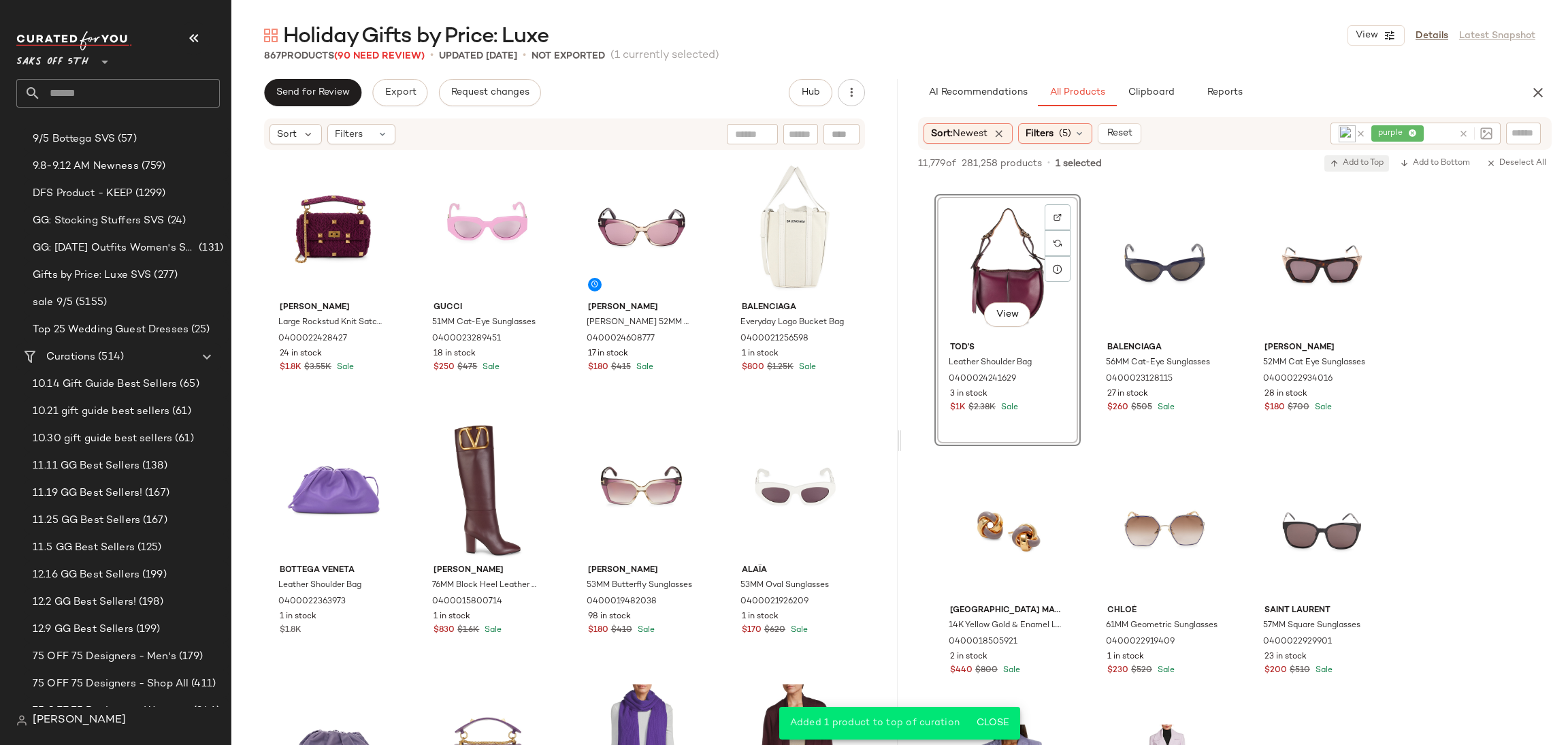
click at [1362, 171] on button "Add to Top" at bounding box center [1357, 163] width 65 height 16
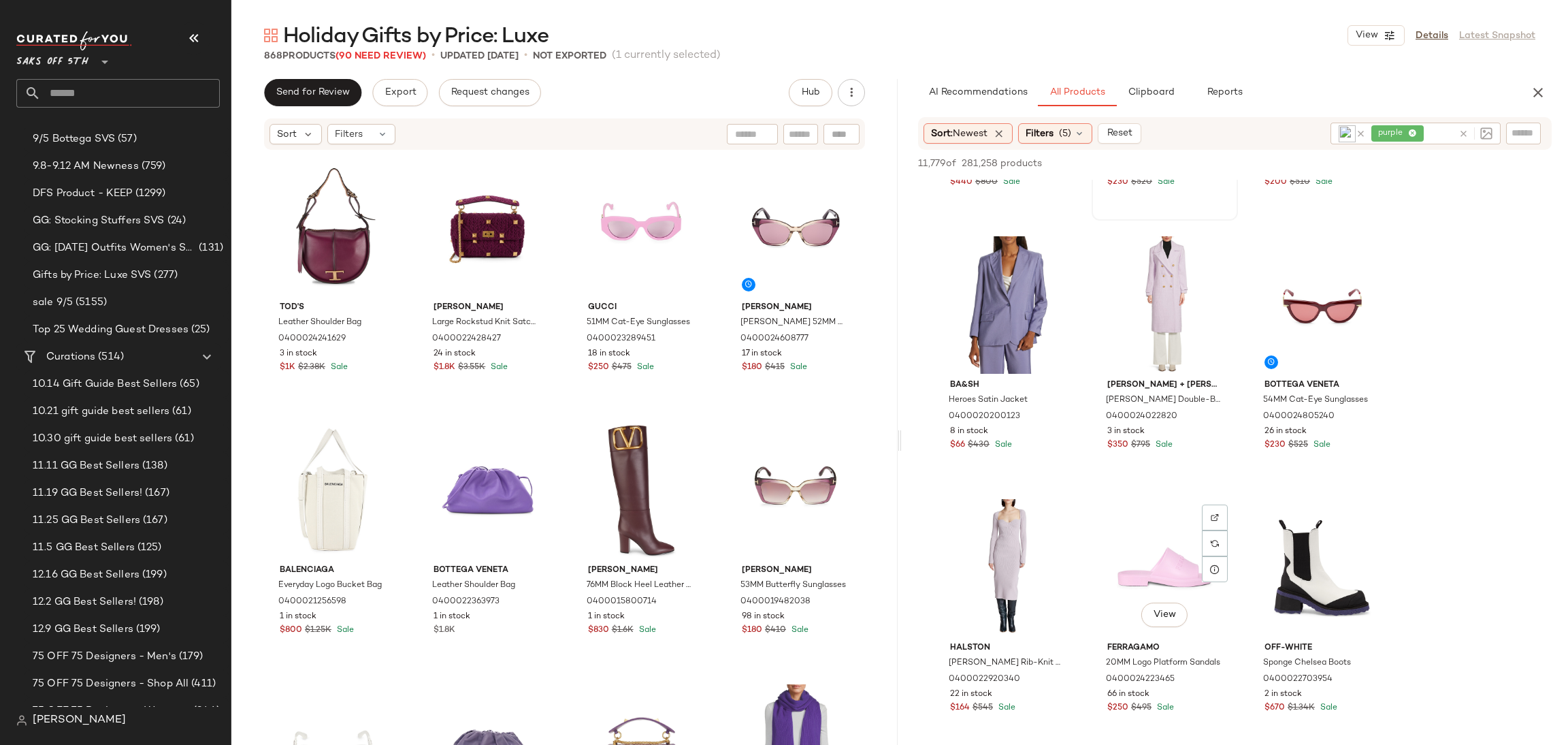
scroll to position [2804, 0]
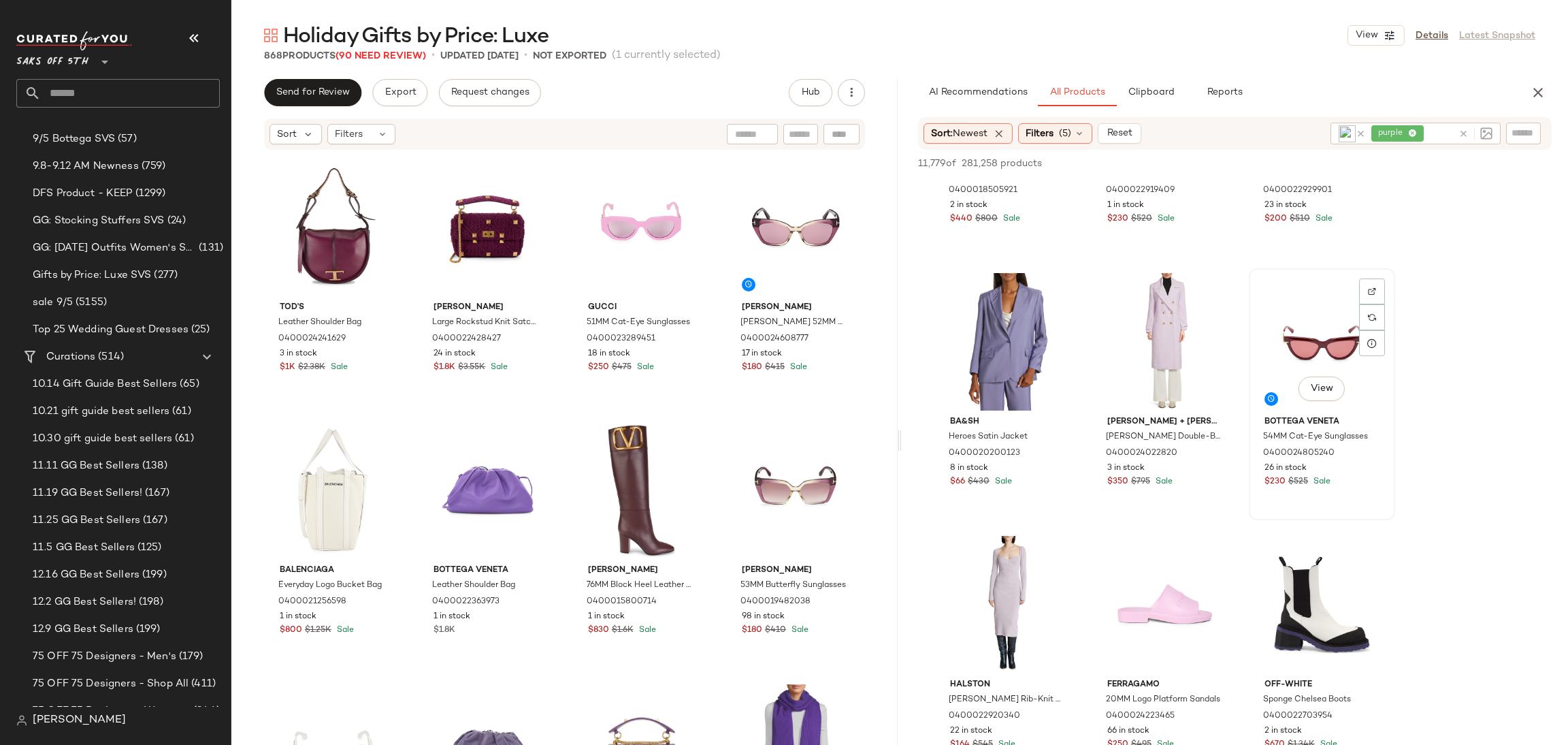
click at [1313, 330] on div "View" at bounding box center [1322, 342] width 137 height 137
click at [1000, 585] on div "View" at bounding box center [1008, 604] width 137 height 137
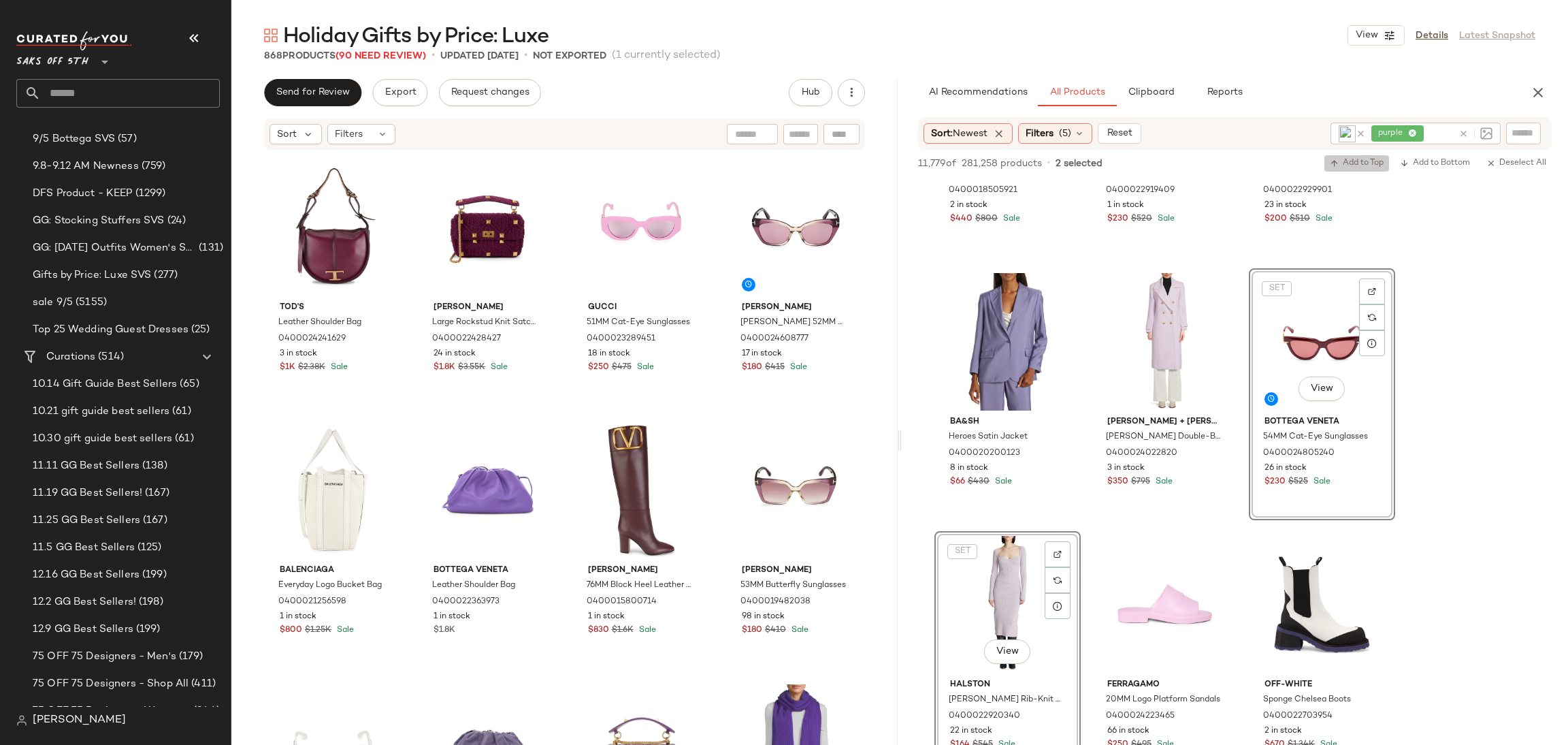
click at [1366, 164] on span "Add to Top" at bounding box center [1357, 163] width 54 height 9
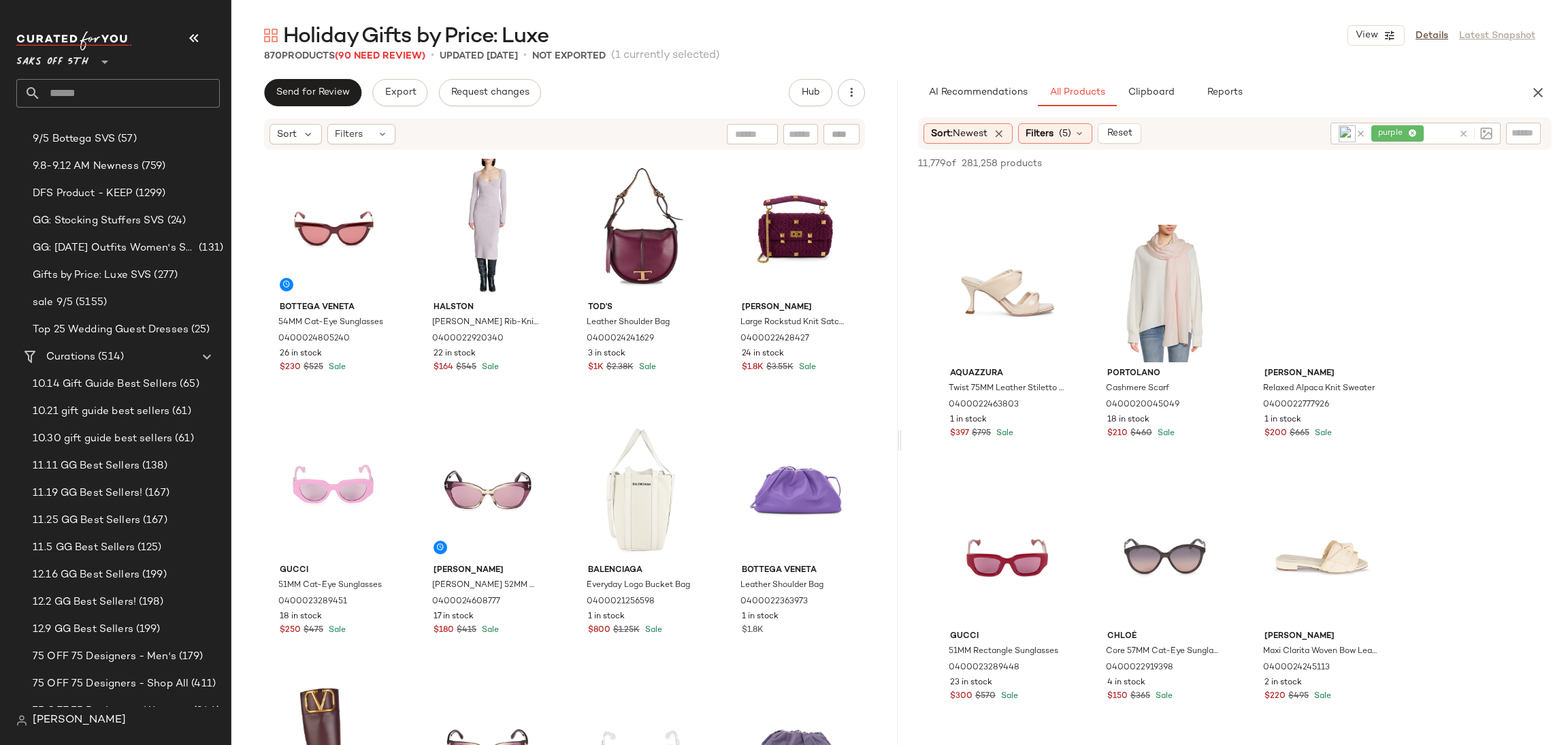
scroll to position [5219, 0]
click at [1316, 269] on div "View" at bounding box center [1322, 292] width 137 height 137
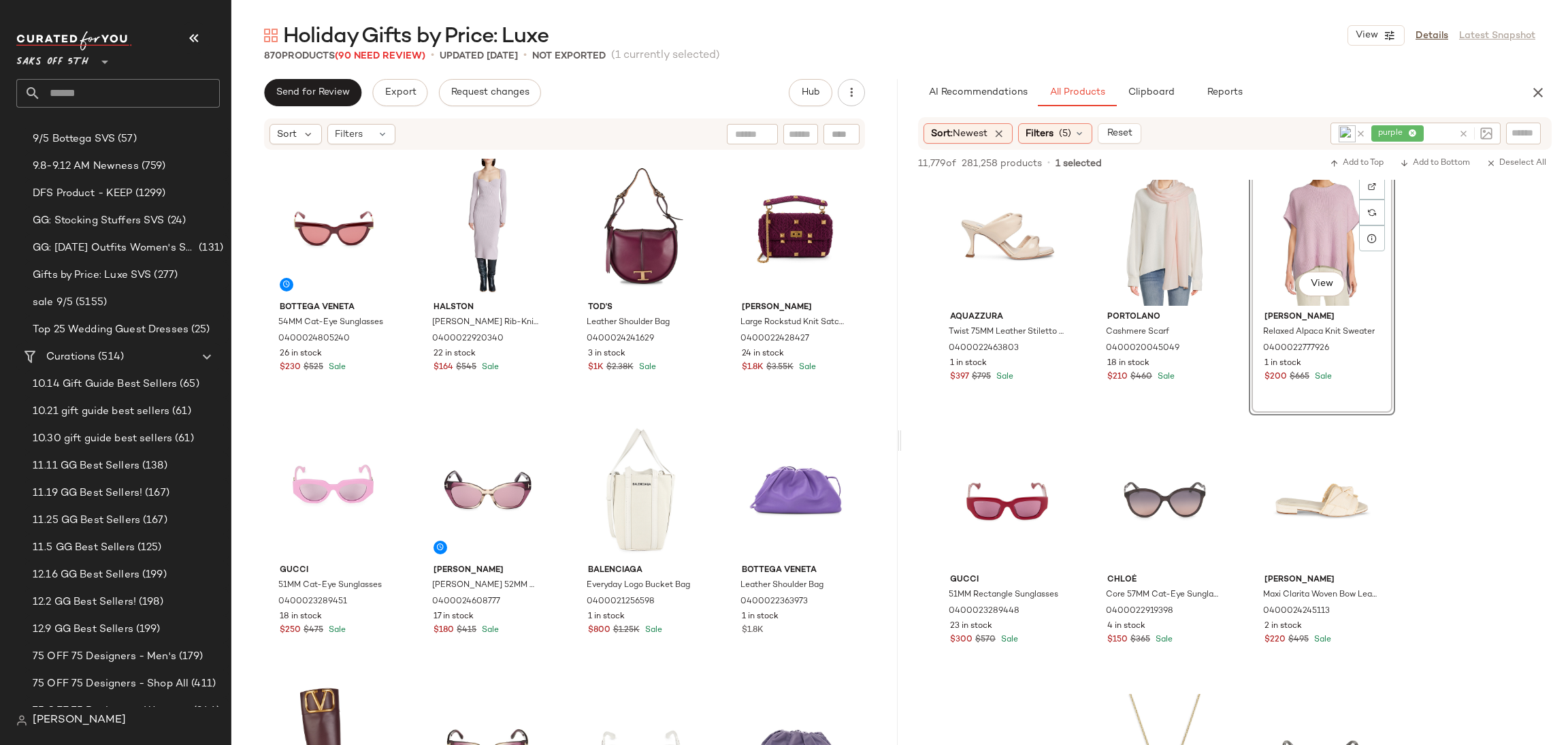
scroll to position [5275, 0]
click at [1363, 160] on span "Add to Top" at bounding box center [1357, 163] width 54 height 9
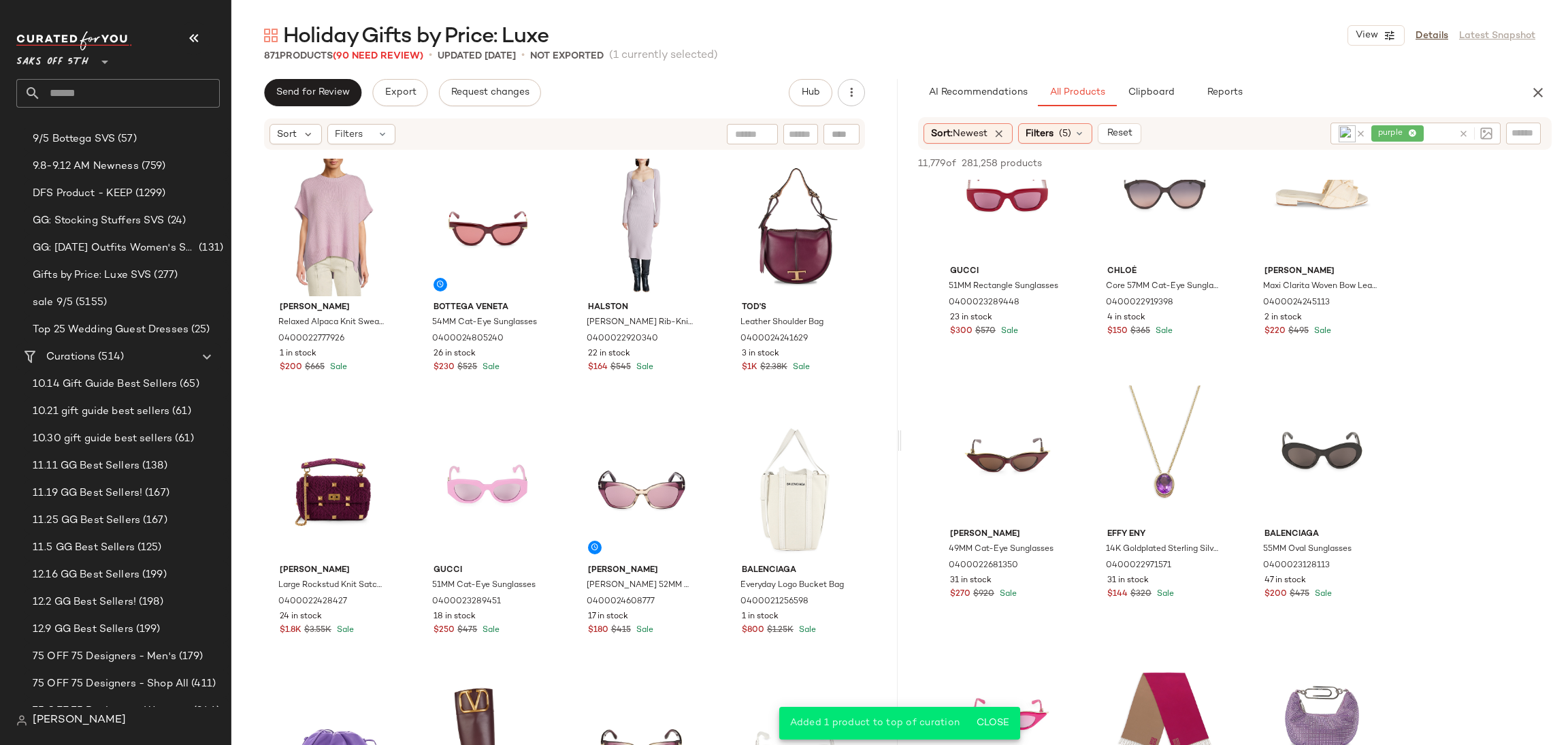
scroll to position [5634, 0]
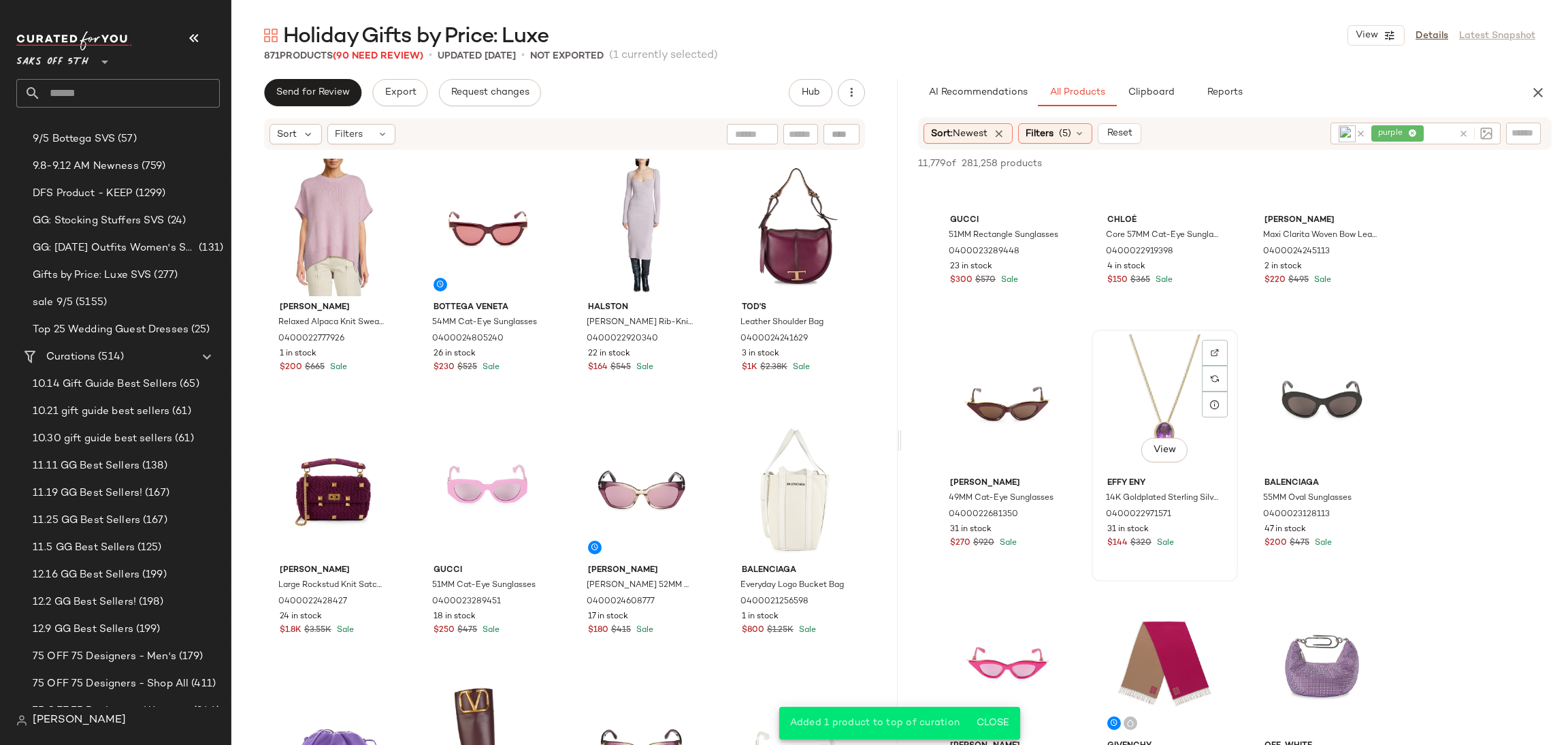
click at [1163, 397] on div "View" at bounding box center [1165, 403] width 137 height 137
click at [1336, 166] on icon "button" at bounding box center [1334, 163] width 9 height 9
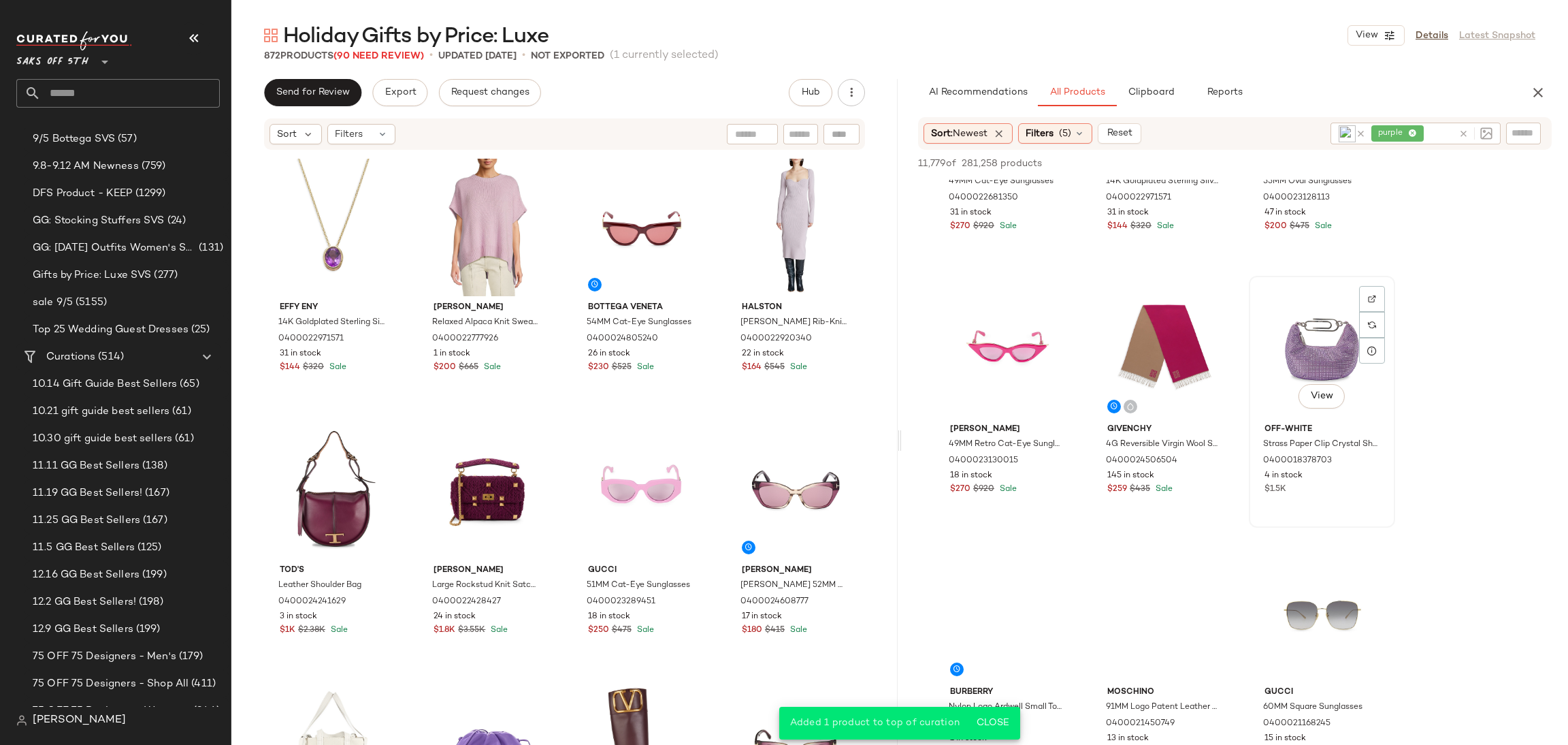
scroll to position [5956, 0]
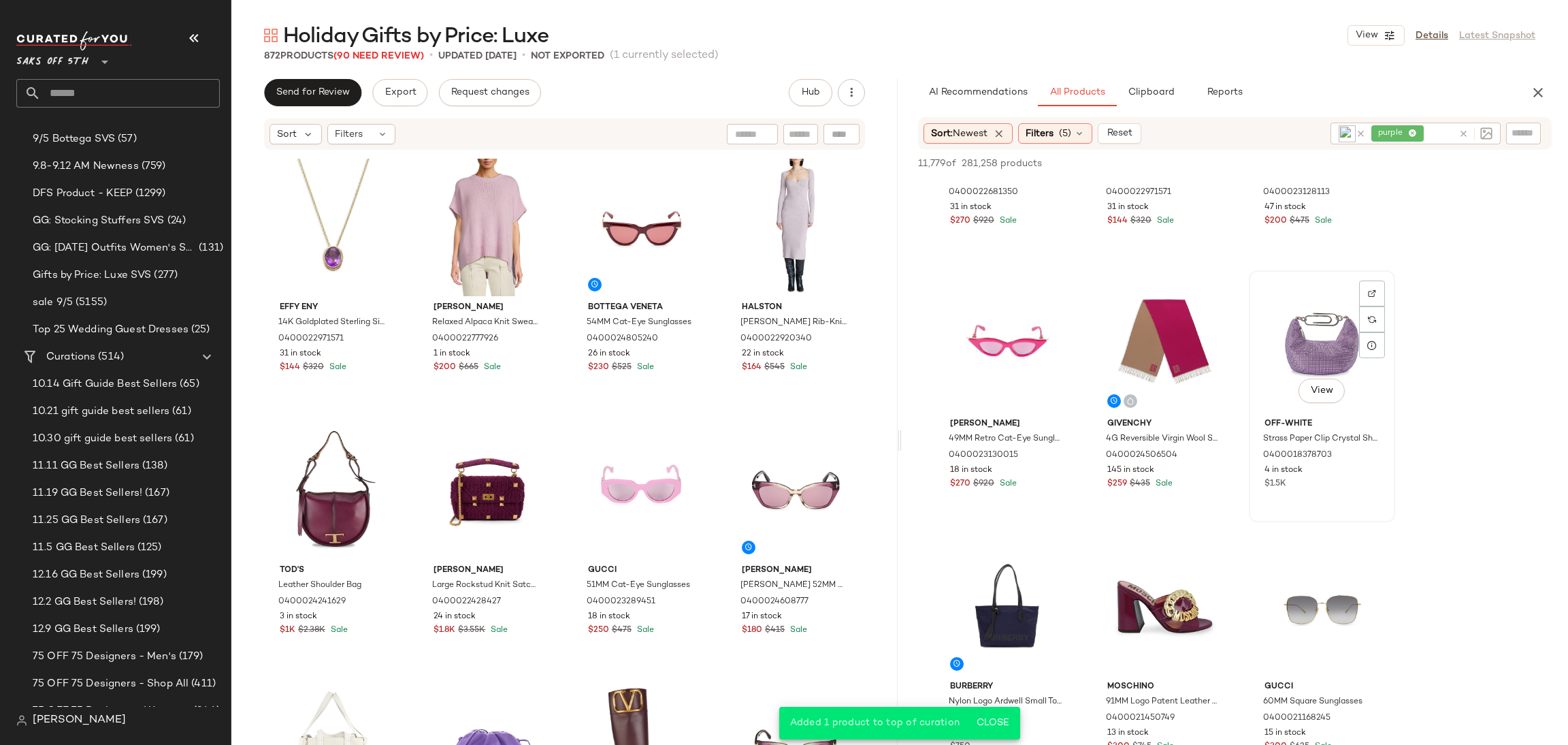
click at [1298, 371] on div "View" at bounding box center [1322, 344] width 137 height 137
click at [1357, 167] on span "Add to Top" at bounding box center [1357, 163] width 54 height 9
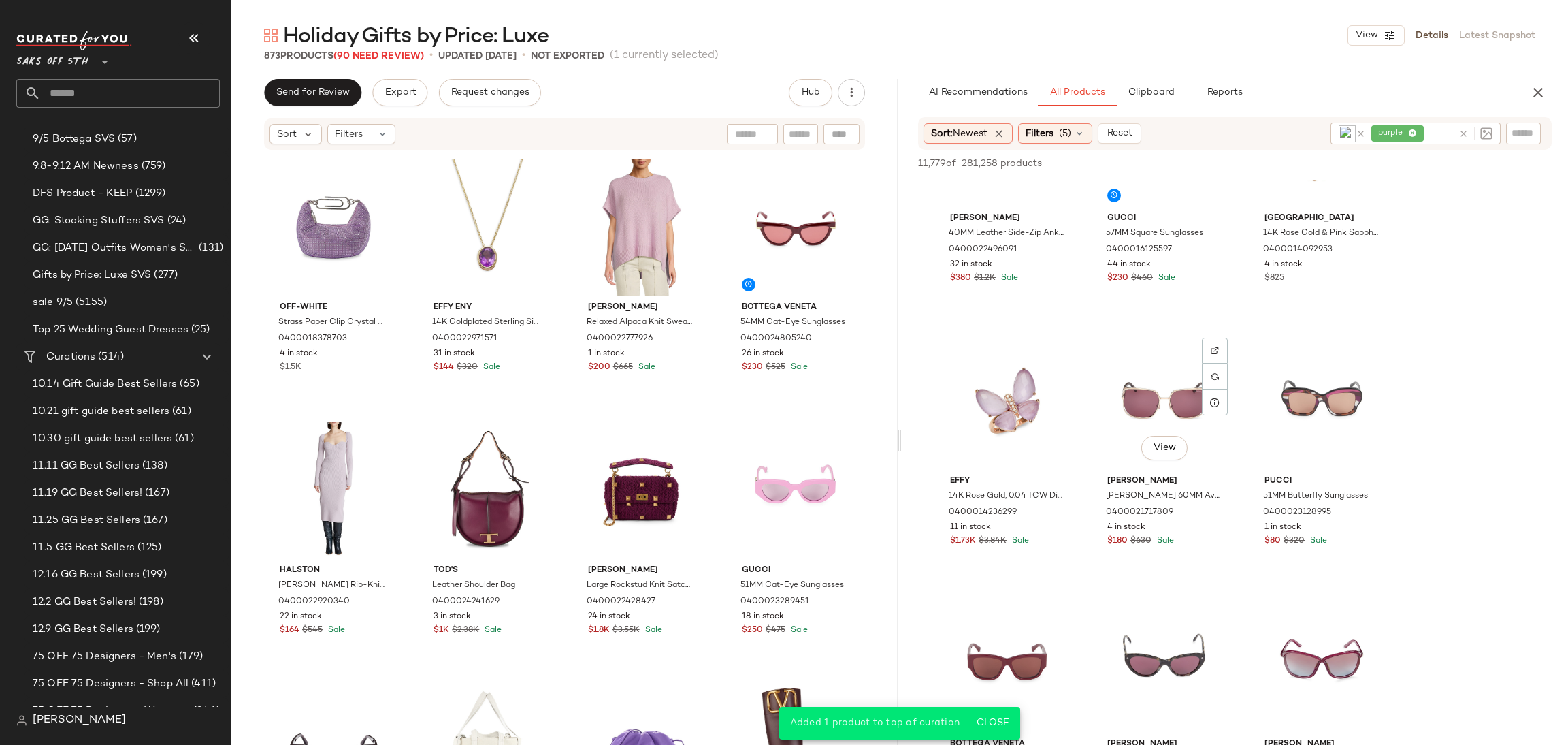
scroll to position [7228, 0]
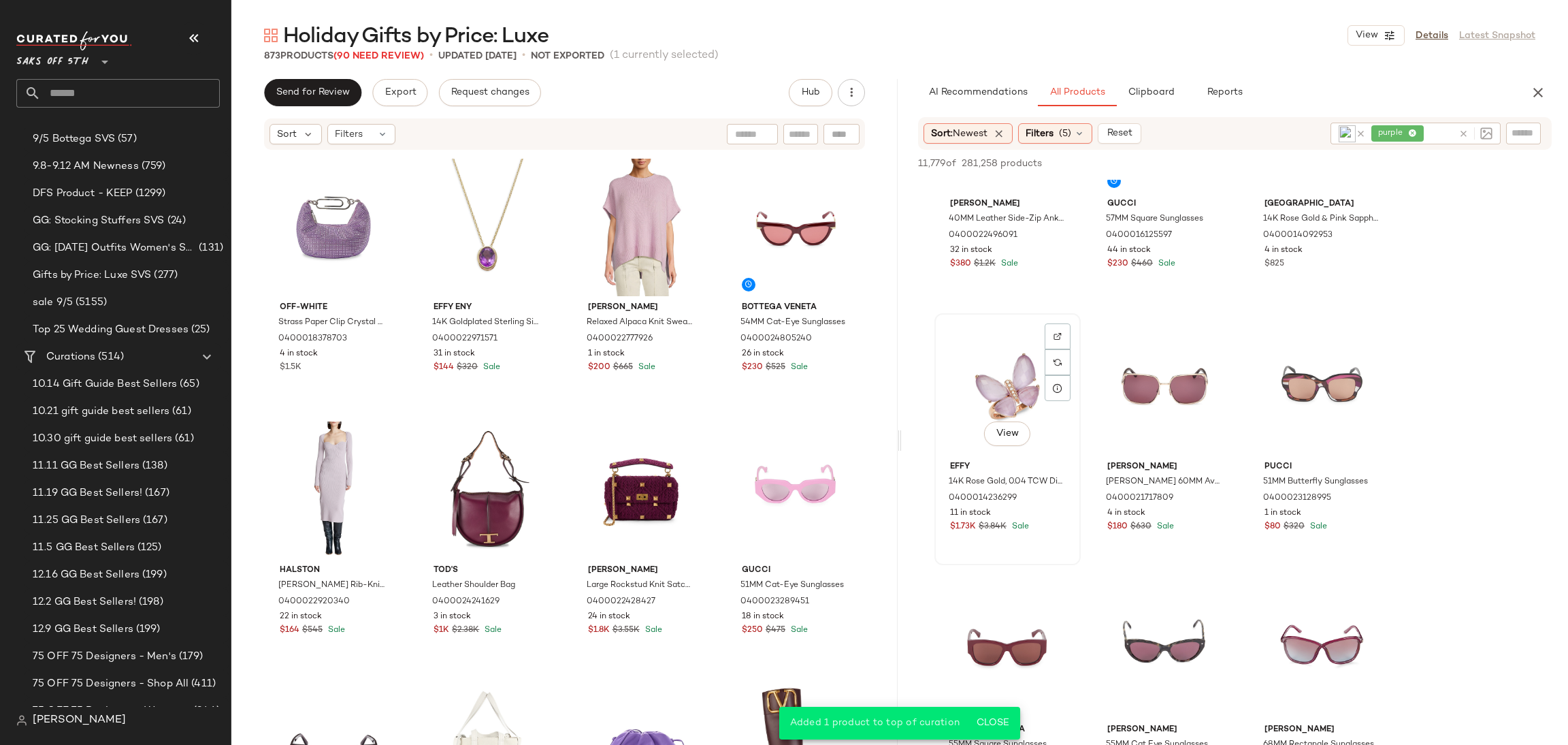
click at [990, 389] on div "View" at bounding box center [1008, 386] width 137 height 137
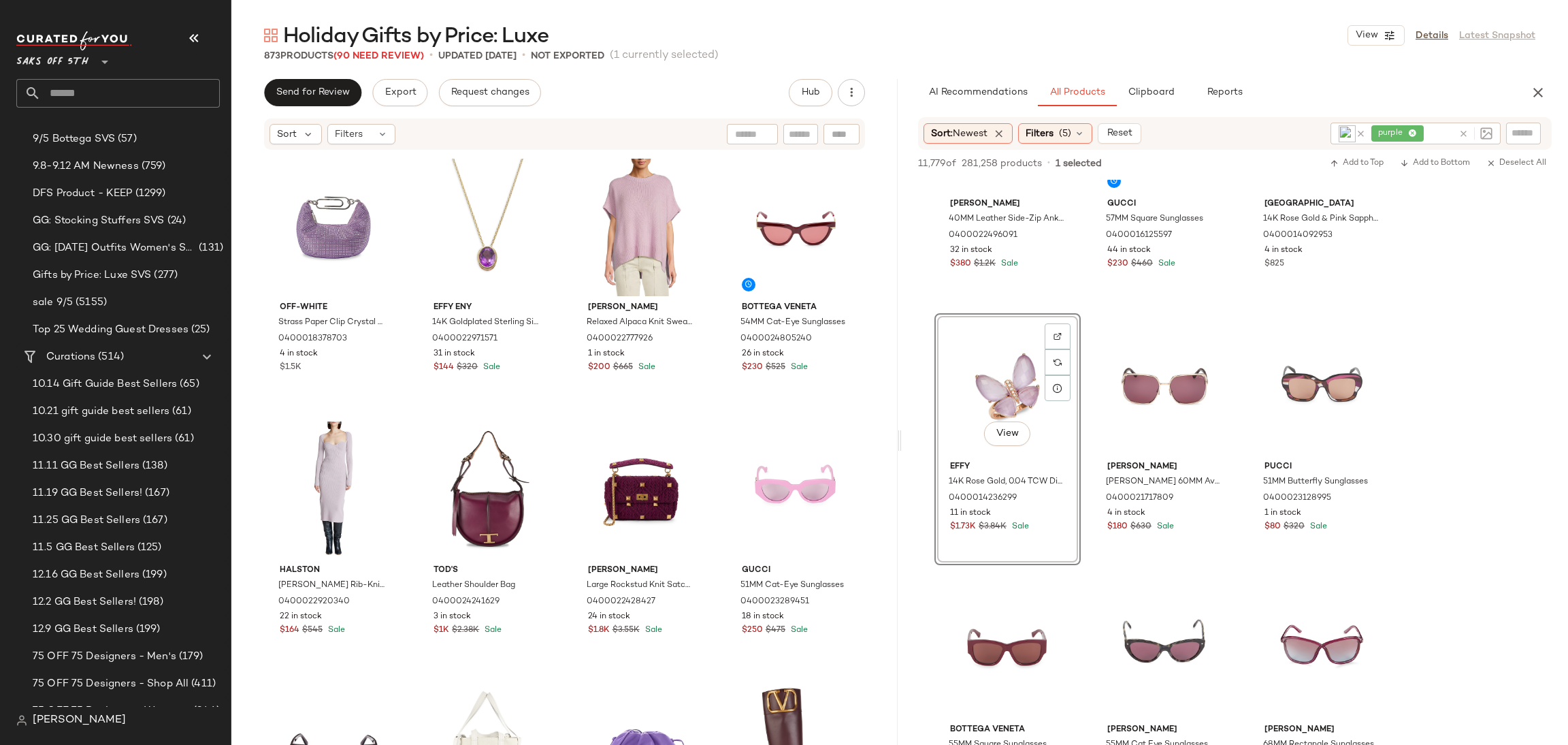
click at [1335, 171] on div "11,779 of 281,258 products • 1 selected Add to Top Add to Bottom Deselect All" at bounding box center [1234, 165] width 666 height 30
click at [1355, 159] on span "Add to Top" at bounding box center [1357, 163] width 54 height 9
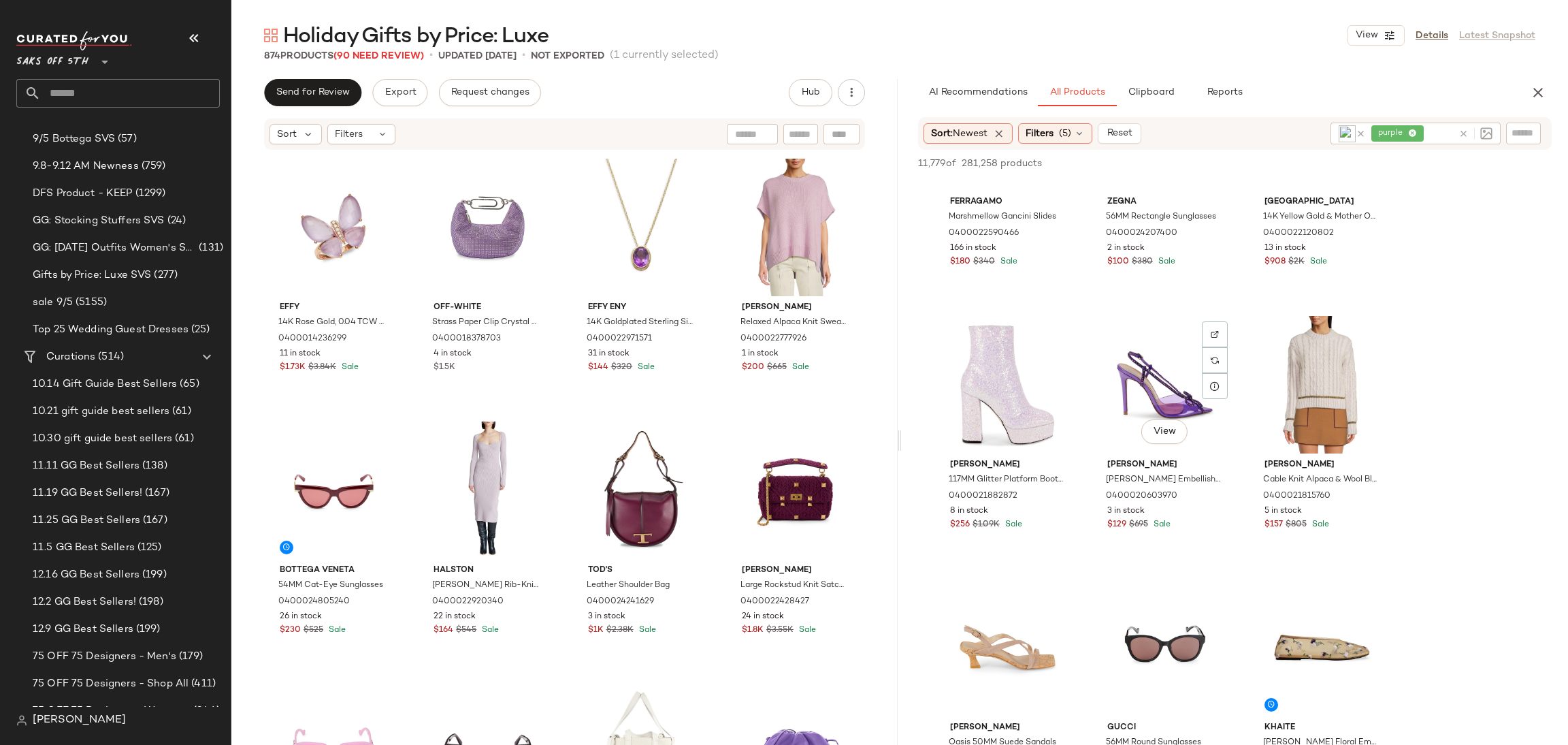
scroll to position [8809, 0]
click at [1301, 353] on div "View" at bounding box center [1322, 383] width 137 height 137
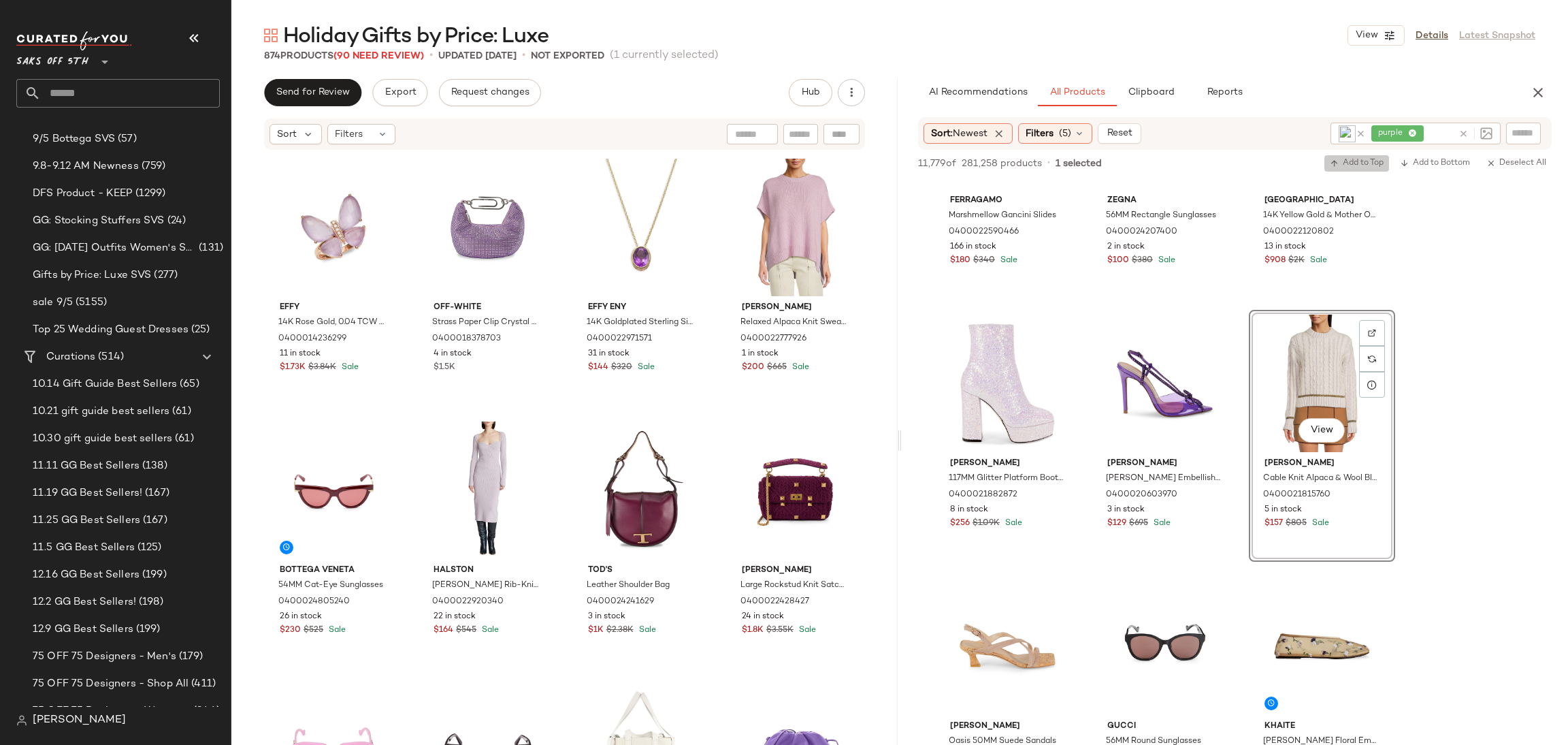
click at [1345, 159] on span "Add to Top" at bounding box center [1357, 163] width 54 height 9
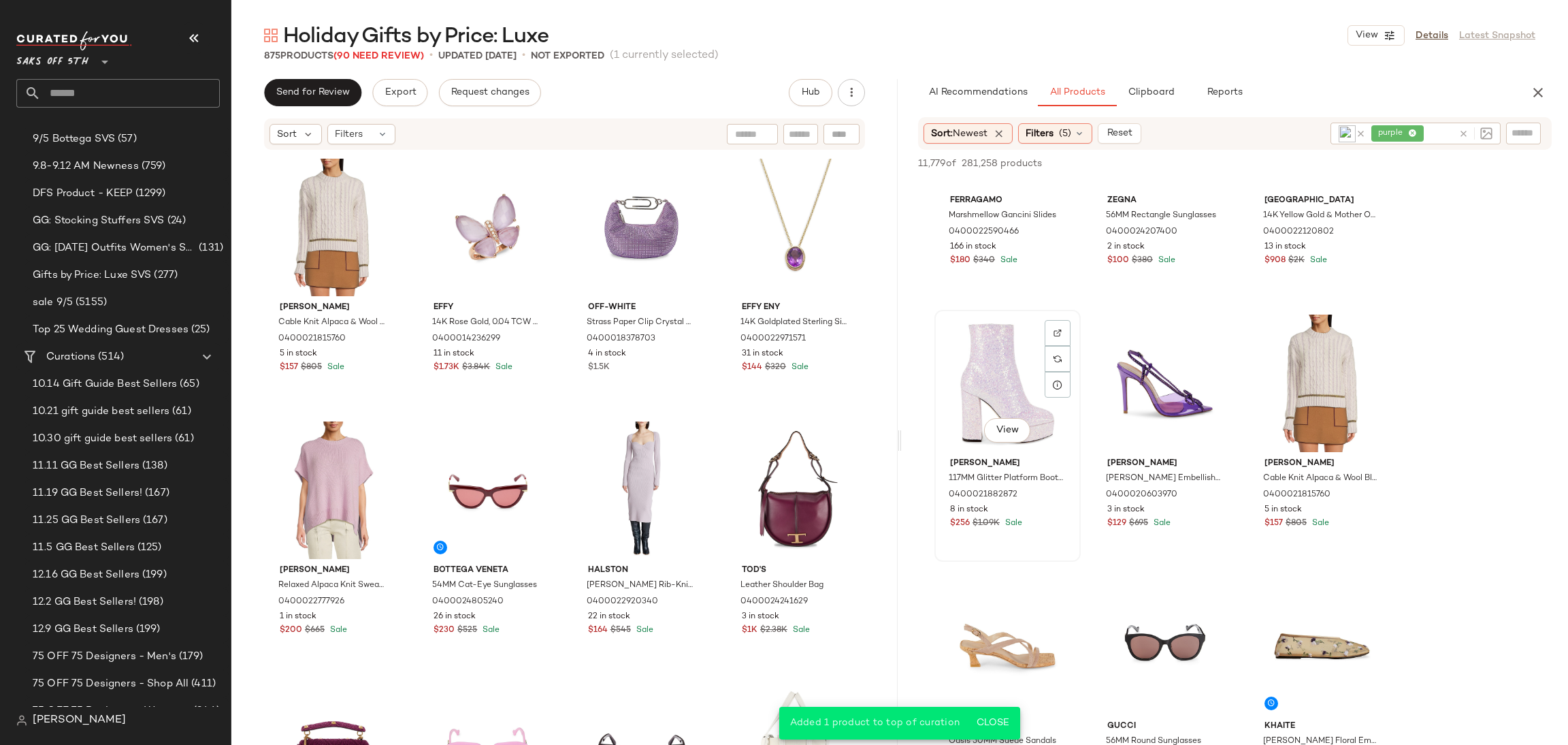
click at [976, 345] on div "View" at bounding box center [1008, 383] width 137 height 137
click at [1340, 165] on span "Add to Top" at bounding box center [1357, 163] width 54 height 9
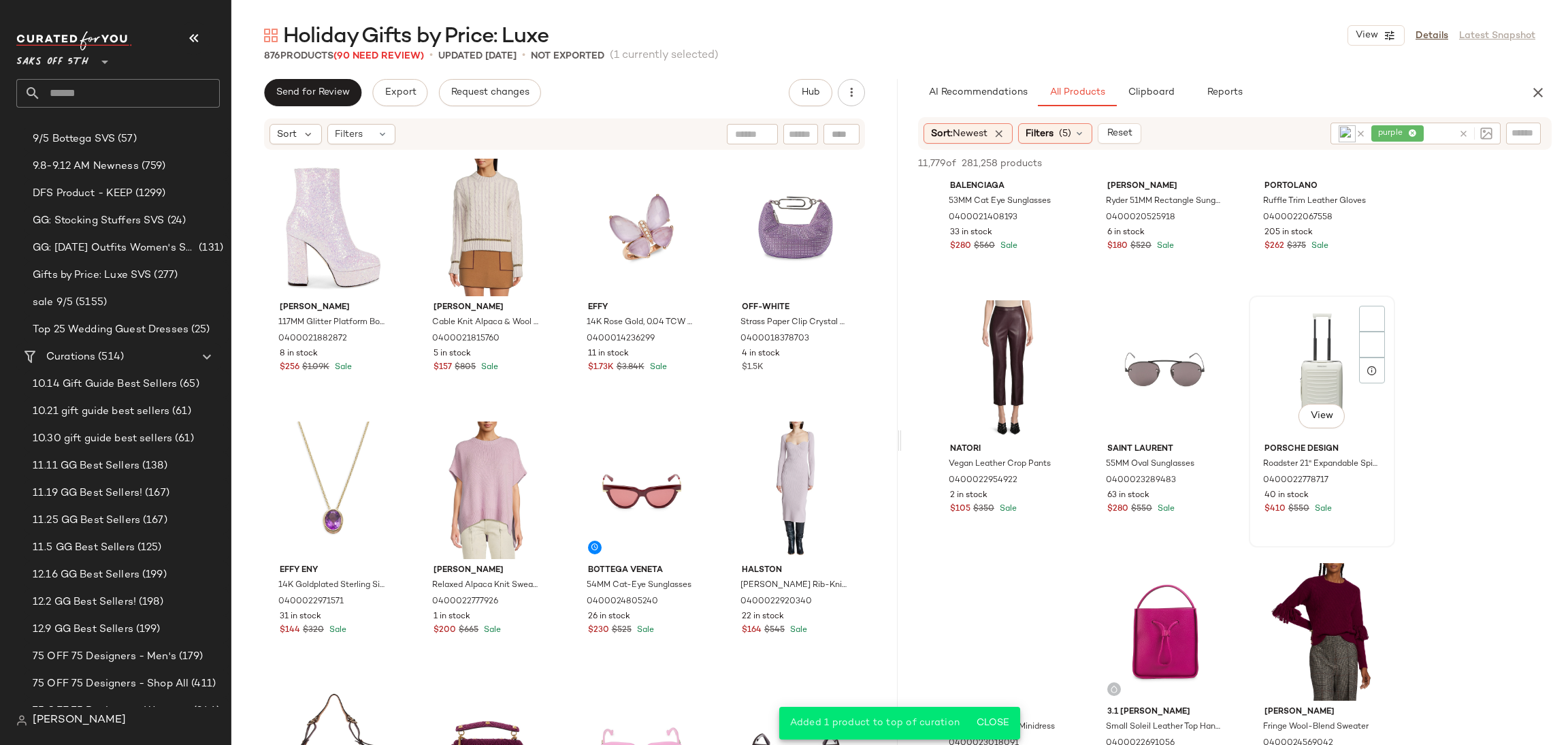
scroll to position [10138, 0]
click at [1301, 386] on div "View" at bounding box center [1322, 368] width 137 height 137
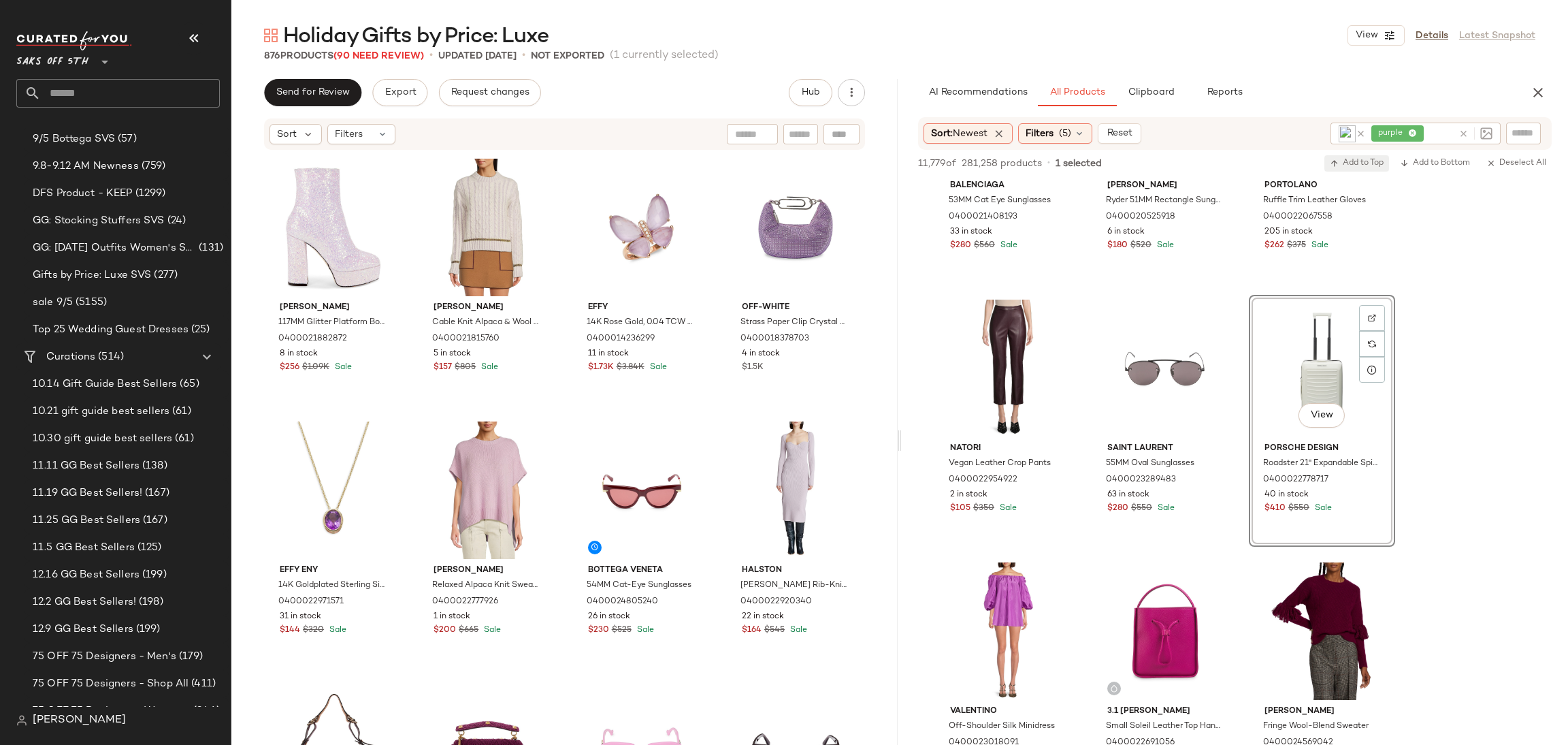
click at [1353, 166] on span "Add to Top" at bounding box center [1357, 163] width 54 height 9
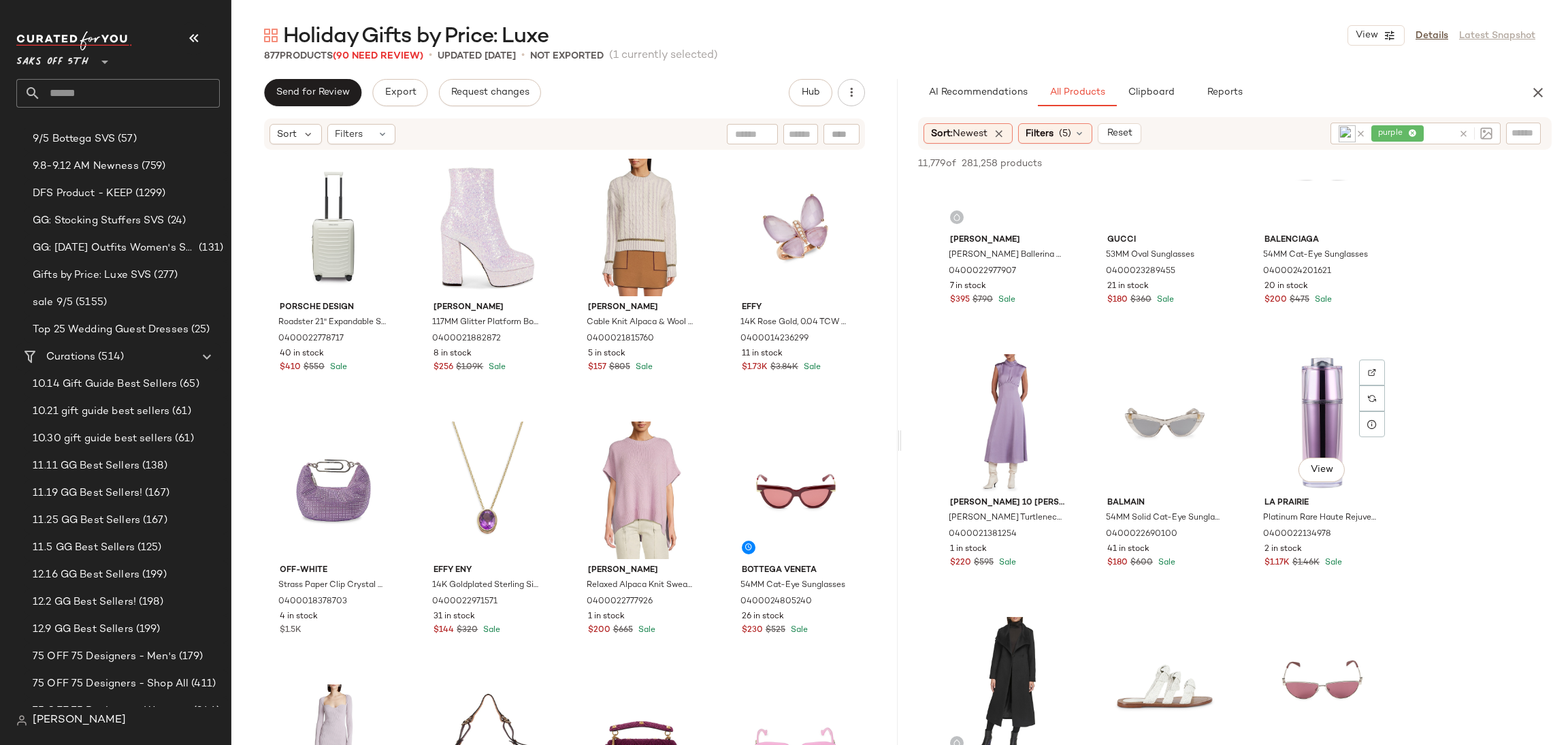
scroll to position [11402, 0]
click at [1308, 412] on div "View" at bounding box center [1322, 419] width 137 height 137
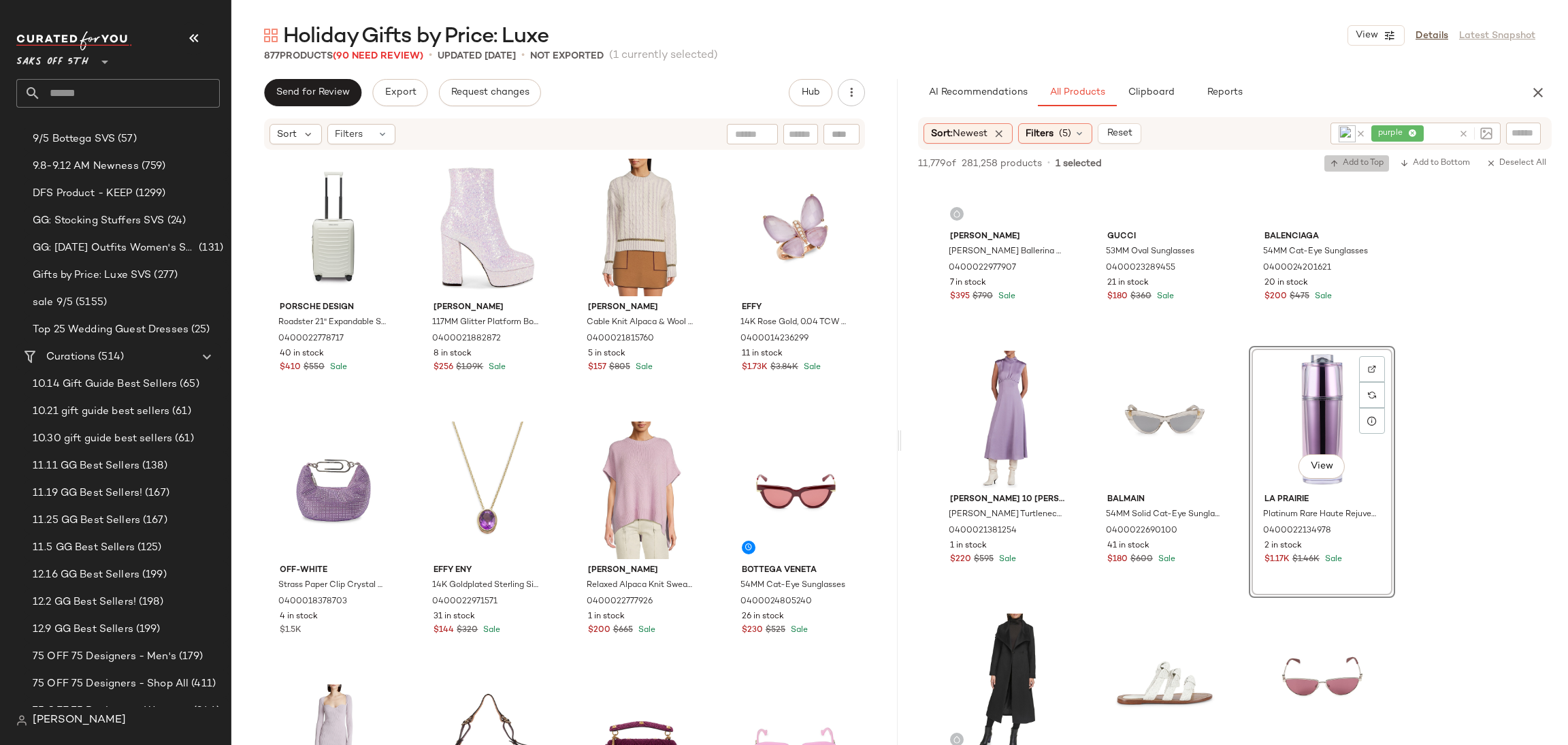
click at [1345, 167] on span "Add to Top" at bounding box center [1357, 163] width 54 height 9
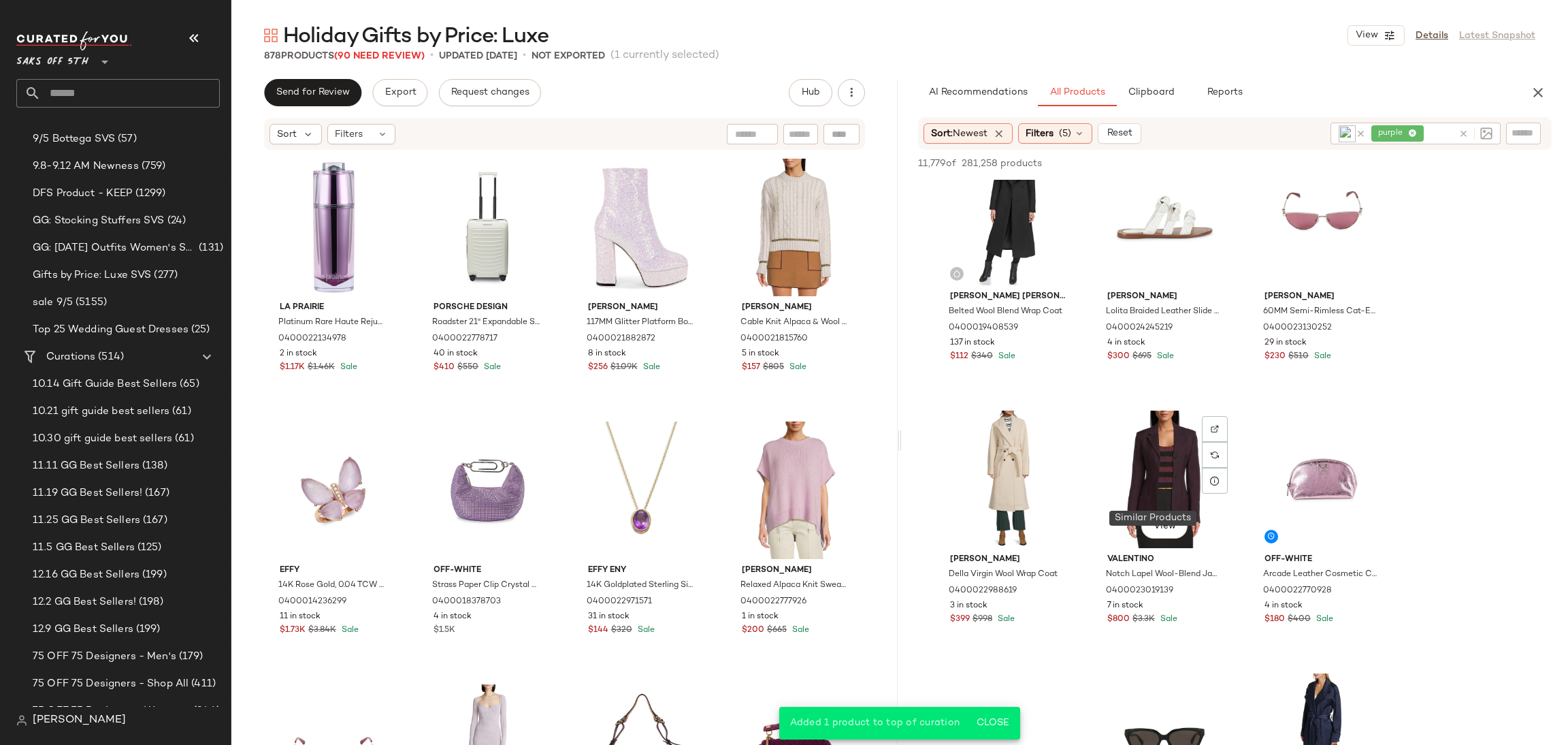
scroll to position [11874, 0]
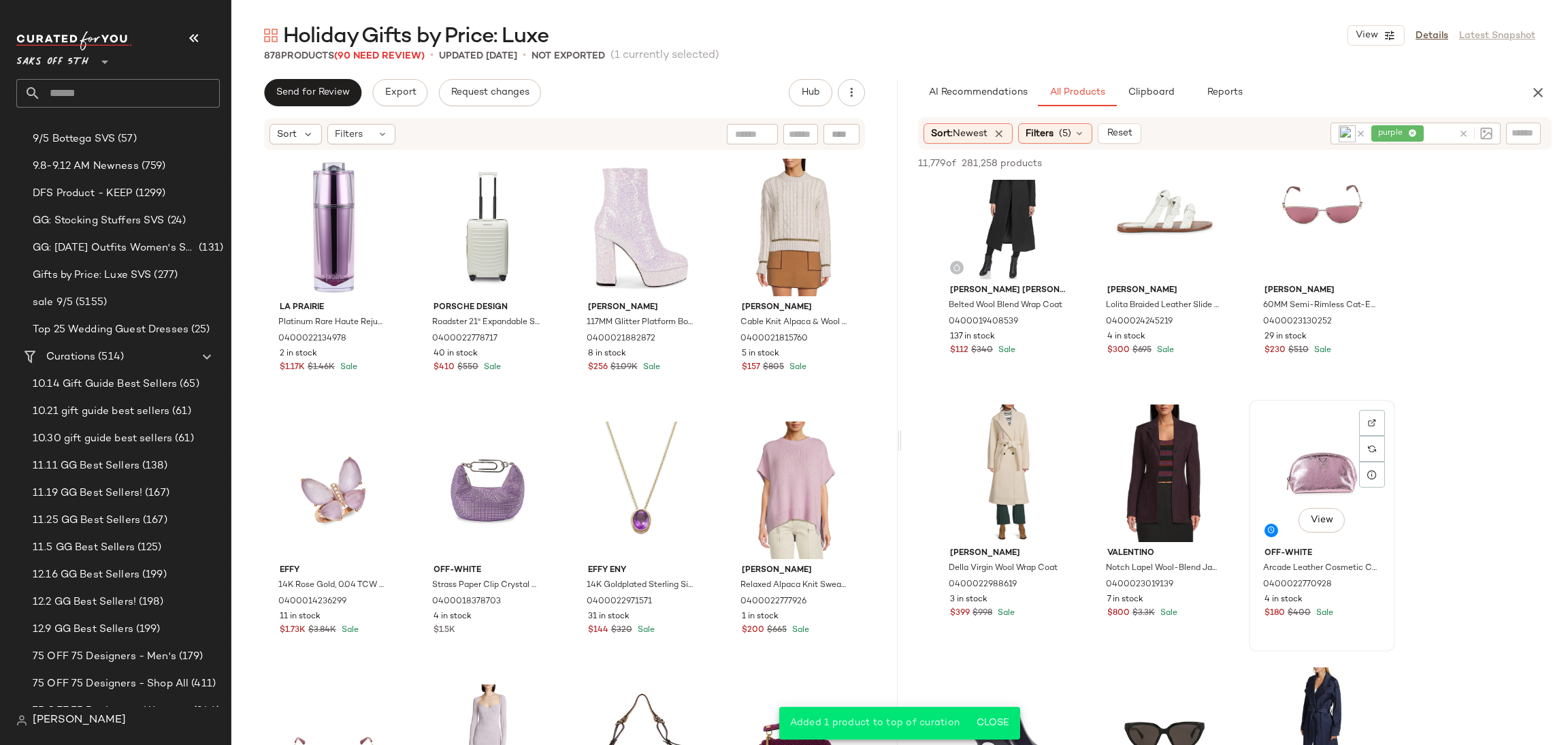
click at [1308, 467] on div "View" at bounding box center [1322, 473] width 137 height 137
click at [1353, 167] on span "Add to Top" at bounding box center [1357, 163] width 54 height 9
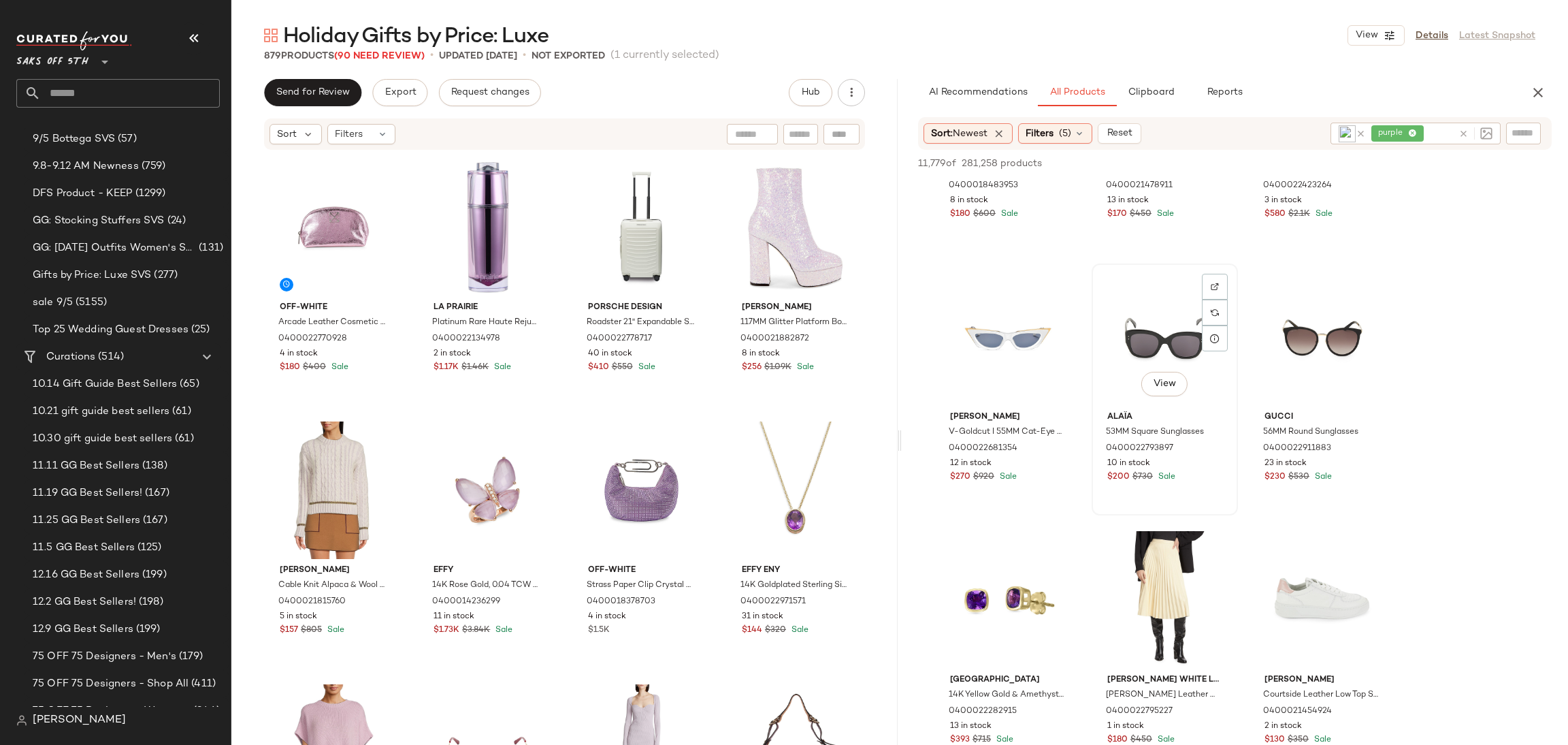
scroll to position [13328, 0]
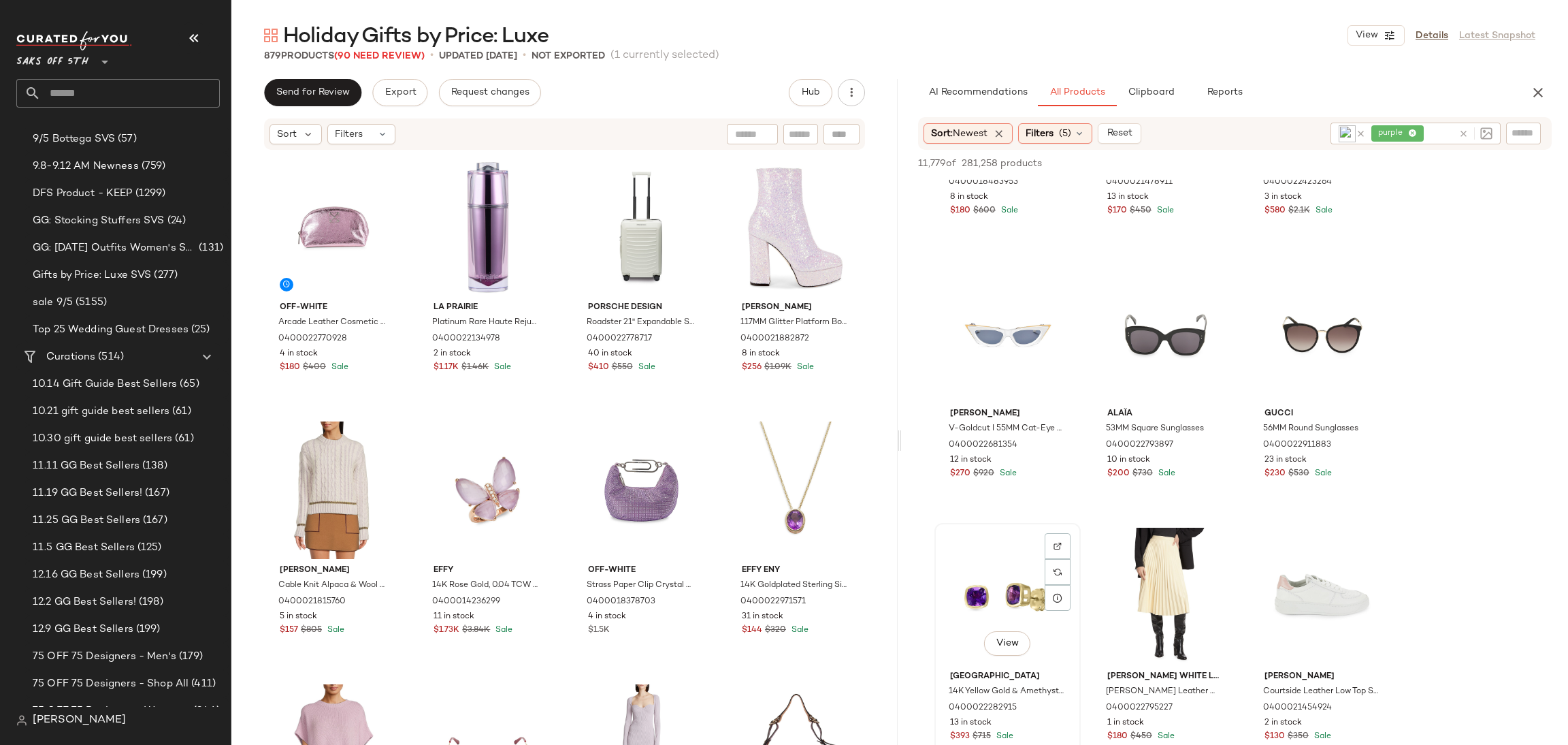
click at [994, 597] on div "View" at bounding box center [1008, 596] width 137 height 137
click at [1354, 152] on div "11,779 of 281,258 products • 1 selected Add to Top Add to Bottom Deselect All" at bounding box center [1234, 165] width 666 height 30
click at [1353, 162] on span "Add to Top" at bounding box center [1357, 163] width 54 height 9
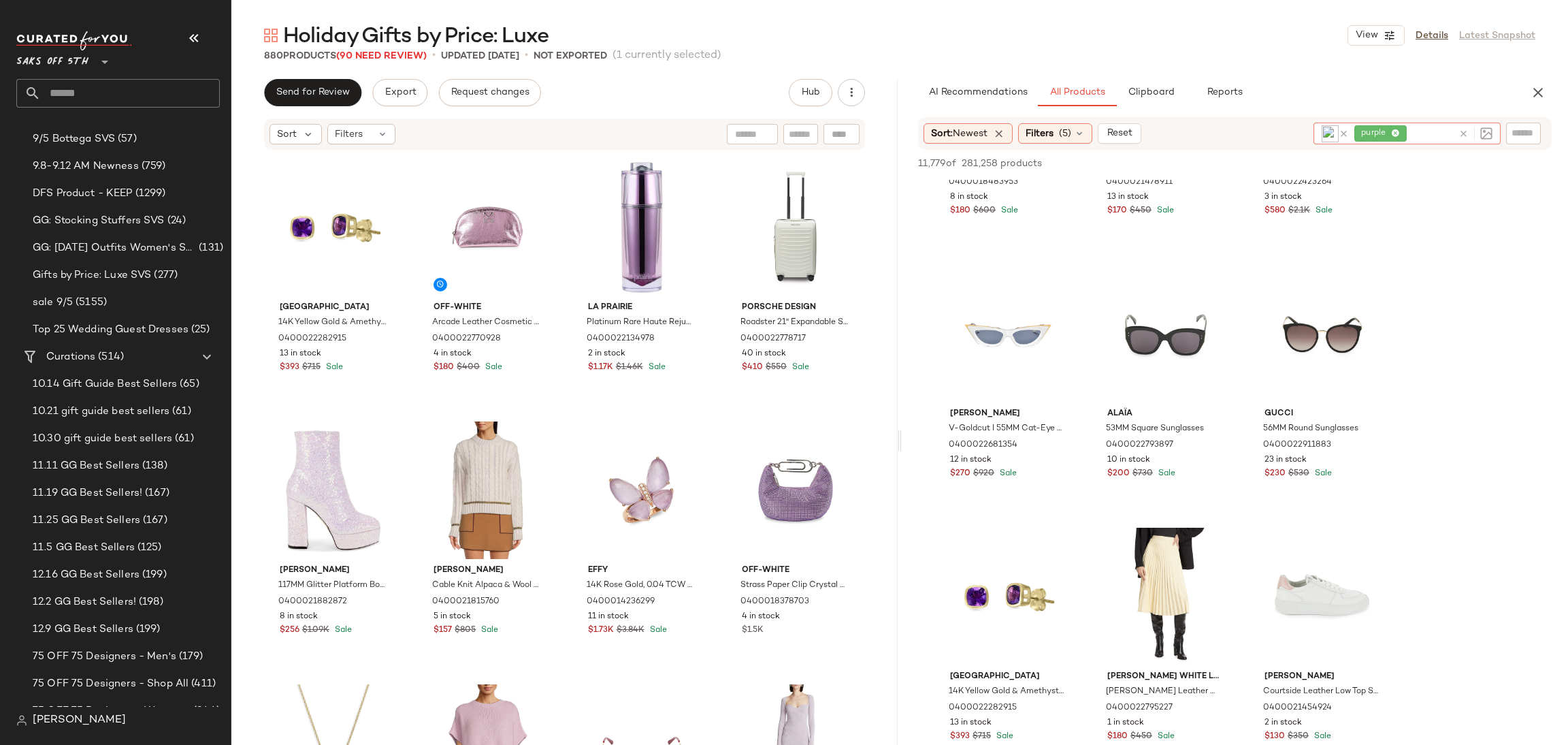
click at [1412, 132] on div "purple" at bounding box center [1404, 133] width 99 height 22
click at [1395, 130] on icon at bounding box center [1396, 134] width 9 height 9
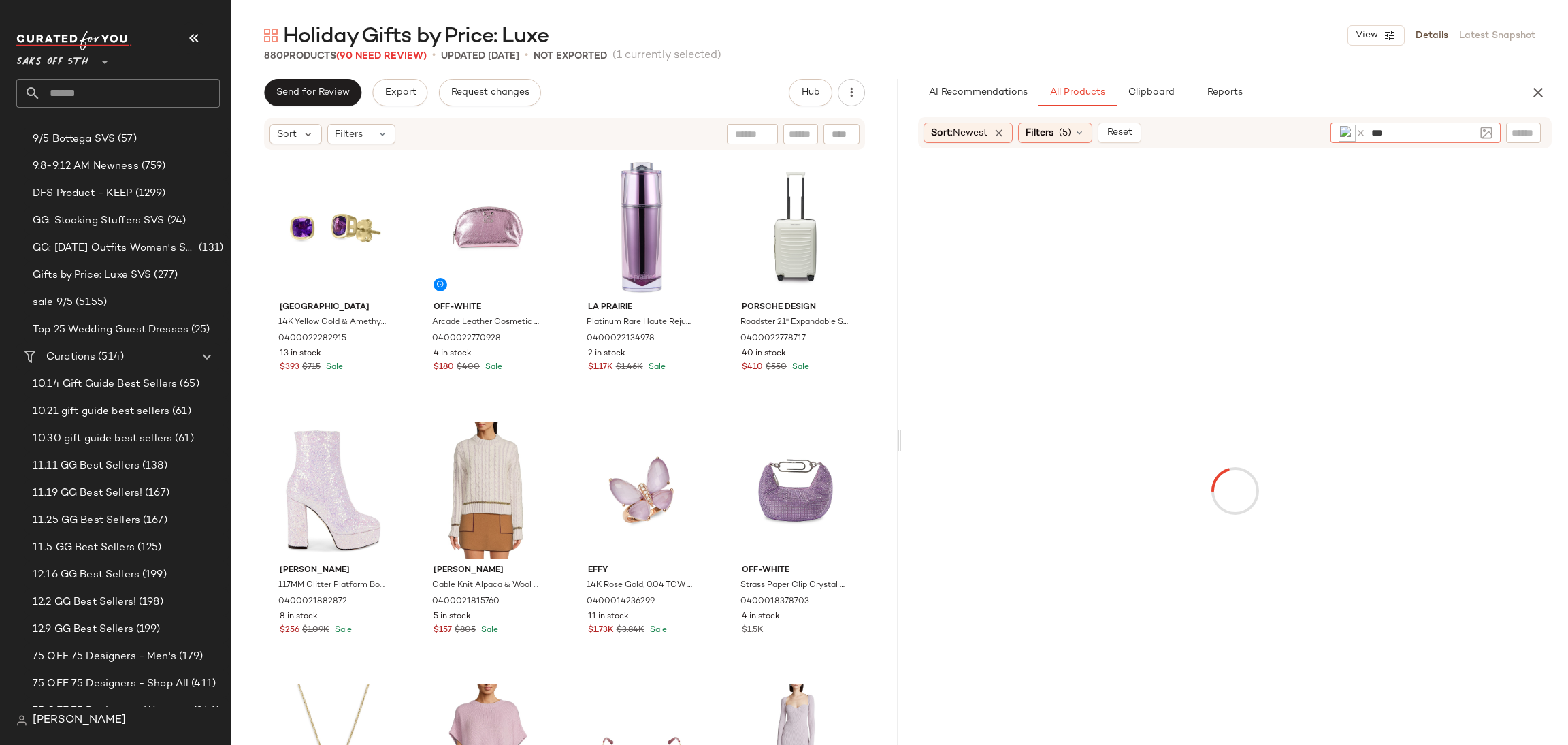
type input "****"
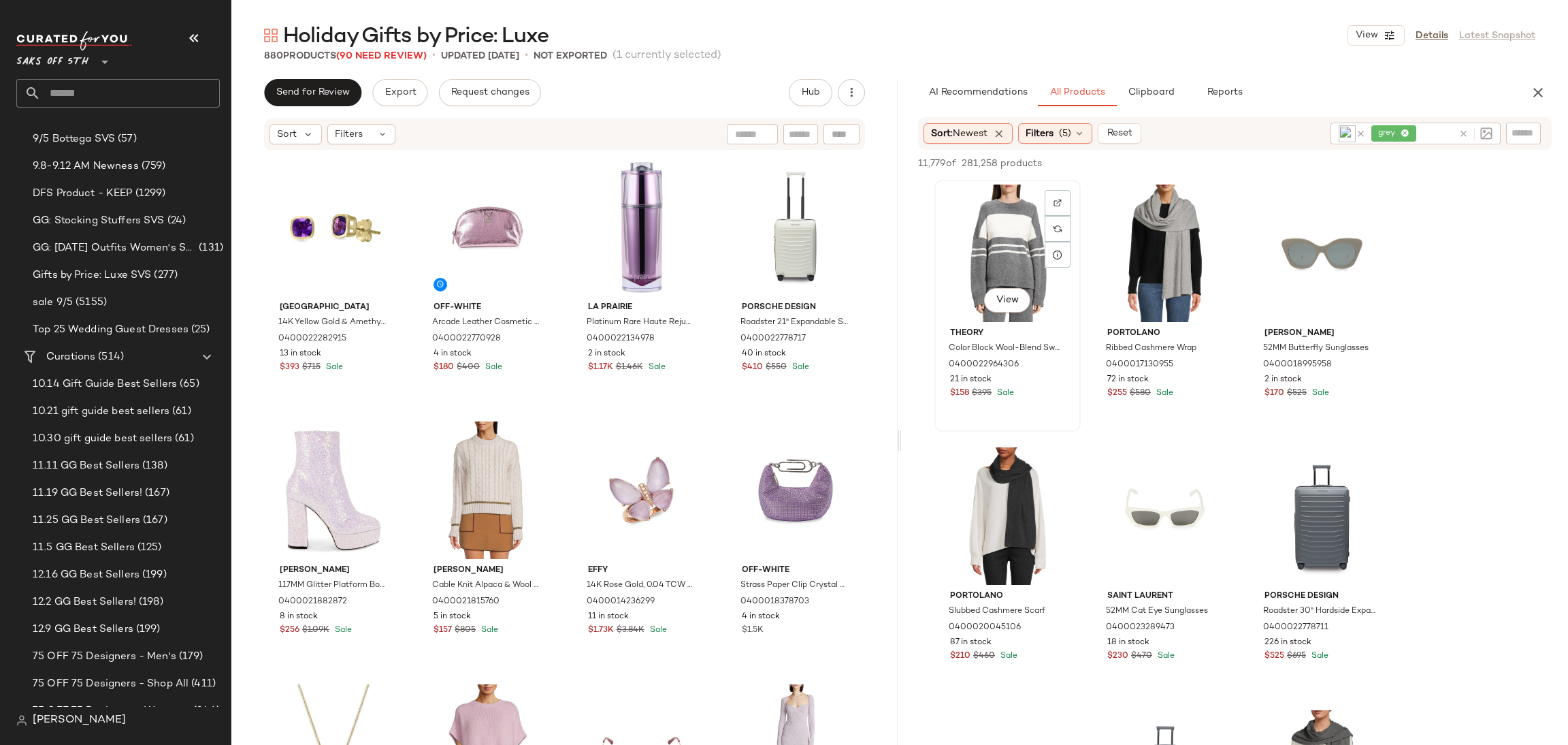
click at [1006, 237] on div "View" at bounding box center [1008, 253] width 137 height 137
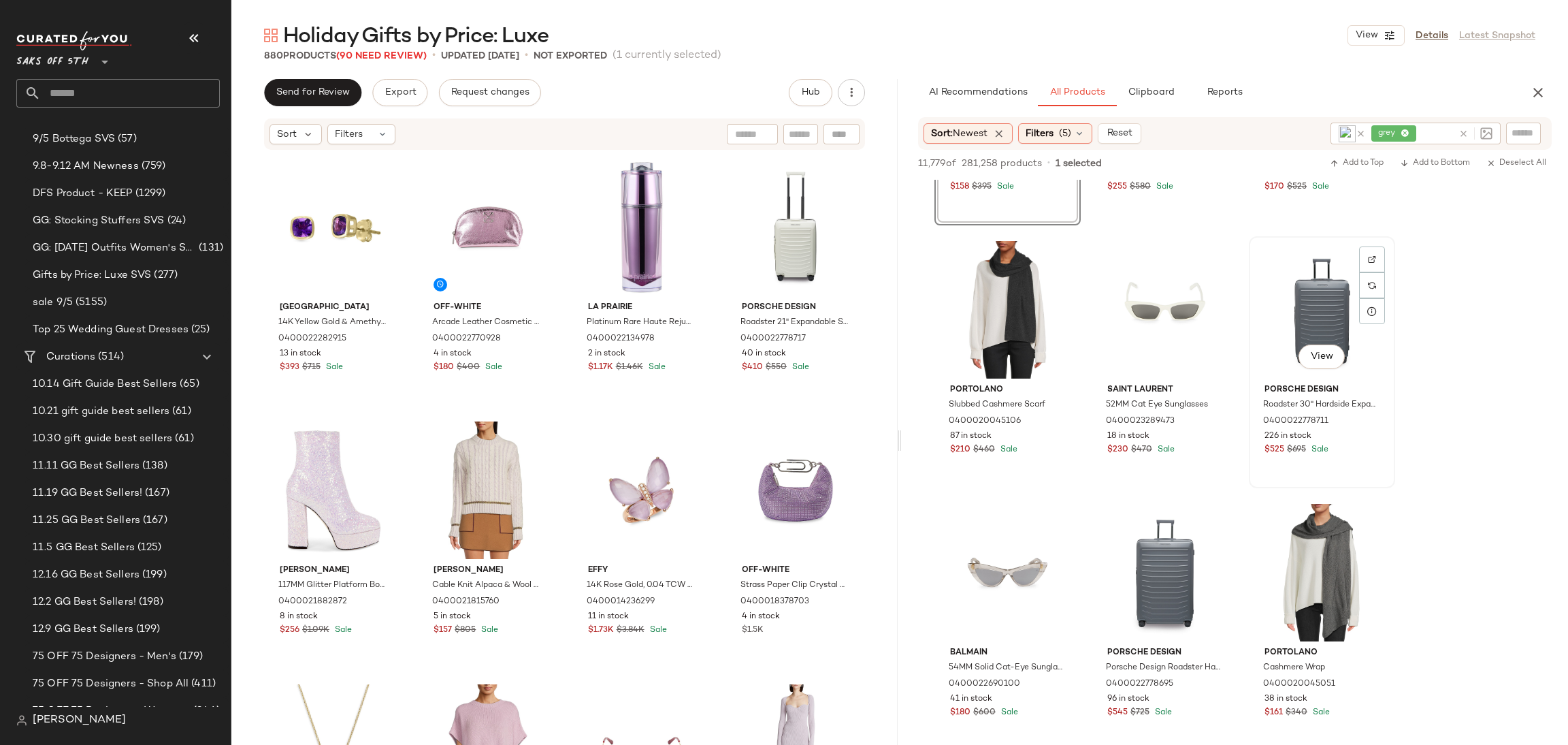
scroll to position [221, 0]
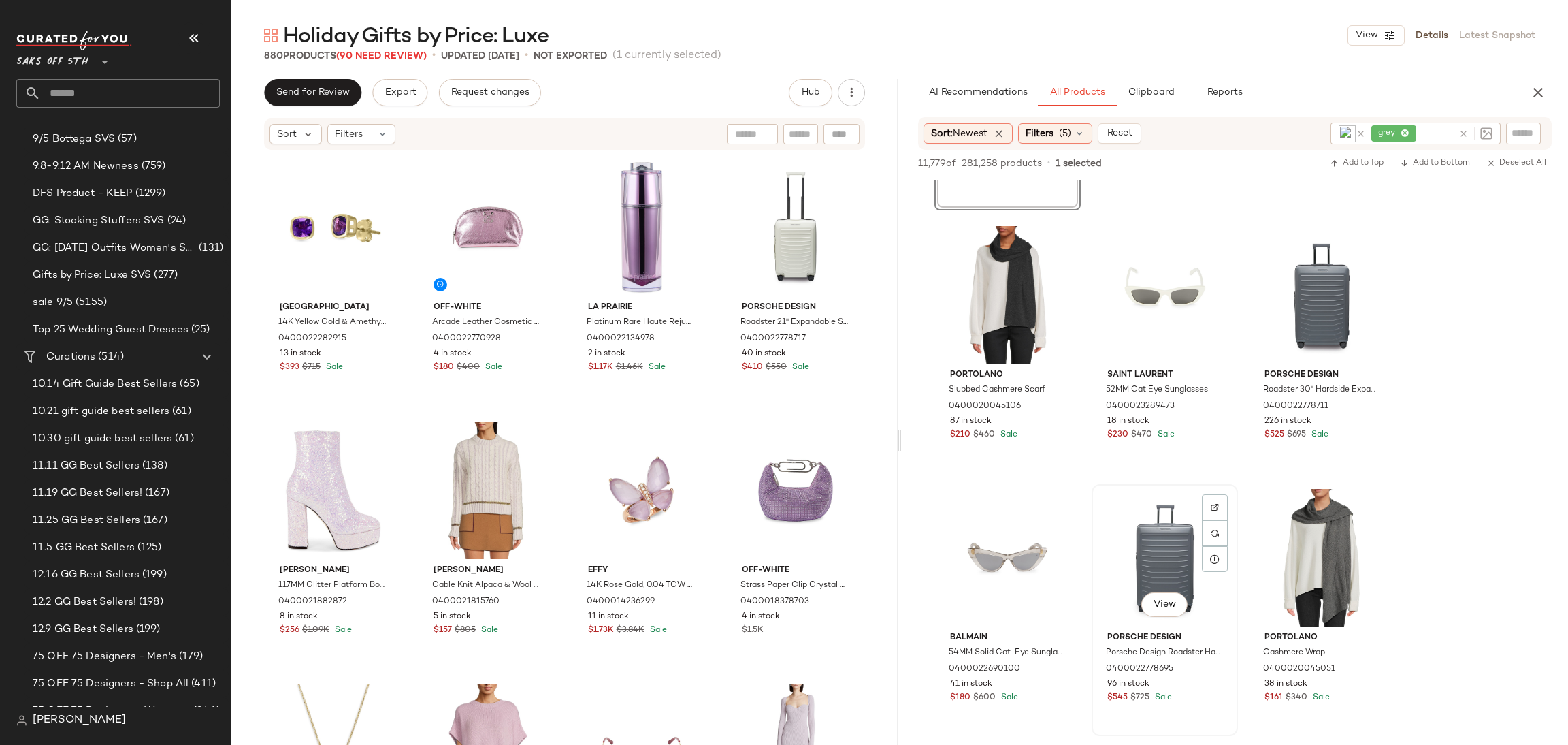
click at [1177, 532] on div "View" at bounding box center [1165, 557] width 137 height 137
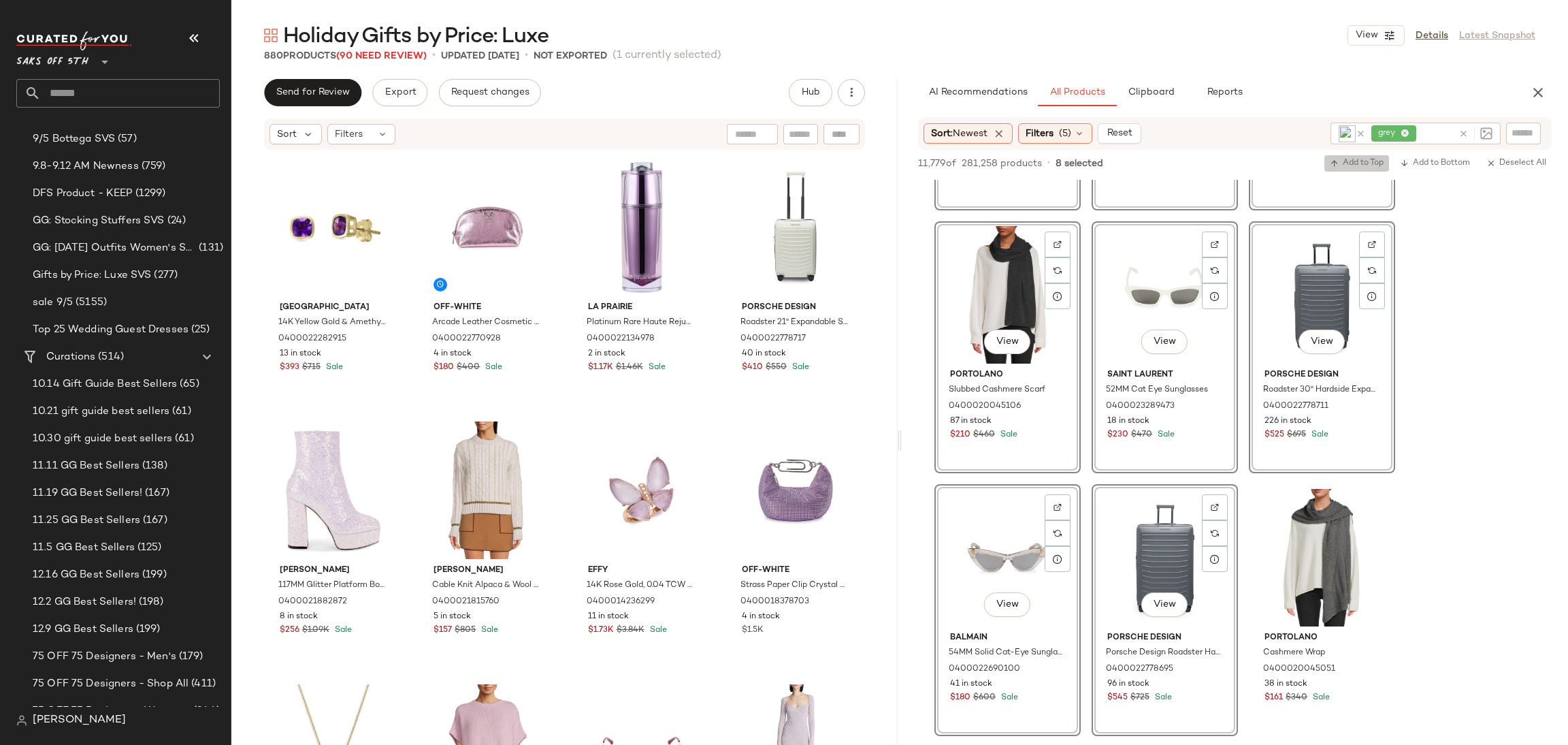
click at [1369, 161] on span "Add to Top" at bounding box center [1357, 163] width 54 height 9
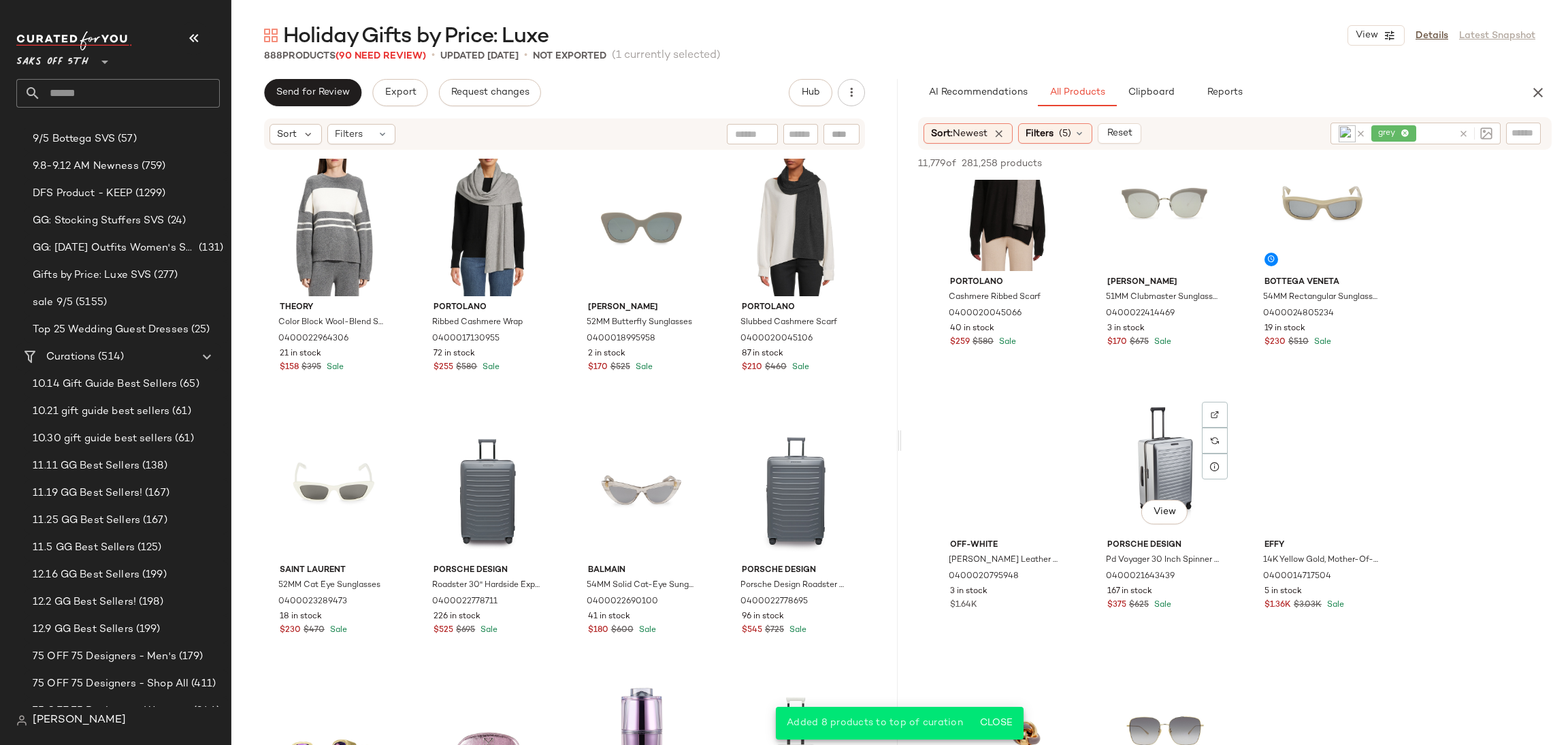
scroll to position [1123, 0]
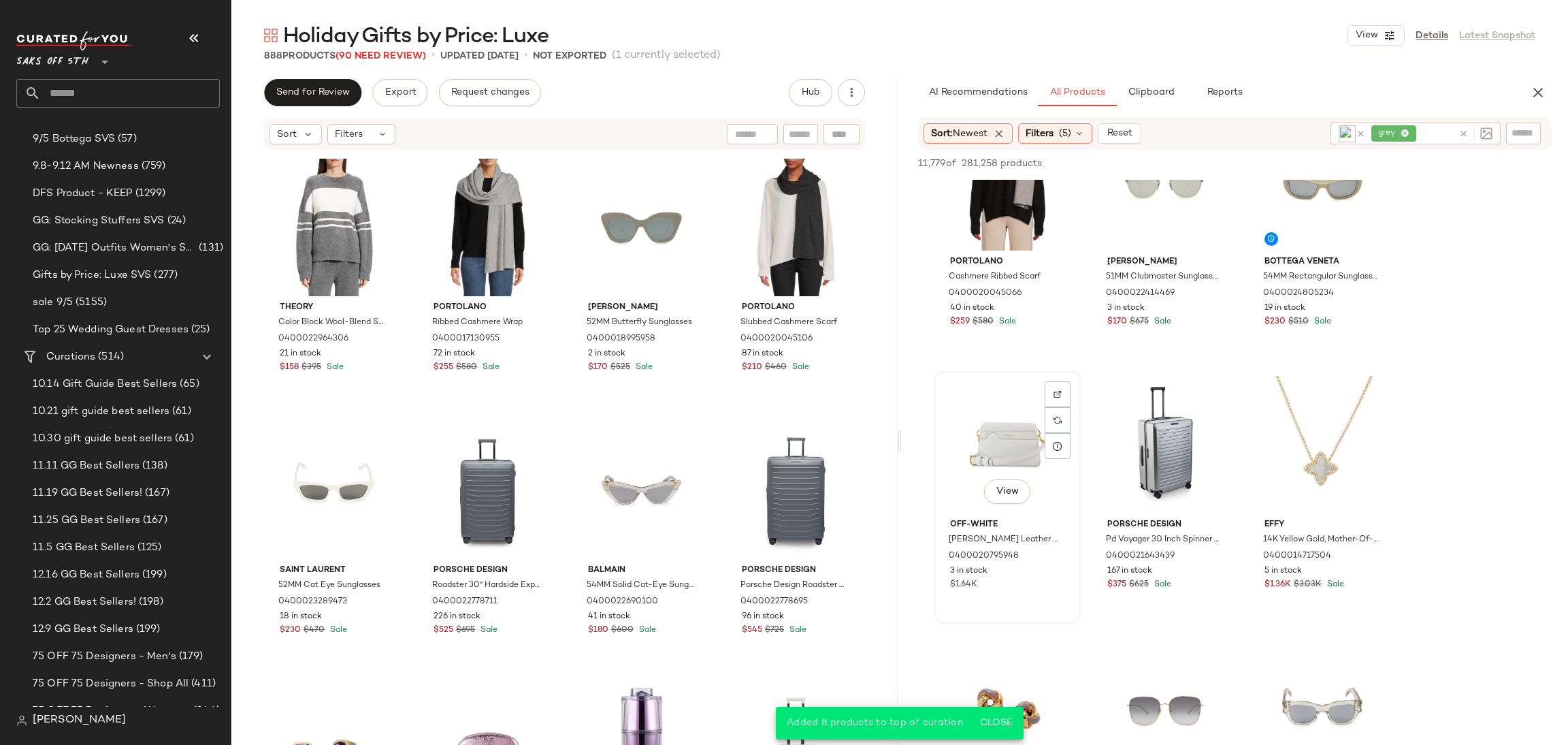
click at [1011, 431] on div "View" at bounding box center [1008, 444] width 137 height 137
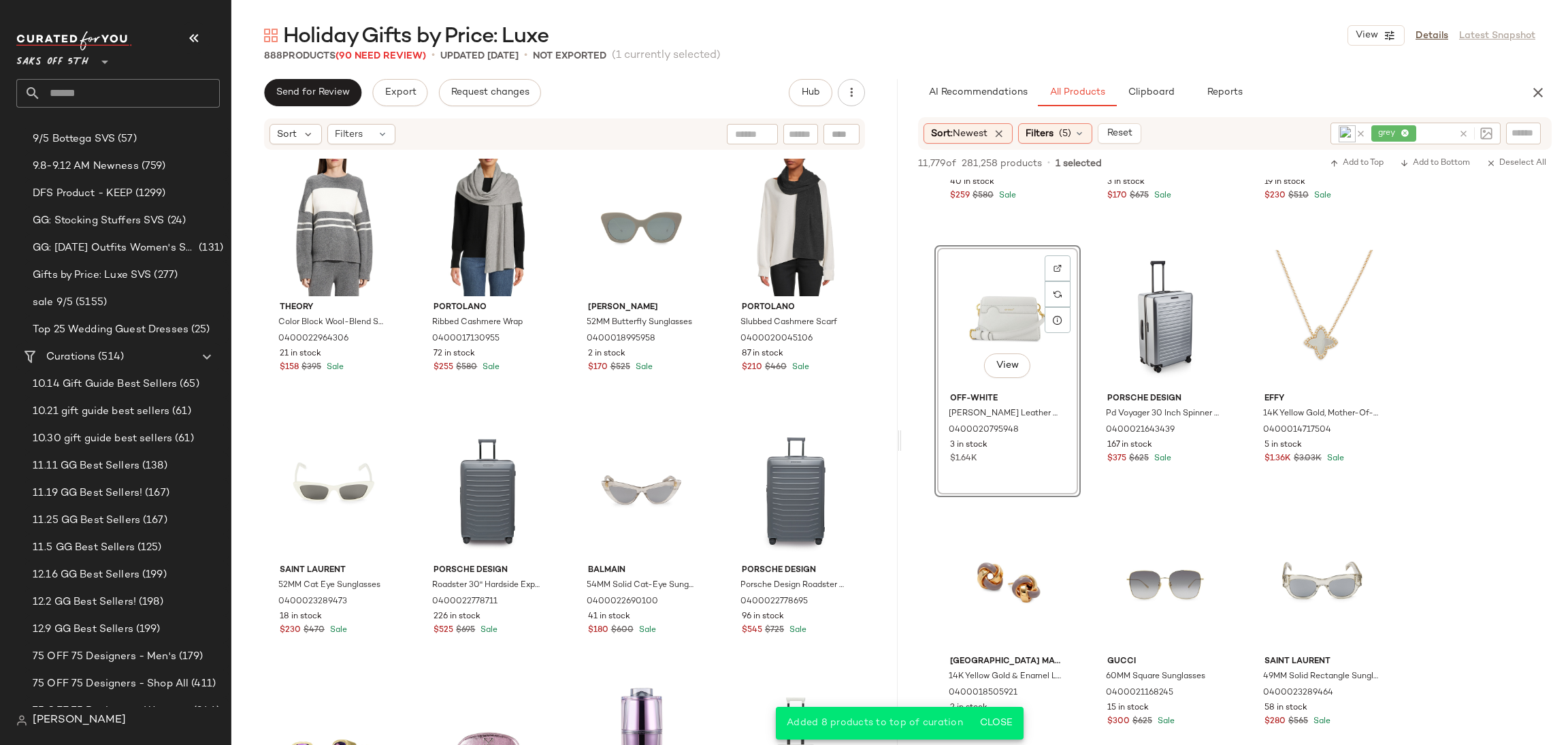
scroll to position [1255, 0]
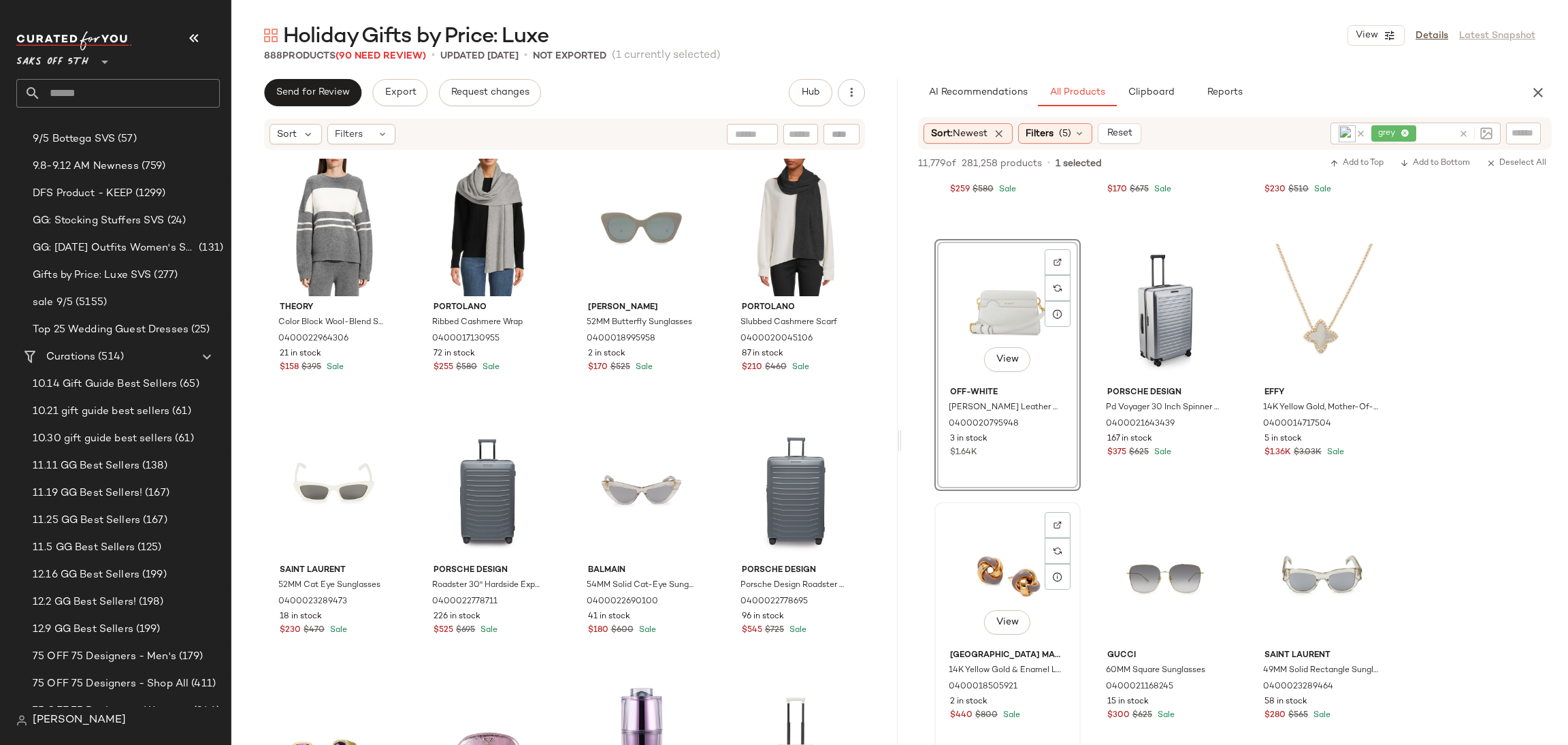
click at [998, 557] on div "View" at bounding box center [1008, 575] width 137 height 137
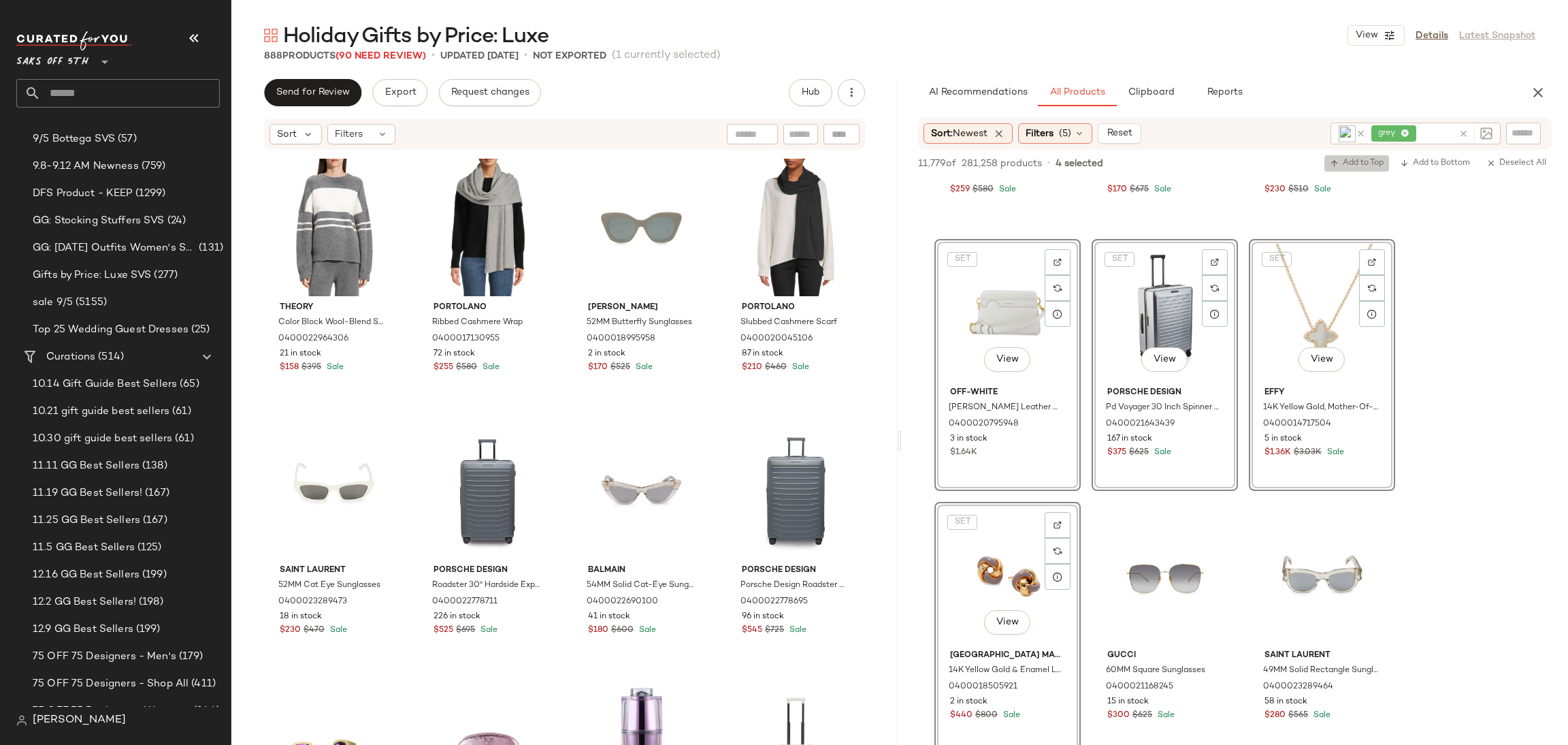
click at [1363, 167] on span "Add to Top" at bounding box center [1357, 163] width 54 height 9
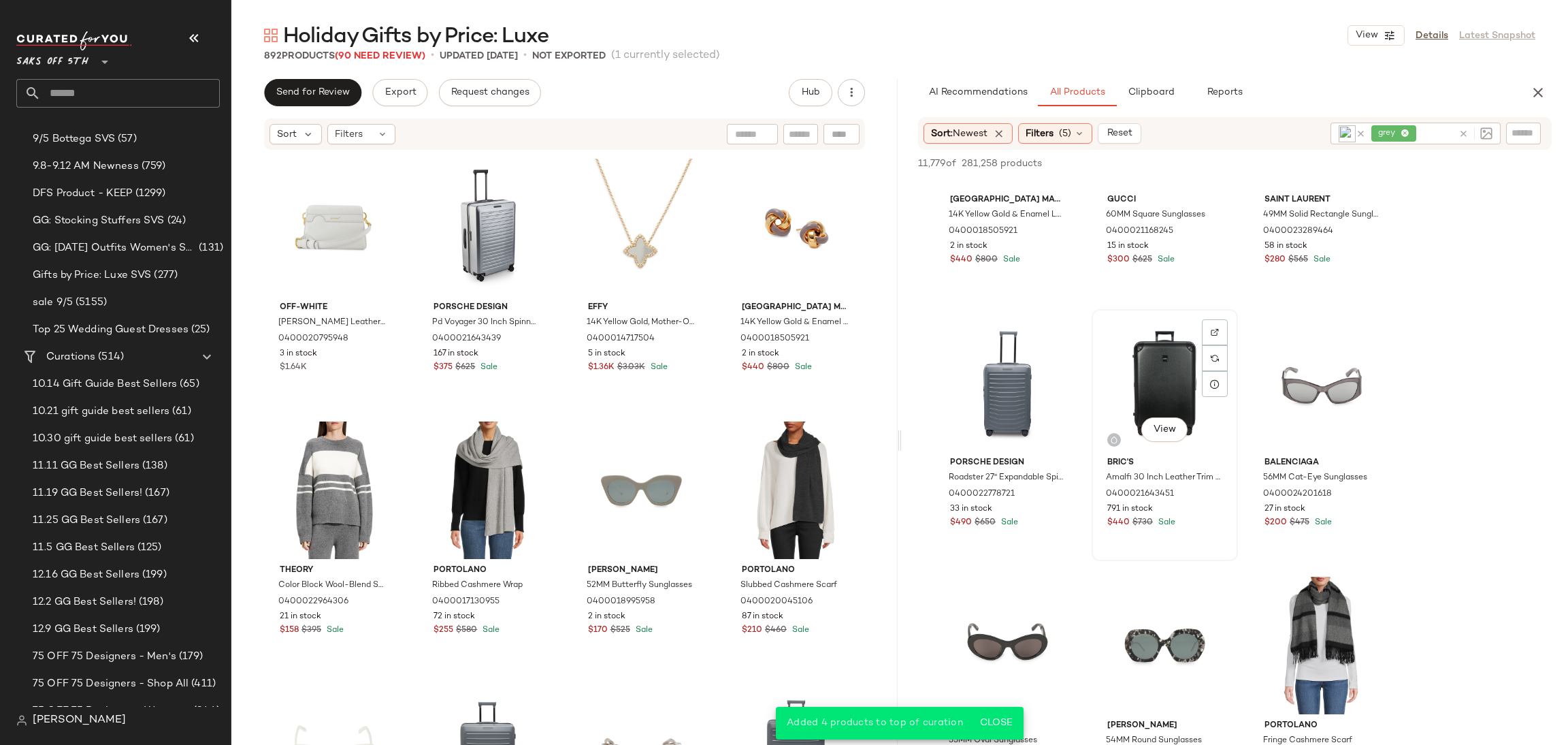
scroll to position [1712, 0]
click at [1018, 416] on button "View" at bounding box center [1007, 428] width 46 height 24
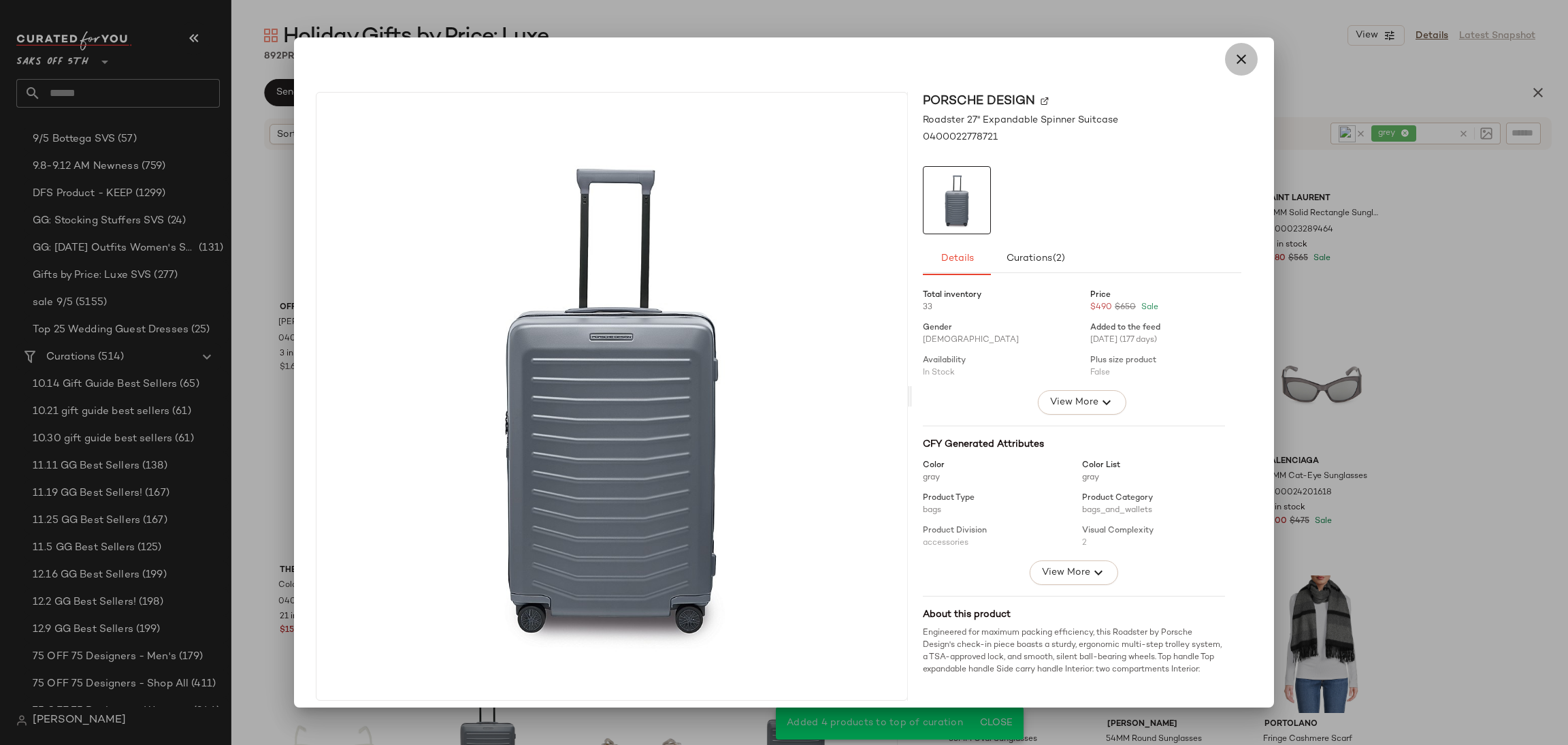
click at [1234, 54] on icon "button" at bounding box center [1242, 59] width 16 height 16
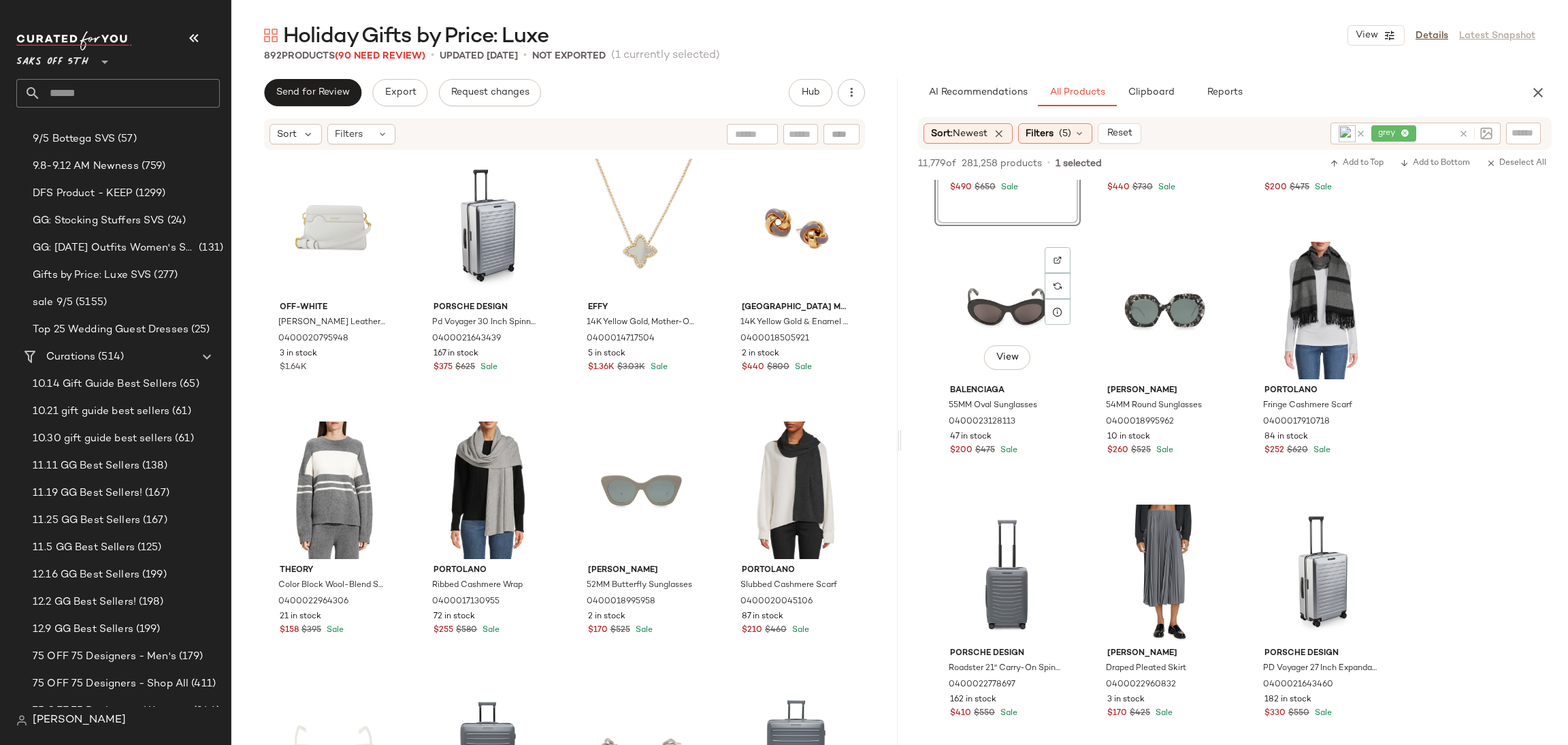
scroll to position [2054, 0]
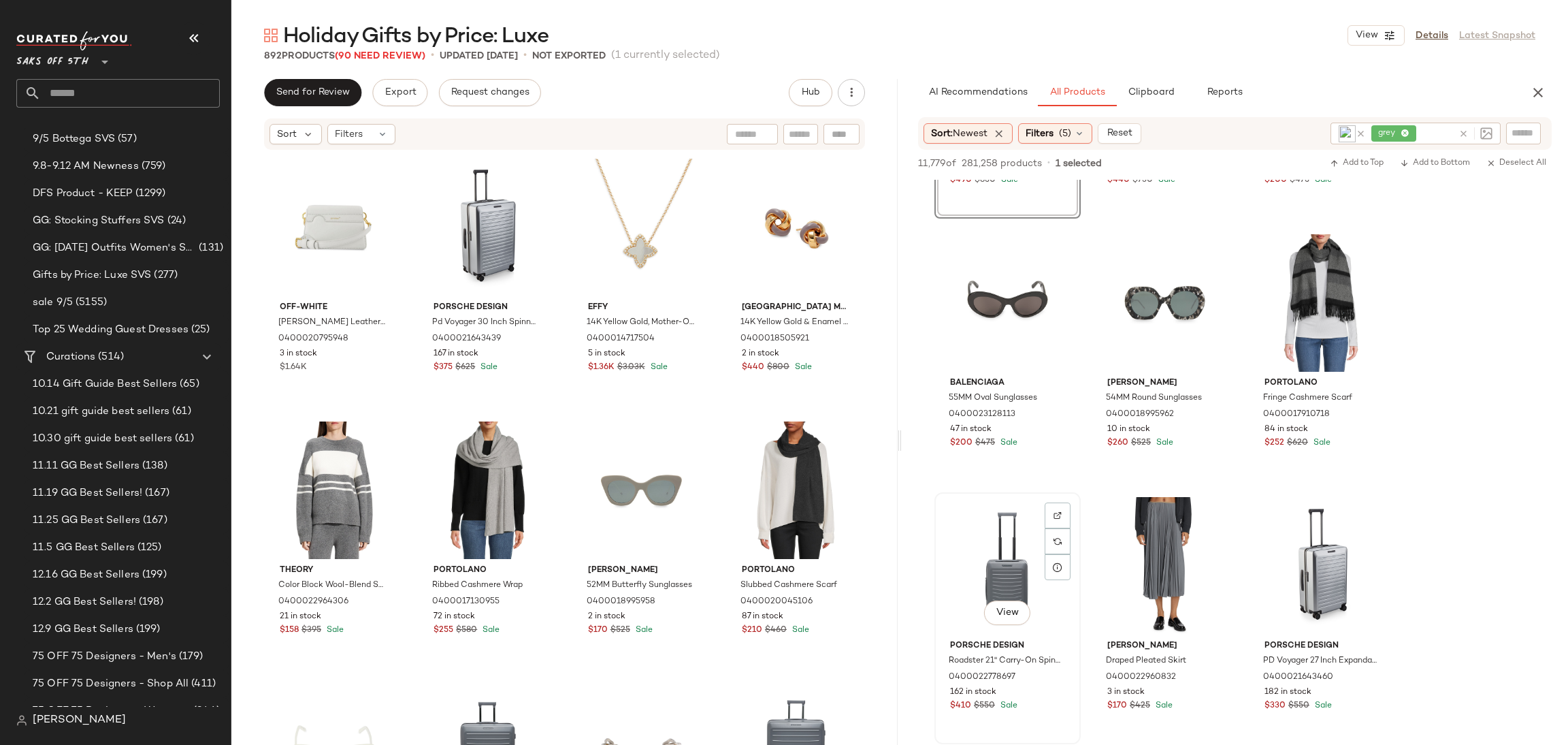
click at [1002, 544] on div "View" at bounding box center [1008, 566] width 137 height 137
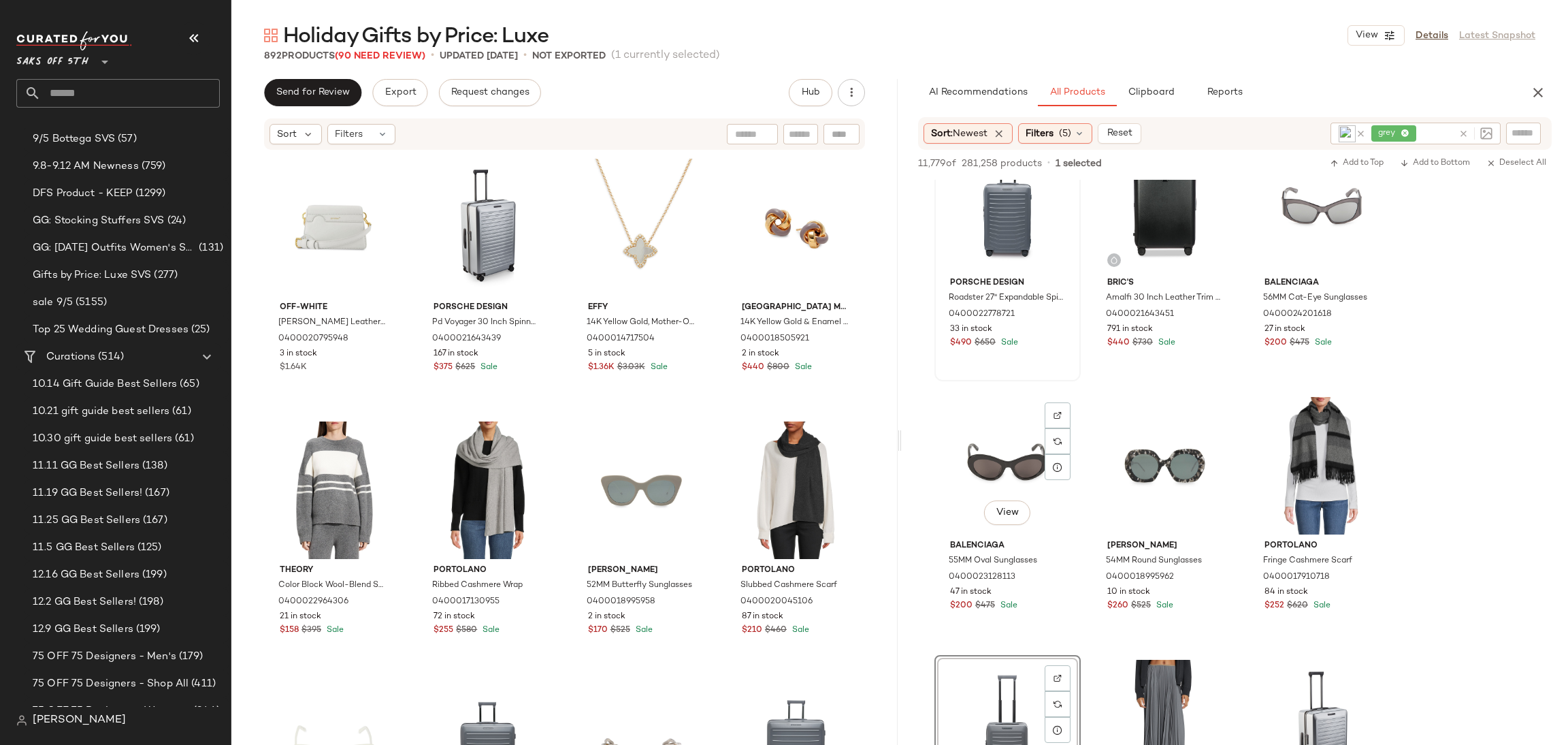
scroll to position [1881, 0]
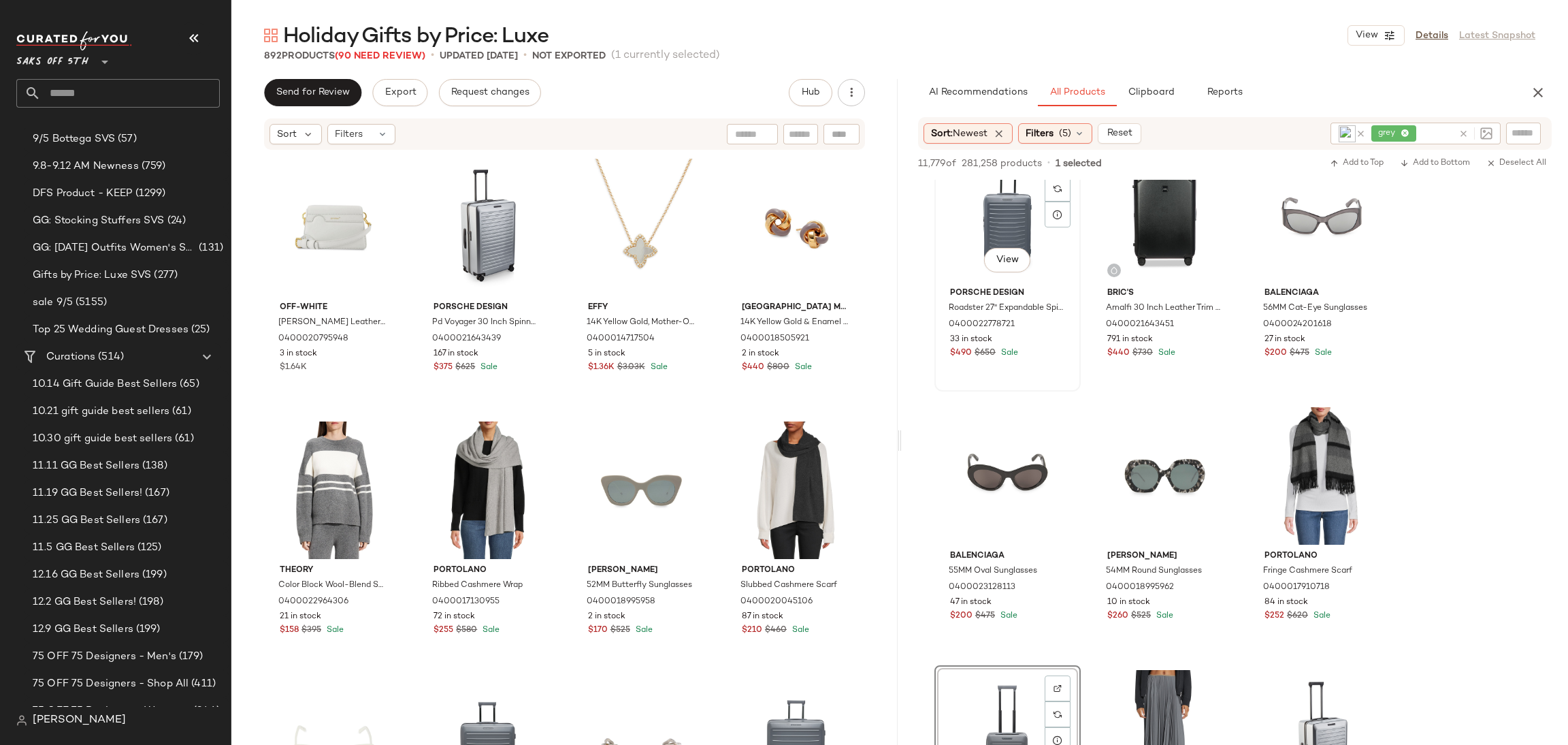
click at [1004, 216] on div "View" at bounding box center [1008, 213] width 137 height 137
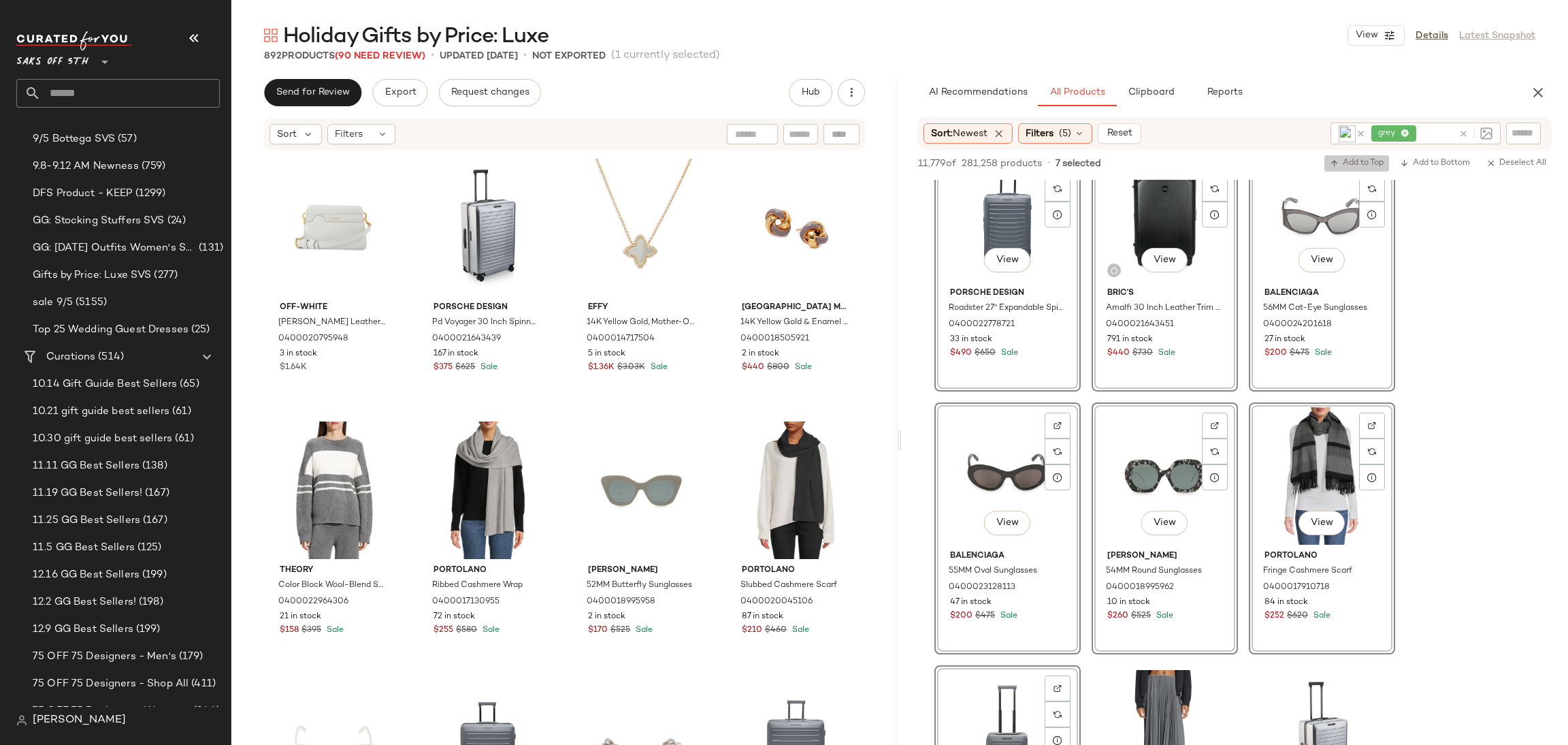
click at [1343, 157] on button "Add to Top" at bounding box center [1357, 163] width 65 height 16
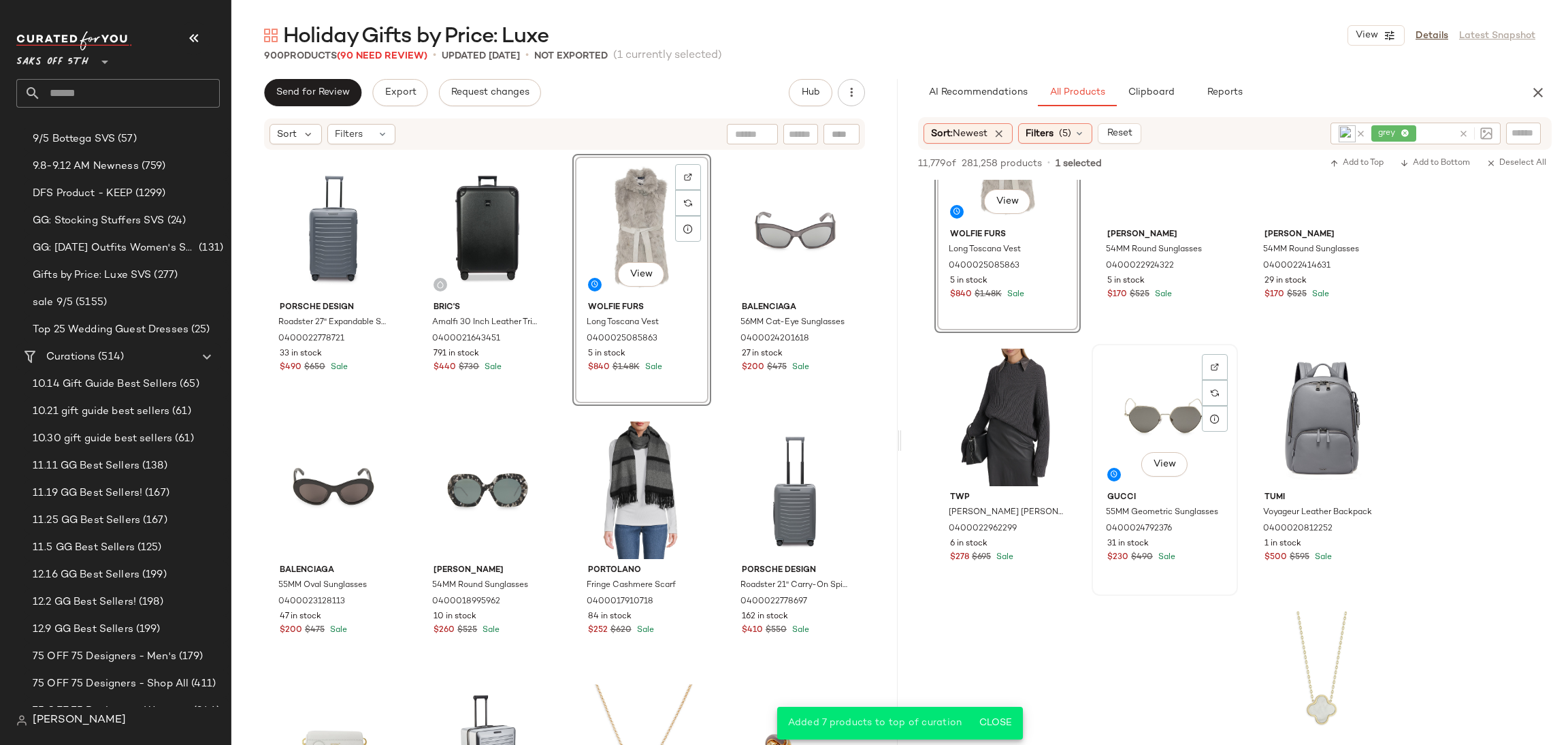
scroll to position [2730, 0]
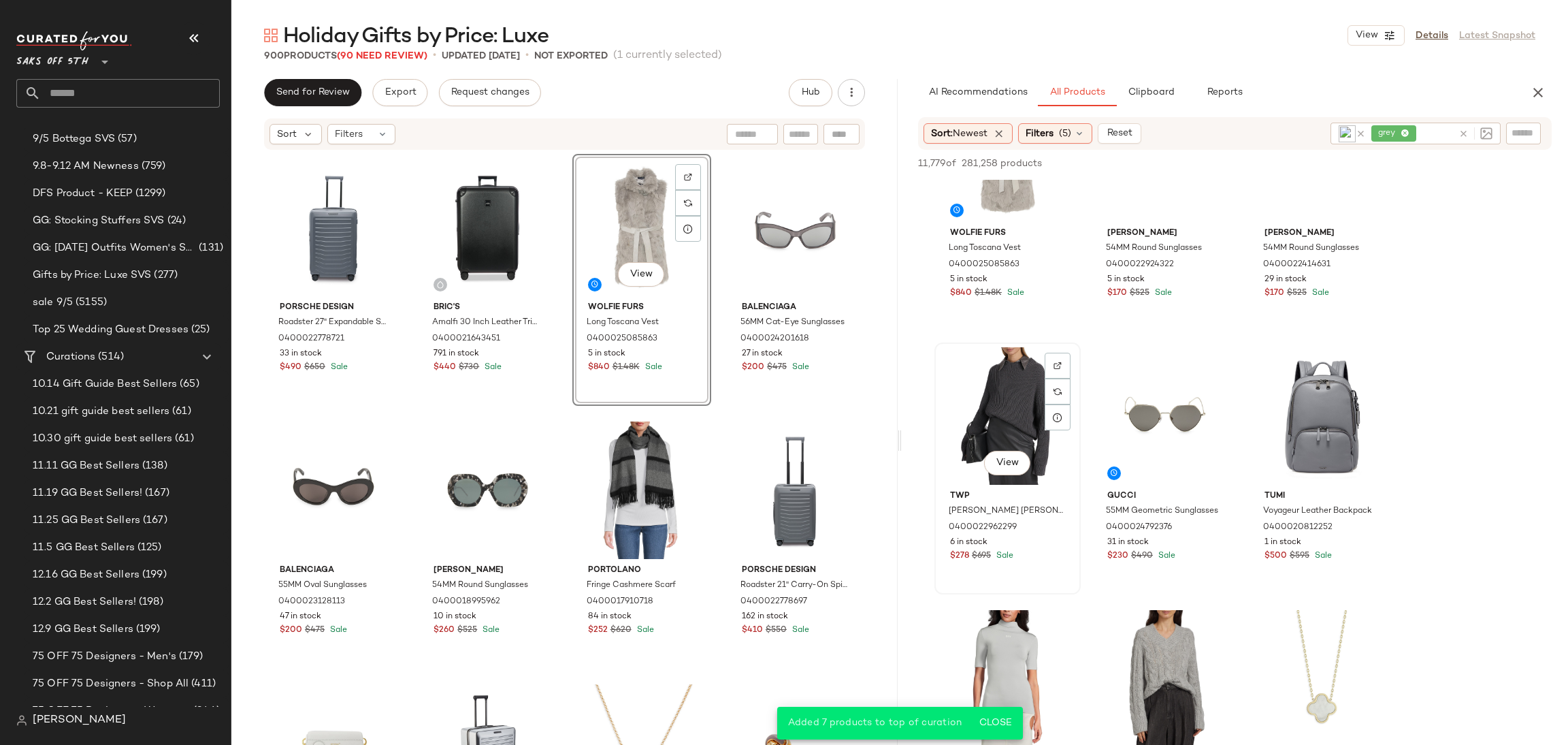
click at [1016, 389] on div "View" at bounding box center [1008, 416] width 137 height 137
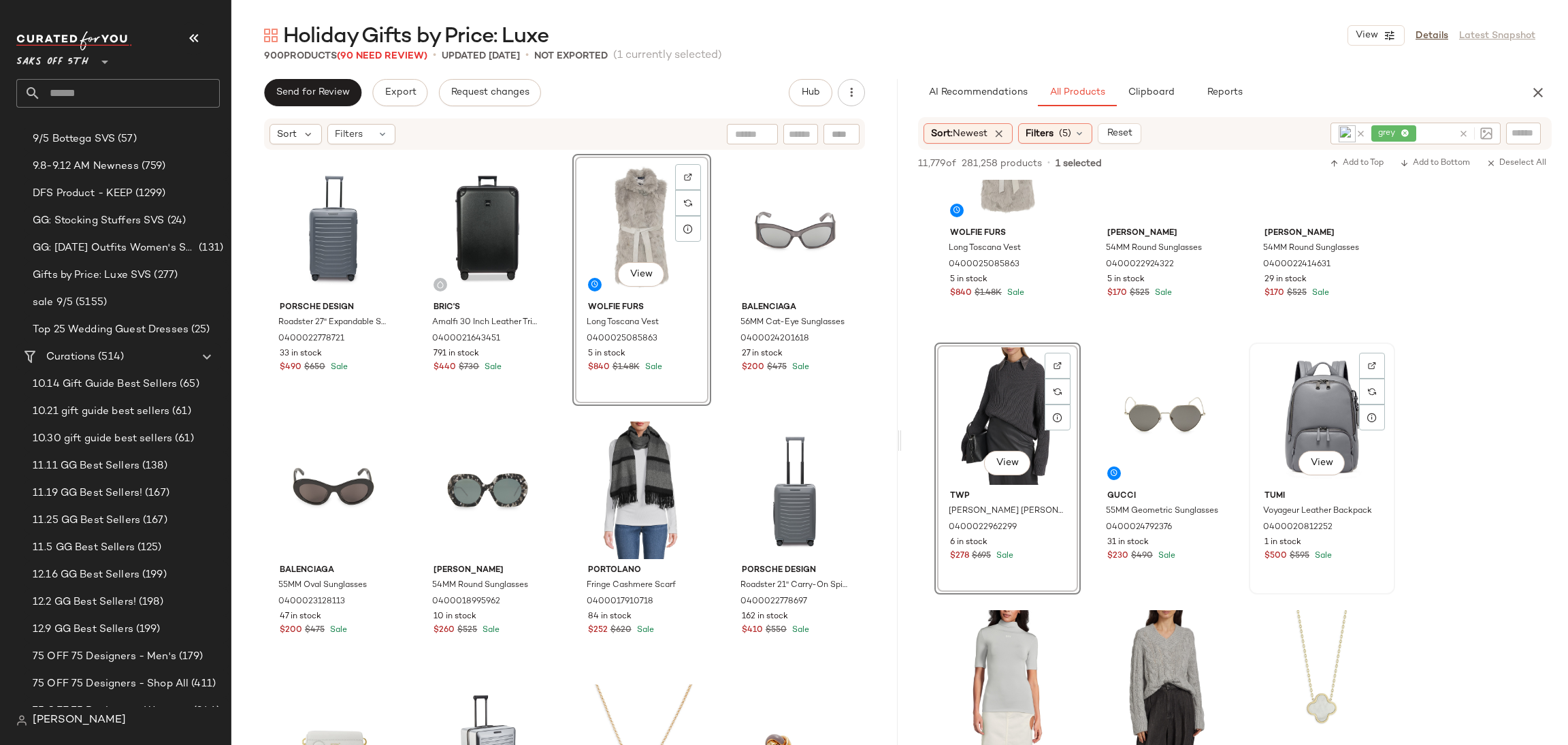
click at [1321, 393] on div "View" at bounding box center [1322, 416] width 137 height 137
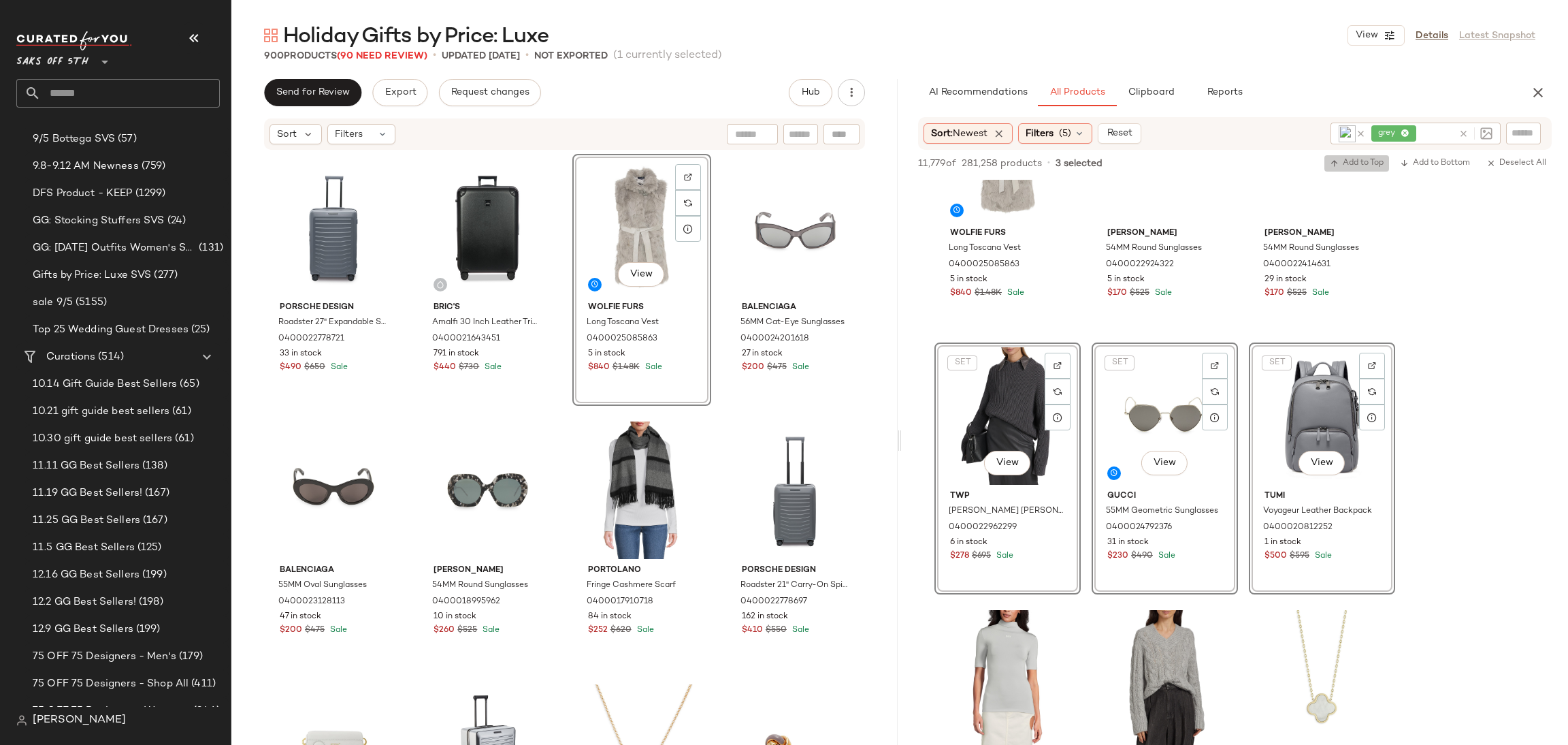
click at [1361, 160] on span "Add to Top" at bounding box center [1357, 163] width 54 height 9
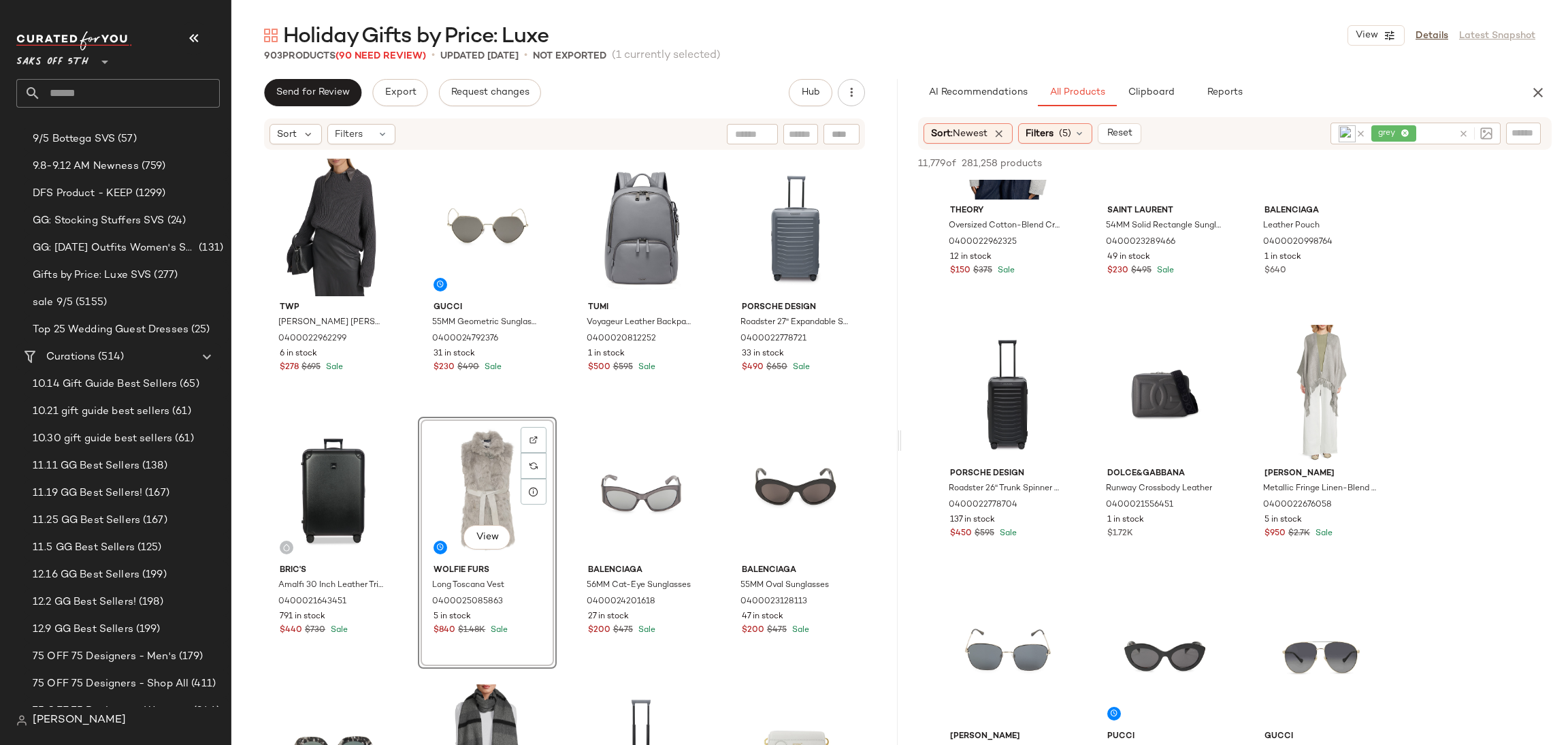
scroll to position [4600, 0]
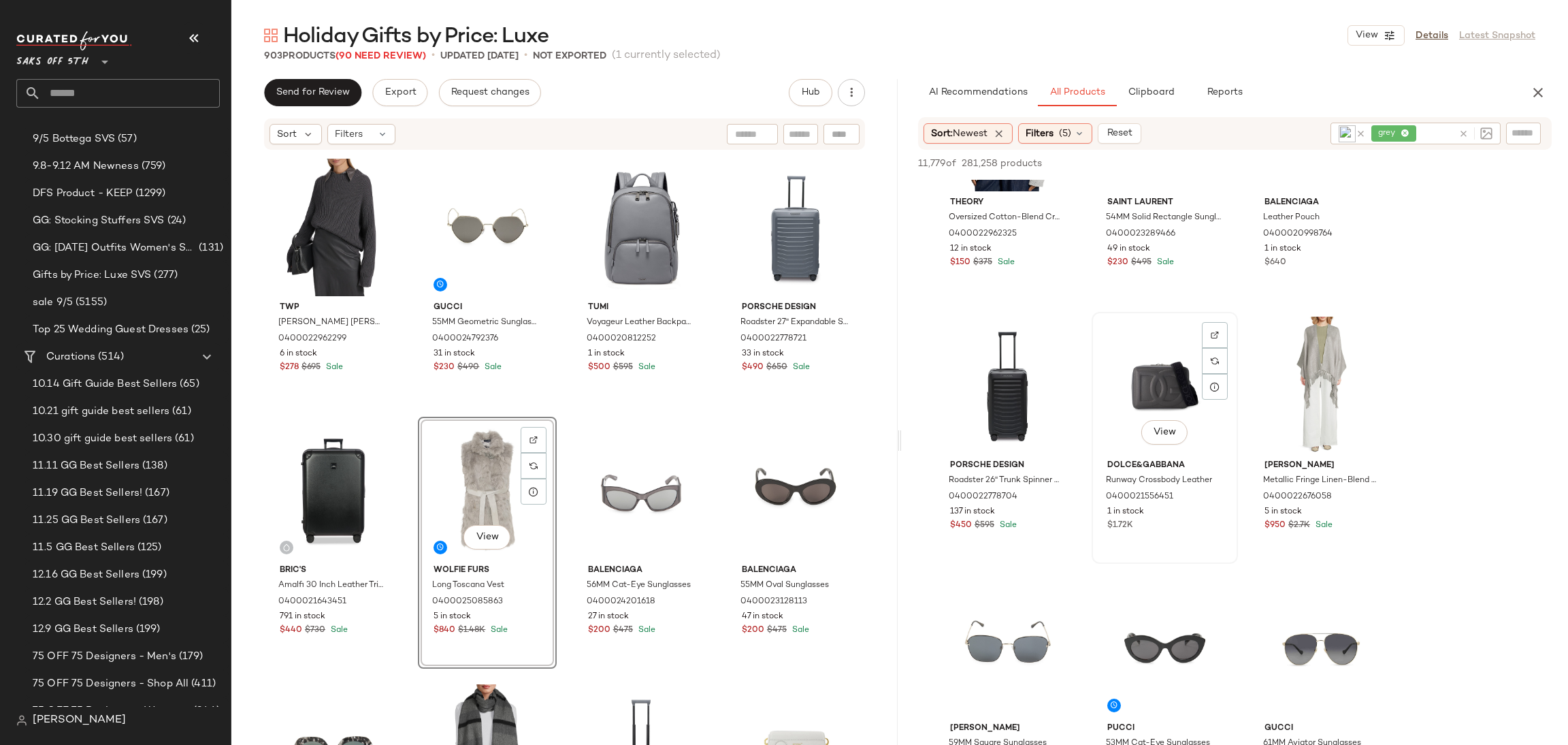
click at [1146, 372] on div "View" at bounding box center [1165, 385] width 137 height 137
click at [1347, 161] on span "Add to Top" at bounding box center [1357, 163] width 54 height 9
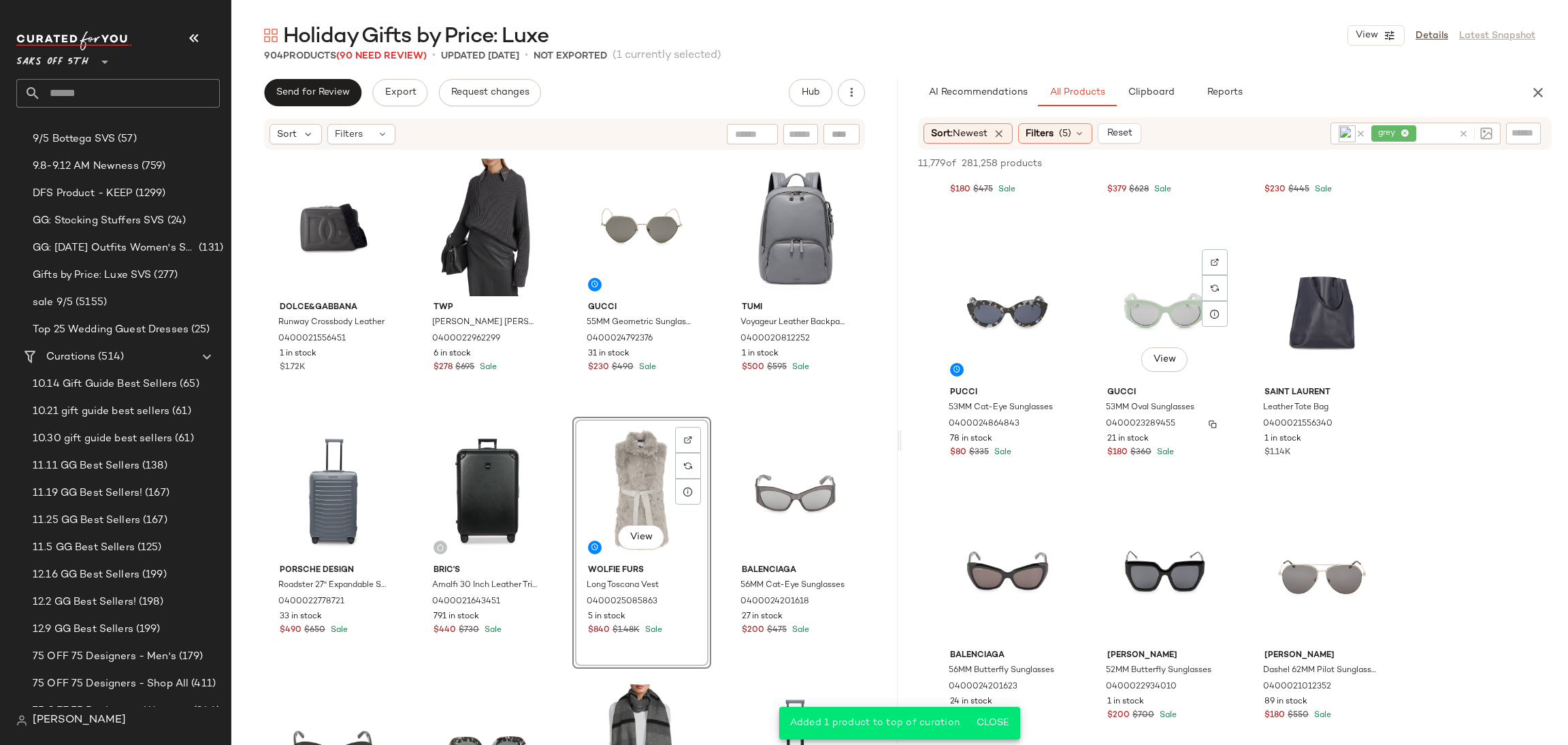
scroll to position [5463, 0]
click at [1308, 303] on div "View" at bounding box center [1322, 312] width 137 height 137
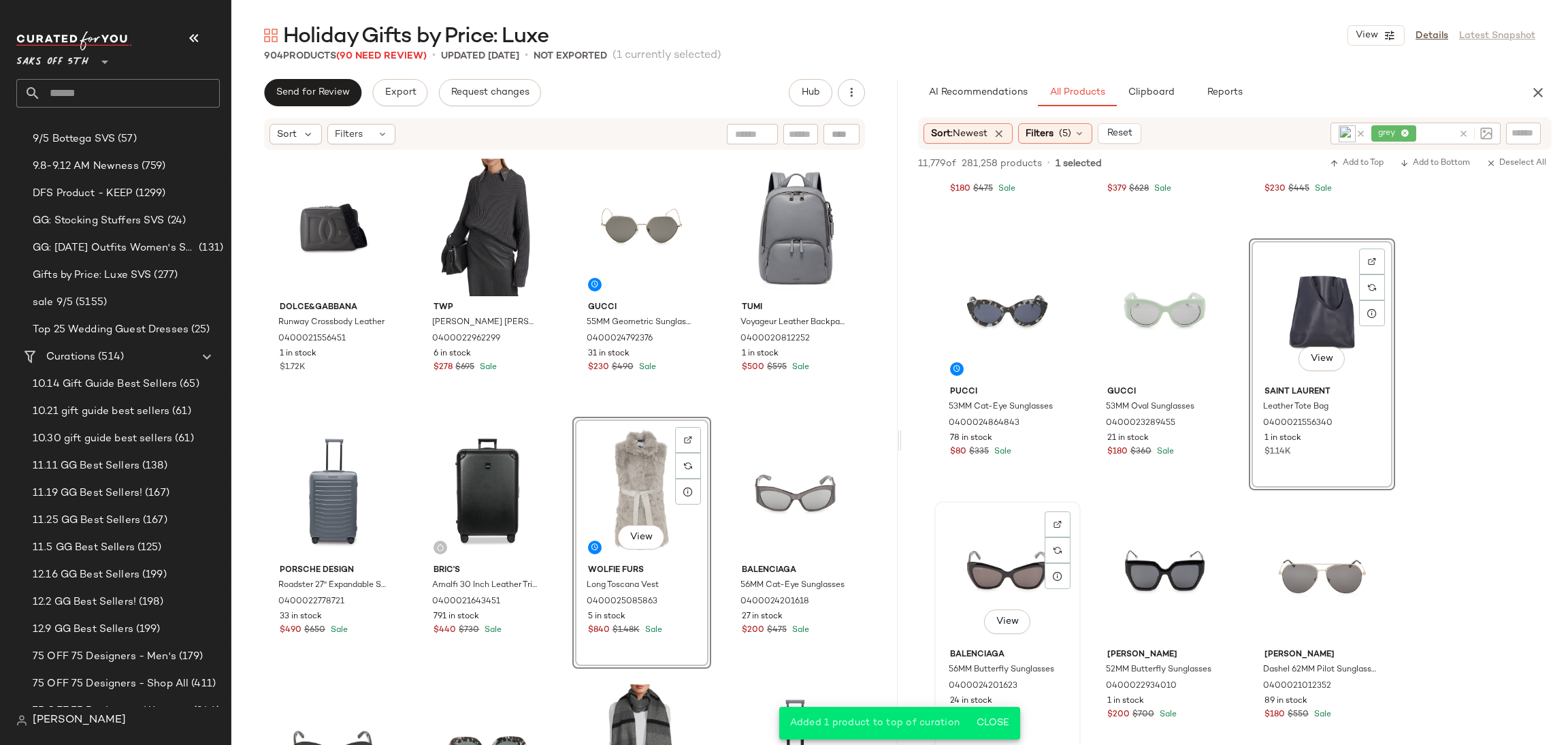
click at [996, 549] on div "View" at bounding box center [1008, 574] width 137 height 137
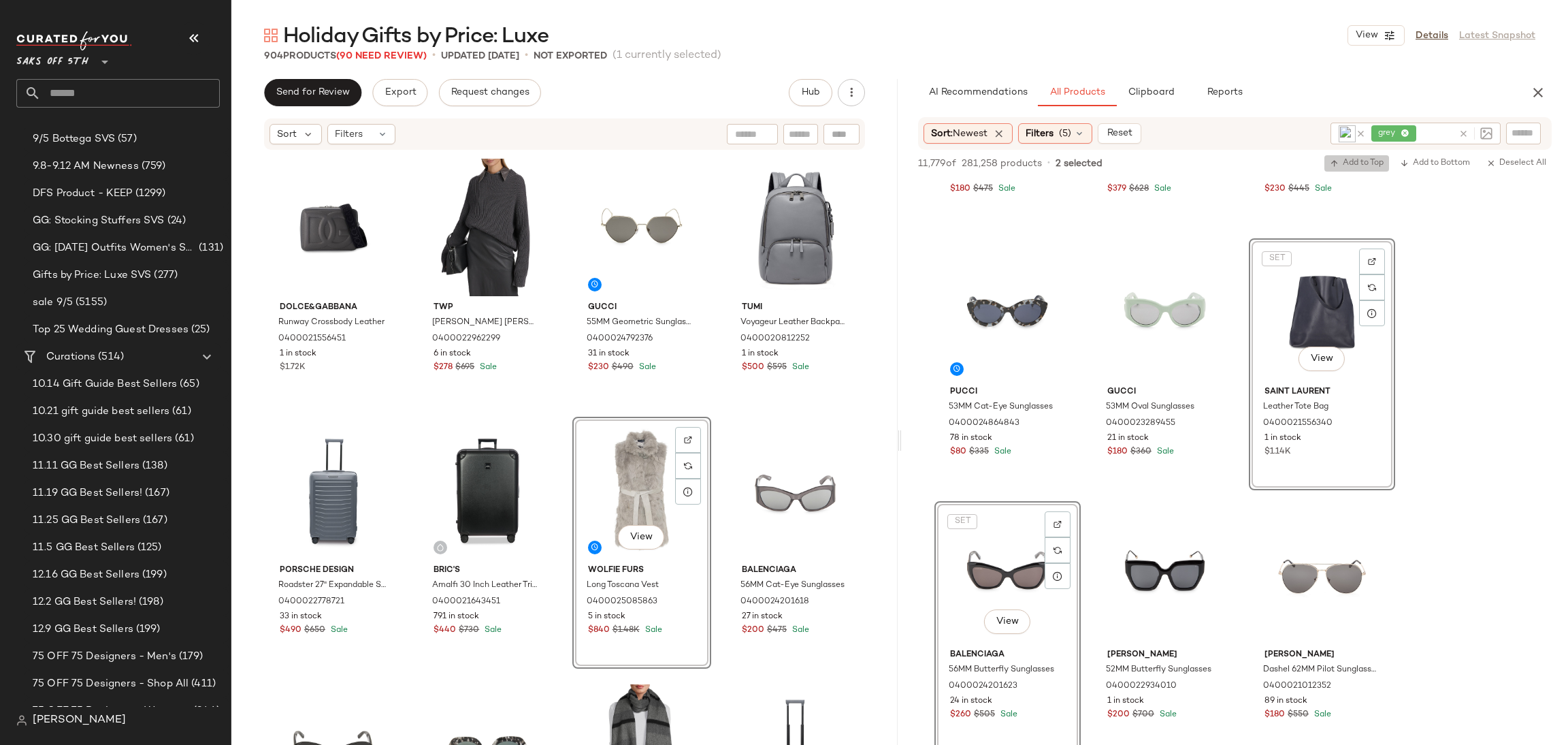
click at [1361, 168] on span "Add to Top" at bounding box center [1357, 163] width 54 height 9
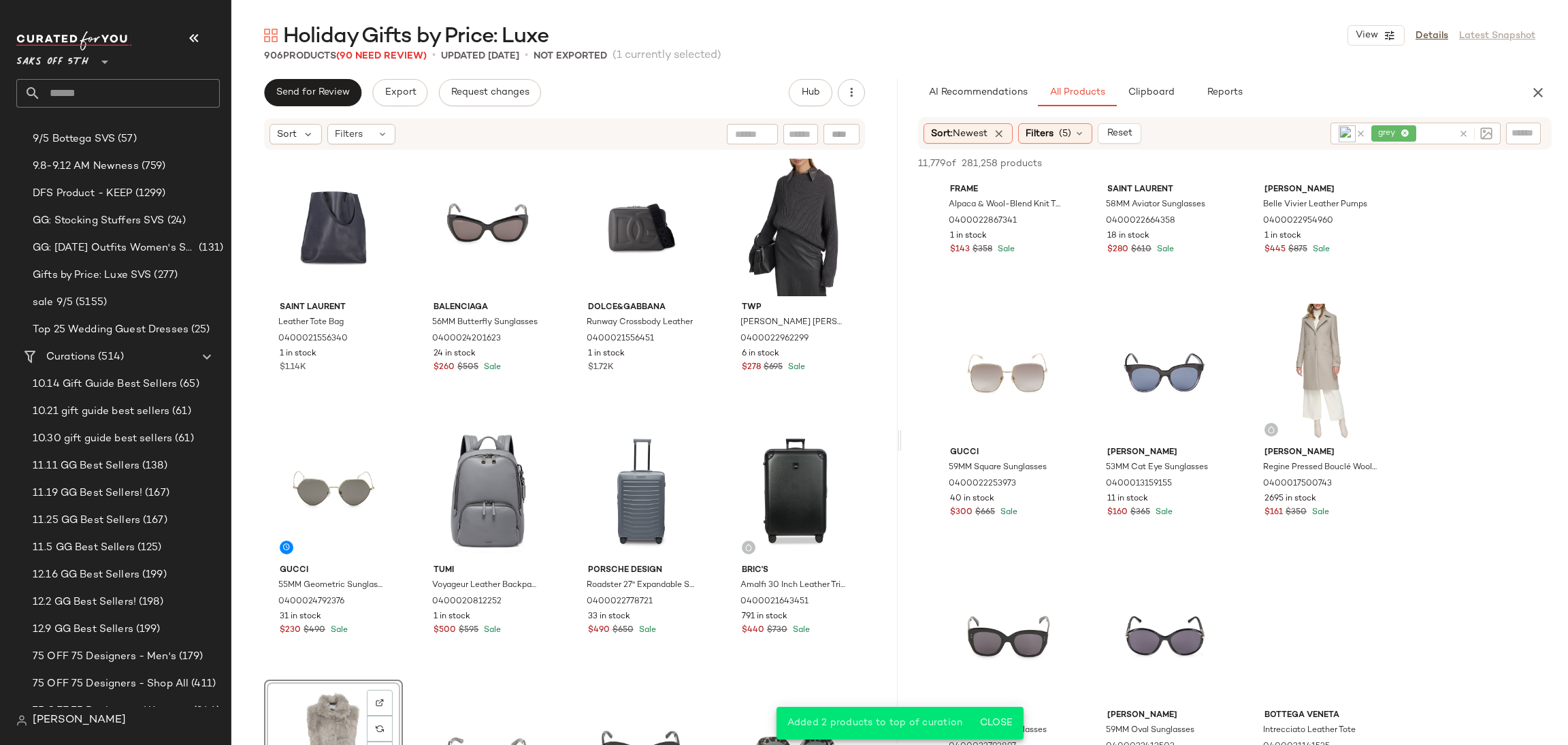
scroll to position [7249, 0]
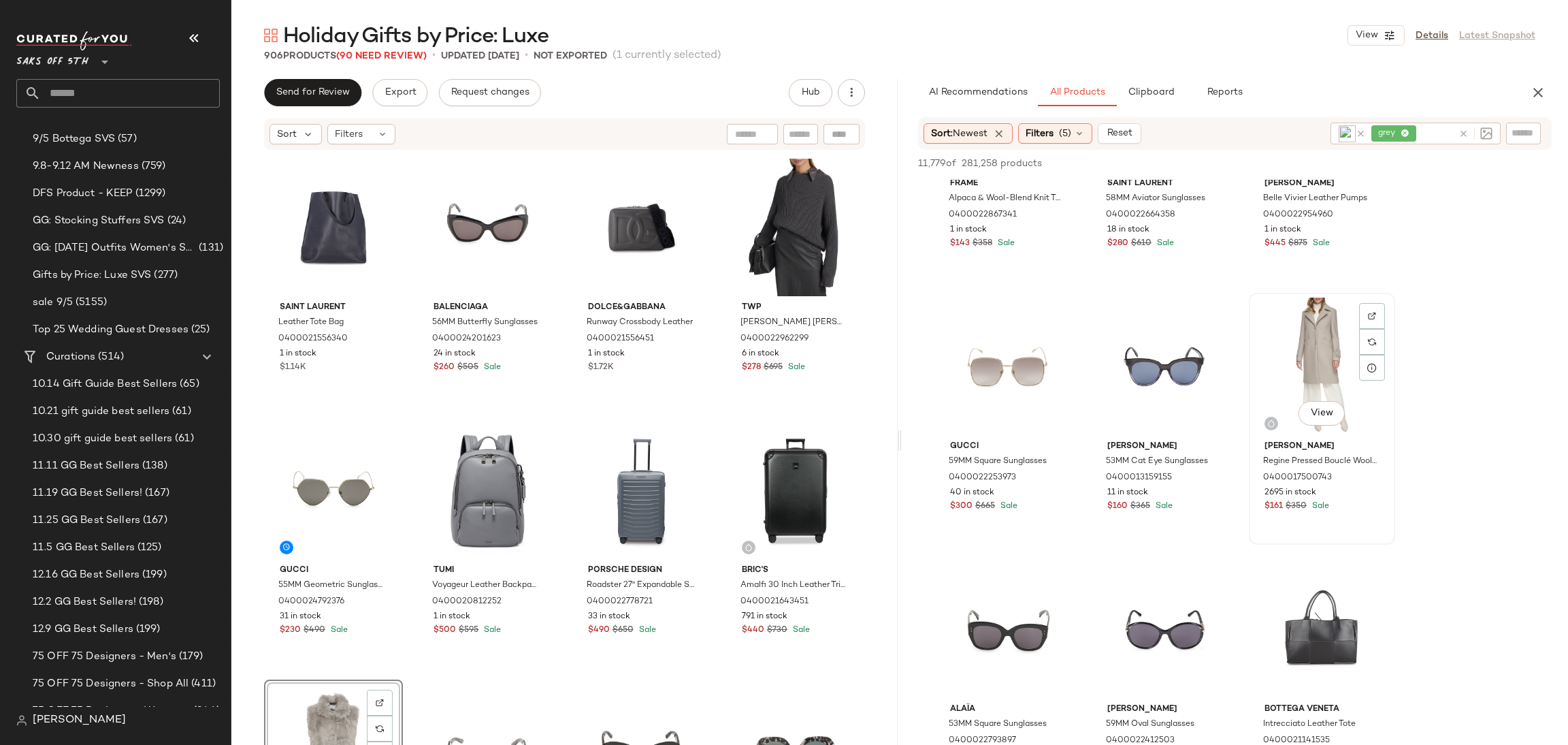
click at [1310, 349] on div "View" at bounding box center [1322, 366] width 137 height 137
click at [1372, 159] on span "Add to Top" at bounding box center [1357, 163] width 54 height 9
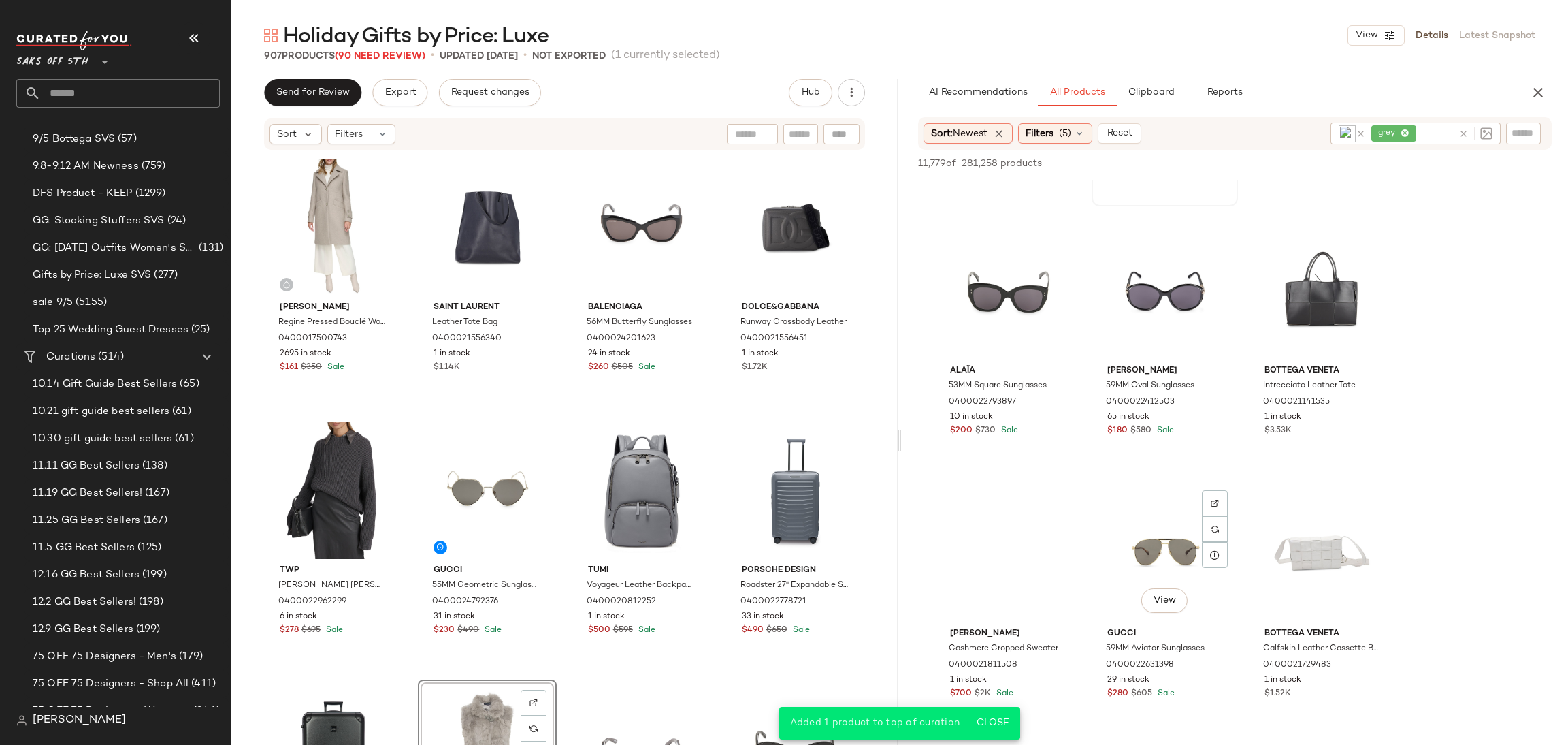
scroll to position [7685, 0]
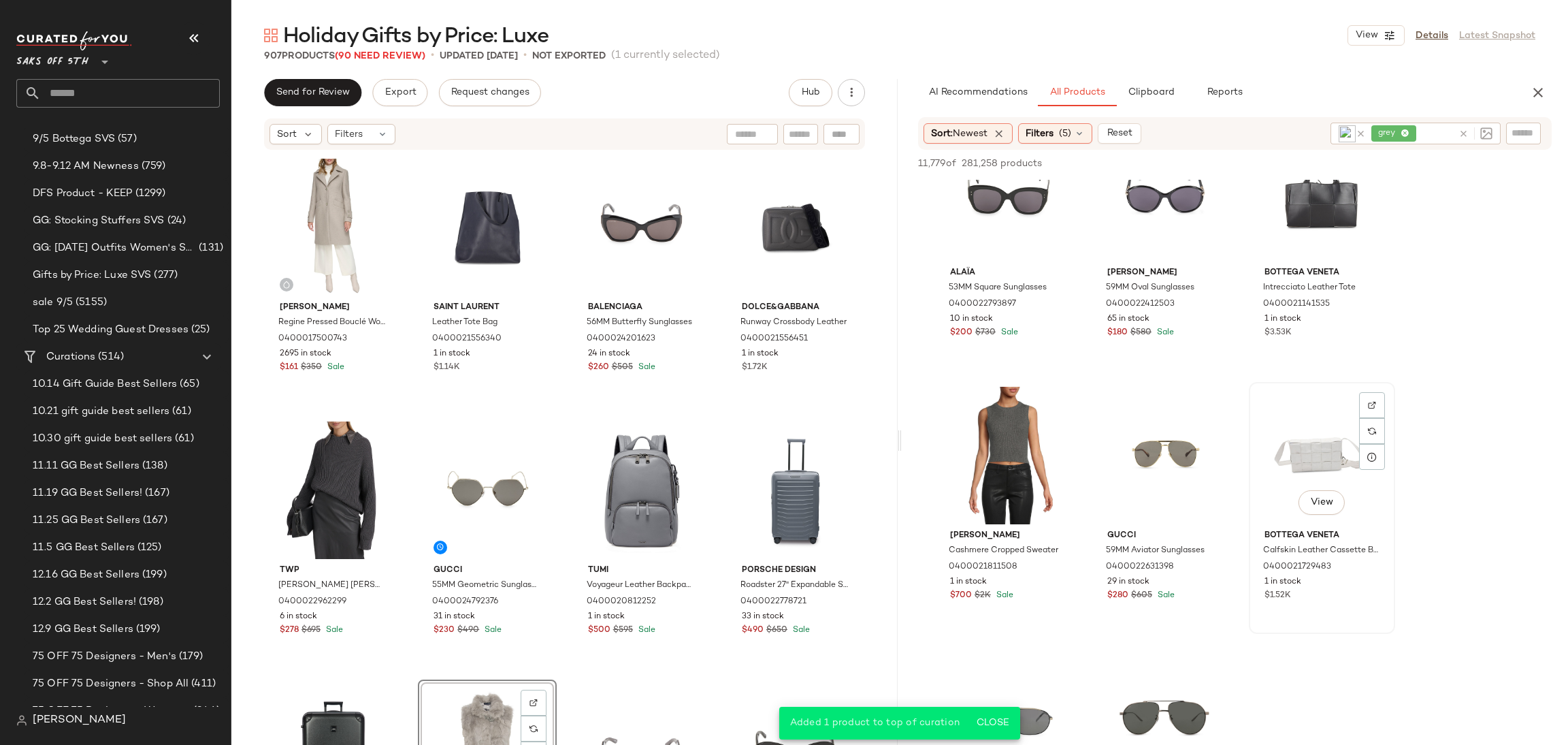
click at [1272, 458] on div "View" at bounding box center [1322, 455] width 137 height 137
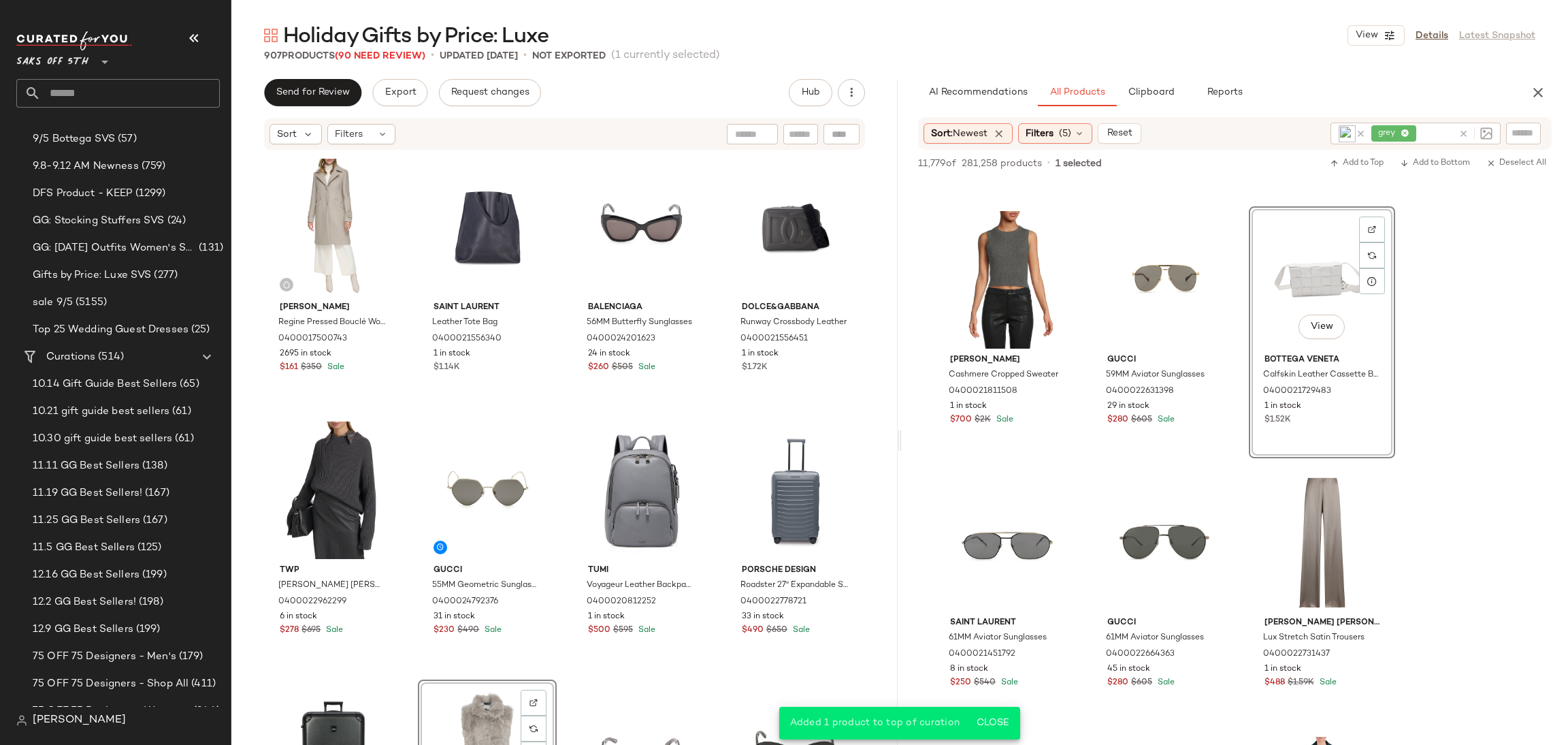
scroll to position [7890, 0]
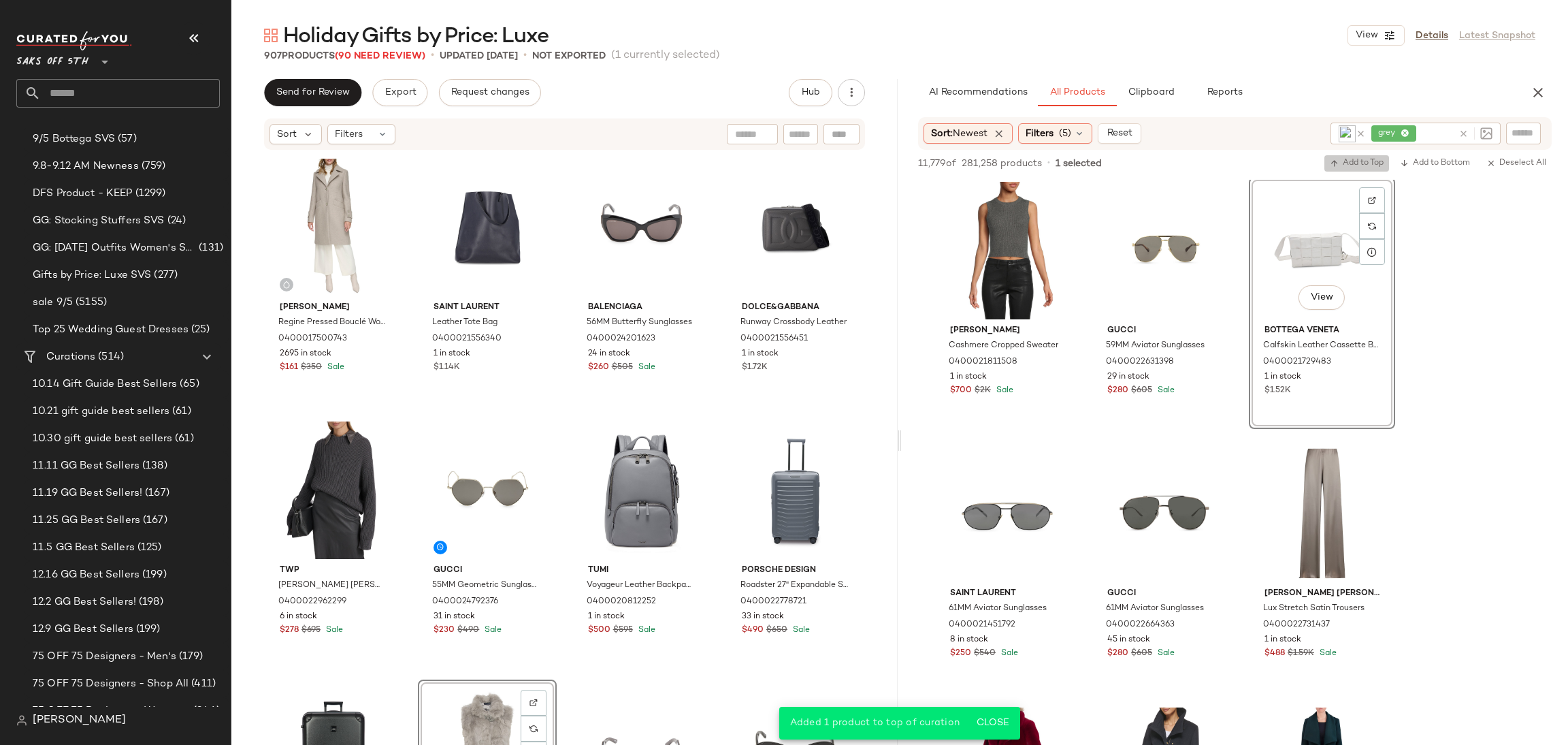
click at [1367, 159] on span "Add to Top" at bounding box center [1357, 163] width 54 height 9
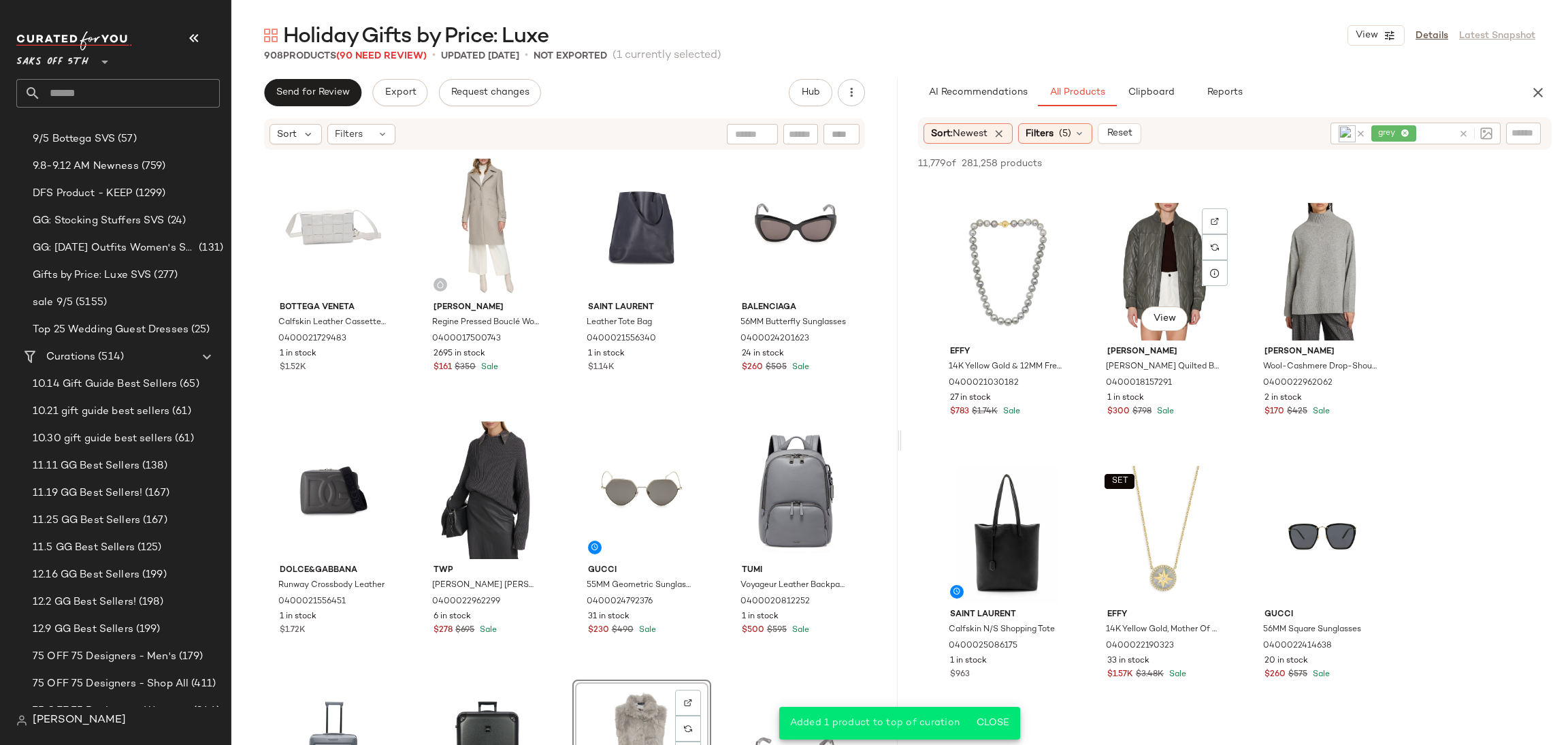
scroll to position [8658, 0]
click at [1020, 564] on div "View" at bounding box center [1008, 534] width 137 height 137
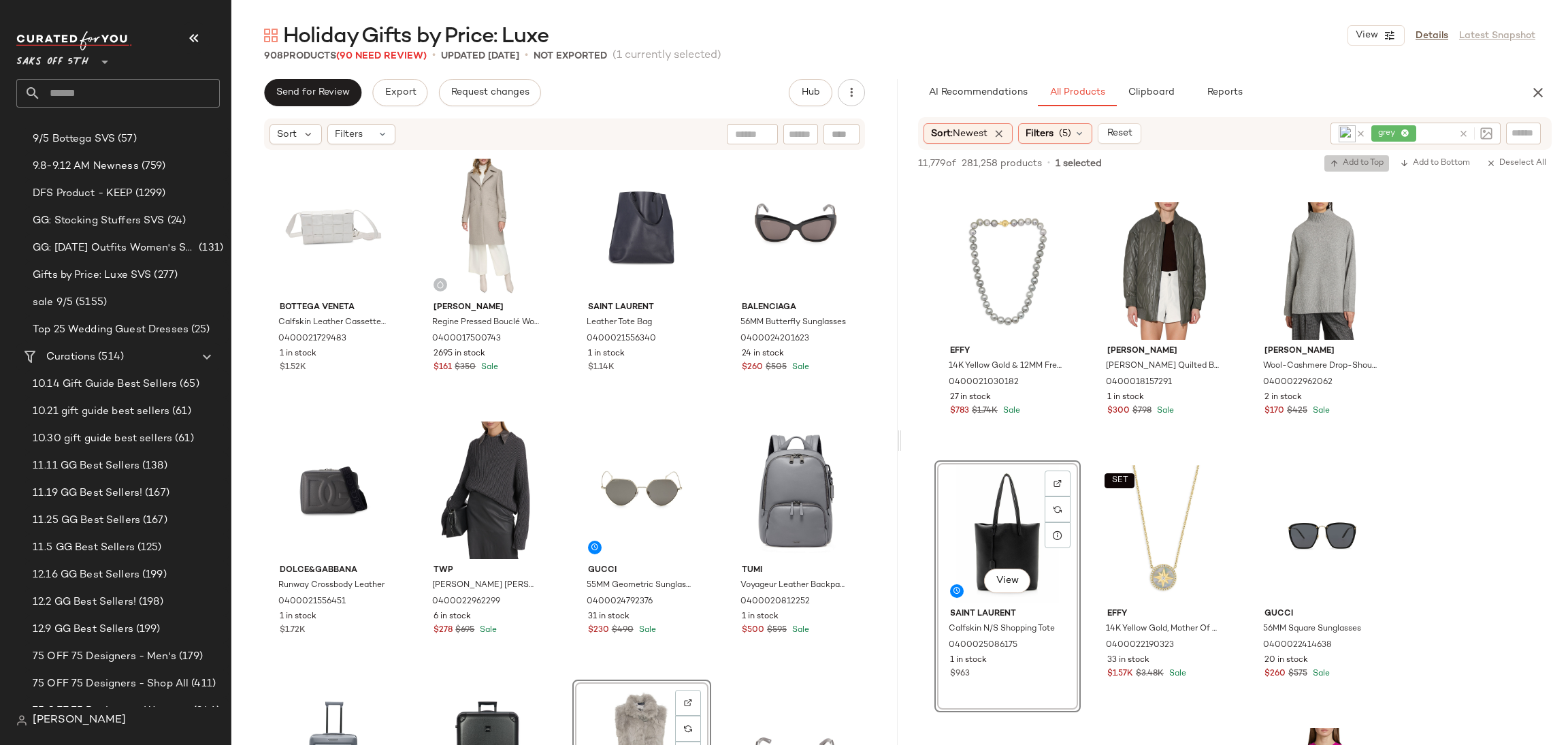
click at [1345, 159] on span "Add to Top" at bounding box center [1357, 163] width 54 height 9
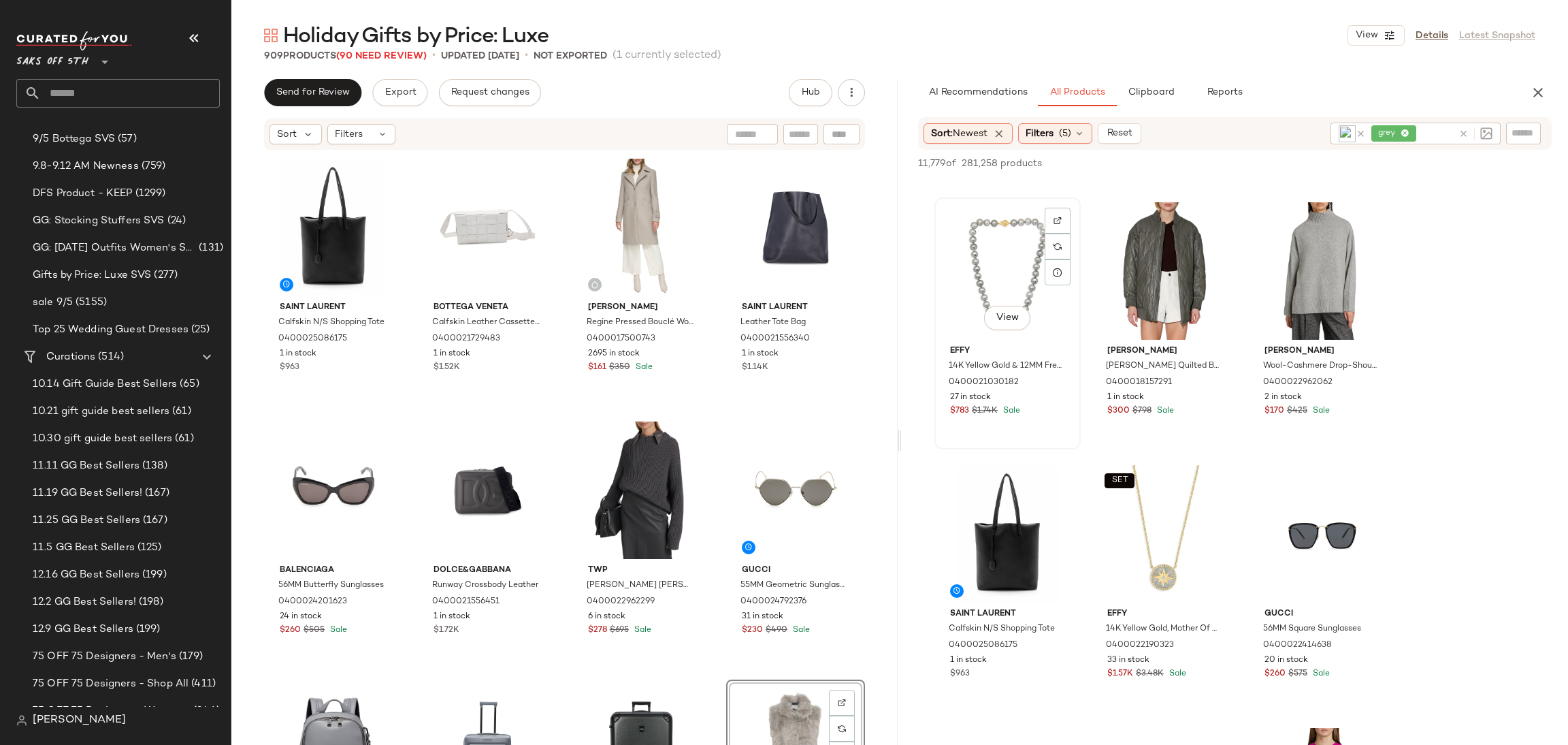
click at [1018, 236] on div "View" at bounding box center [1008, 270] width 137 height 137
click at [1354, 159] on span "Add to Top" at bounding box center [1357, 163] width 54 height 9
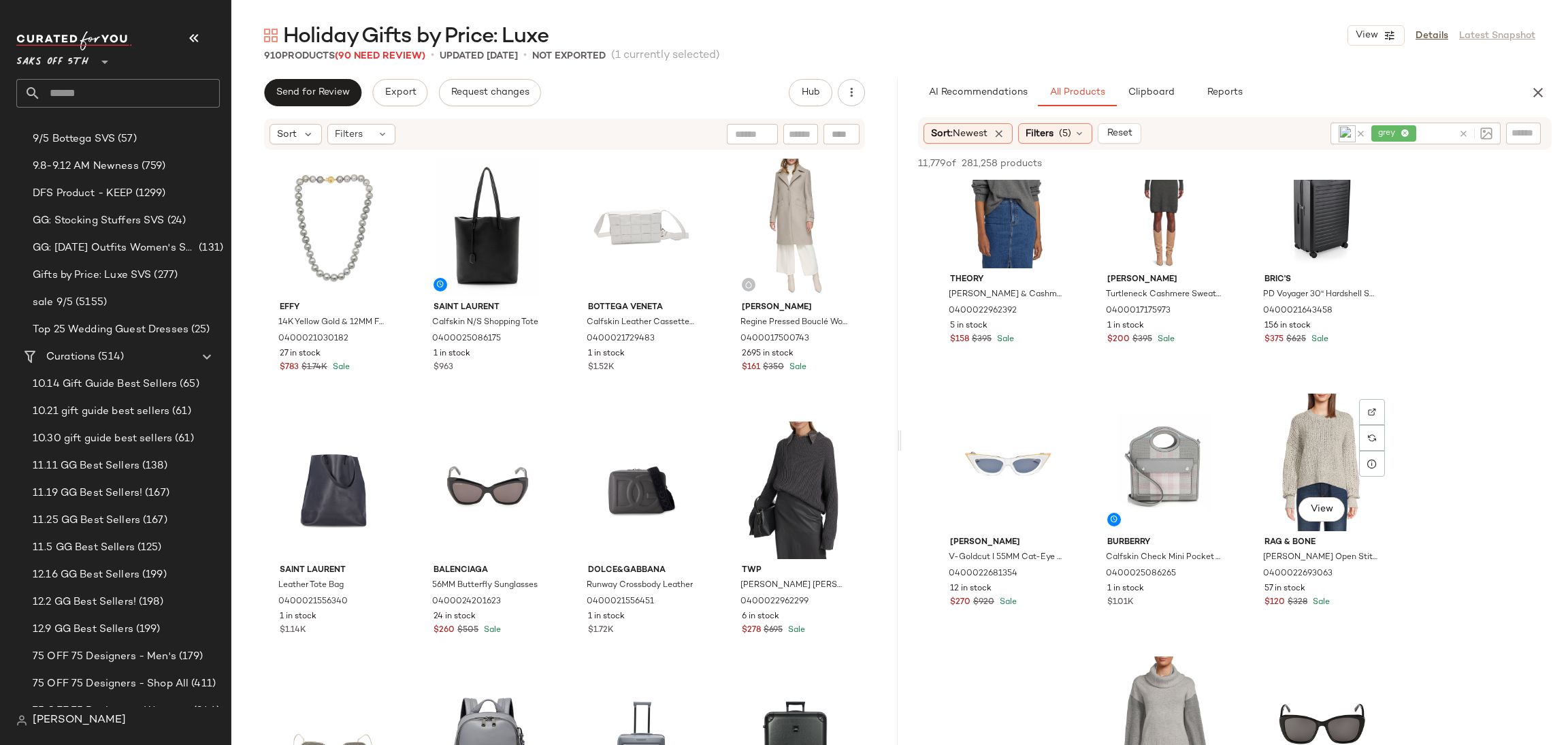
scroll to position [10309, 0]
click at [1151, 442] on div "View" at bounding box center [1165, 460] width 137 height 137
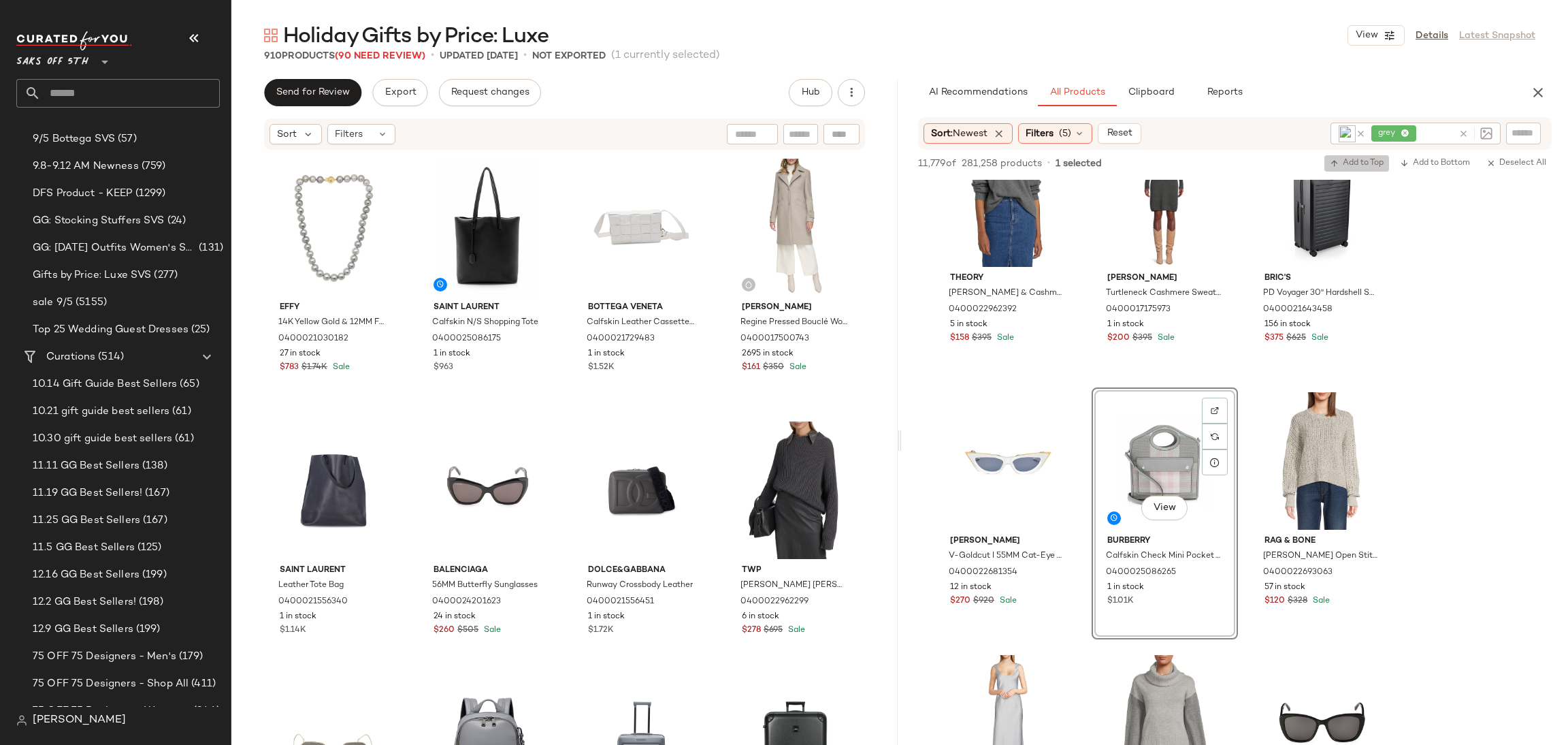
click at [1346, 164] on span "Add to Top" at bounding box center [1357, 163] width 54 height 9
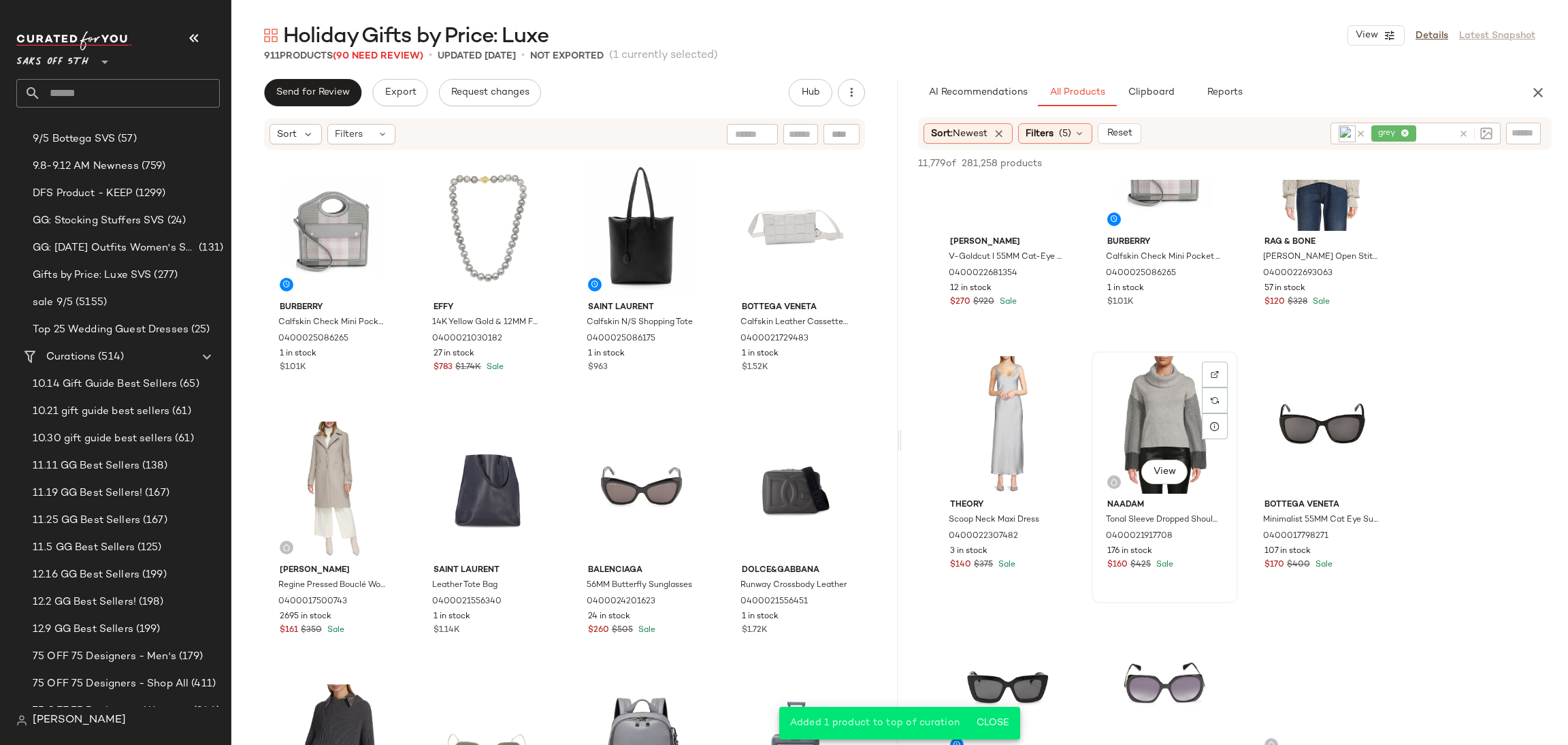
scroll to position [10611, 0]
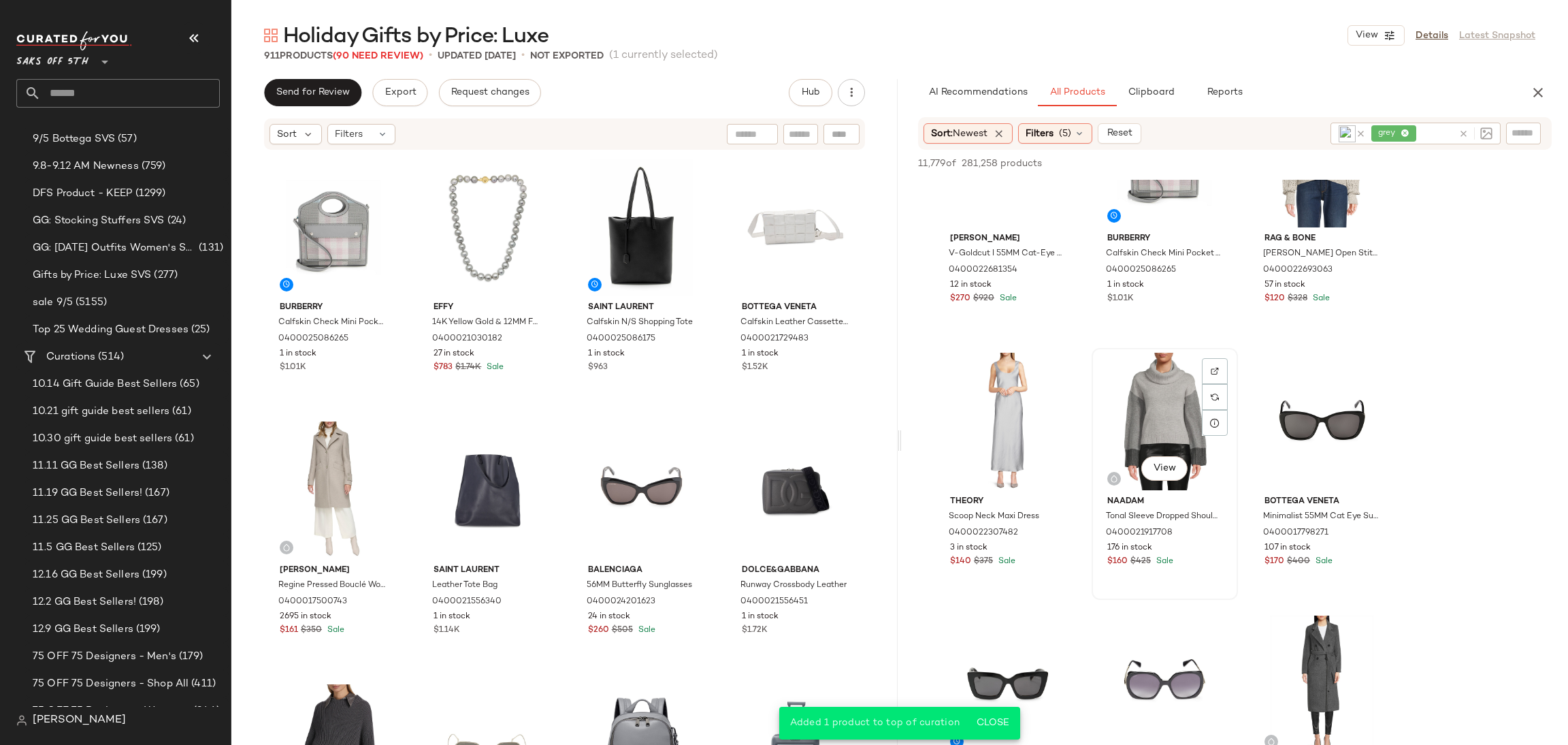
click at [1157, 406] on div "View" at bounding box center [1165, 421] width 137 height 137
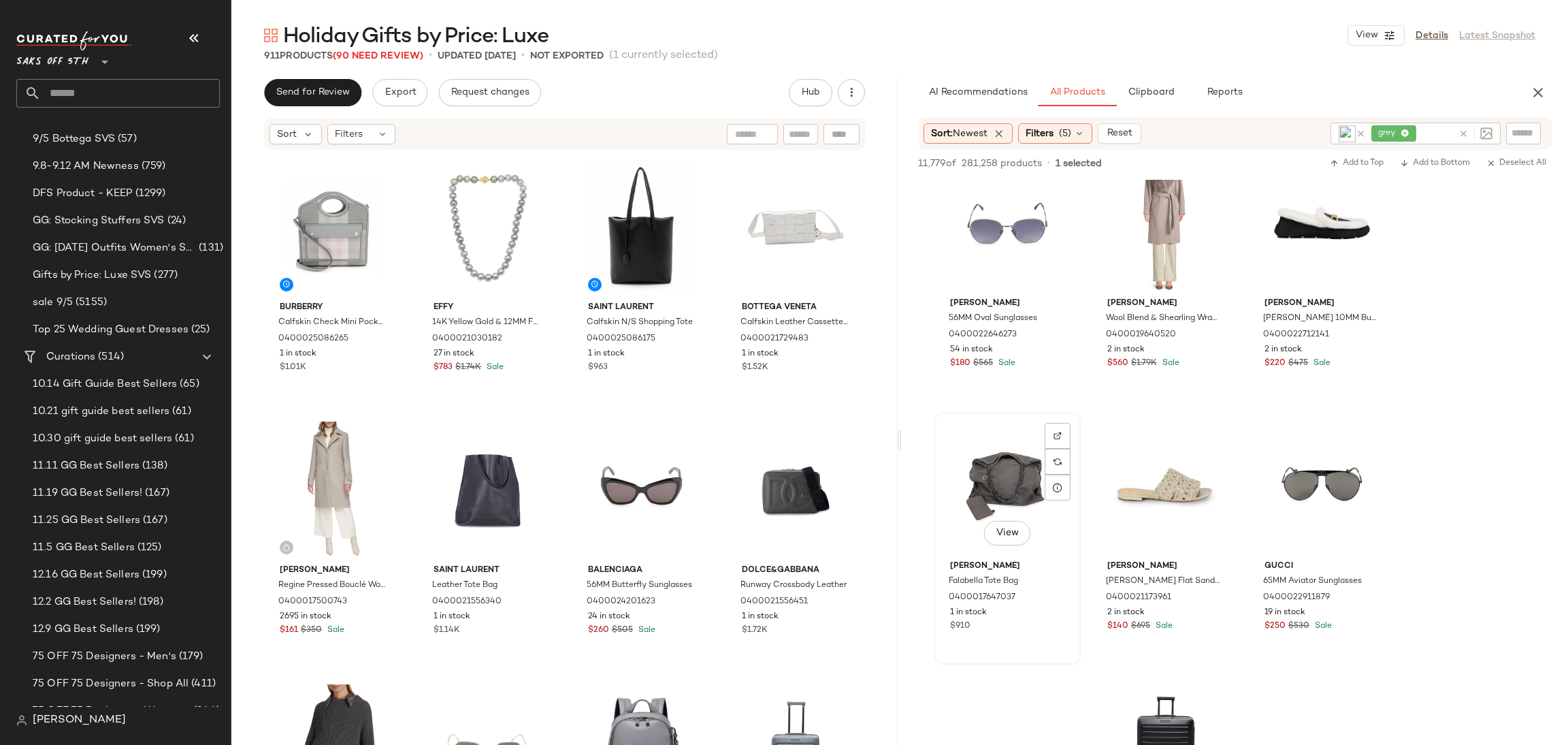
scroll to position [12126, 0]
click at [974, 484] on div "View" at bounding box center [1008, 485] width 137 height 137
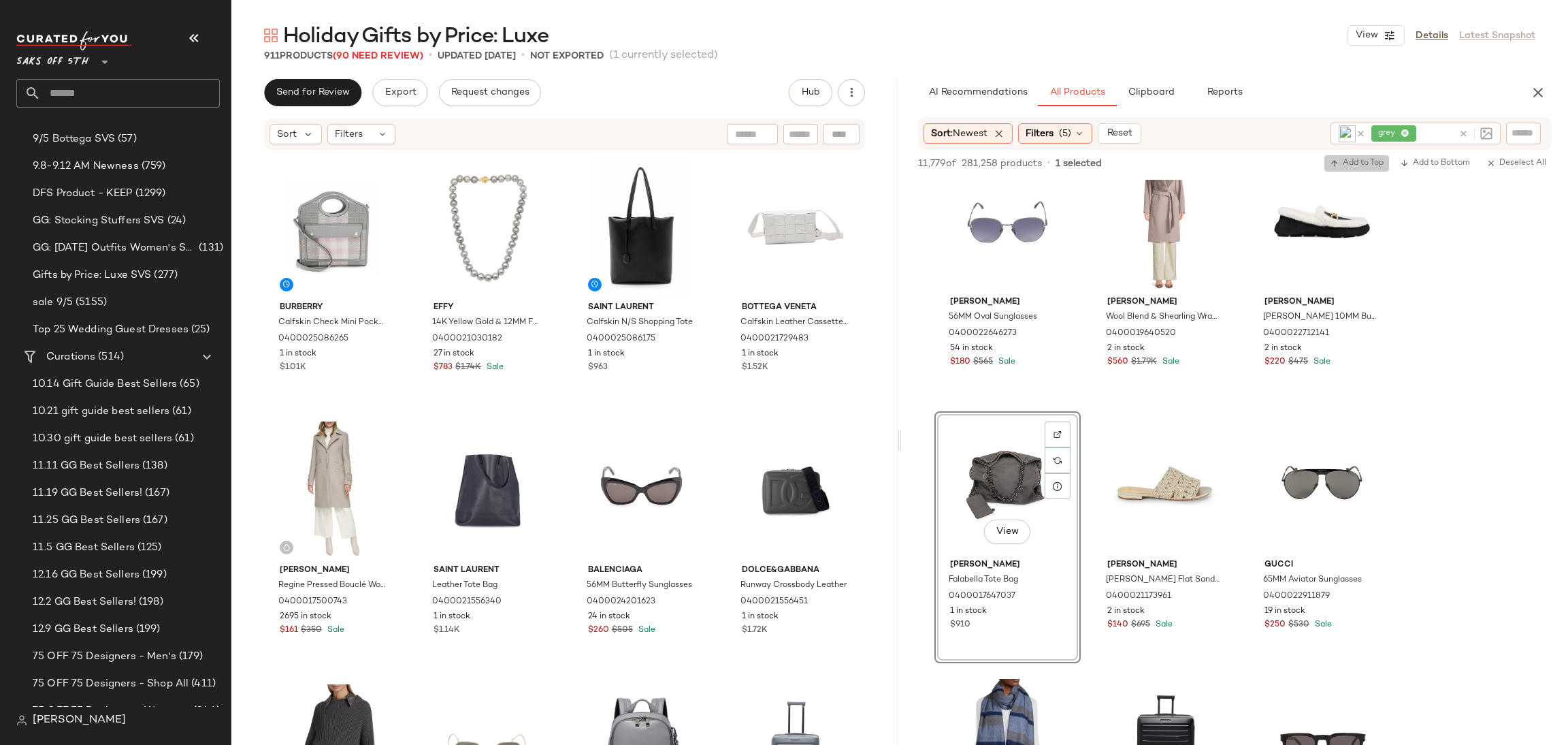
click at [1366, 162] on span "Add to Top" at bounding box center [1357, 163] width 54 height 9
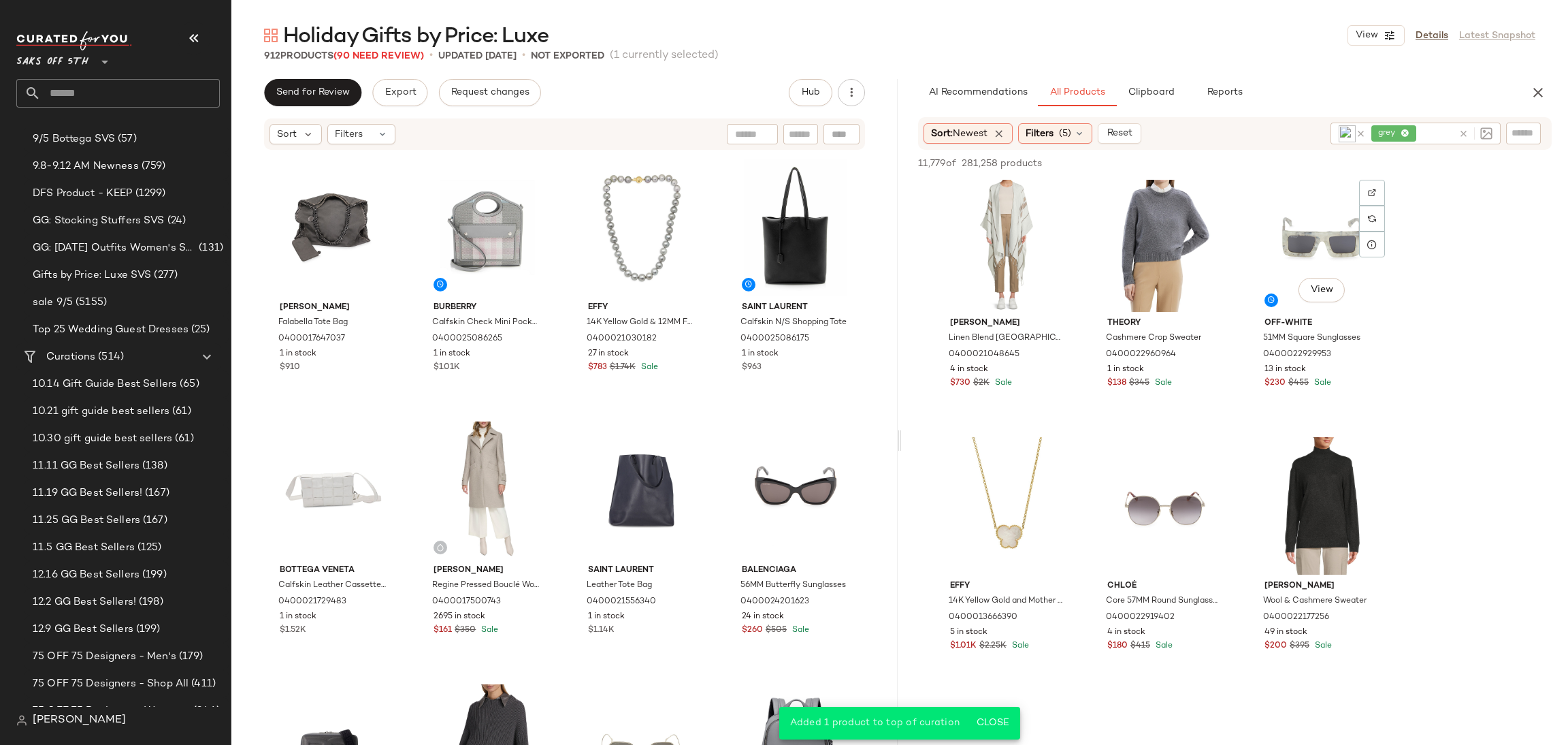
scroll to position [13157, 0]
click at [1541, 90] on icon "button" at bounding box center [1538, 93] width 16 height 16
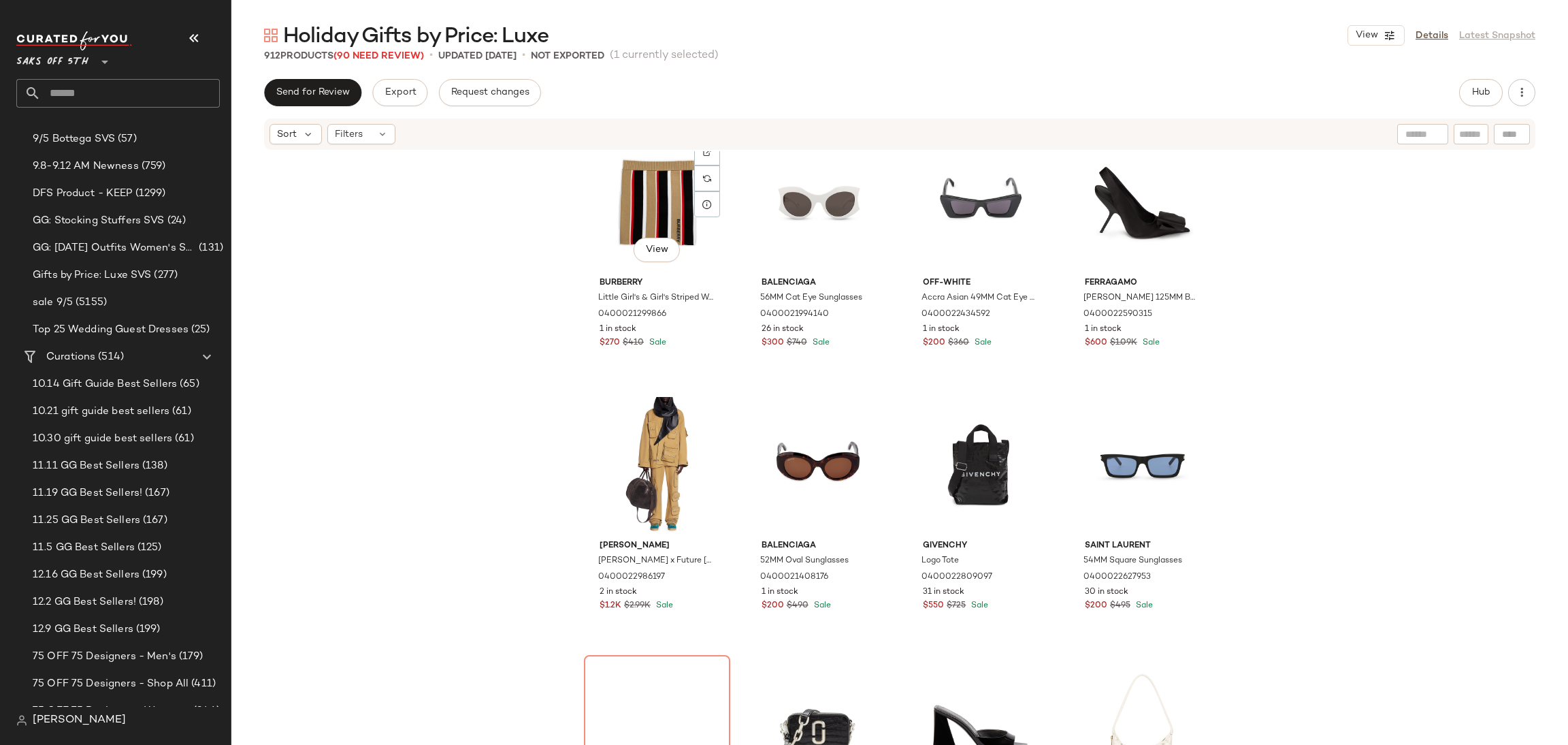
scroll to position [27643, 0]
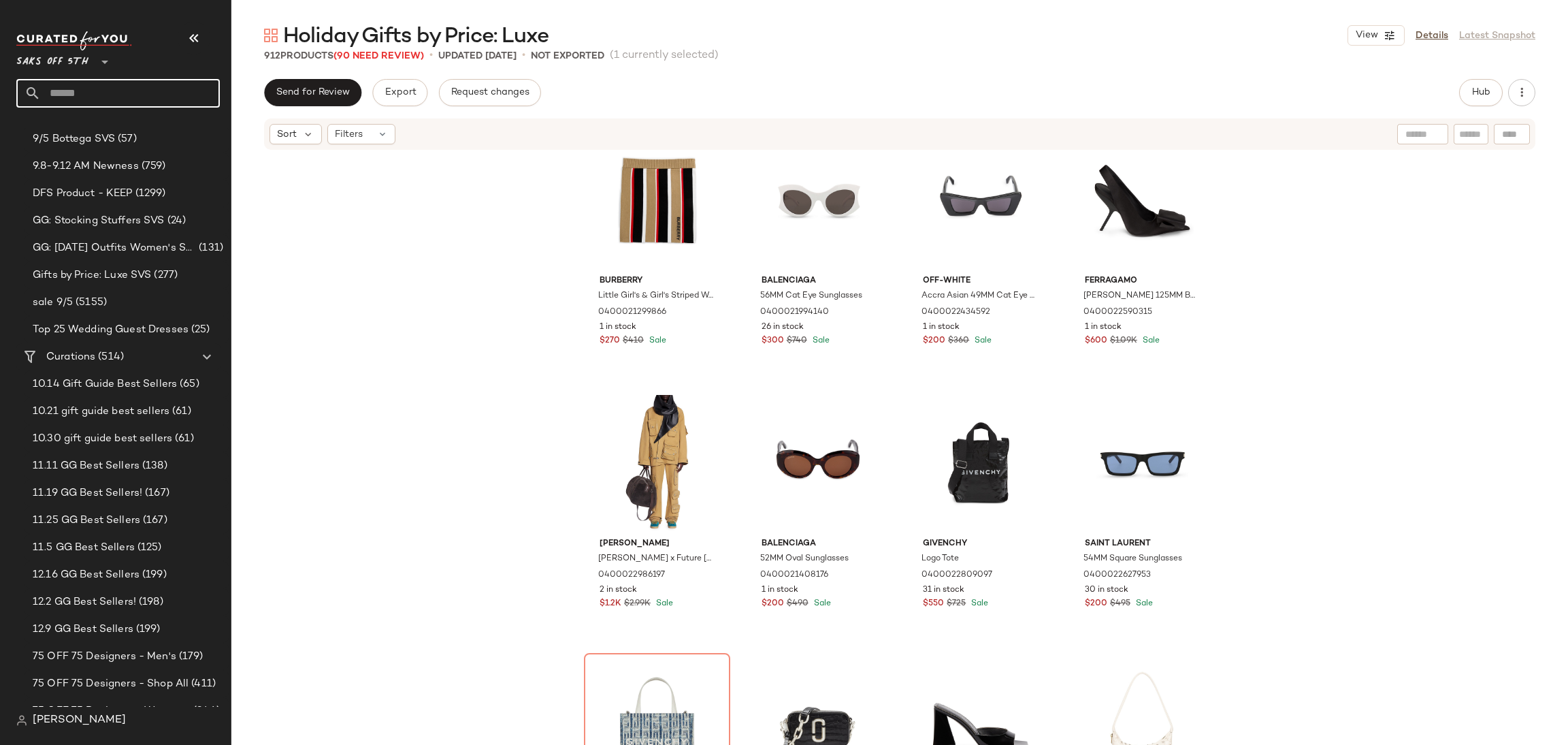
click at [144, 91] on input "text" at bounding box center [130, 93] width 179 height 28
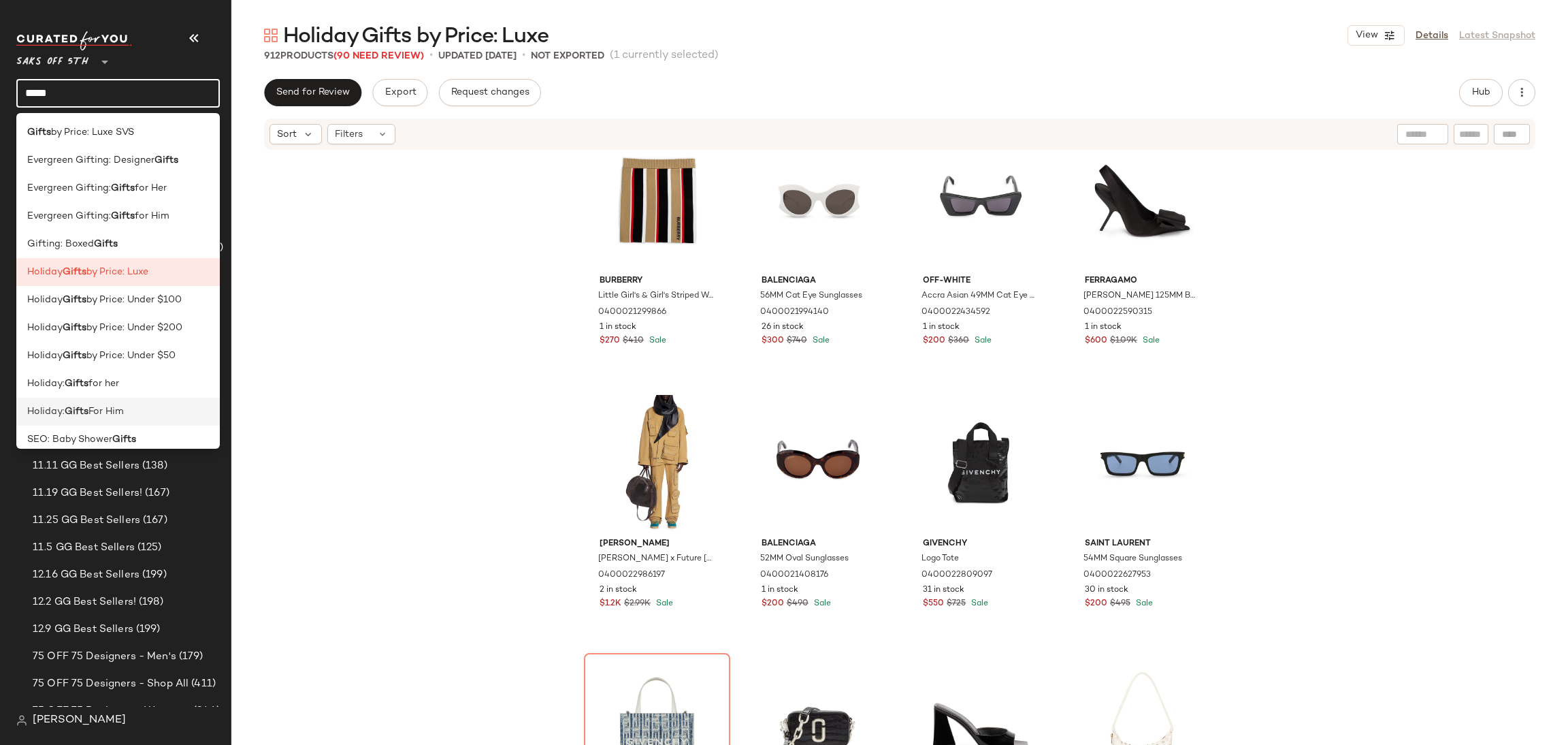
type input "*****"
click at [110, 409] on span "For Him" at bounding box center [106, 412] width 36 height 14
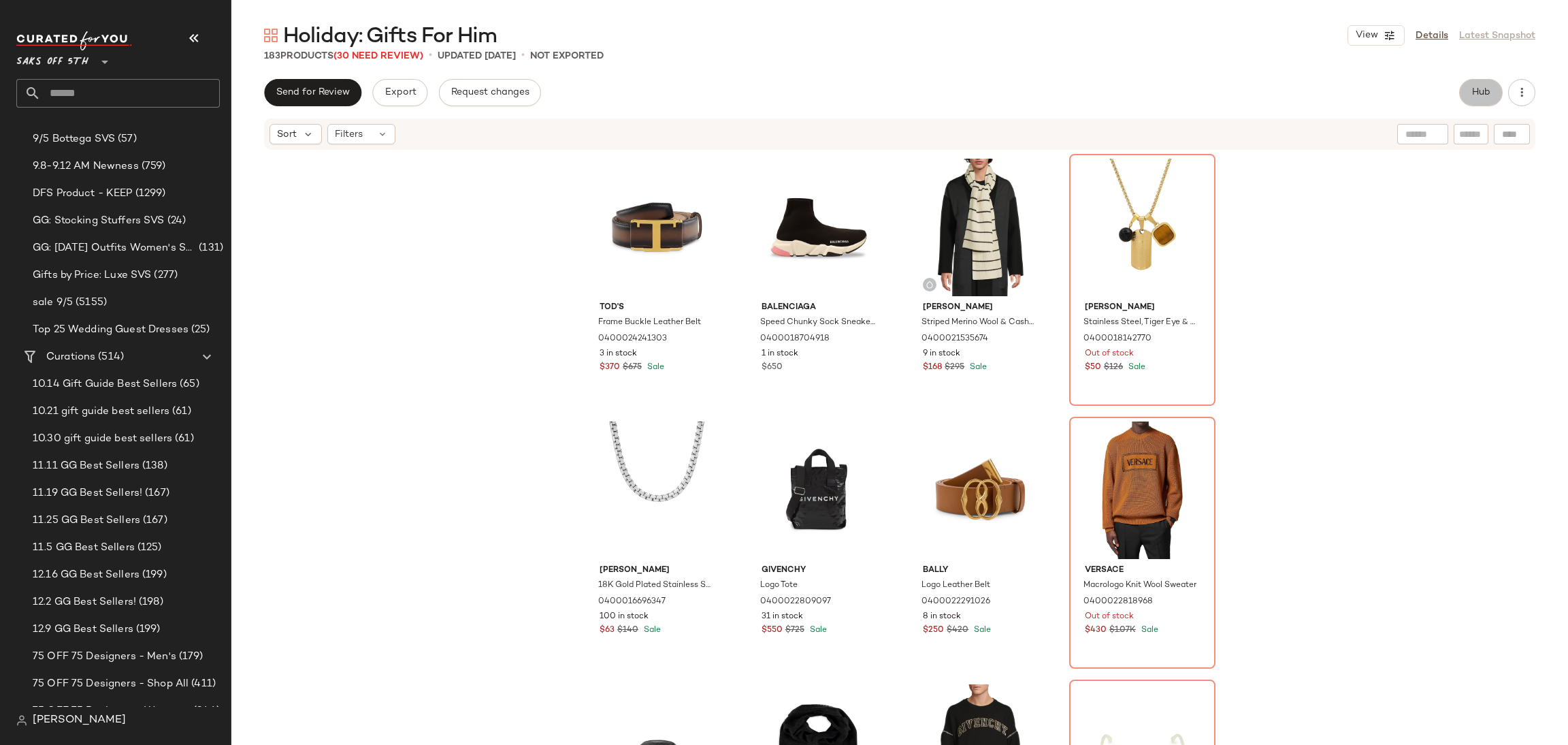
click at [1472, 91] on span "Hub" at bounding box center [1481, 93] width 19 height 11
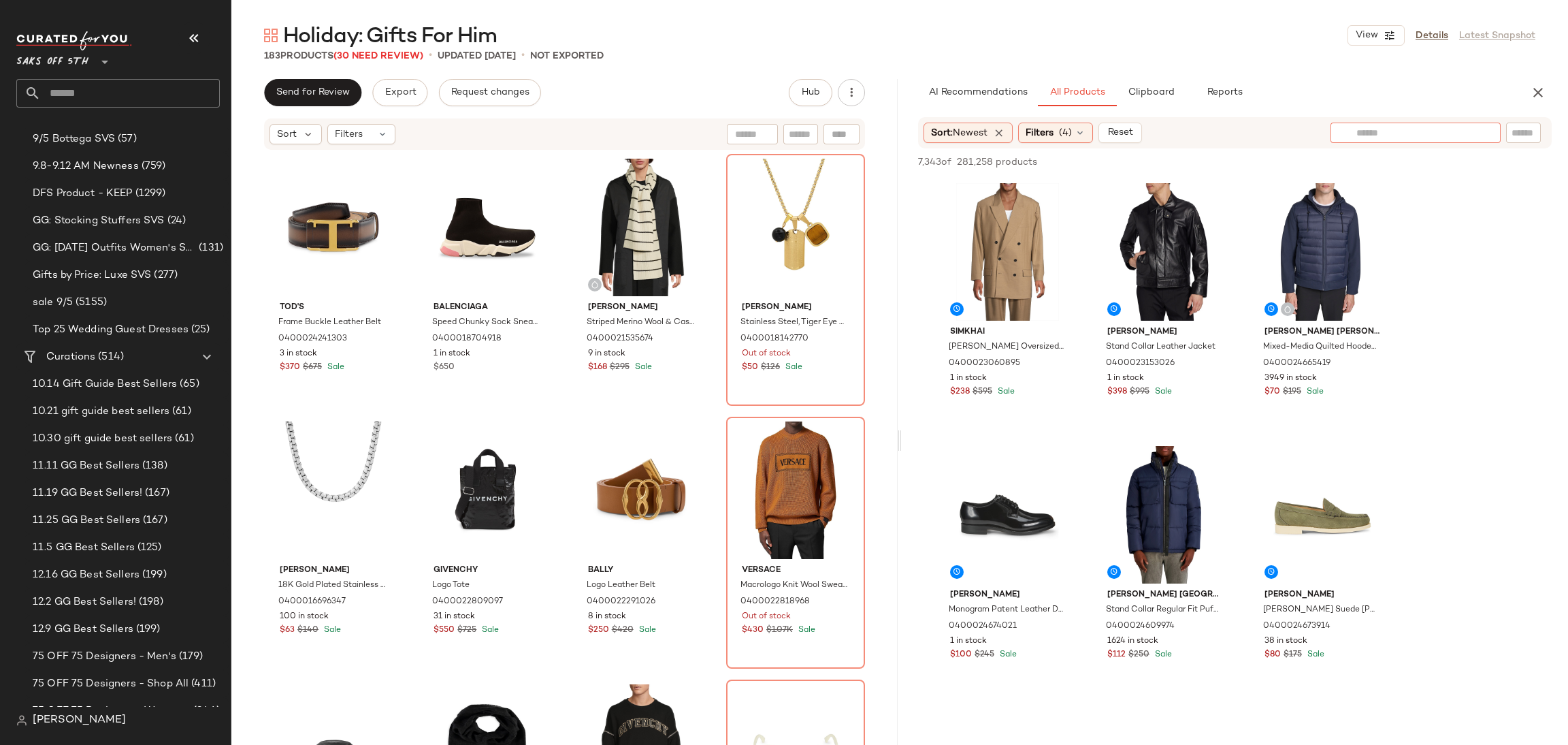
click at [1468, 136] on input "text" at bounding box center [1416, 133] width 119 height 14
click at [1484, 133] on img at bounding box center [1486, 132] width 12 height 12
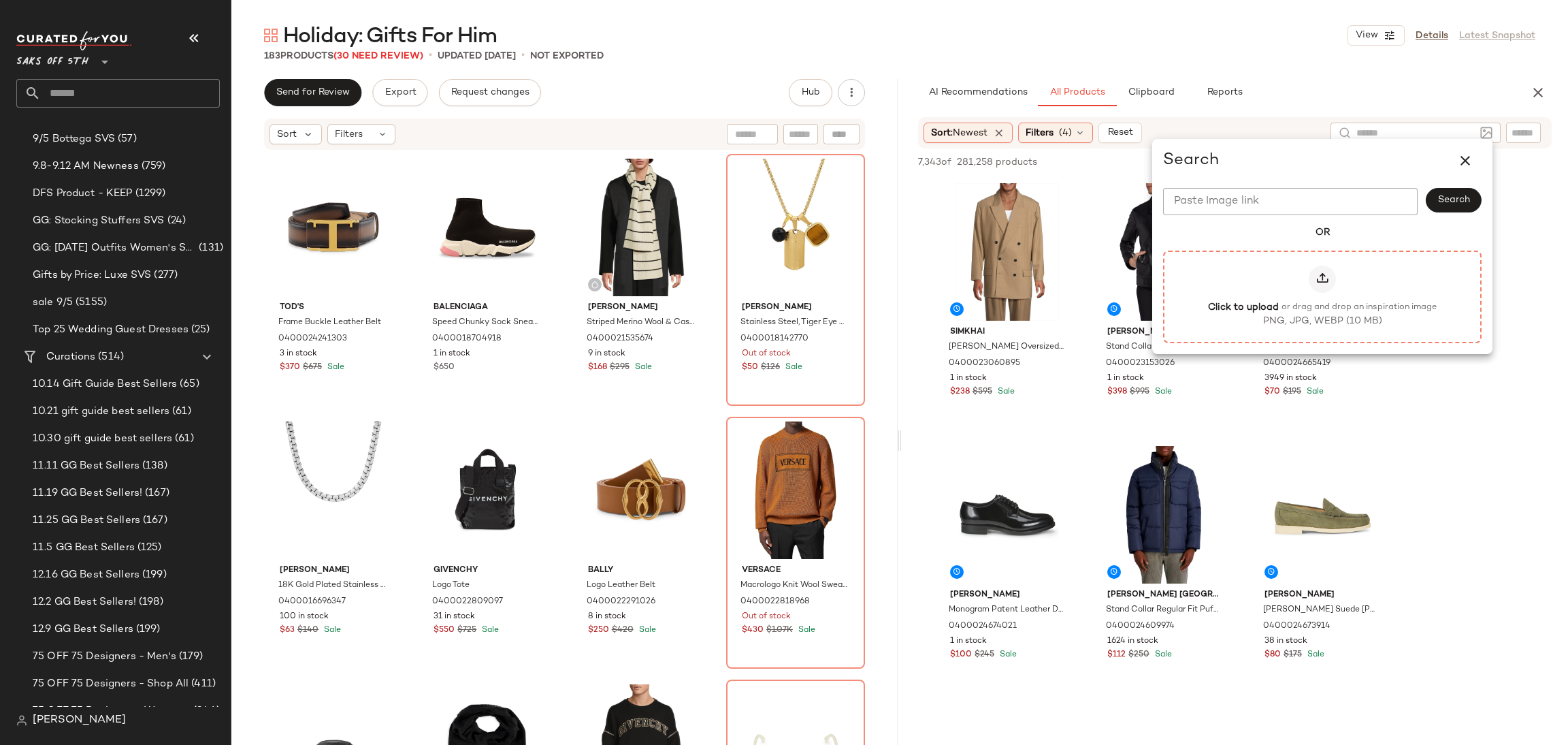
click at [1322, 282] on icon at bounding box center [1322, 279] width 14 height 14
click at [1323, 296] on input "Click to upload or drag and drop an inspiration image PNG, JPG, WEBP (10 MB)" at bounding box center [1323, 296] width 1 height 1
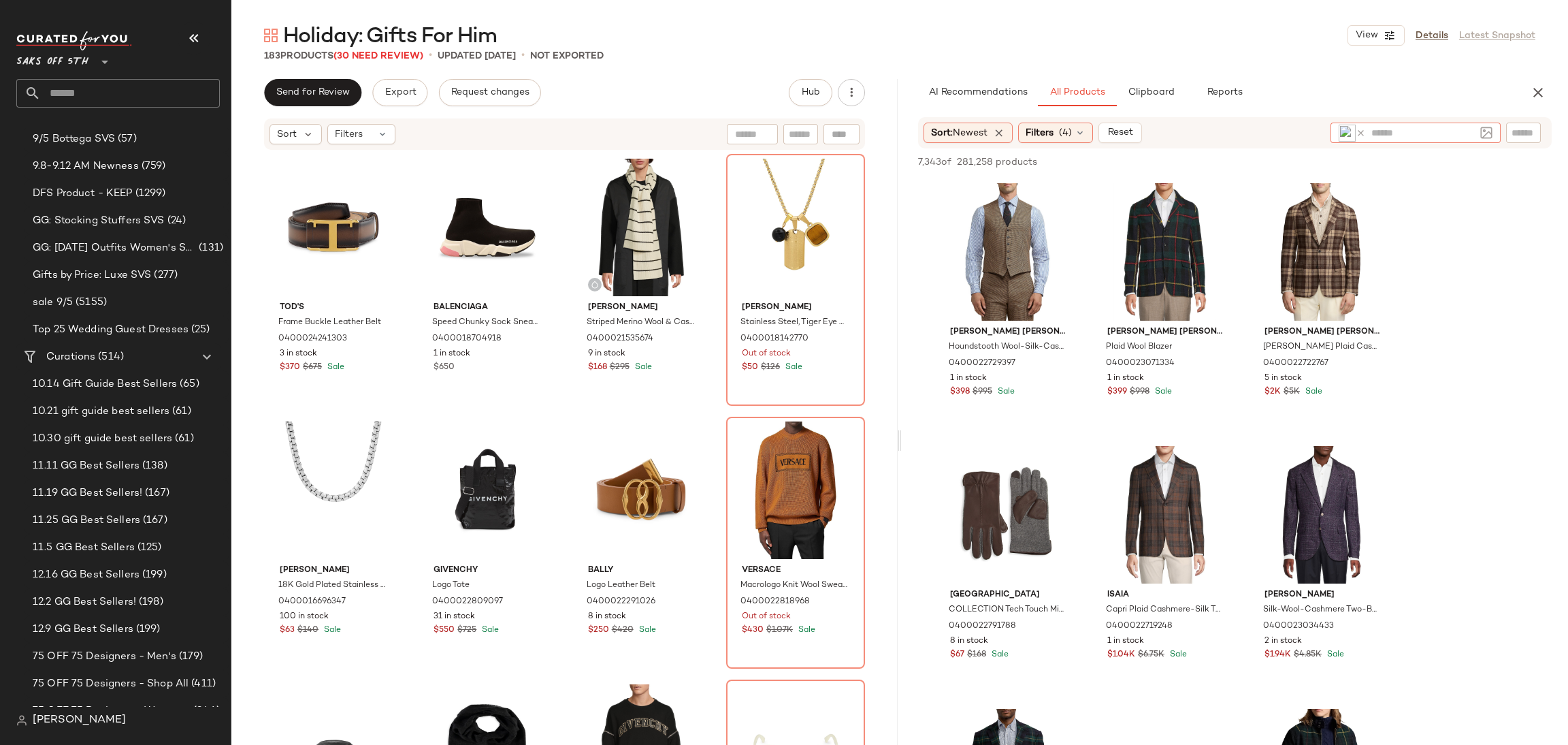
click at [1341, 137] on img at bounding box center [1348, 133] width 17 height 17
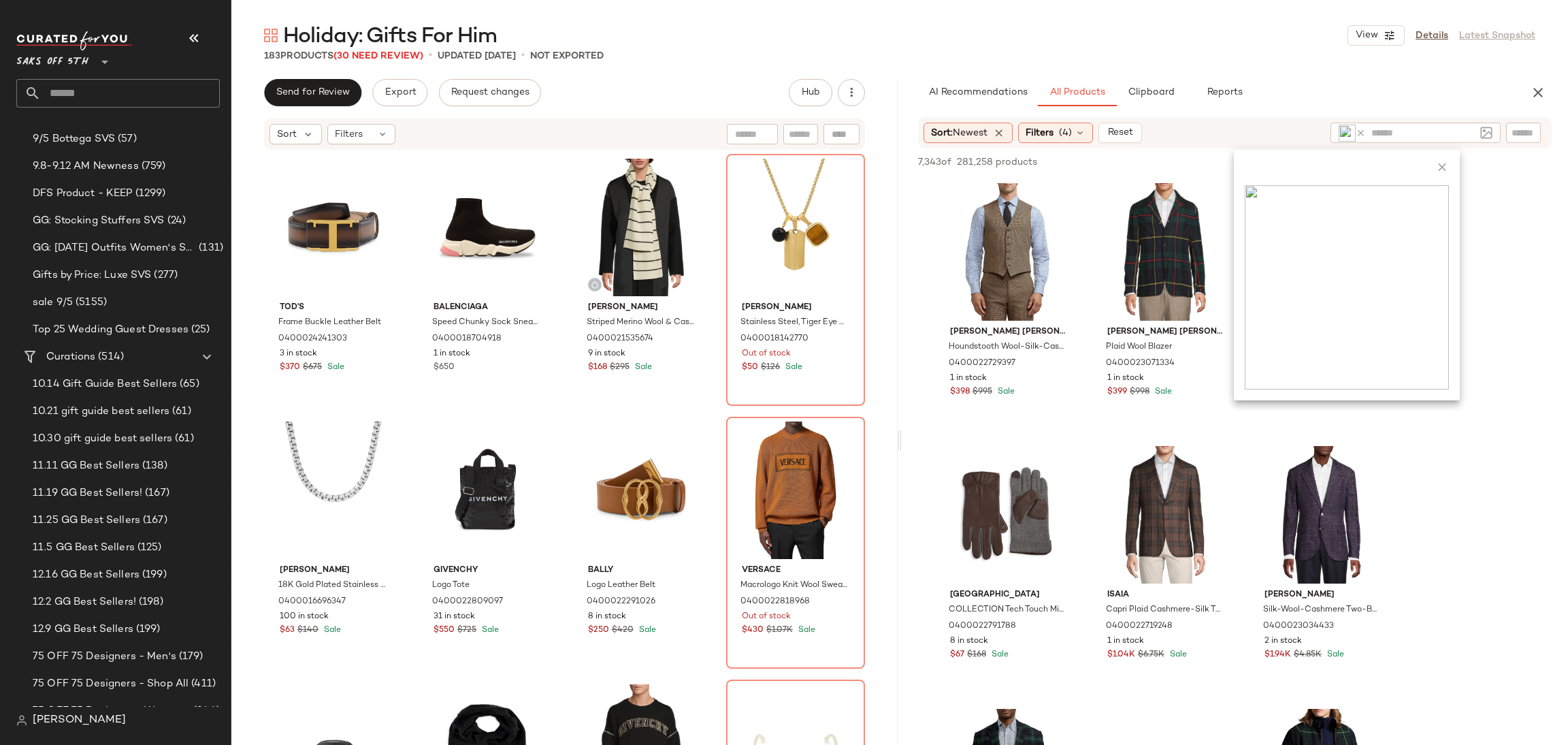
click at [1290, 71] on div "Holiday: Gifts For Him View Details Latest Snapshot 183 Products (30 Need Revie…" at bounding box center [900, 384] width 1337 height 724
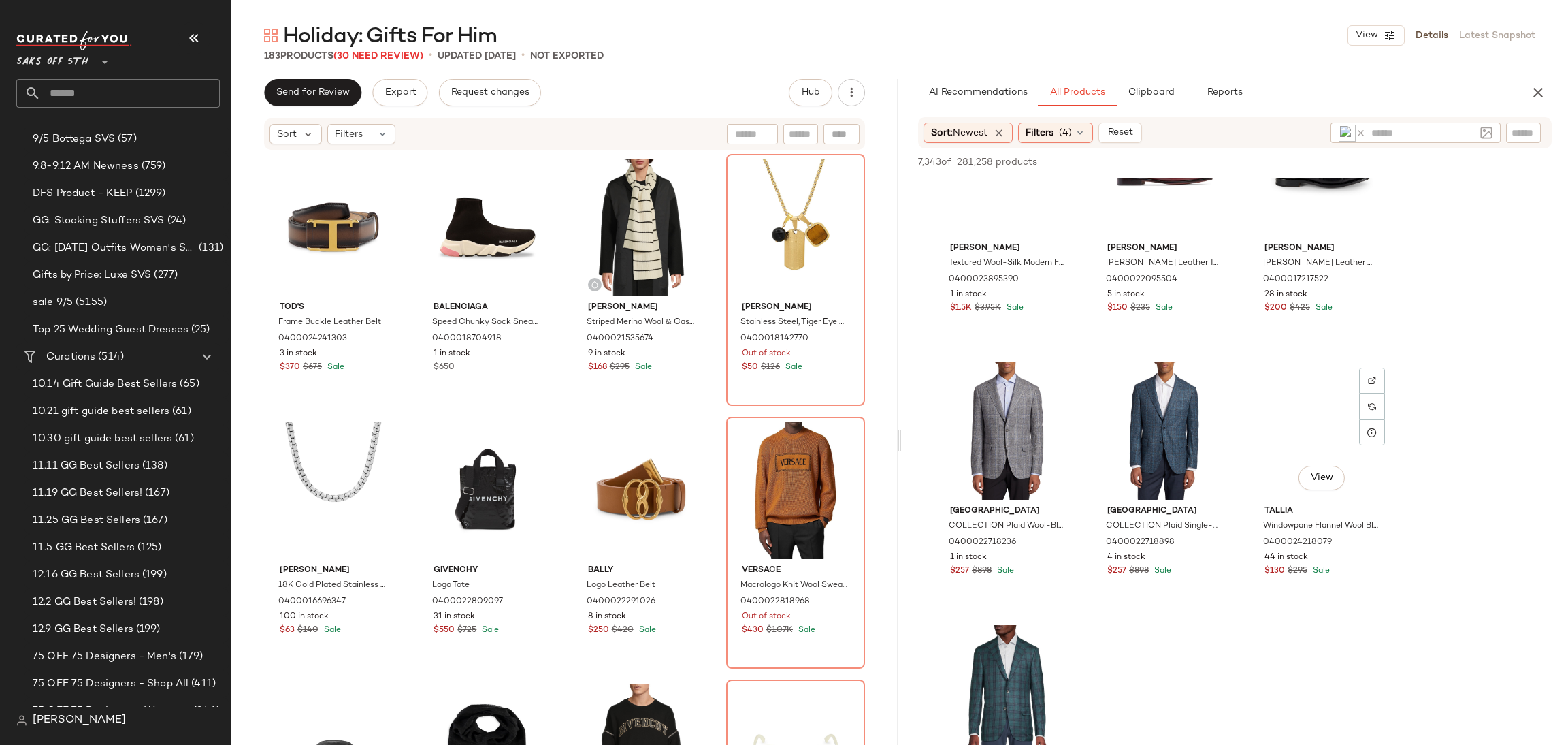
scroll to position [2197, 0]
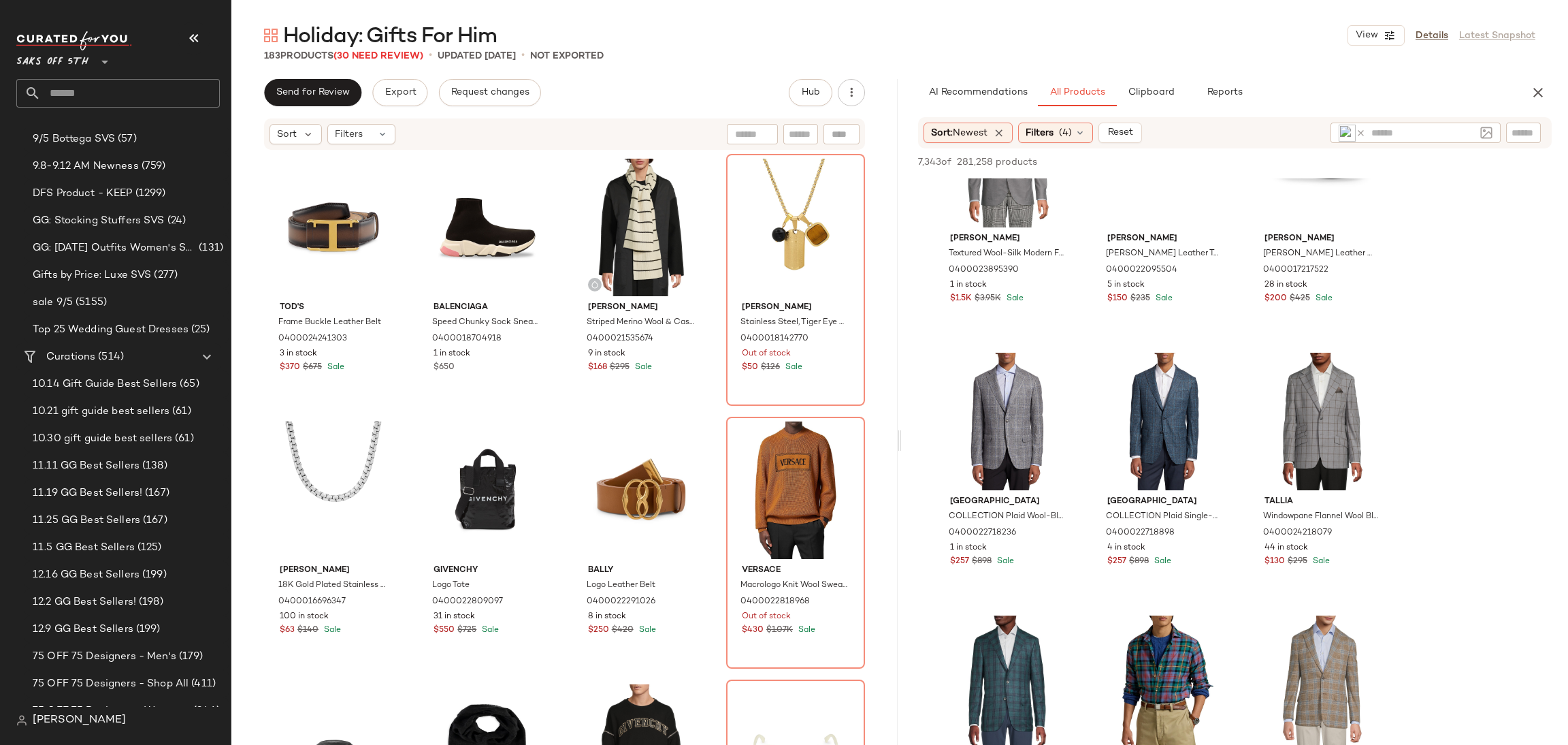
click at [1068, 120] on div "Sort: Newest Filters (4) Reset" at bounding box center [1234, 133] width 634 height 31
click at [1068, 127] on span "(4)" at bounding box center [1065, 133] width 13 height 14
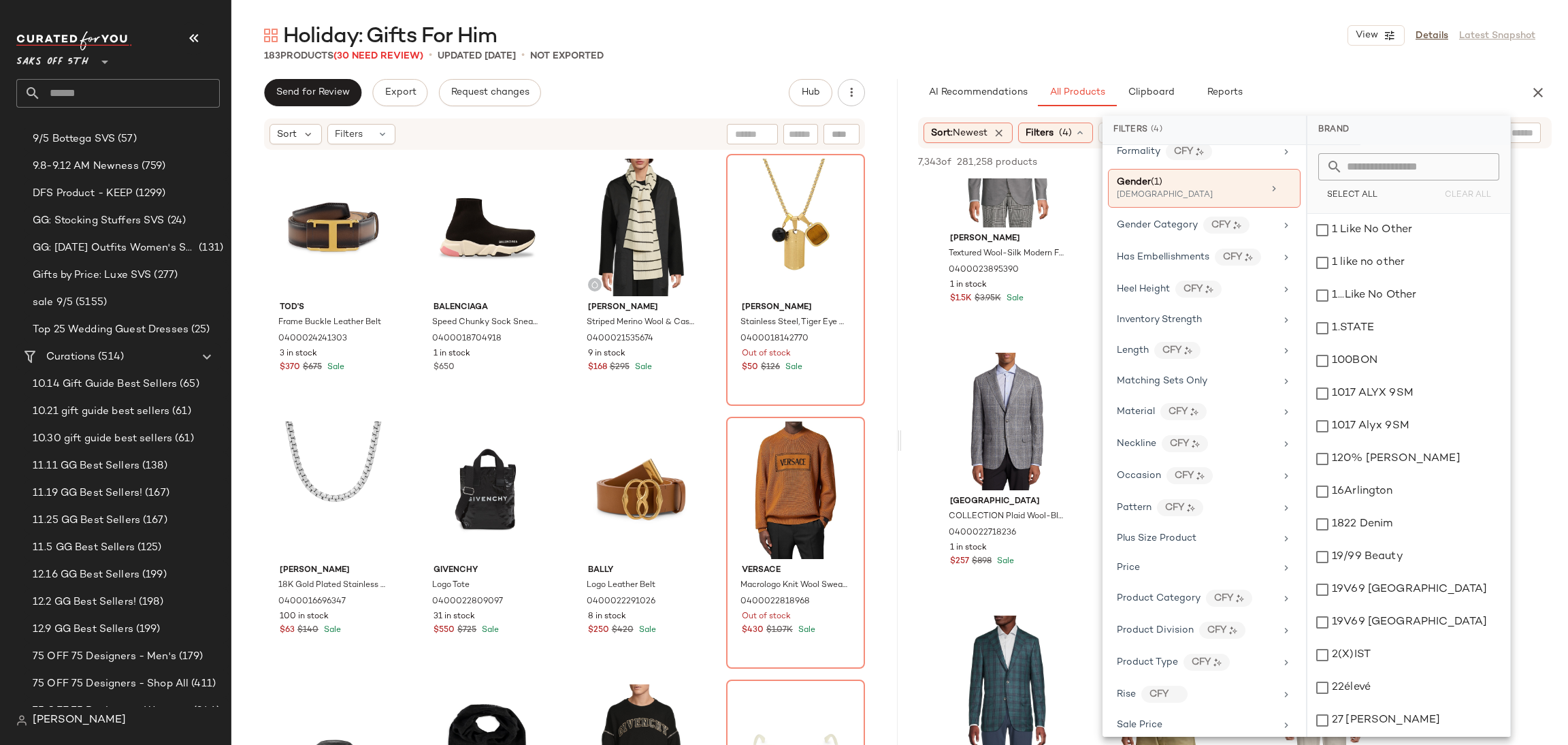
scroll to position [429, 0]
click at [1266, 63] on div "Holiday: Gifts For Him View Details Latest Snapshot 183 Products (30 Need Revie…" at bounding box center [900, 384] width 1337 height 724
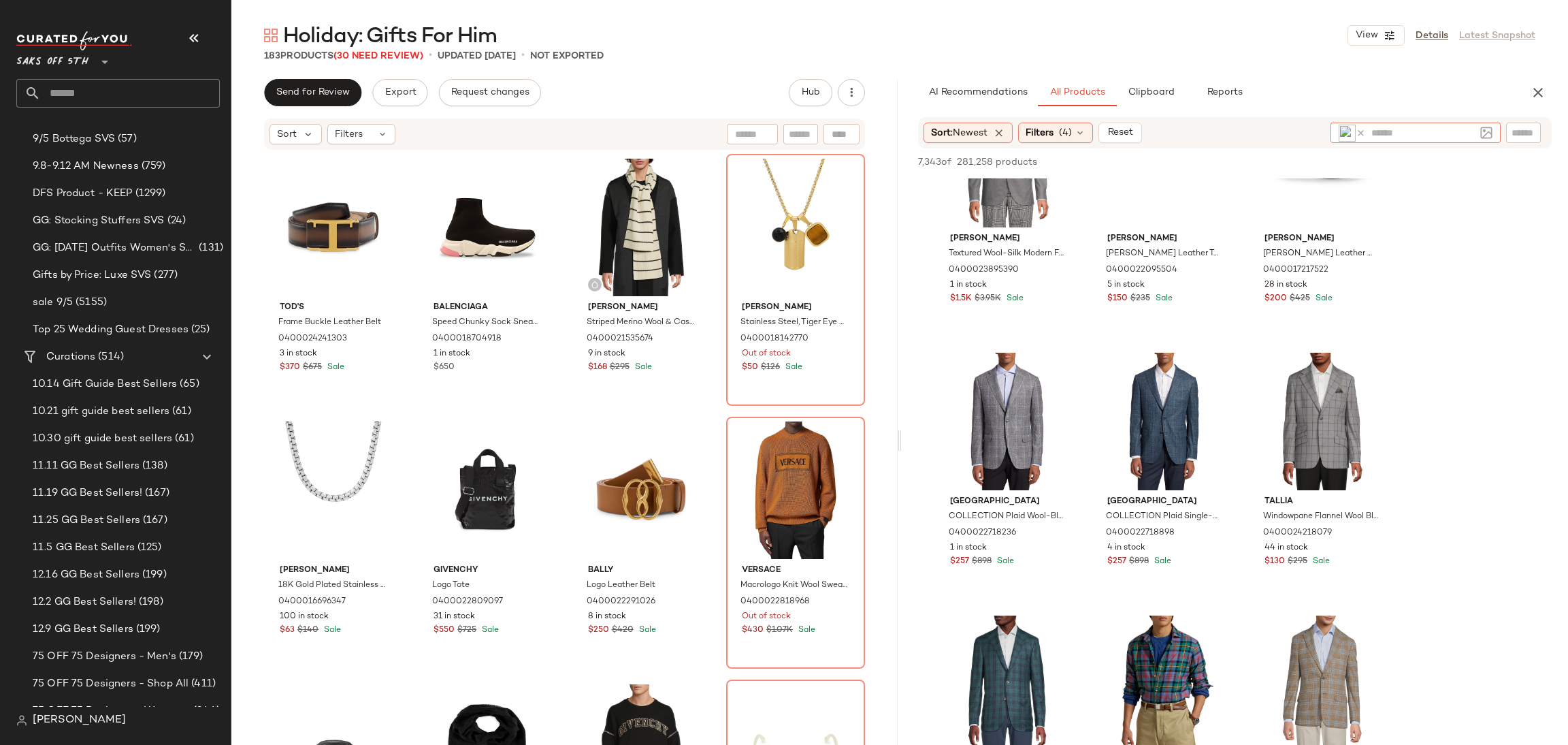
click at [1361, 132] on icon at bounding box center [1361, 133] width 10 height 10
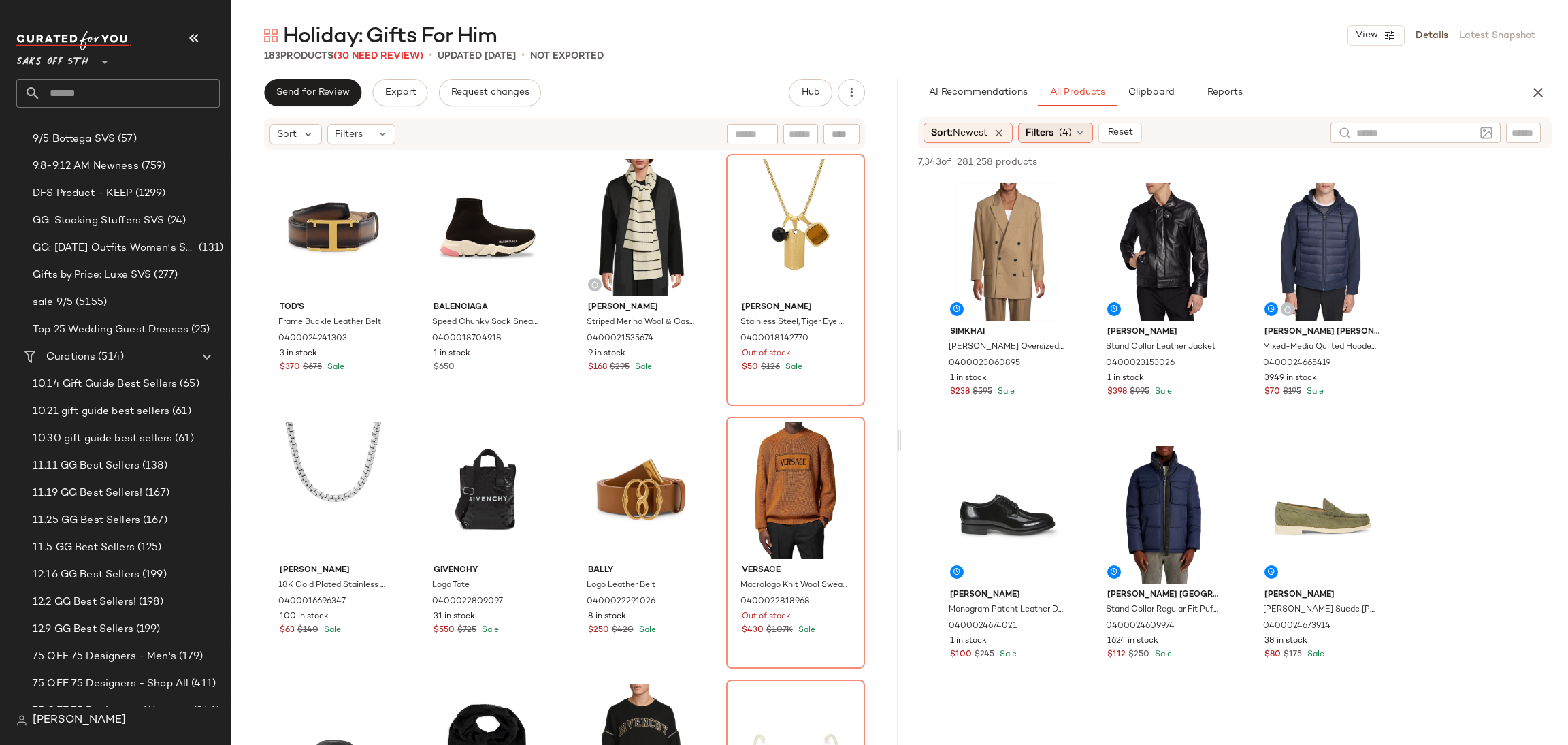
click at [1065, 123] on div "Filters (4)" at bounding box center [1055, 132] width 75 height 21
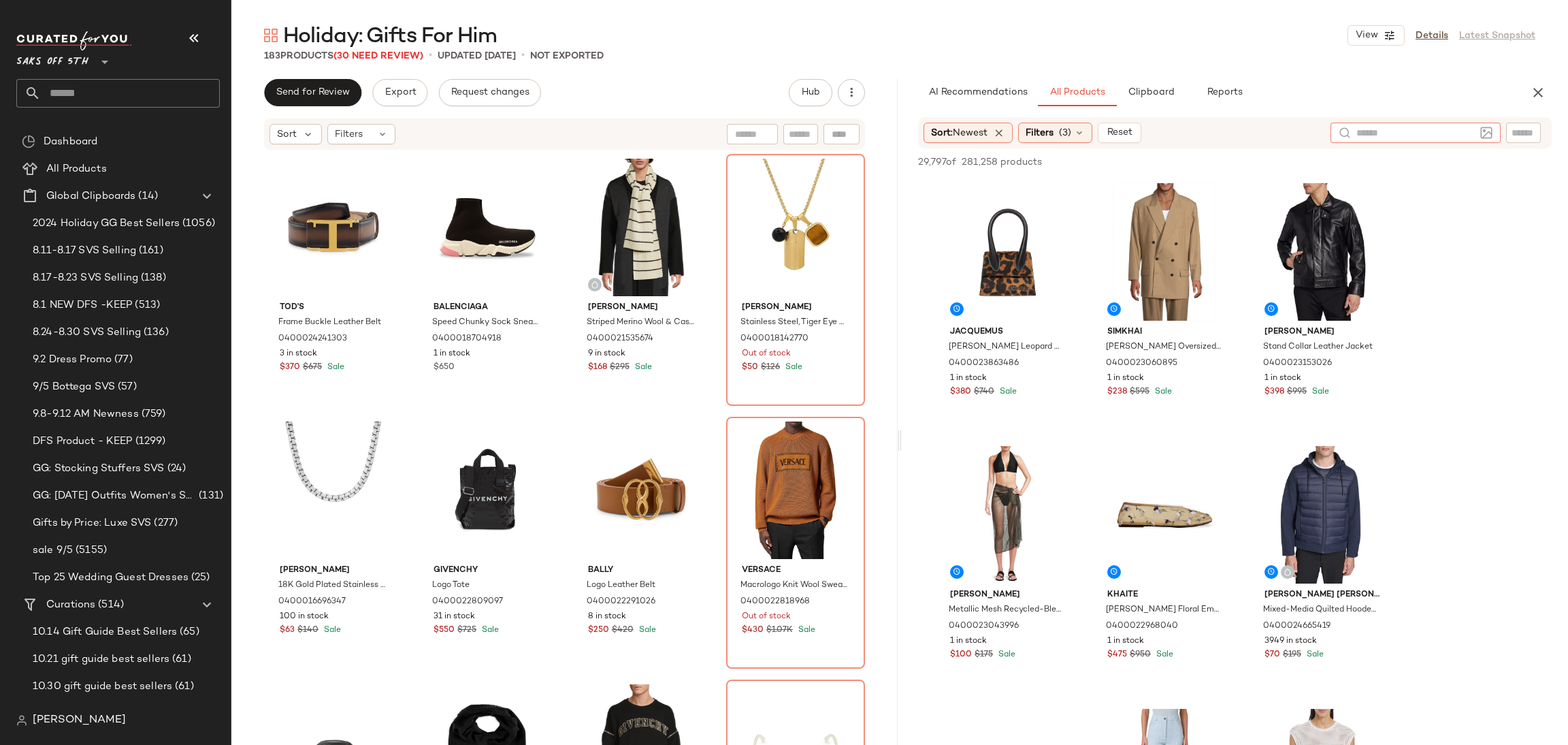
click at [1464, 133] on input "text" at bounding box center [1416, 133] width 119 height 14
click at [1486, 134] on img at bounding box center [1486, 132] width 12 height 12
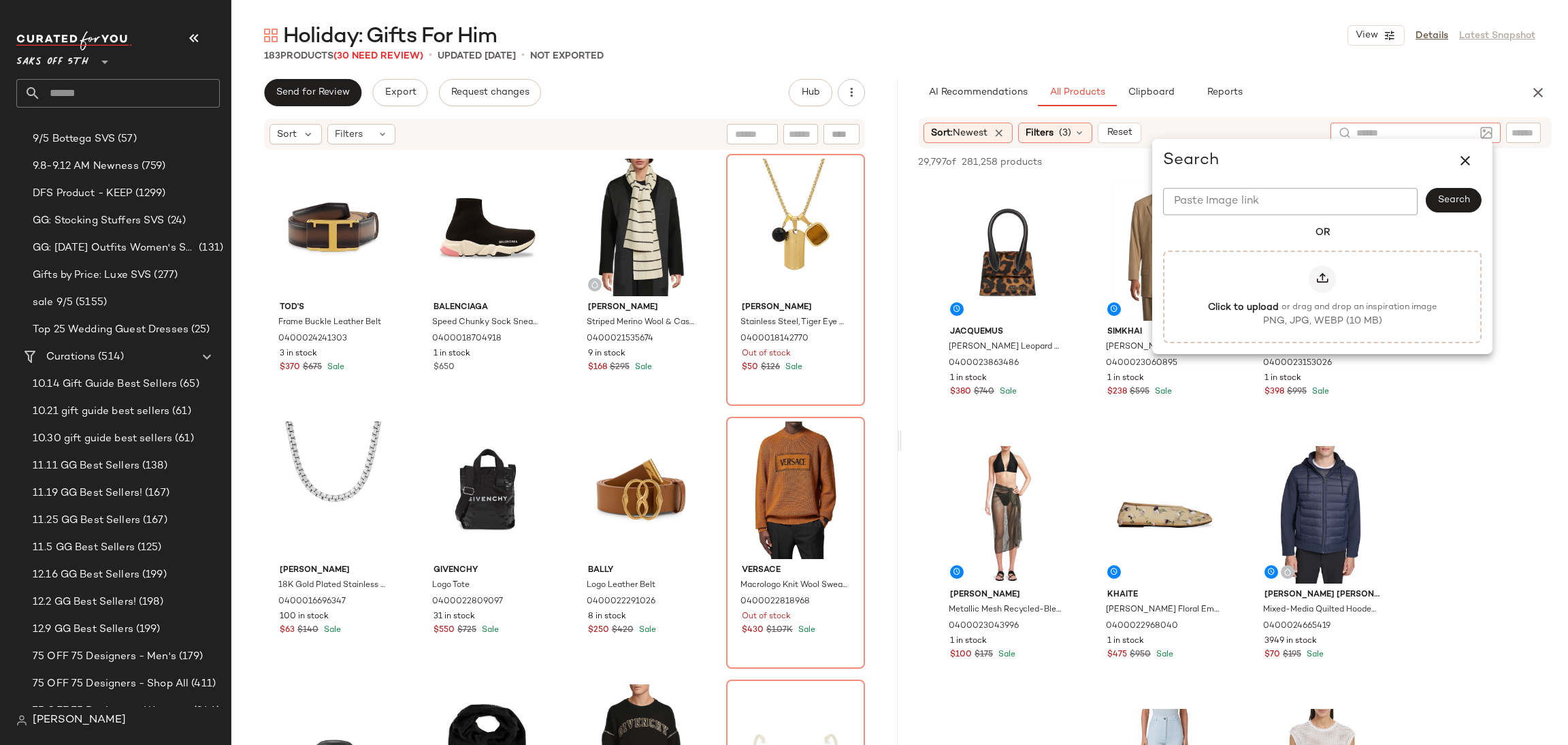
click at [1332, 245] on div "Paste Image link Paste Image link Search OR Click to upload or drag and drop an…" at bounding box center [1323, 268] width 341 height 171
click at [1318, 270] on div at bounding box center [1323, 279] width 27 height 27
click at [1323, 296] on input "Click to upload or drag and drop an inspiration image PNG, JPG, WEBP (10 MB)" at bounding box center [1323, 296] width 1 height 1
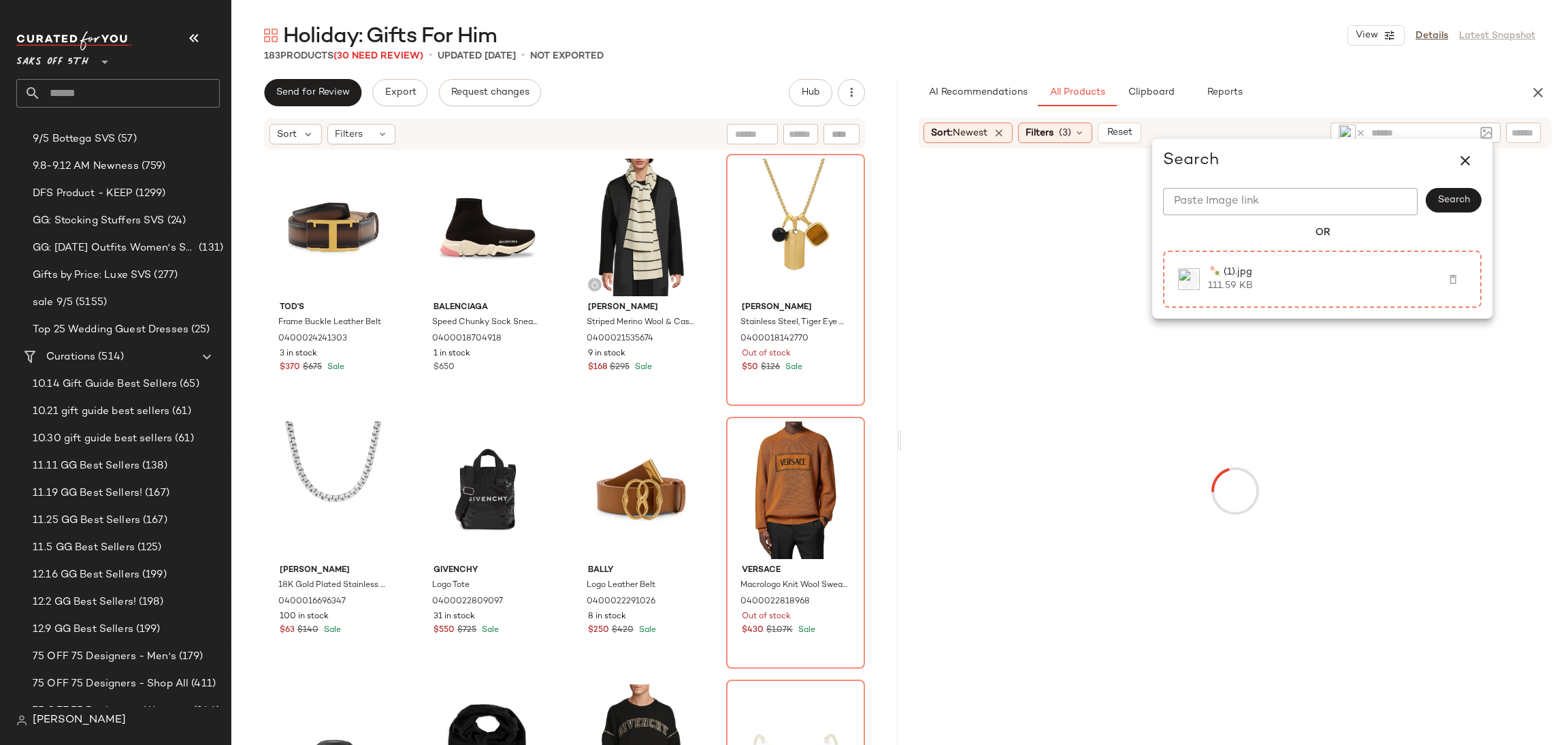
click at [1129, 46] on div "Holiday: Gifts For Him View Details Latest Snapshot" at bounding box center [900, 36] width 1337 height 27
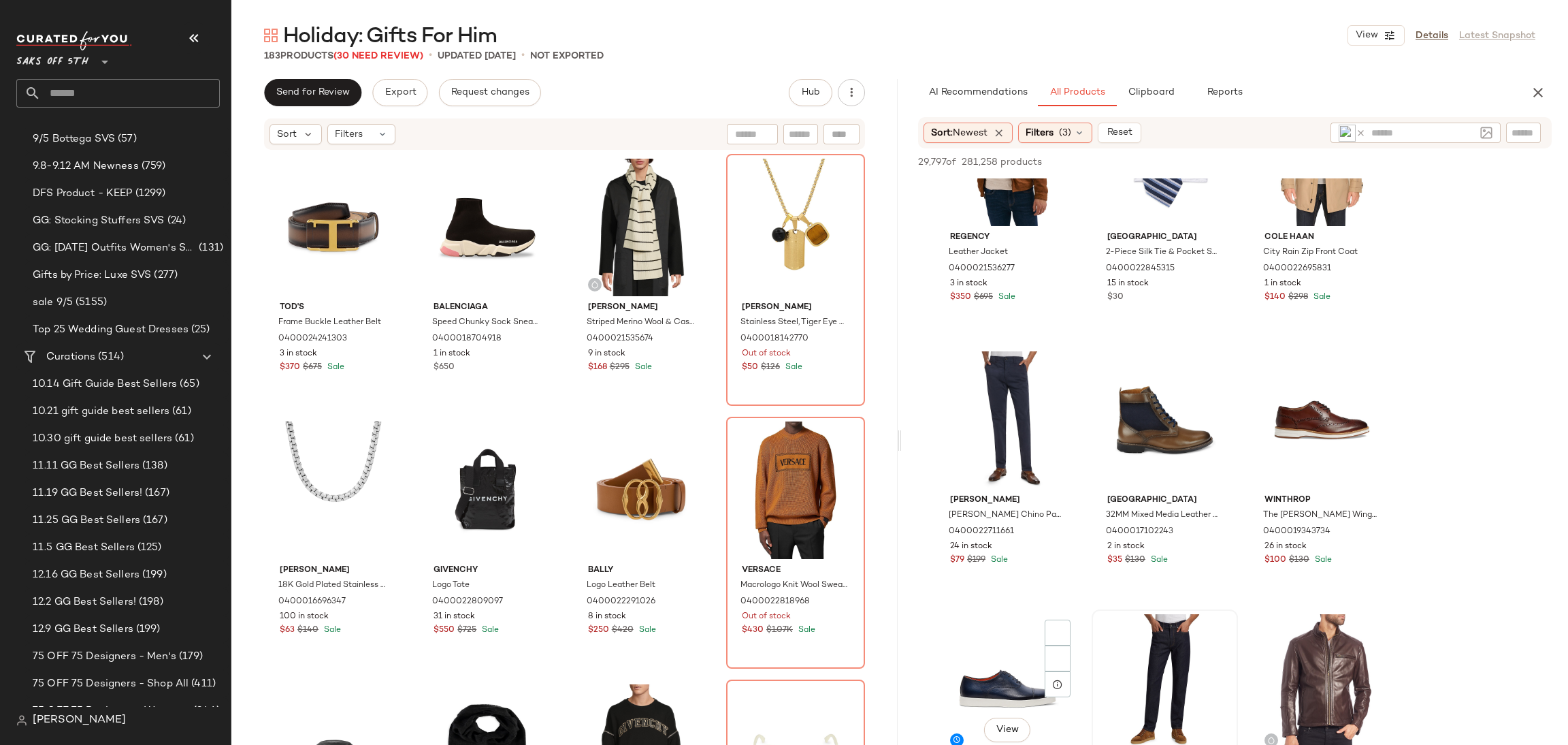
scroll to position [3637, 0]
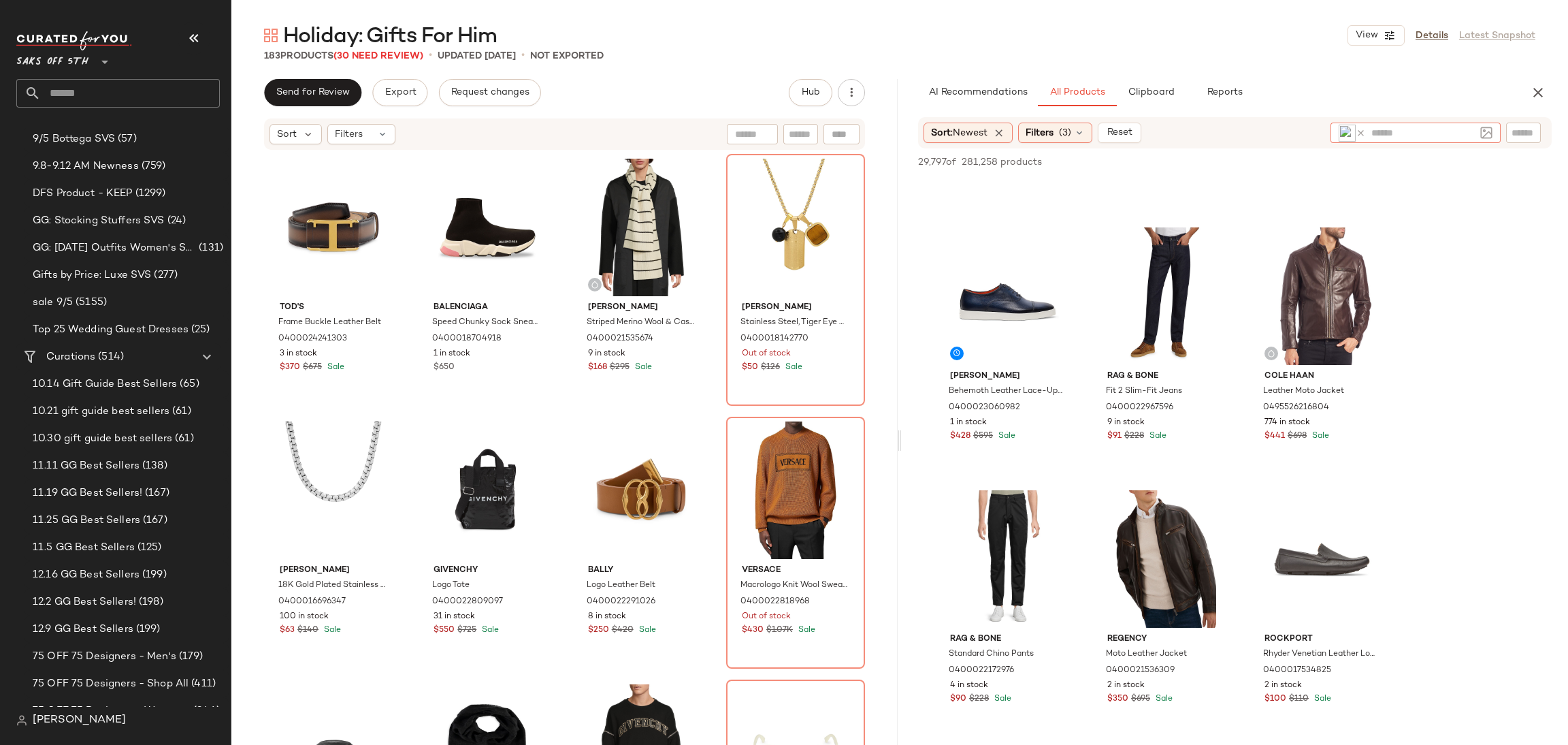
click at [1349, 139] on img at bounding box center [1348, 133] width 17 height 17
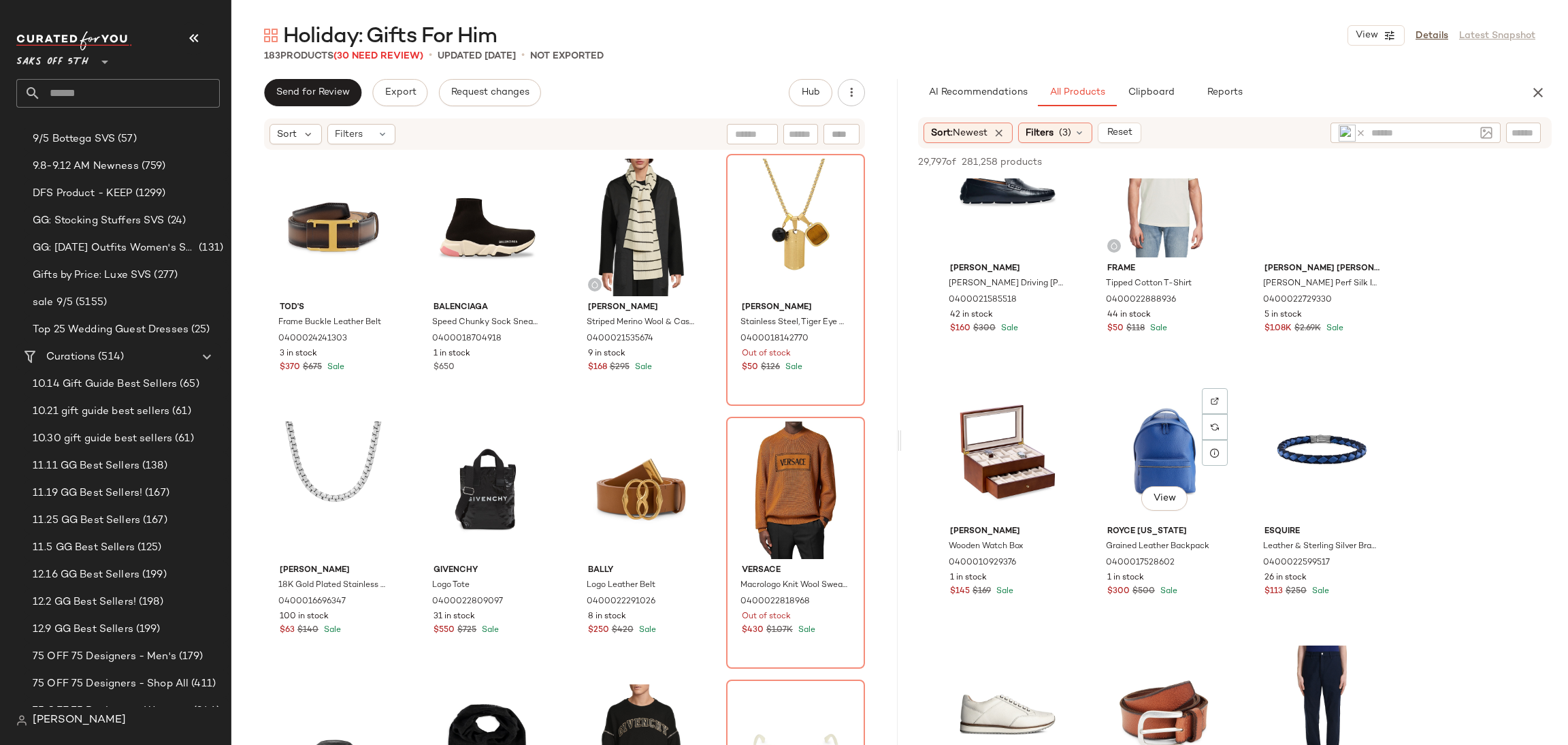
scroll to position [5291, 0]
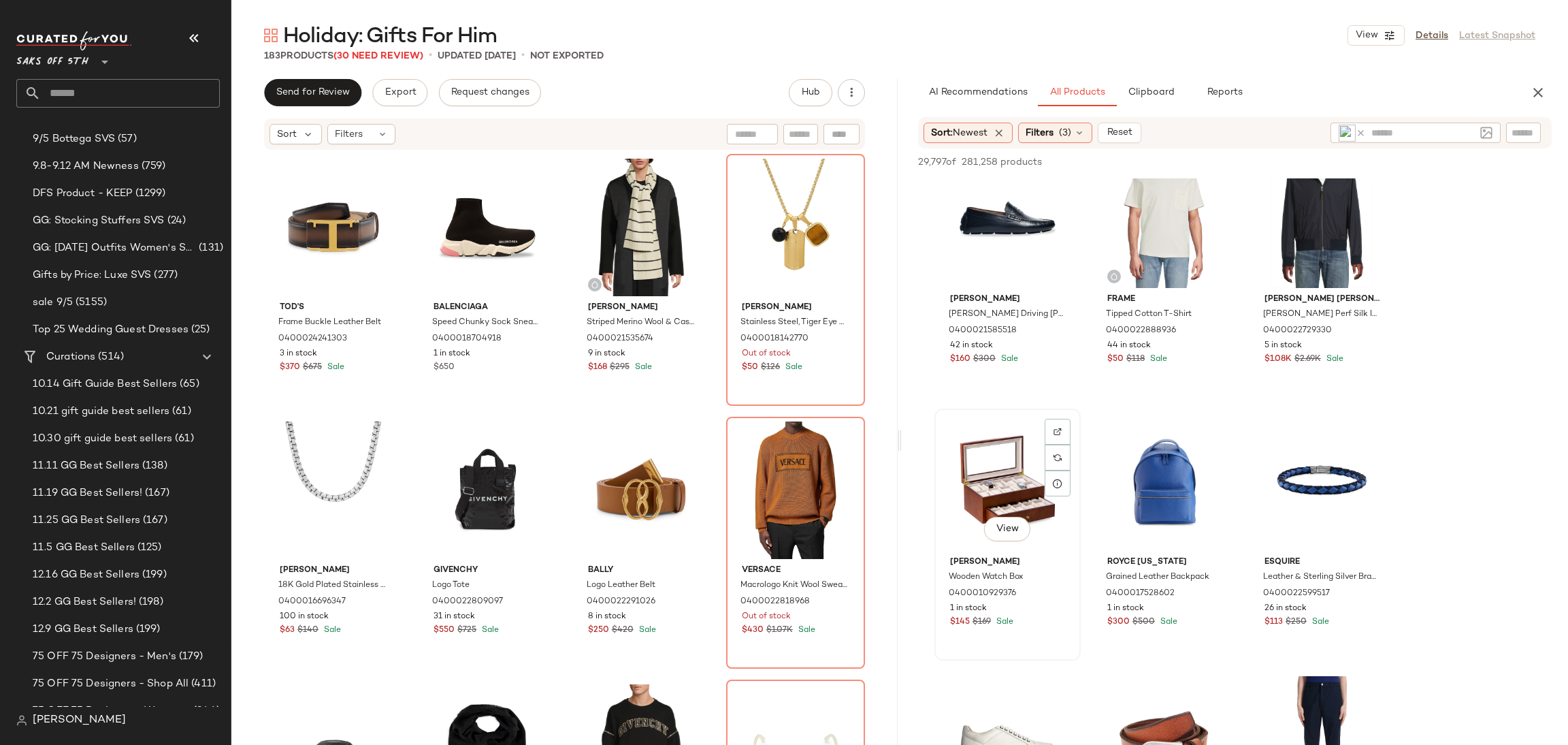
click at [955, 477] on div "View" at bounding box center [1008, 482] width 137 height 137
click at [1422, 135] on input "text" at bounding box center [1423, 133] width 103 height 14
type input "*****"
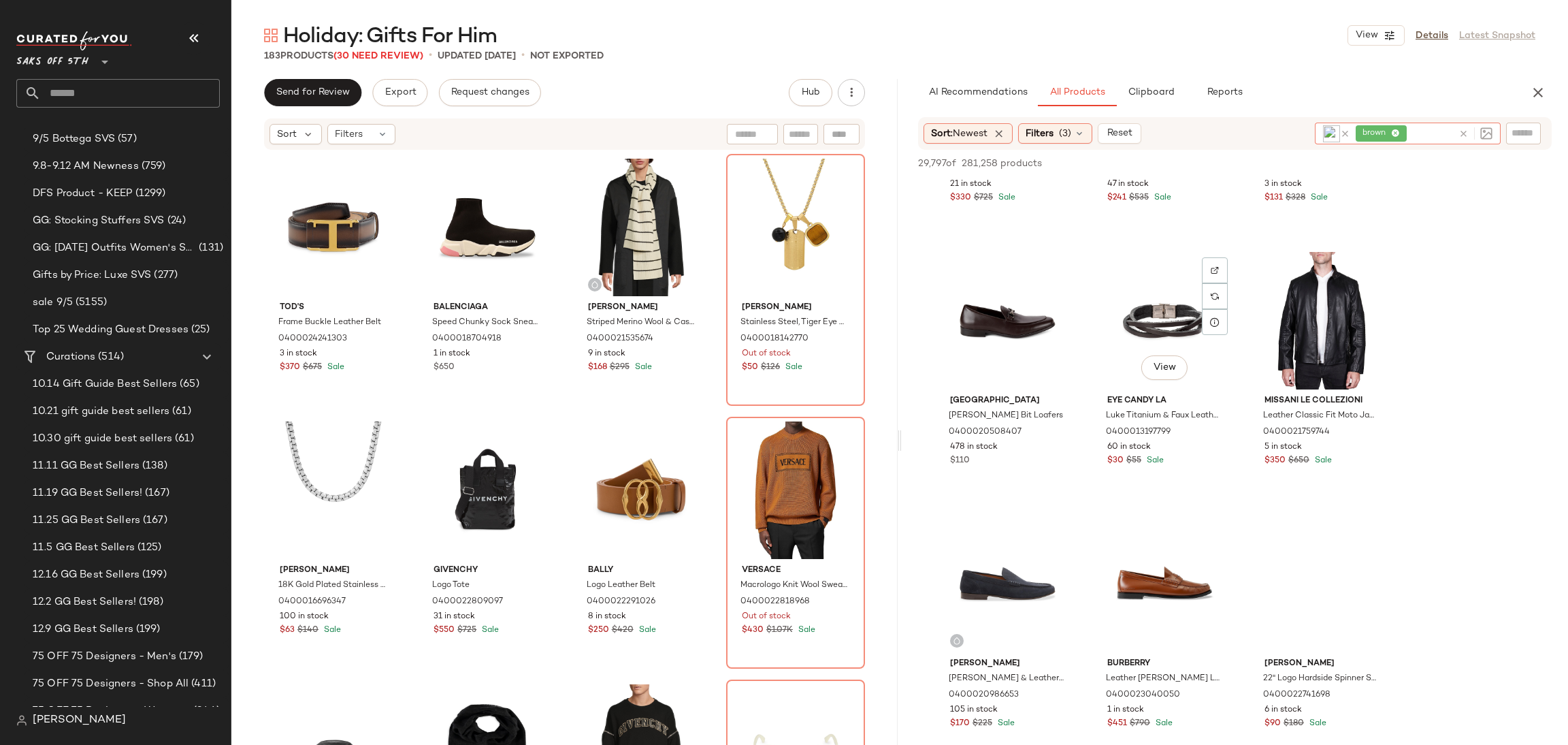
scroll to position [7326, 0]
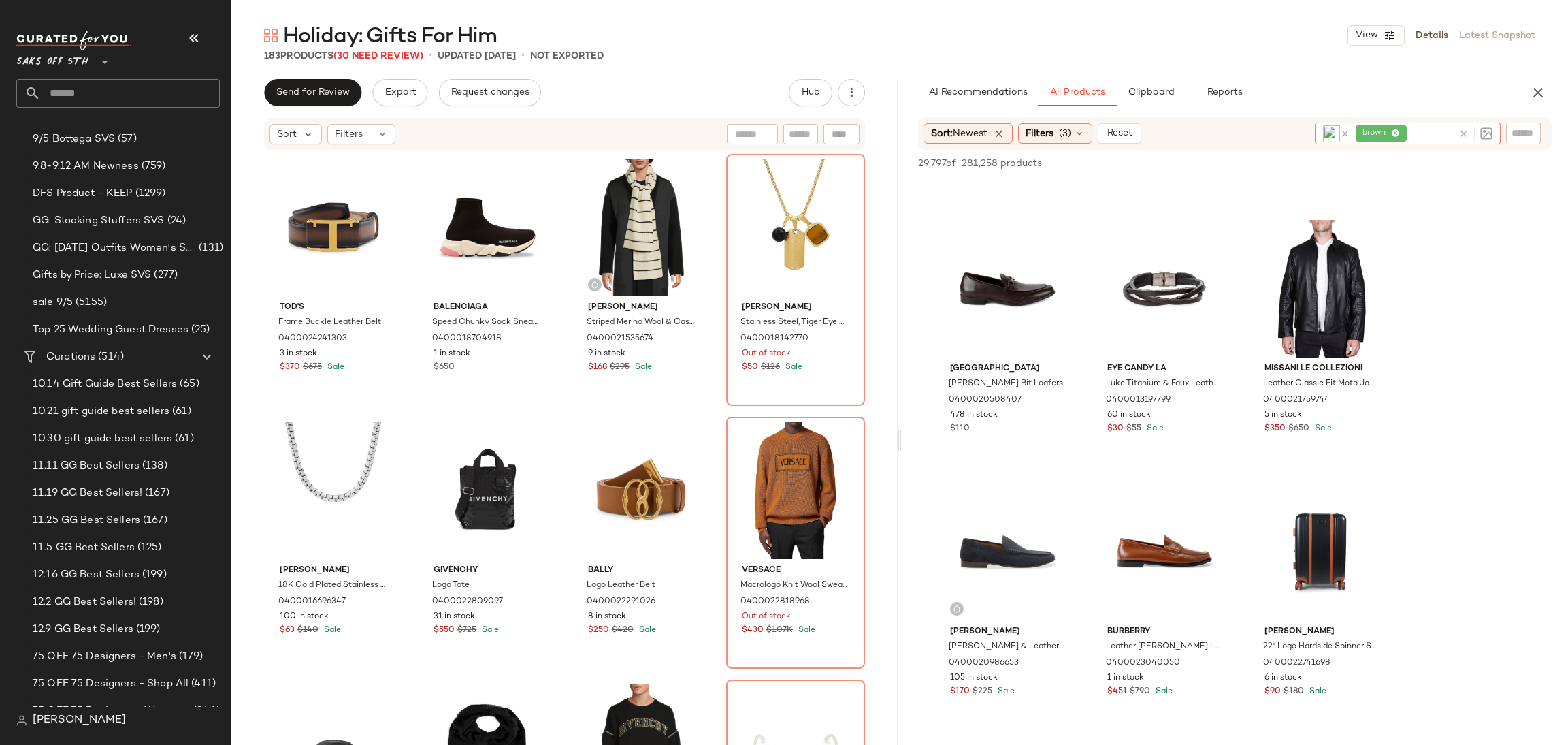
click at [1396, 132] on icon at bounding box center [1396, 134] width 9 height 9
click at [1346, 125] on img at bounding box center [1348, 133] width 17 height 17
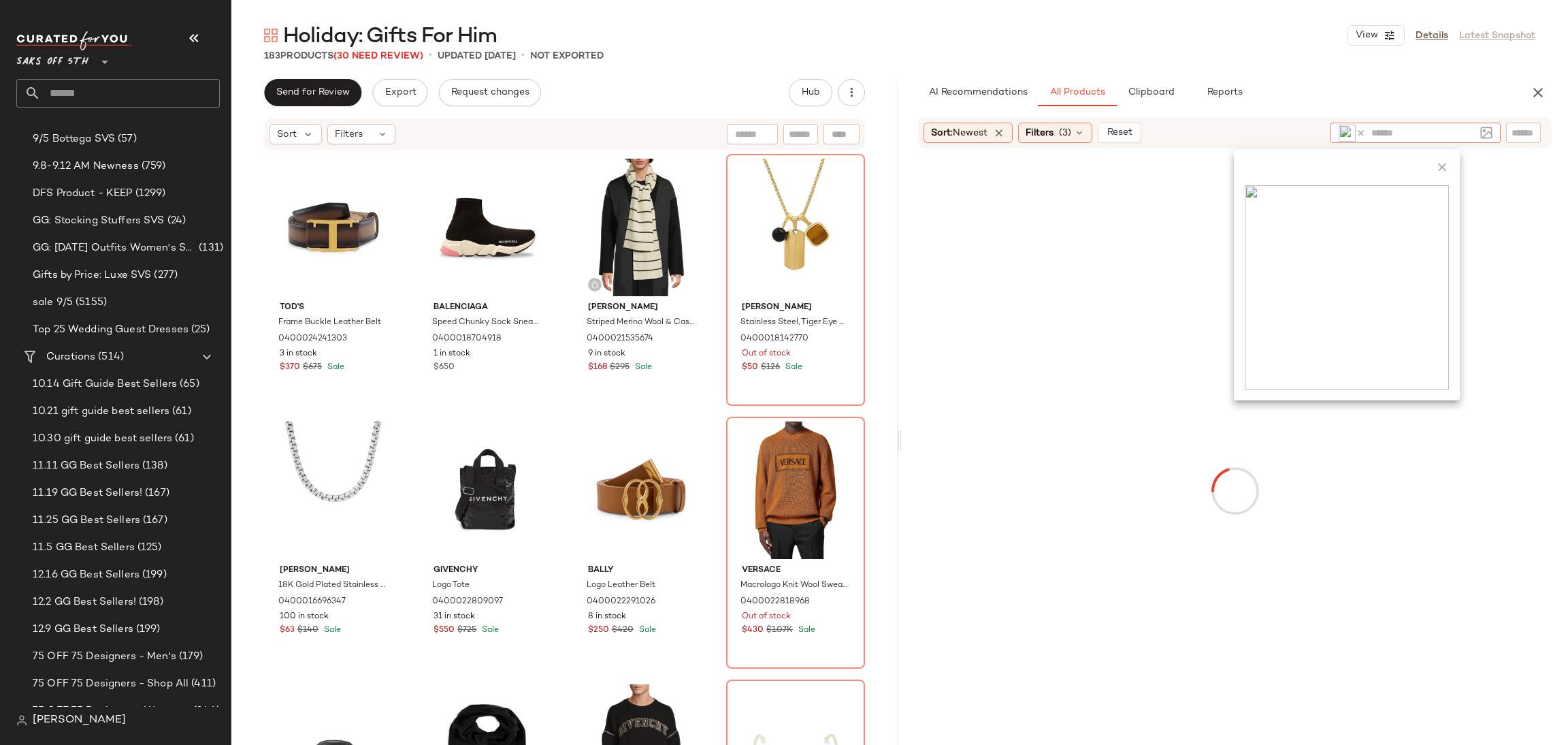
click at [1346, 125] on img at bounding box center [1348, 133] width 17 height 17
click at [1356, 129] on icon at bounding box center [1361, 133] width 10 height 10
click at [1484, 133] on img at bounding box center [1486, 132] width 12 height 12
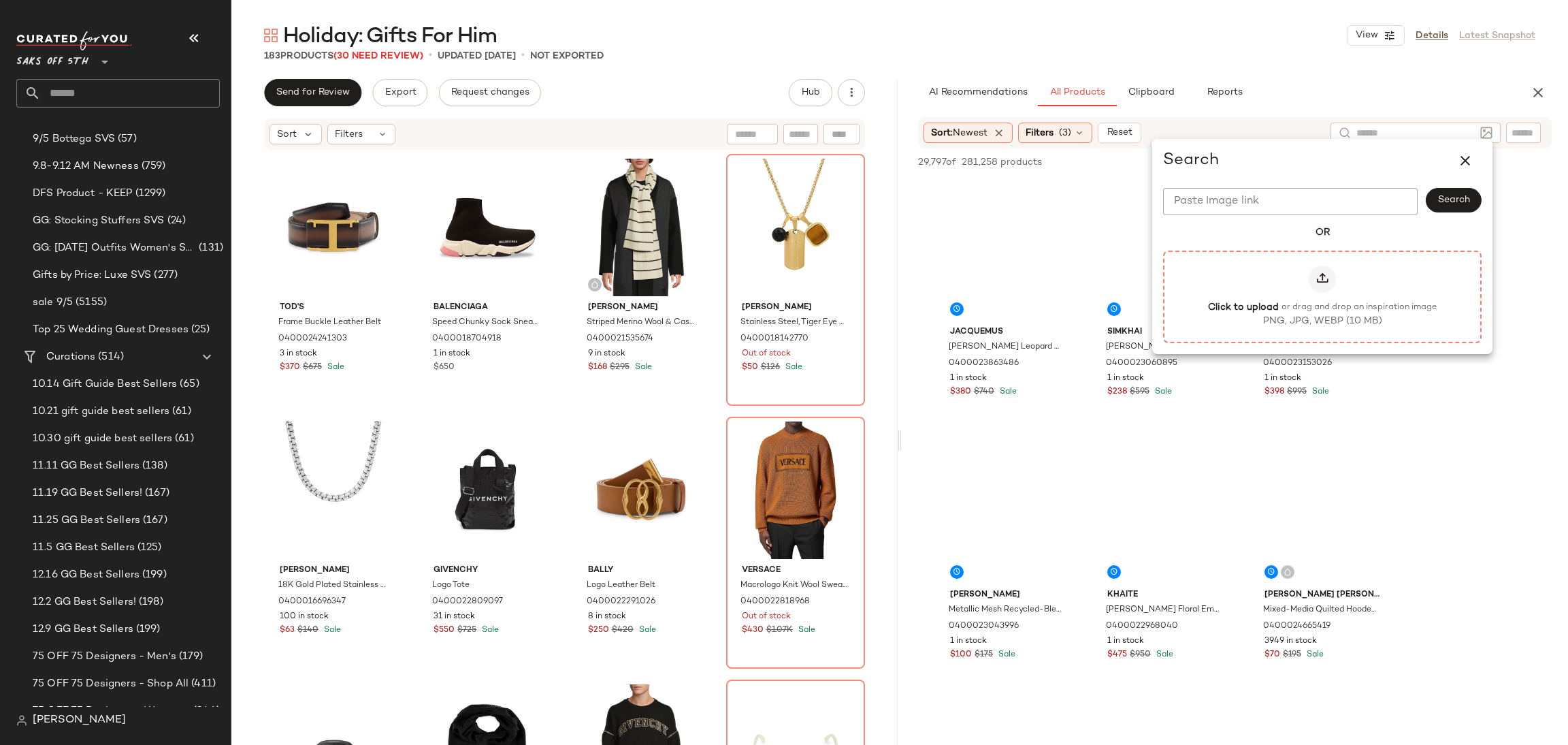
click at [1329, 273] on icon at bounding box center [1322, 279] width 14 height 14
click at [1323, 296] on input "Click to upload or drag and drop an inspiration image PNG, JPG, WEBP (10 MB)" at bounding box center [1323, 296] width 1 height 1
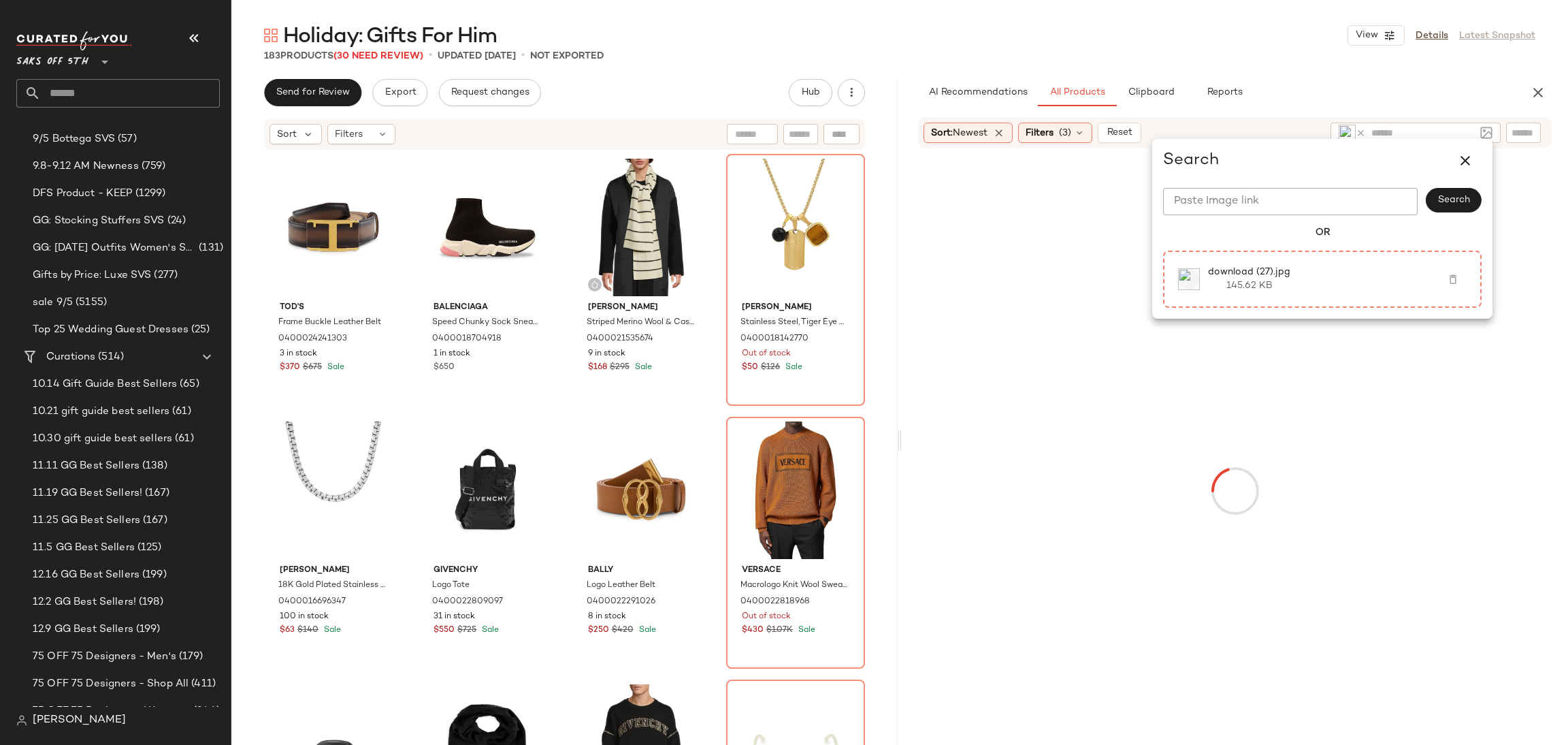
click at [1018, 58] on div "183 Products (30 Need Review) • updated Sep 1st • Not Exported" at bounding box center [900, 56] width 1337 height 14
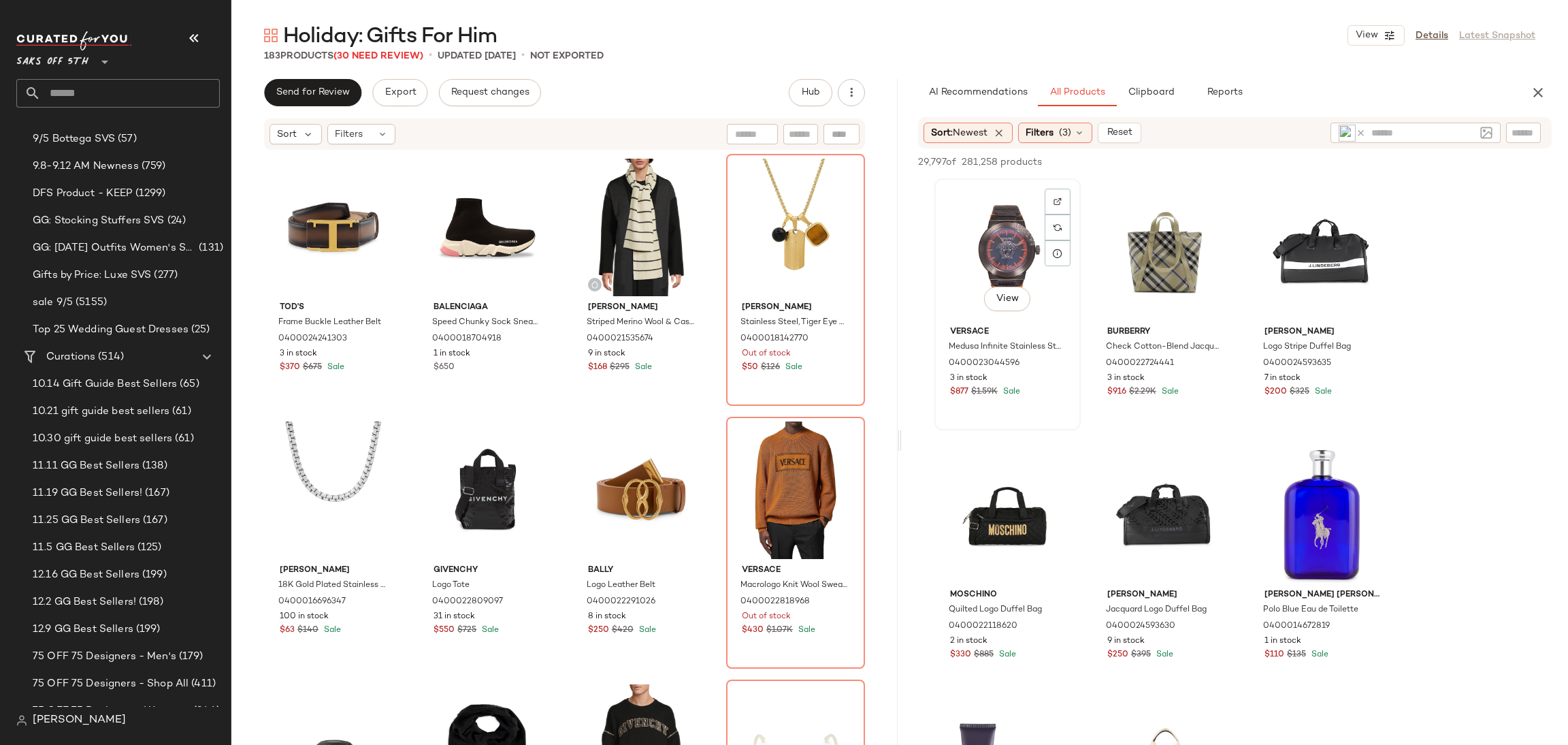
click at [987, 235] on div "View" at bounding box center [1008, 251] width 137 height 137
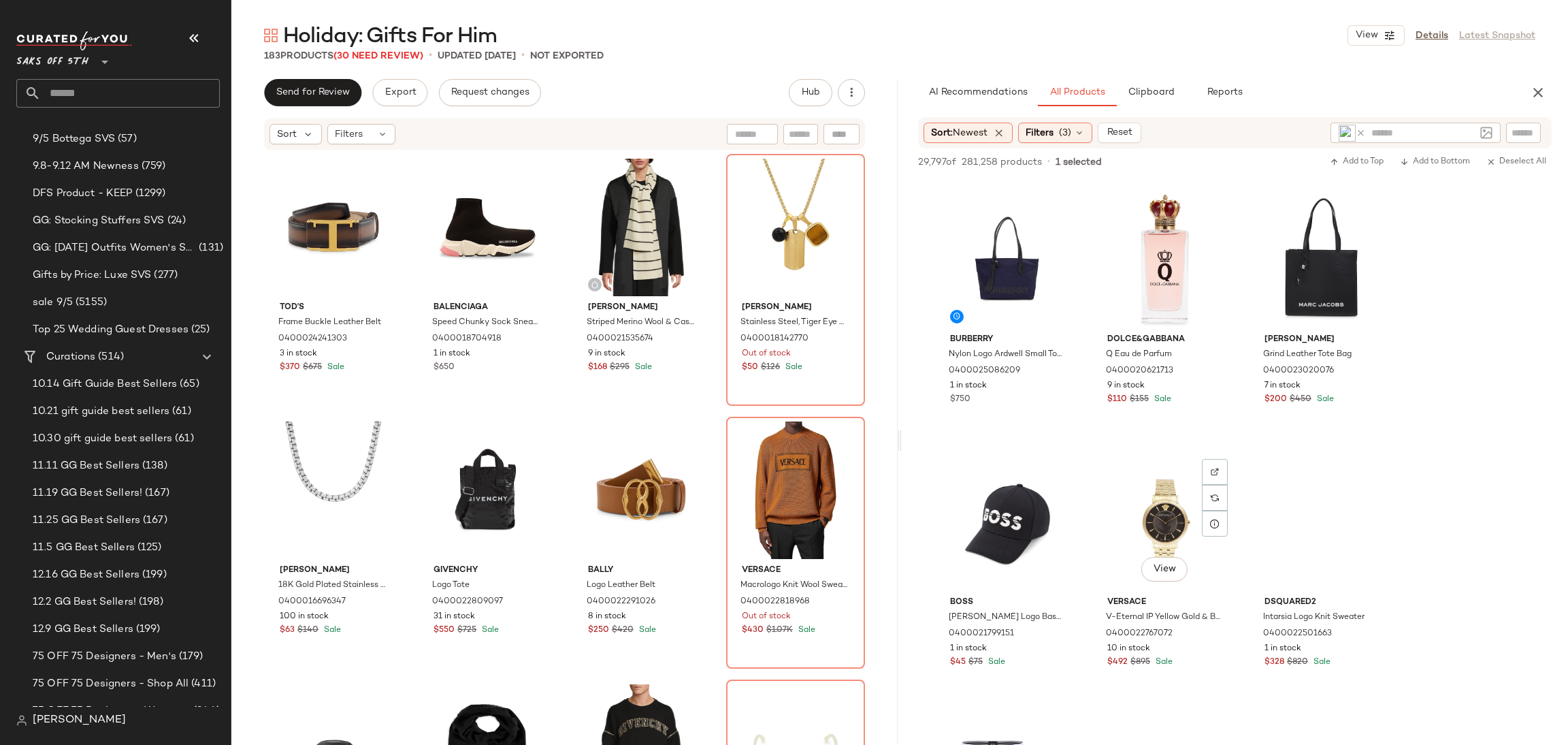
scroll to position [7619, 0]
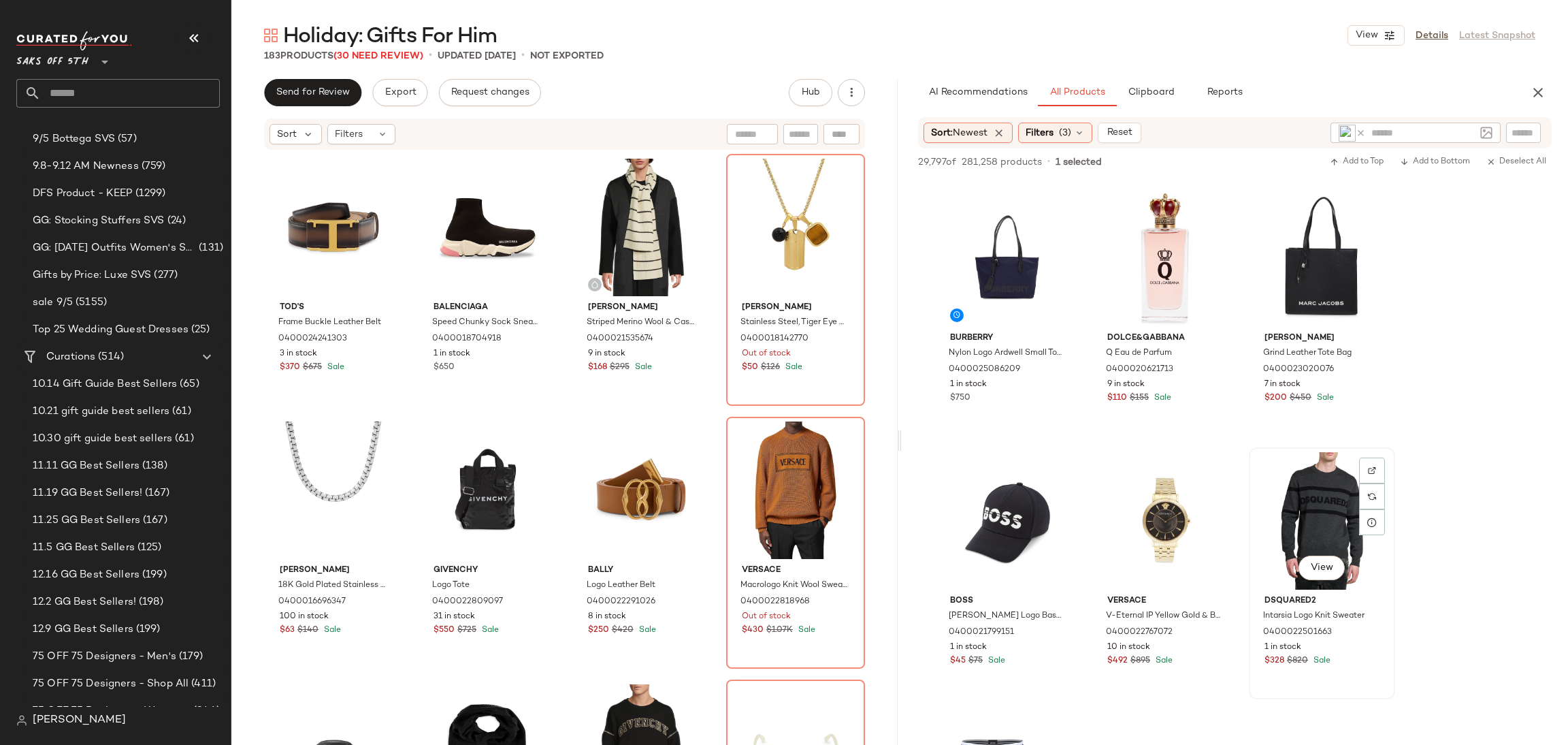
click at [1312, 475] on div "View" at bounding box center [1322, 521] width 137 height 137
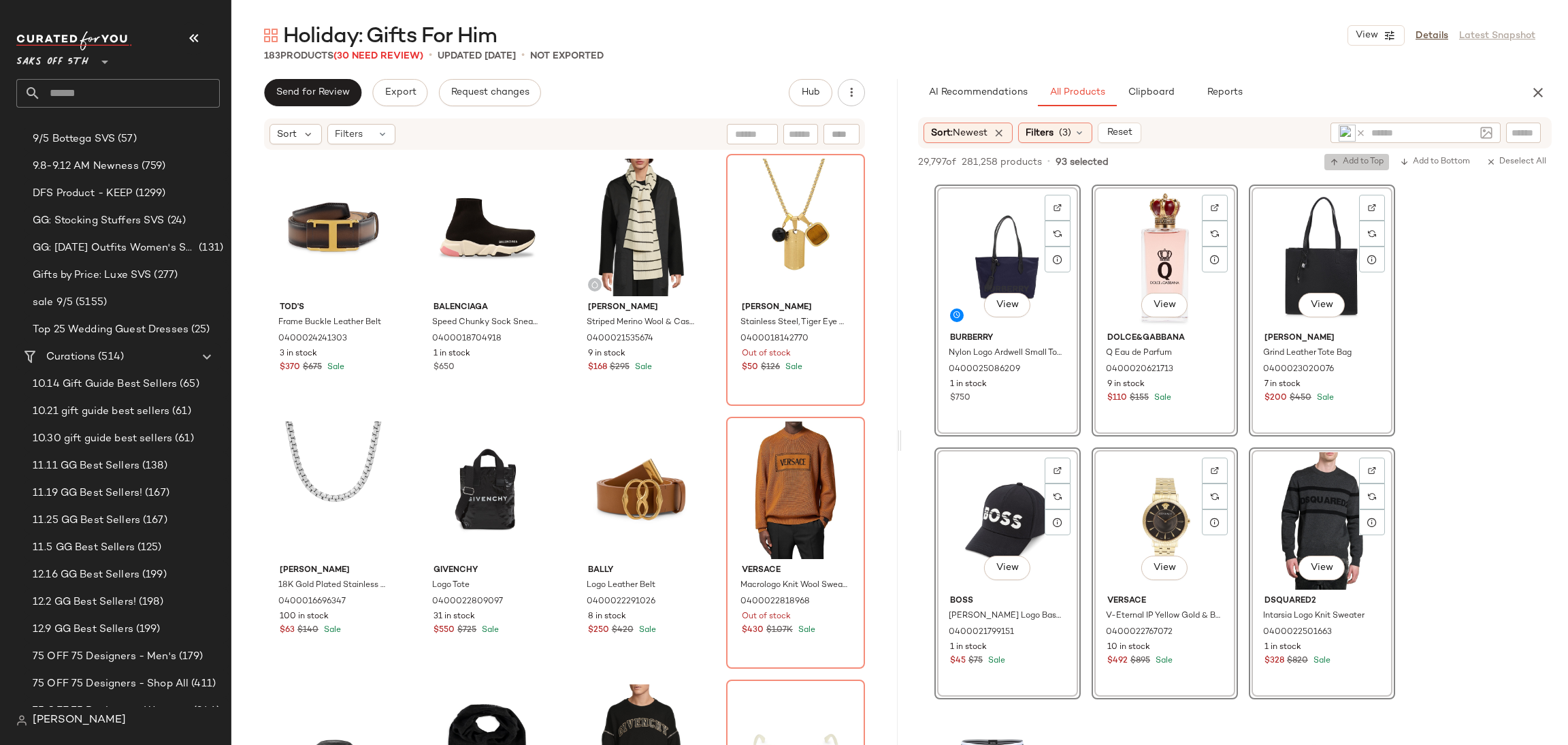
click at [1358, 161] on span "Add to Top" at bounding box center [1357, 162] width 54 height 9
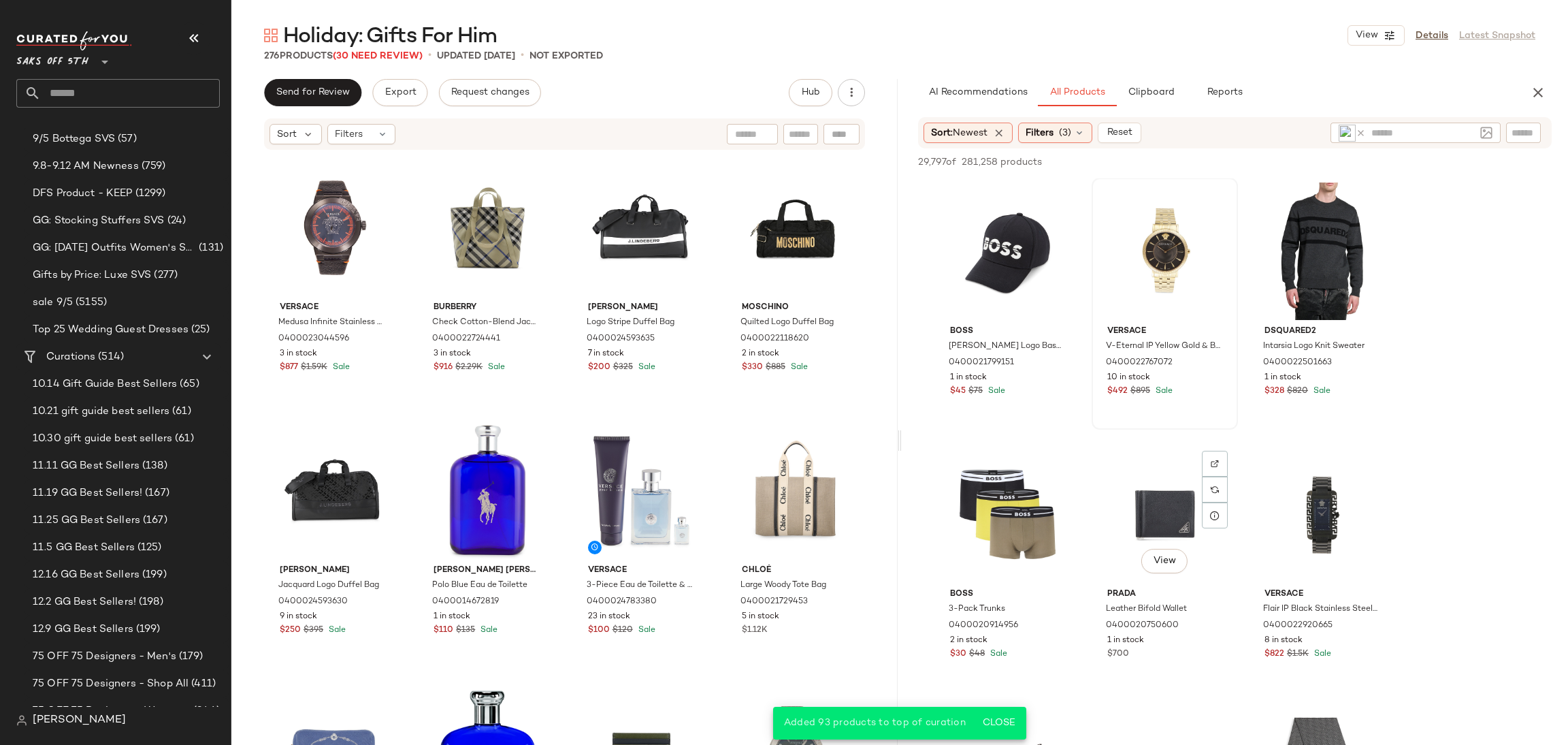
scroll to position [7895, 0]
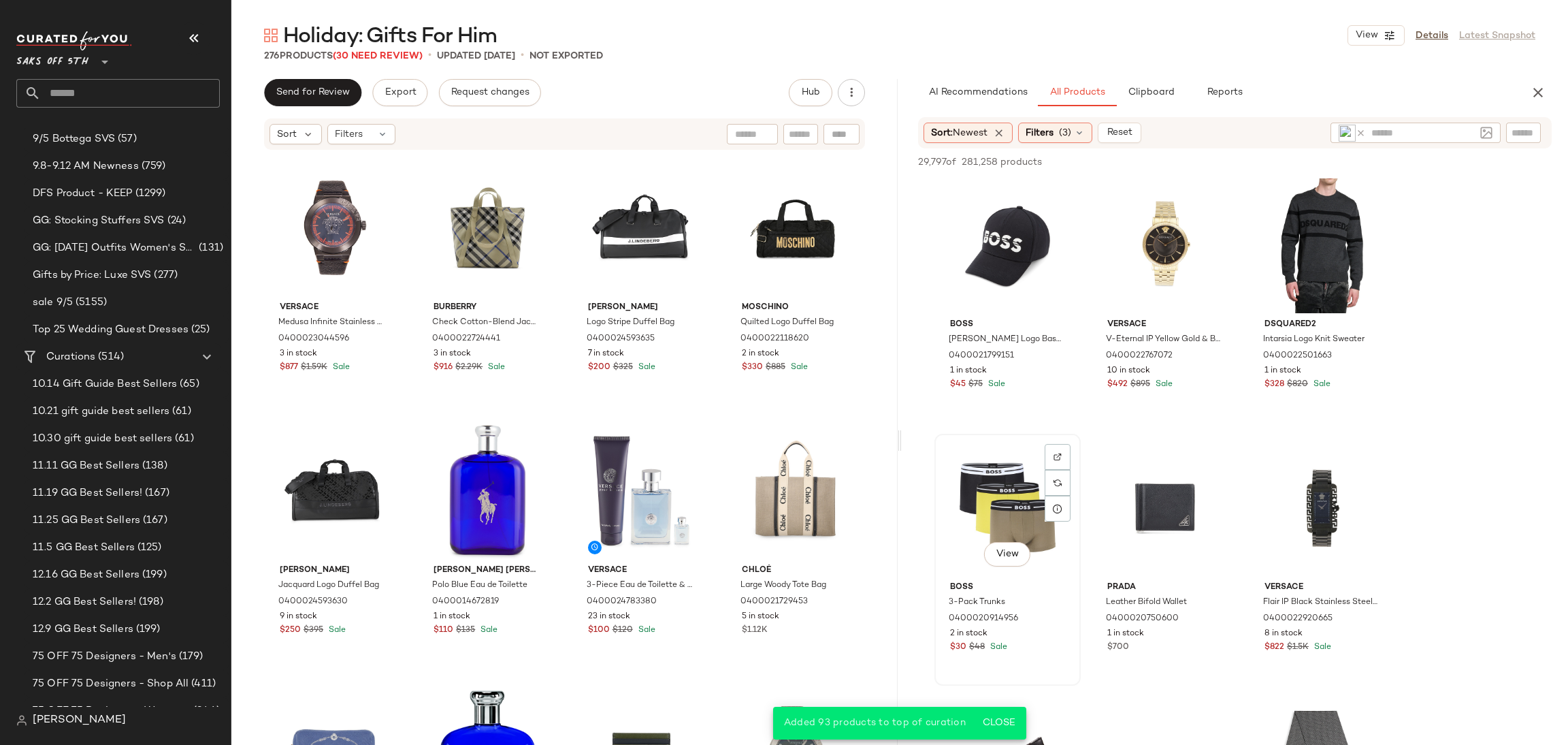
click at [990, 486] on div "View" at bounding box center [1008, 507] width 137 height 137
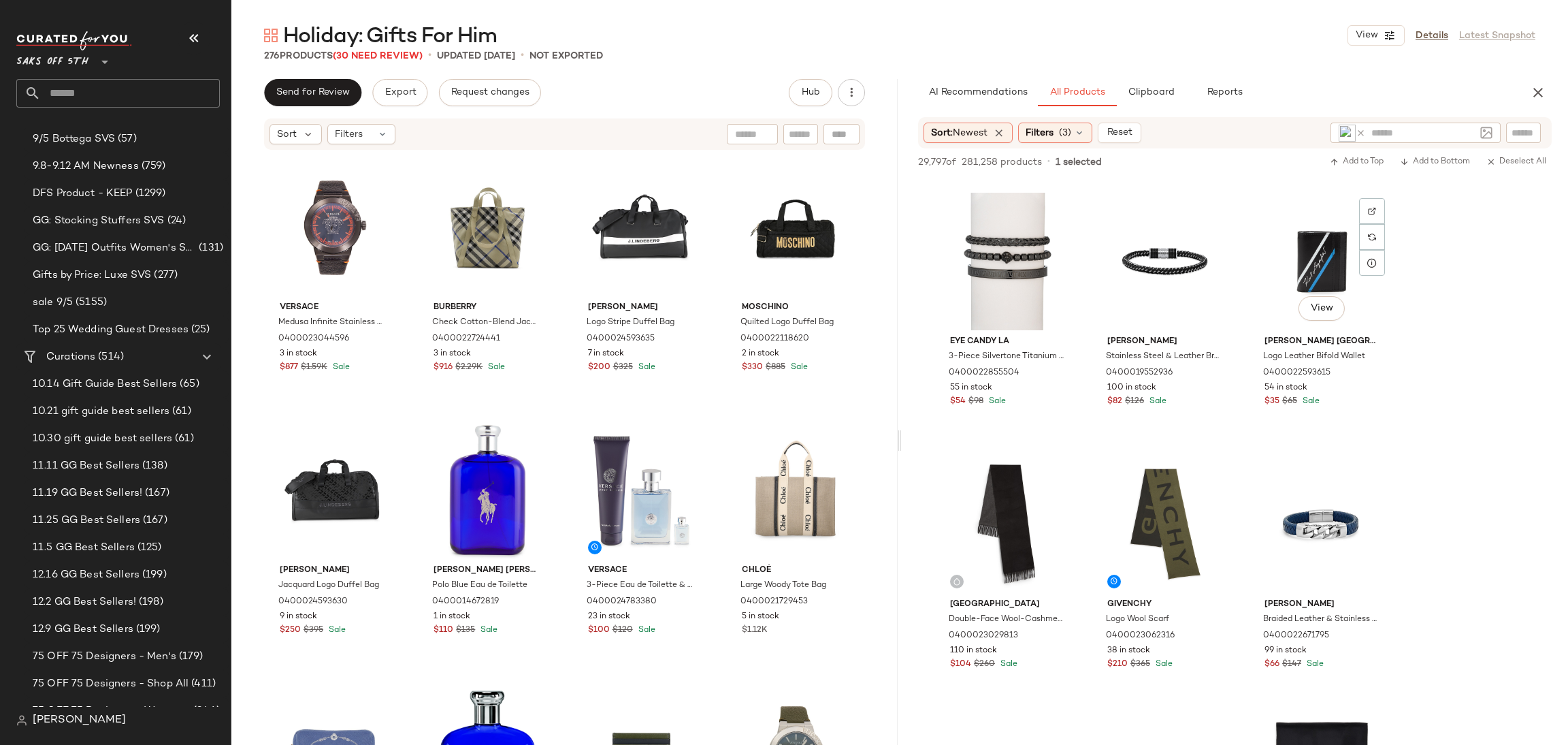
scroll to position [13404, 0]
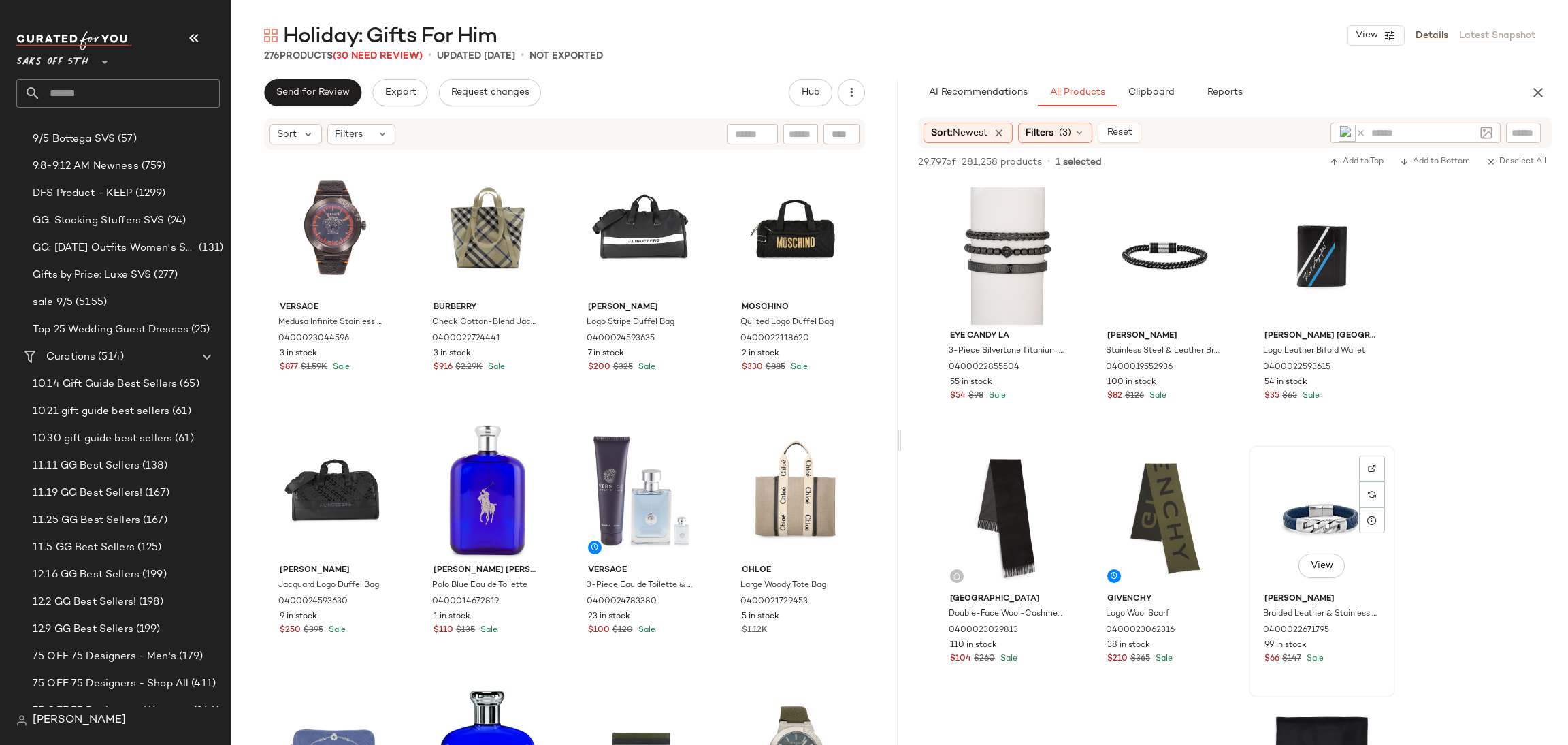
click at [1299, 490] on div "View" at bounding box center [1322, 519] width 137 height 137
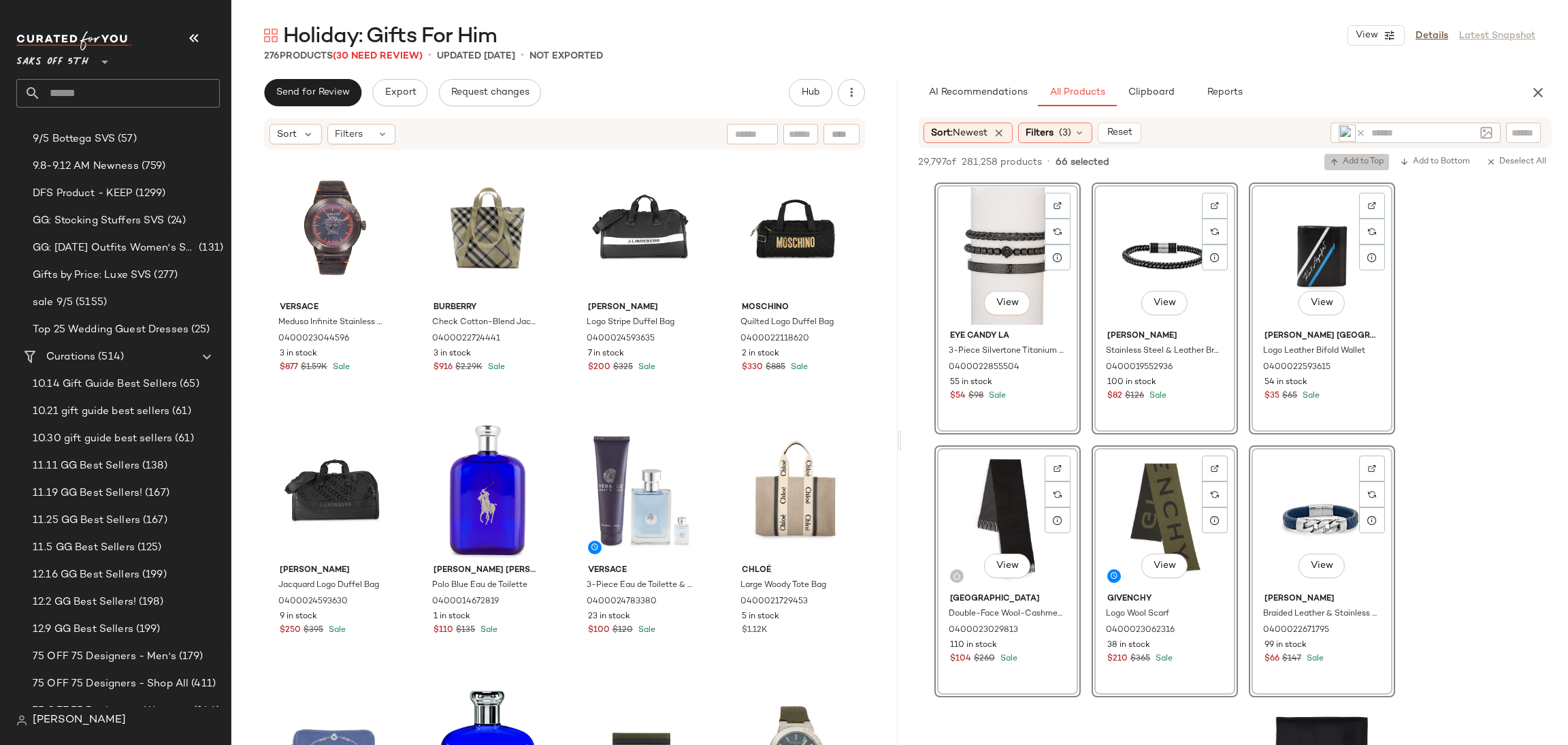
click at [1367, 154] on button "Add to Top" at bounding box center [1357, 162] width 65 height 16
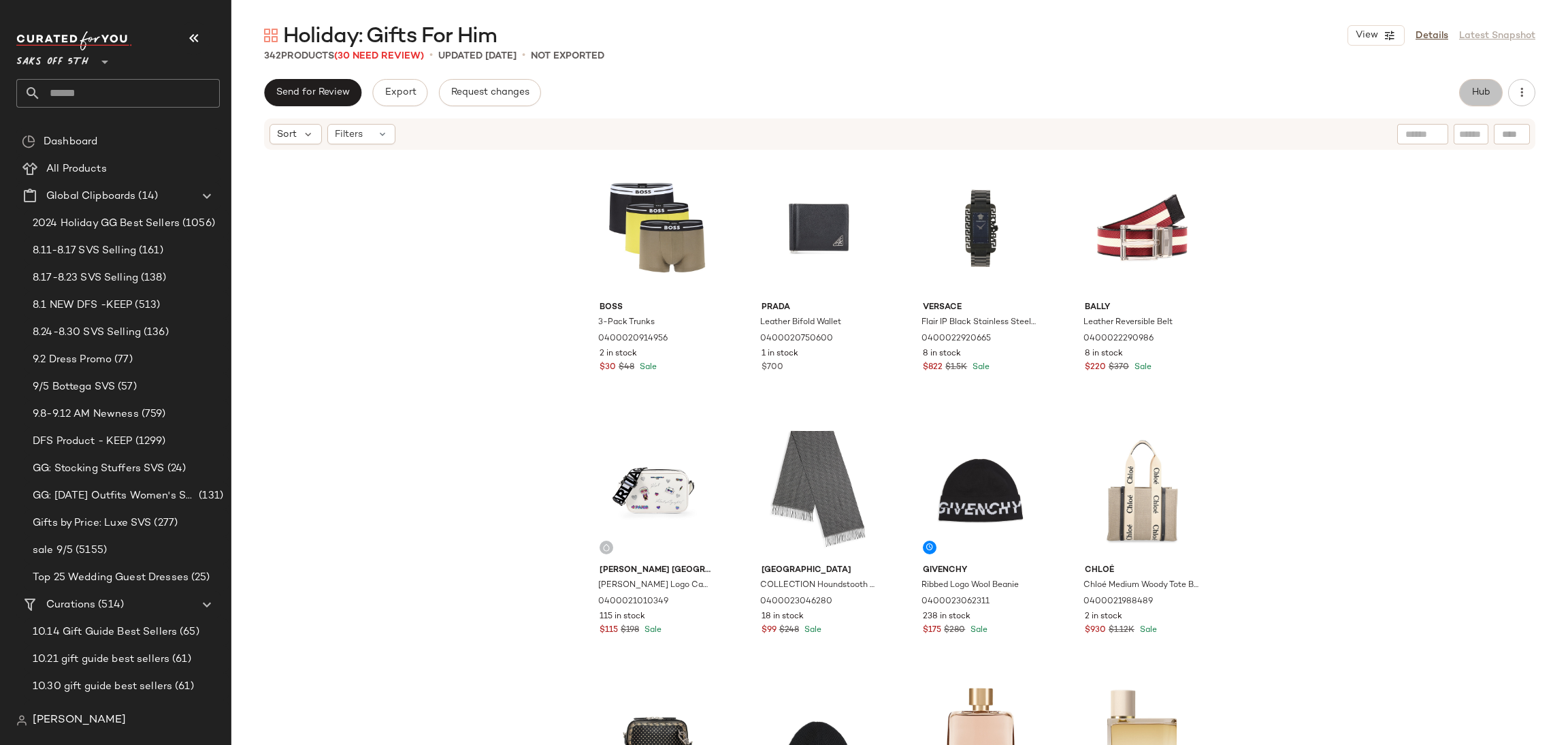
click at [1476, 86] on button "Hub" at bounding box center [1481, 93] width 43 height 27
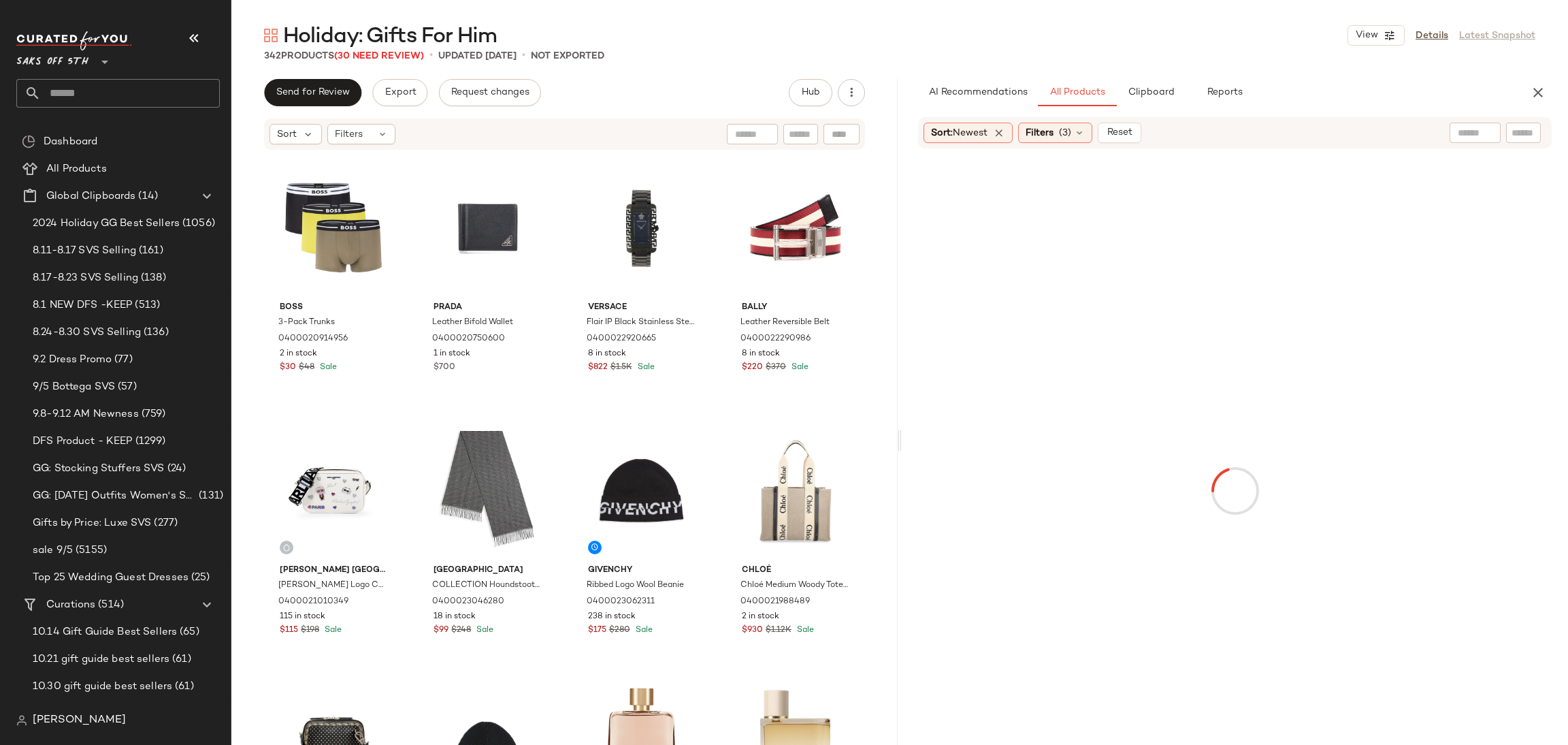
click at [1461, 122] on div at bounding box center [1475, 132] width 35 height 21
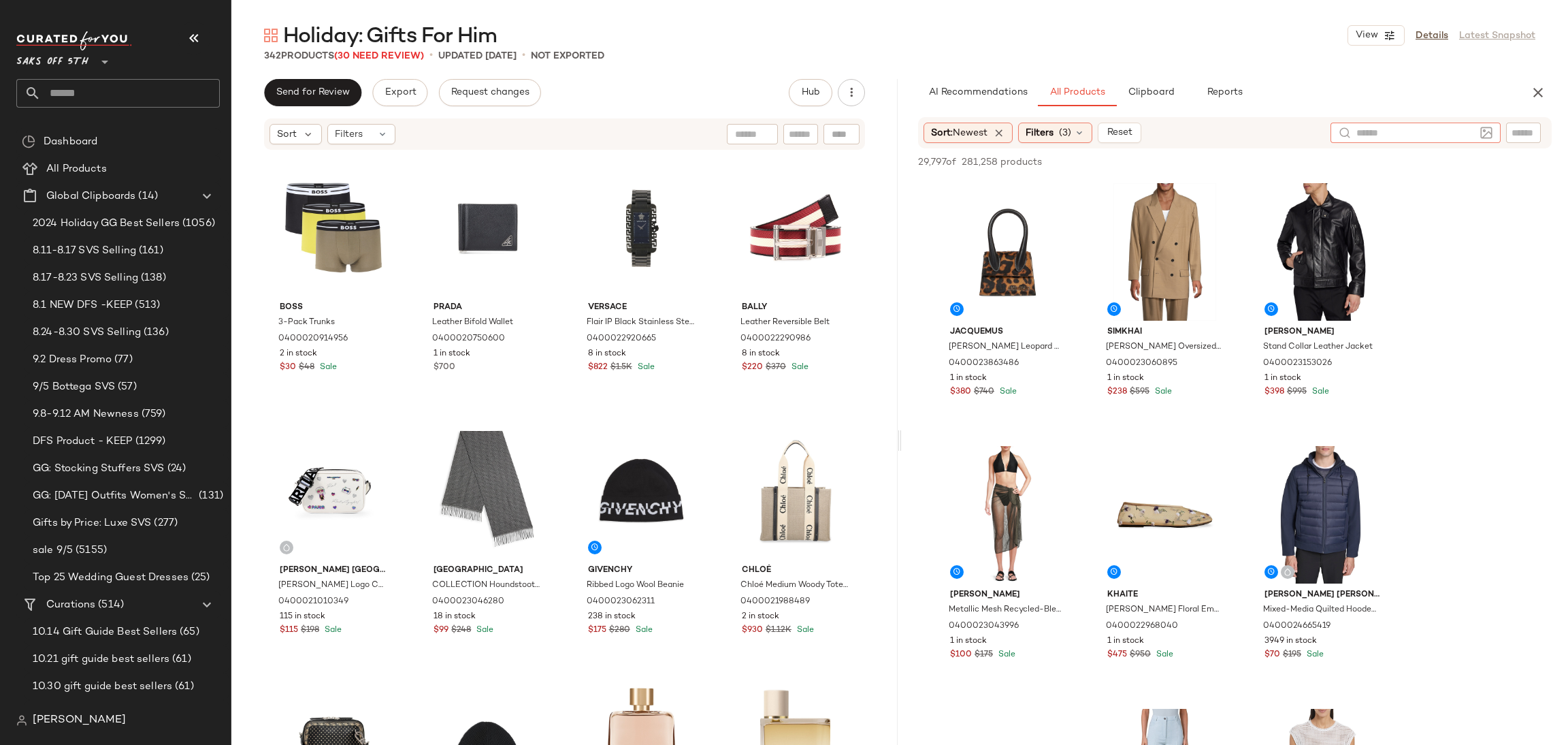
click at [1489, 133] on img at bounding box center [1486, 132] width 12 height 12
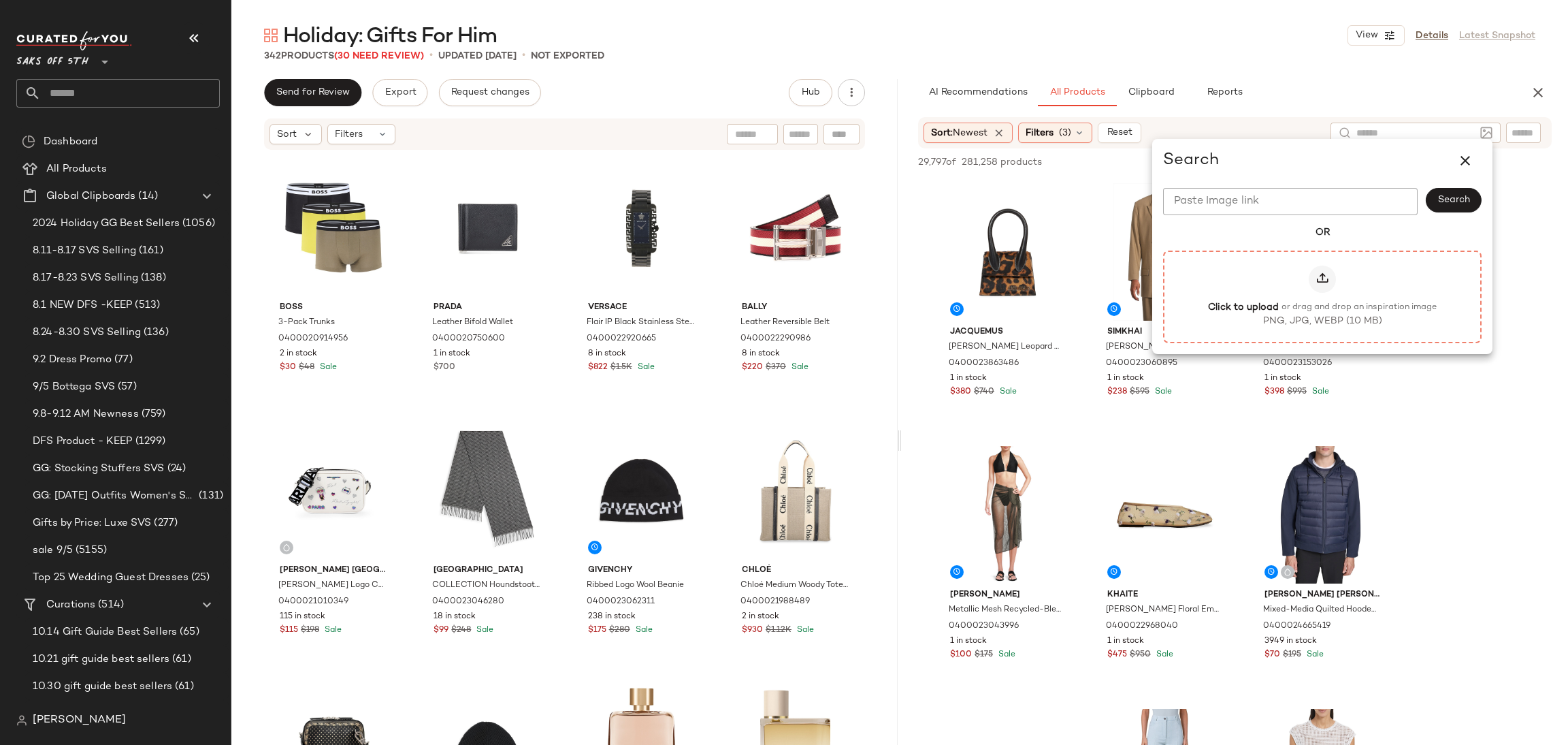
click at [1318, 270] on div at bounding box center [1323, 279] width 27 height 27
click at [1323, 296] on input "Click to upload or drag and drop an inspiration image PNG, JPG, WEBP (10 MB)" at bounding box center [1323, 296] width 1 height 1
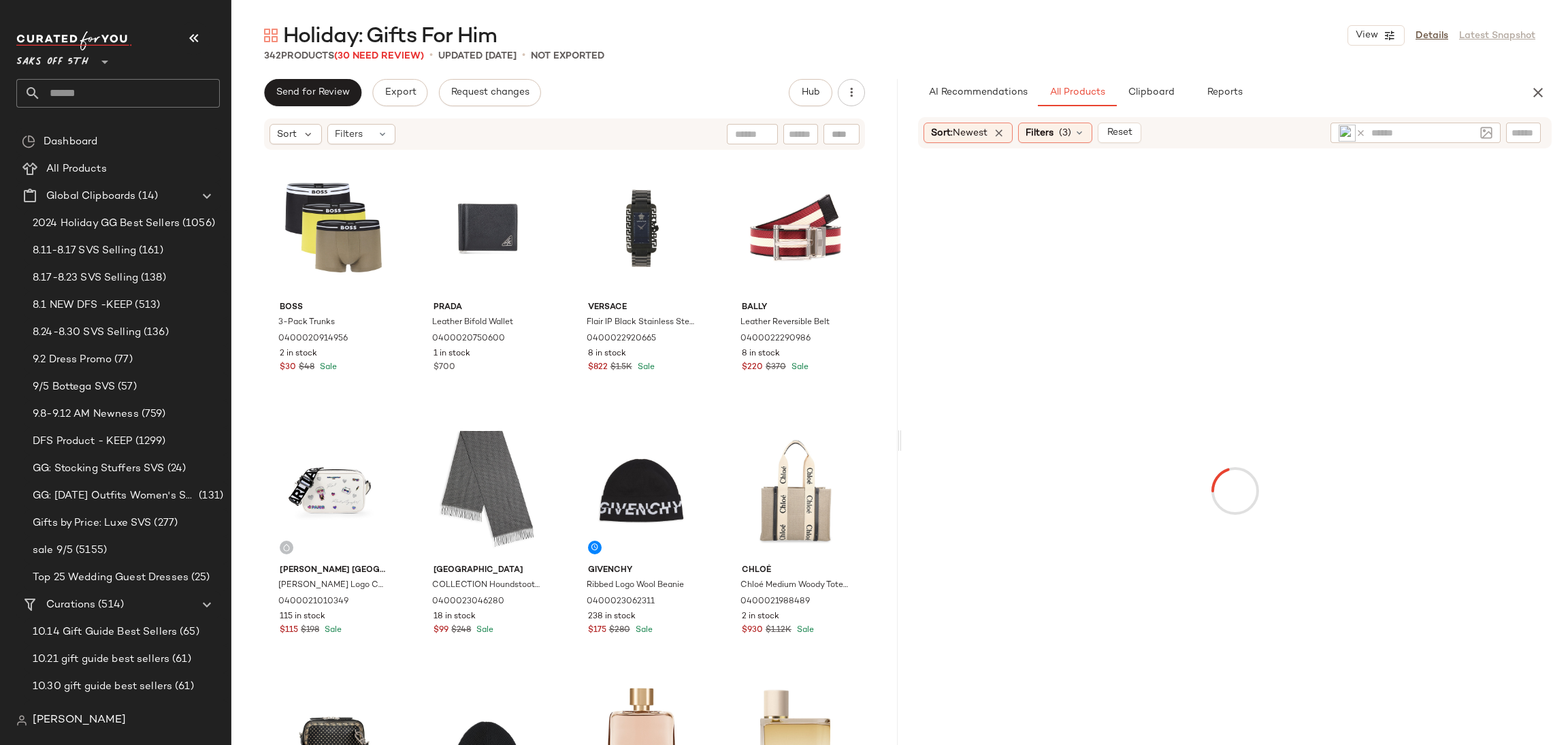
click at [946, 29] on div "Holiday: Gifts For Him View Details Latest Snapshot" at bounding box center [900, 36] width 1337 height 27
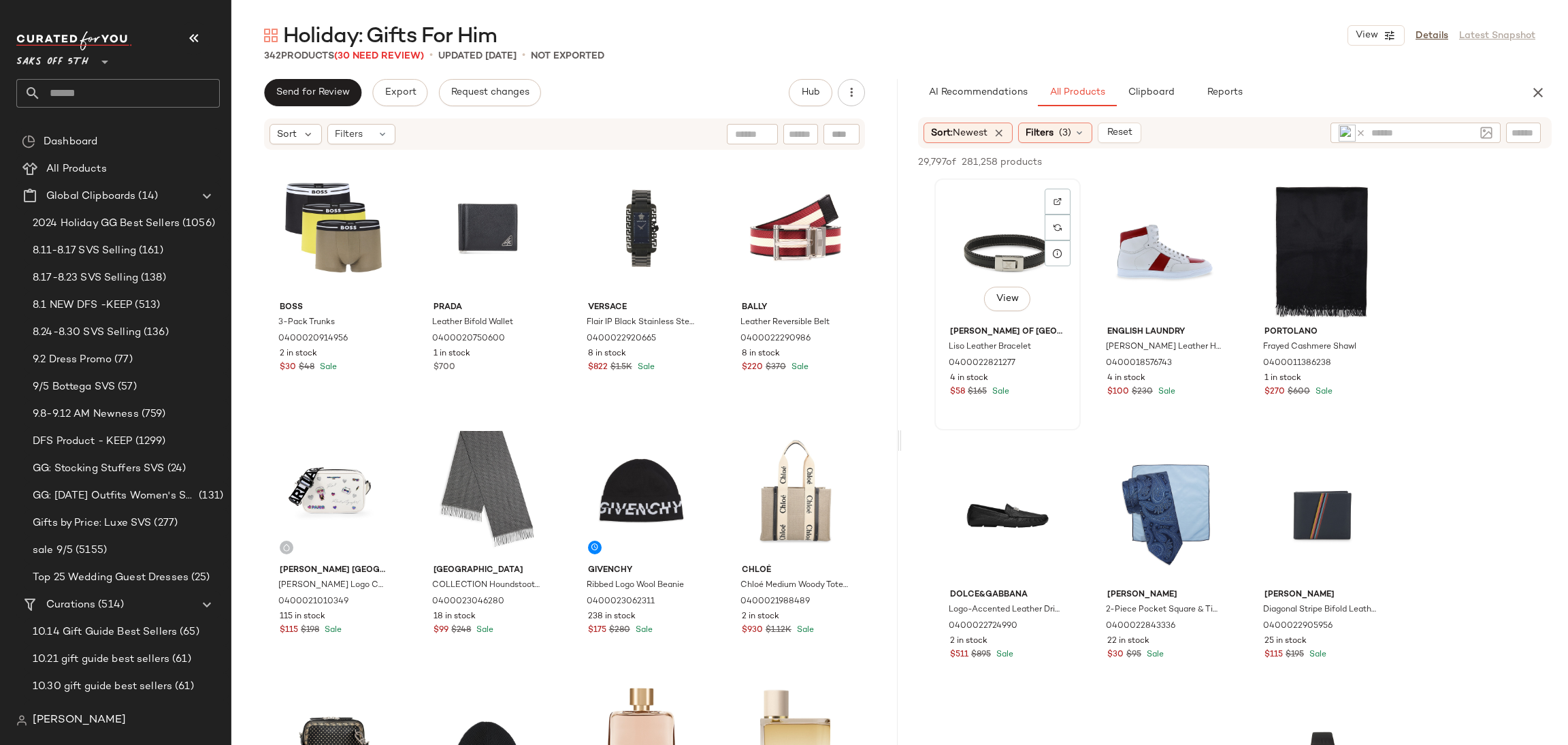
click at [977, 241] on div "View" at bounding box center [1008, 251] width 137 height 137
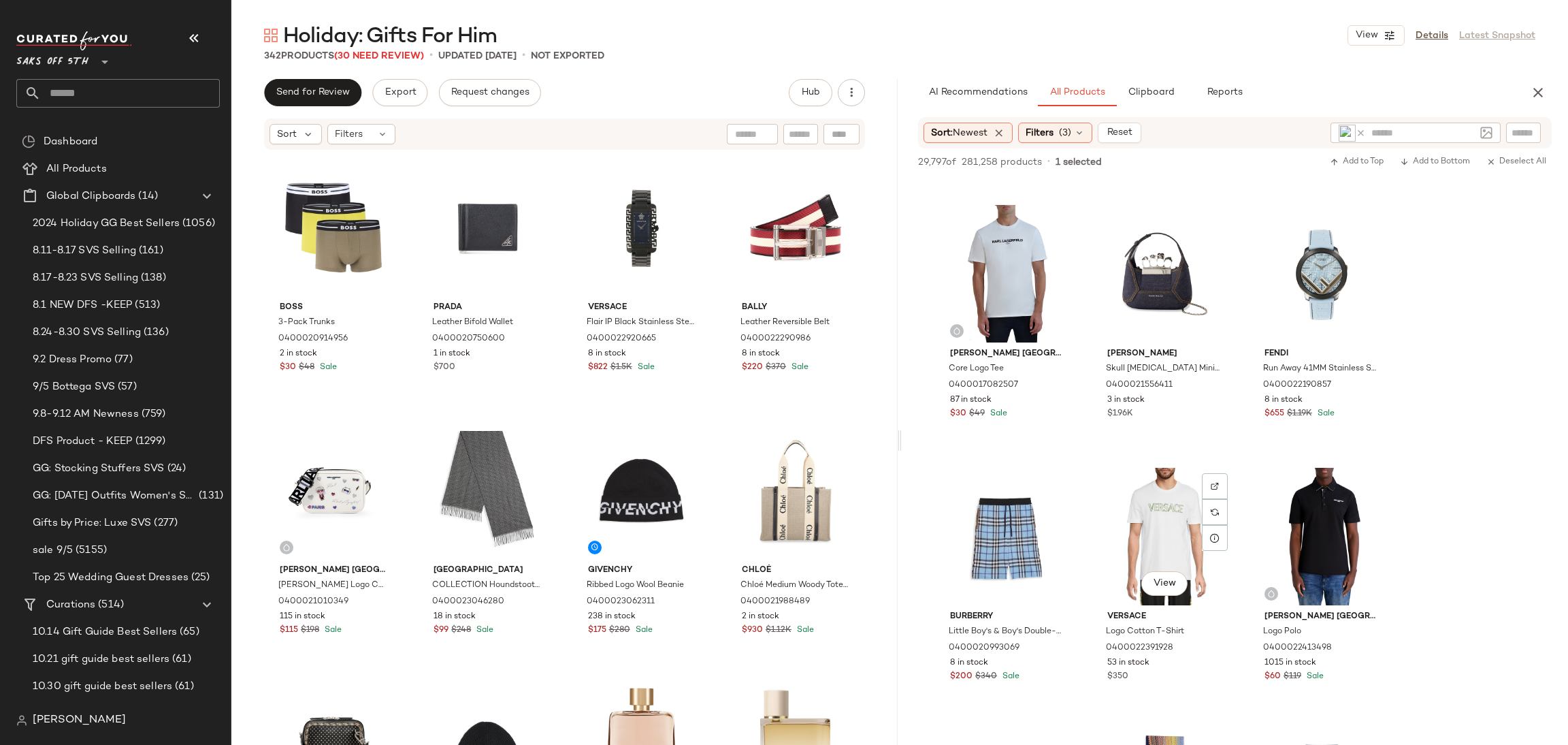
scroll to position [3394, 0]
click at [1313, 275] on div "View" at bounding box center [1322, 275] width 137 height 137
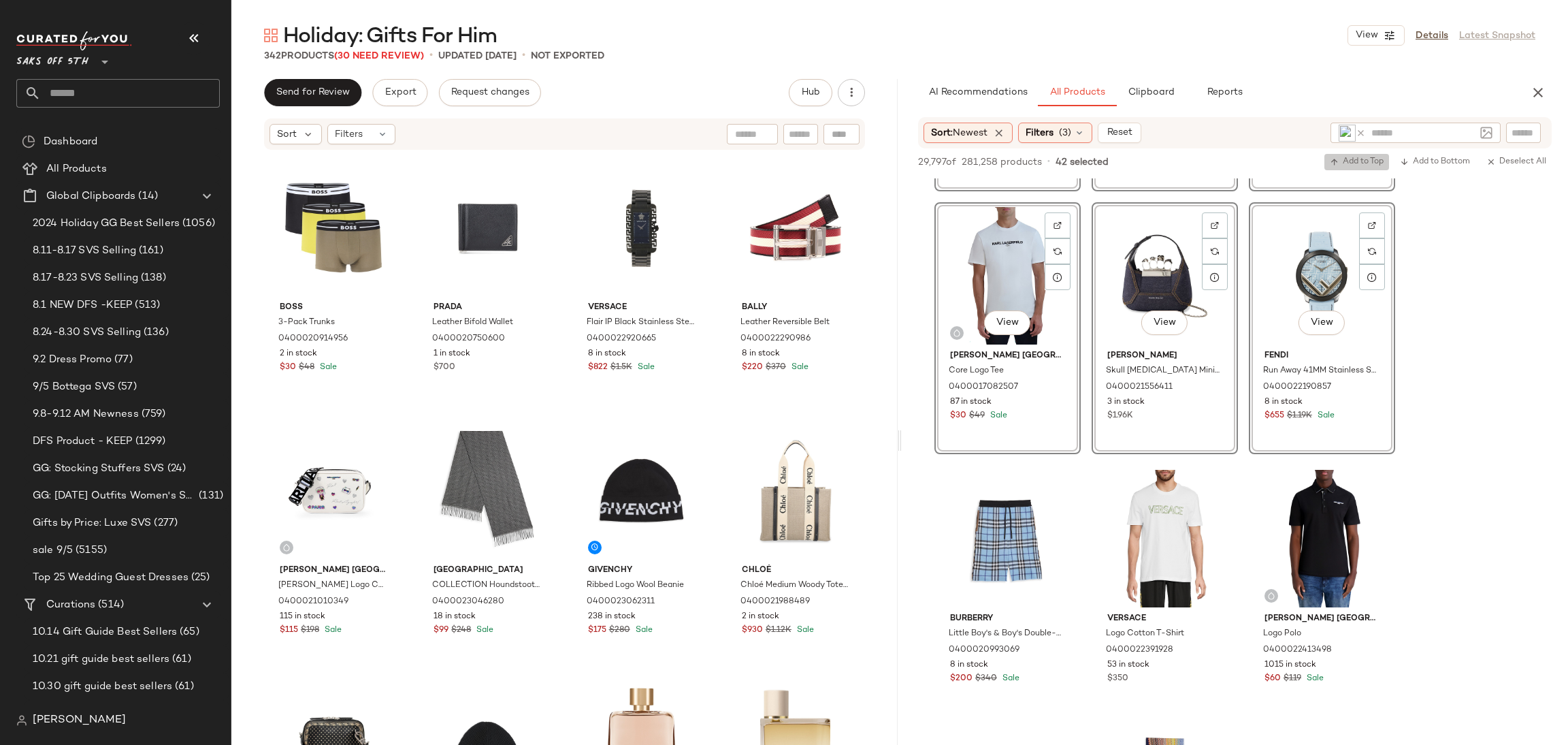
click at [1346, 161] on span "Add to Top" at bounding box center [1357, 162] width 54 height 9
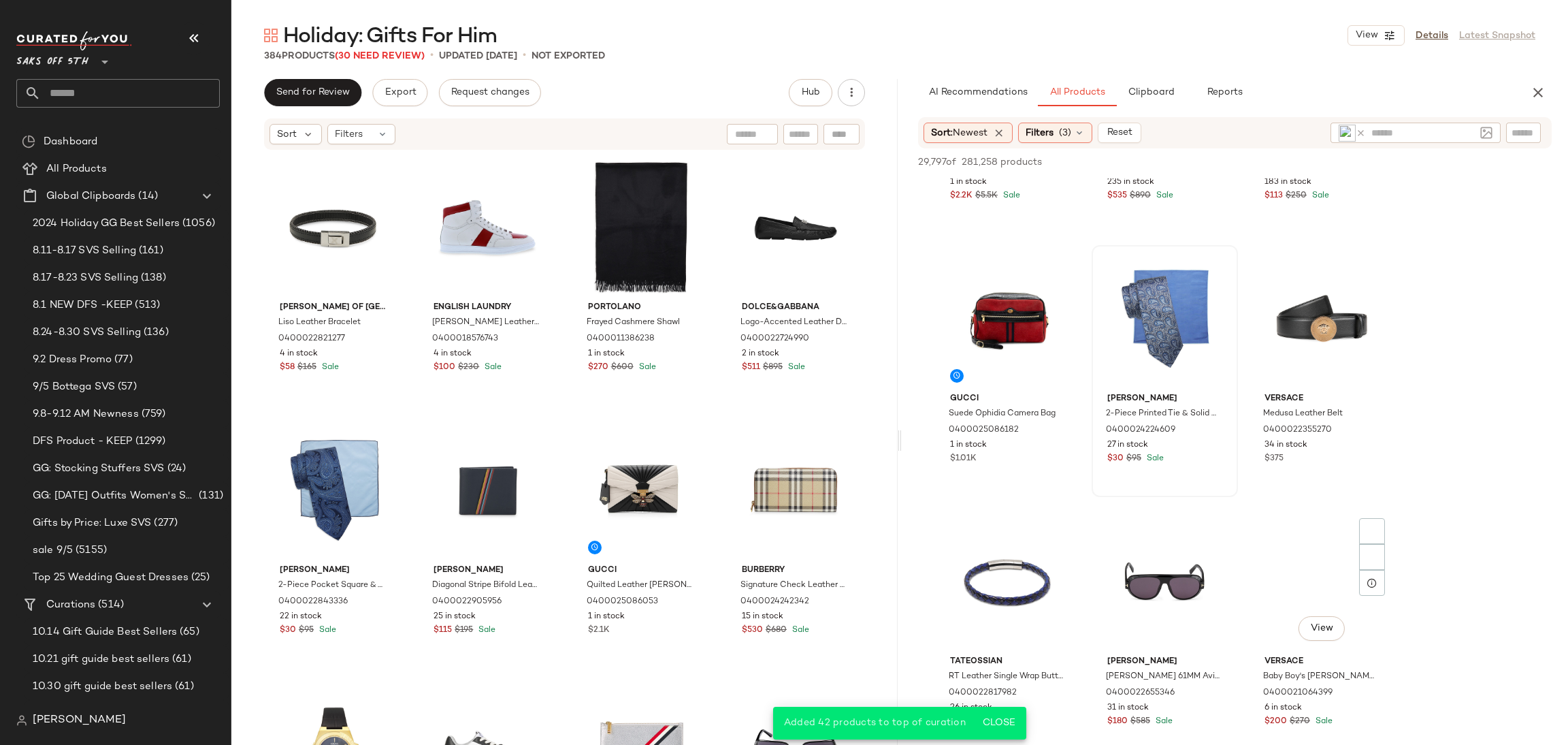
scroll to position [4670, 0]
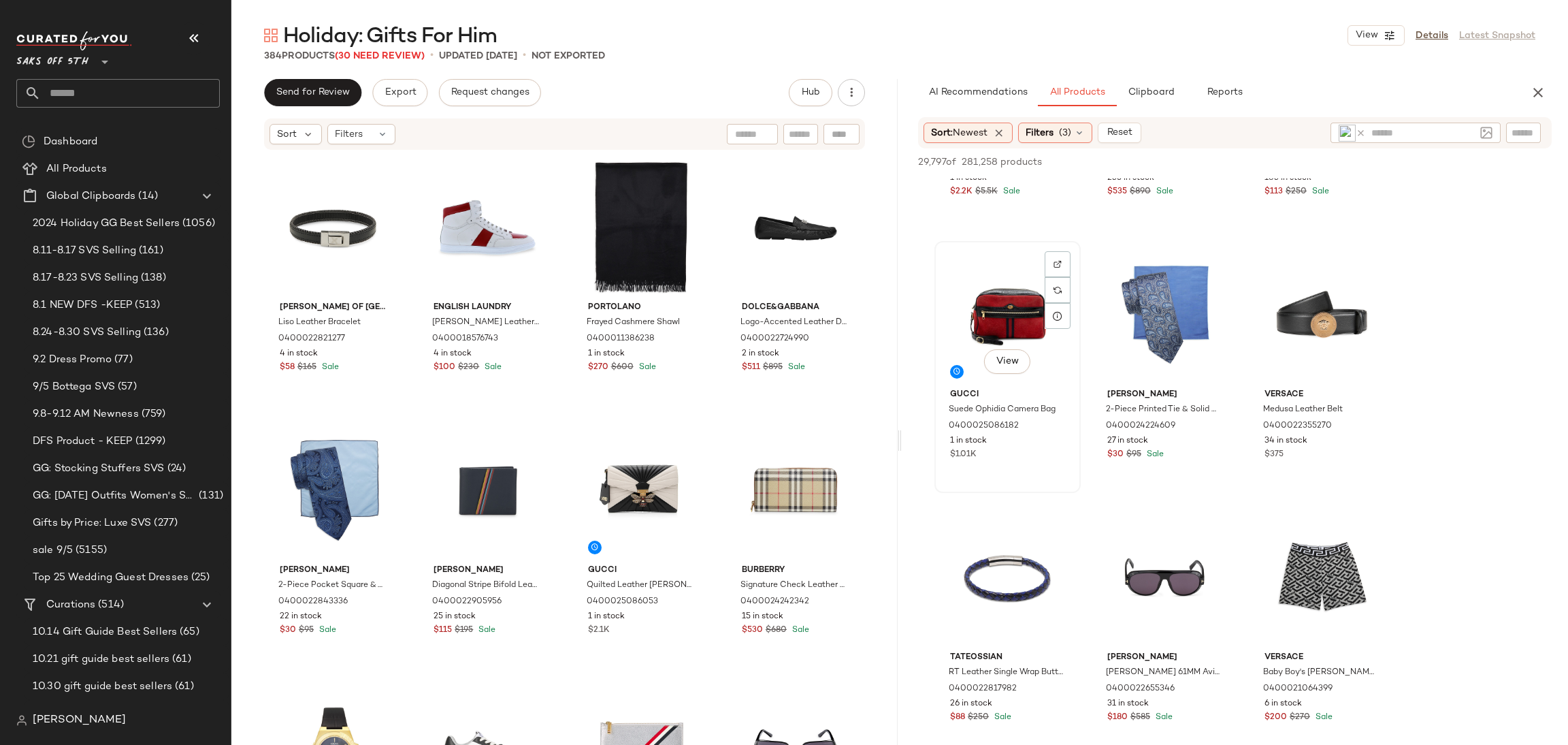
click at [983, 297] on div "View" at bounding box center [1008, 315] width 137 height 137
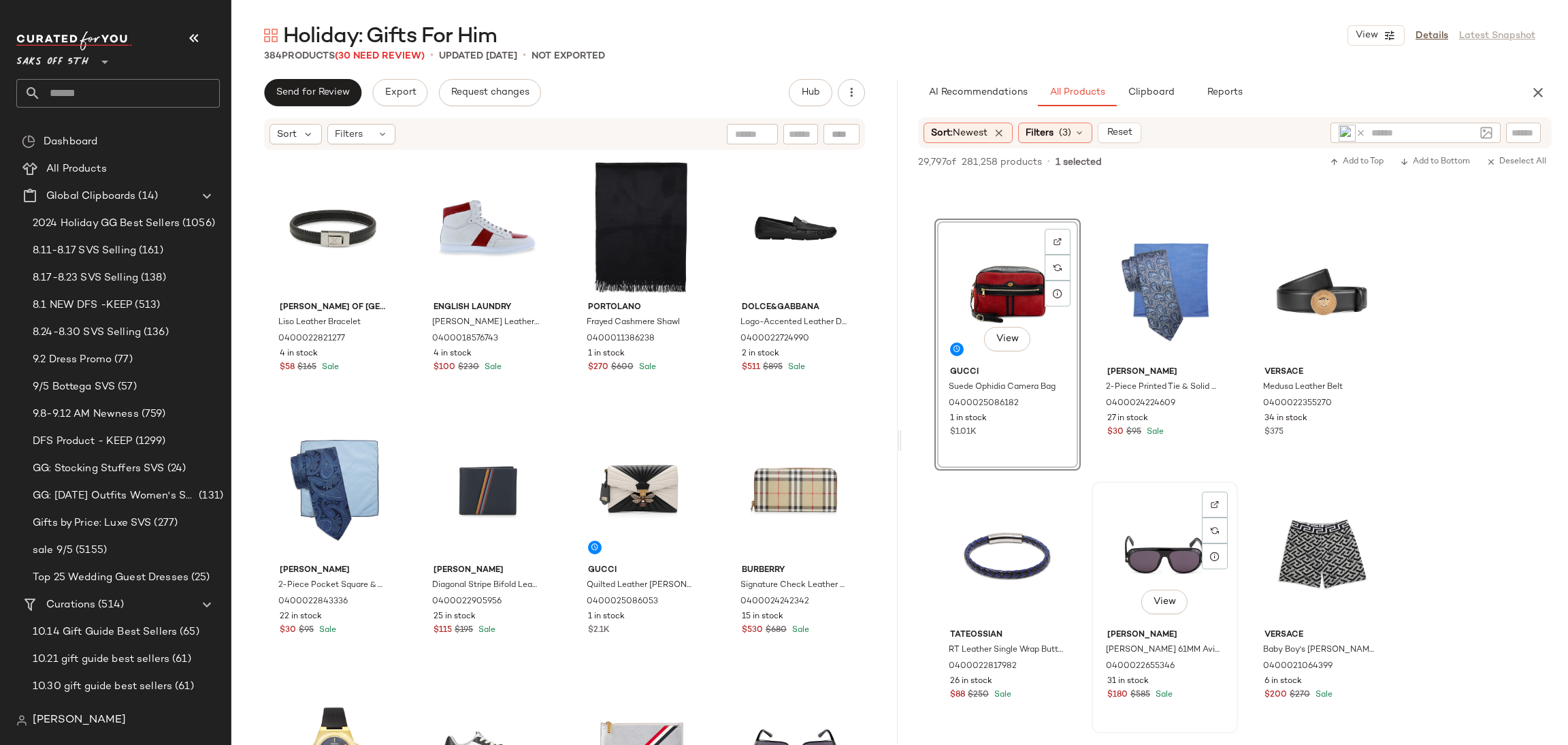
scroll to position [4713, 0]
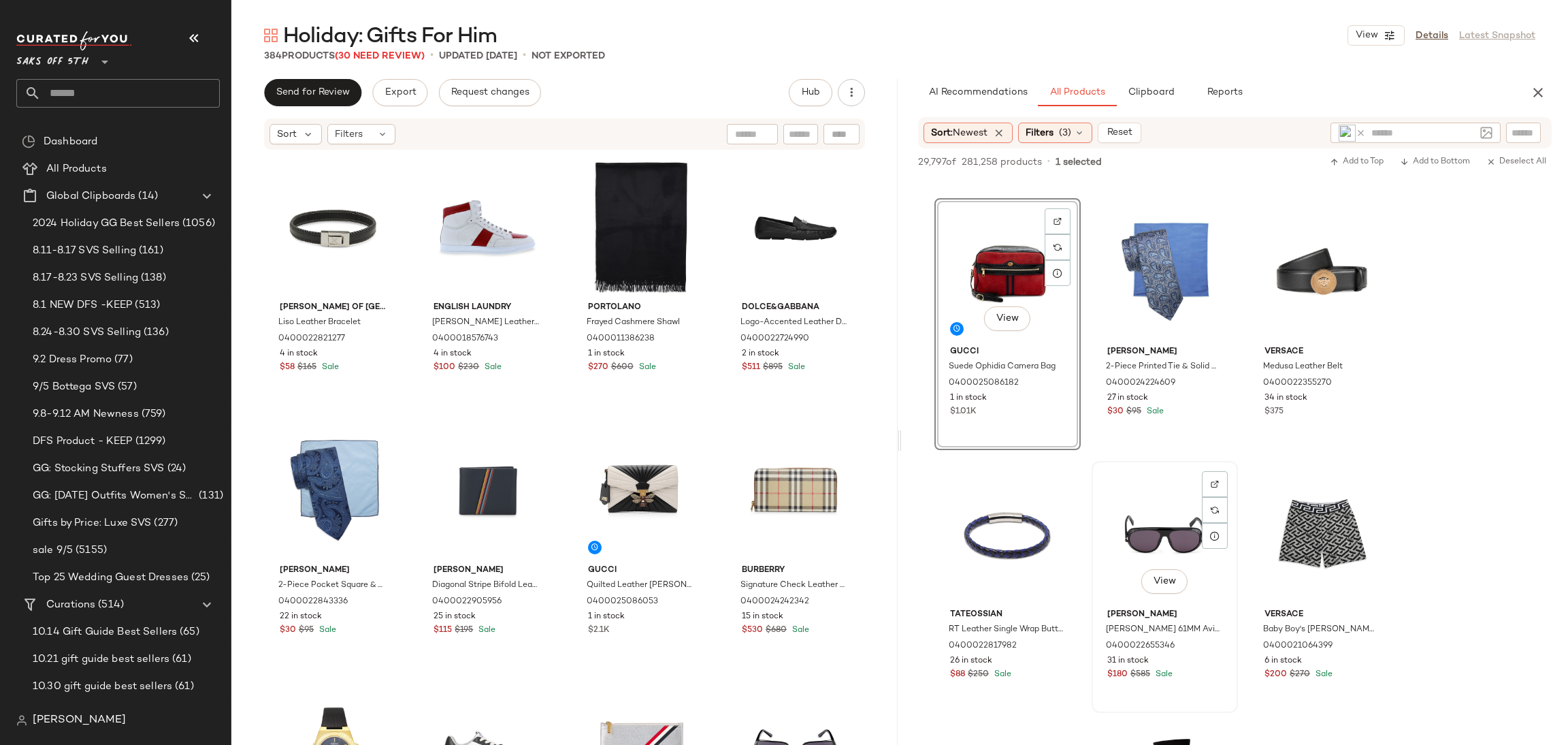
click at [1161, 504] on div "View" at bounding box center [1165, 534] width 137 height 137
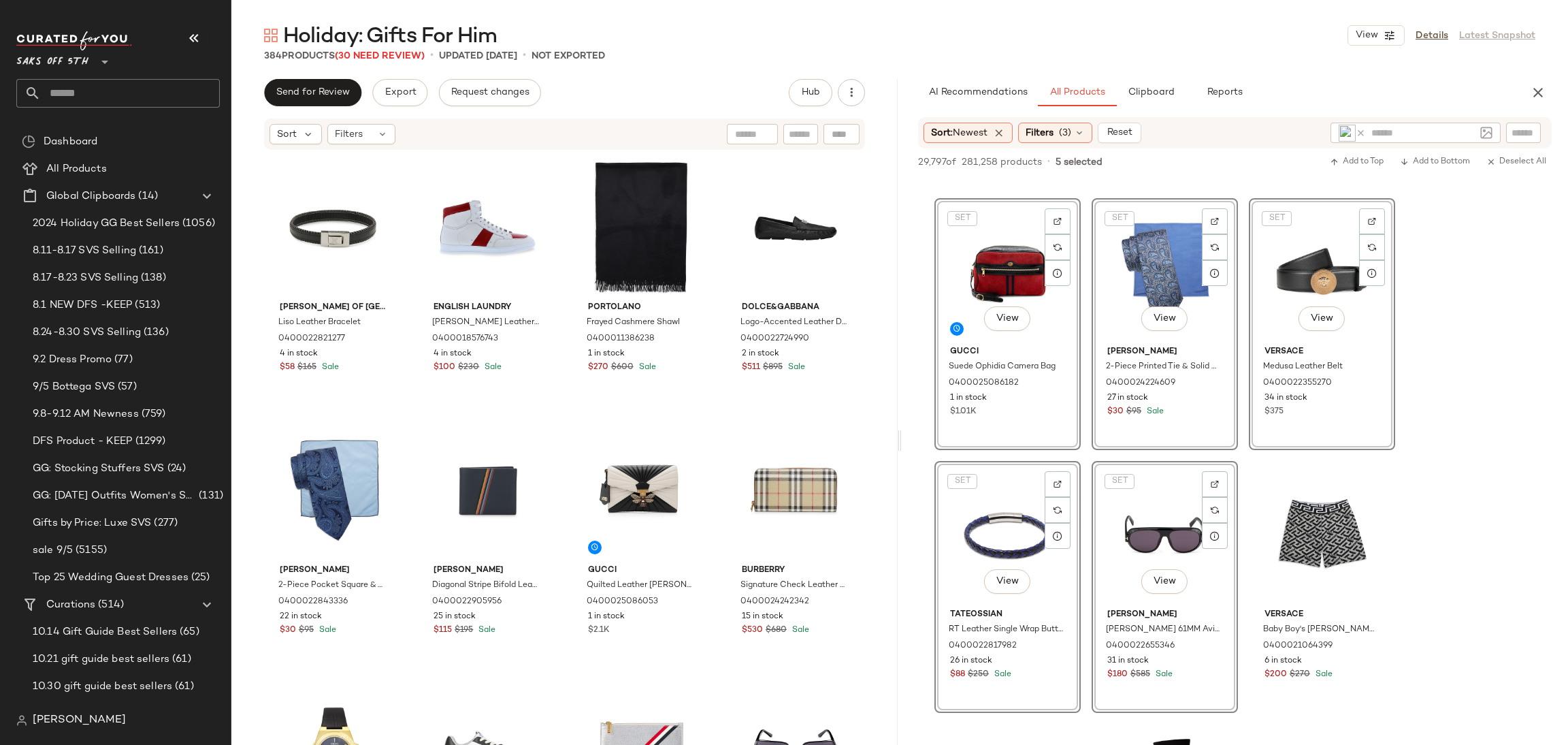
click at [1348, 176] on div "29,797 of 281,258 products • 5 selected Add to Top Add to Bottom Deselect All" at bounding box center [1234, 164] width 666 height 30
click at [1349, 164] on span "Add to Top" at bounding box center [1357, 162] width 54 height 9
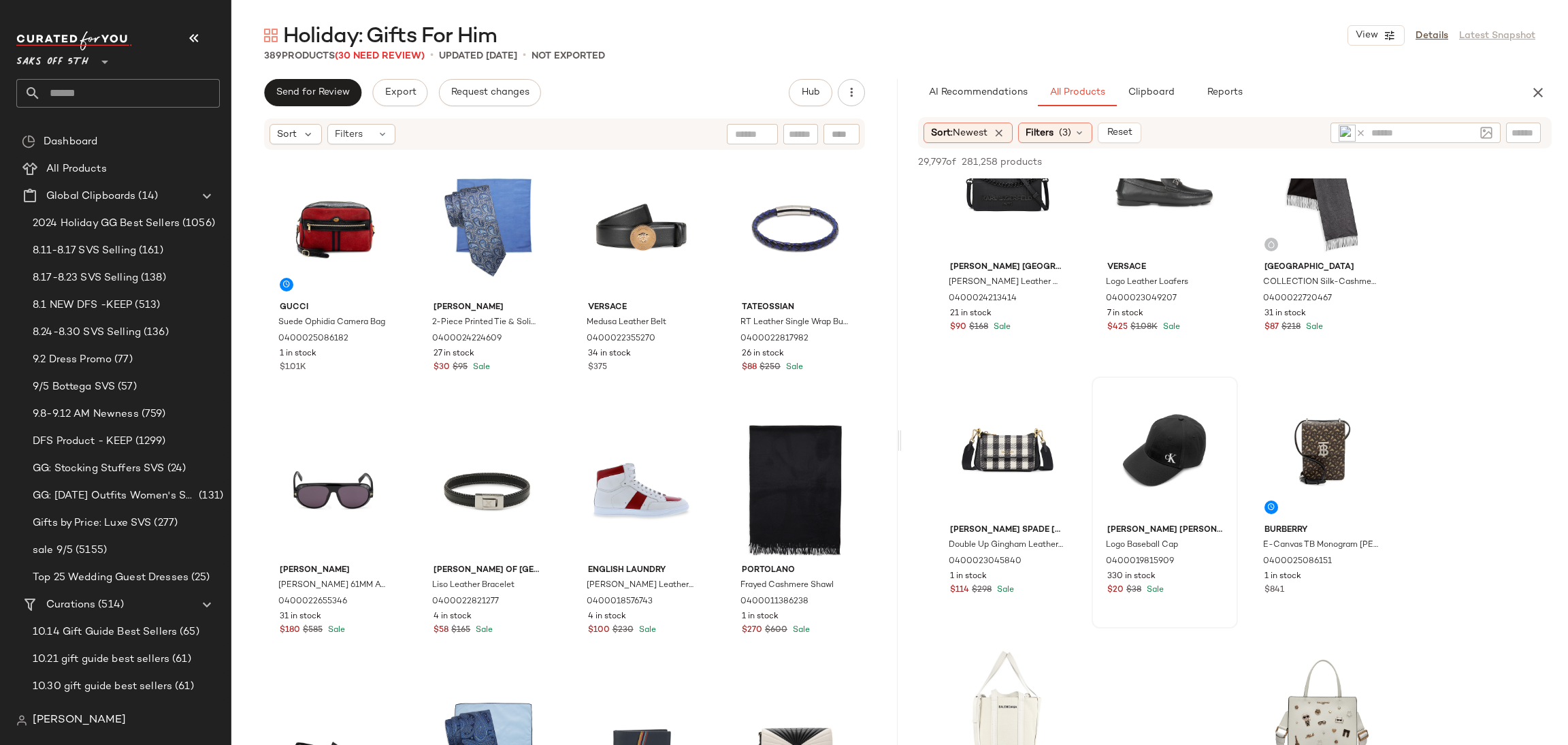
scroll to position [7691, 0]
click at [1146, 424] on div "View" at bounding box center [1165, 448] width 137 height 137
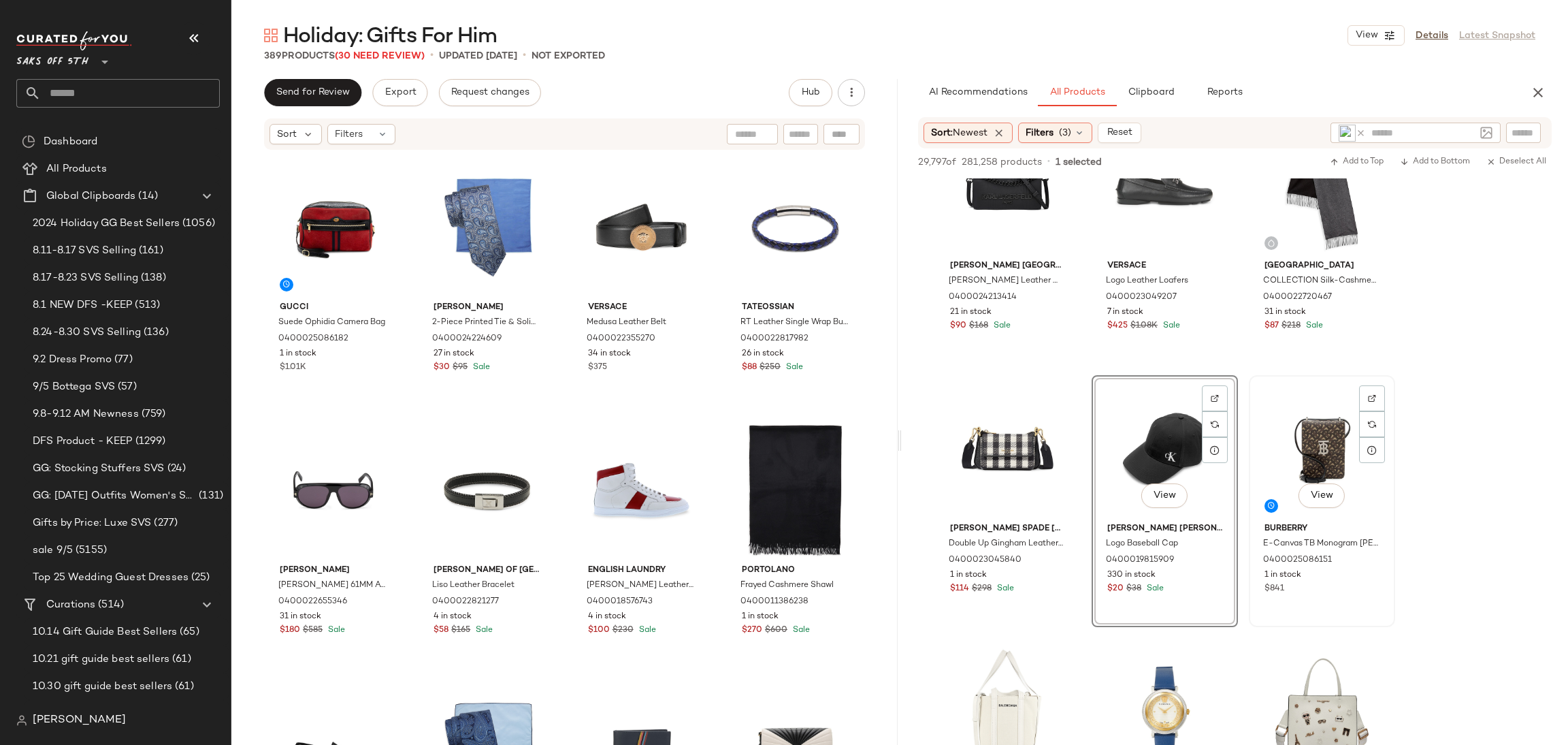
click at [1318, 450] on div "View" at bounding box center [1322, 448] width 137 height 137
click at [1353, 169] on button "Add to Top" at bounding box center [1357, 162] width 65 height 16
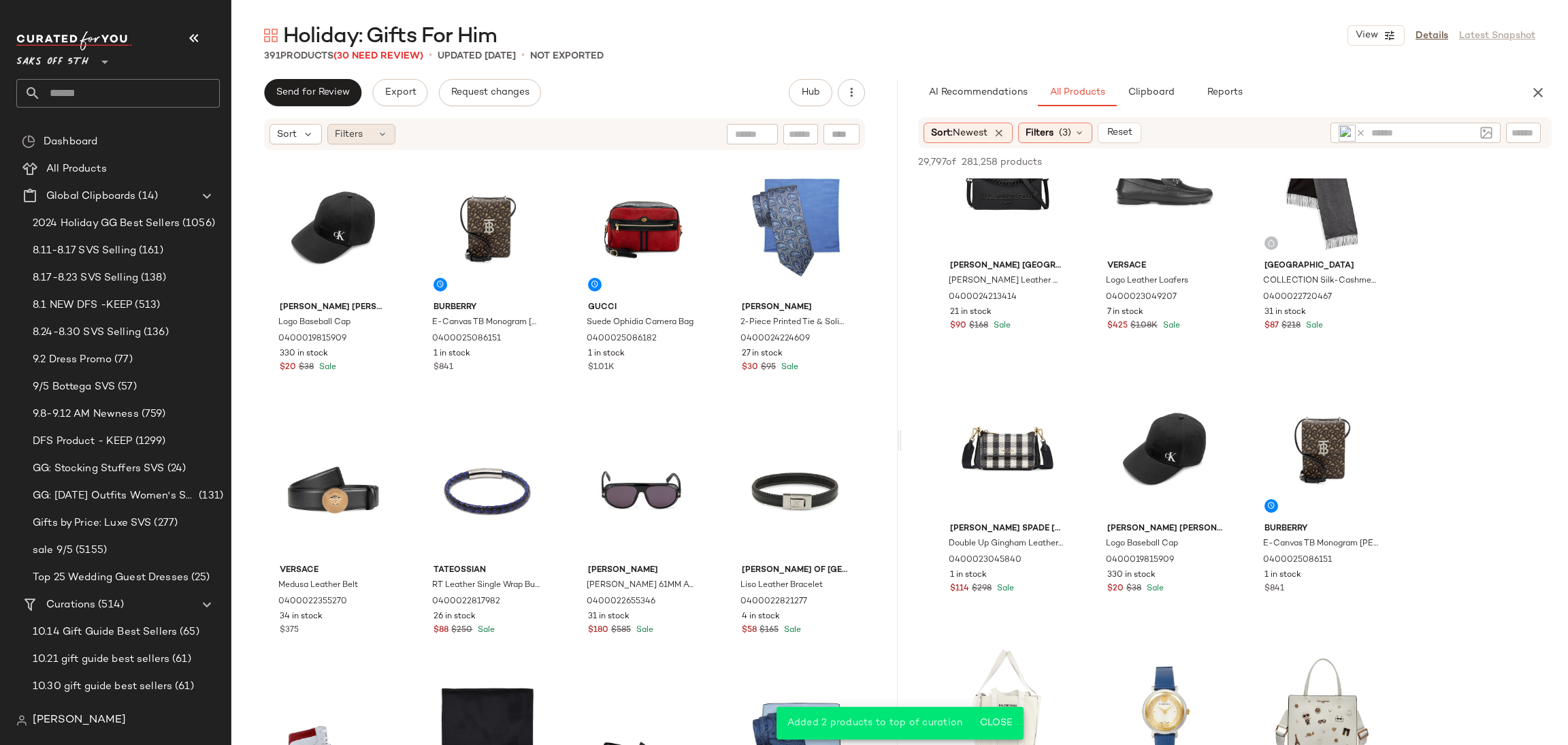
click at [380, 129] on icon at bounding box center [382, 134] width 11 height 11
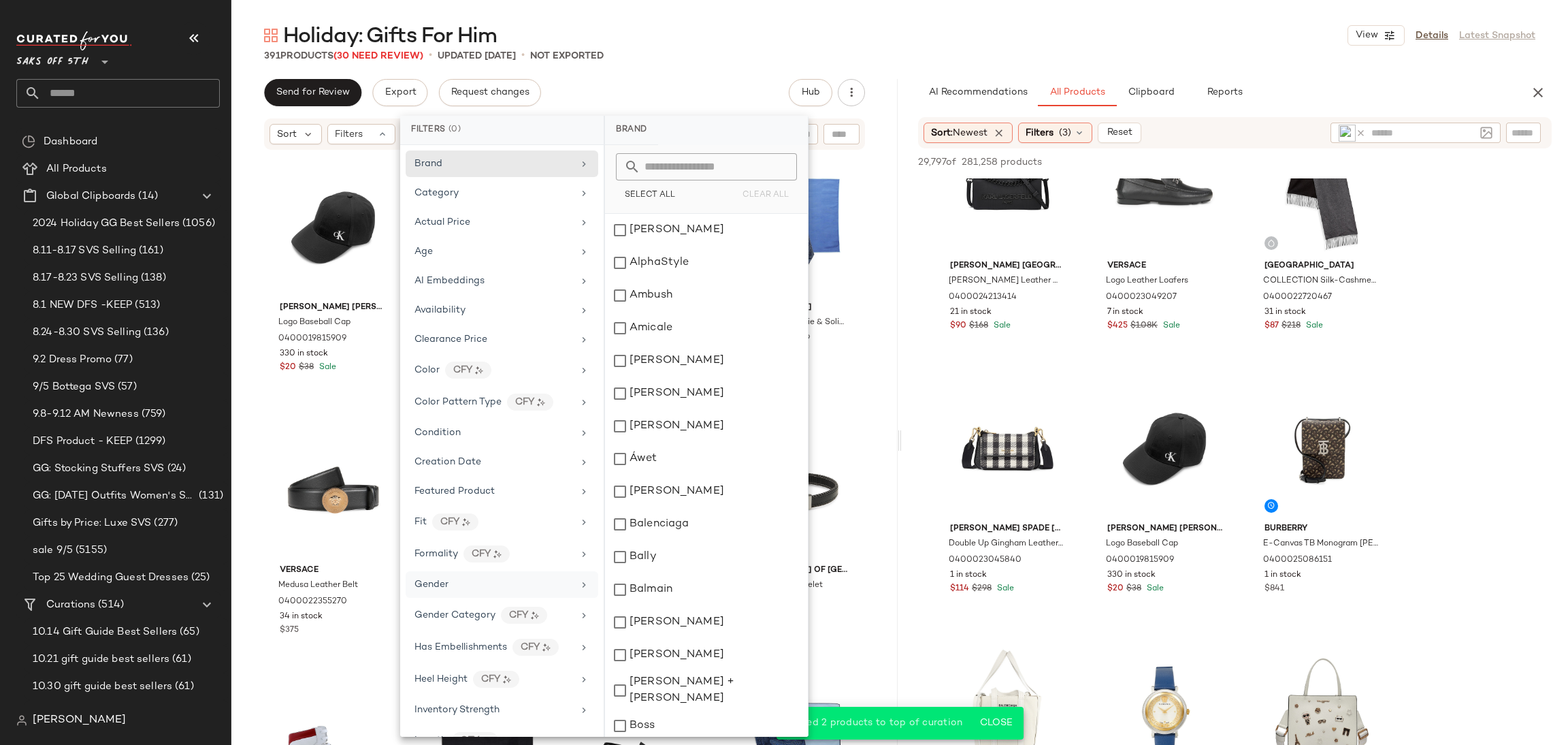
click at [434, 576] on div "Gender" at bounding box center [502, 584] width 193 height 26
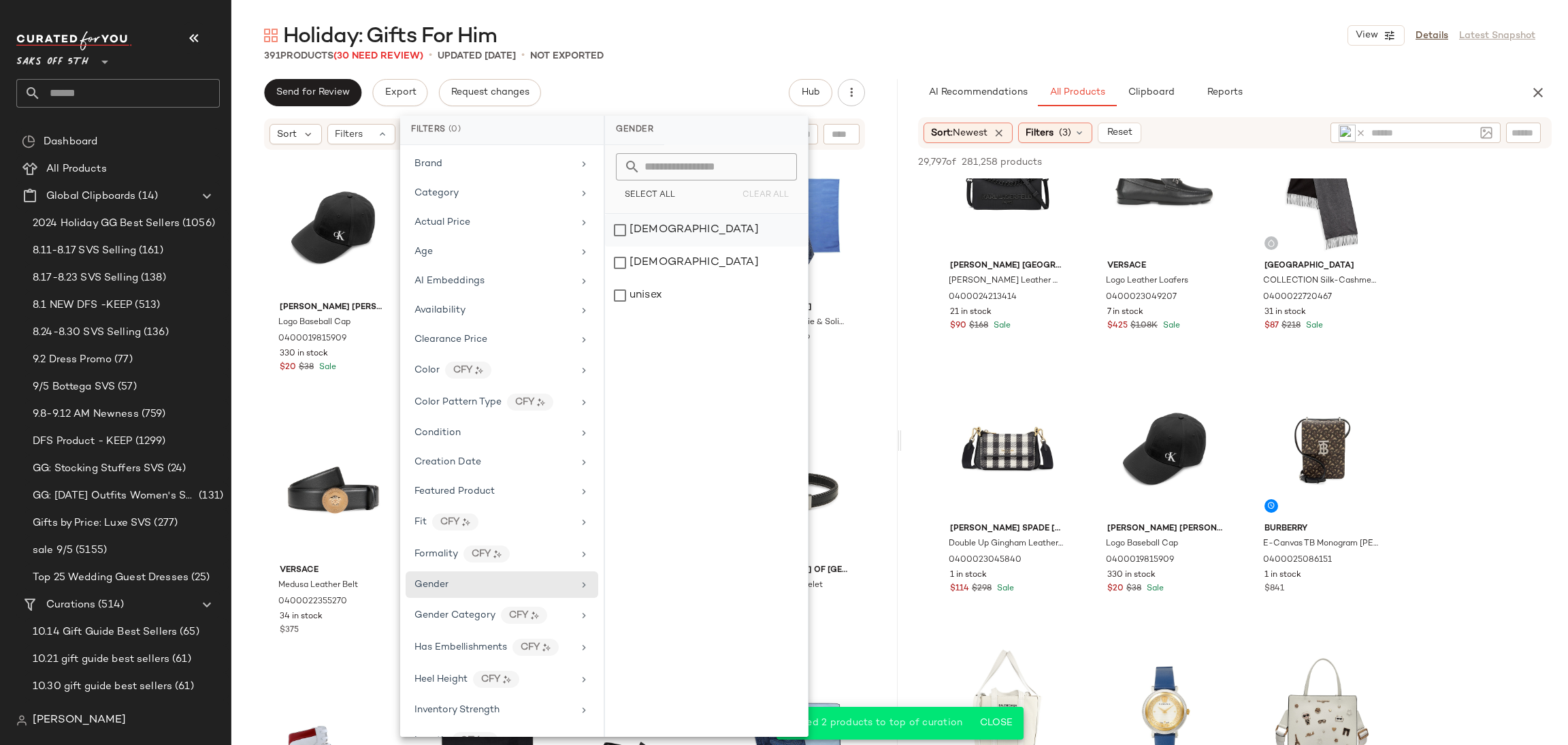
click at [620, 228] on div "[DEMOGRAPHIC_DATA]" at bounding box center [706, 231] width 203 height 33
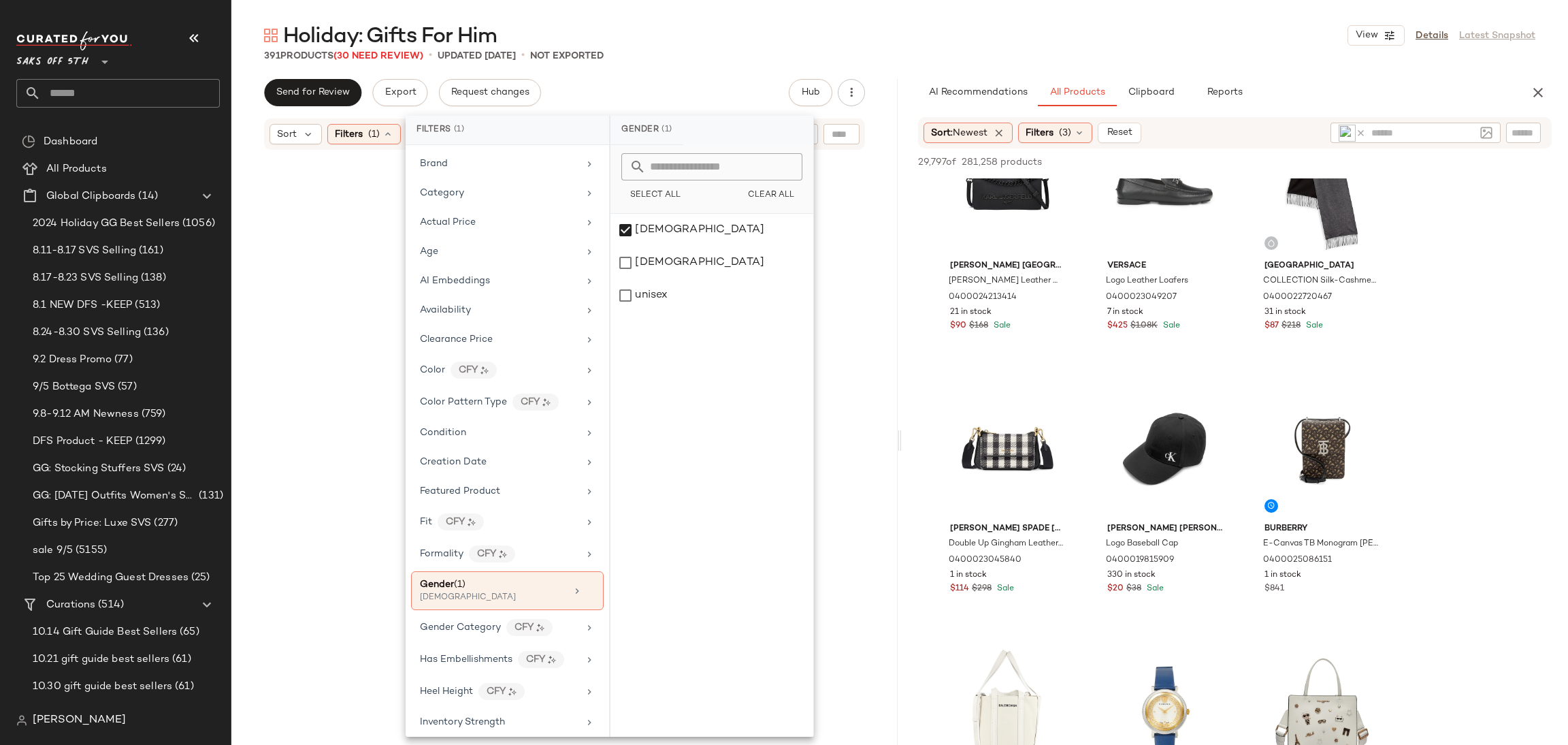
click at [692, 49] on div "391 Products (30 Need Review) • updated [DATE] • Not Exported" at bounding box center [900, 56] width 1337 height 14
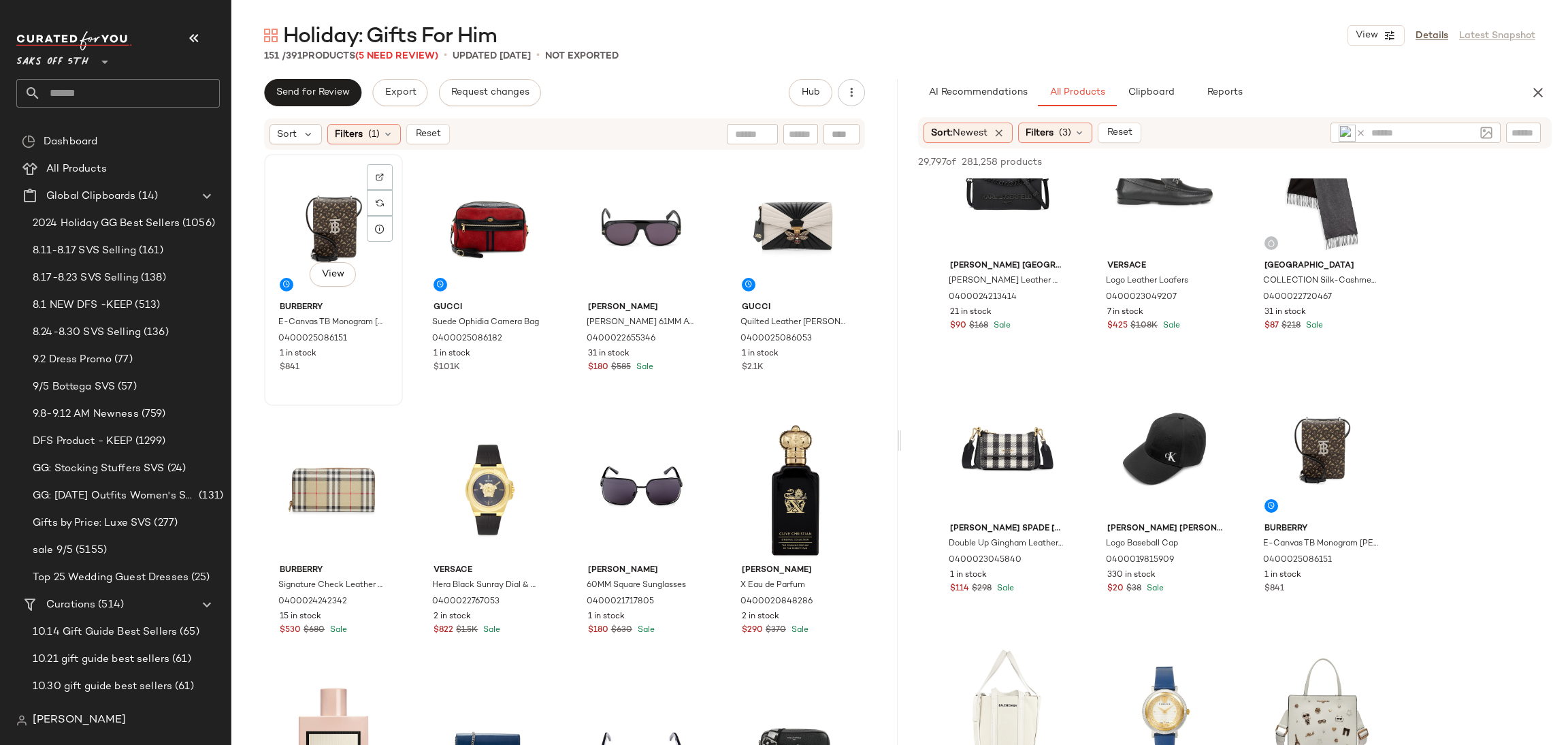
click at [329, 205] on div "View" at bounding box center [334, 227] width 129 height 137
click at [496, 218] on div "View" at bounding box center [487, 227] width 129 height 137
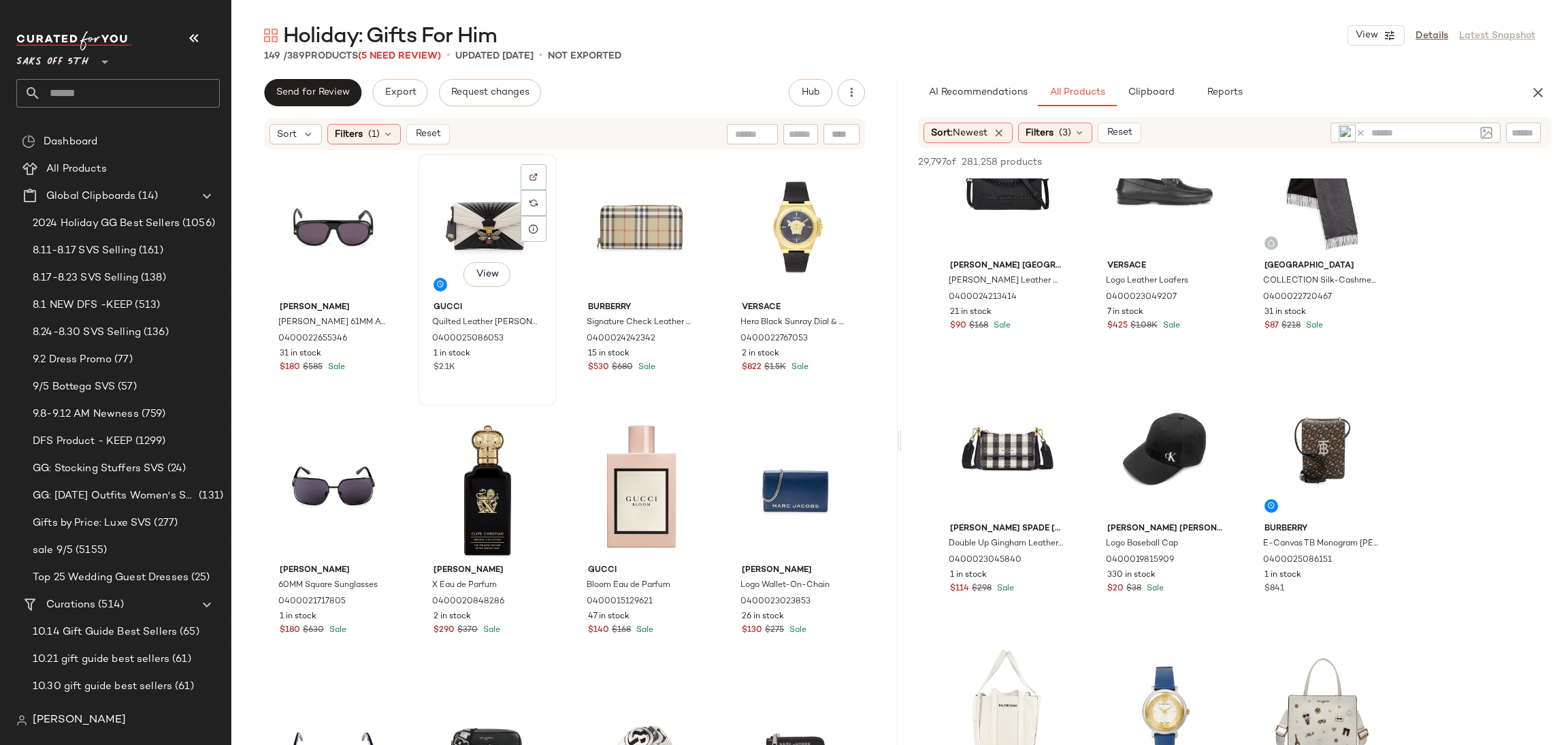
click at [473, 208] on div "View" at bounding box center [487, 227] width 129 height 137
click at [782, 221] on div "View" at bounding box center [796, 227] width 129 height 137
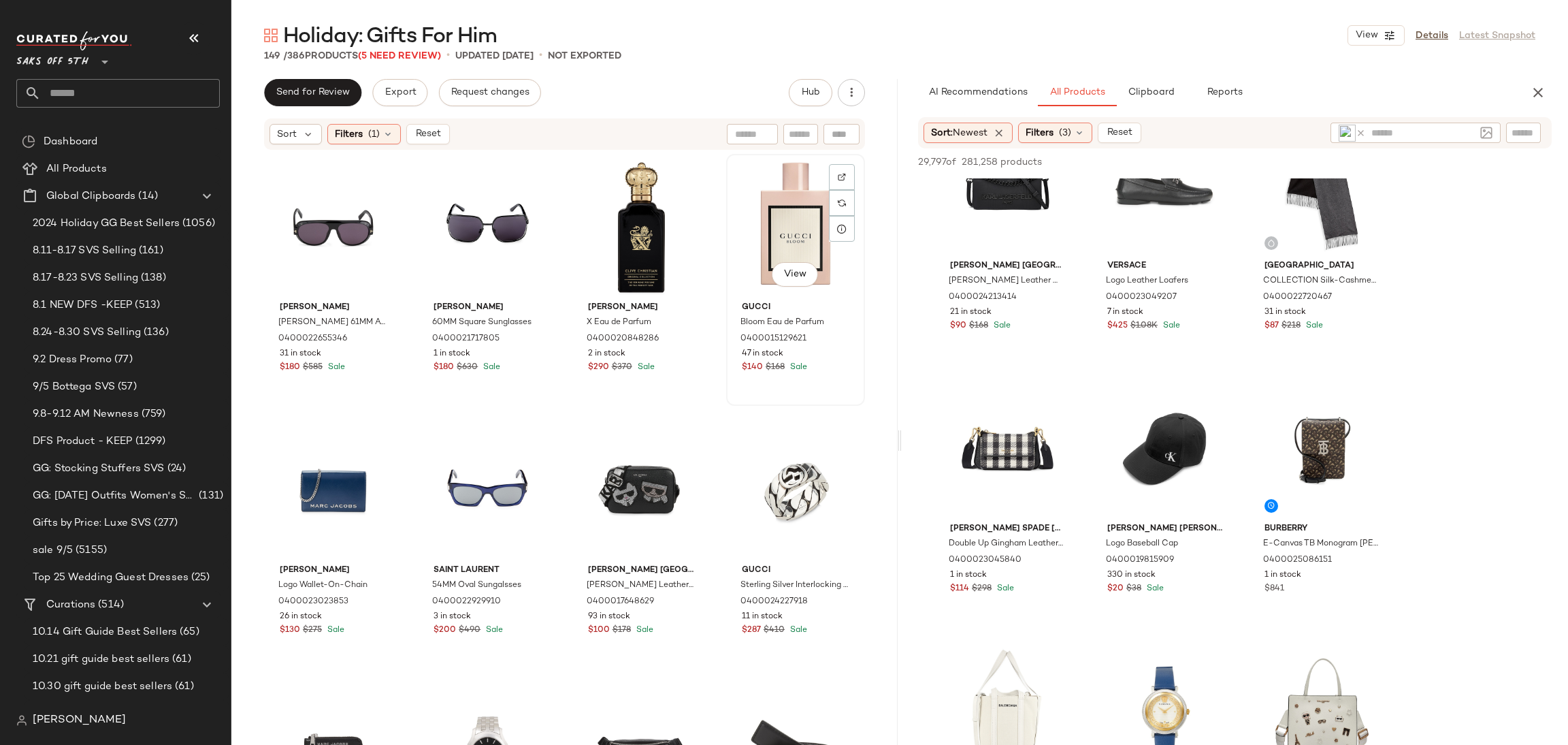
click at [787, 235] on div "View" at bounding box center [796, 227] width 129 height 137
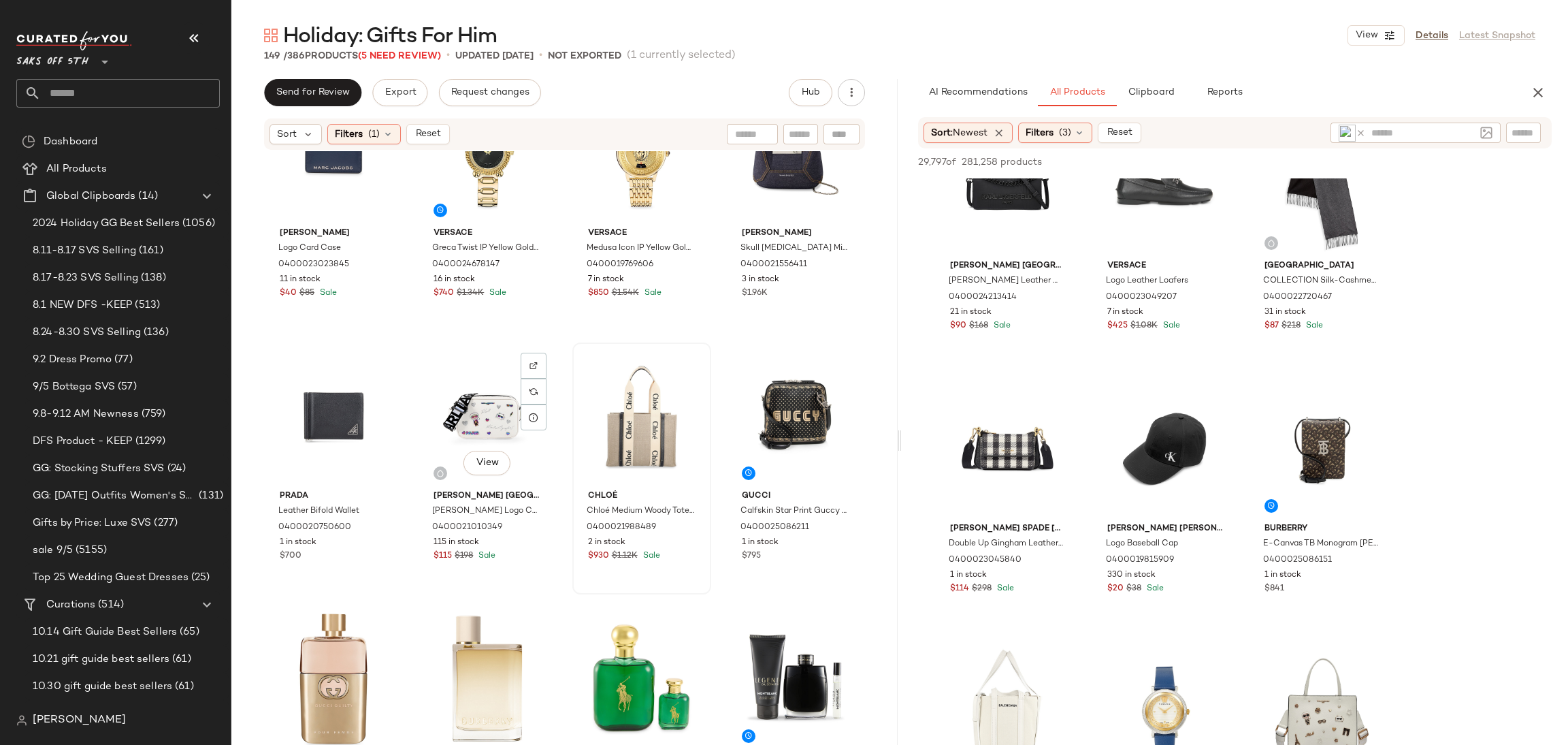
scroll to position [1135, 0]
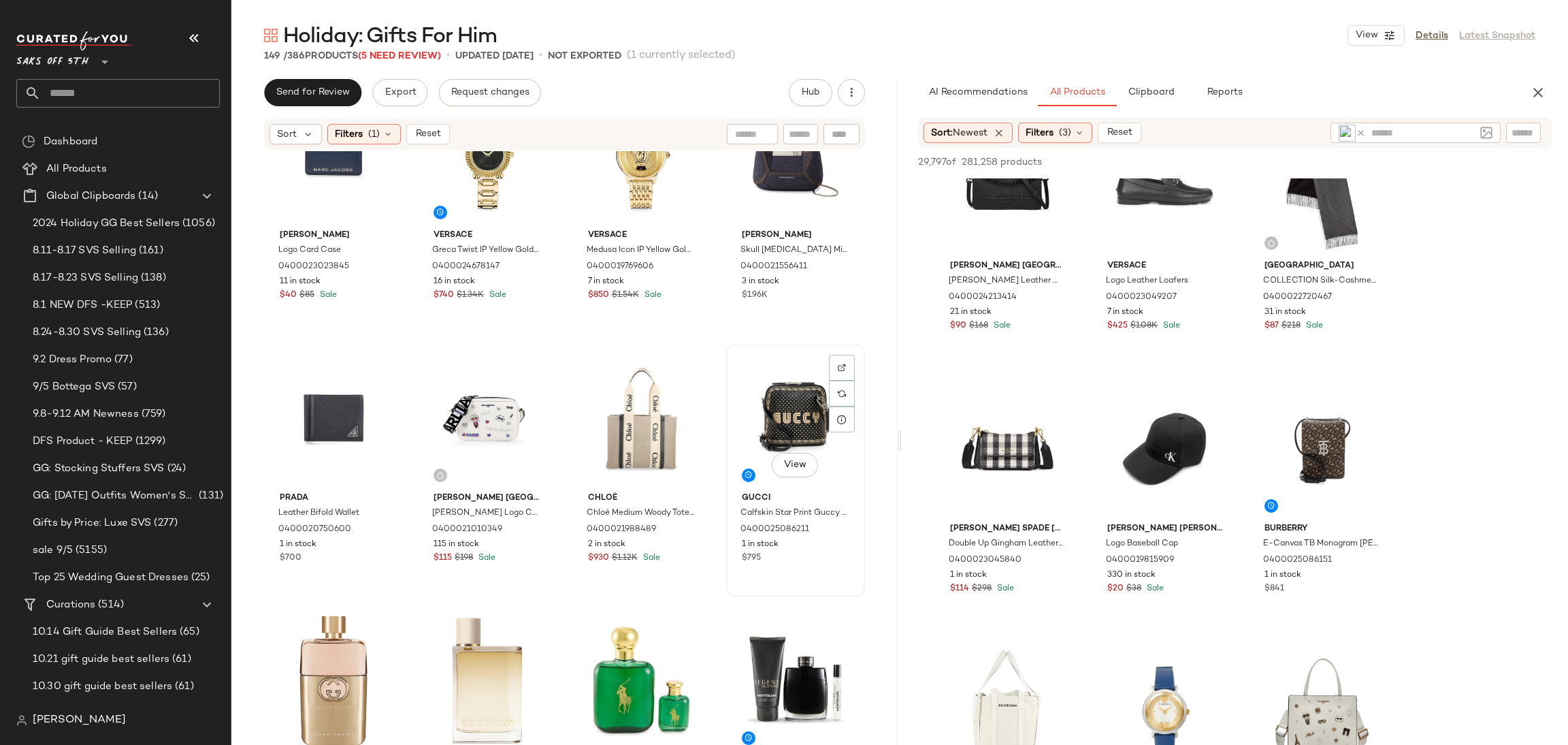
click at [757, 410] on div "View" at bounding box center [796, 418] width 129 height 137
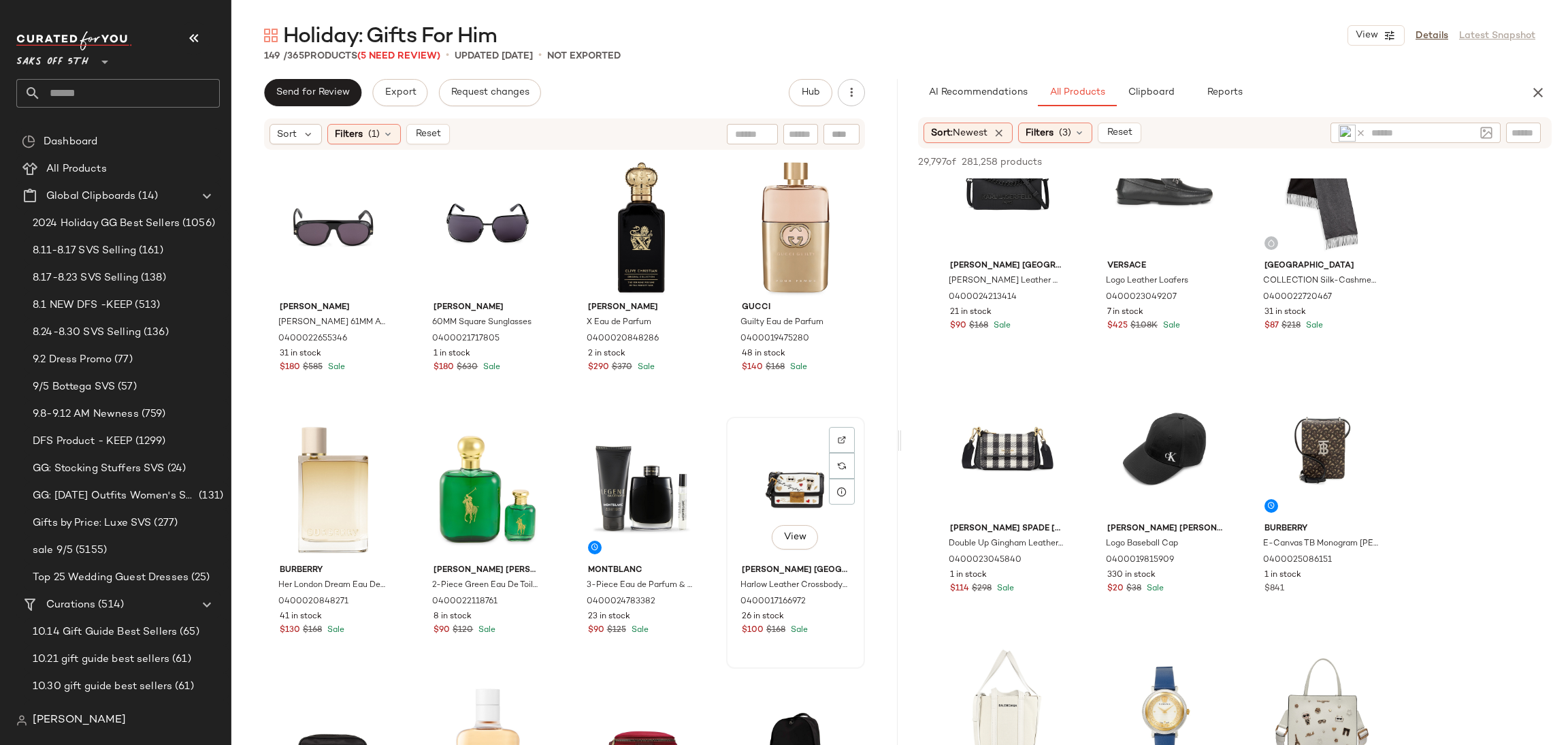
click at [777, 490] on div "View" at bounding box center [796, 490] width 129 height 137
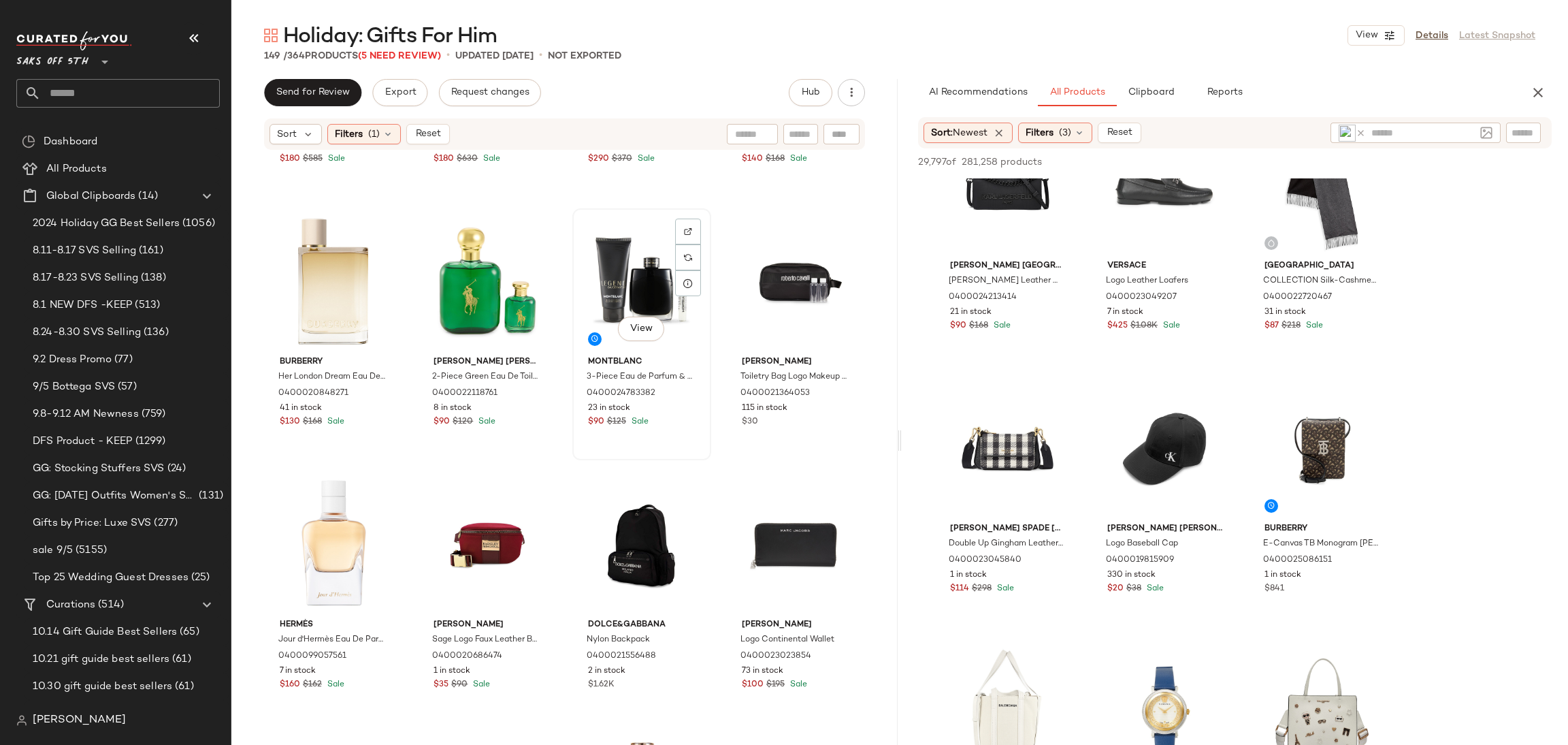
scroll to position [213, 0]
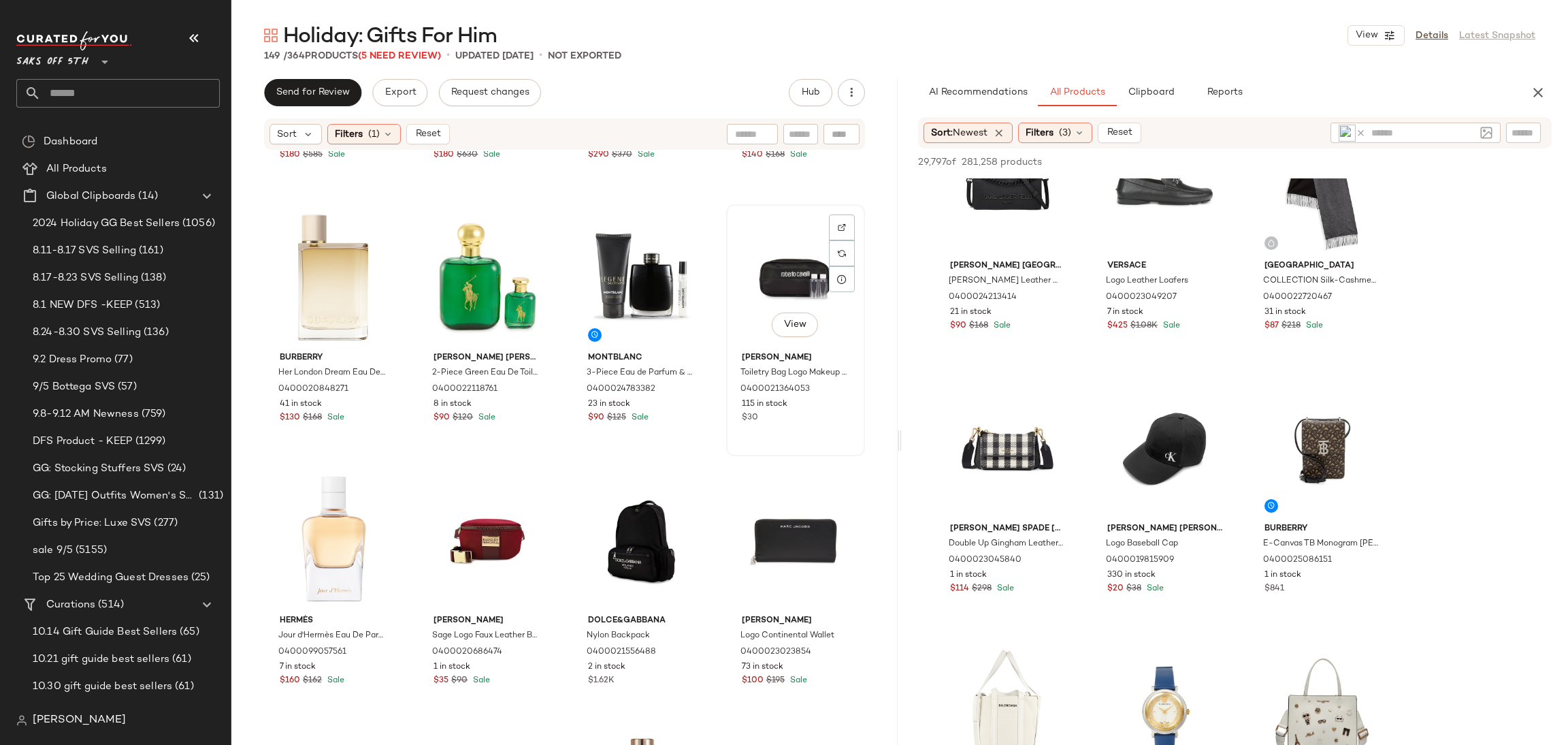
click at [765, 260] on div "View" at bounding box center [796, 278] width 129 height 137
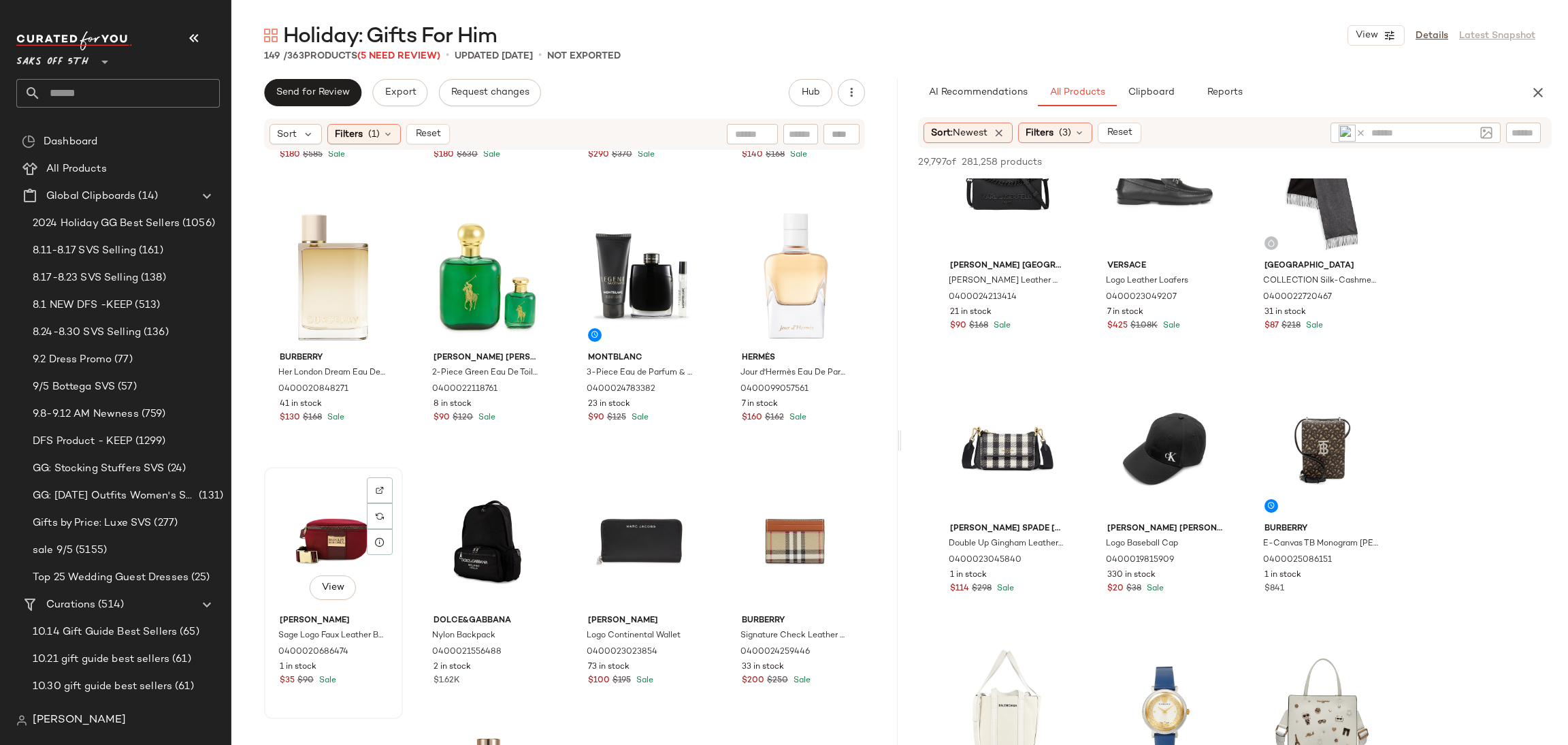
click at [304, 541] on div "View" at bounding box center [334, 540] width 129 height 137
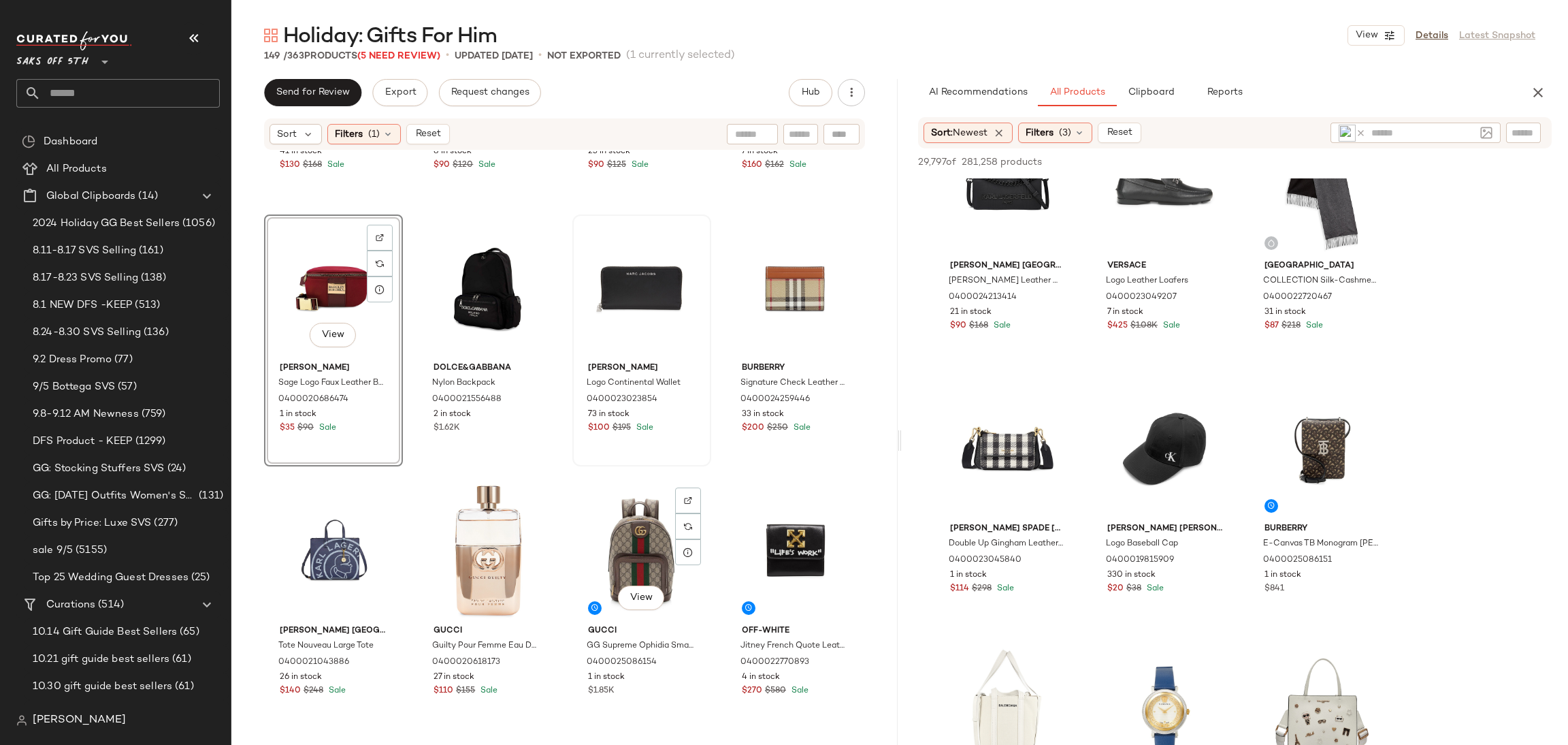
scroll to position [480, 0]
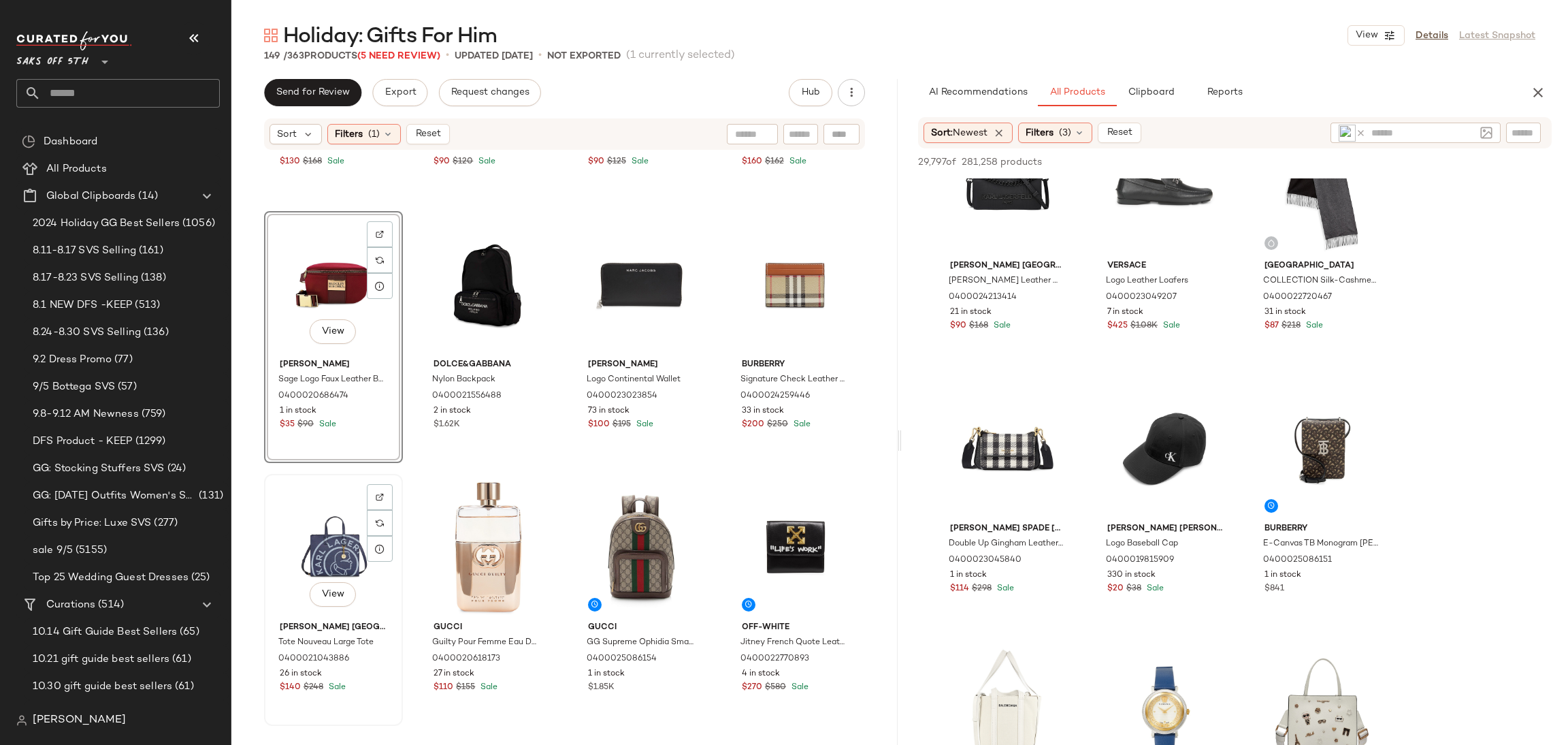
click at [326, 549] on div "View" at bounding box center [334, 547] width 129 height 137
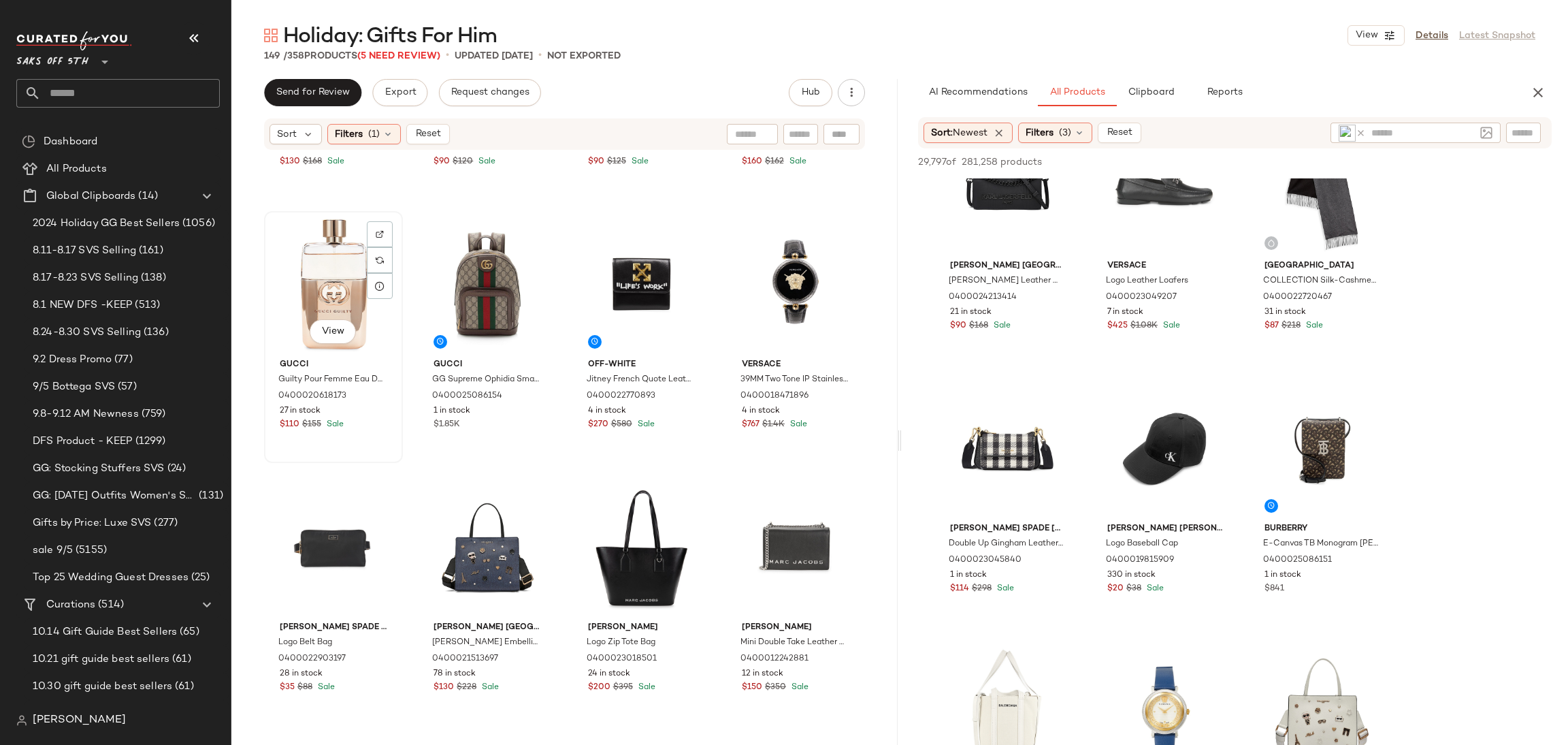
click at [344, 278] on div "View" at bounding box center [334, 284] width 129 height 137
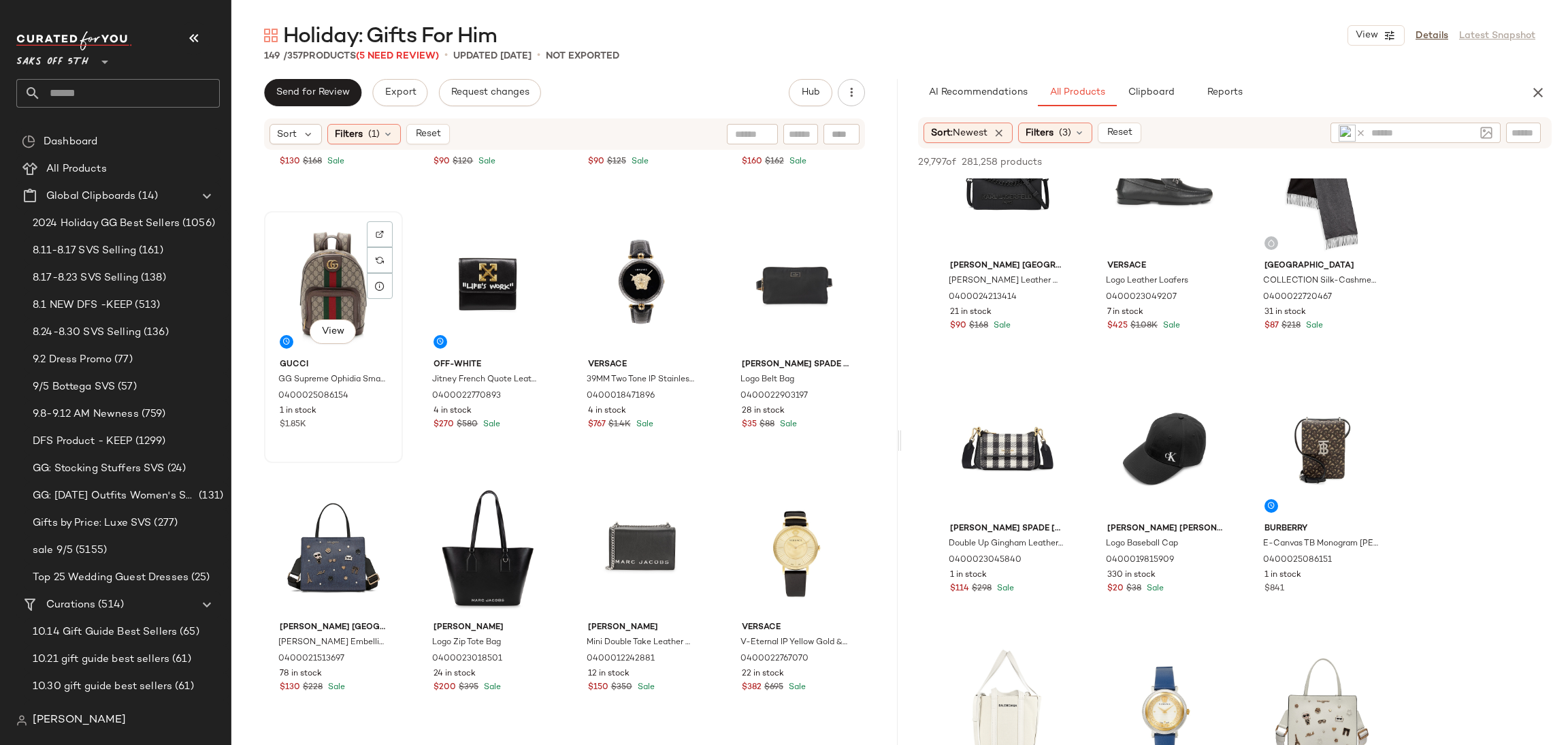
click at [325, 265] on div "View" at bounding box center [334, 284] width 129 height 137
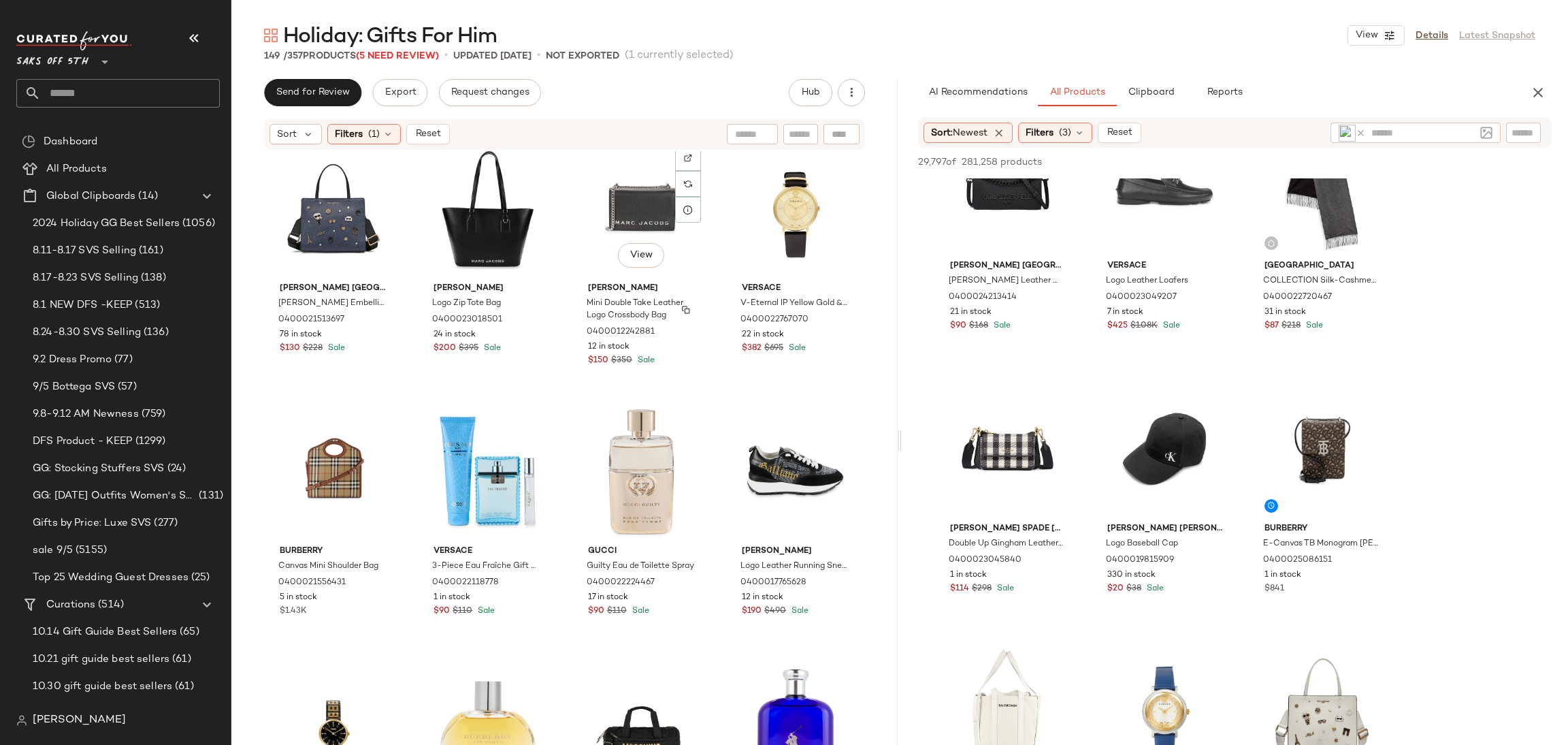
scroll to position [820, 0]
click at [326, 450] on div "View" at bounding box center [334, 470] width 129 height 137
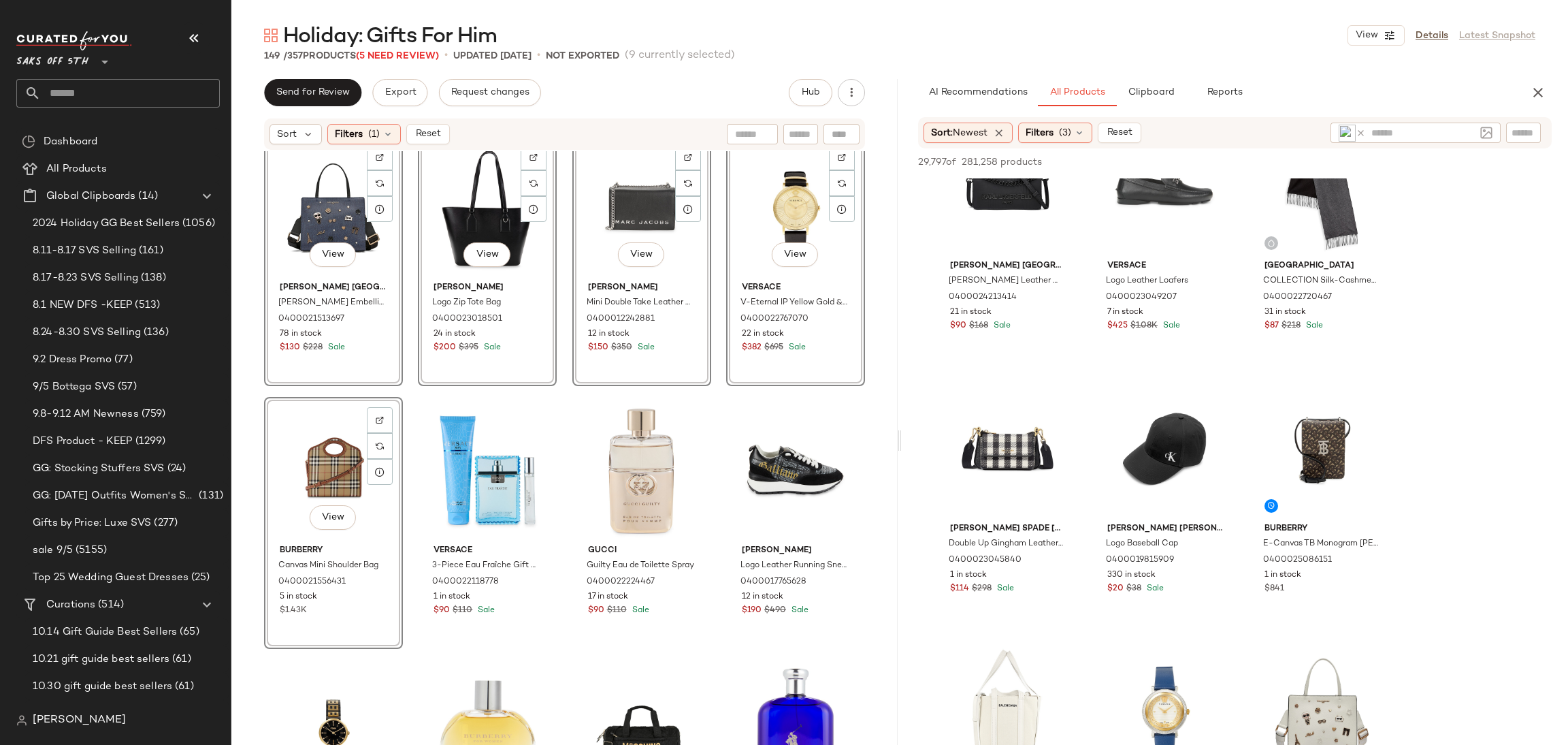
scroll to position [294, 0]
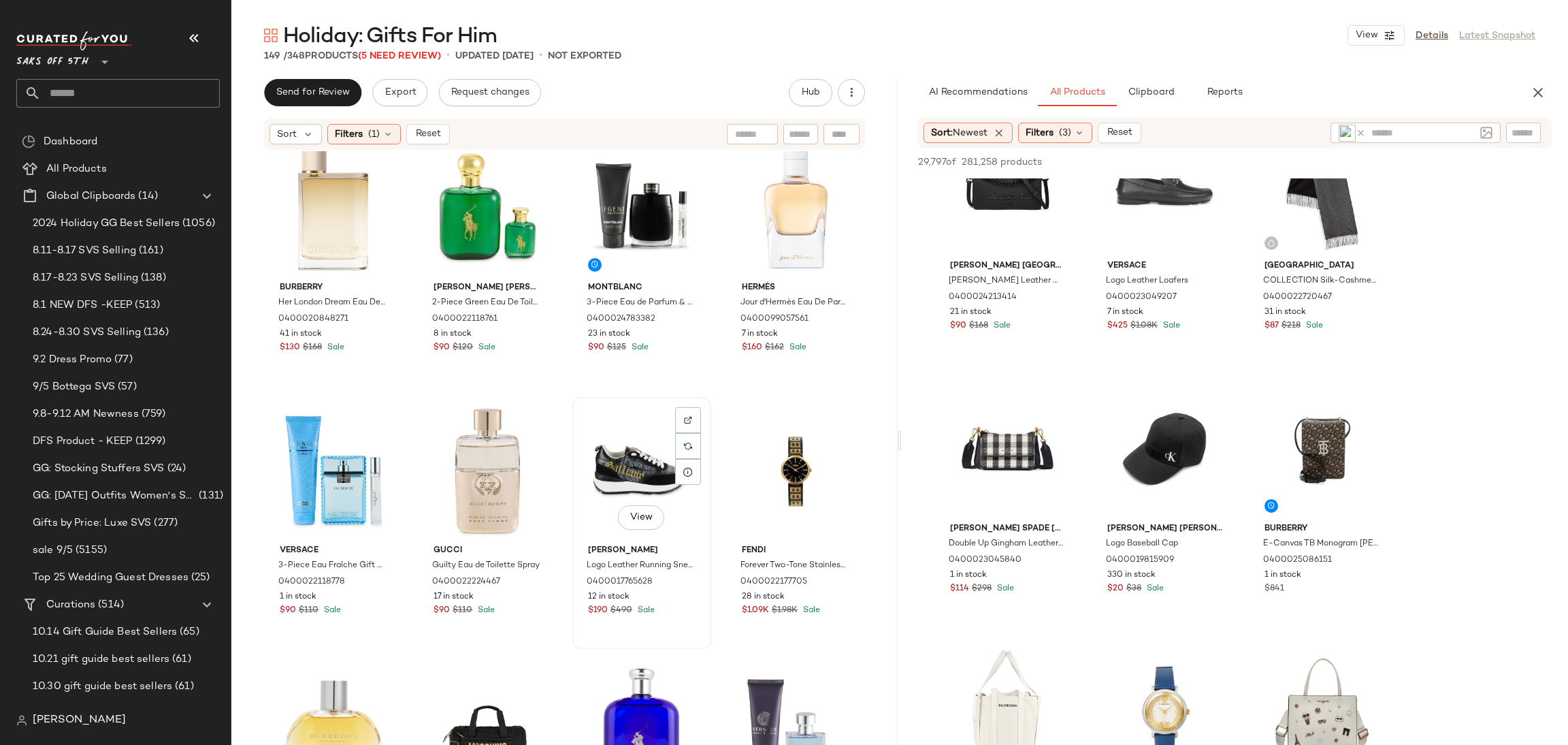
click at [638, 463] on div "View" at bounding box center [642, 470] width 129 height 137
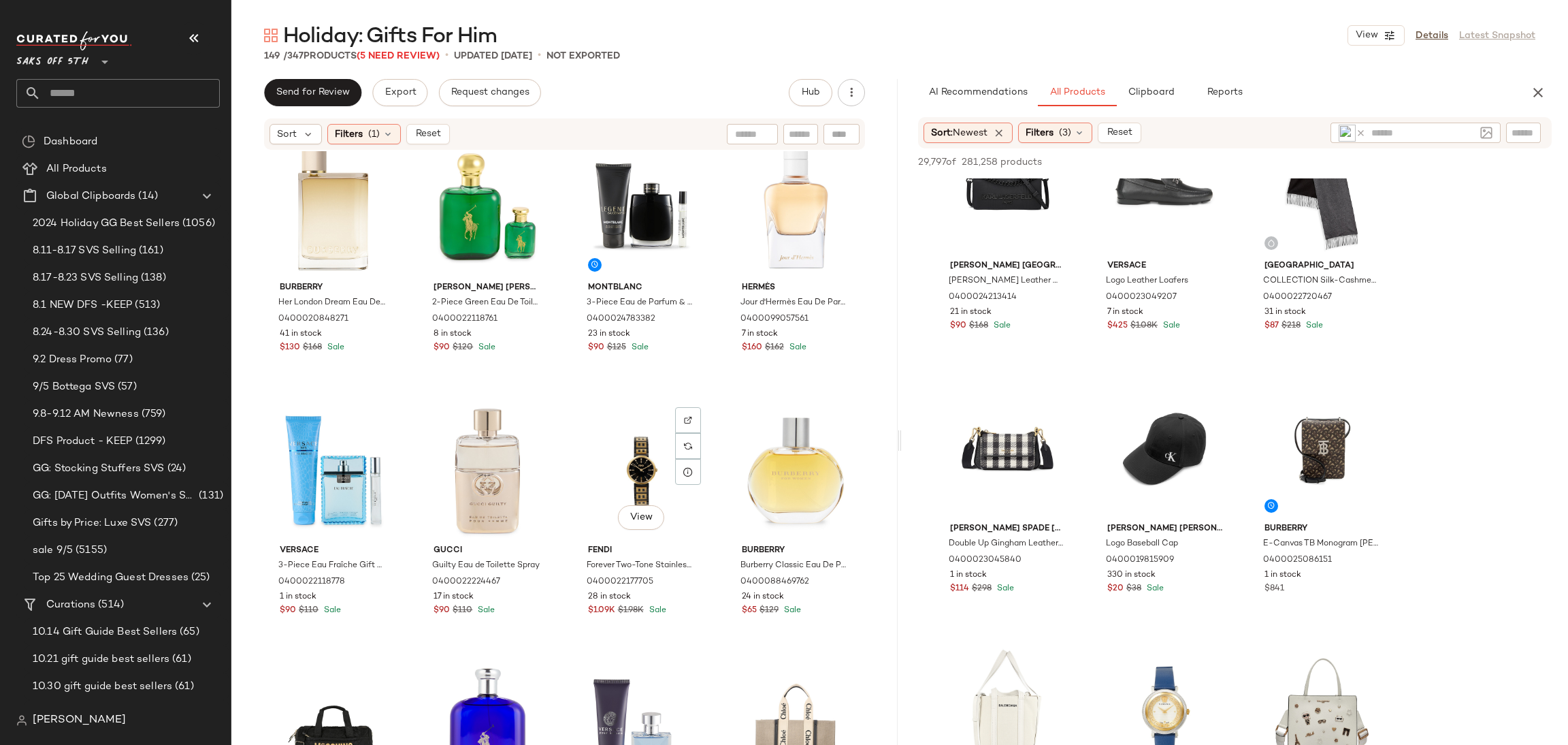
click at [638, 463] on div "View" at bounding box center [642, 470] width 129 height 137
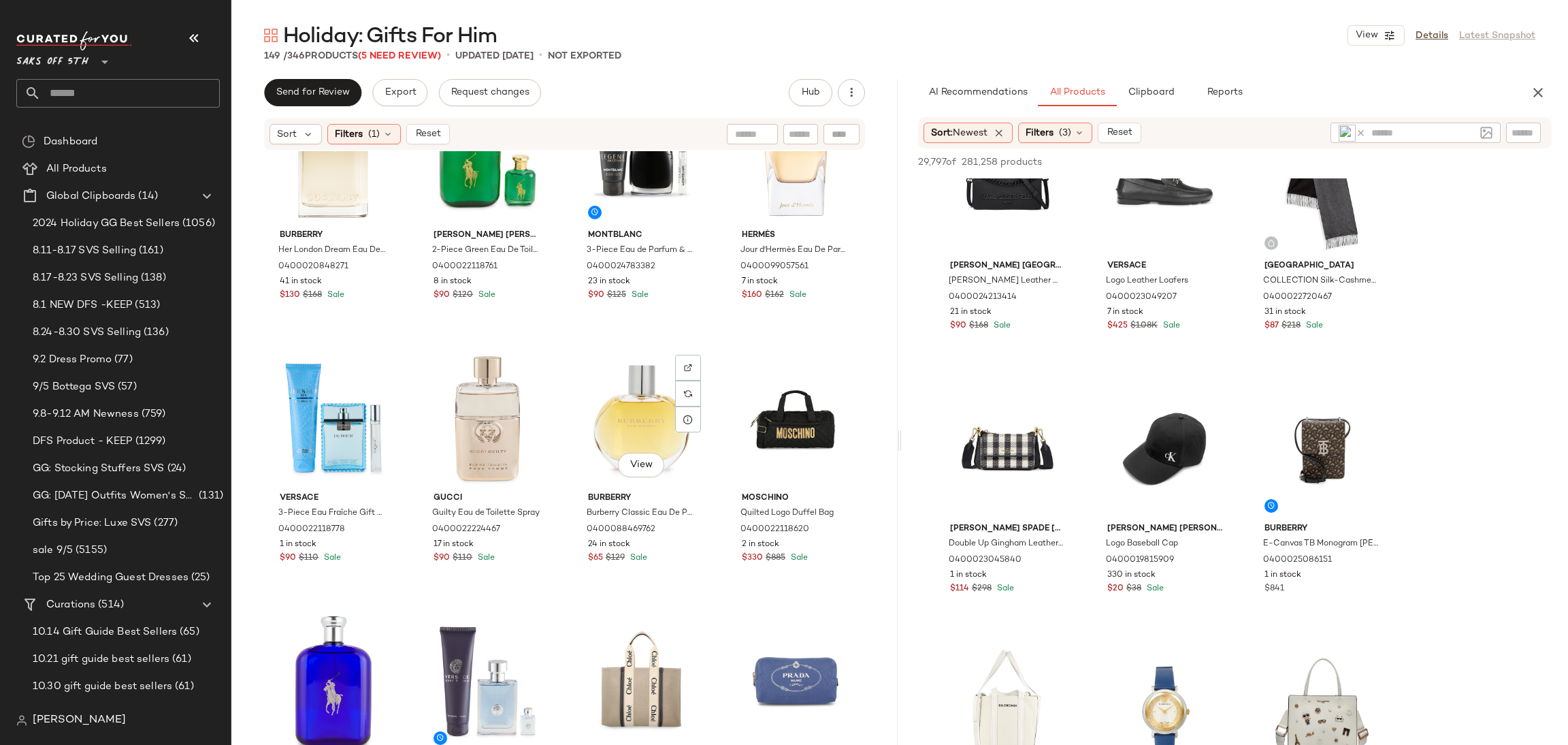
scroll to position [352, 0]
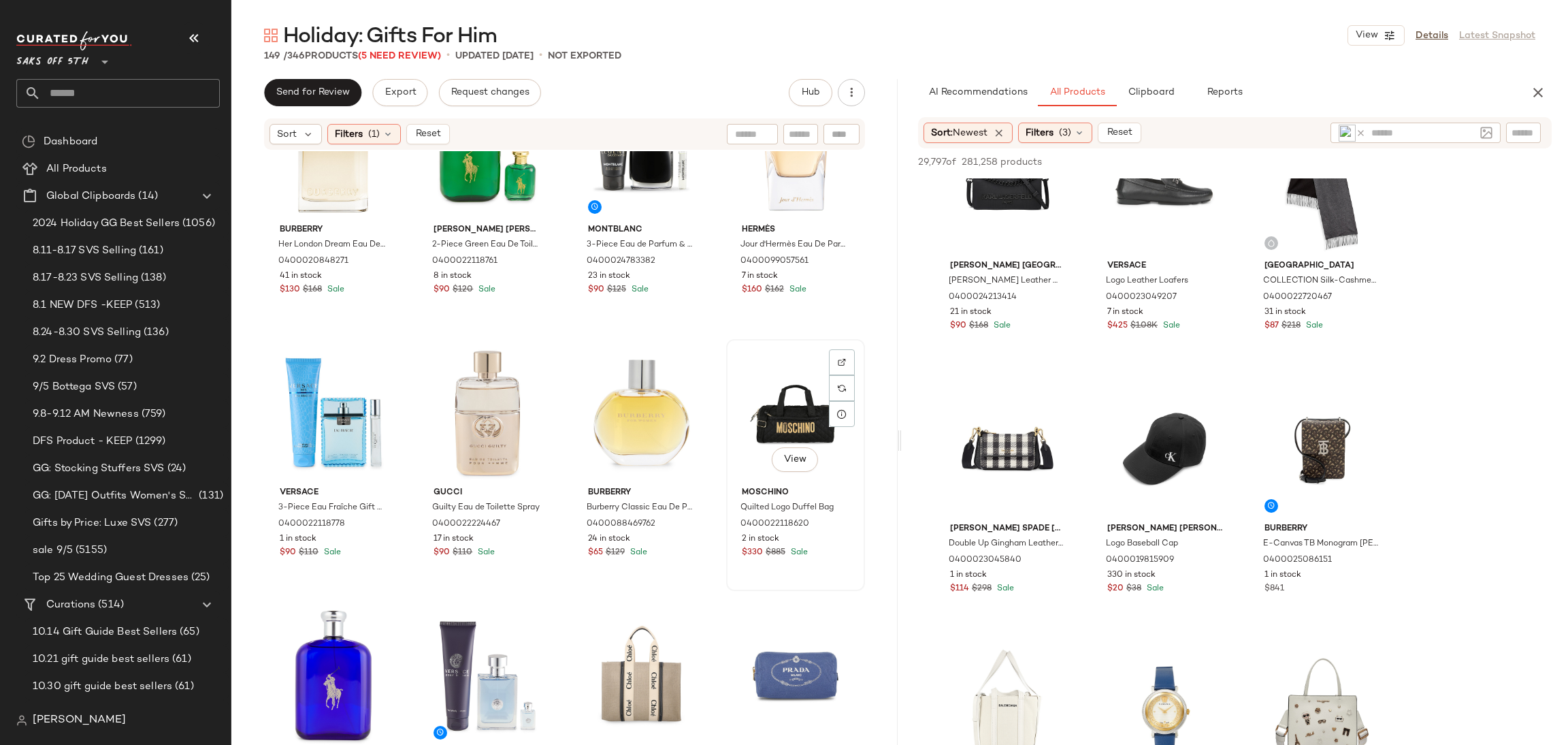
click at [754, 419] on div "View" at bounding box center [796, 412] width 129 height 137
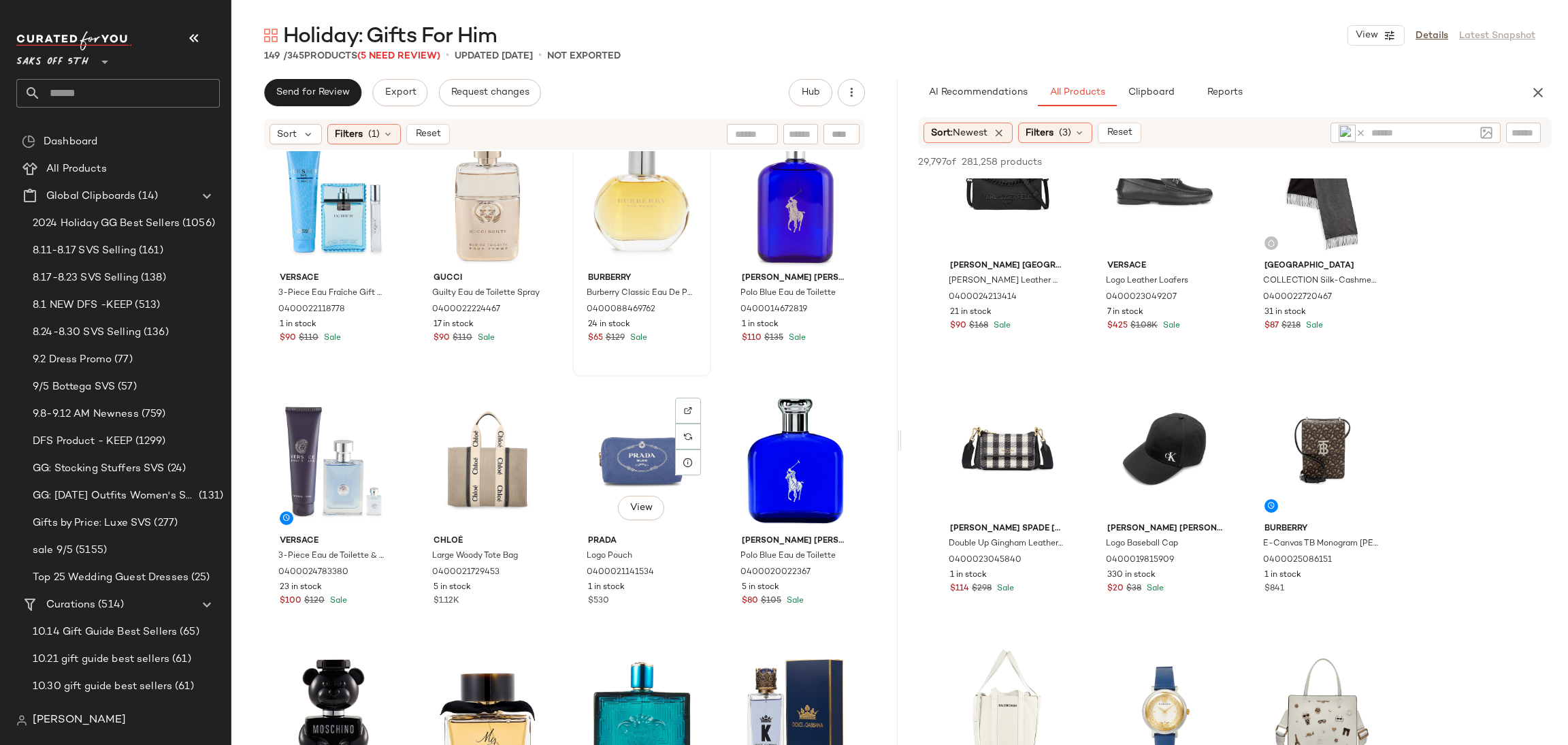
scroll to position [583, 0]
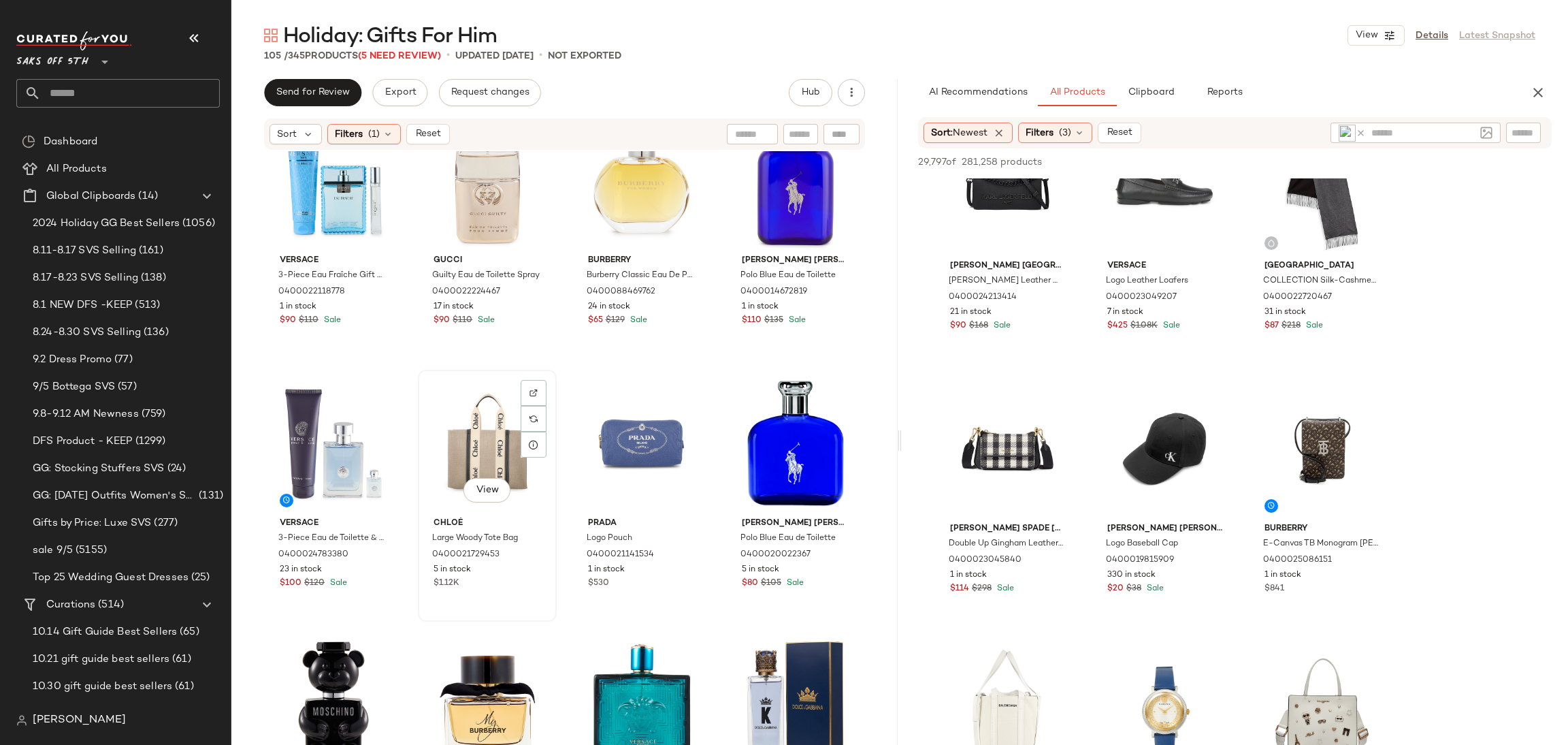
click at [501, 435] on div "View" at bounding box center [487, 443] width 129 height 137
click at [626, 443] on div "View" at bounding box center [642, 443] width 129 height 137
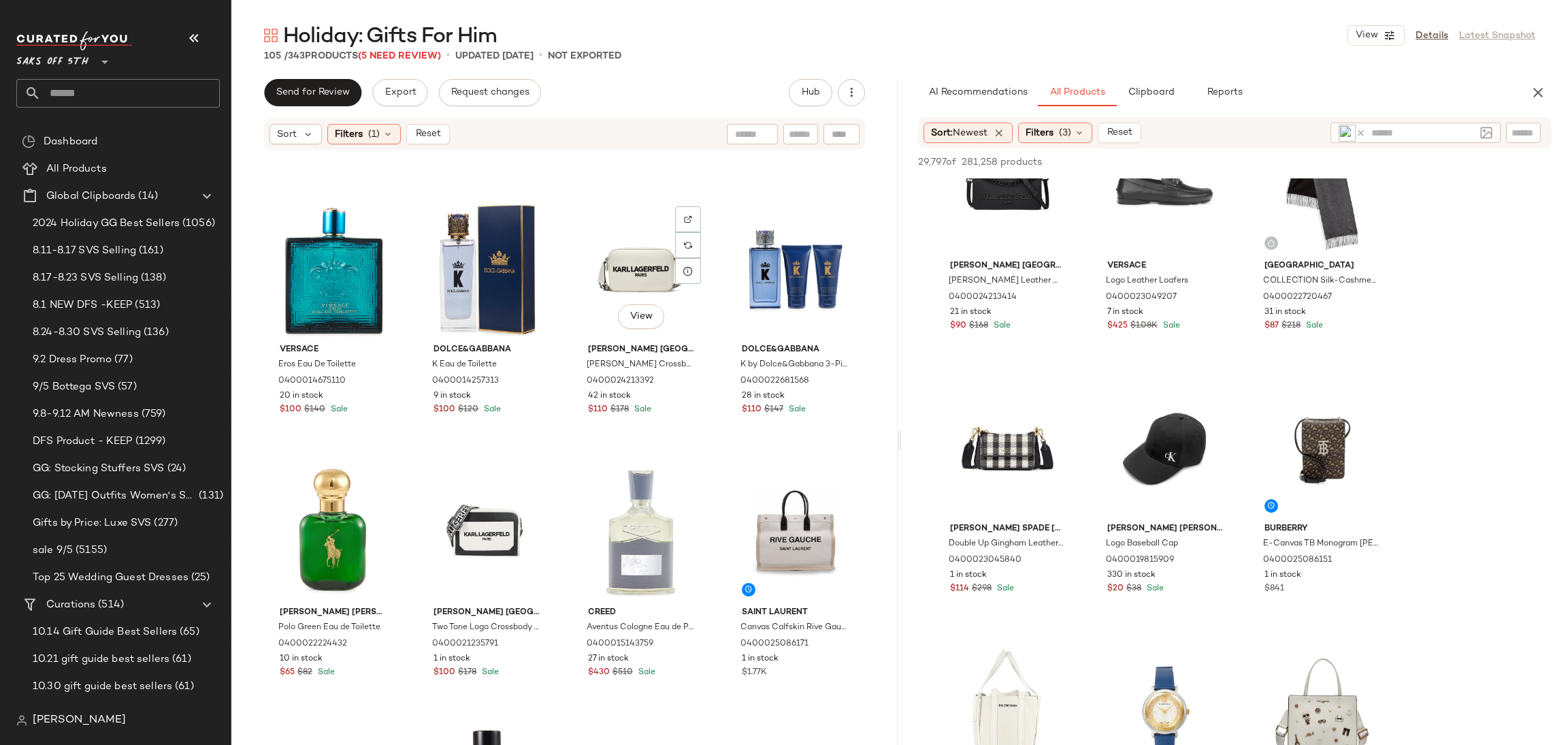
scroll to position [1025, 0]
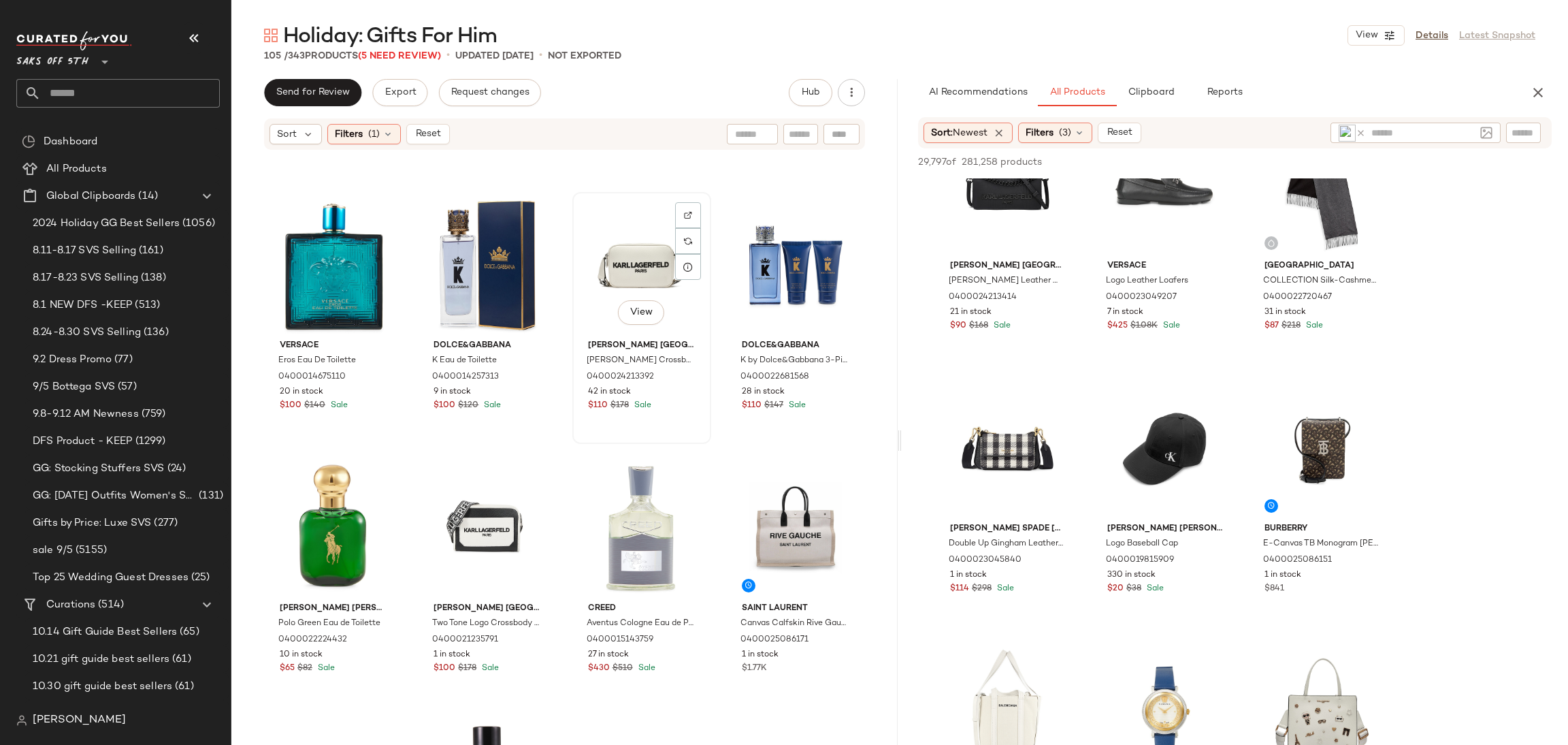
click at [631, 258] on div "View" at bounding box center [642, 265] width 129 height 137
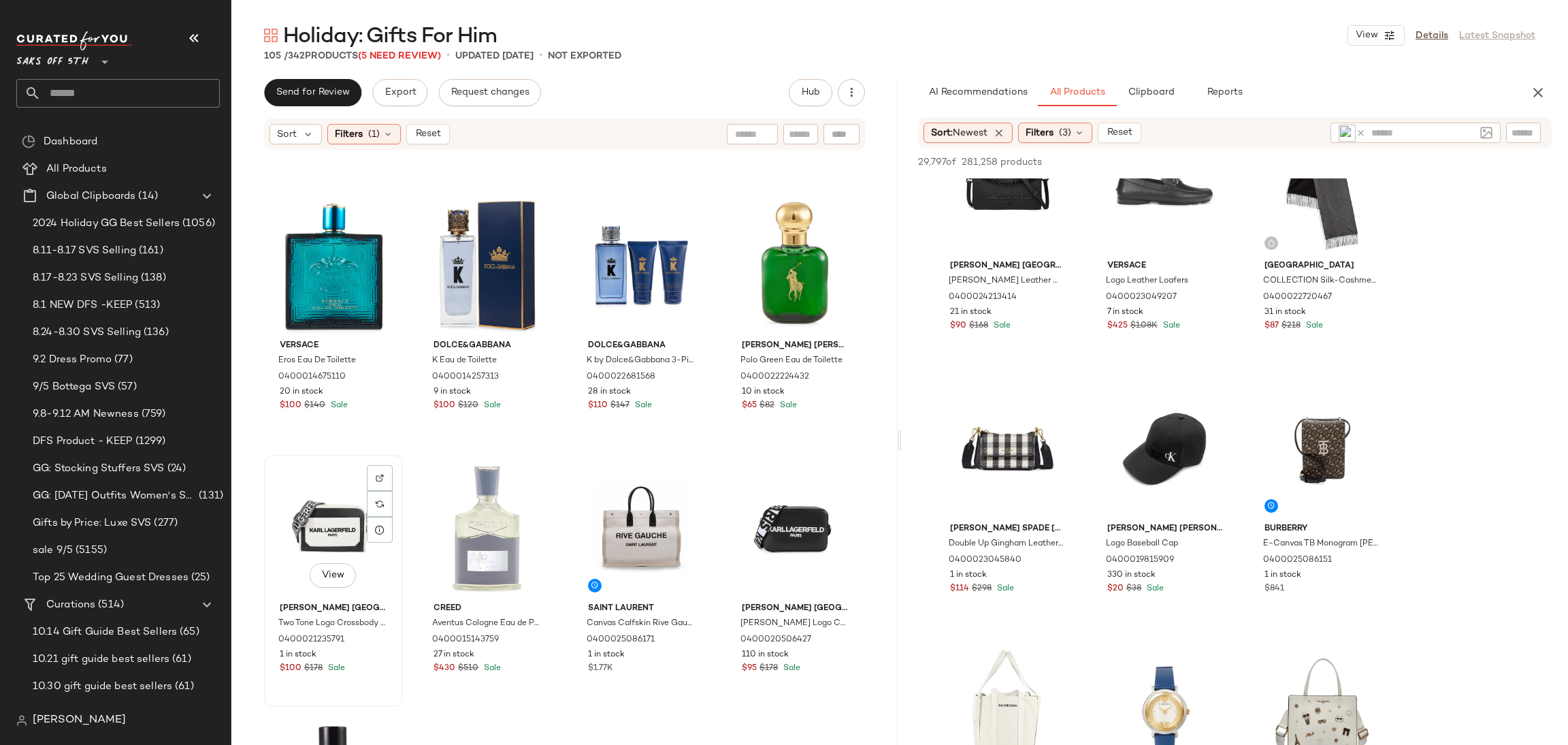
click at [318, 510] on div "View" at bounding box center [334, 528] width 129 height 137
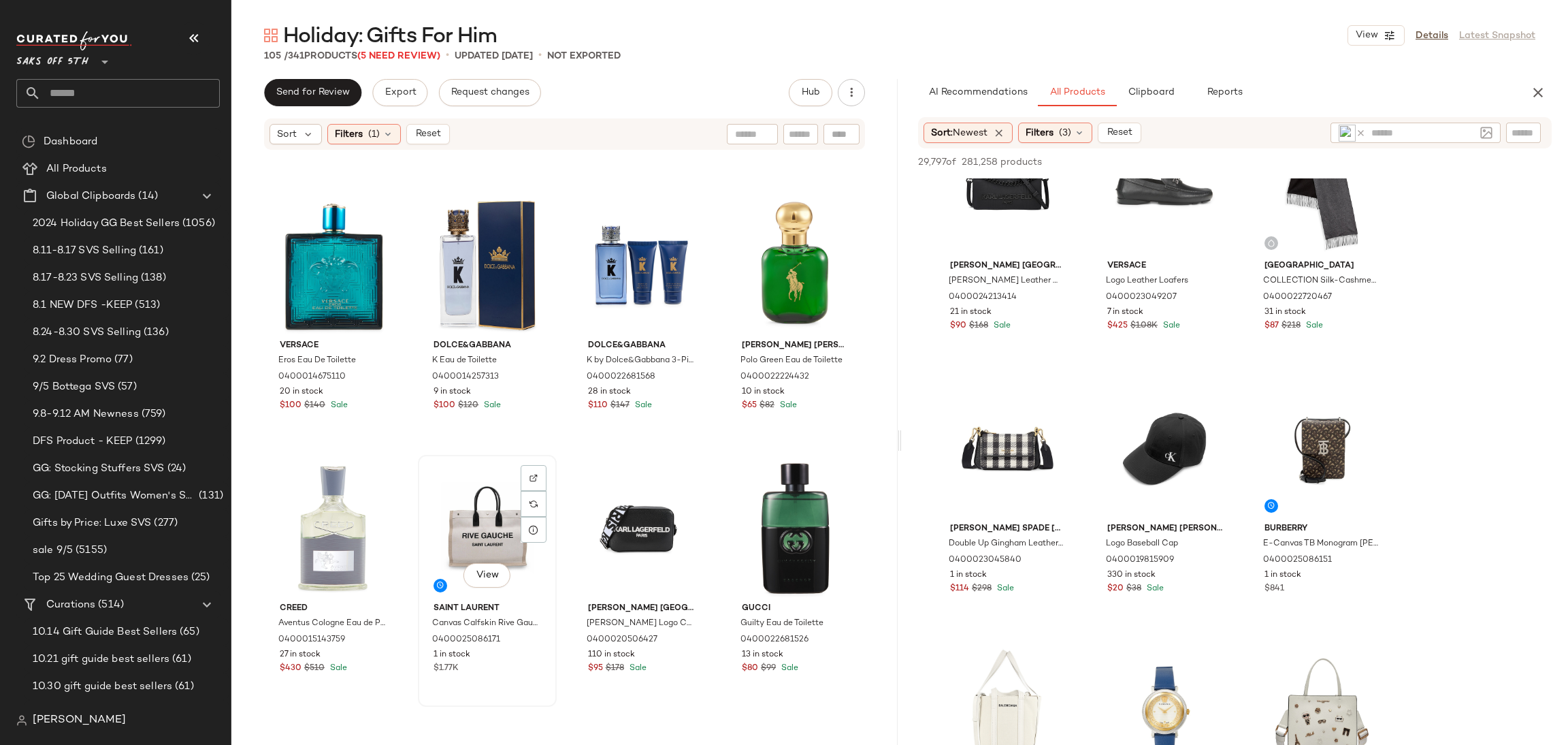
click at [504, 525] on div "View" at bounding box center [487, 528] width 129 height 137
click at [644, 516] on div "View" at bounding box center [642, 528] width 129 height 137
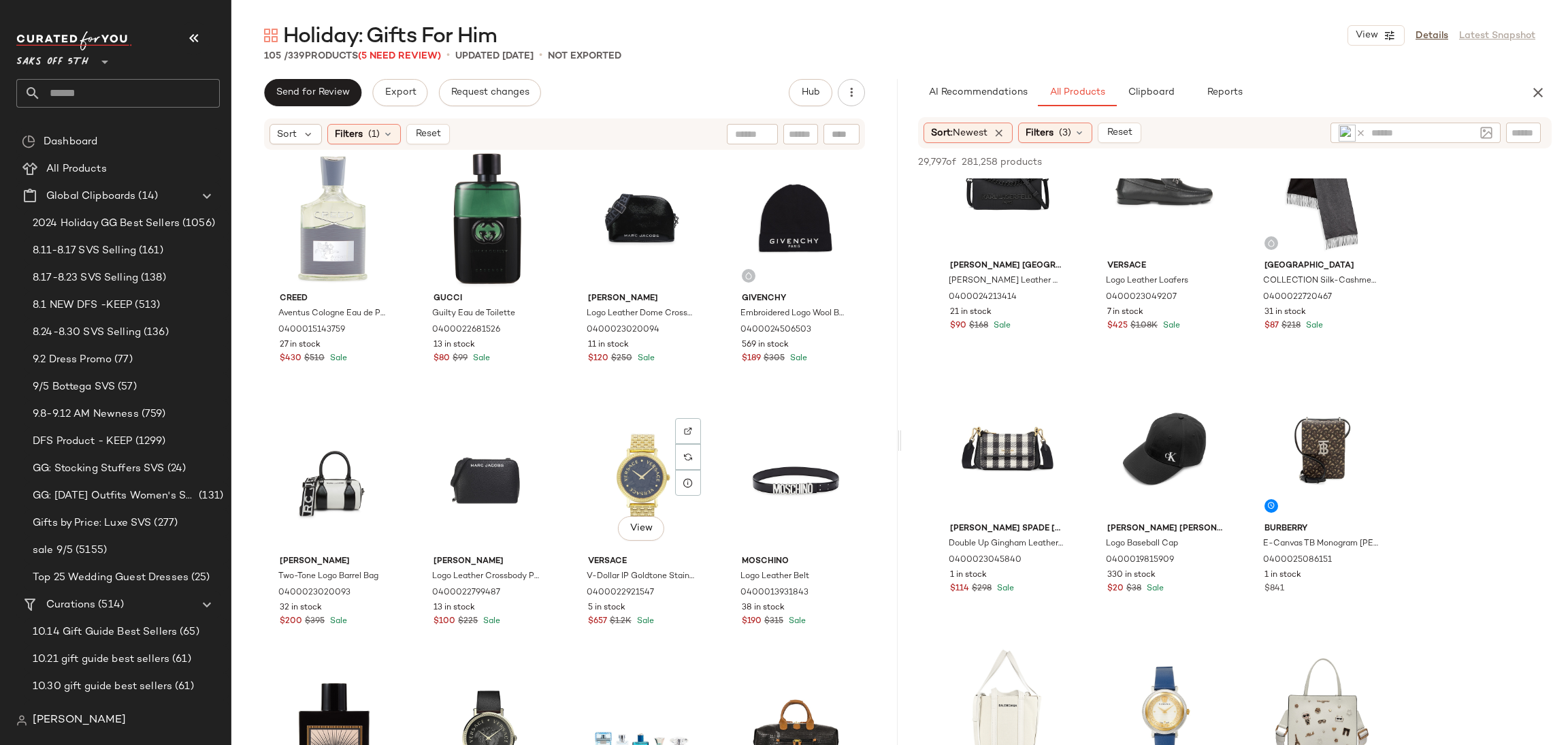
scroll to position [1335, 0]
click at [782, 226] on div "View" at bounding box center [796, 218] width 129 height 137
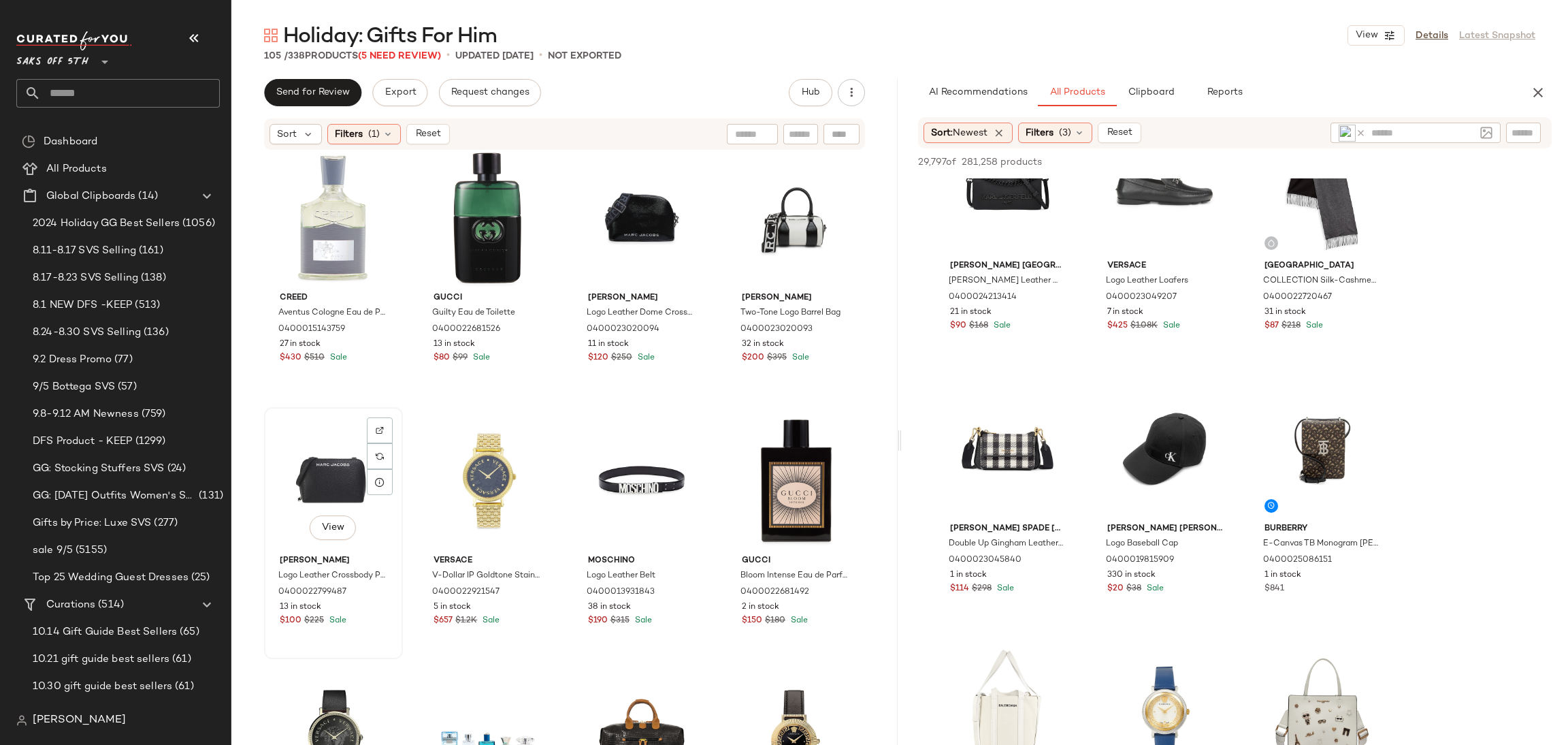
click at [340, 453] on div "View" at bounding box center [334, 480] width 129 height 137
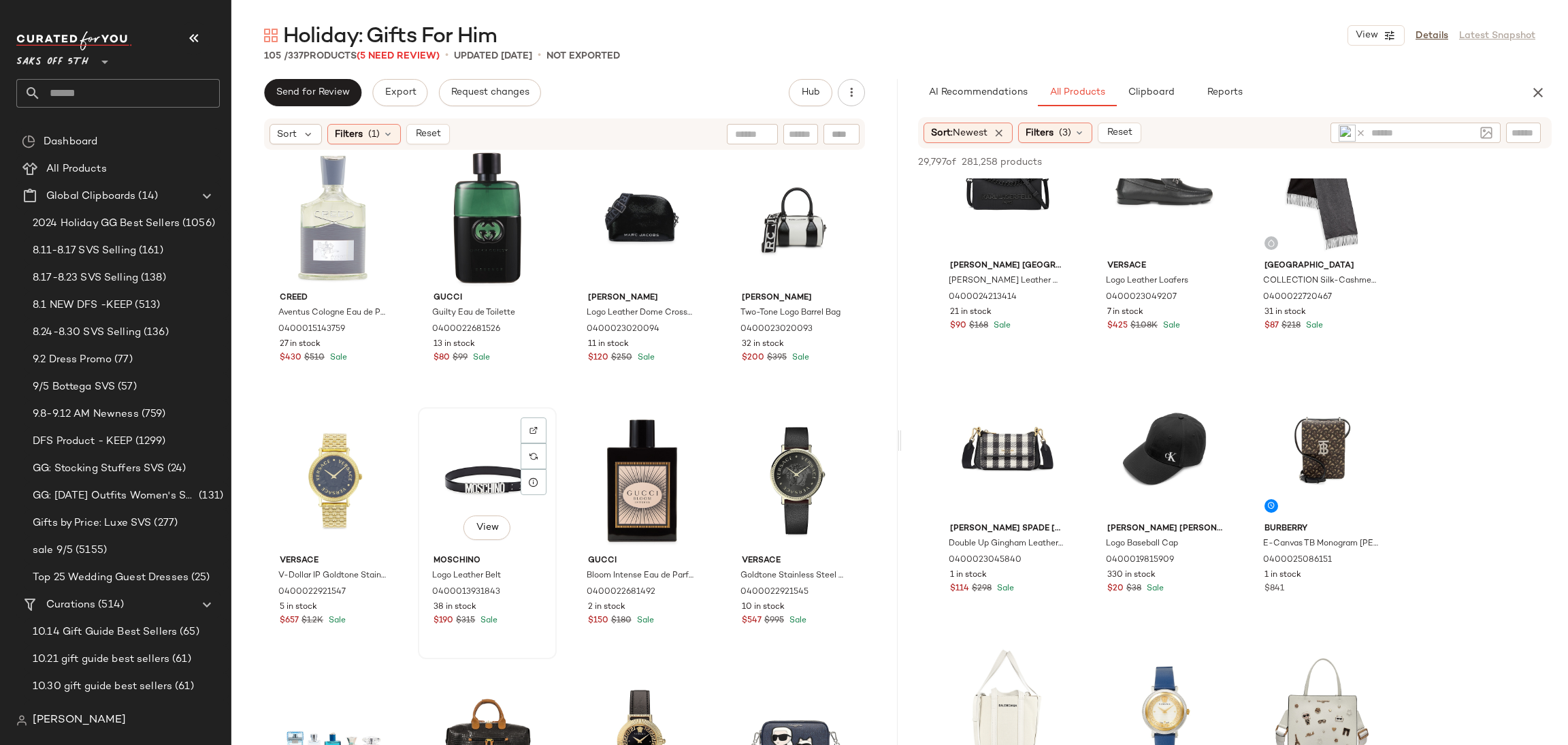
click at [464, 470] on div "View" at bounding box center [487, 480] width 129 height 137
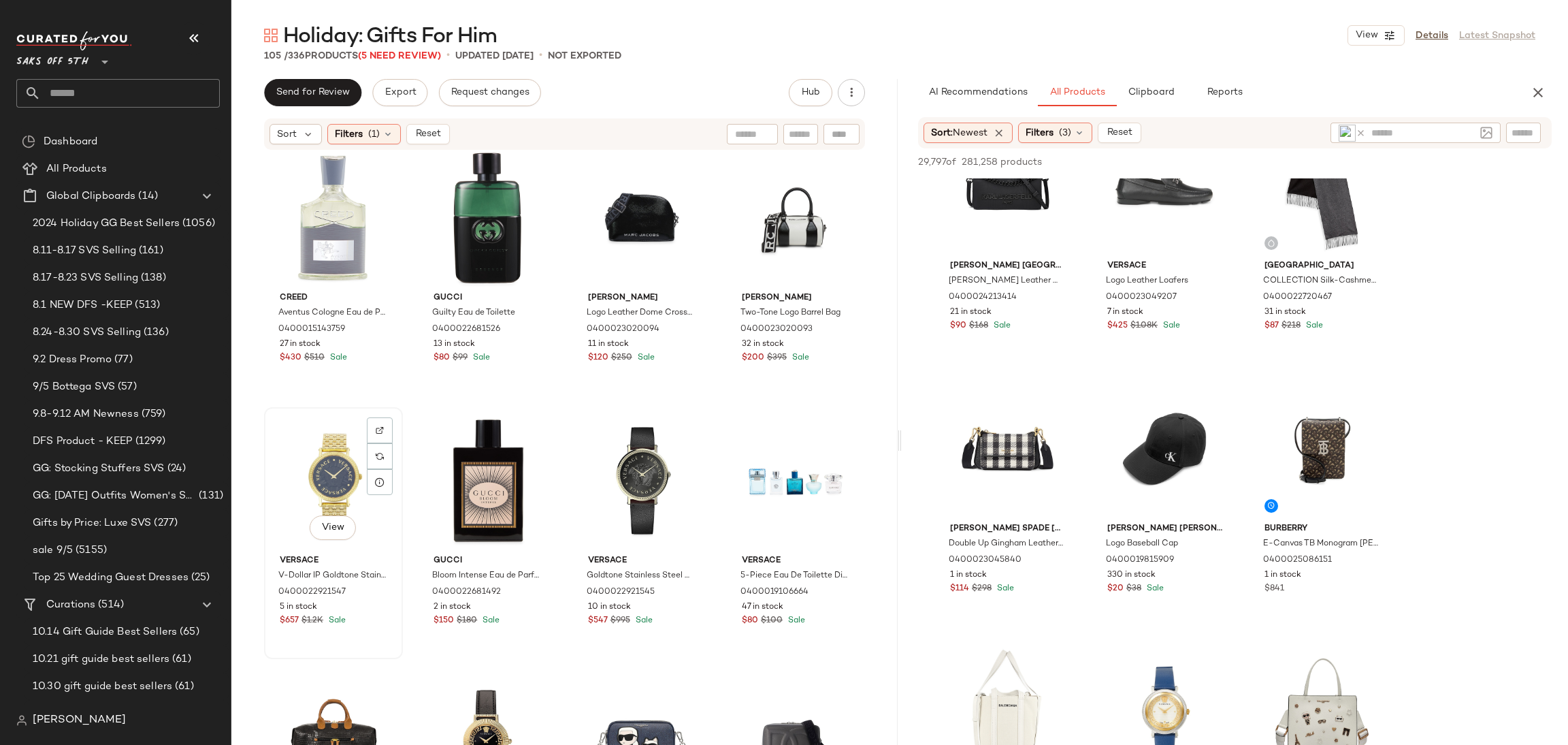
click at [309, 483] on div "View" at bounding box center [334, 480] width 129 height 137
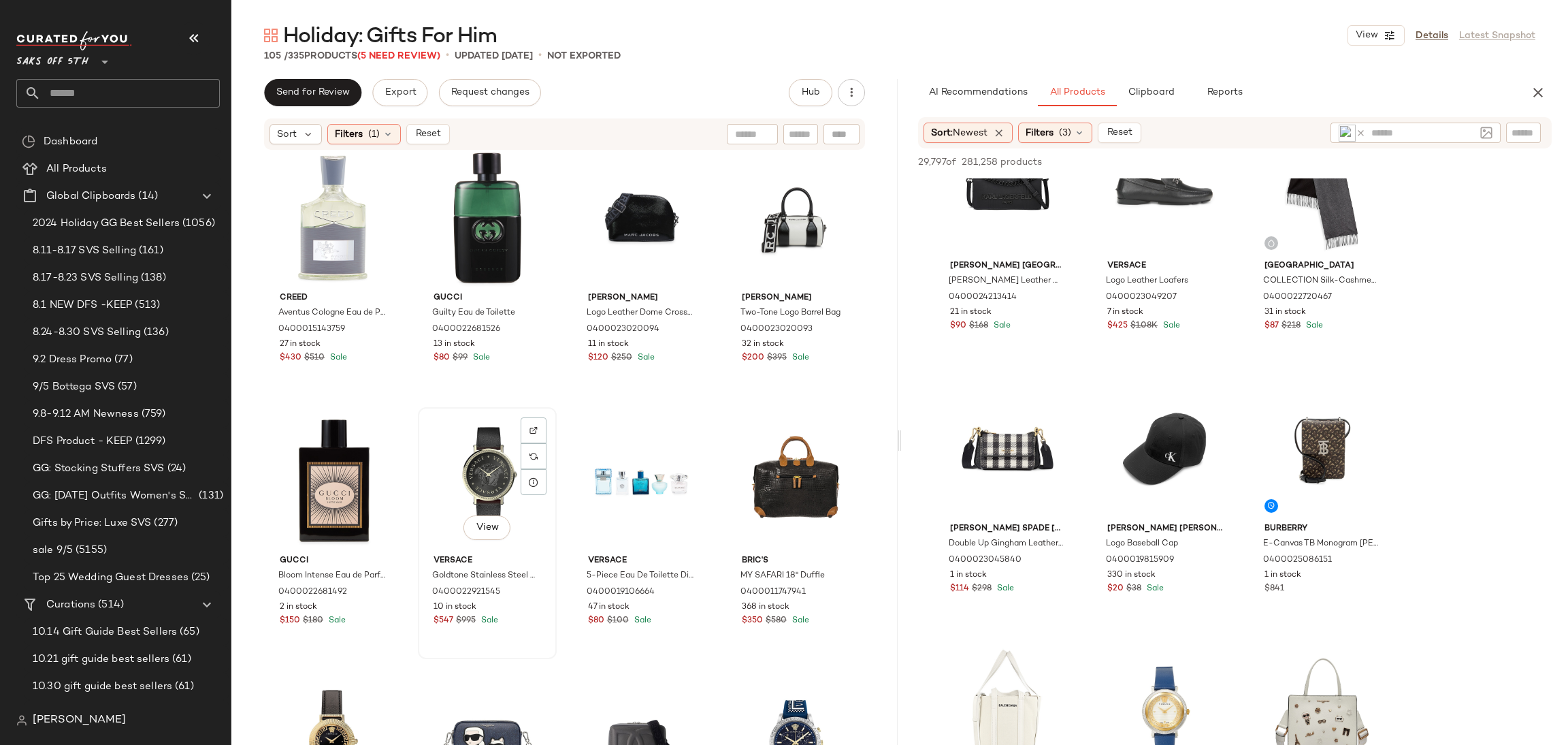
click at [489, 466] on div "View" at bounding box center [487, 480] width 129 height 137
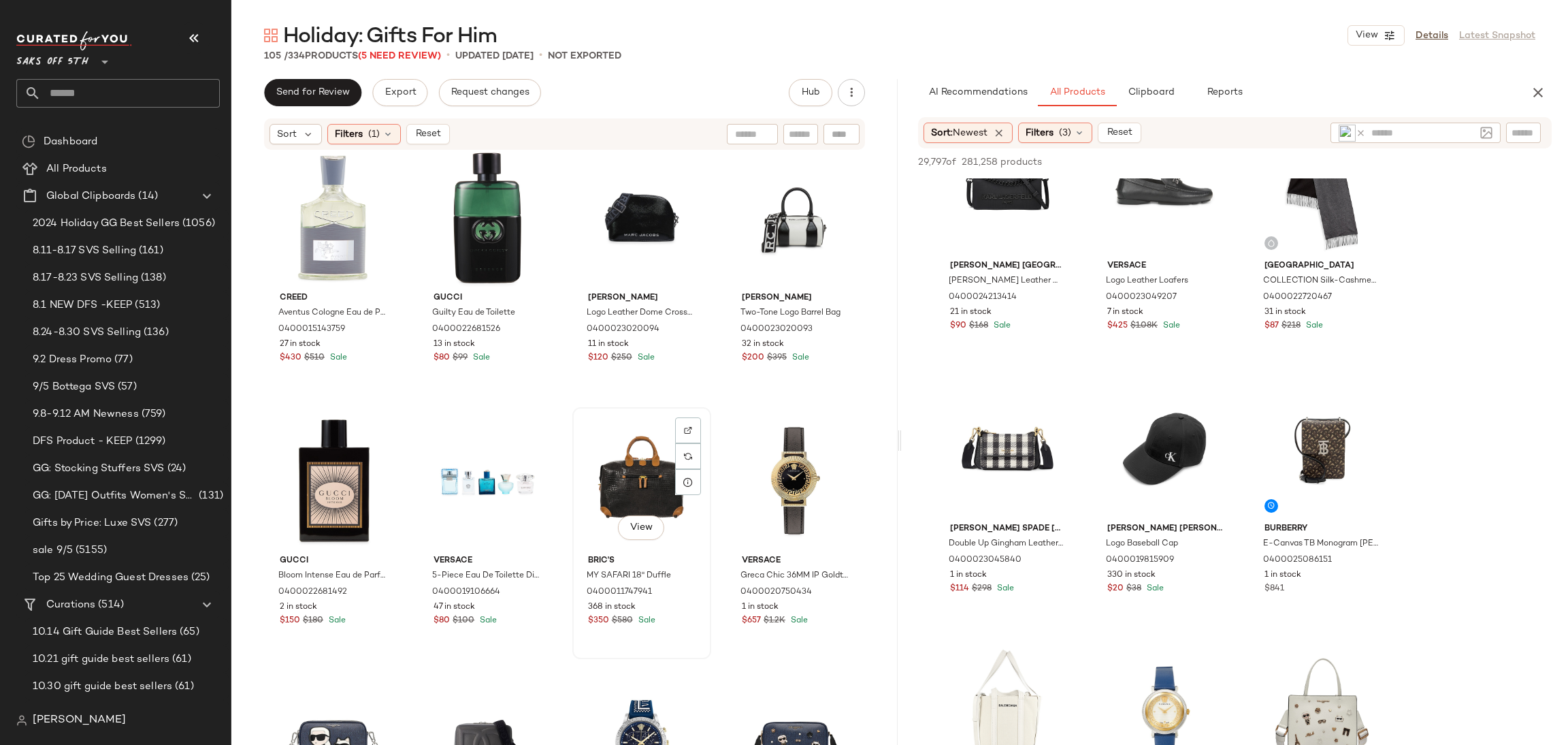
click at [612, 470] on div "View" at bounding box center [642, 480] width 129 height 137
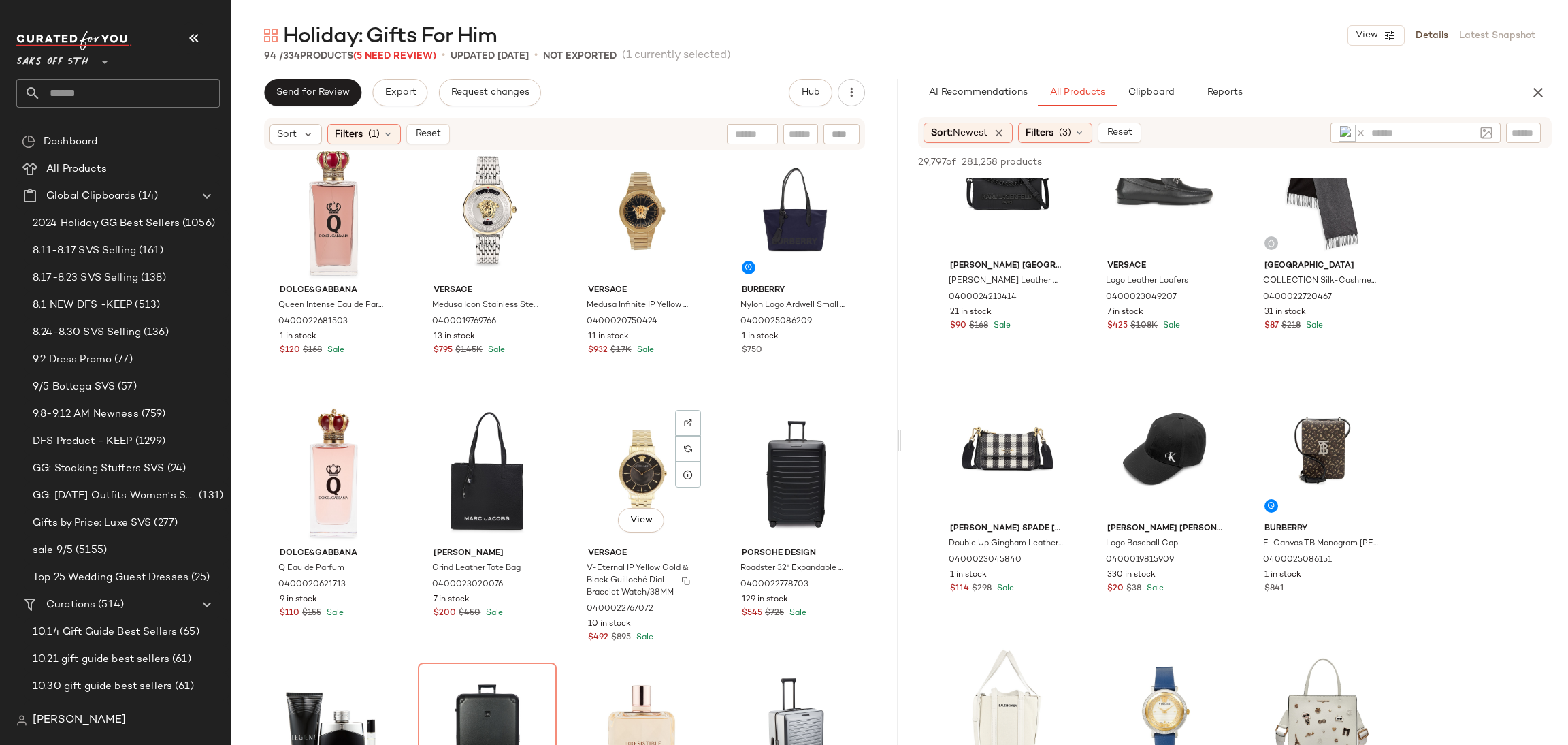
scroll to position [2919, 0]
click at [753, 471] on div "View" at bounding box center [796, 475] width 129 height 137
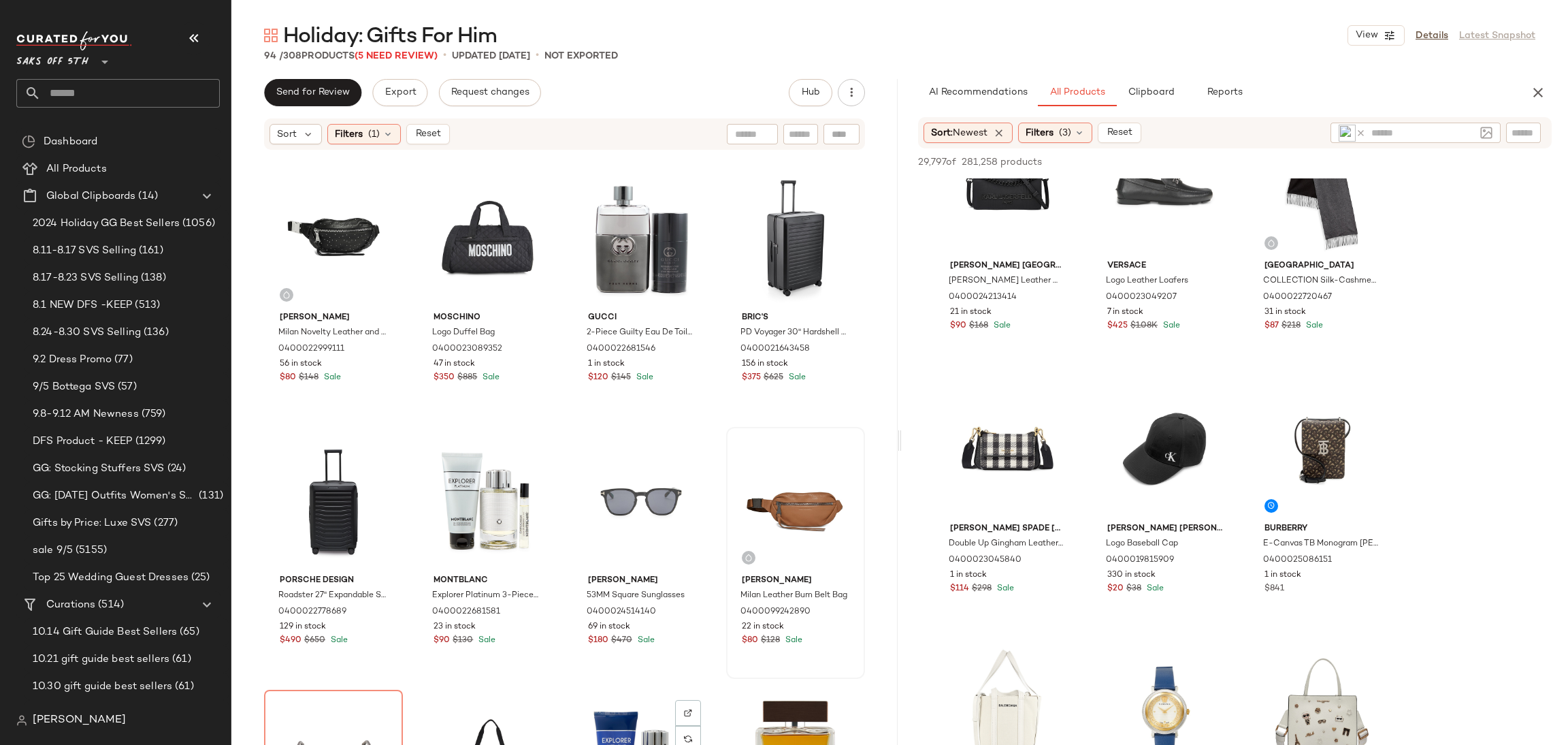
scroll to position [2103, 0]
click at [760, 497] on div "View" at bounding box center [796, 501] width 129 height 137
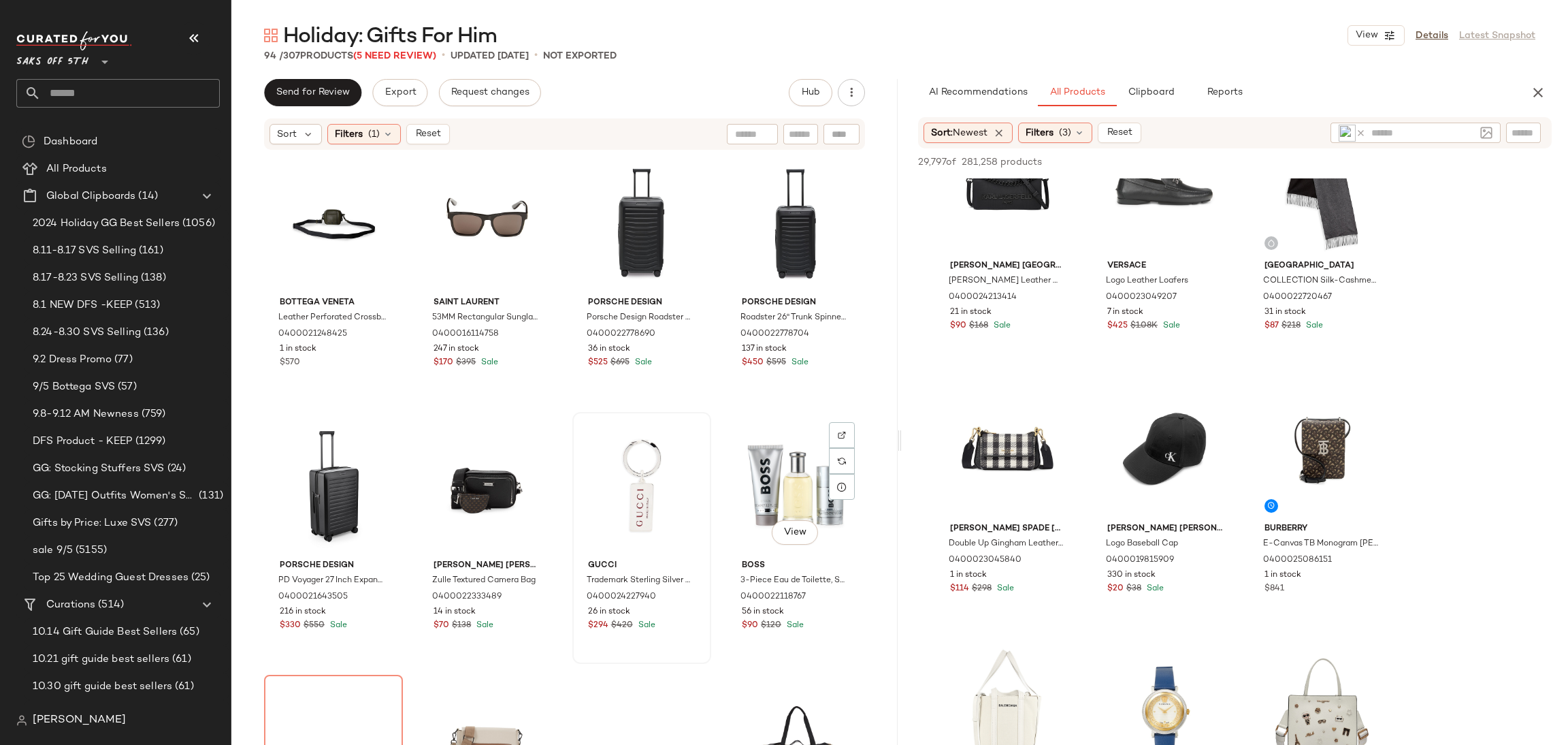
scroll to position [3435, 0]
click at [455, 471] on div "View" at bounding box center [487, 484] width 129 height 137
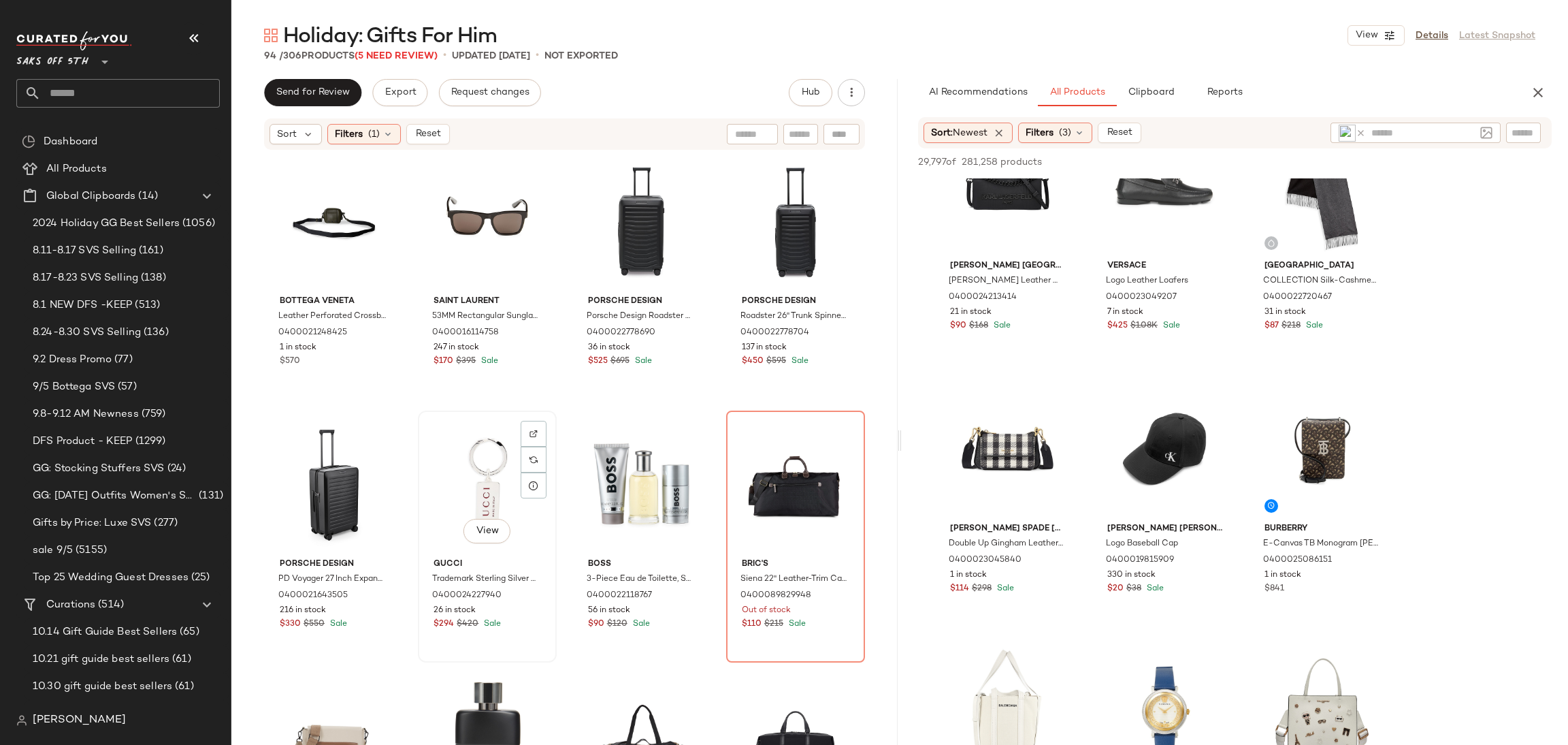
click at [488, 483] on div "View" at bounding box center [487, 484] width 129 height 137
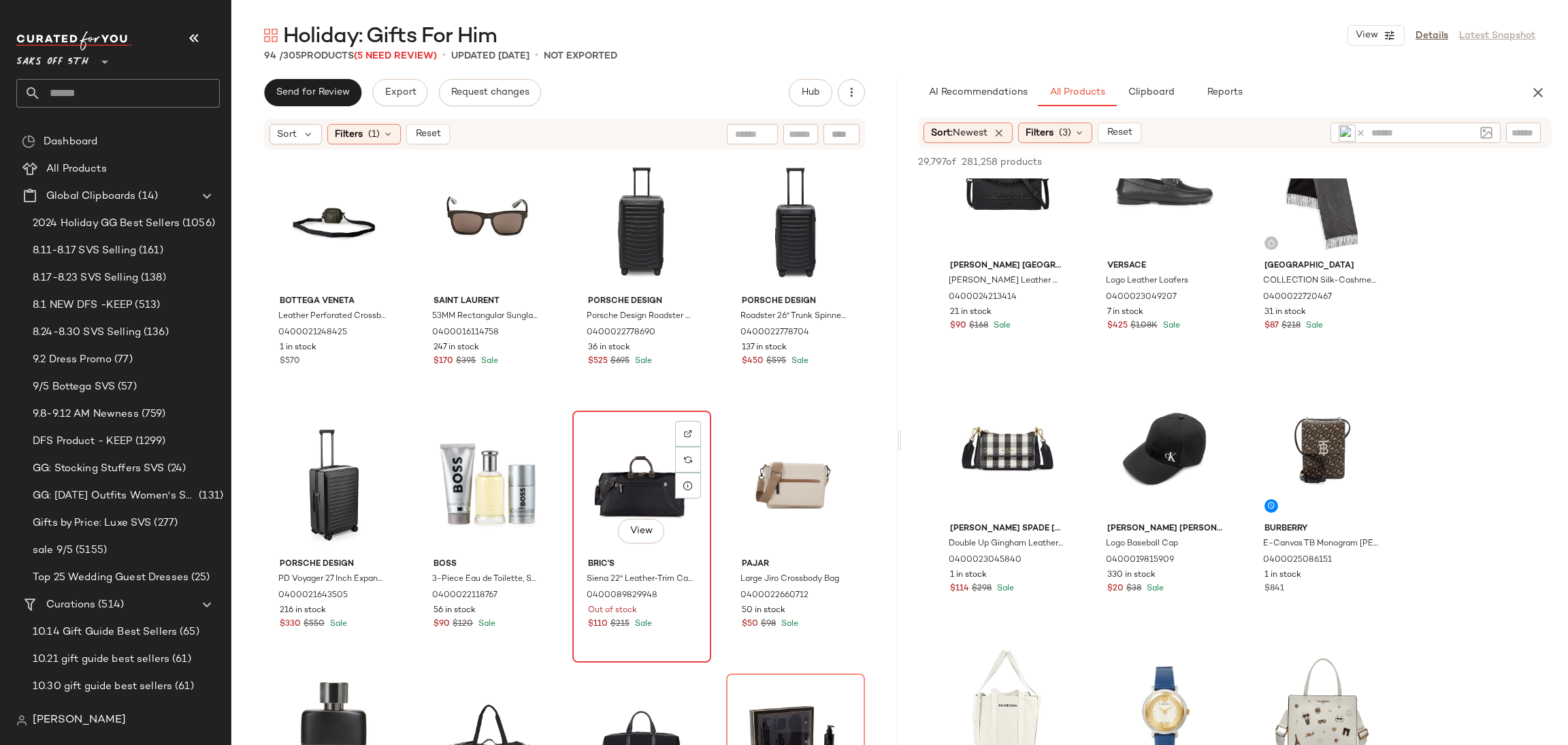
click at [611, 475] on div "View" at bounding box center [642, 484] width 129 height 137
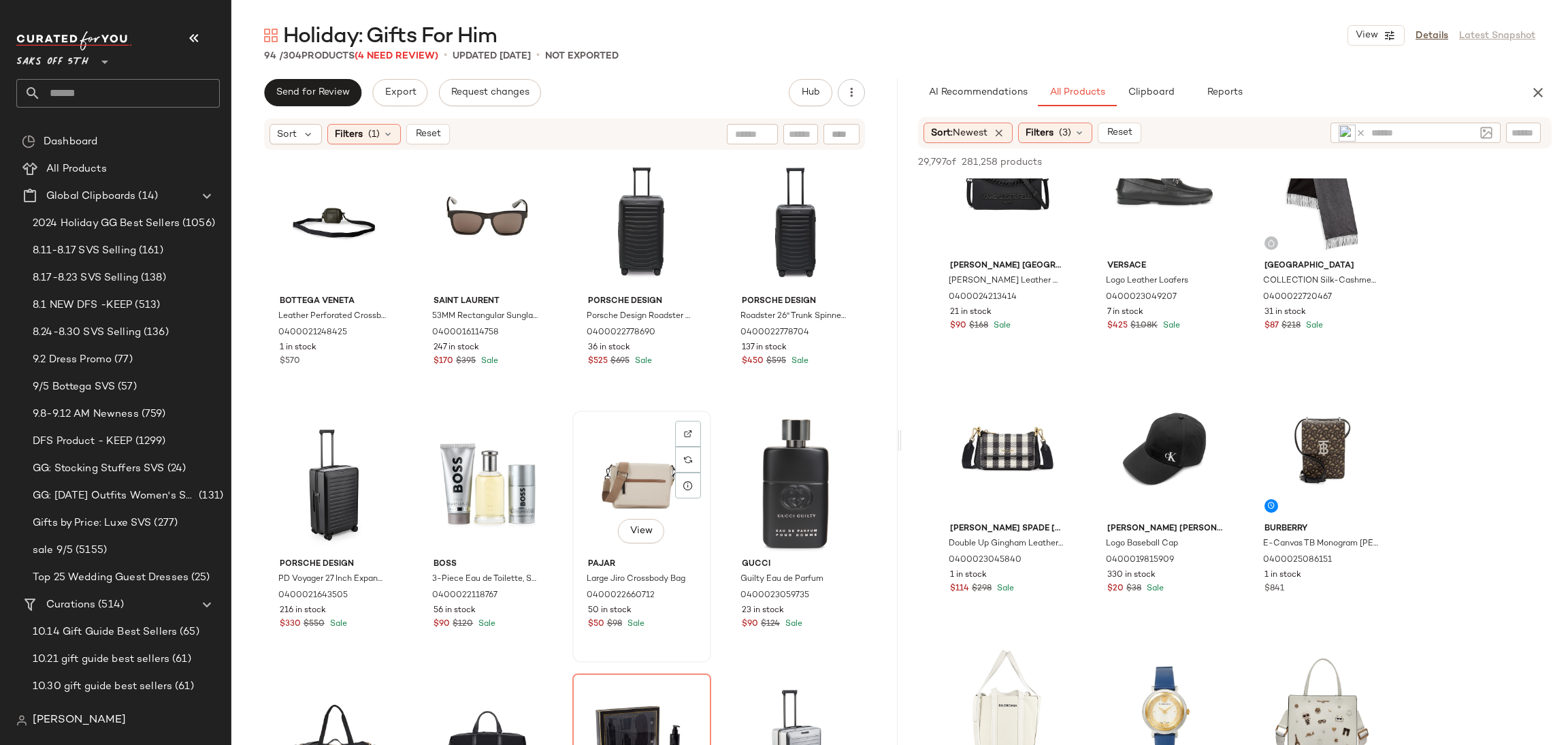
scroll to position [3574, 0]
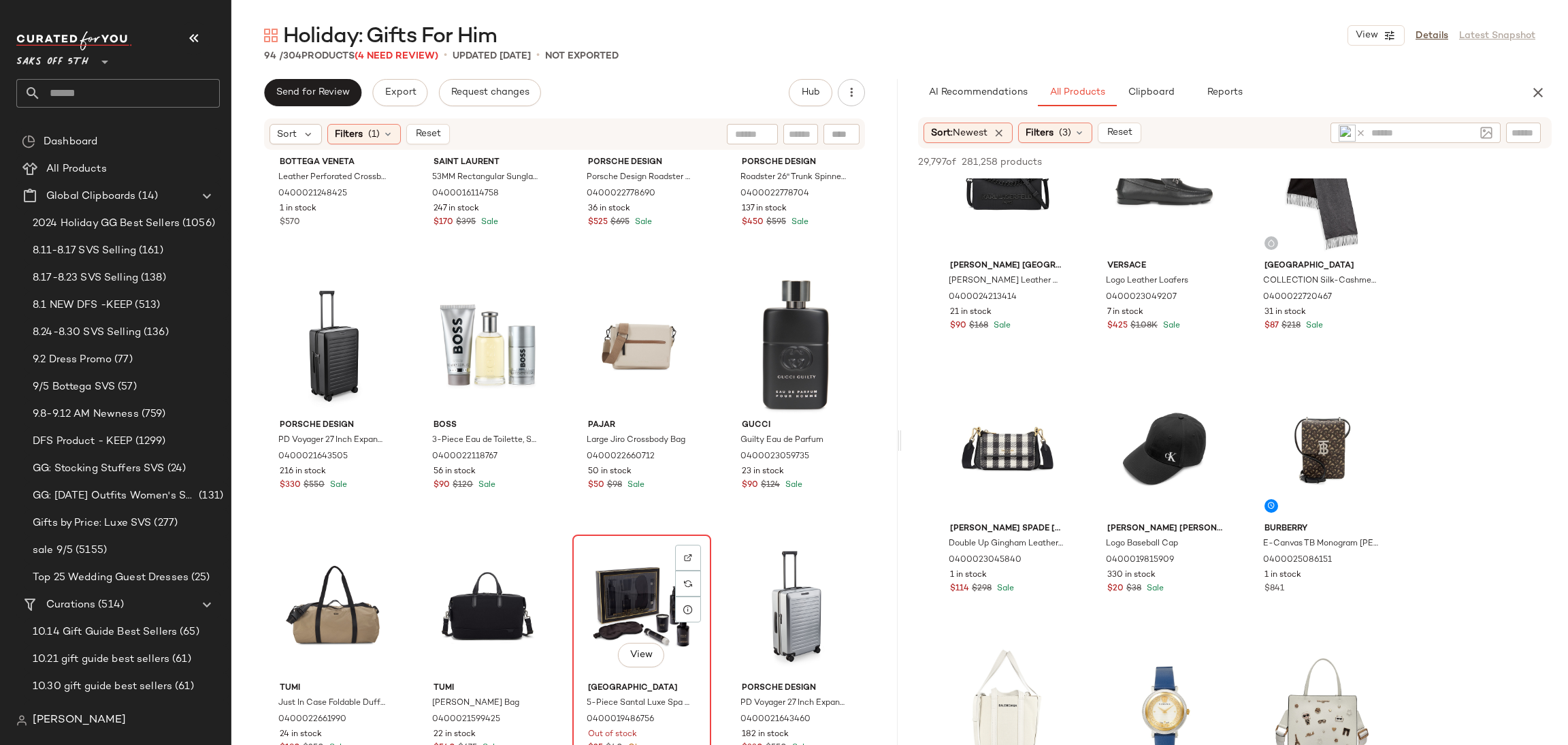
click at [615, 597] on div "View" at bounding box center [642, 608] width 129 height 137
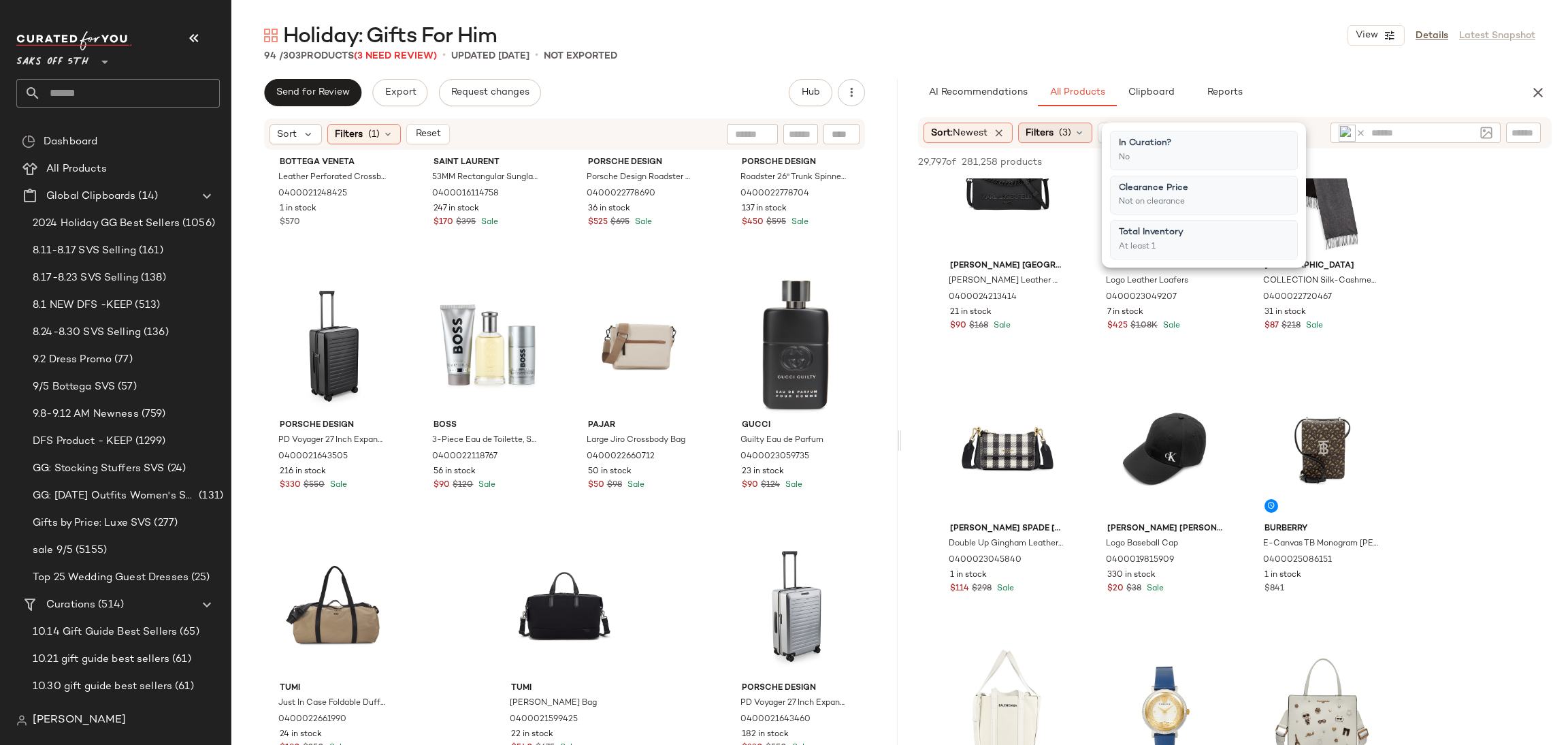
click at [1072, 128] on span "(3)" at bounding box center [1065, 133] width 12 height 14
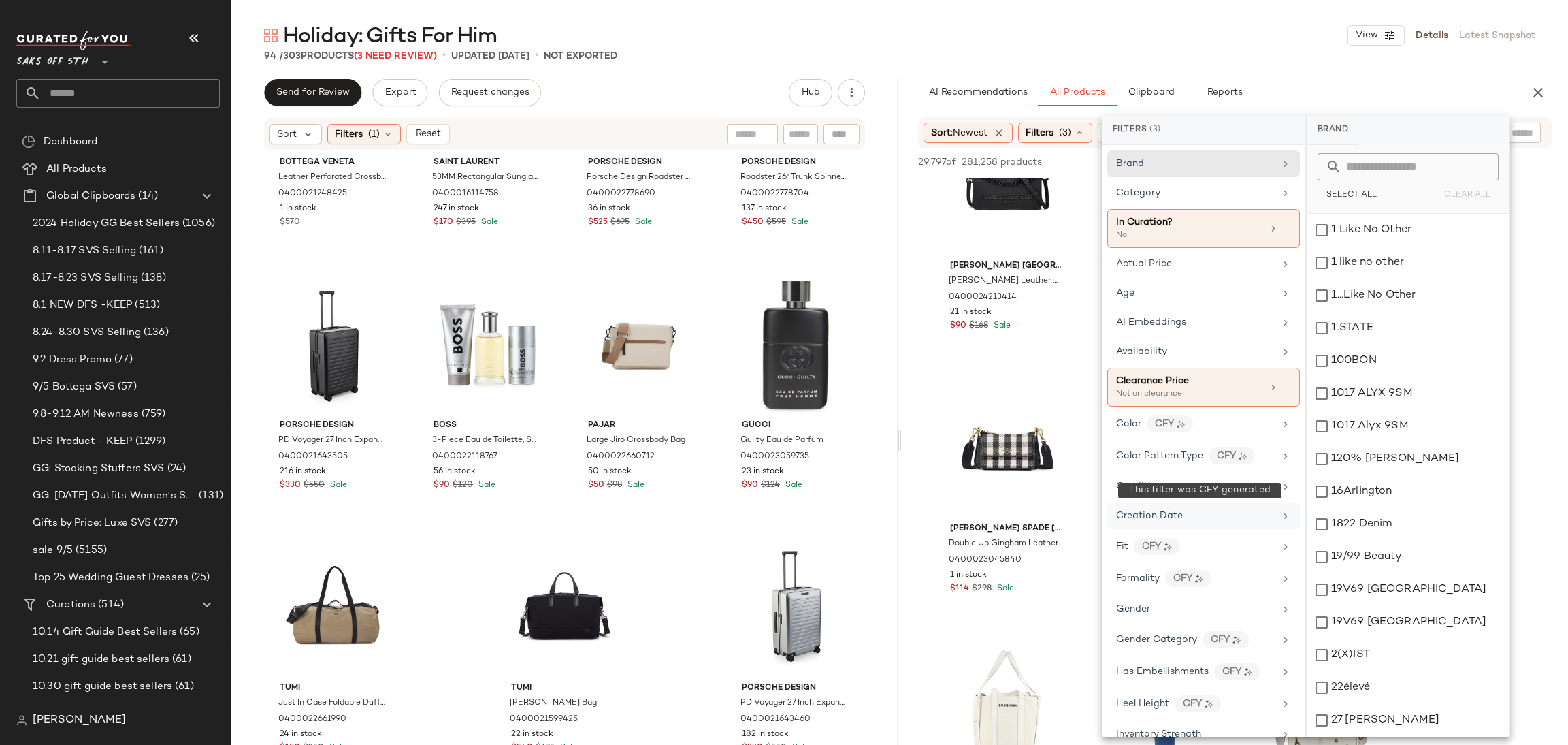
scroll to position [196, 0]
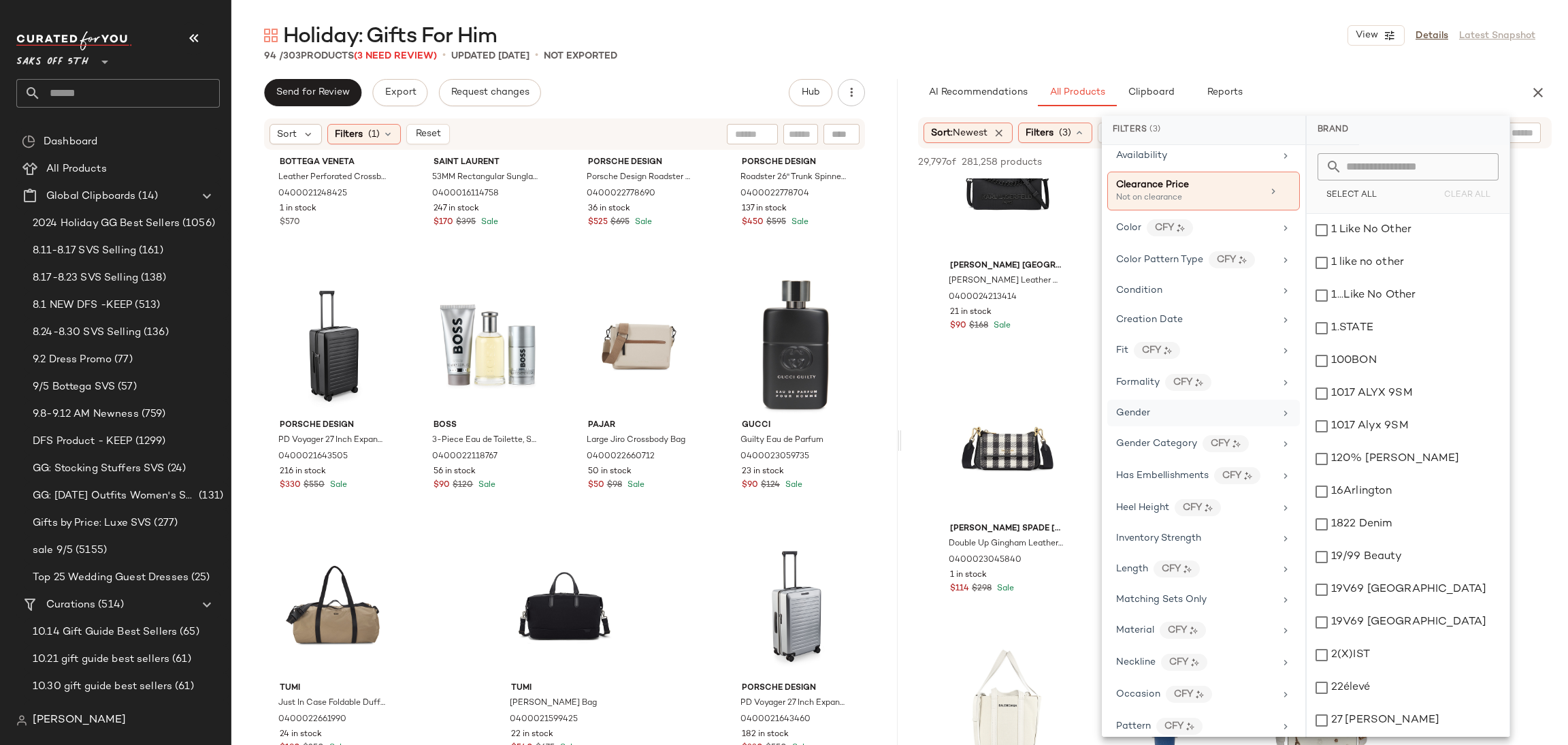
click at [1153, 416] on div "Gender" at bounding box center [1195, 413] width 159 height 14
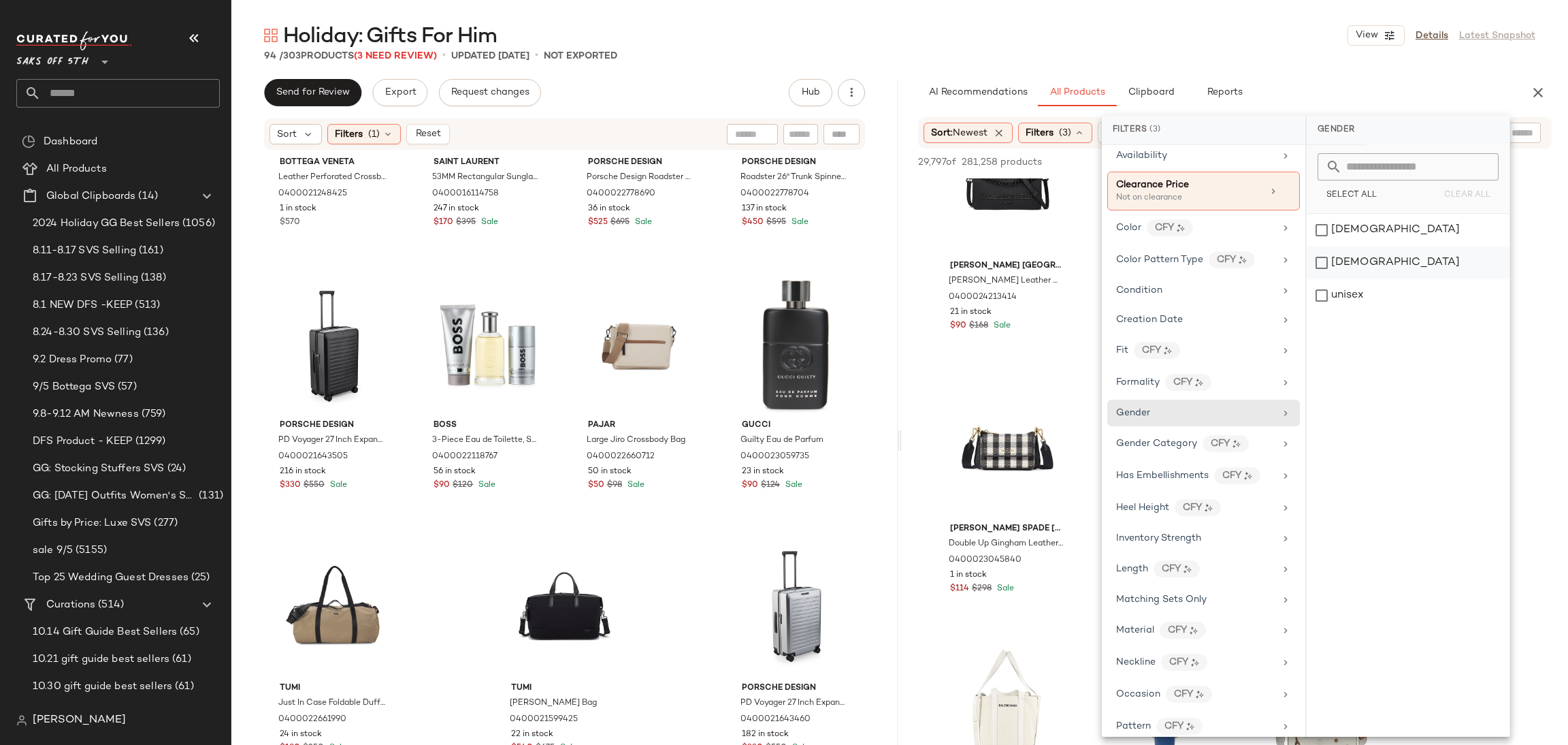
click at [1342, 253] on div "male" at bounding box center [1408, 263] width 203 height 33
click at [1328, 297] on div "unisex" at bounding box center [1409, 295] width 203 height 33
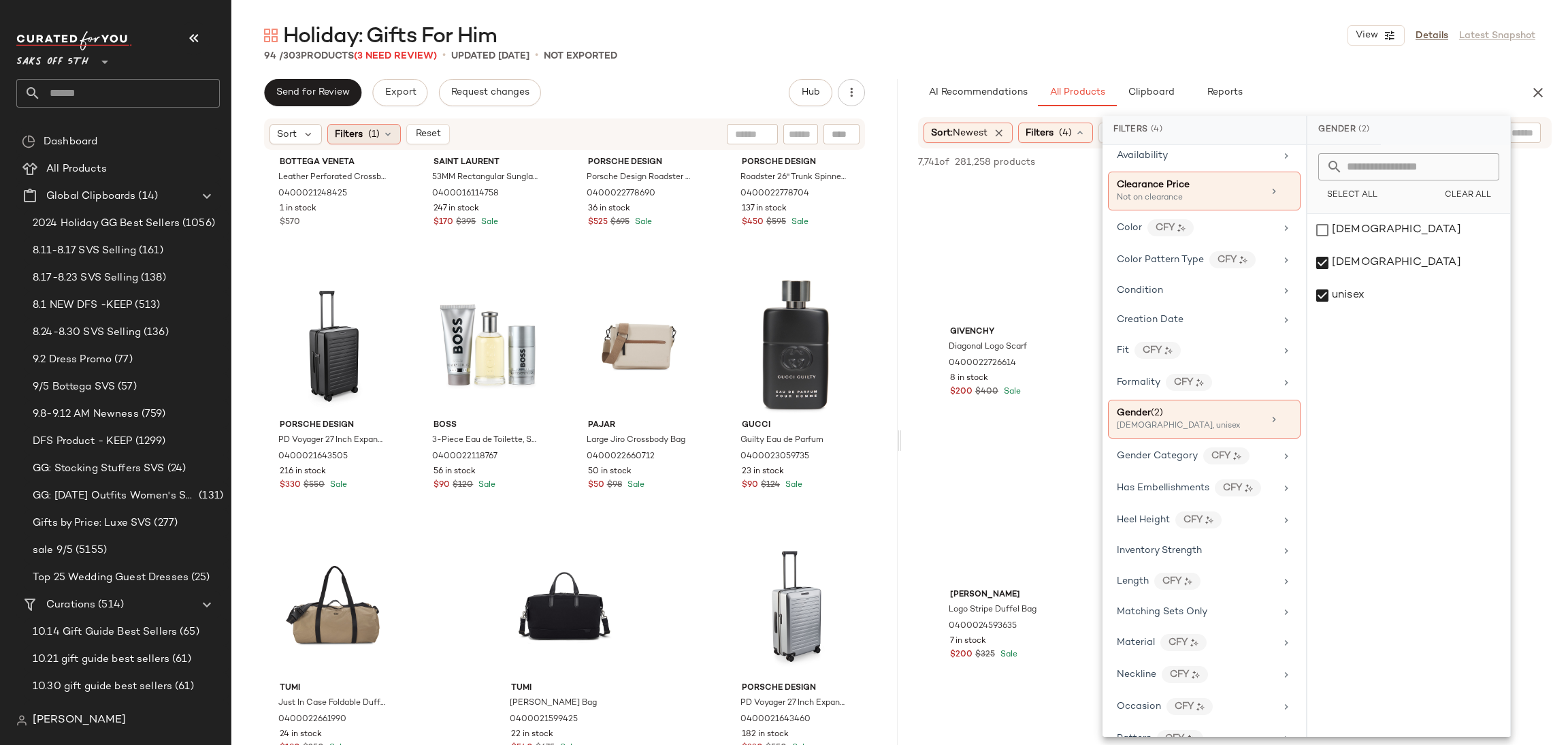
click at [381, 131] on div "Filters (1)" at bounding box center [363, 134] width 73 height 21
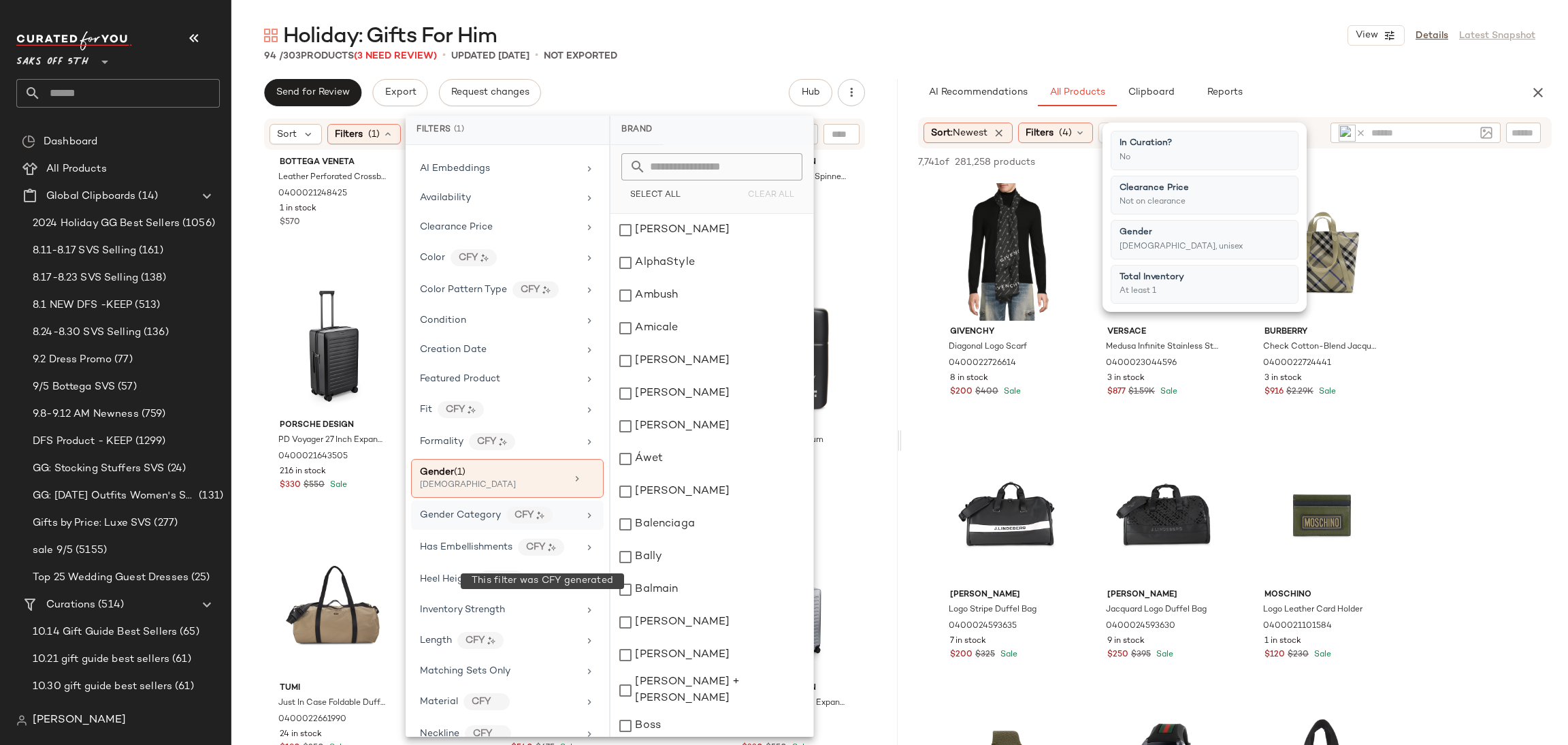
scroll to position [117, 0]
click at [585, 479] on icon at bounding box center [590, 474] width 9 height 9
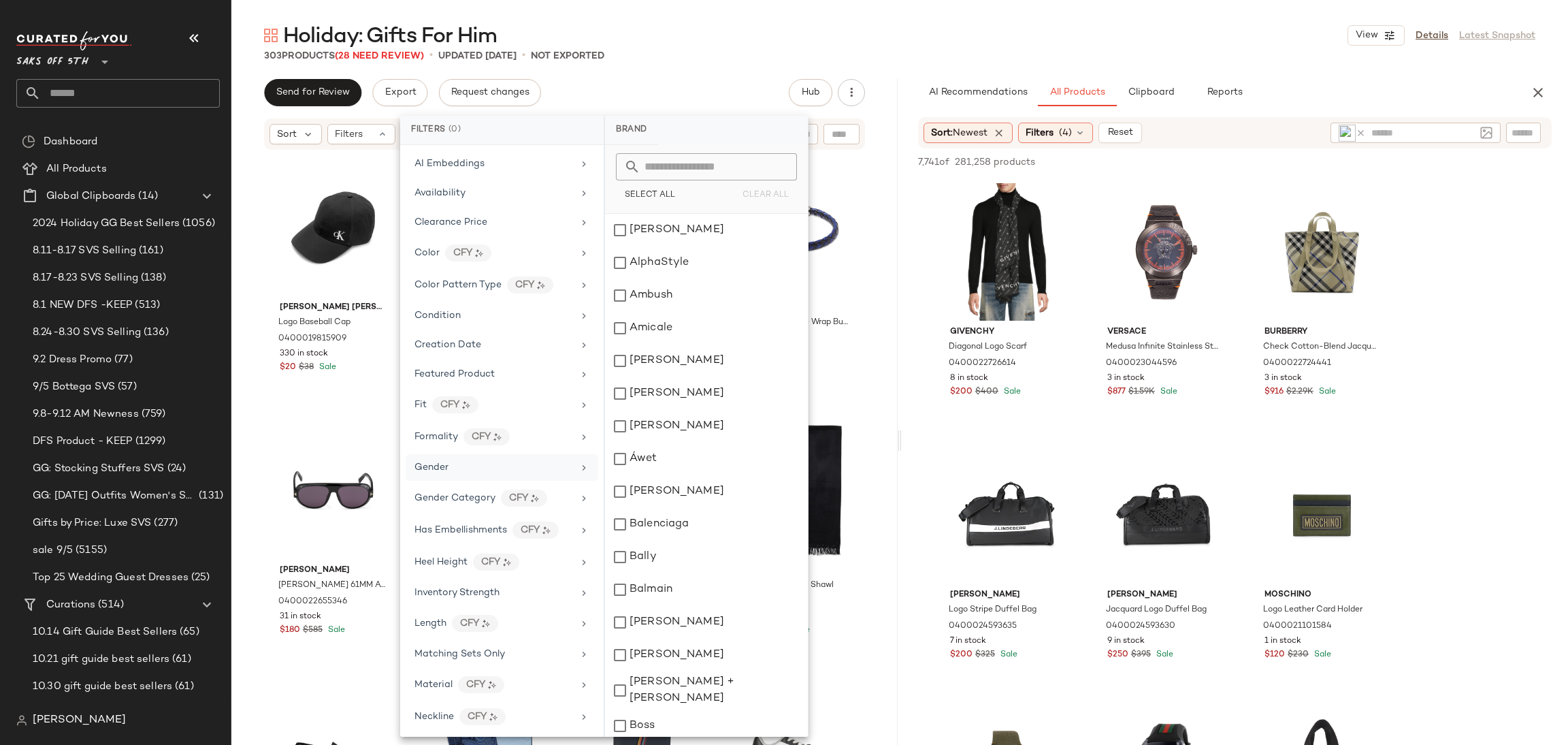
click at [740, 51] on div "303 Products (28 Need Review) • updated Sep 8th • Not Exported" at bounding box center [900, 56] width 1337 height 14
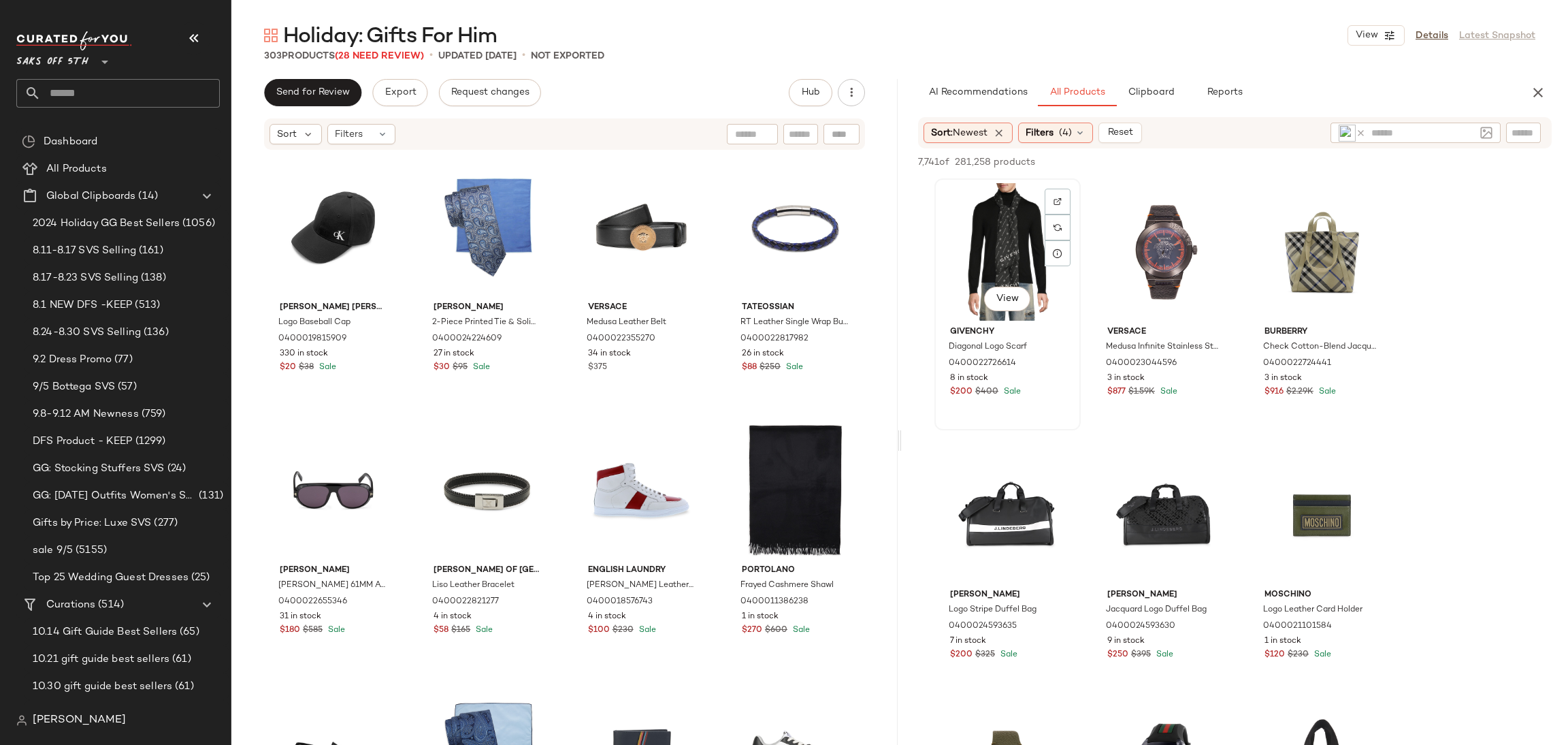
click at [976, 231] on div "View" at bounding box center [1008, 251] width 137 height 137
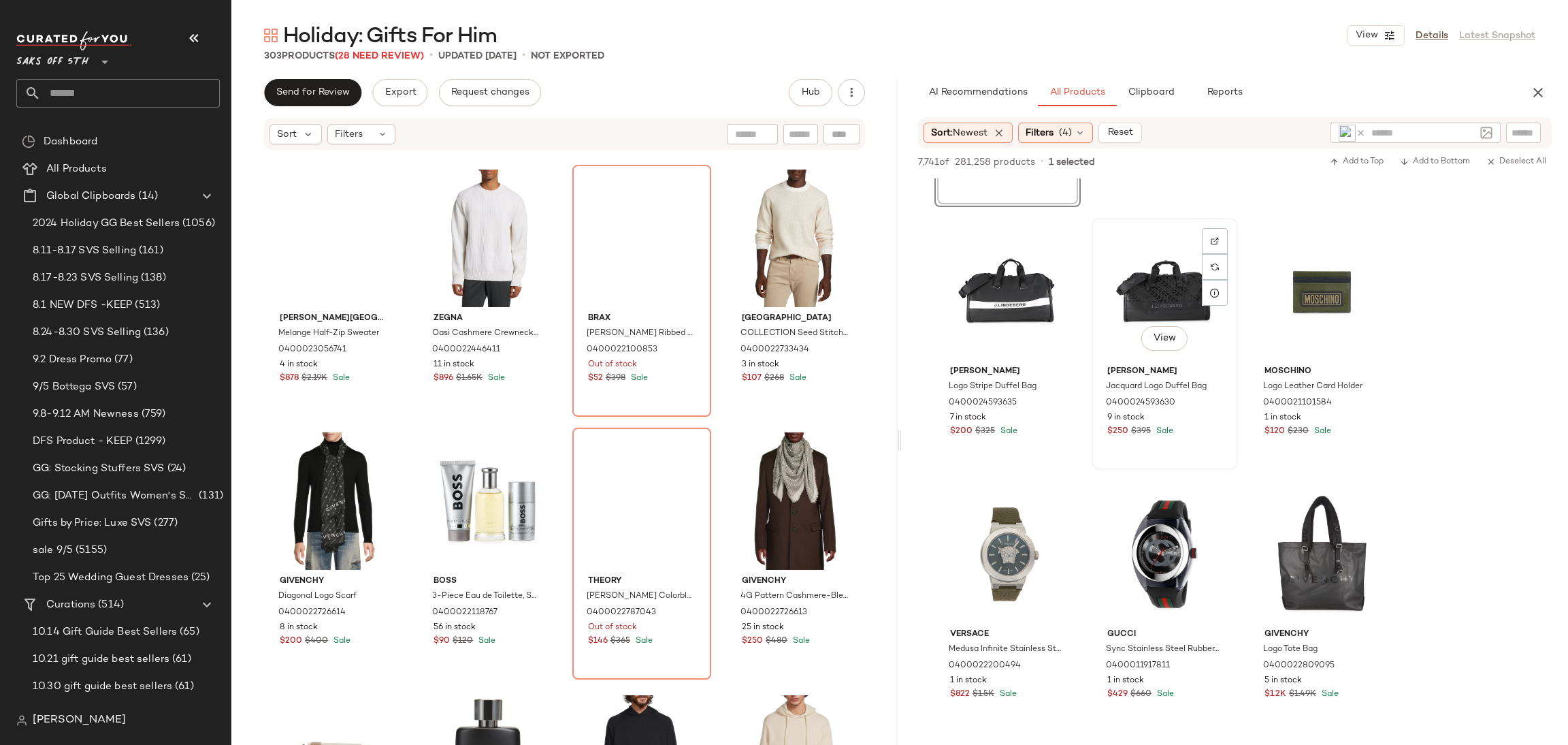
scroll to position [0, 0]
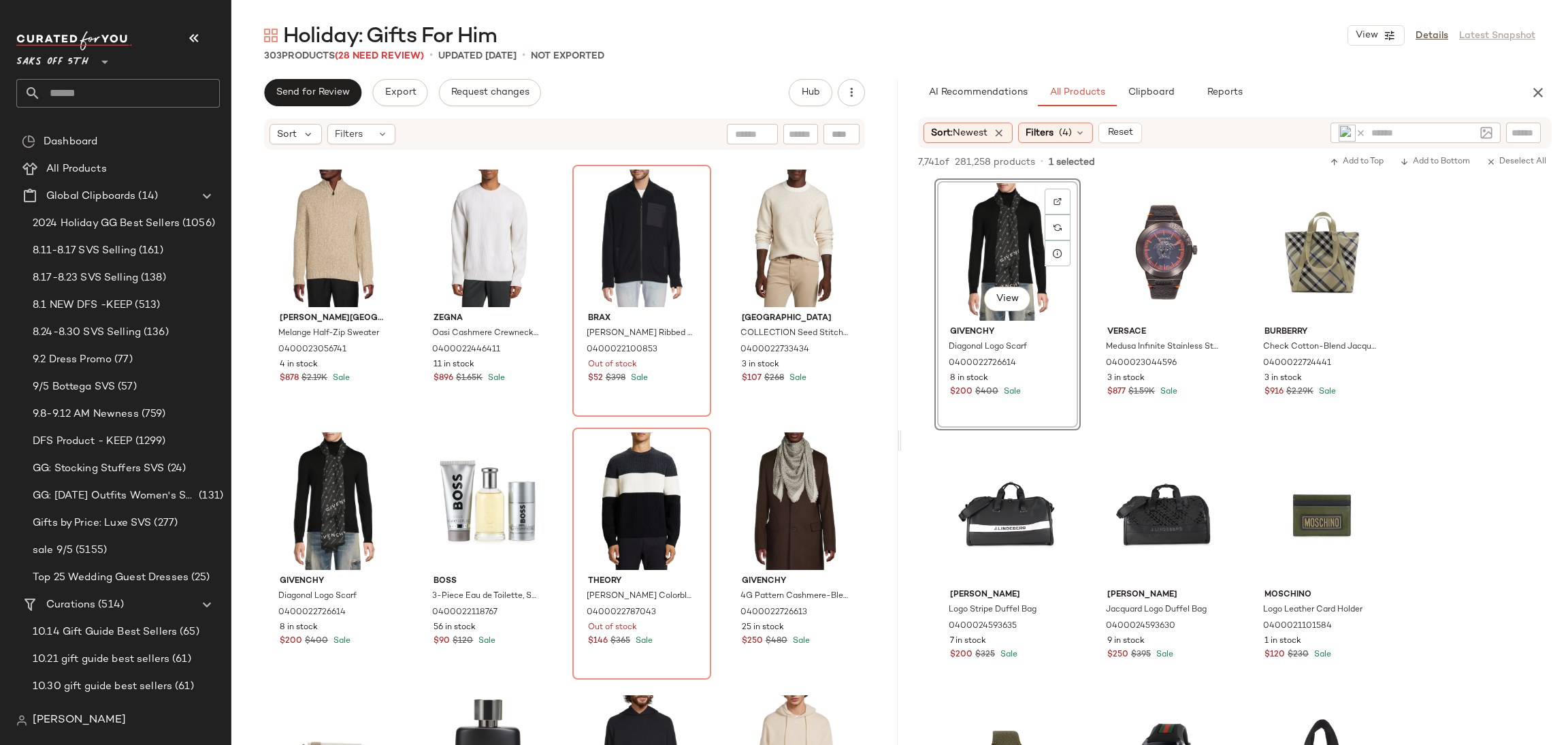
click at [1004, 247] on div "View" at bounding box center [1008, 251] width 137 height 137
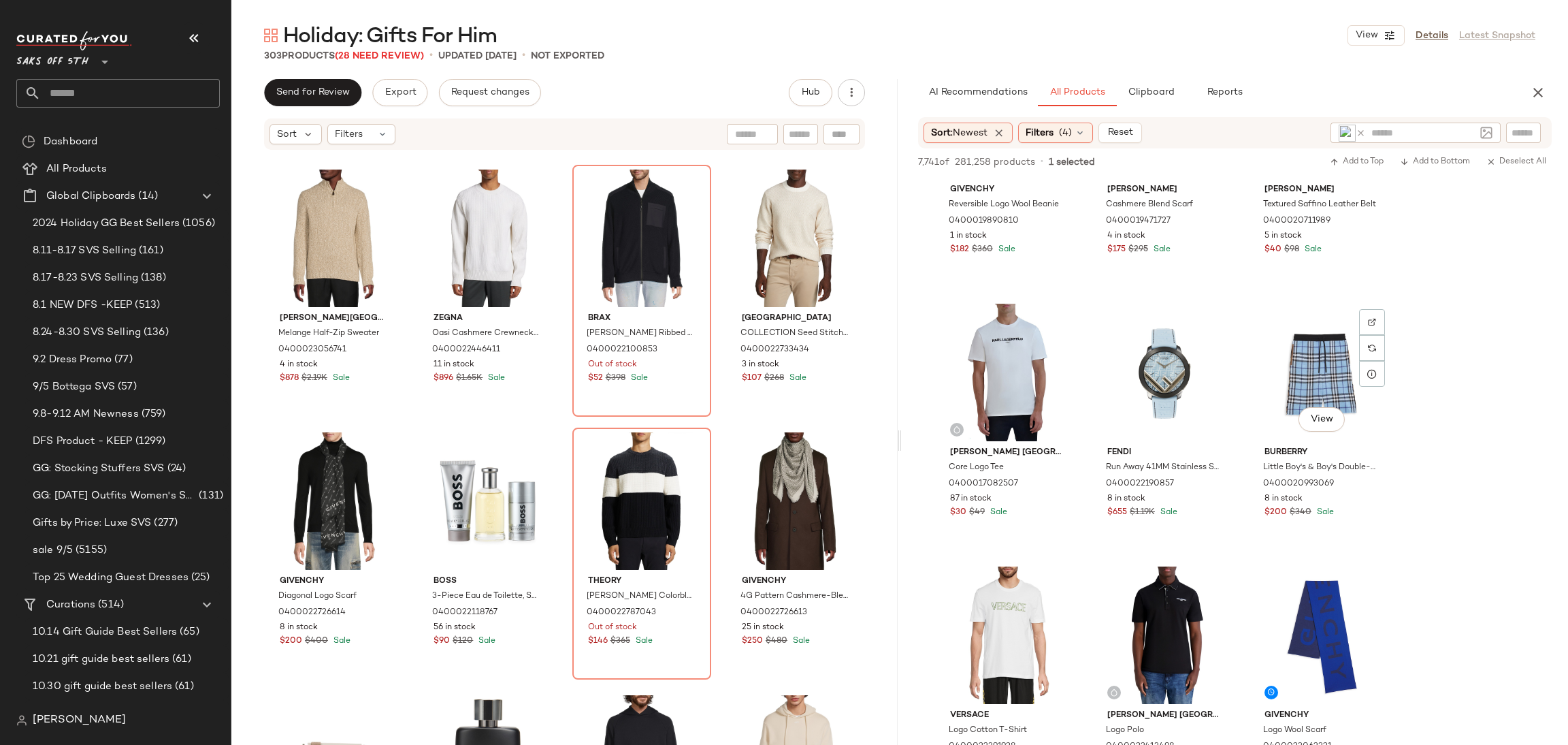
scroll to position [9084, 0]
click at [1175, 367] on div "View" at bounding box center [1165, 370] width 137 height 137
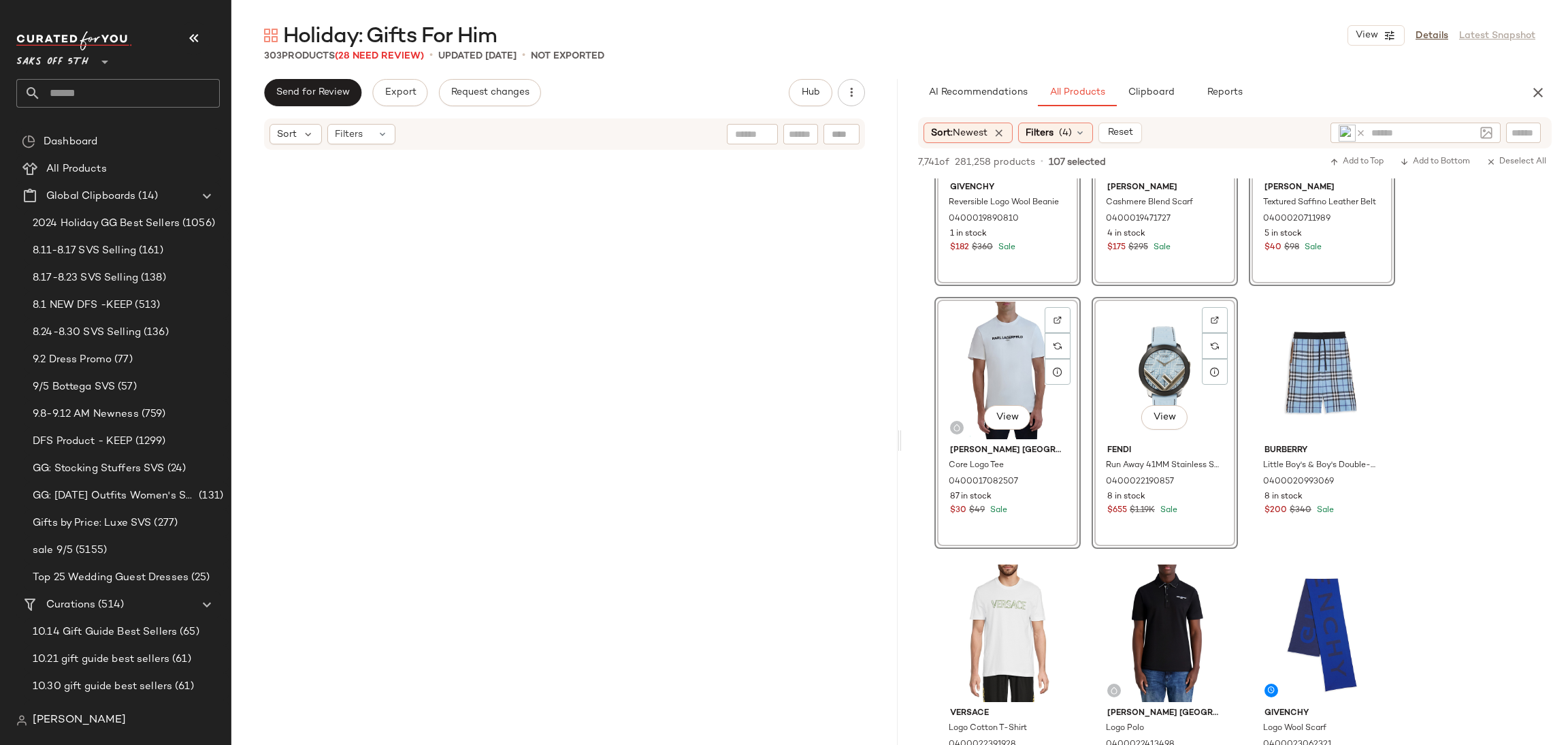
scroll to position [1314, 0]
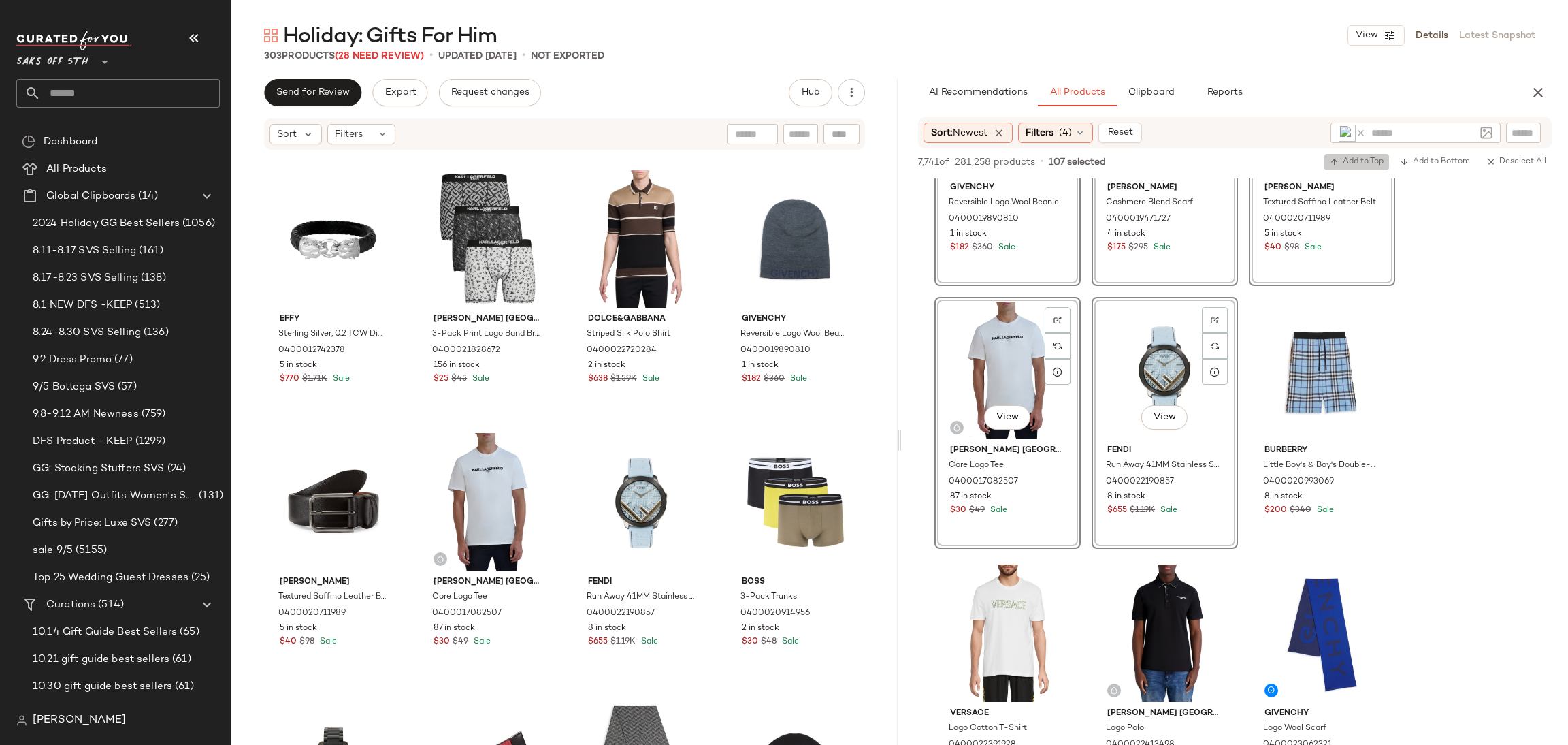
click at [1345, 161] on span "Add to Top" at bounding box center [1357, 162] width 54 height 9
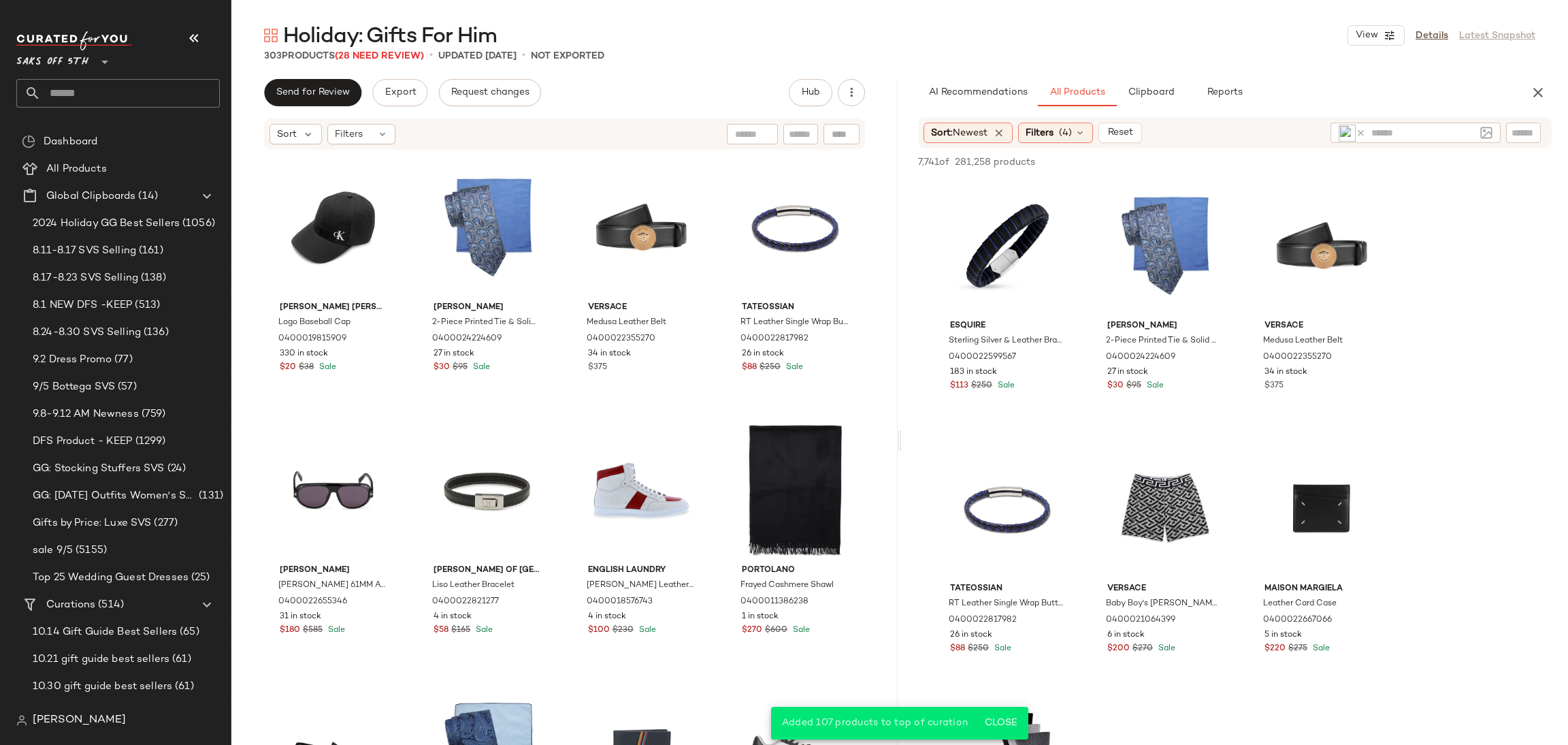
scroll to position [9998, 0]
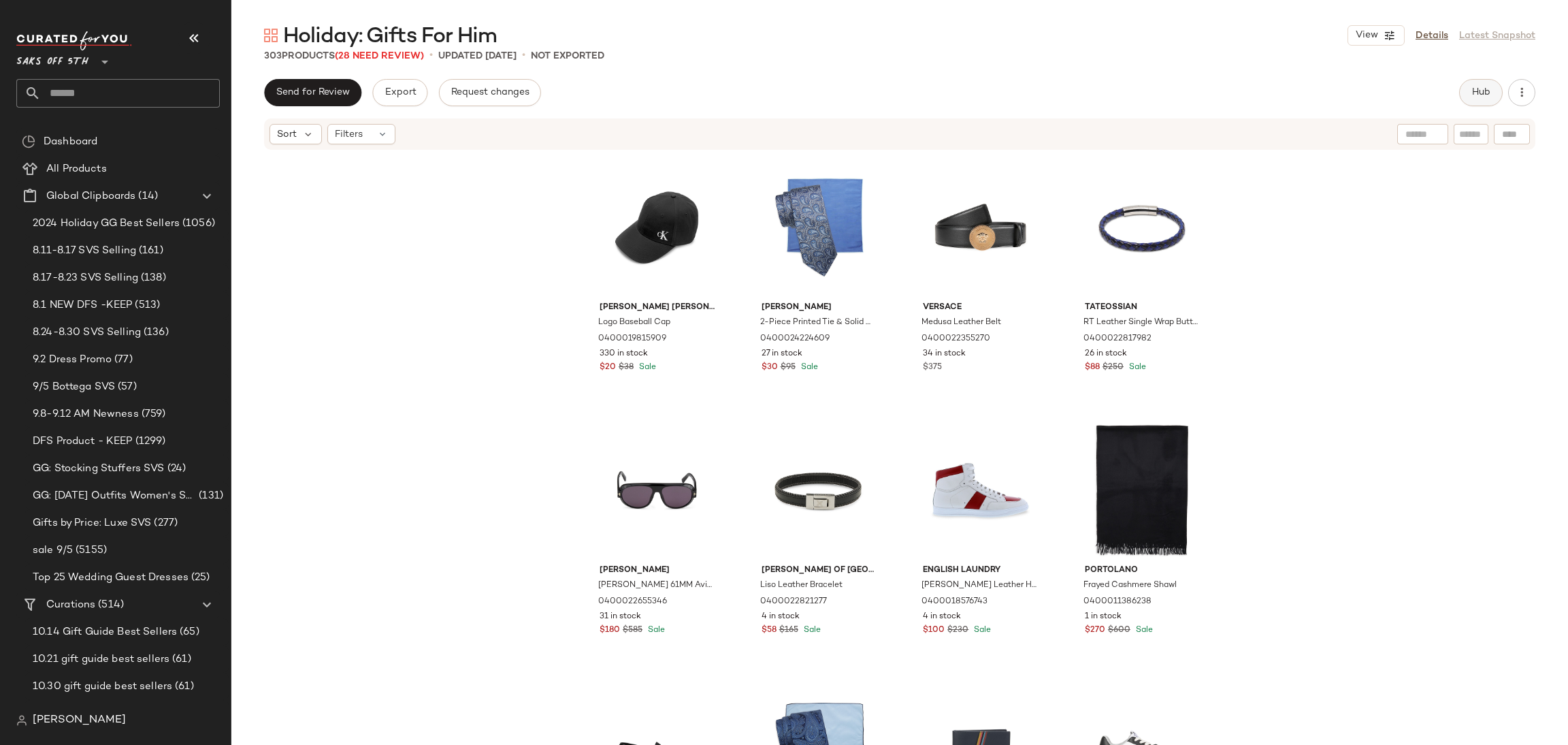
click at [1488, 88] on span "Hub" at bounding box center [1481, 93] width 19 height 11
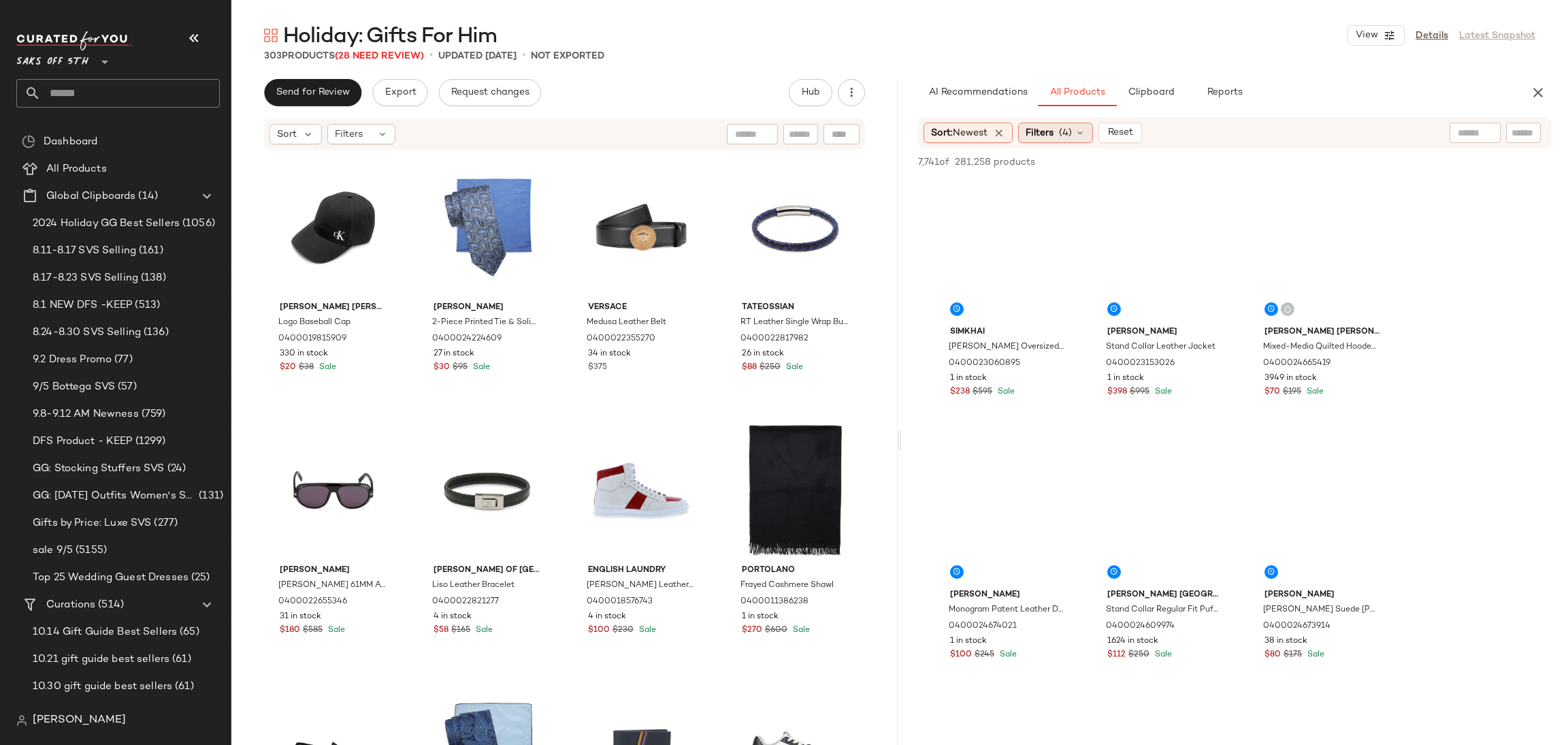
click at [1068, 139] on span "(4)" at bounding box center [1065, 133] width 13 height 14
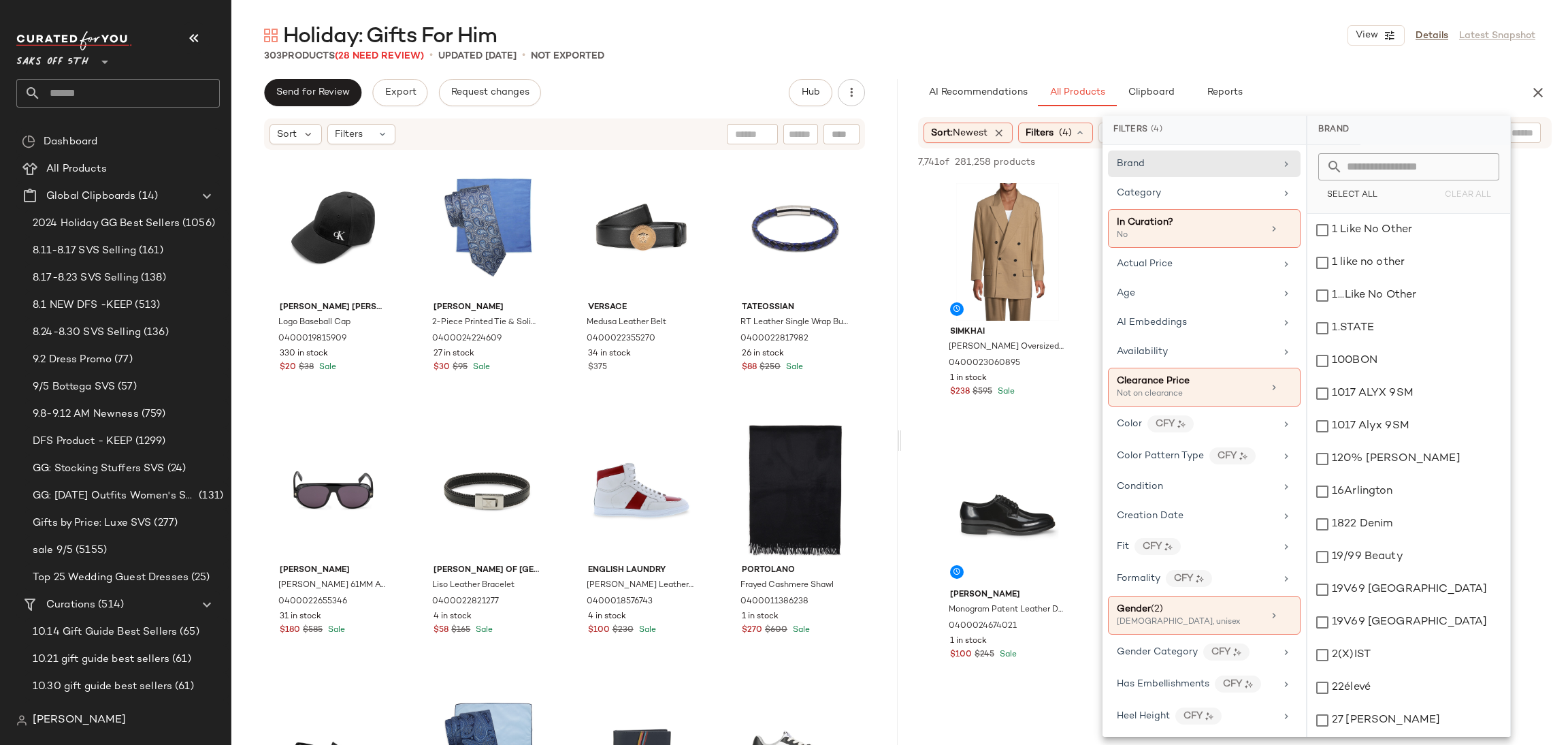
click at [1281, 71] on div "Holiday: Gifts For Him View Details Latest Snapshot 303 Products (28 Need Revie…" at bounding box center [900, 384] width 1337 height 724
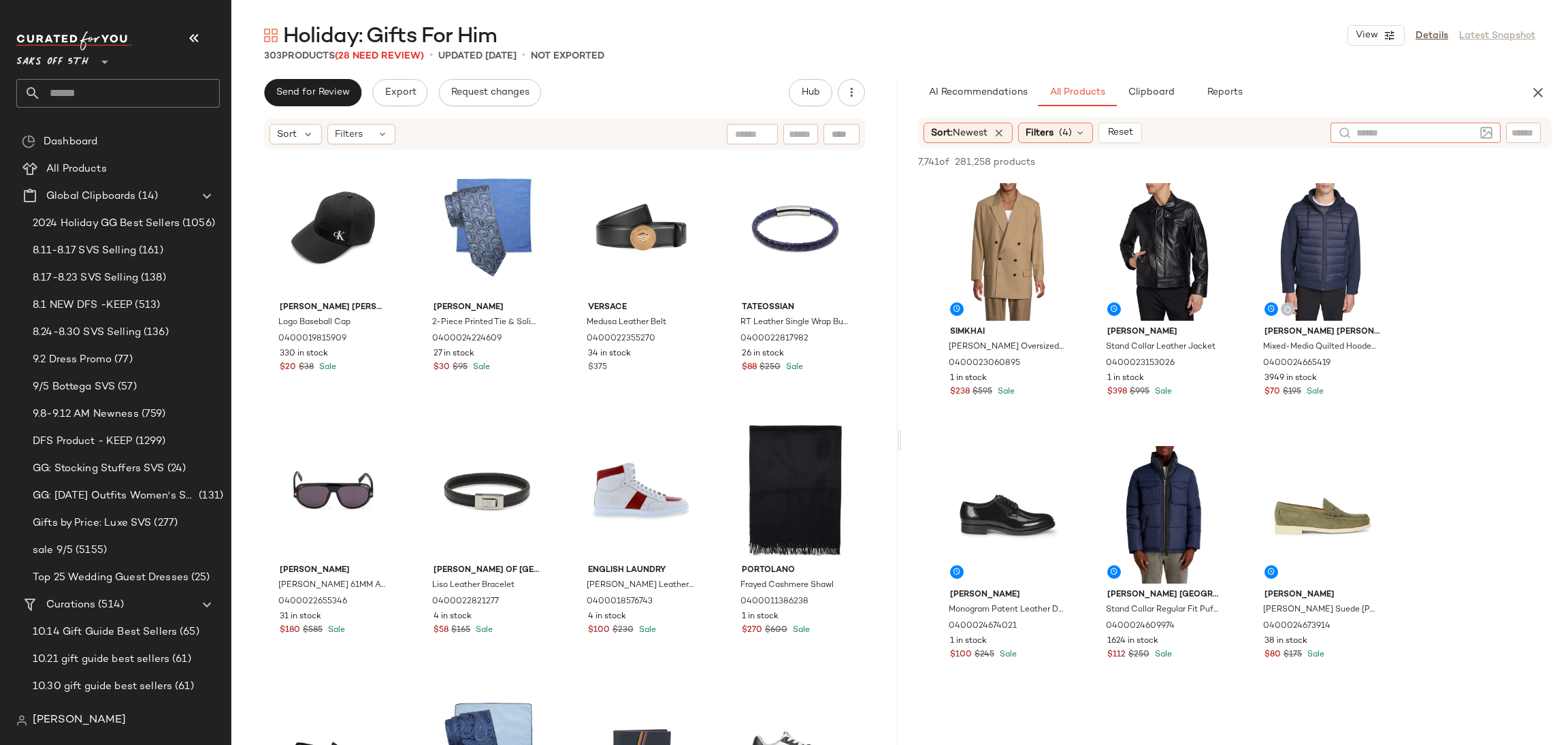
click at [1459, 129] on input "text" at bounding box center [1416, 133] width 119 height 14
click at [1481, 133] on img at bounding box center [1486, 132] width 12 height 12
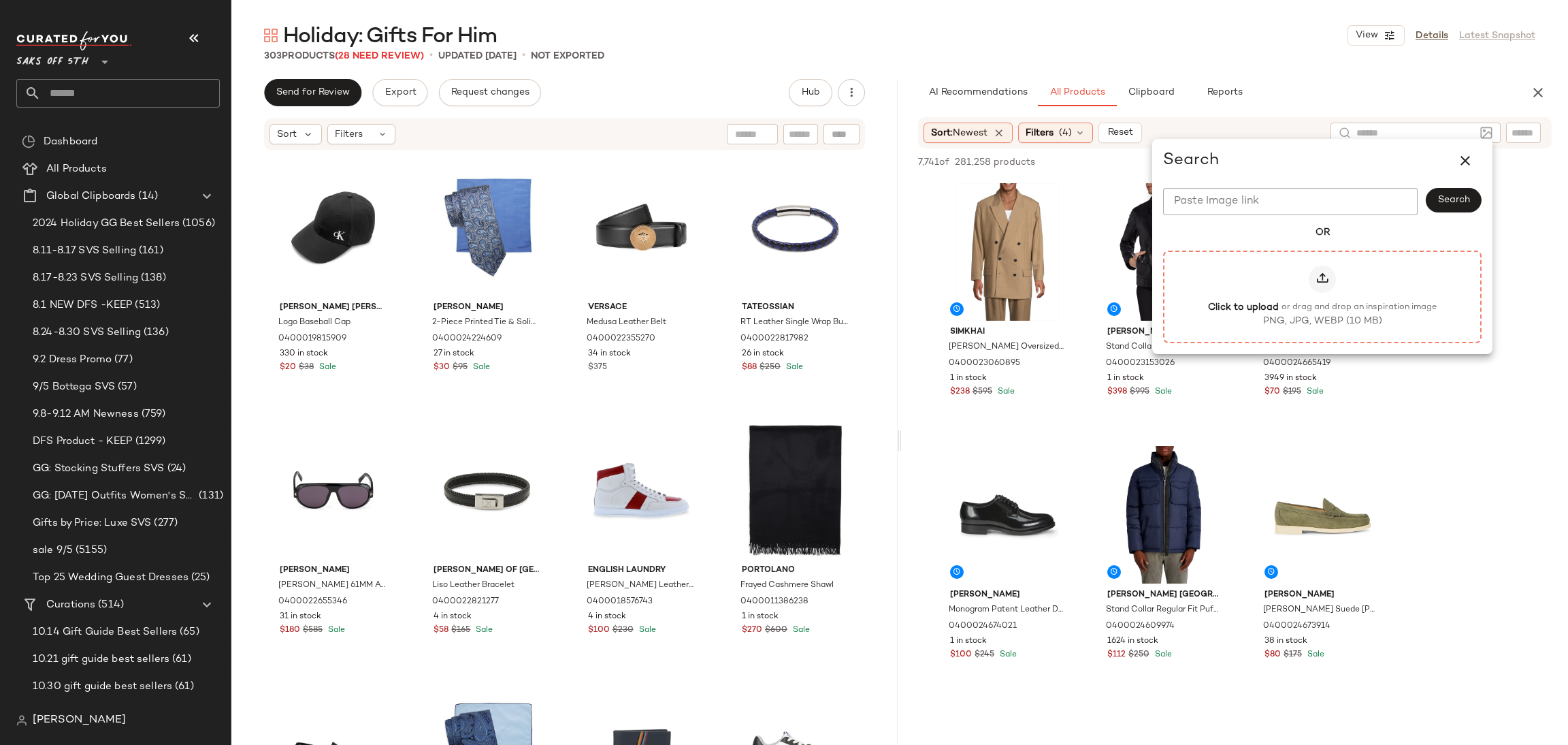
click at [1318, 276] on icon at bounding box center [1322, 279] width 14 height 14
click at [1323, 296] on input "Click to upload or drag and drop an inspiration image PNG, JPG, WEBP (10 MB)" at bounding box center [1323, 296] width 1 height 1
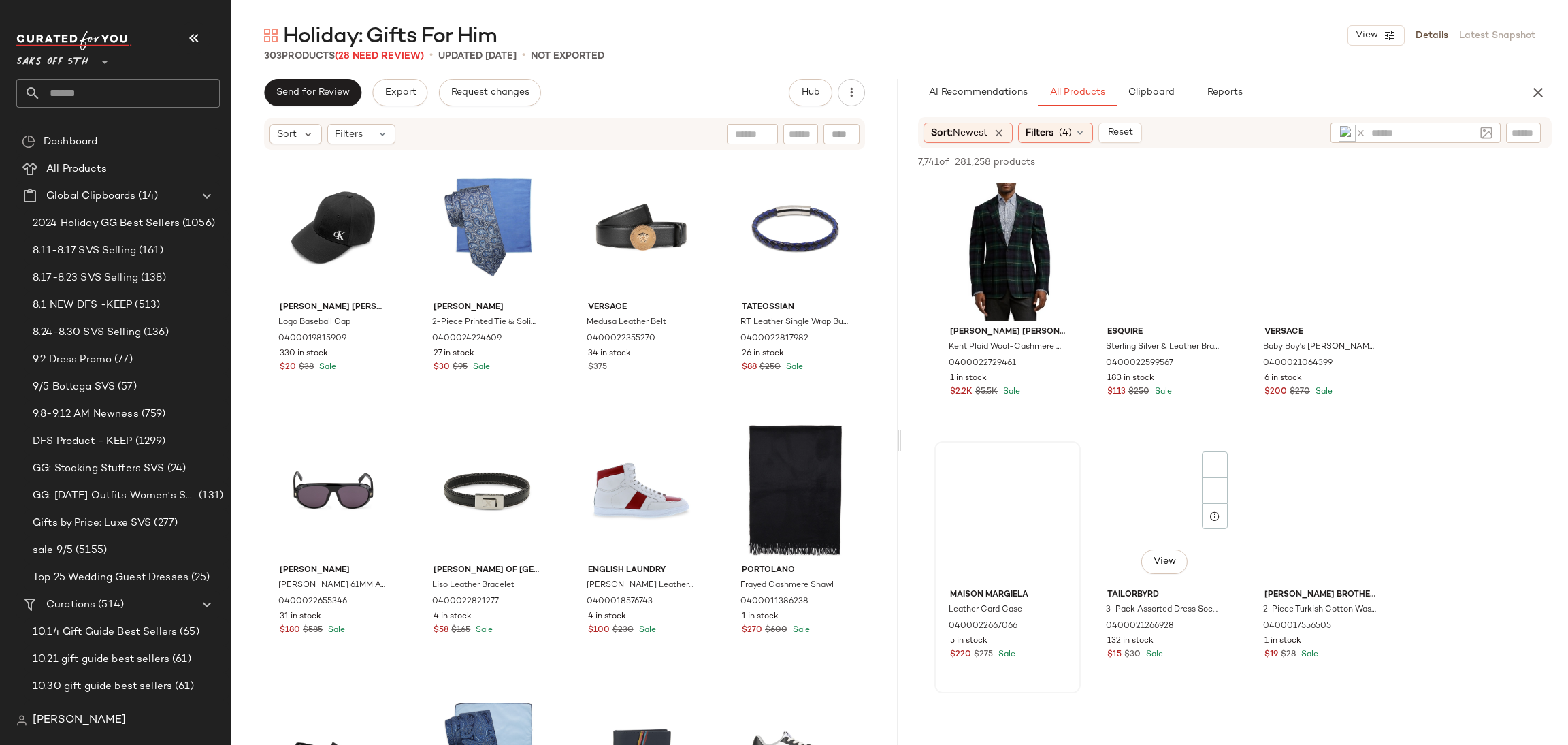
scroll to position [722, 0]
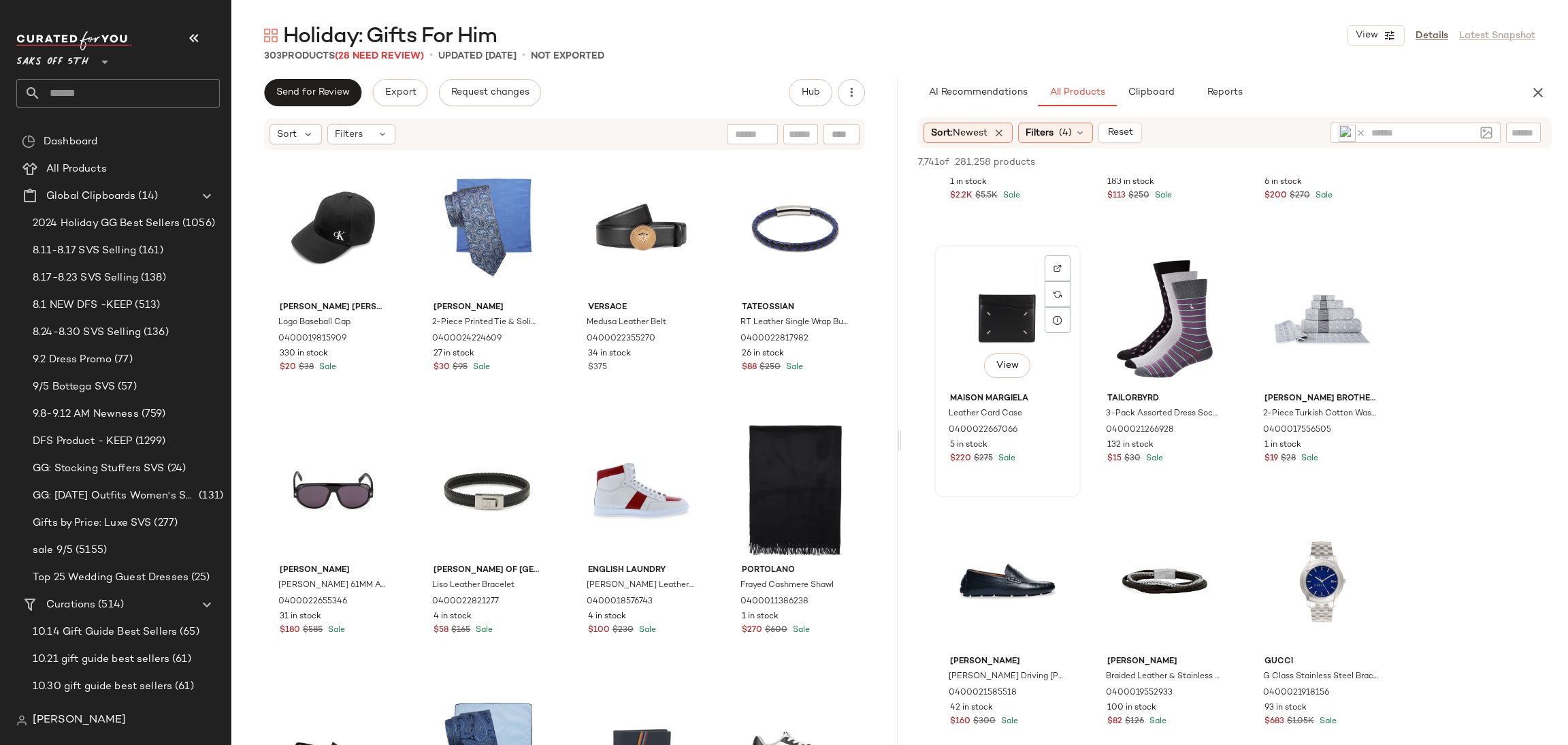
click at [992, 307] on div "View" at bounding box center [1008, 318] width 137 height 137
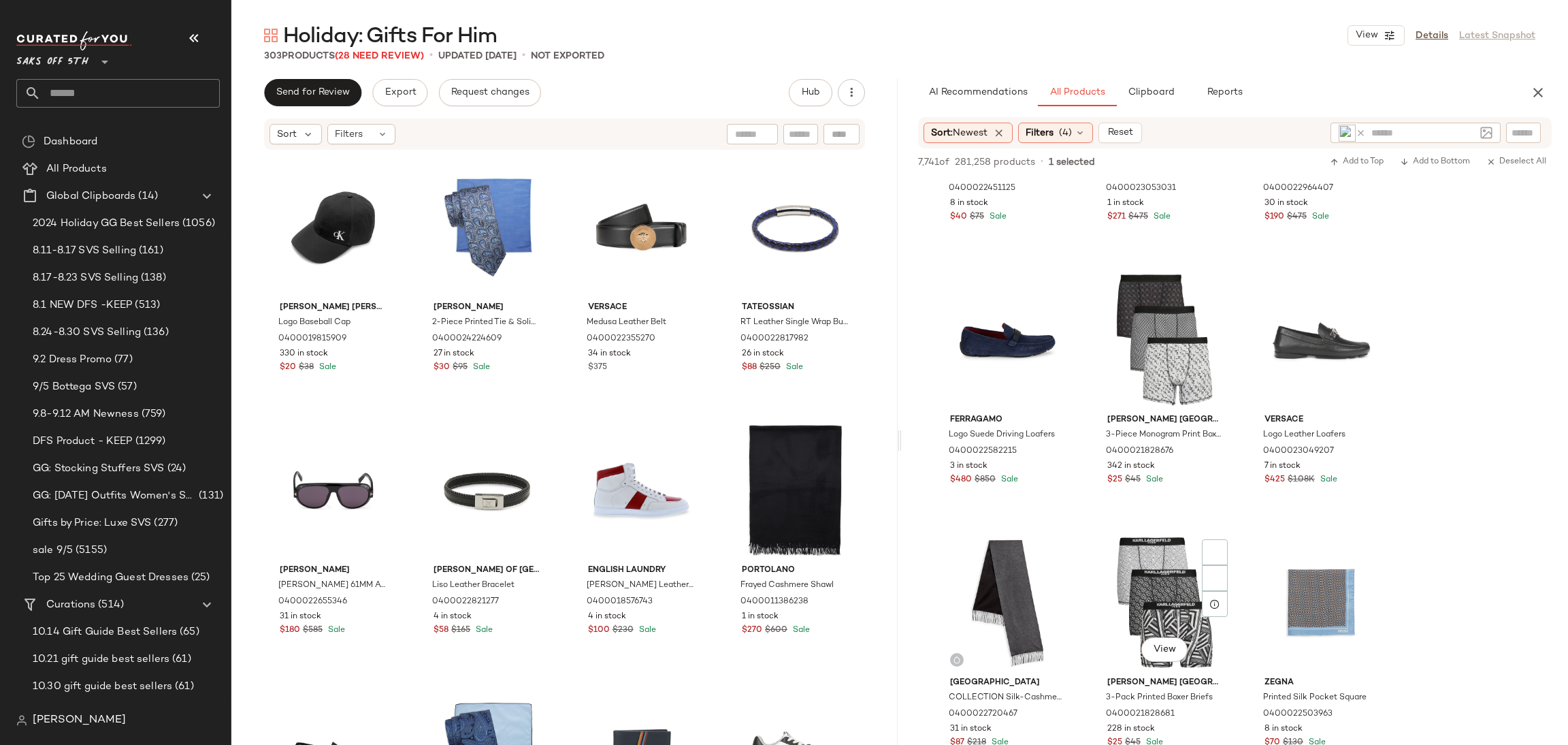
scroll to position [1489, 0]
click at [1150, 570] on div "View" at bounding box center [1165, 603] width 137 height 137
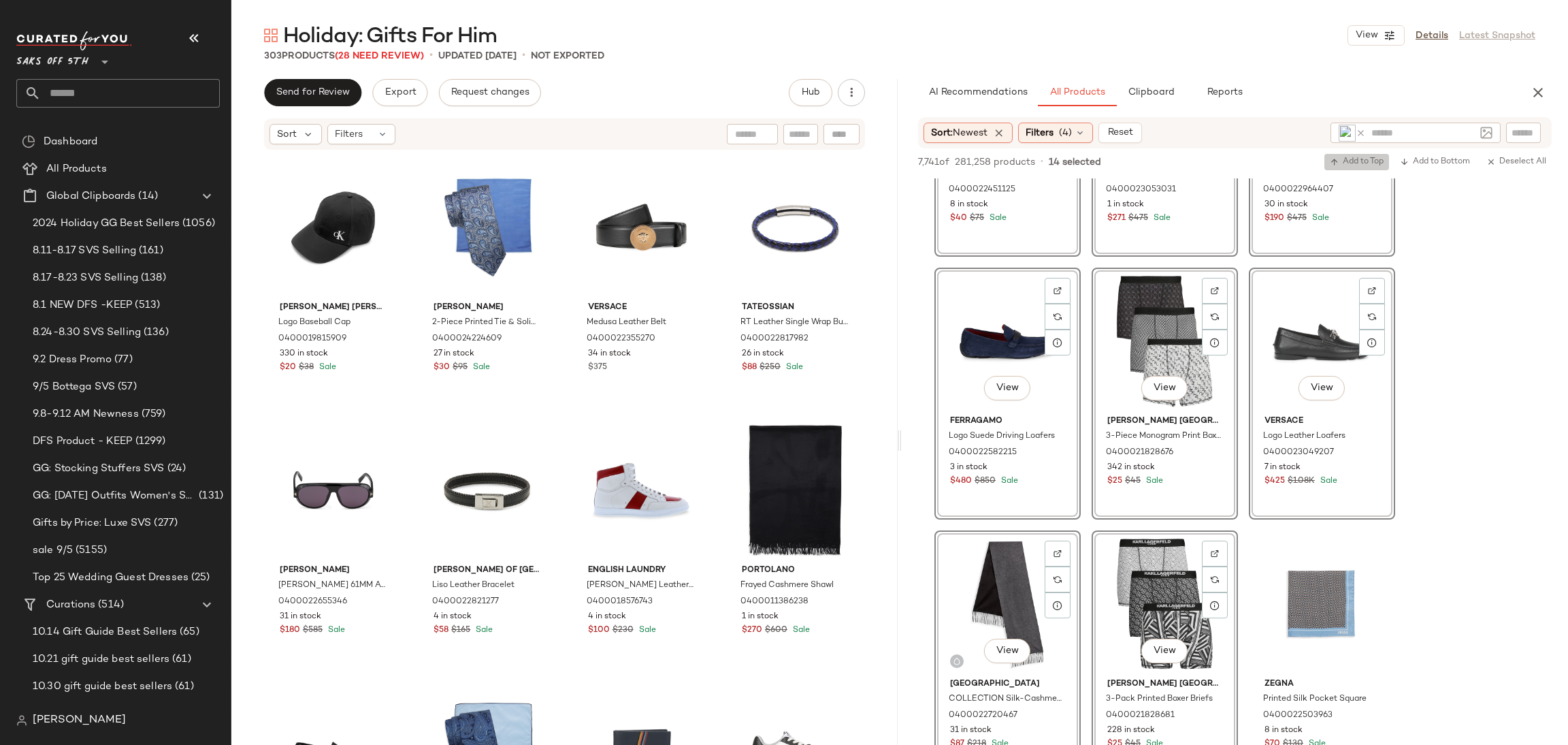
click at [1374, 166] on span "Add to Top" at bounding box center [1357, 162] width 54 height 9
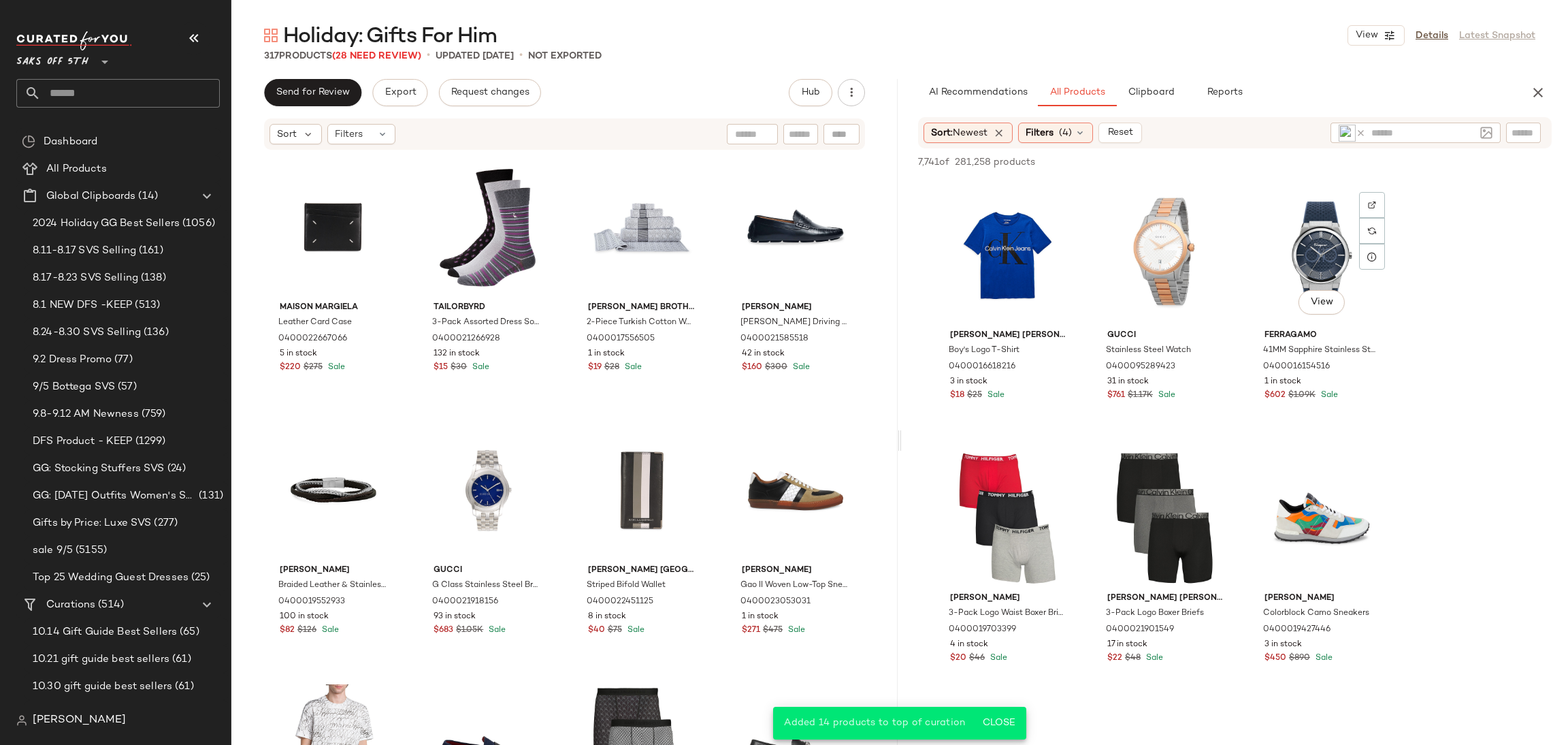
scroll to position [2372, 0]
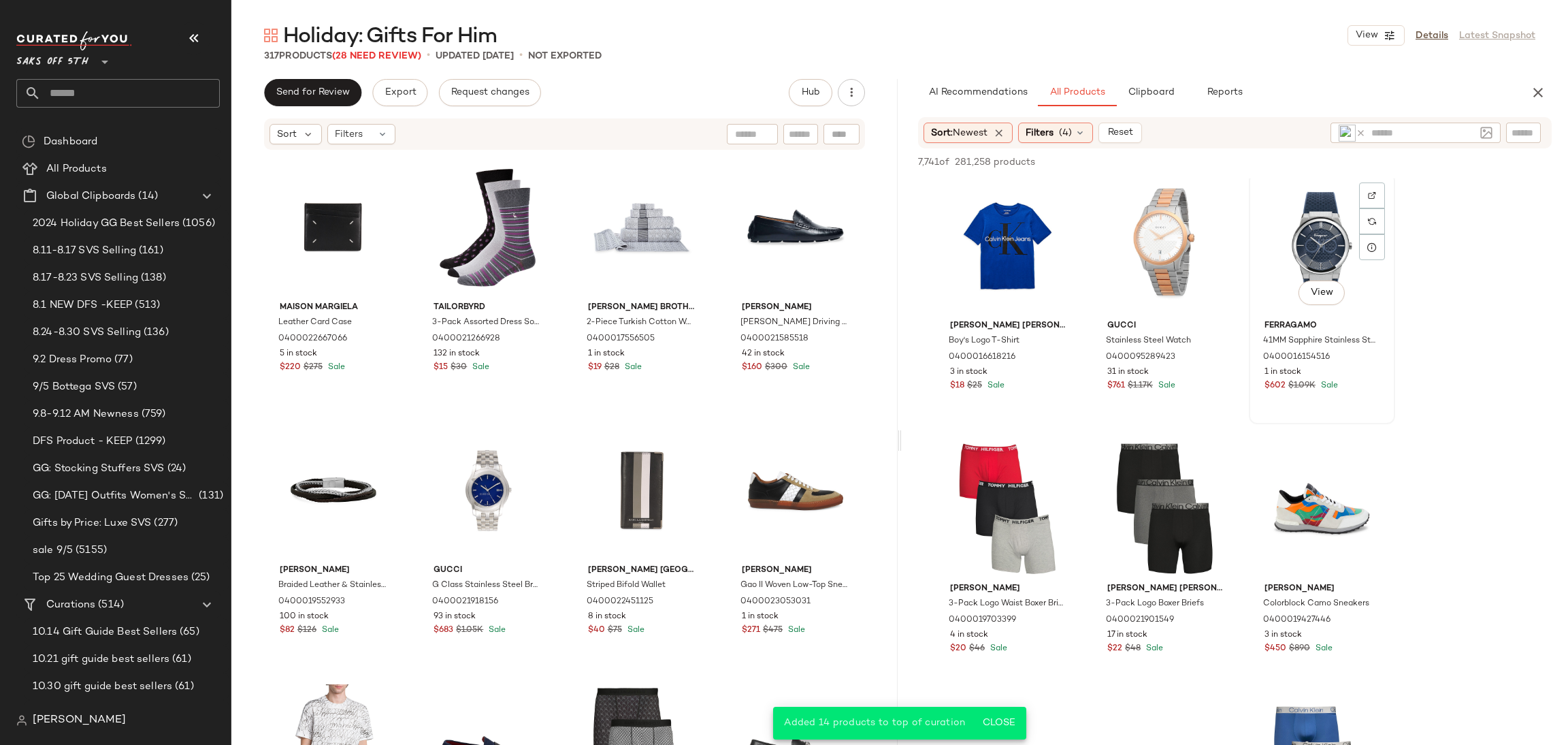
click at [1324, 235] on div "View" at bounding box center [1322, 245] width 137 height 137
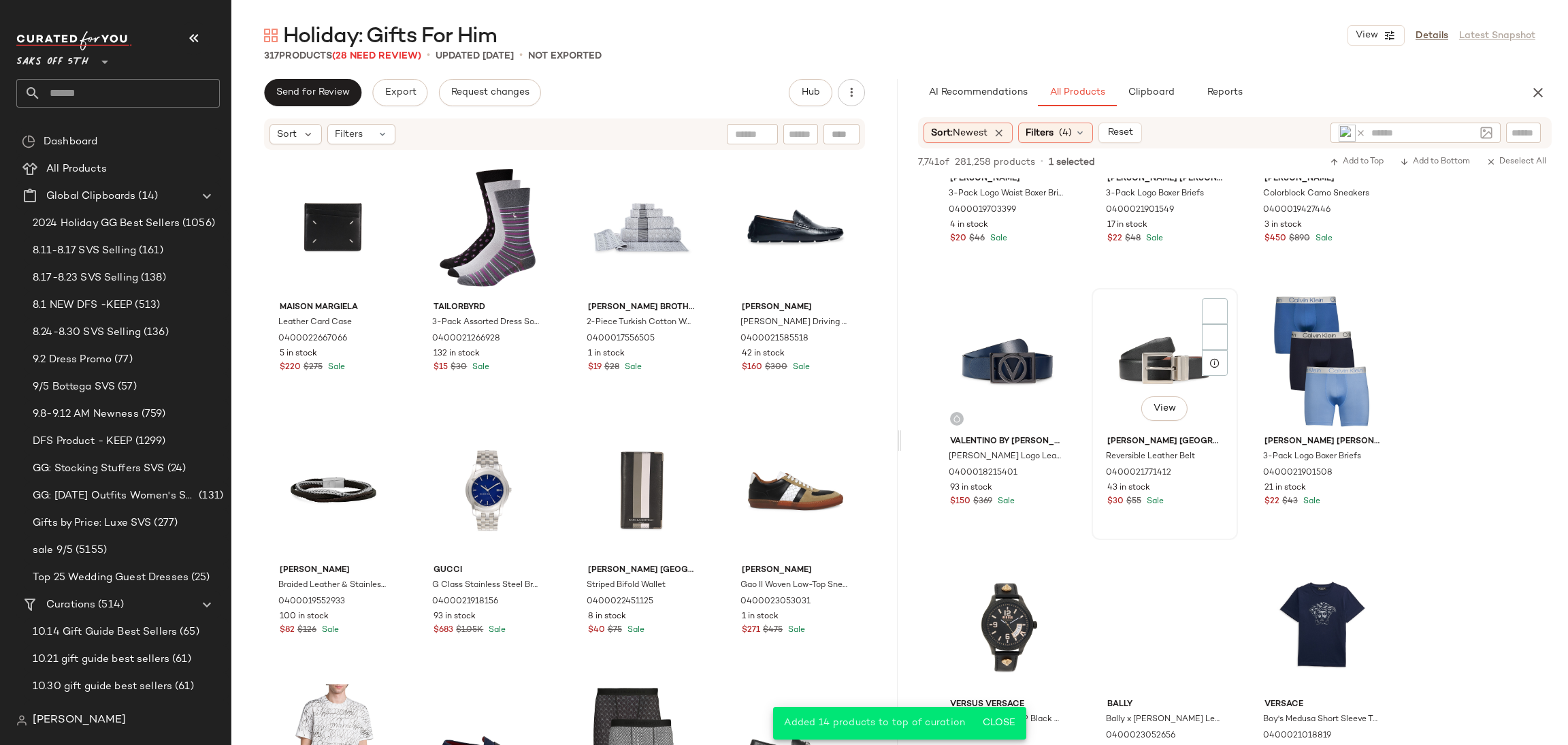
scroll to position [2784, 0]
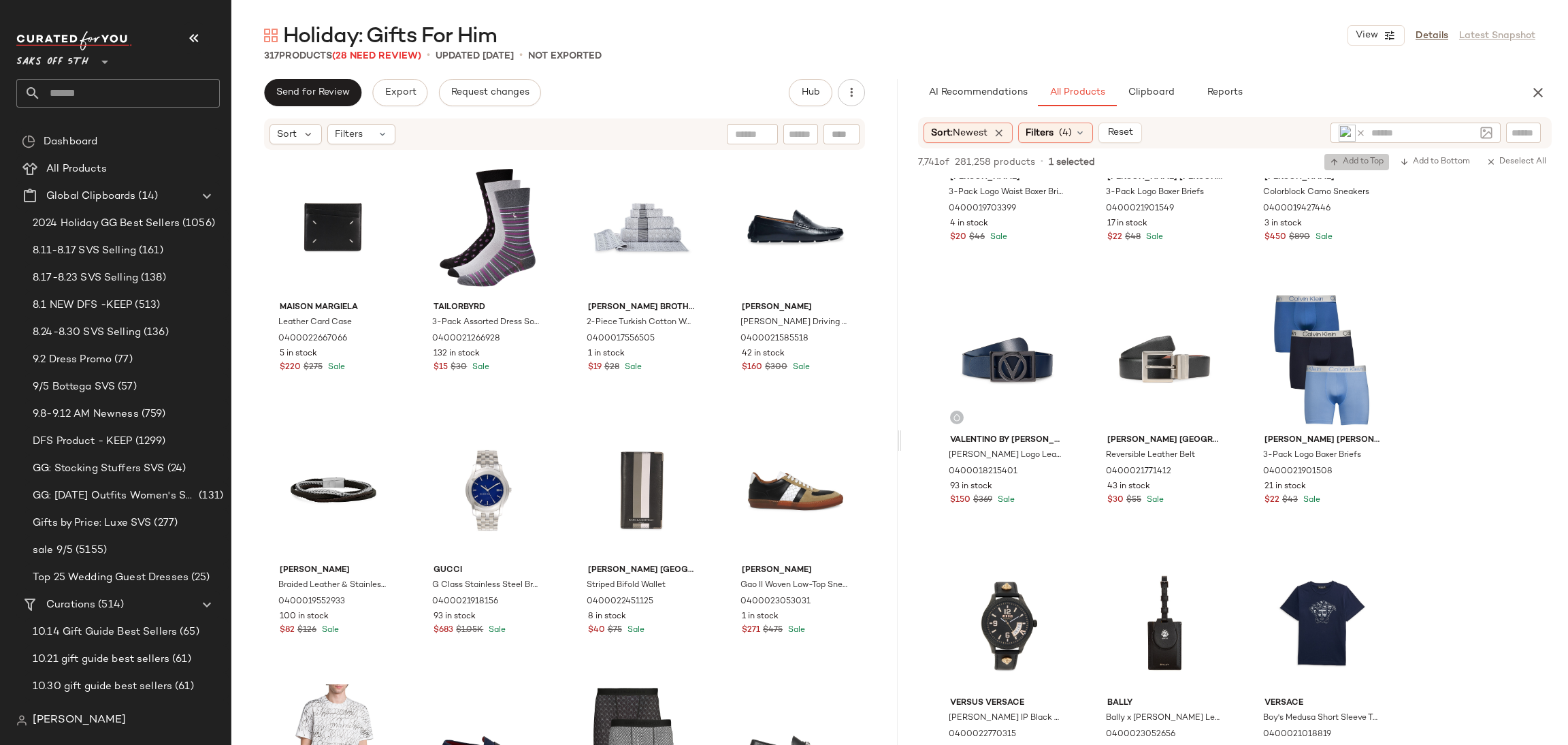
click at [1361, 157] on span "Add to Top" at bounding box center [1357, 162] width 54 height 9
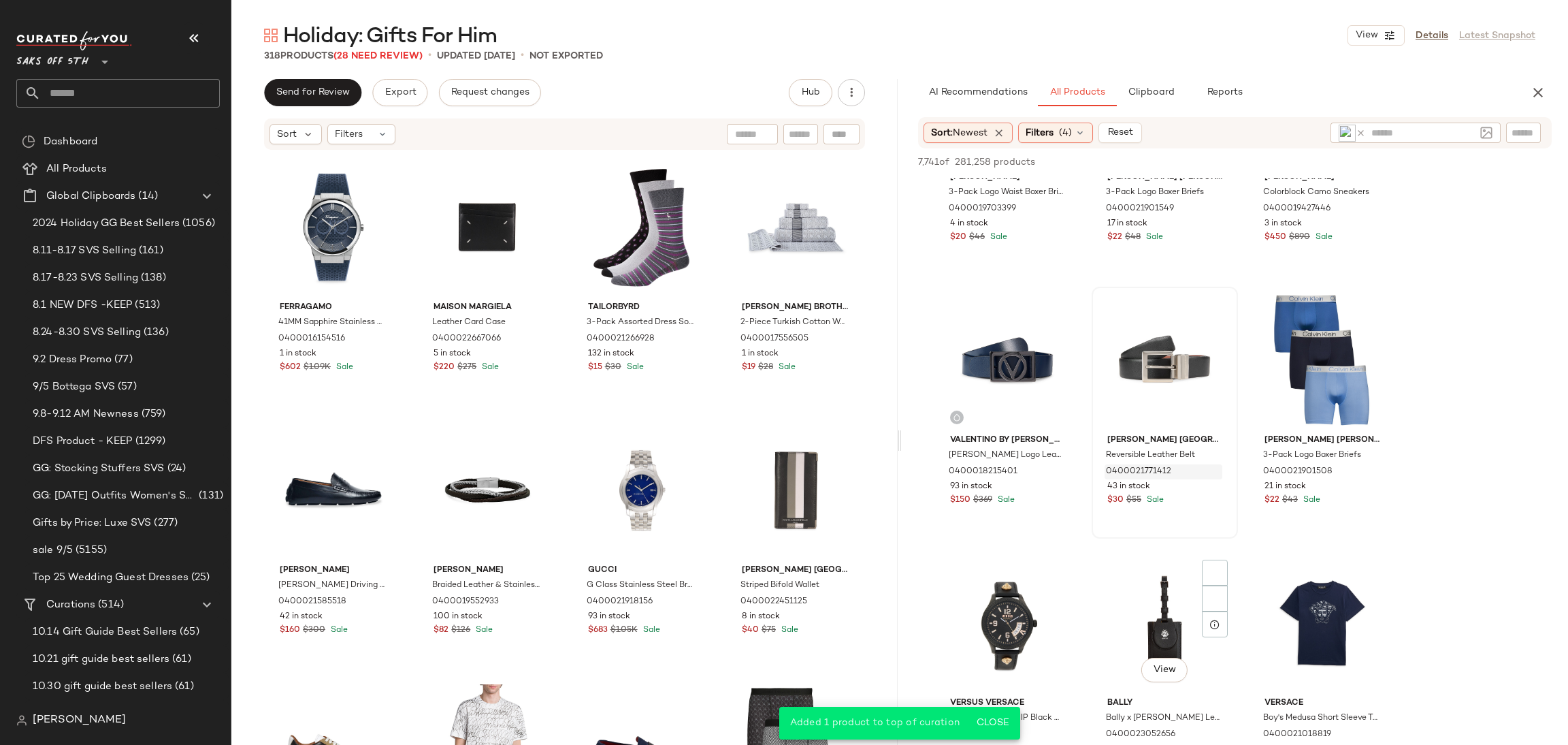
scroll to position [2957, 0]
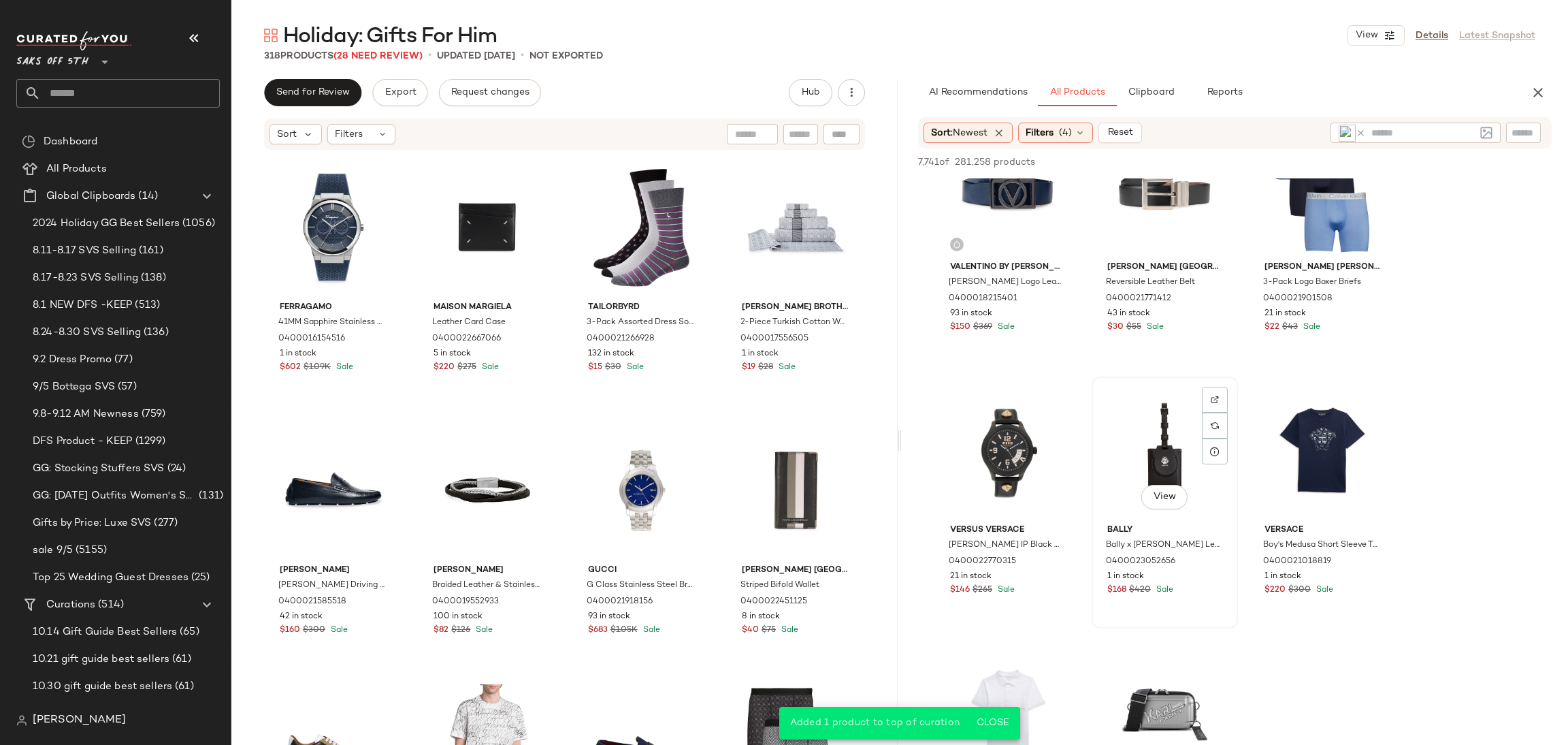
click at [1158, 455] on div "View" at bounding box center [1165, 450] width 137 height 137
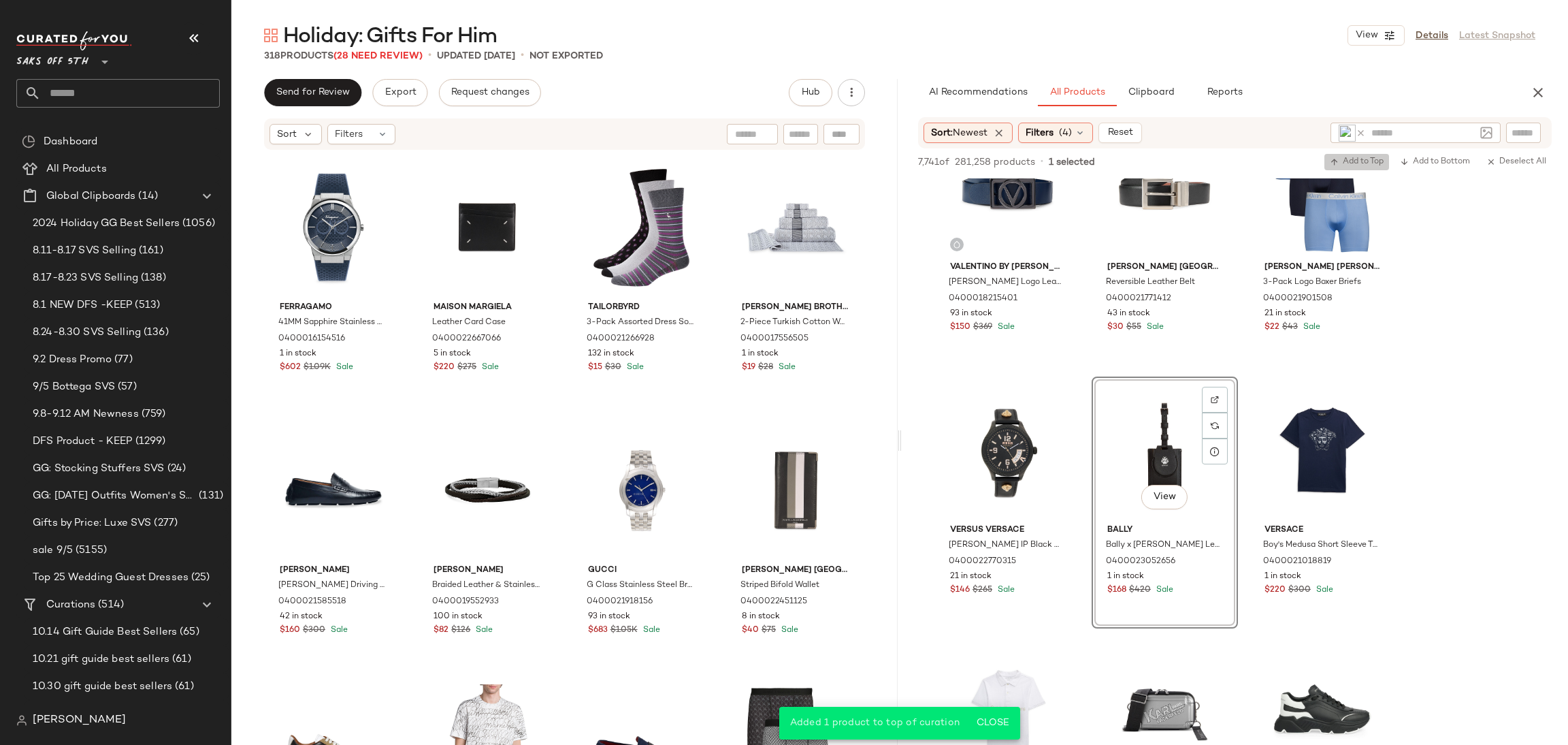
click at [1362, 168] on button "Add to Top" at bounding box center [1357, 162] width 65 height 16
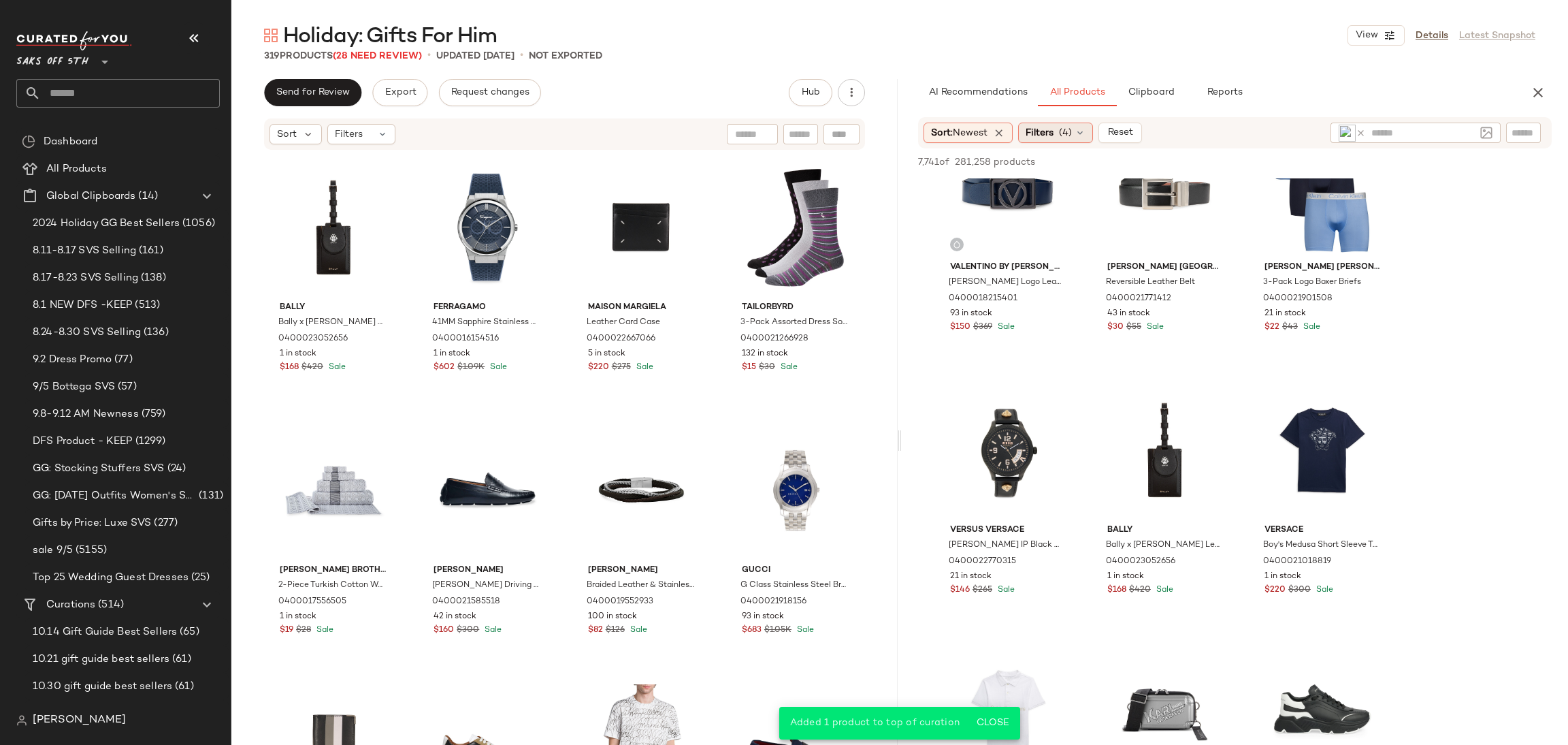
click at [1072, 129] on span "(4)" at bounding box center [1065, 133] width 13 height 14
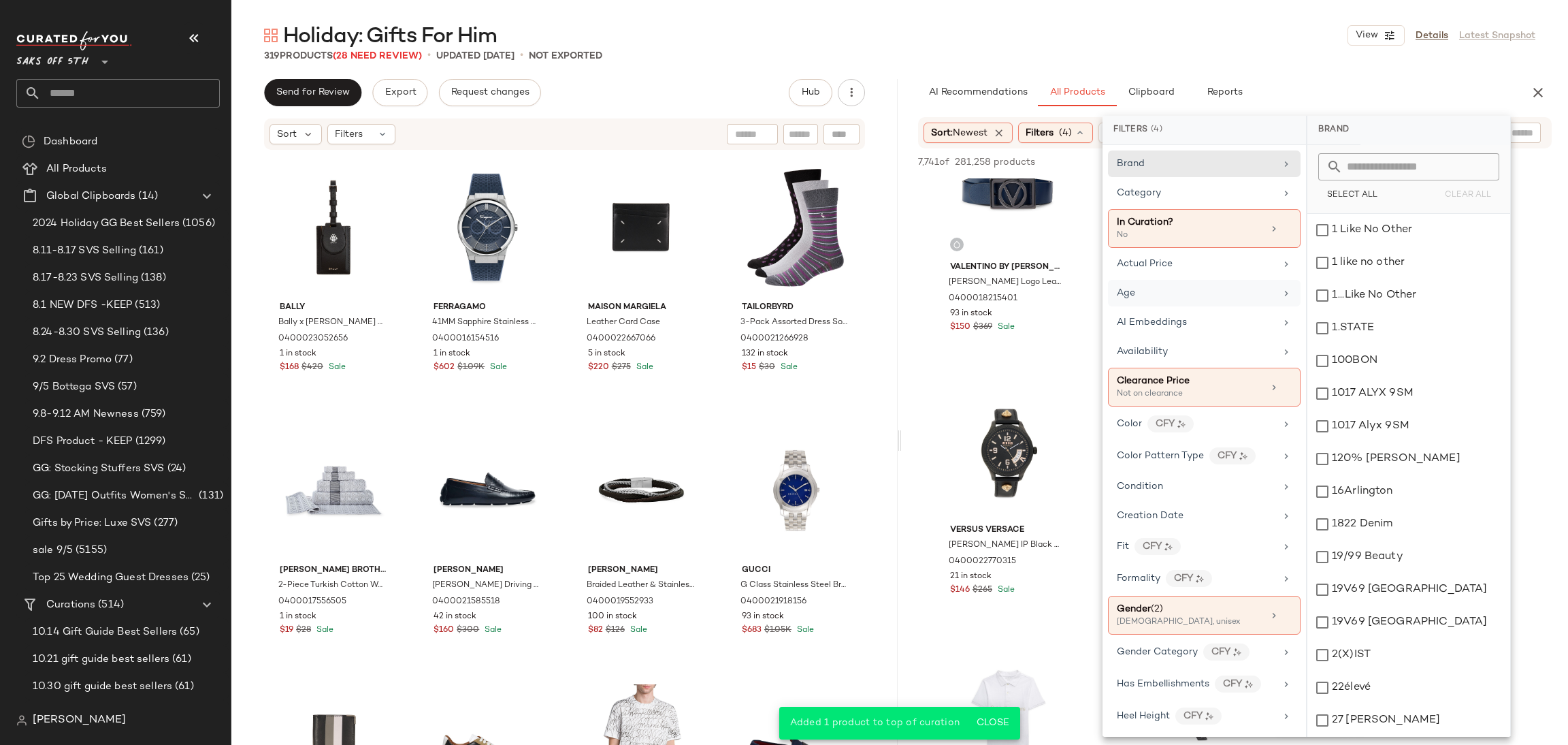
click at [1165, 302] on div "Age" at bounding box center [1204, 292] width 193 height 26
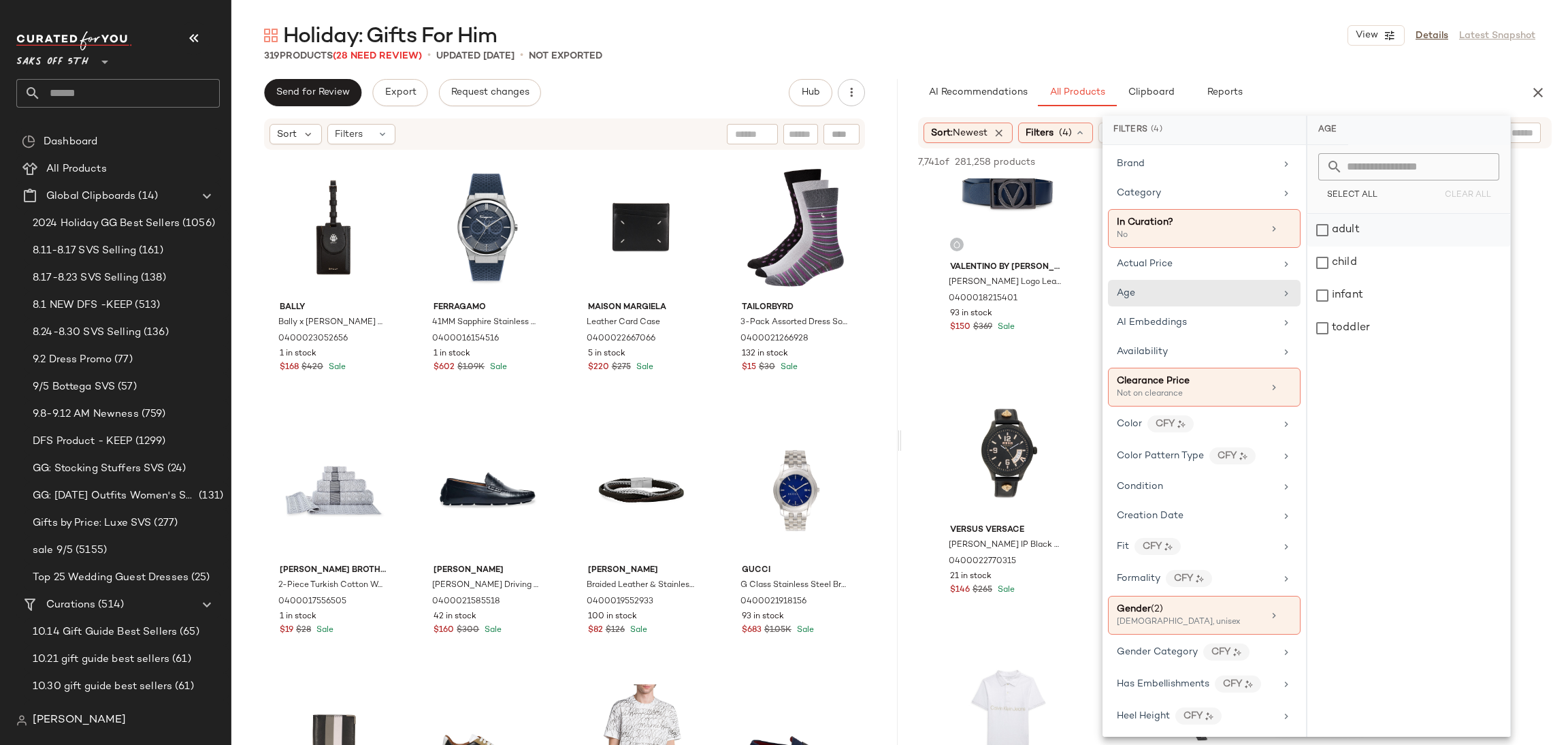
click at [1330, 232] on div "adult" at bounding box center [1409, 231] width 203 height 33
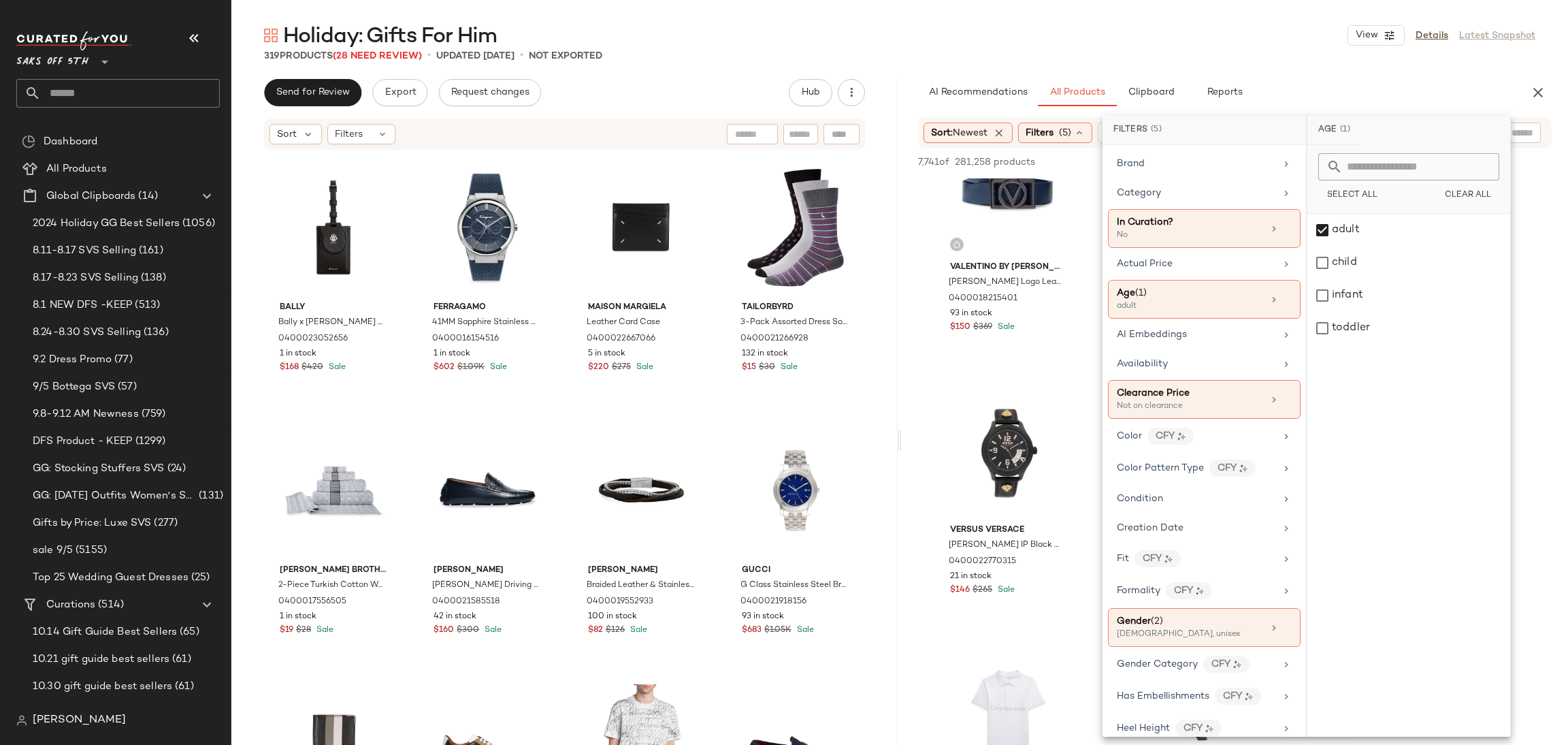
click at [1298, 77] on div "Holiday: Gifts For Him View Details Latest Snapshot 319 Products (28 Need Revie…" at bounding box center [900, 384] width 1337 height 724
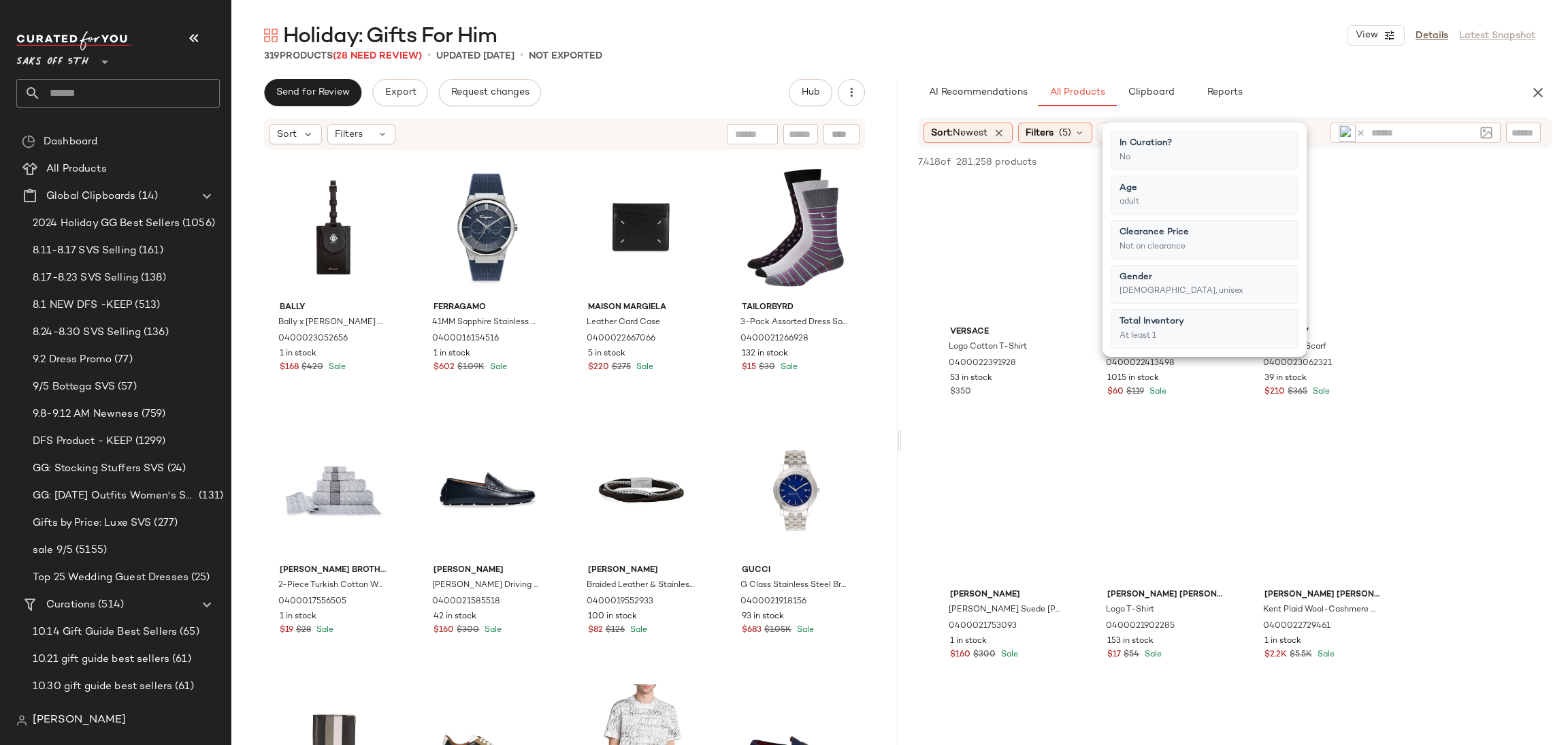
click at [1298, 77] on div "Holiday: Gifts For Him View Details Latest Snapshot 319 Products (28 Need Revie…" at bounding box center [900, 384] width 1337 height 724
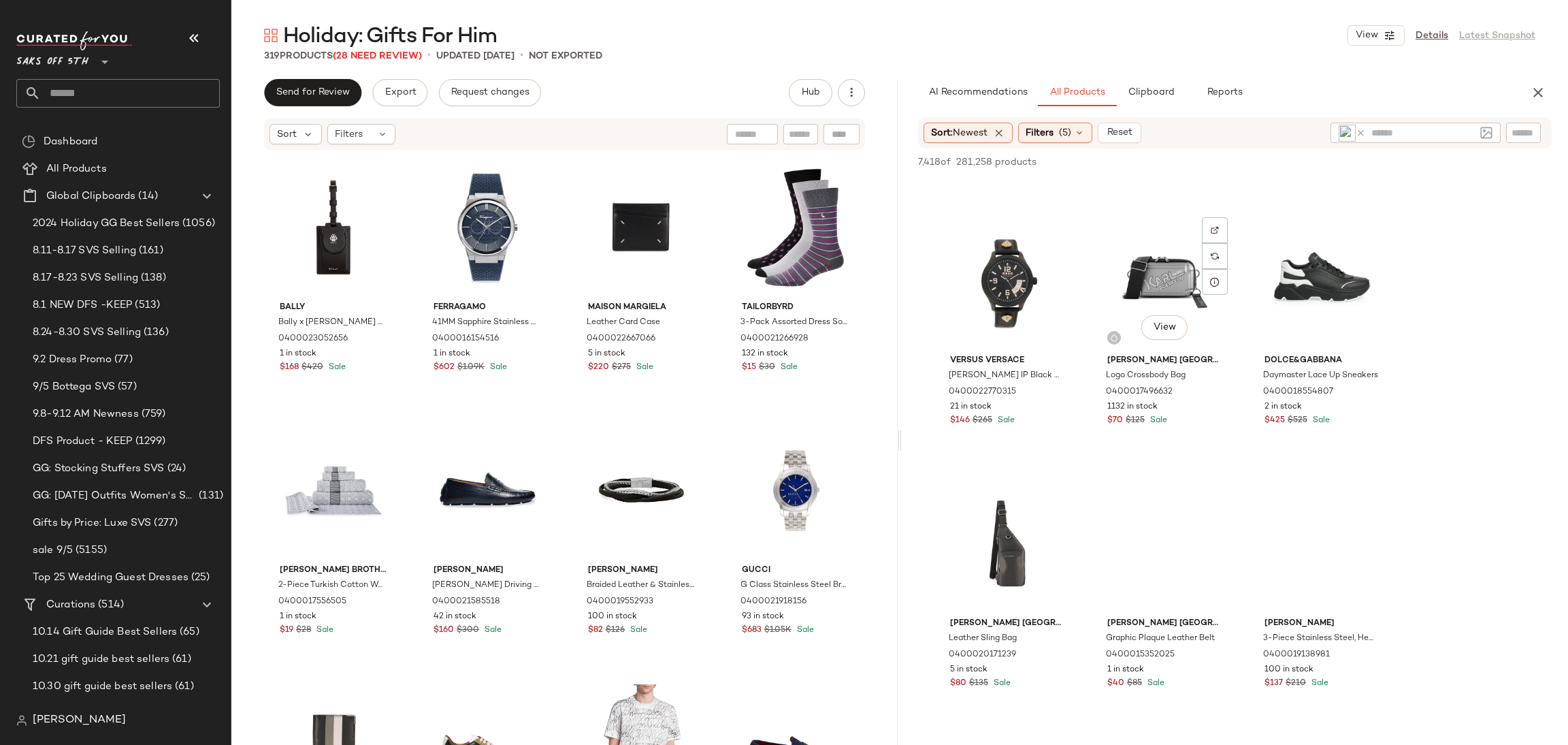
scroll to position [1553, 0]
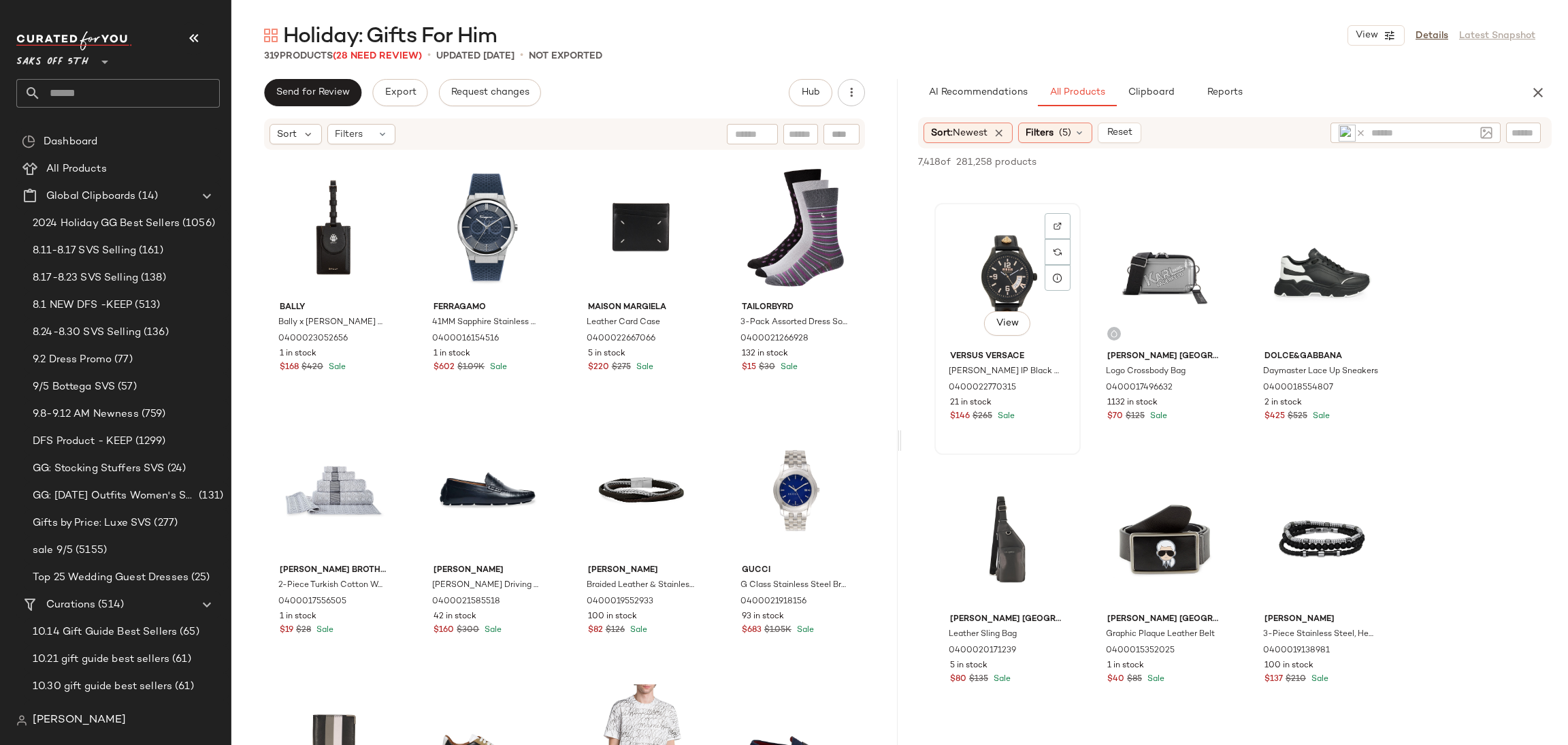
click at [998, 259] on div "View" at bounding box center [1008, 276] width 137 height 137
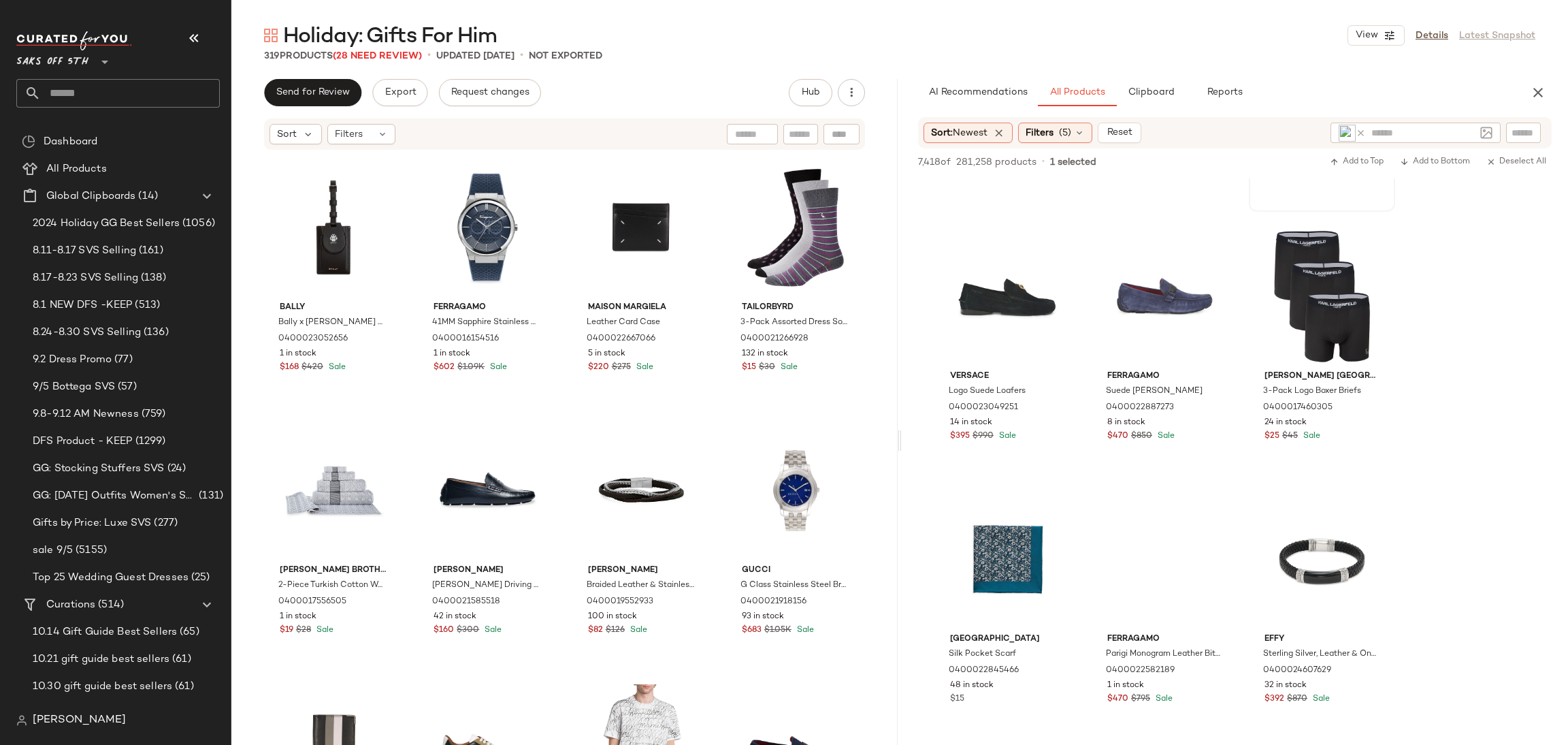
scroll to position [1951, 0]
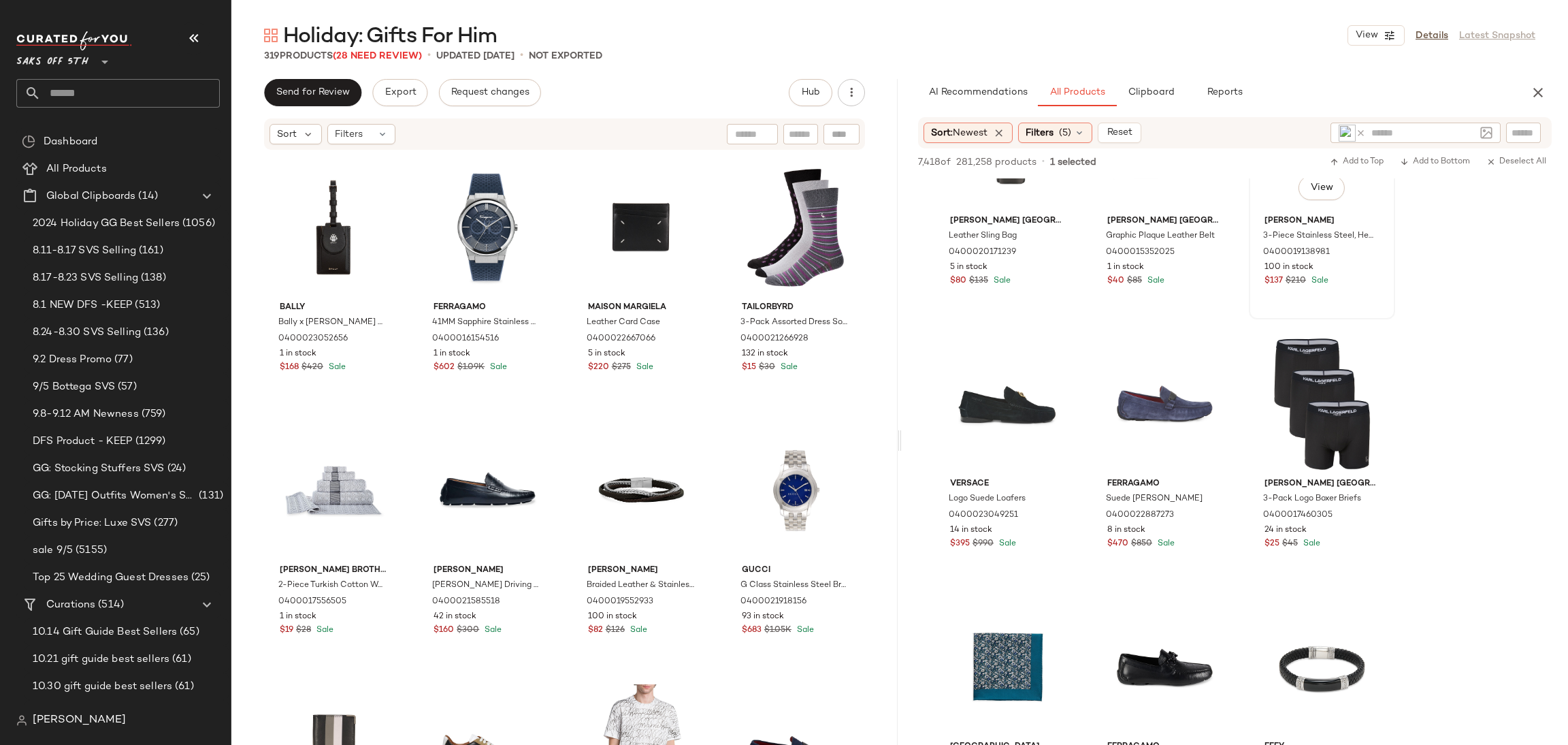
click at [1280, 223] on span "[PERSON_NAME]" at bounding box center [1323, 221] width 115 height 12
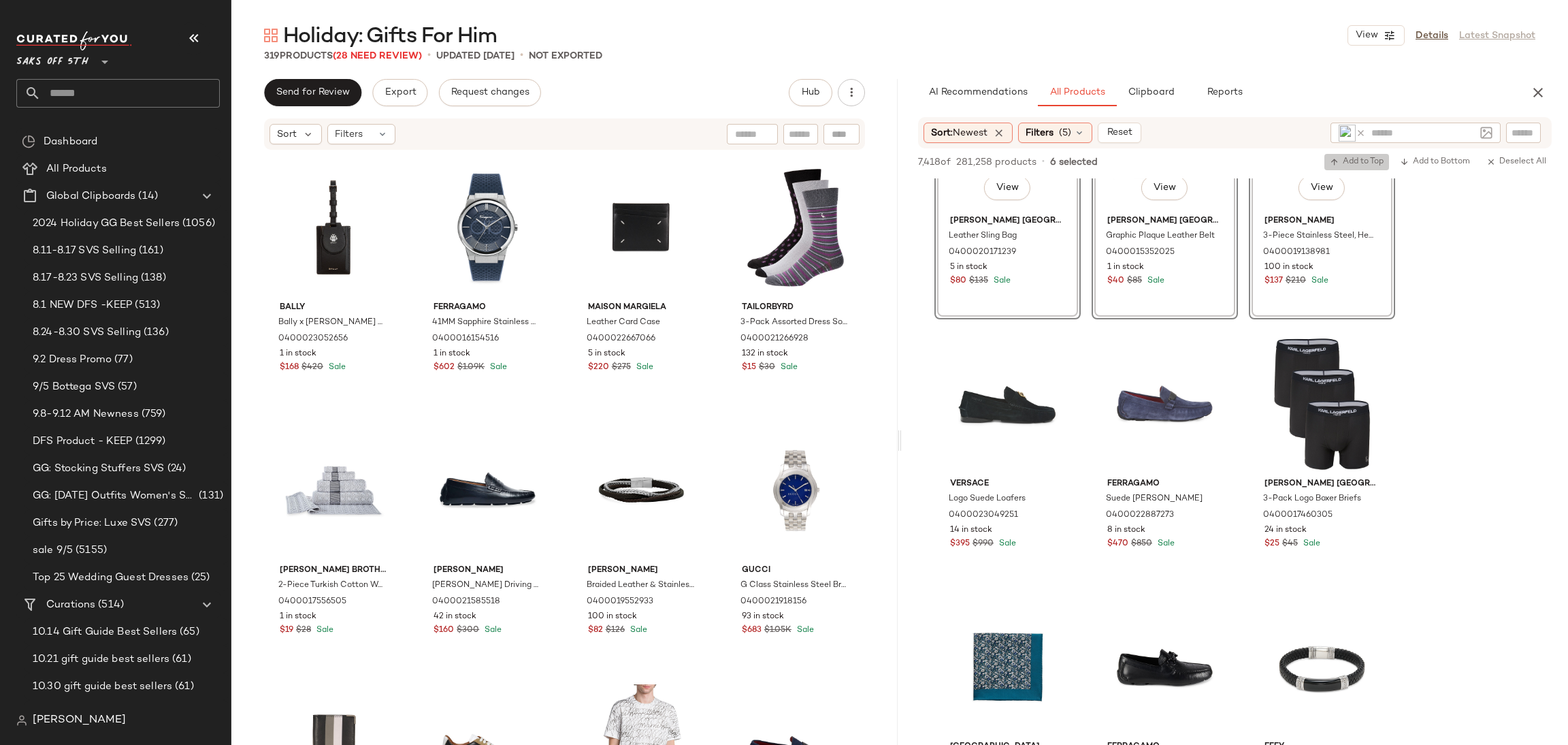
click at [1353, 159] on span "Add to Top" at bounding box center [1357, 162] width 54 height 9
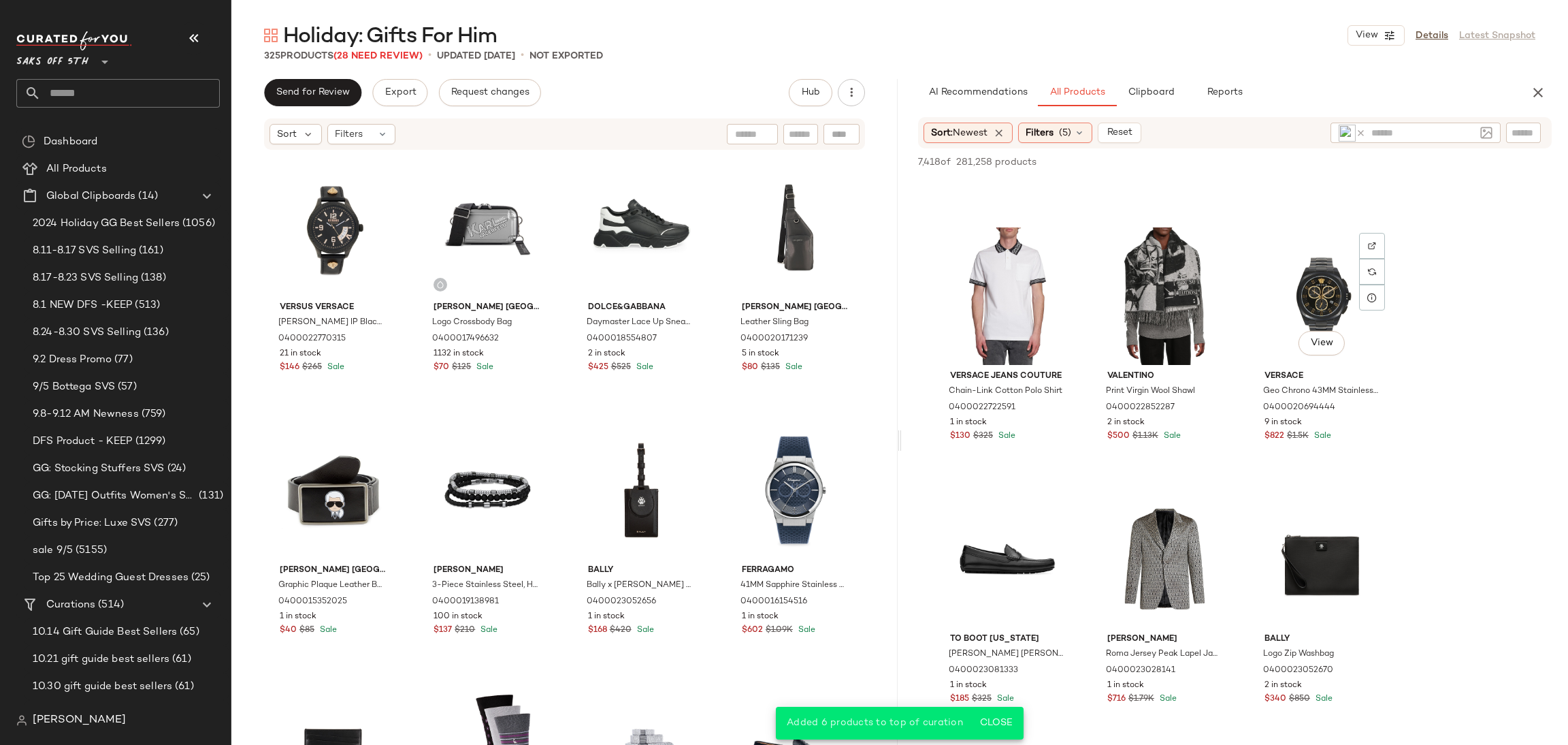
scroll to position [3382, 0]
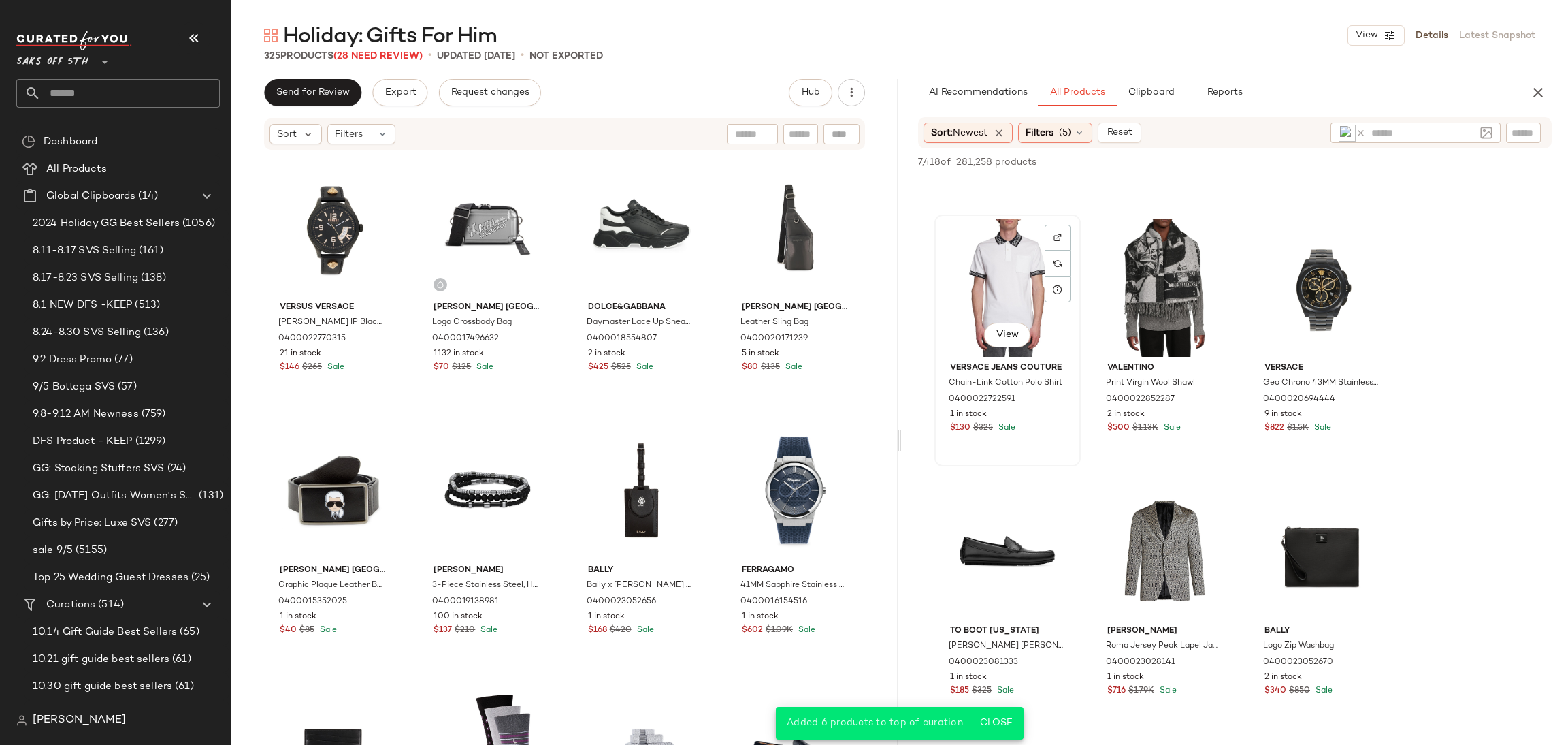
click at [1008, 271] on div "View" at bounding box center [1008, 287] width 137 height 137
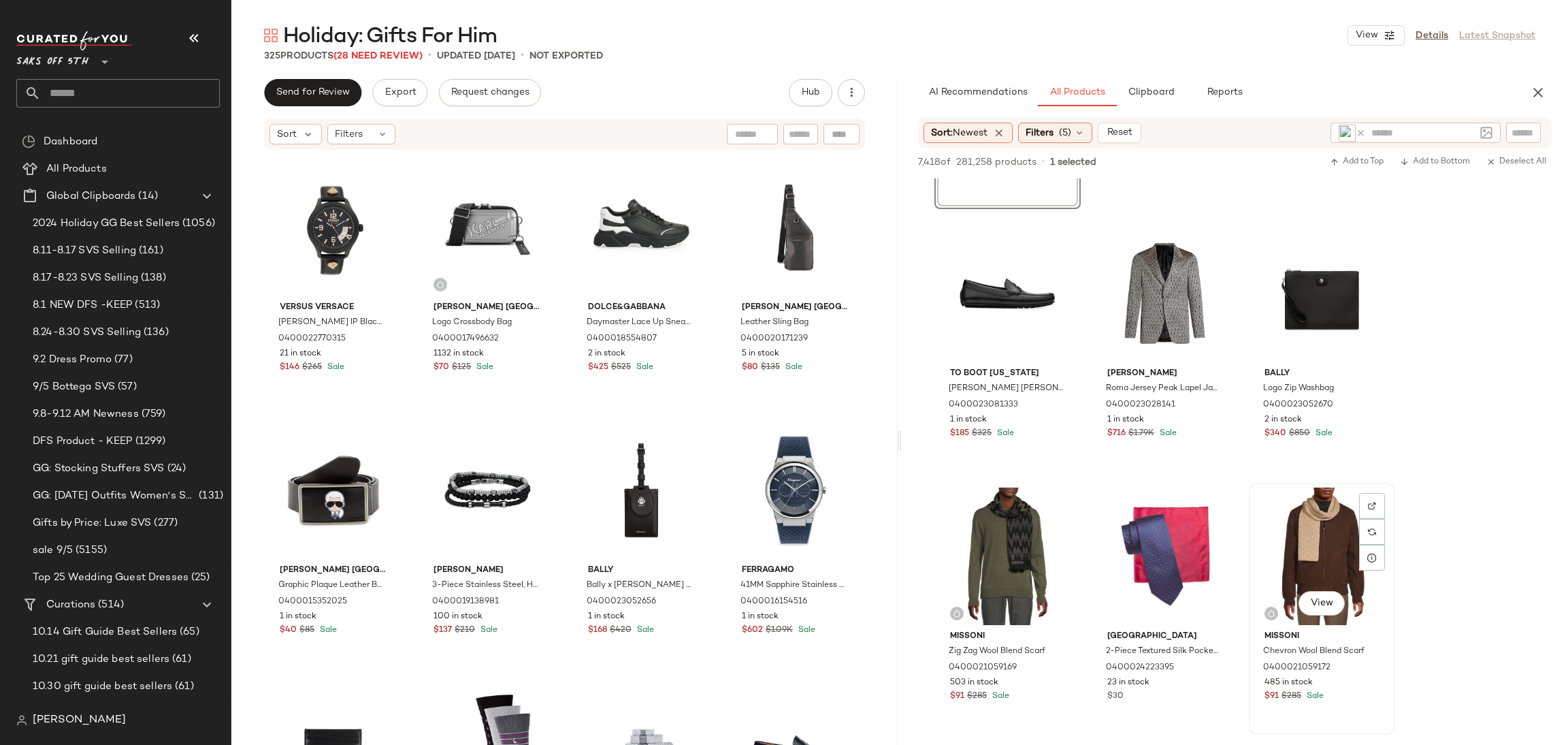
scroll to position [3658, 0]
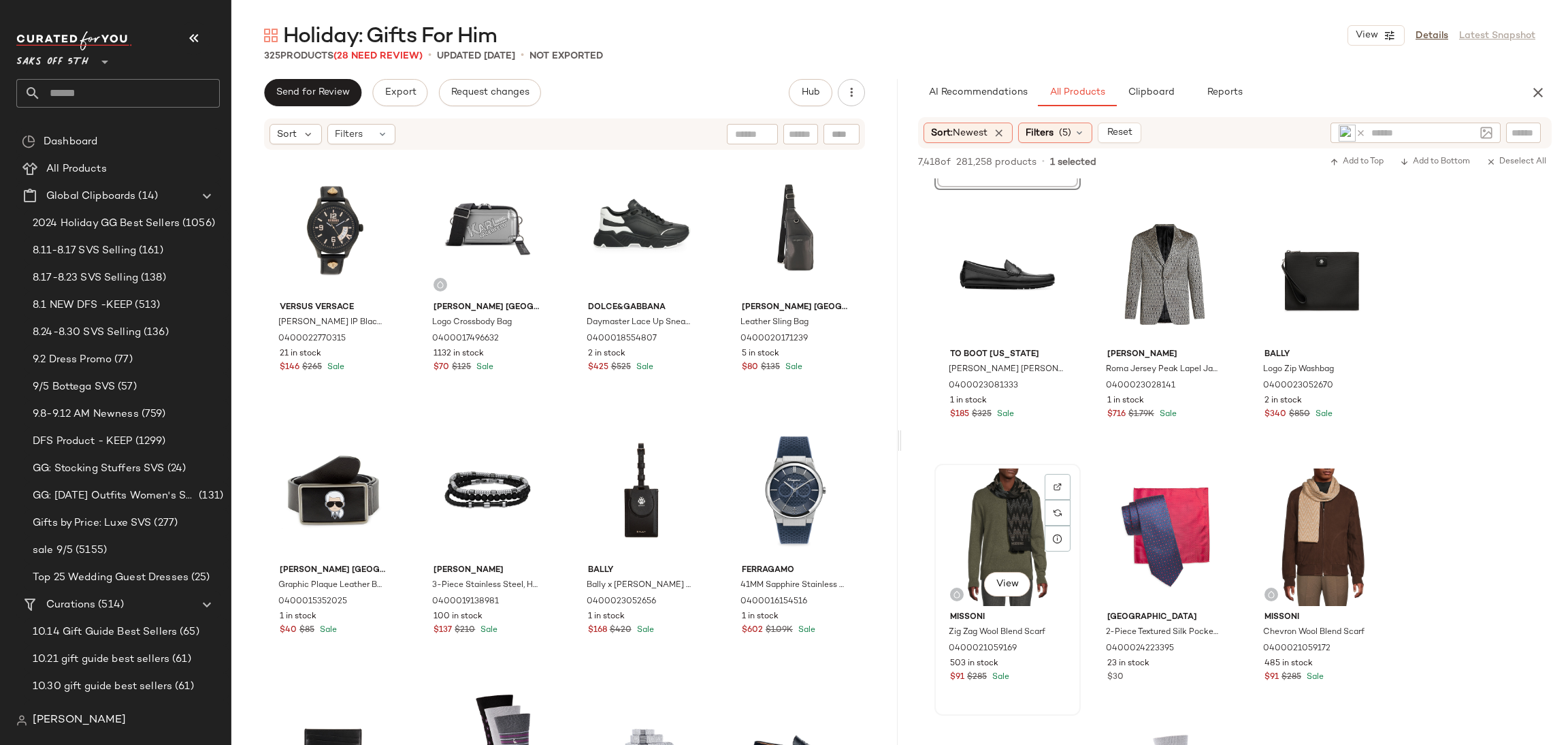
click at [1012, 504] on div "View" at bounding box center [1008, 537] width 137 height 137
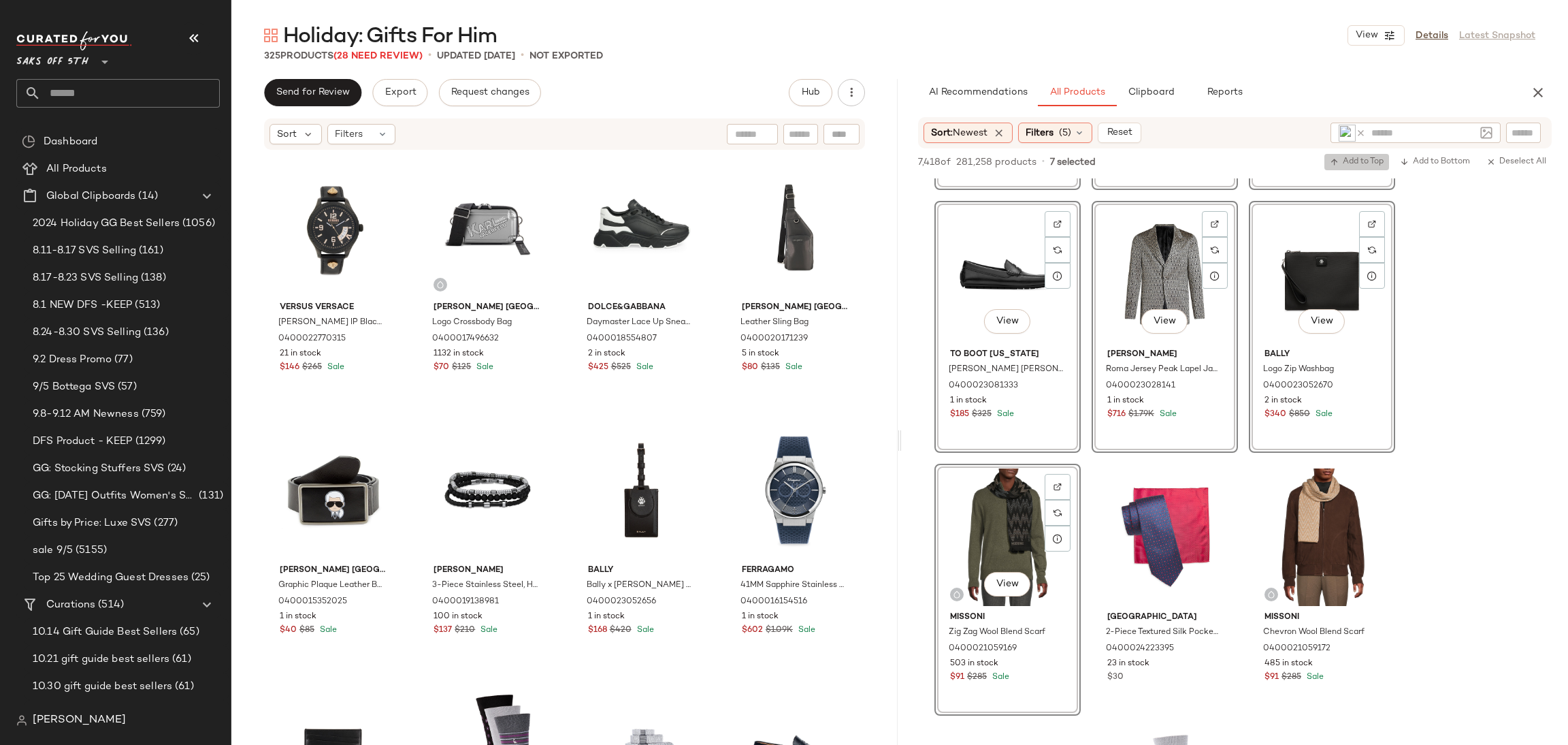
click at [1347, 169] on button "Add to Top" at bounding box center [1357, 162] width 65 height 16
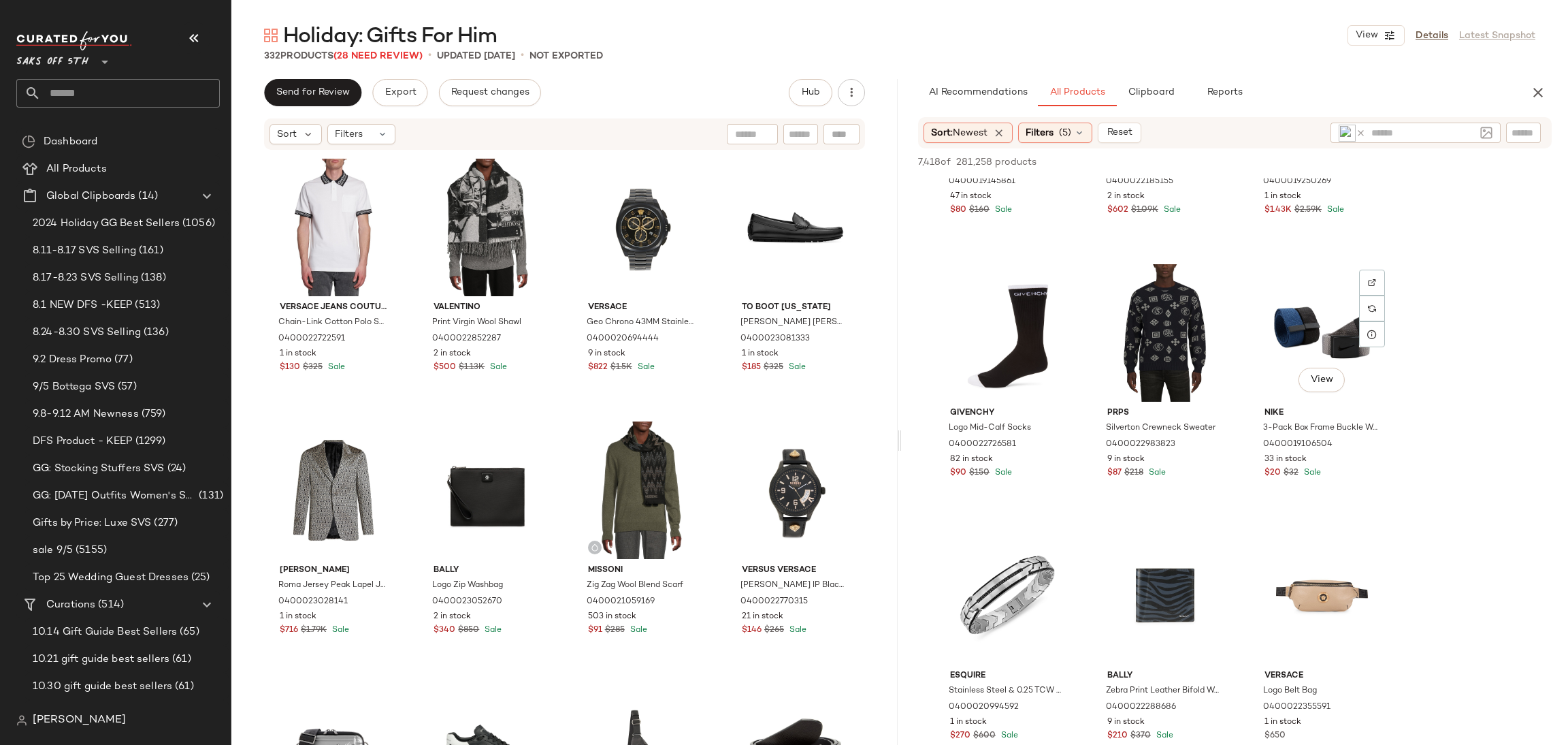
scroll to position [6889, 0]
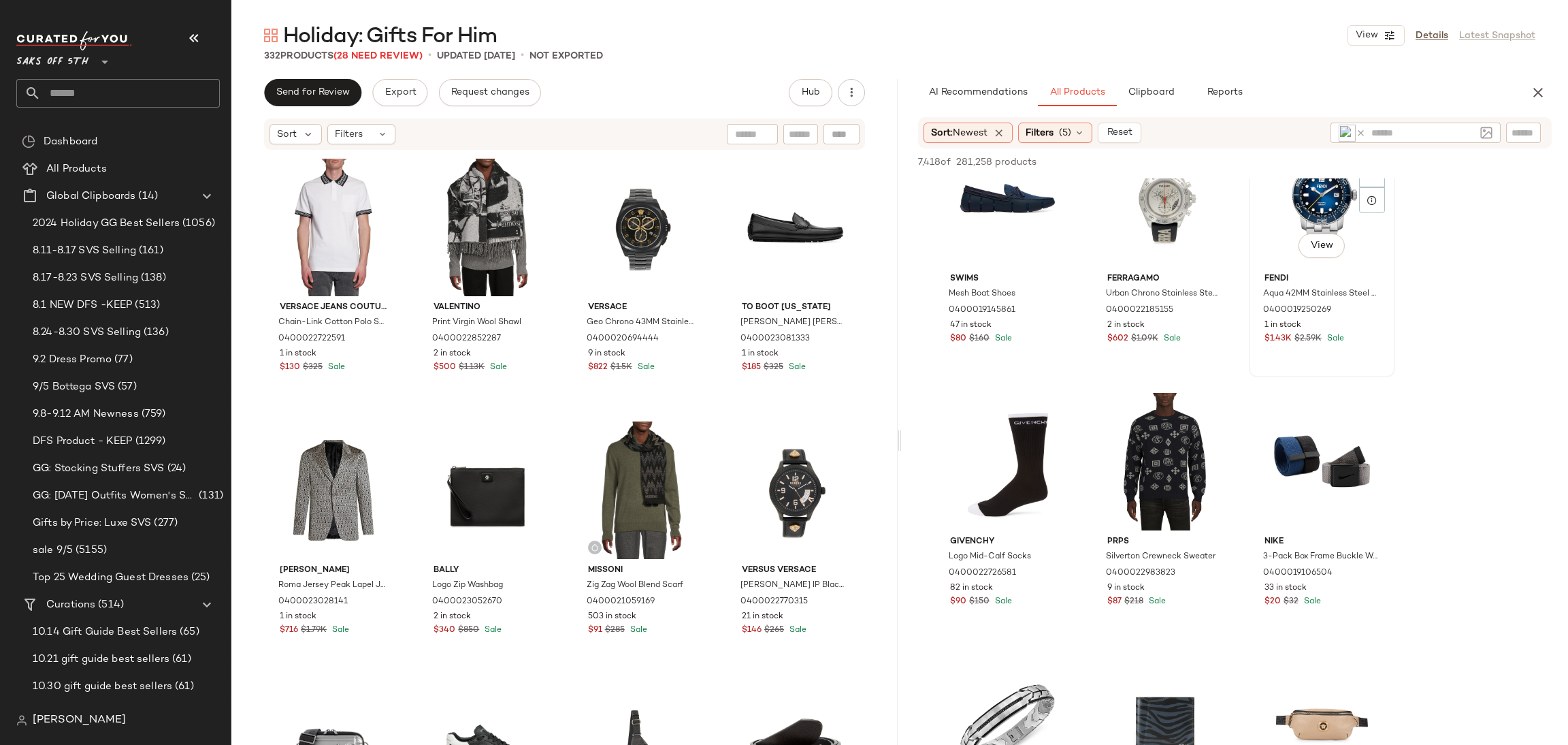
click at [1302, 194] on div "View" at bounding box center [1322, 199] width 137 height 137
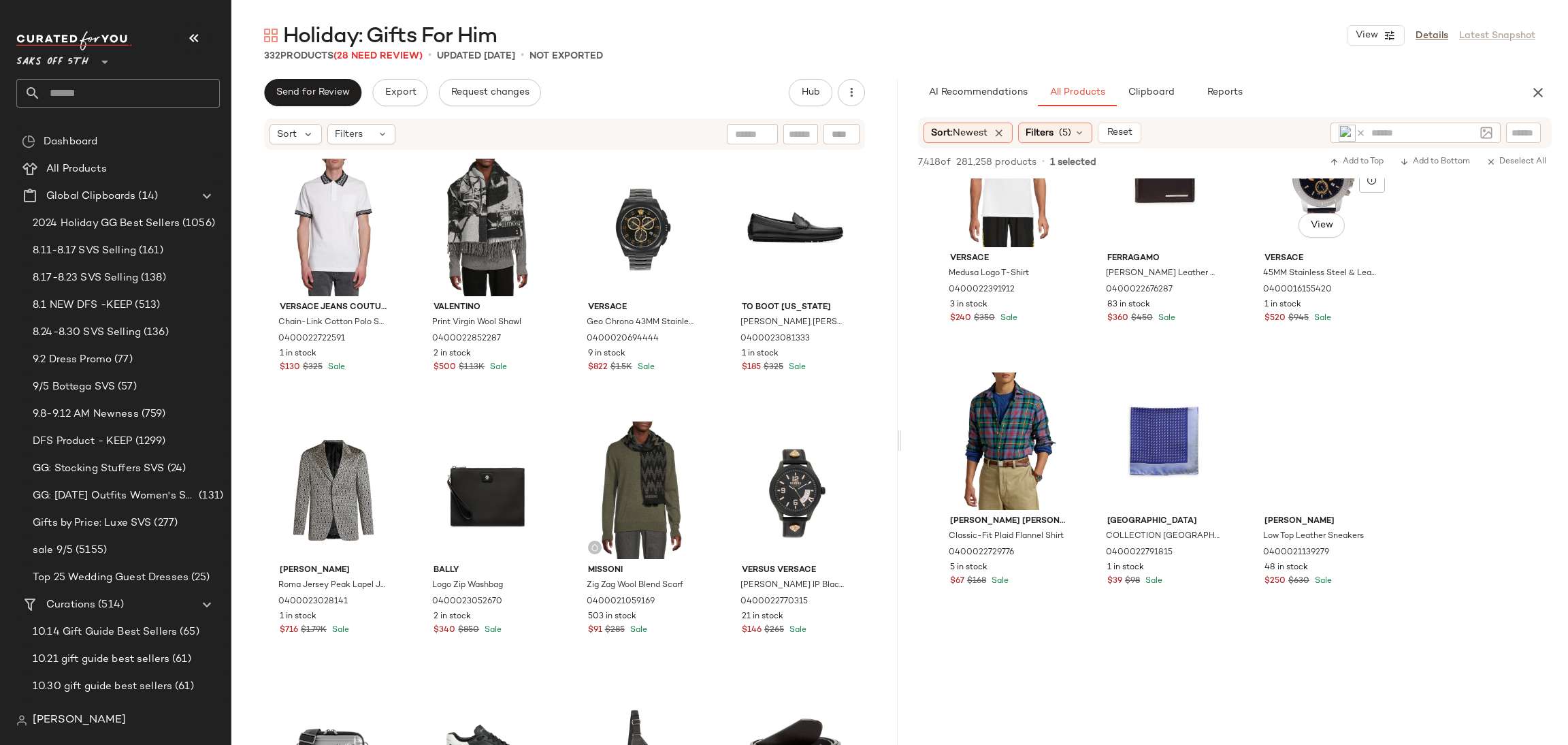
scroll to position [7702, 0]
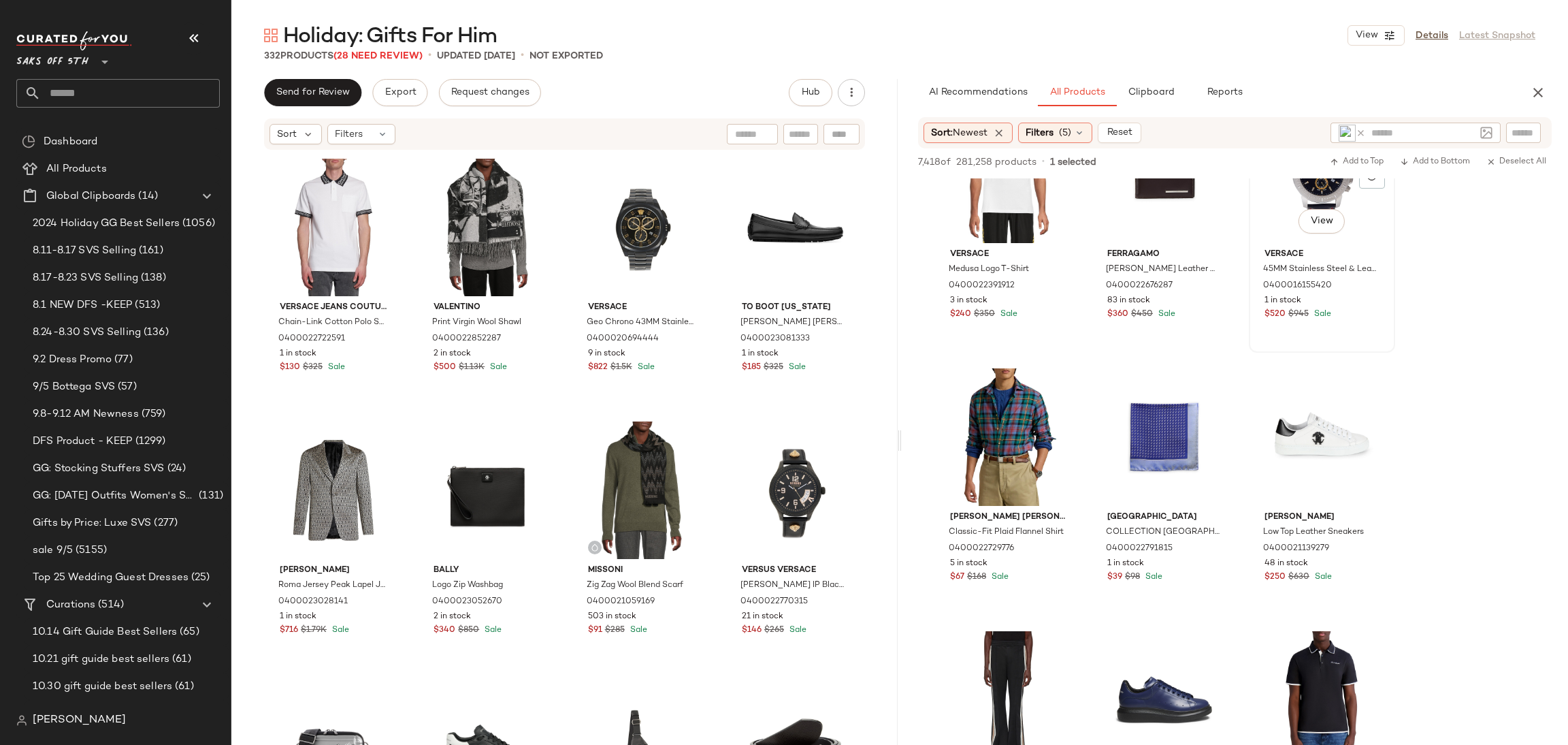
click at [1288, 217] on div "View" at bounding box center [1322, 174] width 137 height 137
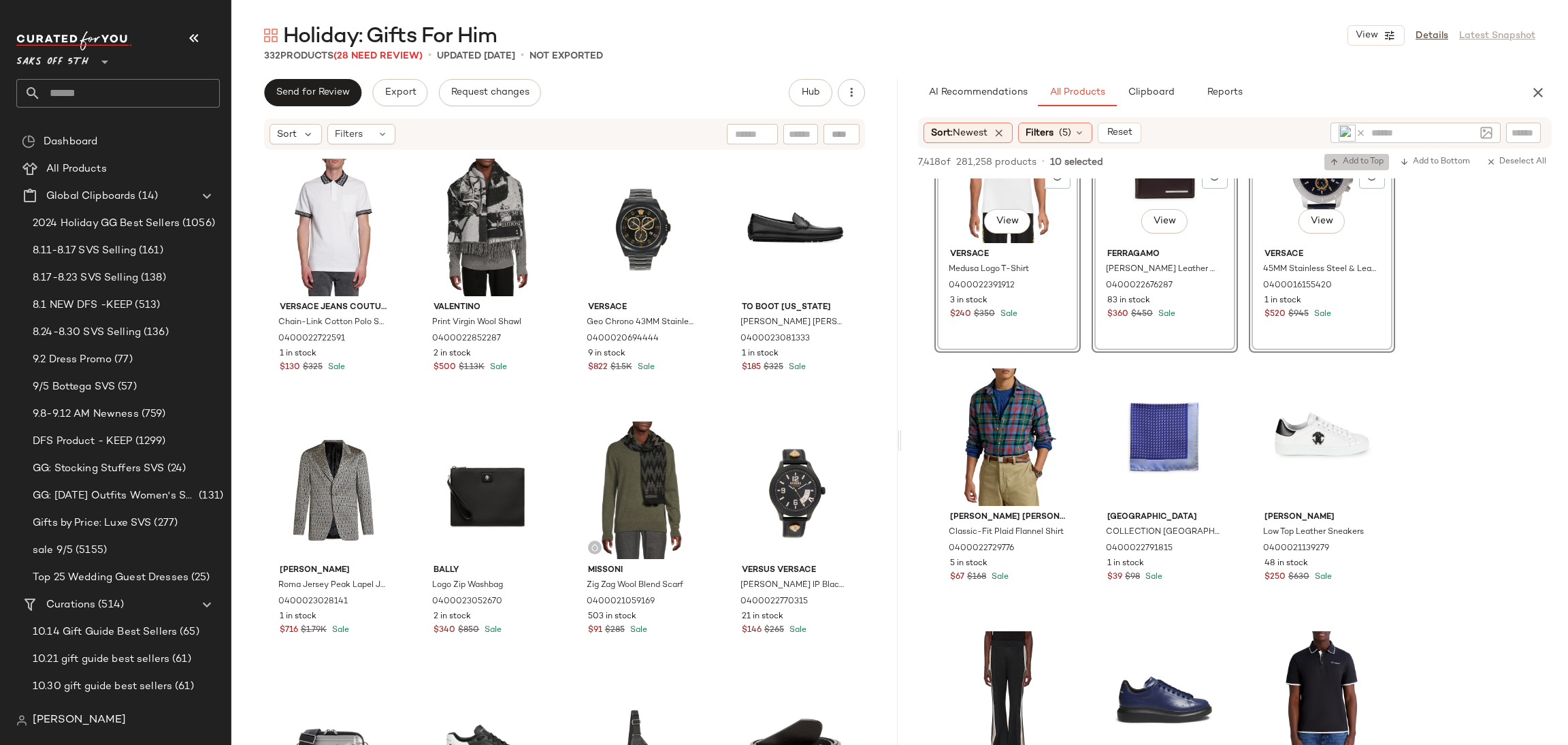
click at [1350, 161] on span "Add to Top" at bounding box center [1357, 162] width 54 height 9
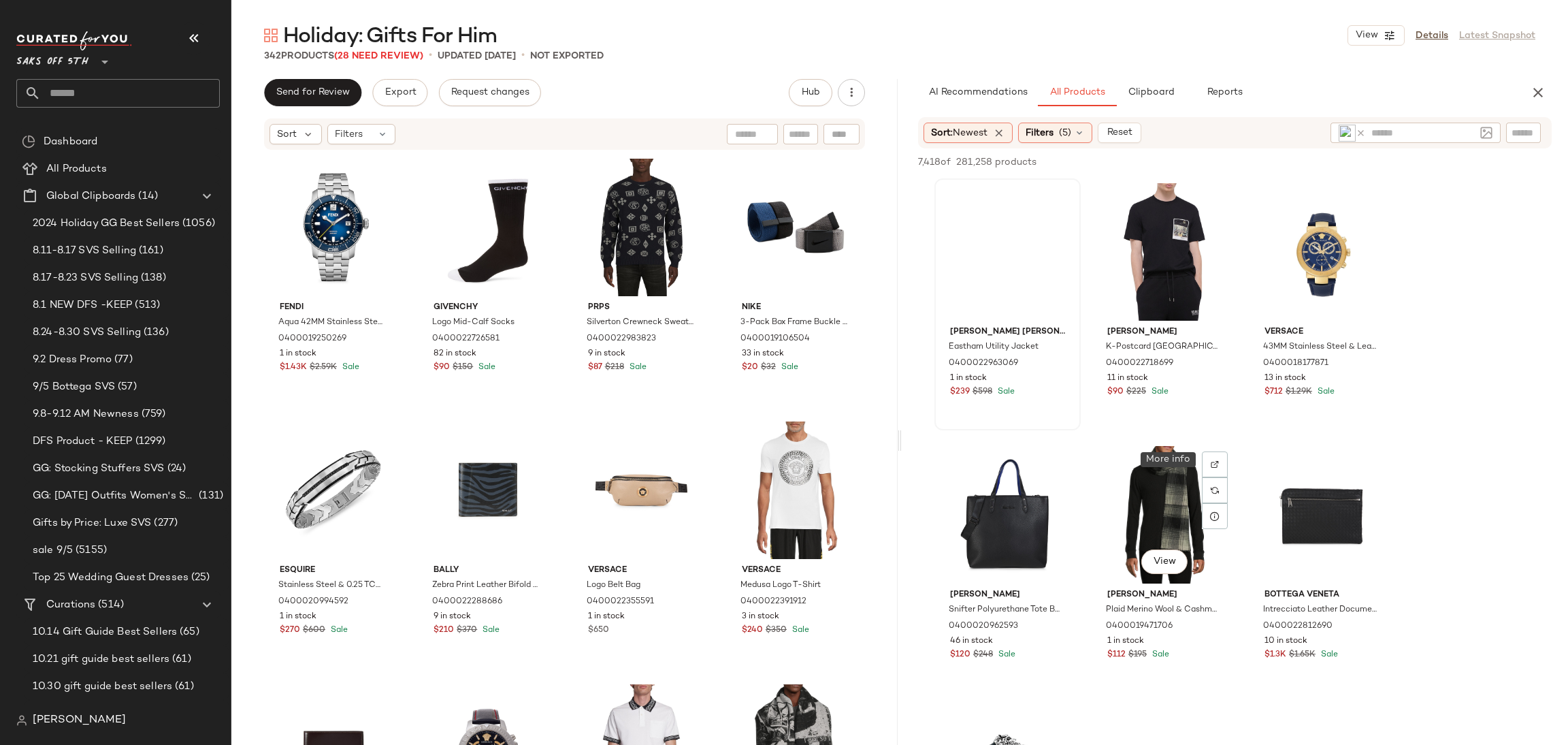
scroll to position [11551, 0]
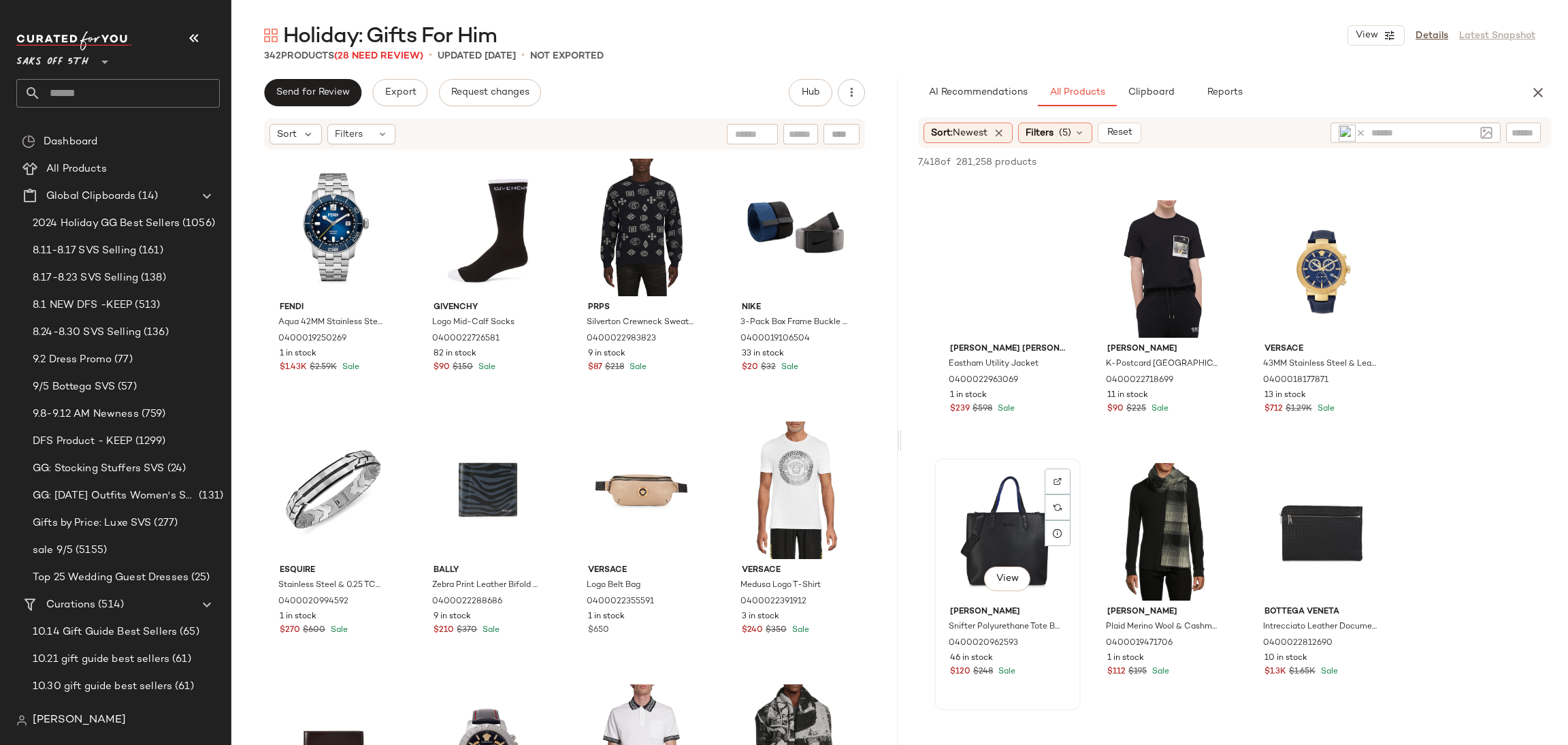
click at [985, 543] on div "View" at bounding box center [1008, 532] width 137 height 137
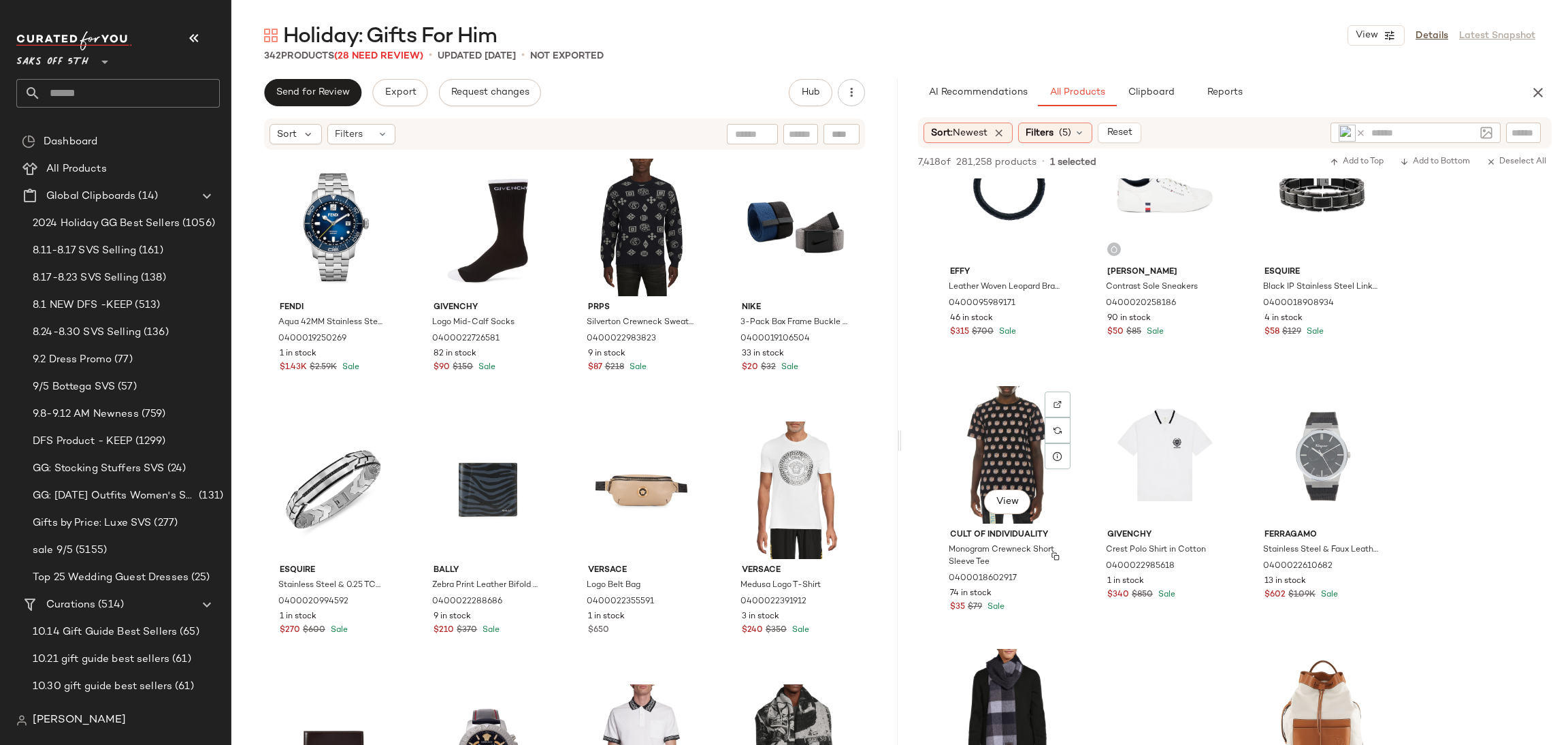
scroll to position [12156, 0]
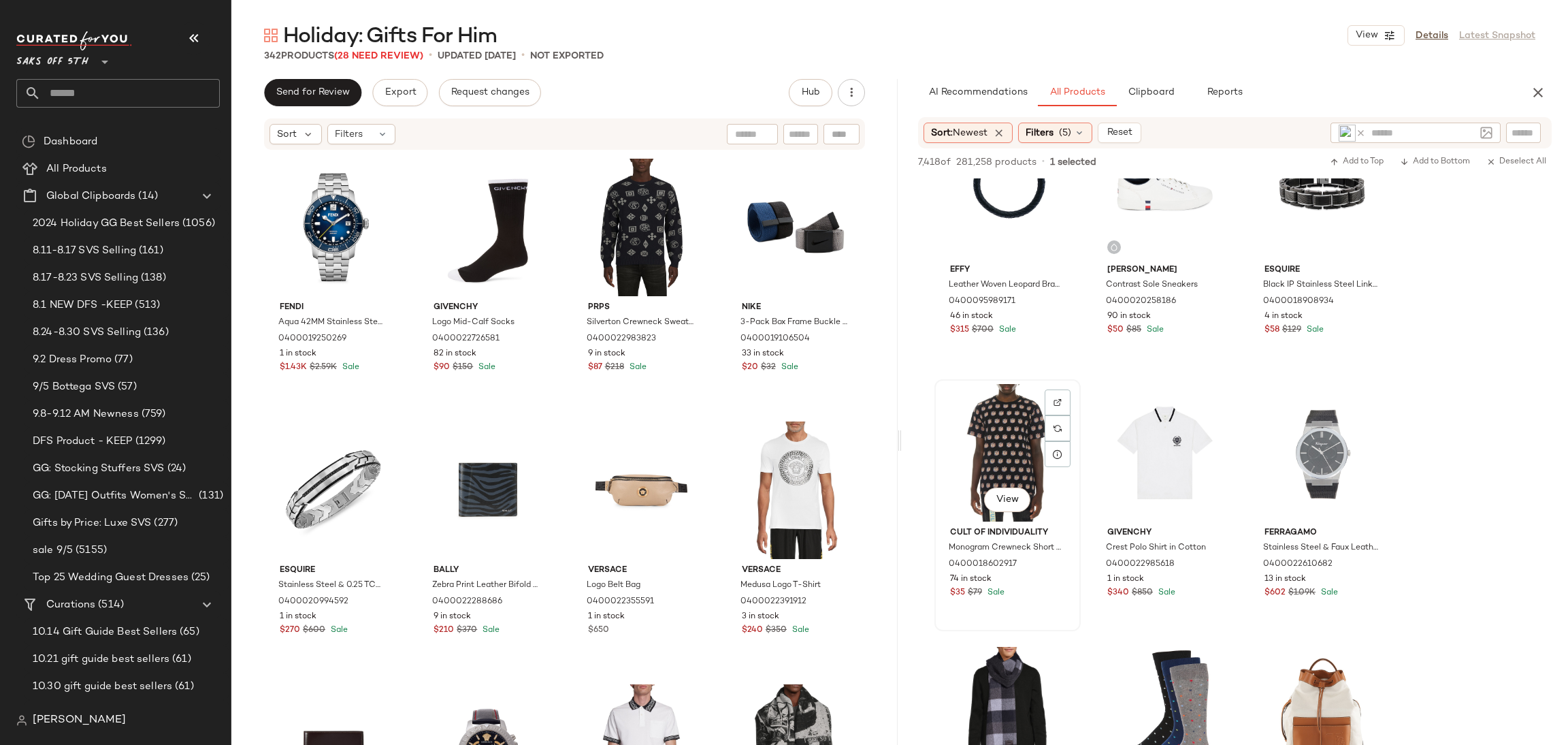
click at [1007, 422] on div "View" at bounding box center [1008, 453] width 137 height 137
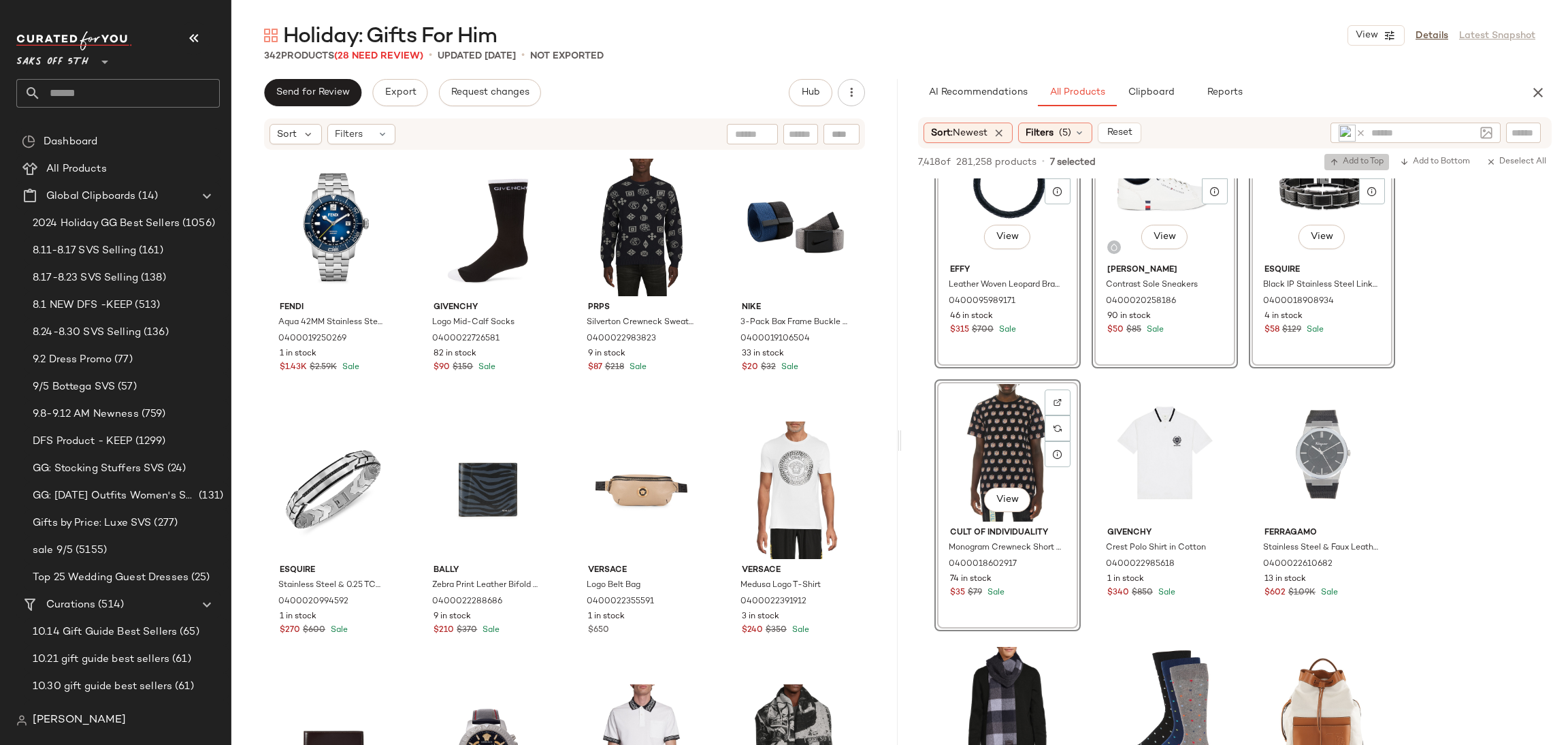
click at [1362, 162] on span "Add to Top" at bounding box center [1357, 162] width 54 height 9
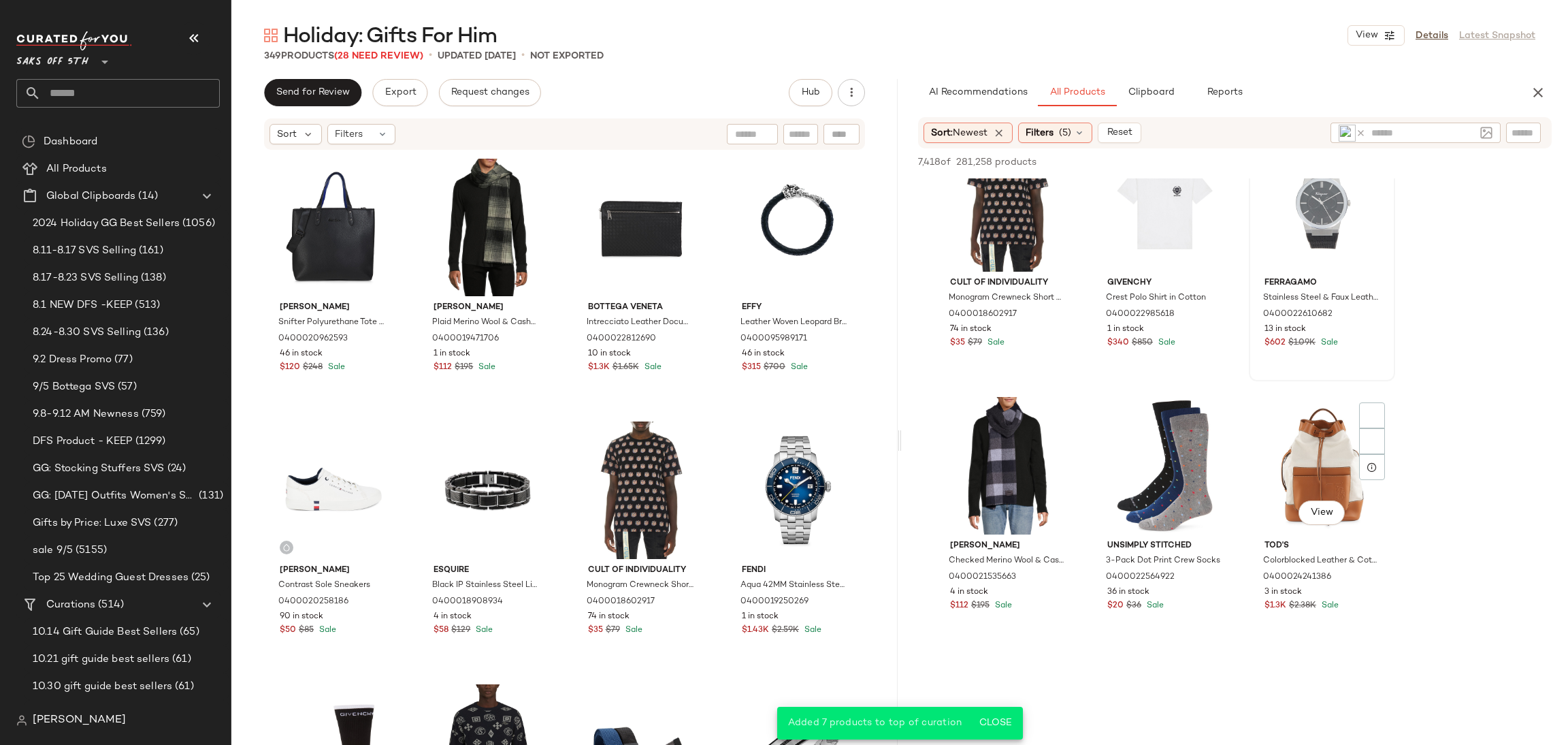
scroll to position [12414, 0]
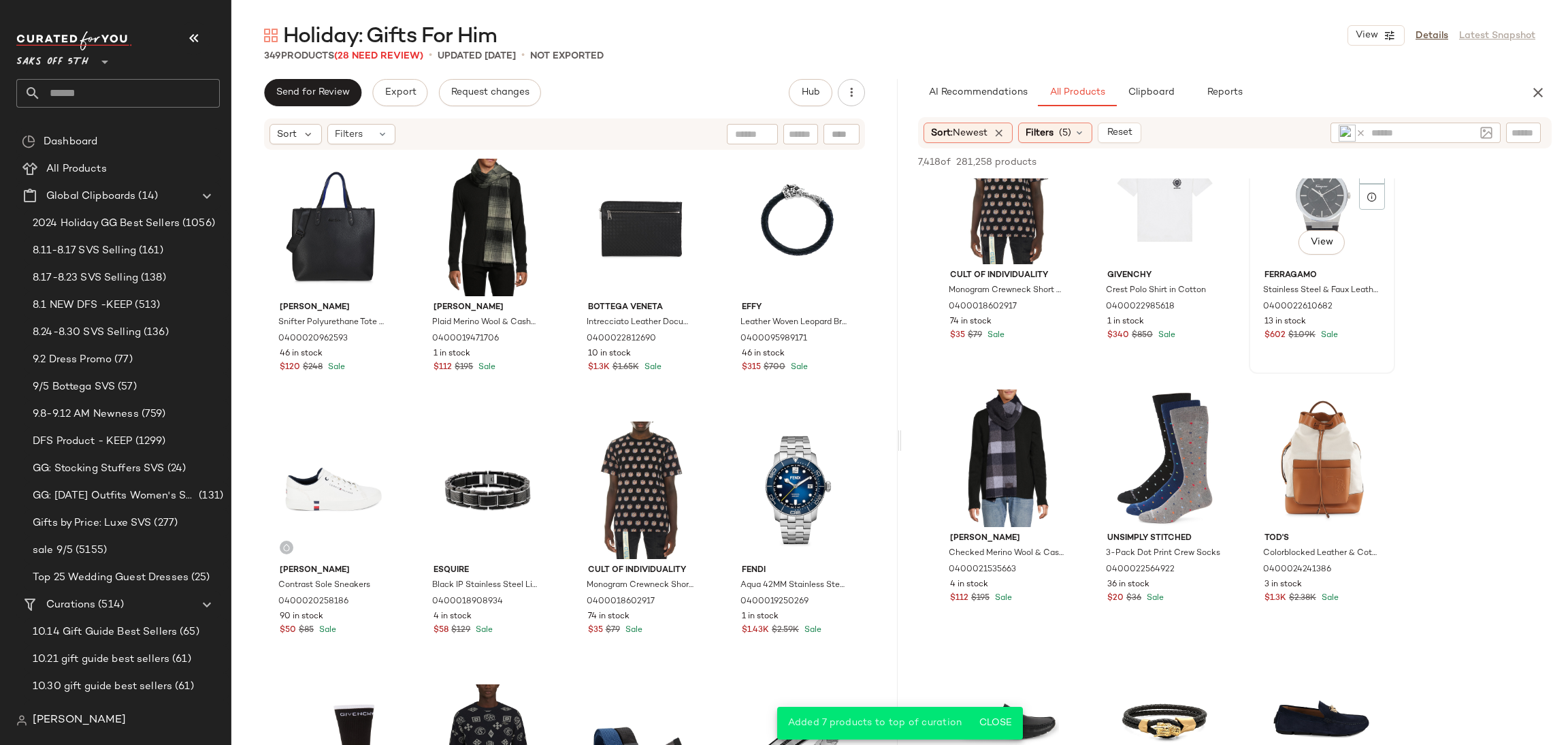
click at [1296, 189] on div "View" at bounding box center [1322, 195] width 137 height 137
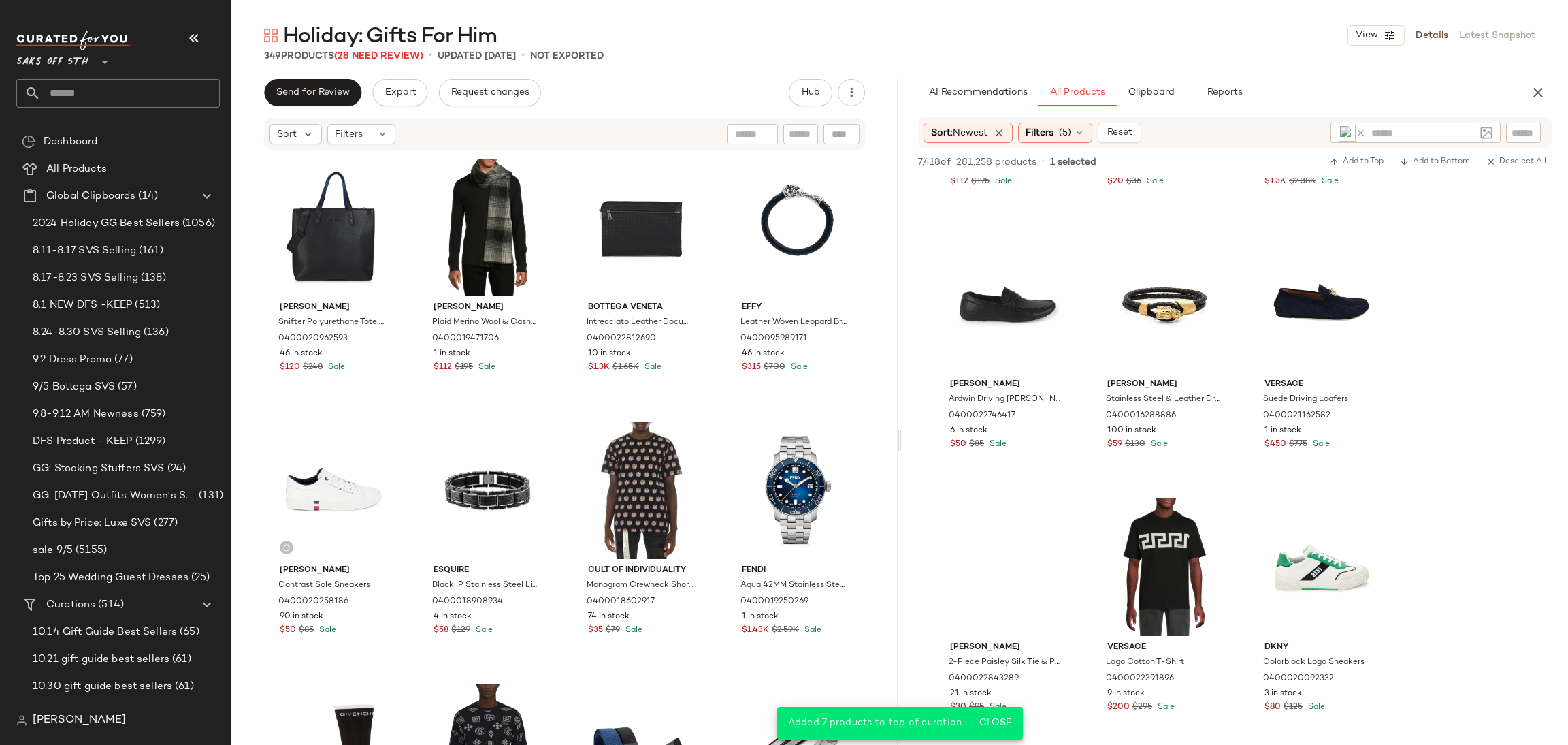
scroll to position [12839, 0]
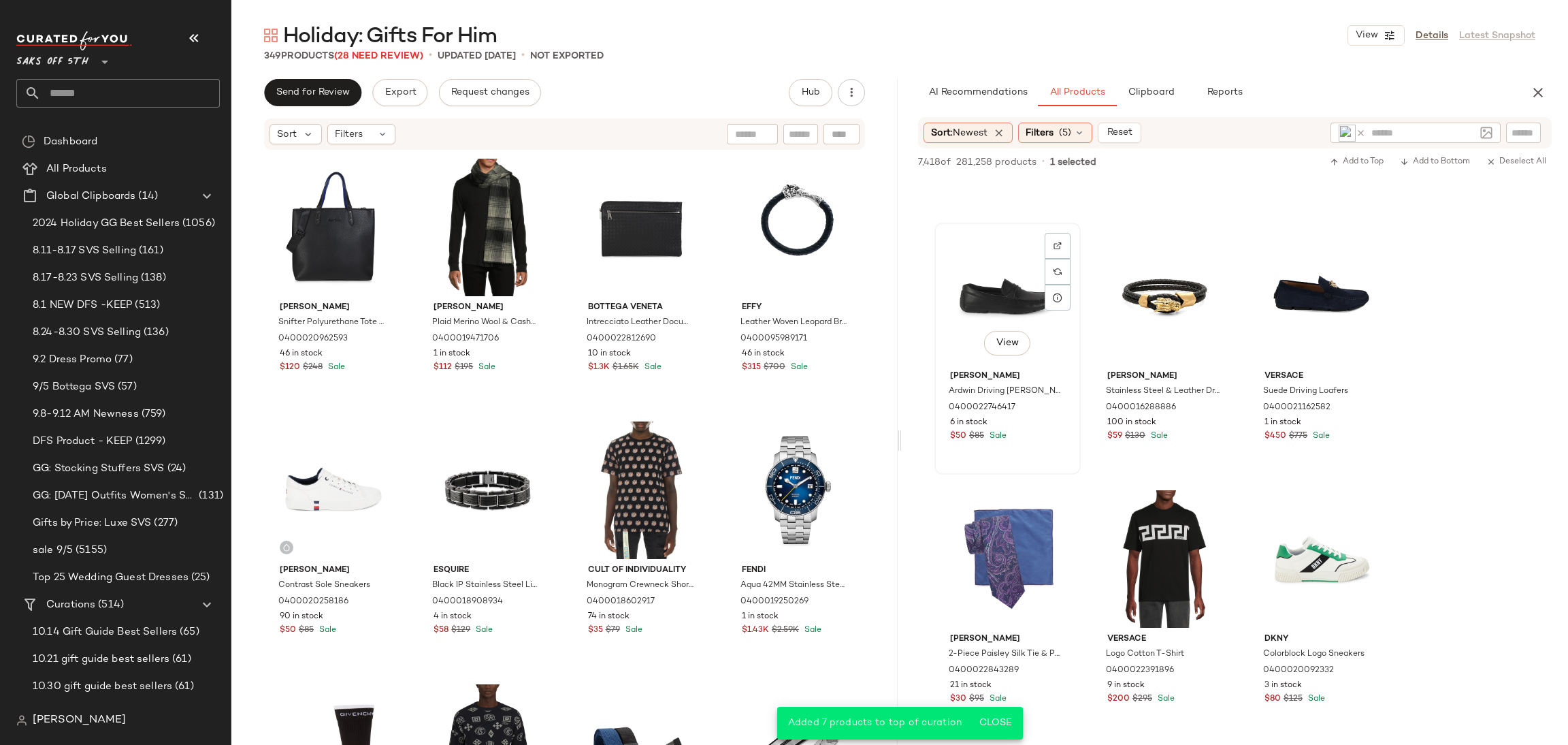
click at [1014, 304] on div "View" at bounding box center [1008, 296] width 137 height 137
click at [1346, 173] on div "7,418 of 281,258 products • 5 selected Add to Top Add to Bottom Deselect All" at bounding box center [1234, 164] width 666 height 30
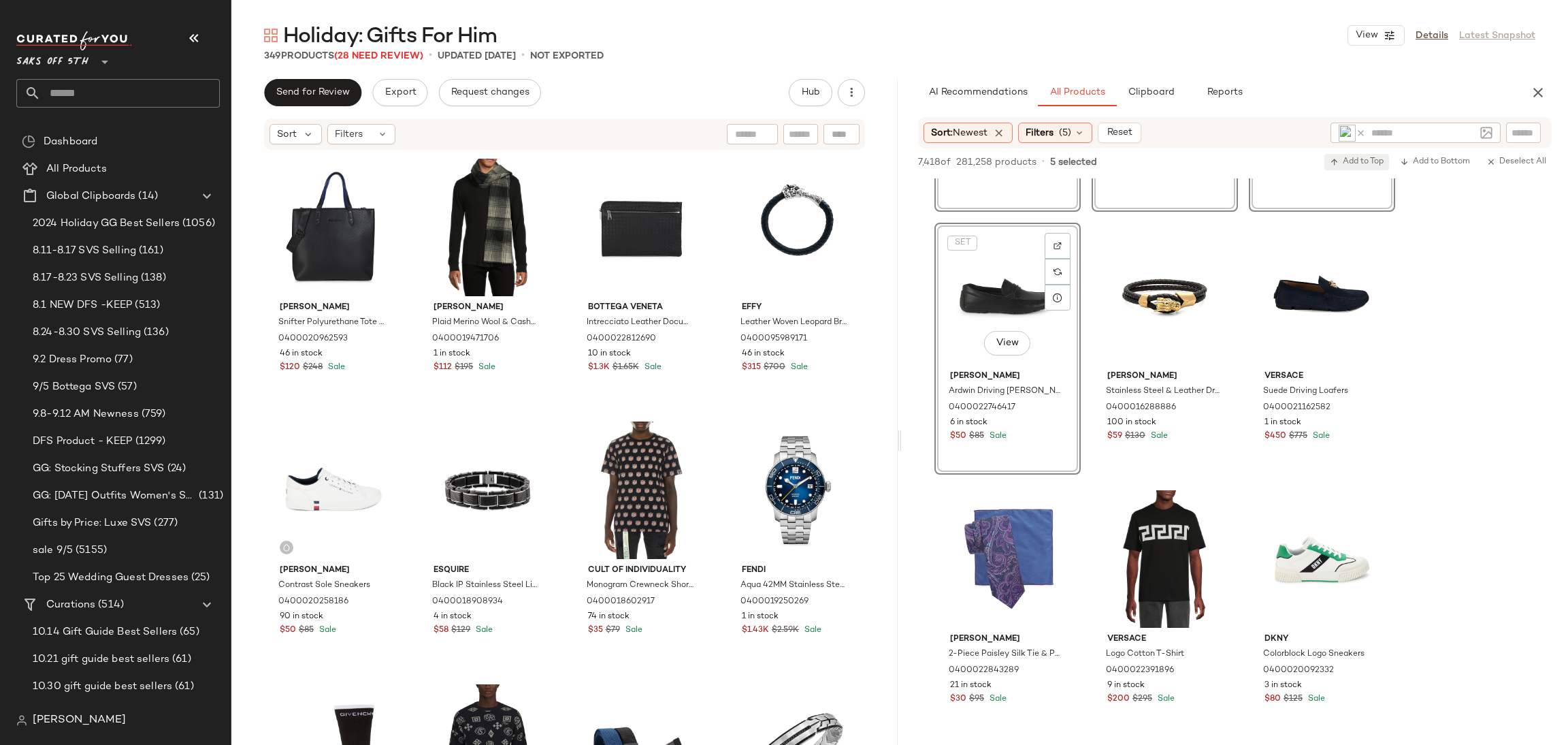
click at [1359, 164] on span "Add to Top" at bounding box center [1357, 162] width 54 height 9
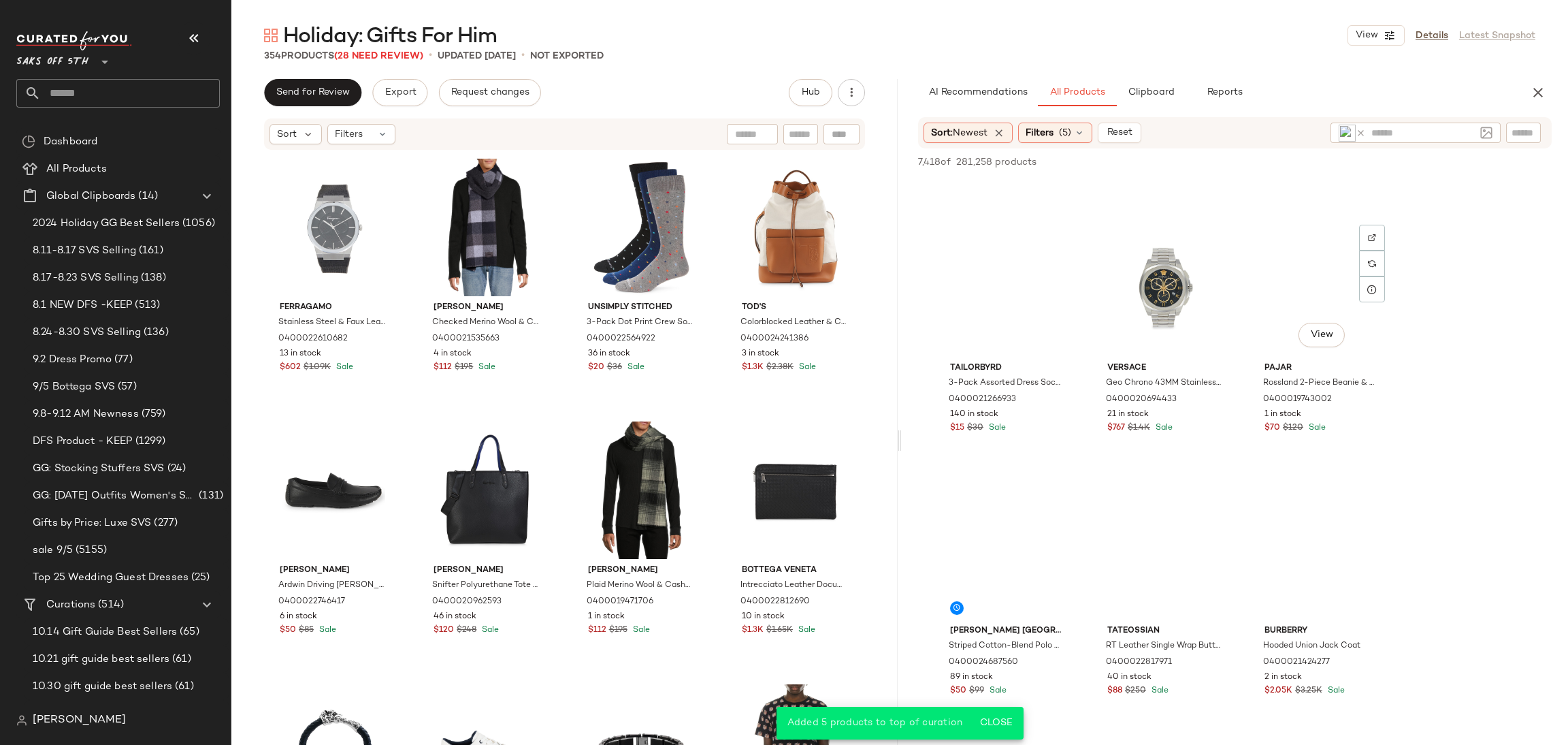
scroll to position [13381, 0]
click at [1138, 247] on div "View" at bounding box center [1165, 280] width 137 height 137
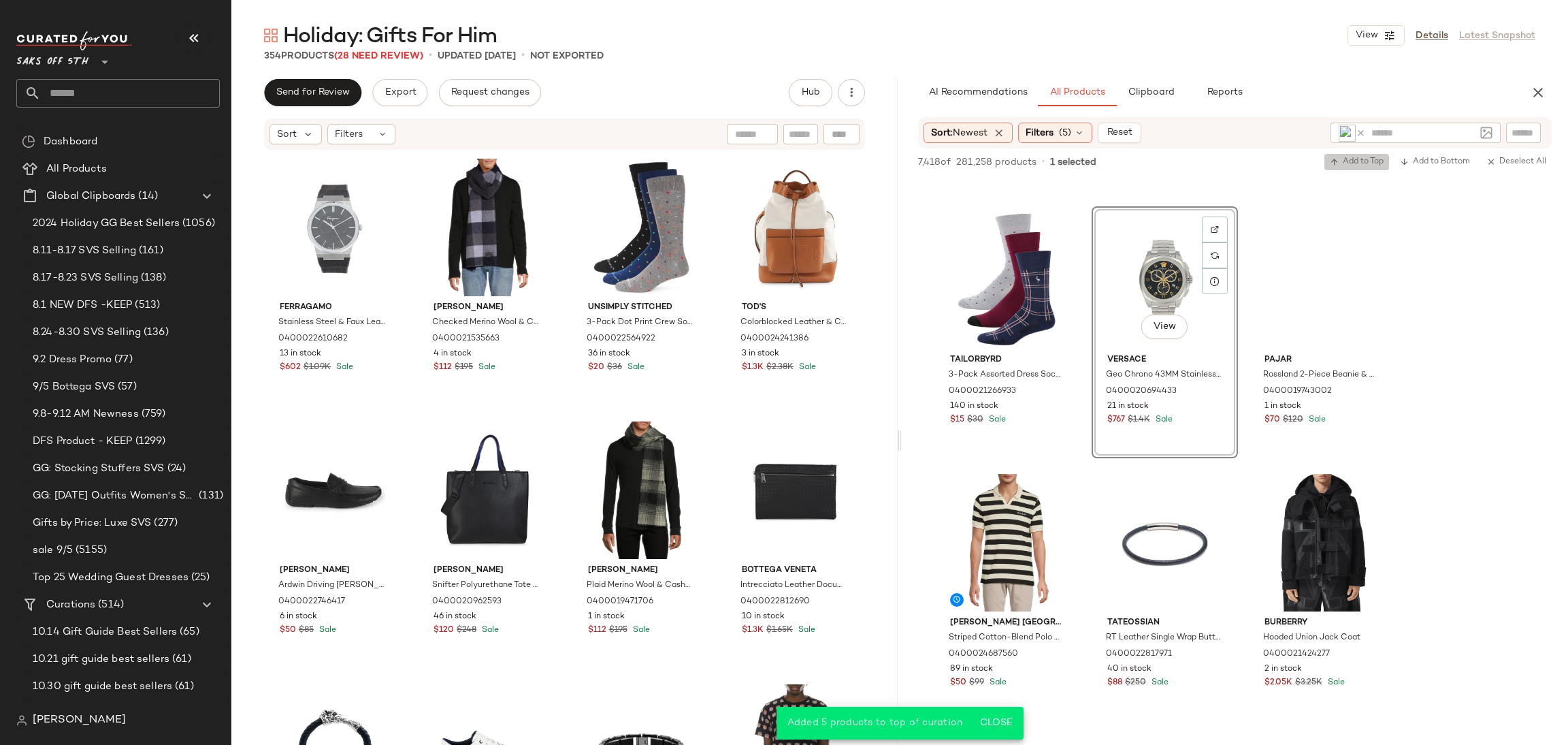
click at [1359, 157] on span "Add to Top" at bounding box center [1357, 162] width 54 height 9
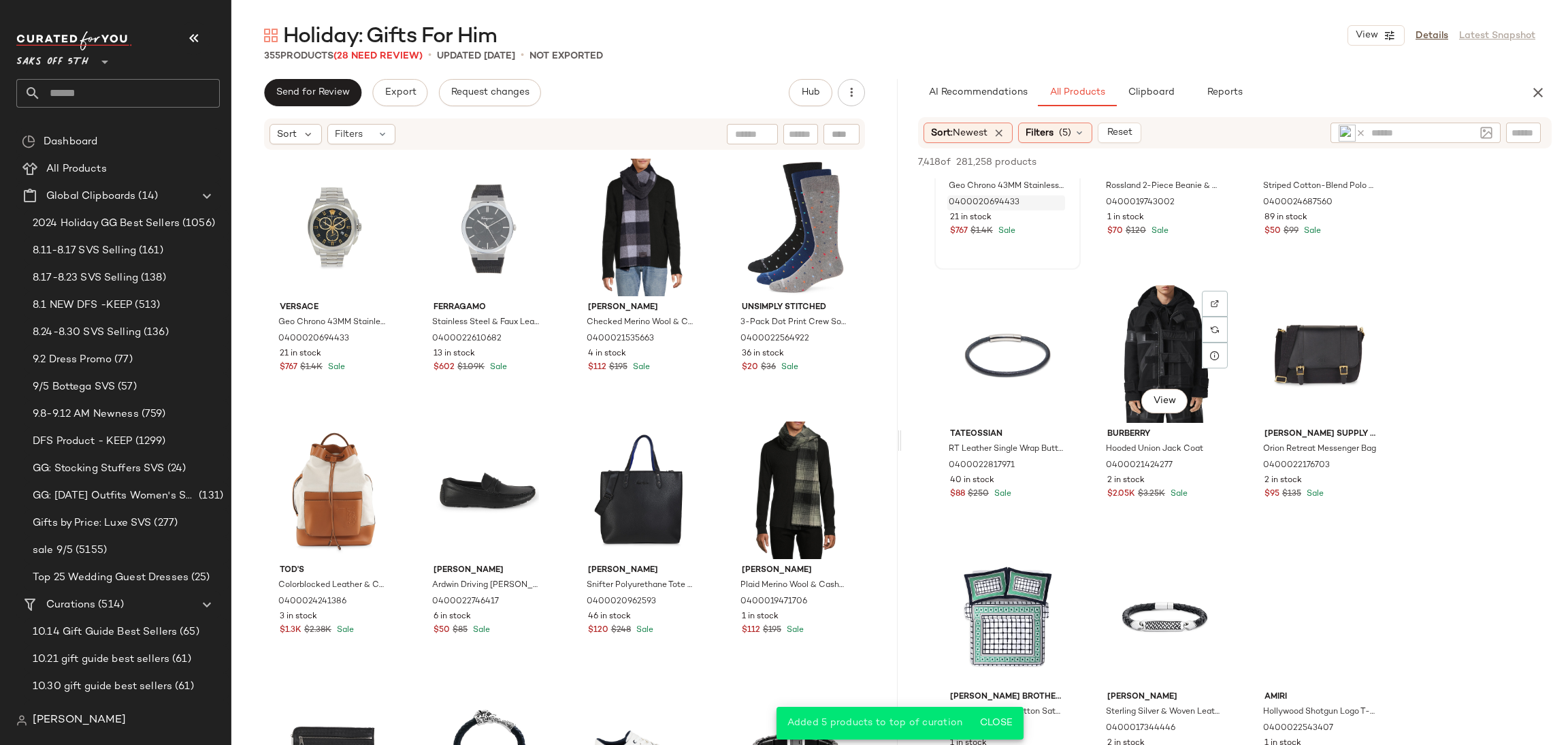
scroll to position [13570, 0]
click at [1183, 336] on div "View" at bounding box center [1165, 353] width 137 height 137
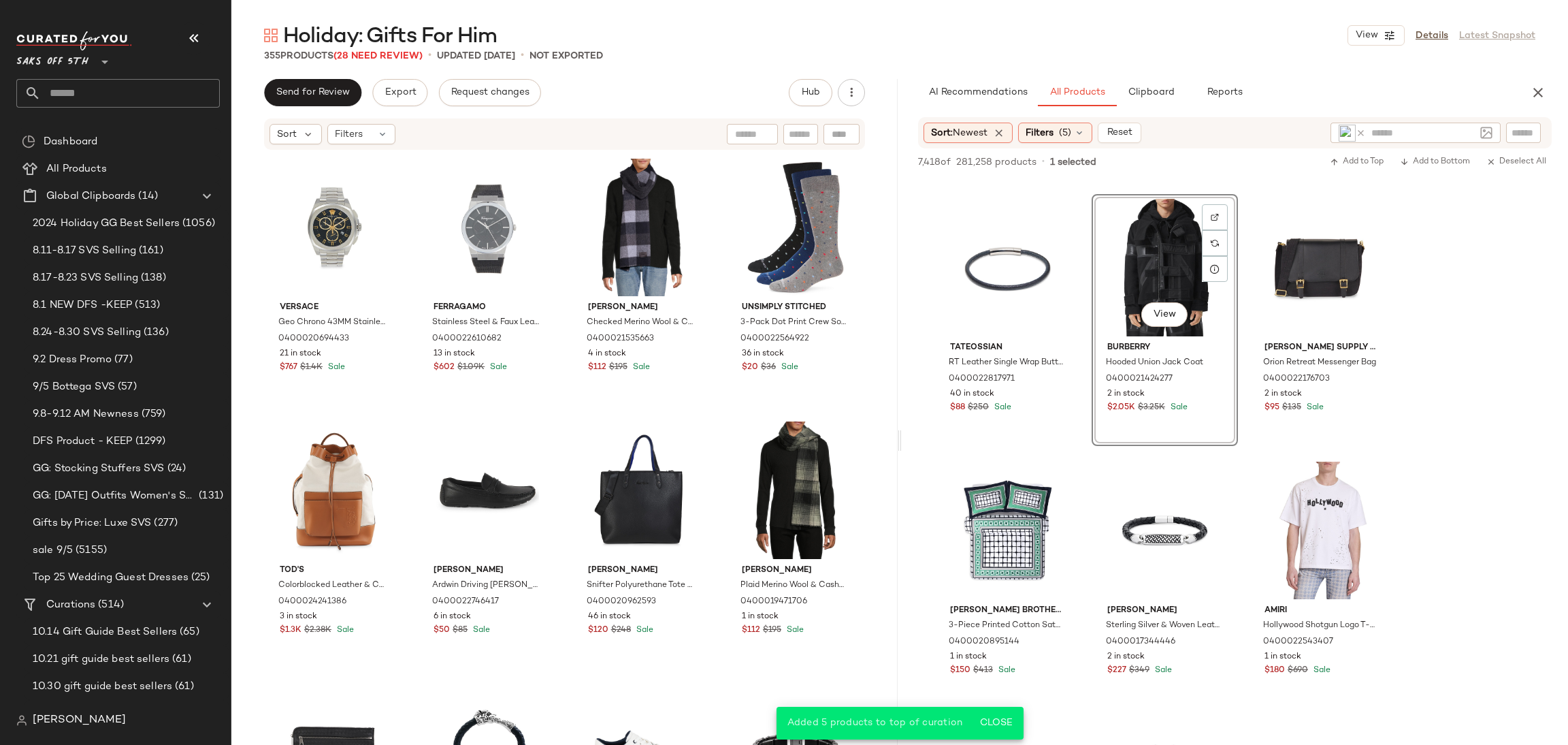
scroll to position [13666, 0]
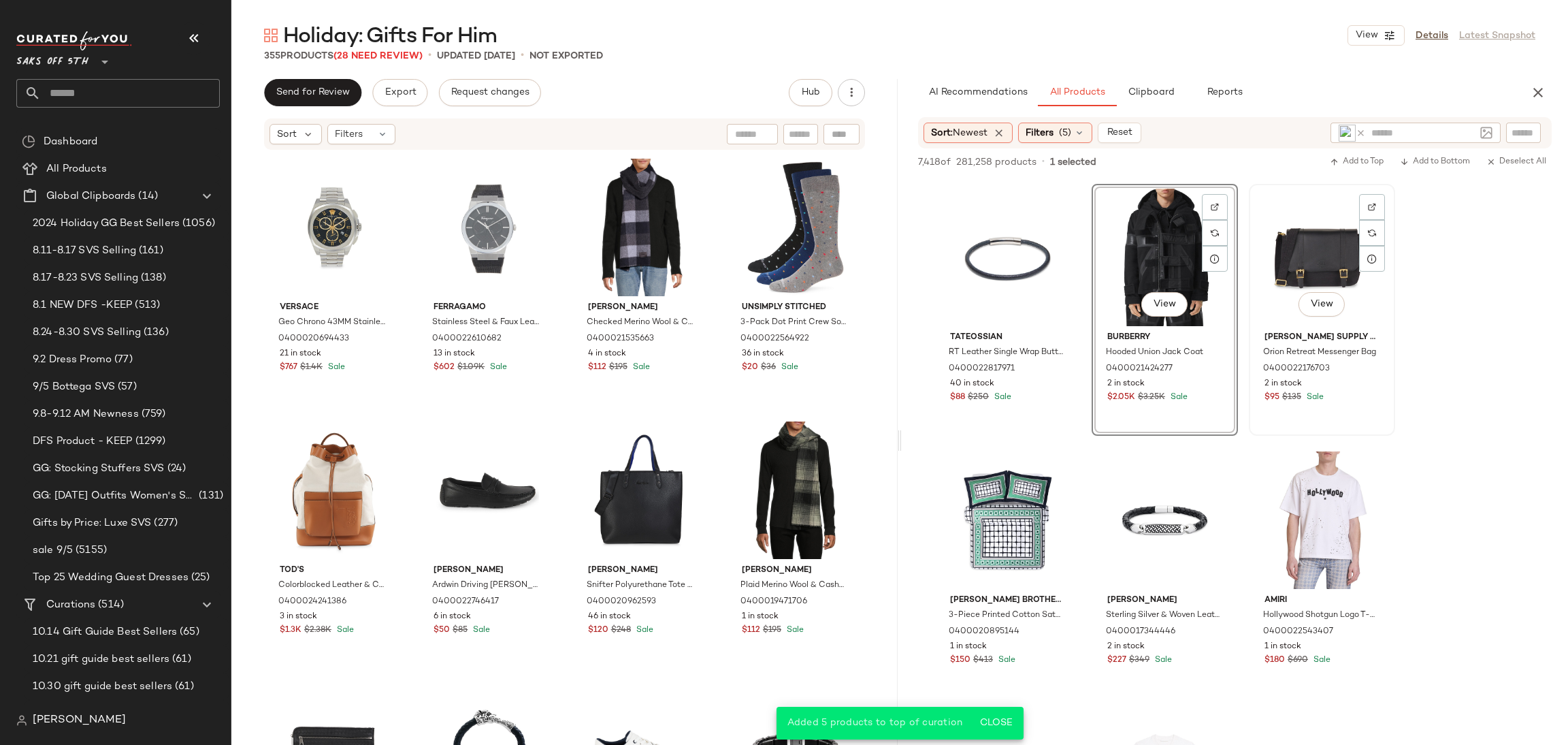
click at [1291, 231] on div "View" at bounding box center [1322, 257] width 137 height 137
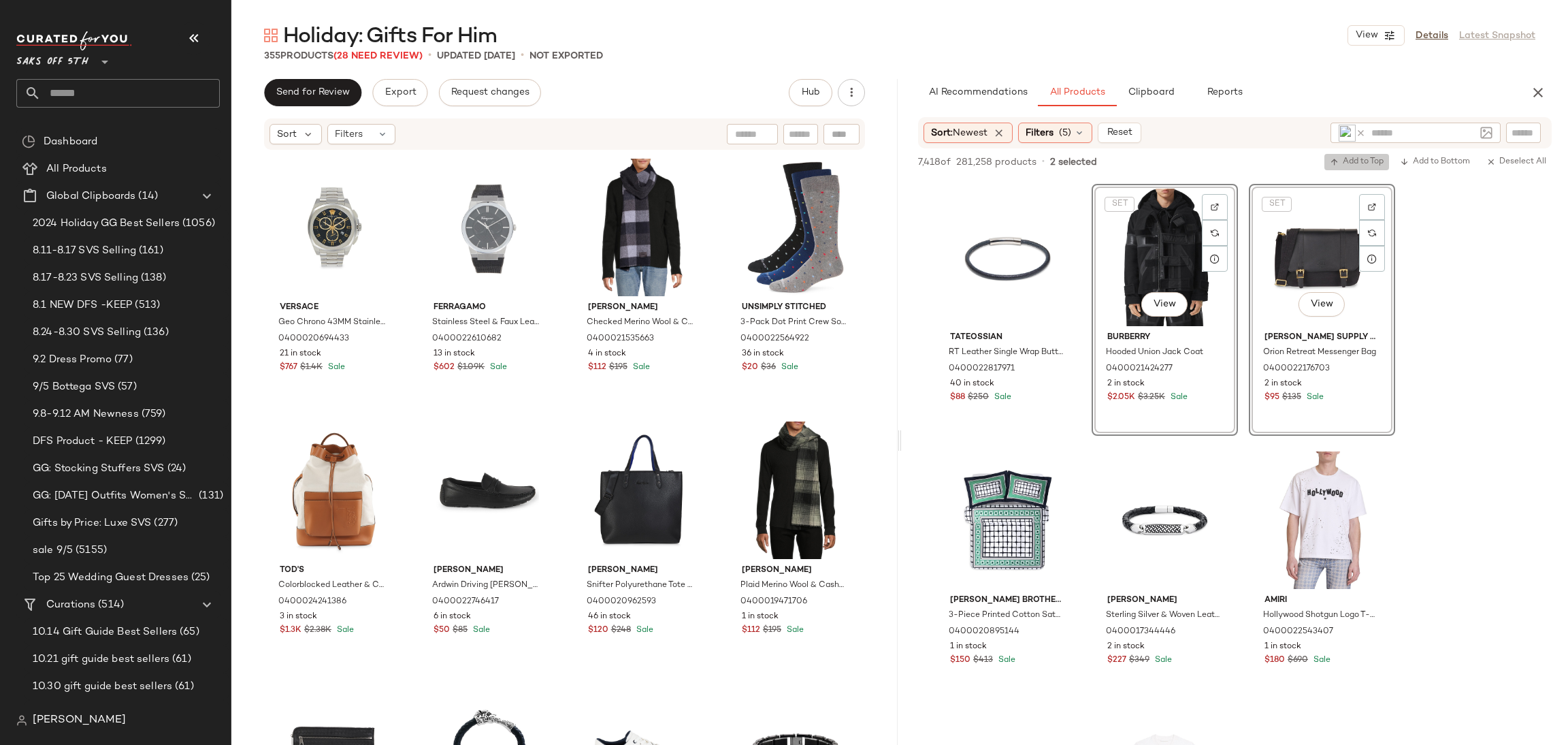
click at [1357, 159] on span "Add to Top" at bounding box center [1357, 162] width 54 height 9
